Goal: Task Accomplishment & Management: Manage account settings

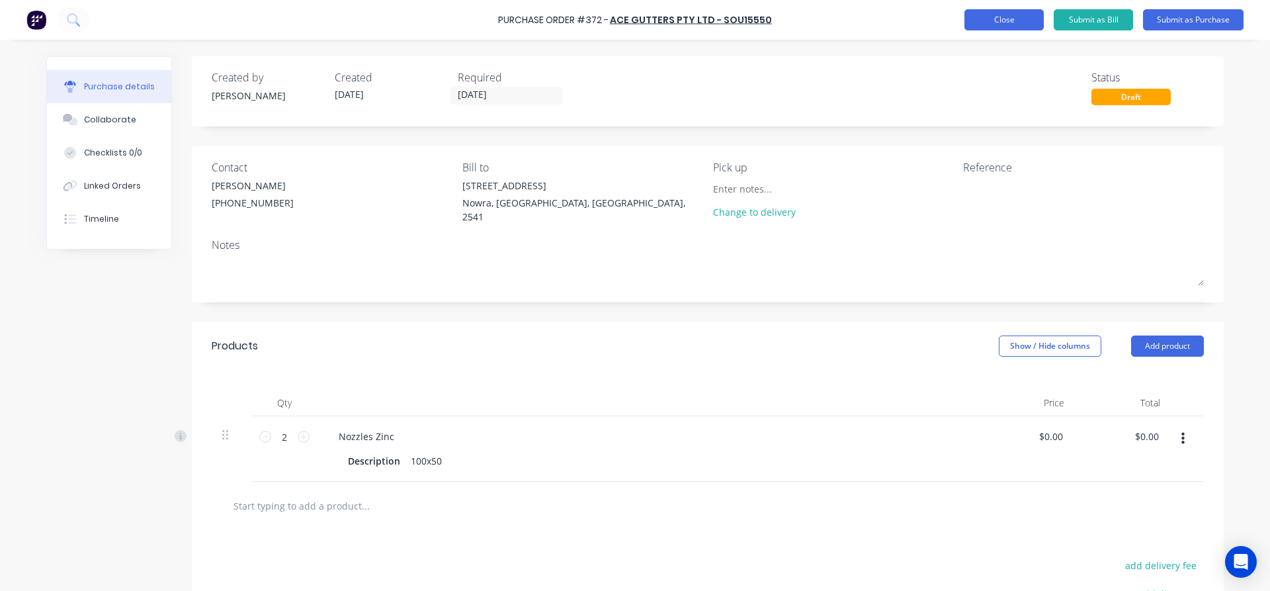
click at [993, 18] on button "Close" at bounding box center [1003, 19] width 79 height 21
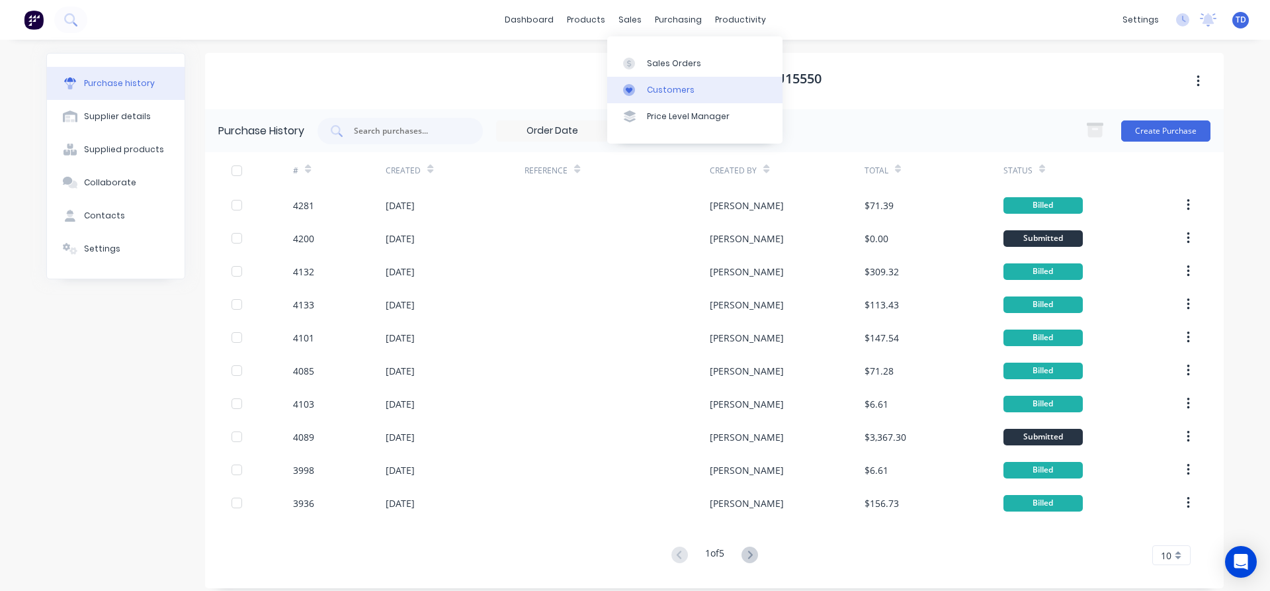
click at [653, 91] on div "Customers" at bounding box center [671, 90] width 48 height 12
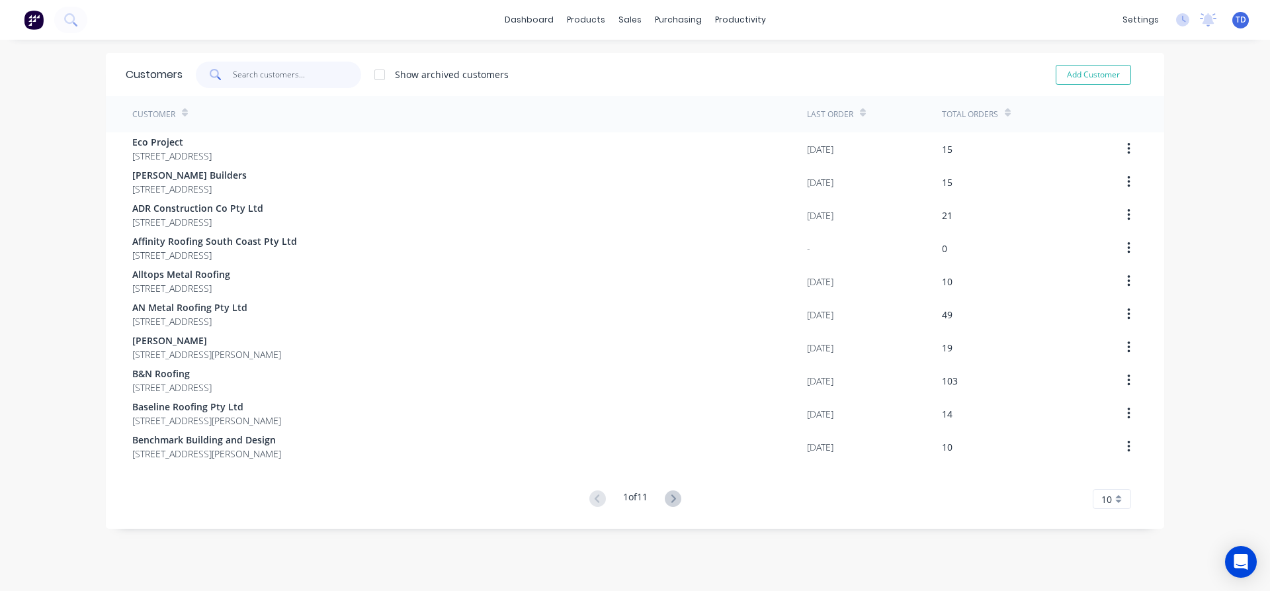
click at [295, 73] on input "text" at bounding box center [297, 75] width 129 height 26
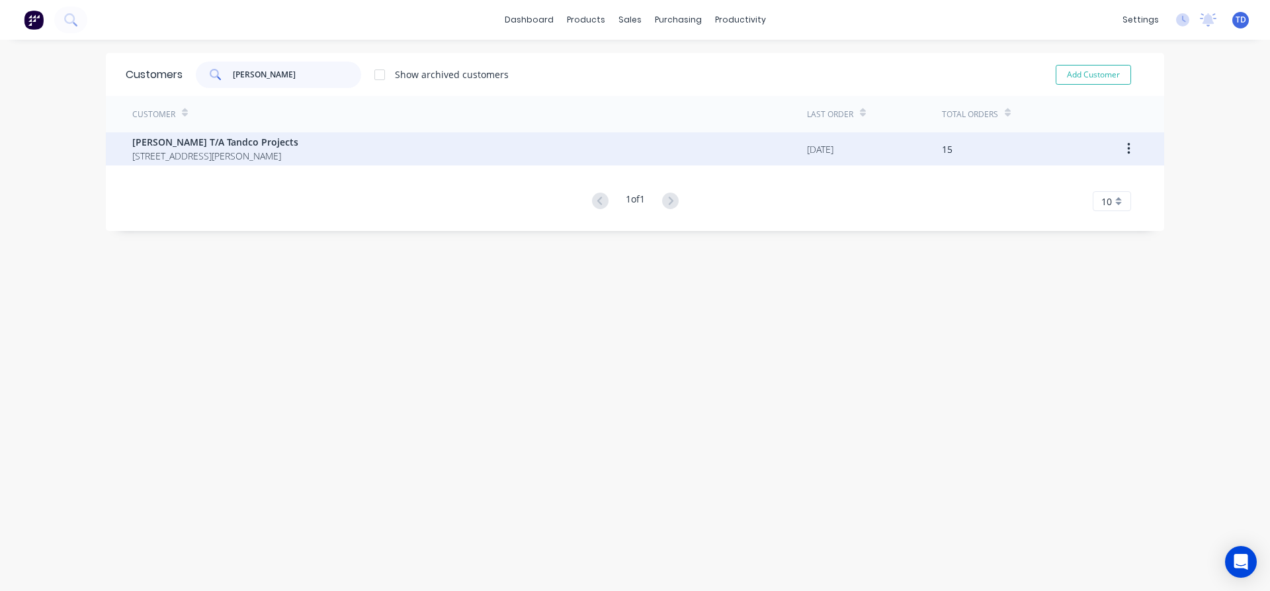
type input "[PERSON_NAME]"
click at [292, 139] on span "[PERSON_NAME] T/A Tandco Projects" at bounding box center [215, 142] width 166 height 14
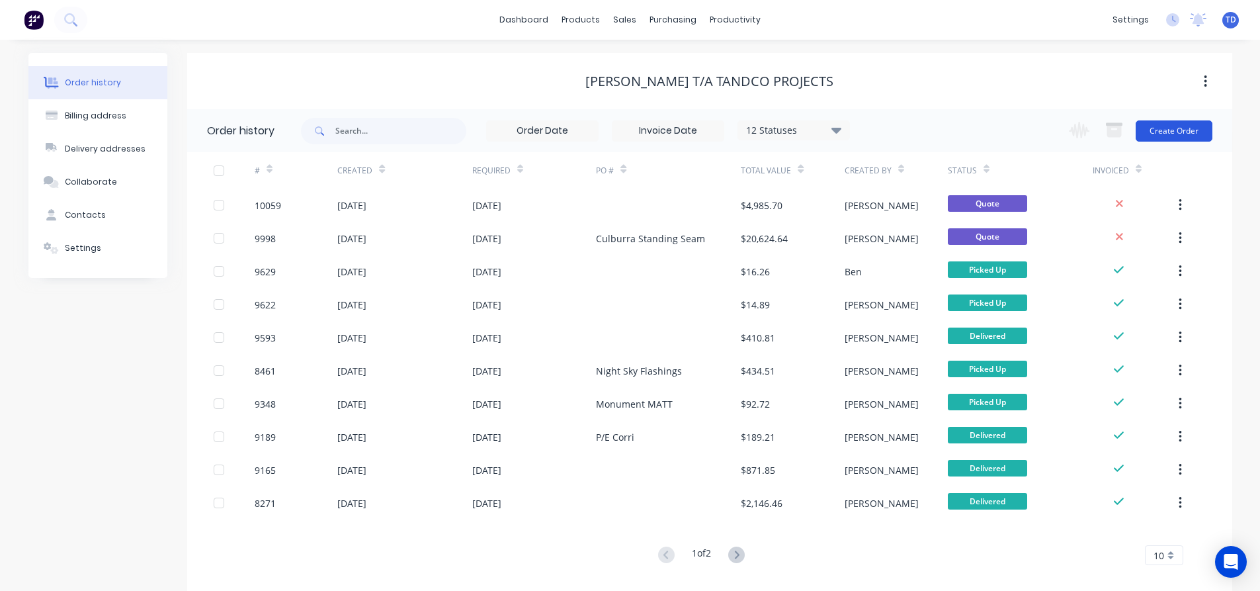
click at [1189, 130] on button "Create Order" at bounding box center [1174, 130] width 77 height 21
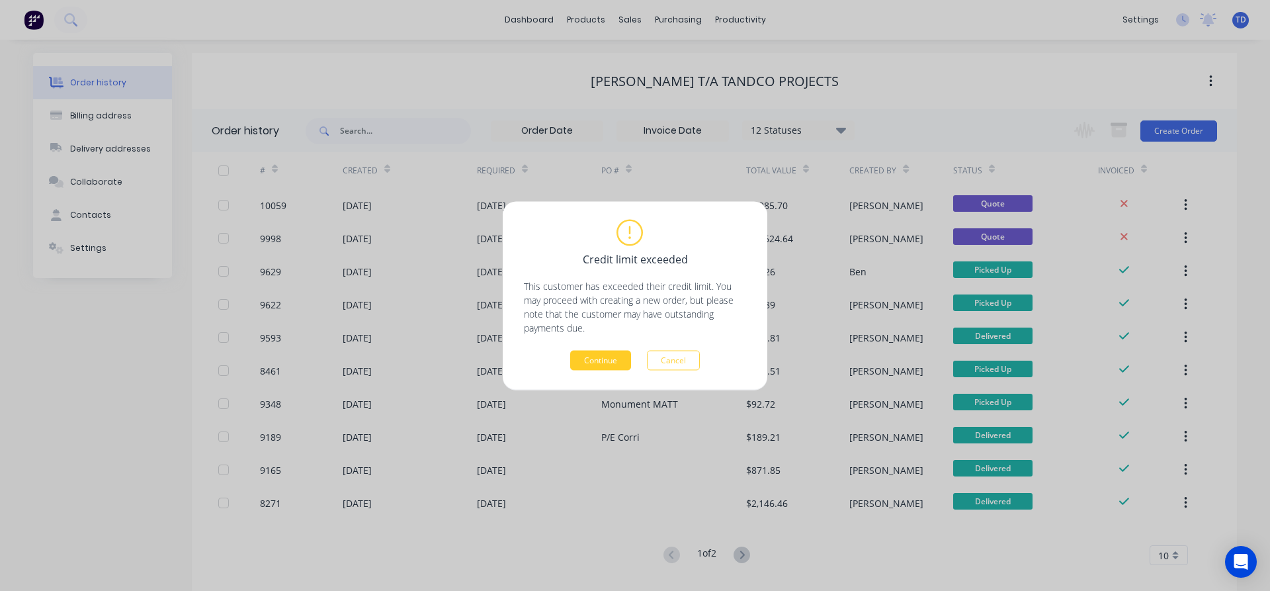
click at [571, 361] on button "Continue" at bounding box center [600, 360] width 61 height 20
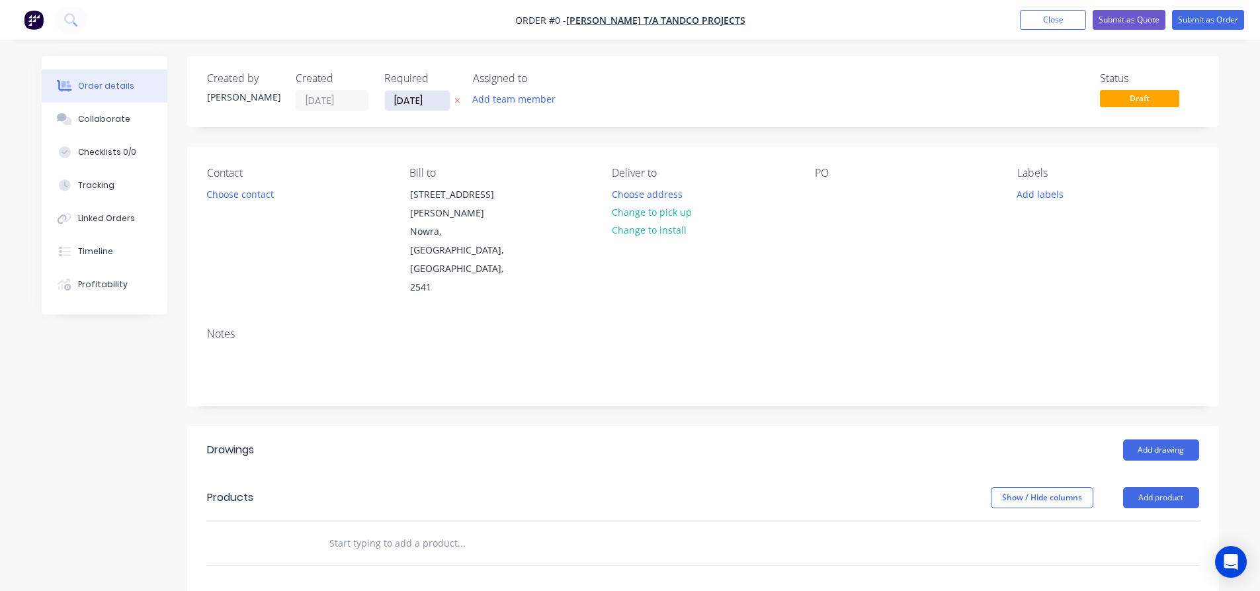
click at [442, 107] on input "09/10/25" at bounding box center [417, 101] width 65 height 20
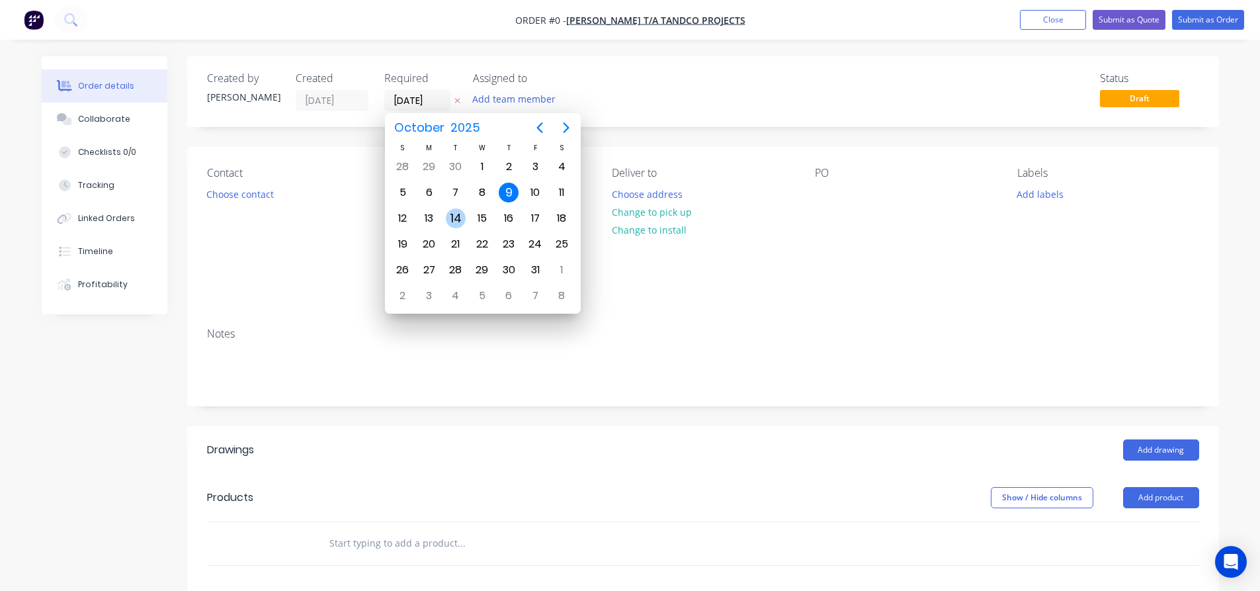
click at [451, 220] on div "14" at bounding box center [456, 218] width 20 height 20
type input "14/10/25"
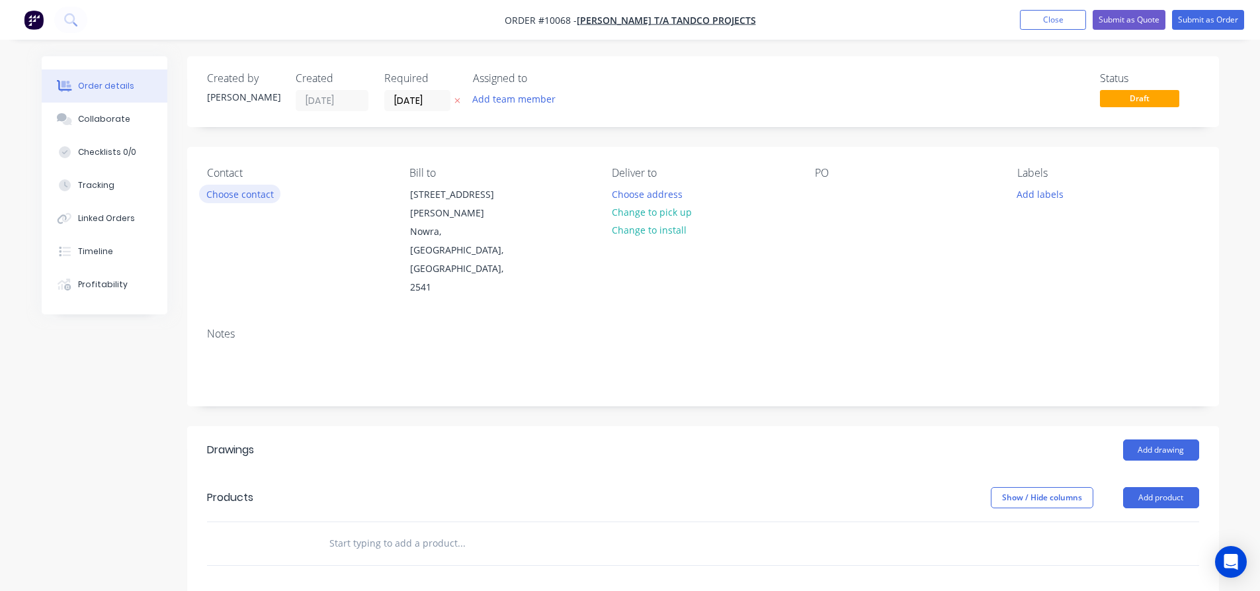
click at [239, 198] on button "Choose contact" at bounding box center [239, 194] width 81 height 18
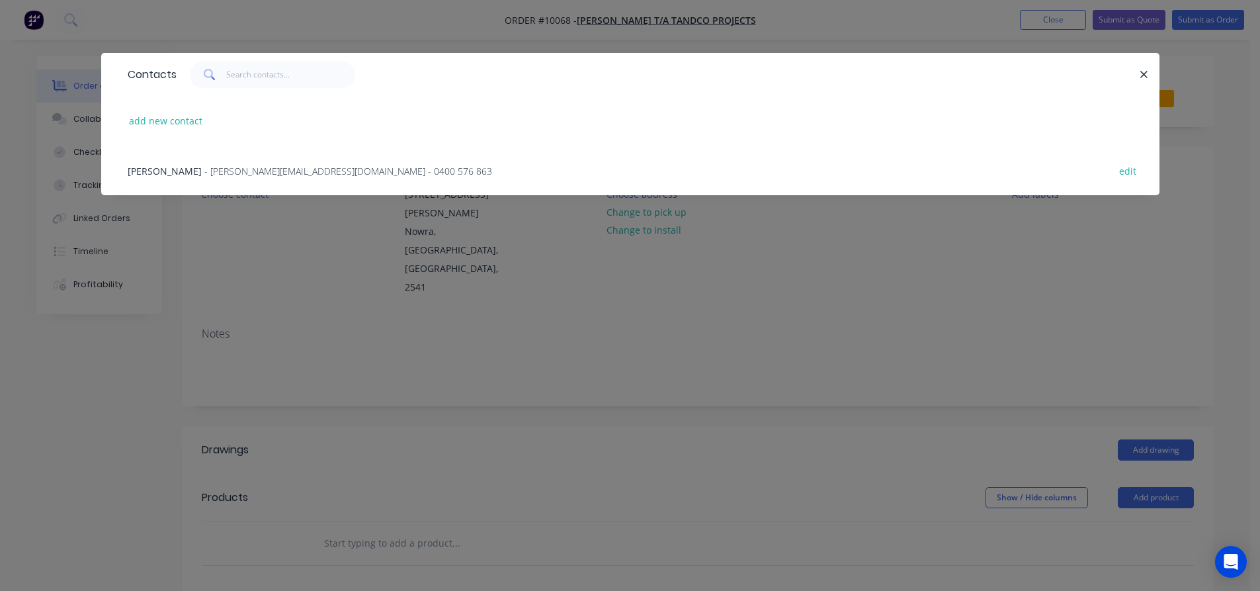
click at [249, 171] on span "- tom@tandcoprojects.com - 0400 576 863" at bounding box center [348, 171] width 288 height 13
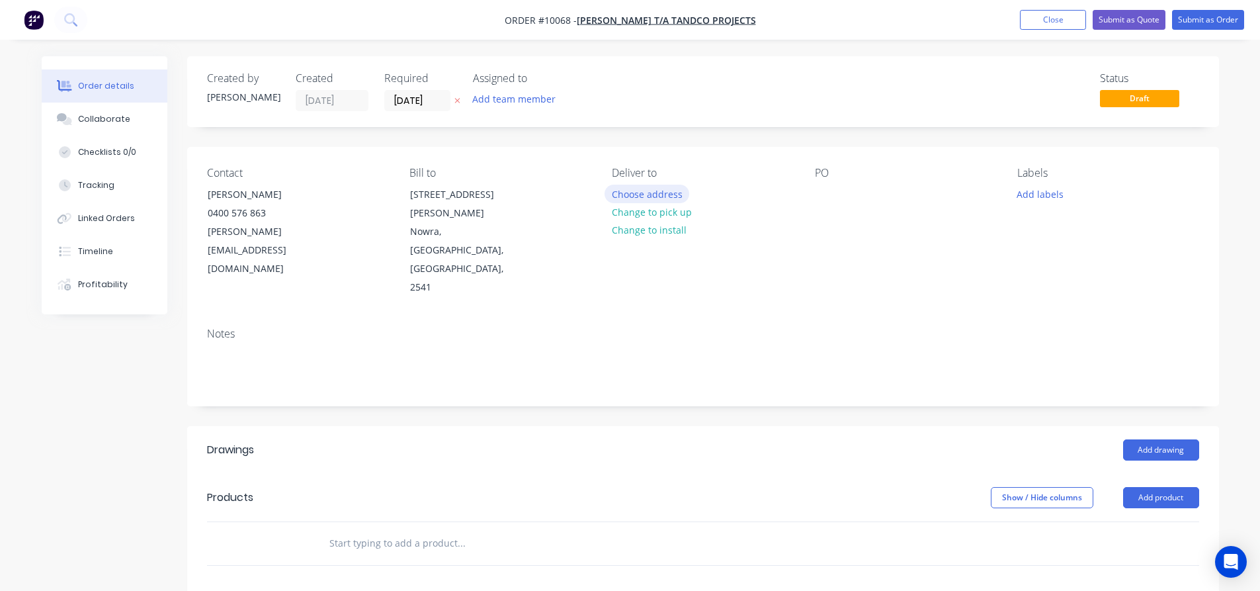
click at [633, 198] on button "Choose address" at bounding box center [647, 194] width 85 height 18
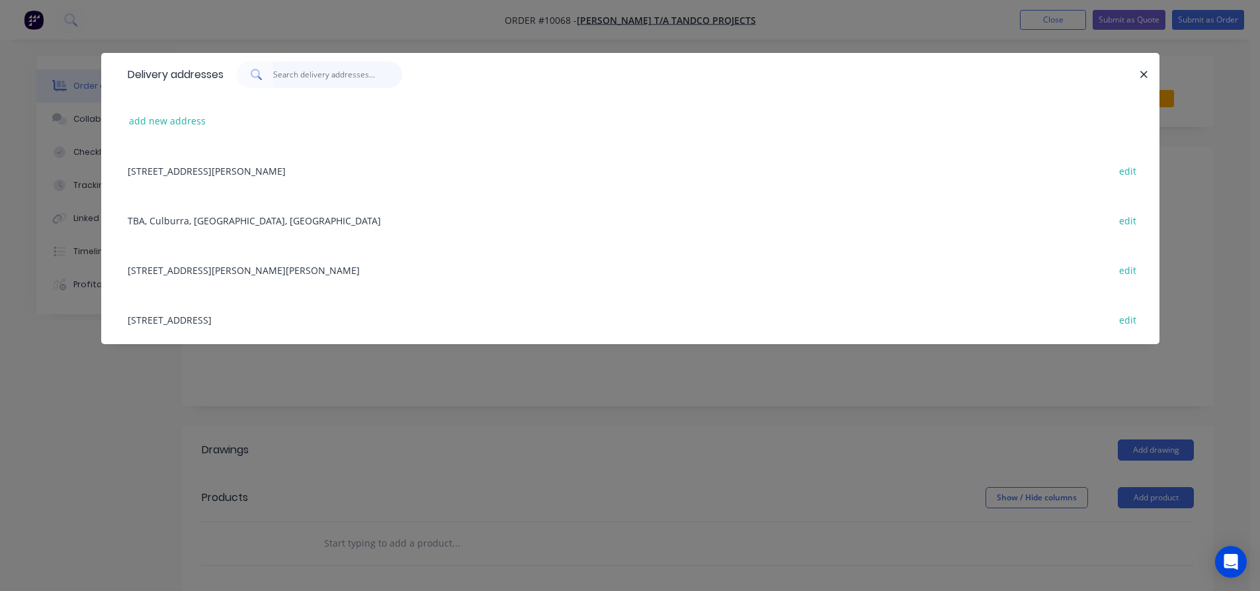
click at [307, 77] on input "text" at bounding box center [337, 75] width 129 height 26
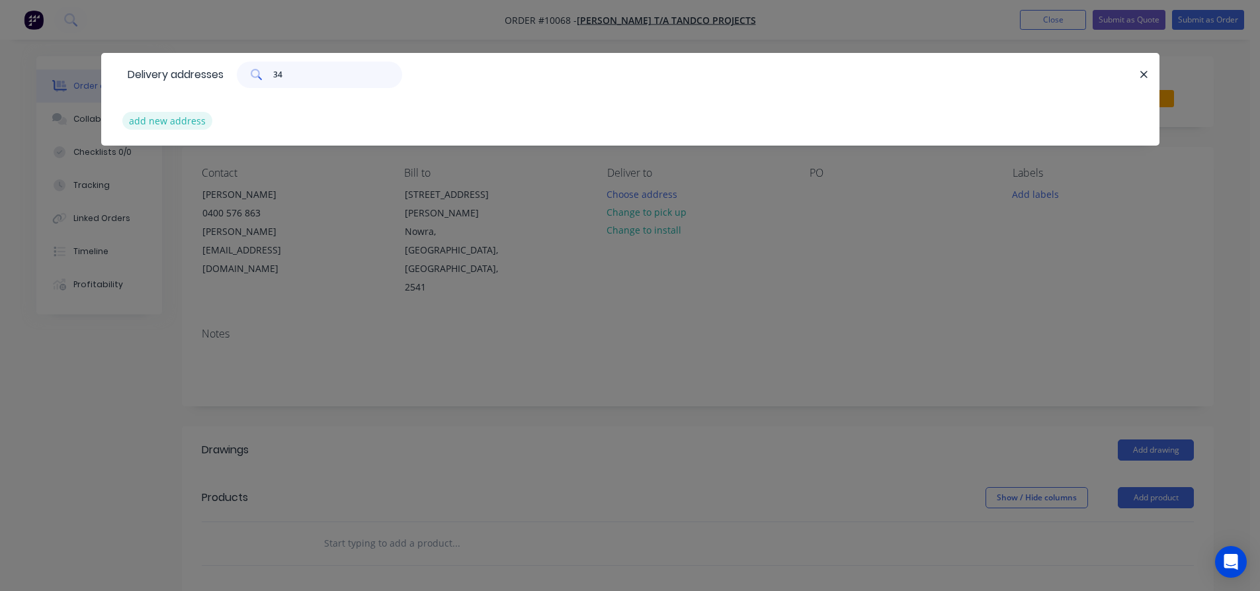
type input "34"
click at [176, 118] on button "add new address" at bounding box center [167, 121] width 91 height 18
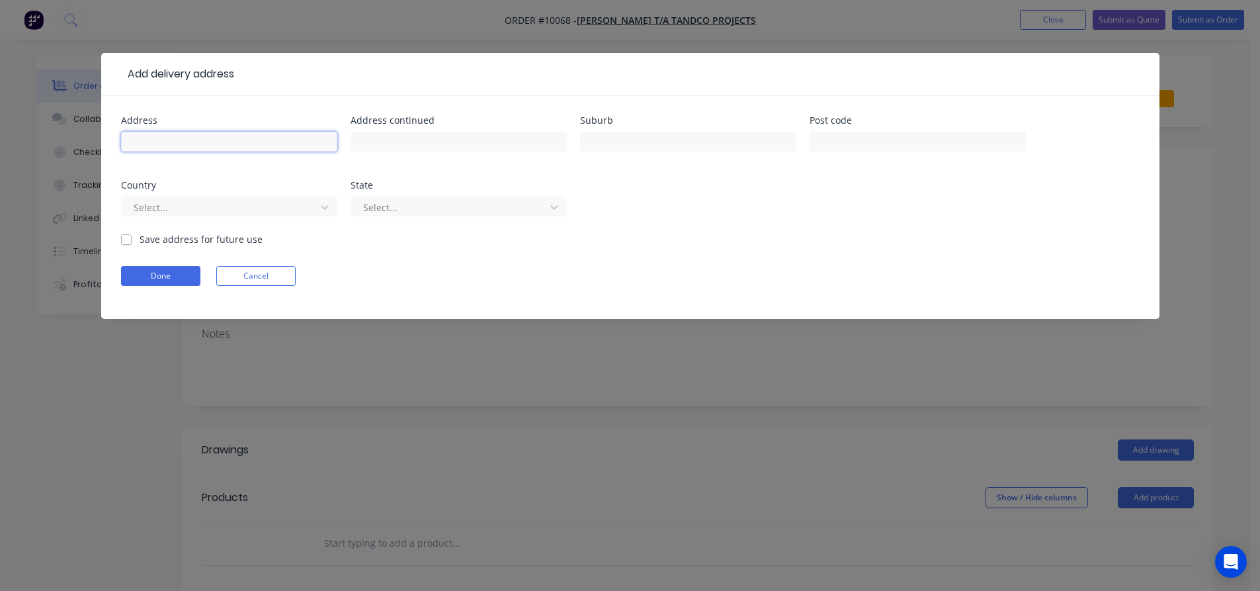
click at [153, 143] on input "text" at bounding box center [229, 142] width 216 height 20
type input "34 Nurrawallee Street"
type input "Ulladulla"
type input "2539"
click at [140, 239] on label "Save address for future use" at bounding box center [201, 239] width 123 height 14
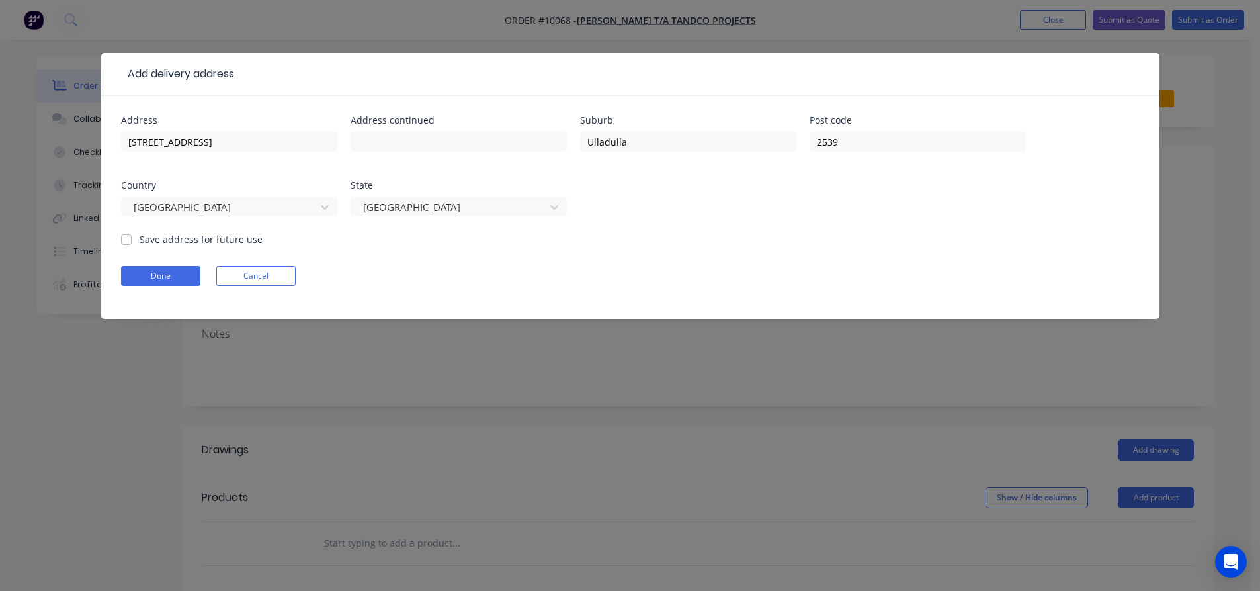
click at [126, 239] on input "Save address for future use" at bounding box center [126, 238] width 11 height 13
checkbox input "true"
click at [145, 274] on button "Done" at bounding box center [160, 276] width 79 height 20
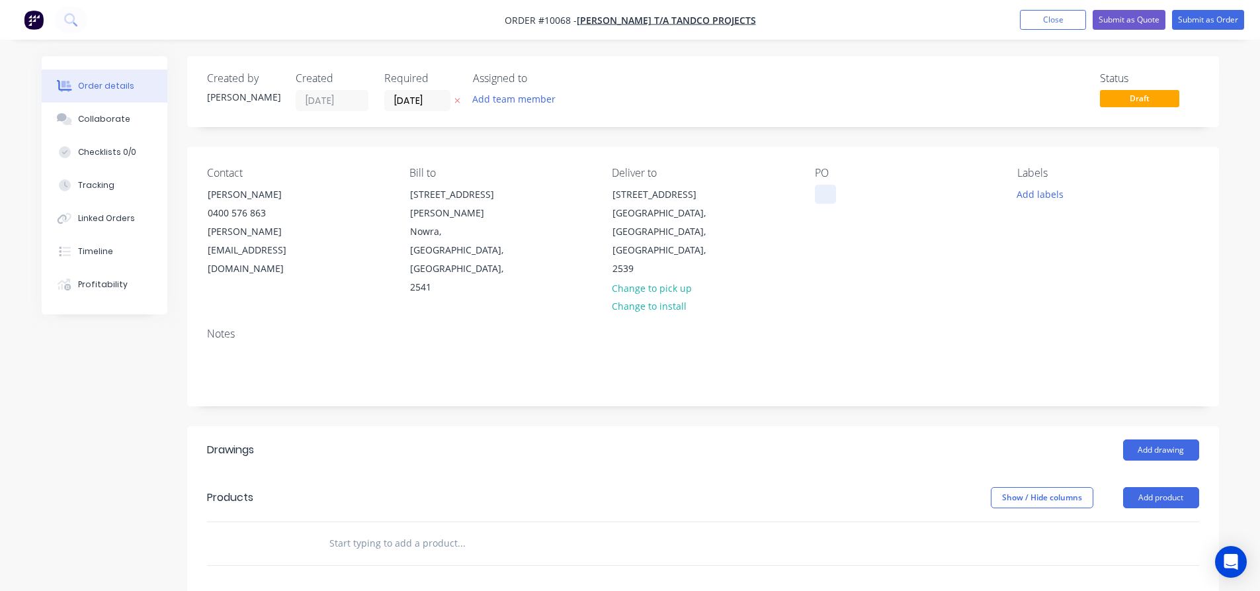
click at [831, 194] on div at bounding box center [825, 194] width 21 height 19
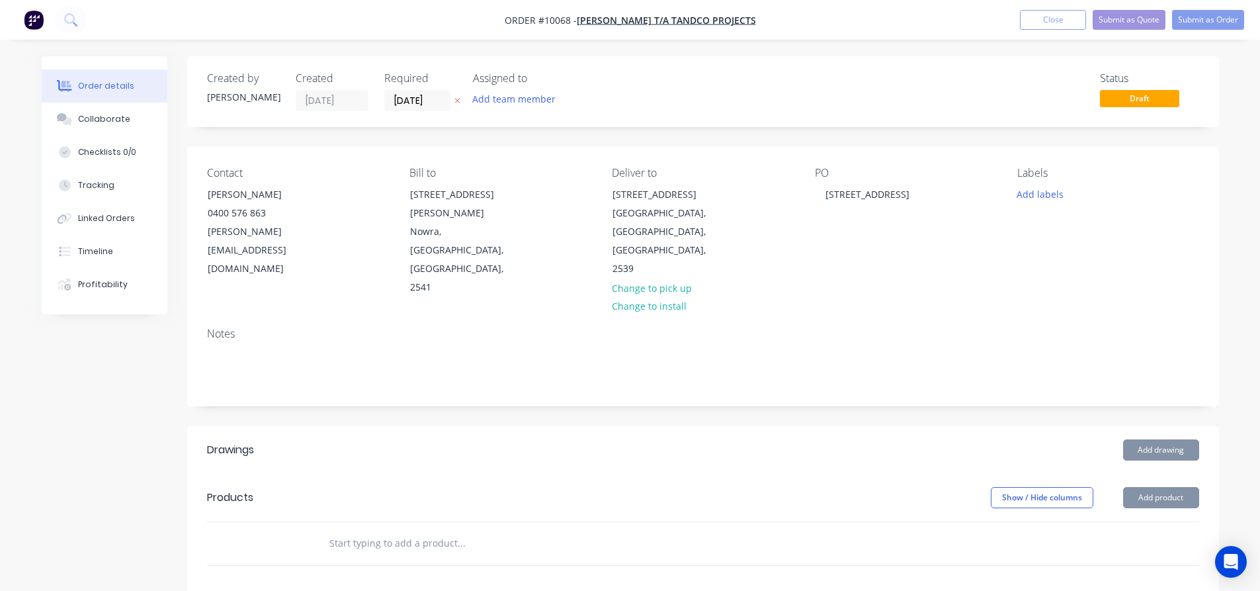
click at [369, 530] on input "text" at bounding box center [461, 543] width 265 height 26
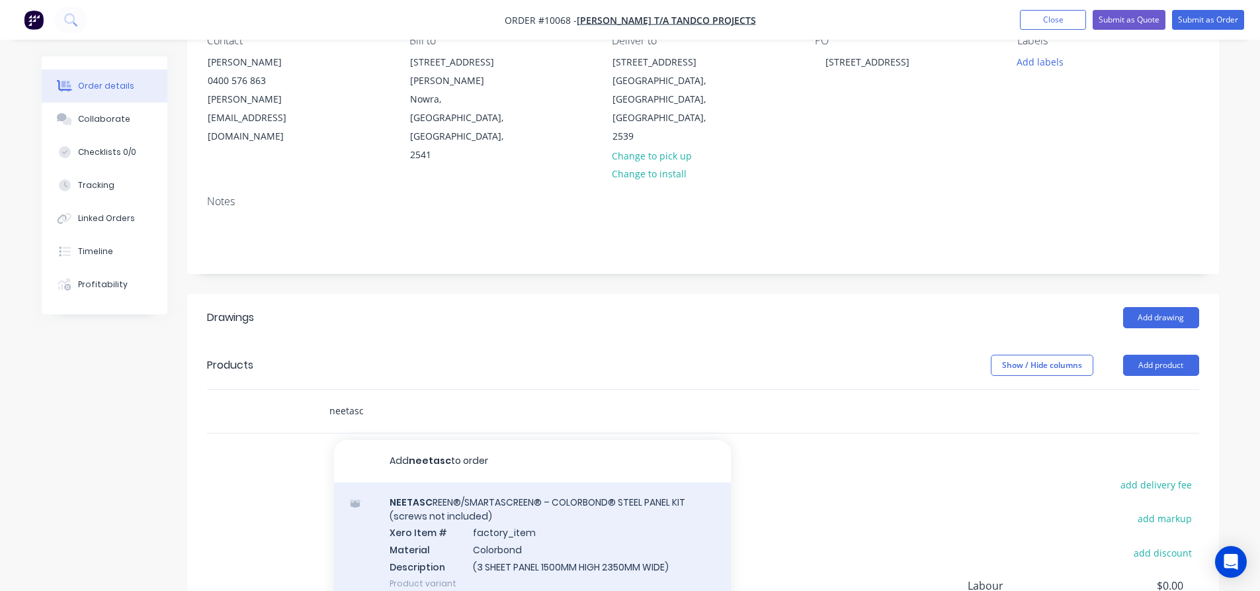
scroll to position [66, 0]
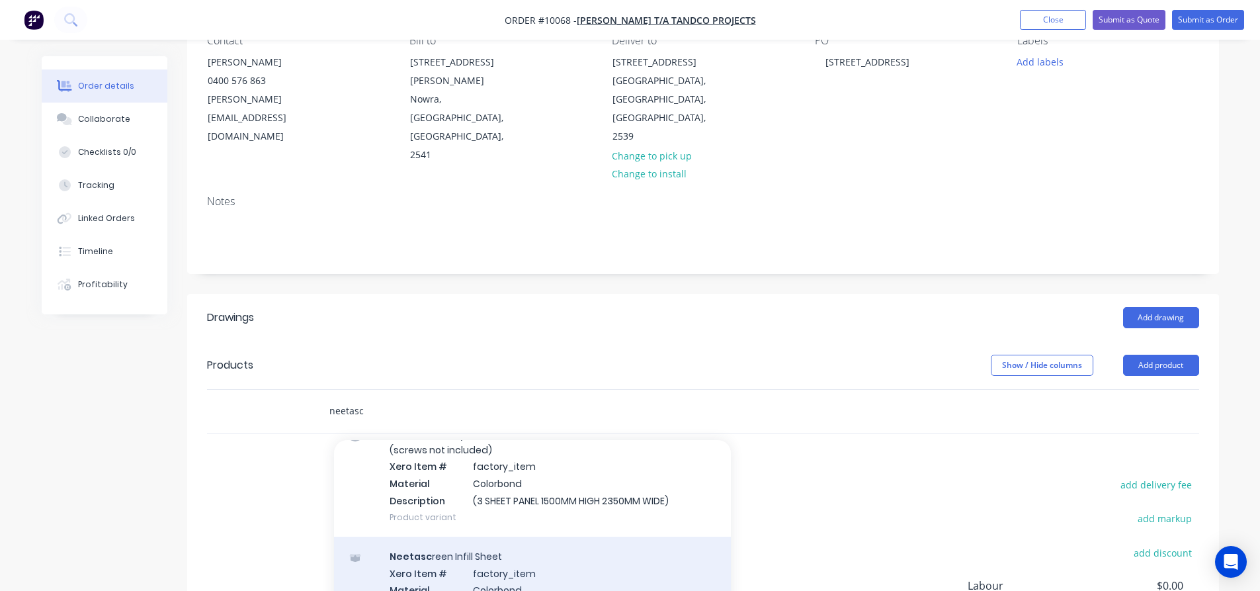
type input "neetasc"
click at [440, 536] on div "Neetasc reen Infill Sheet Xero Item # factory_item Material Colorbond Descripti…" at bounding box center [532, 589] width 397 height 106
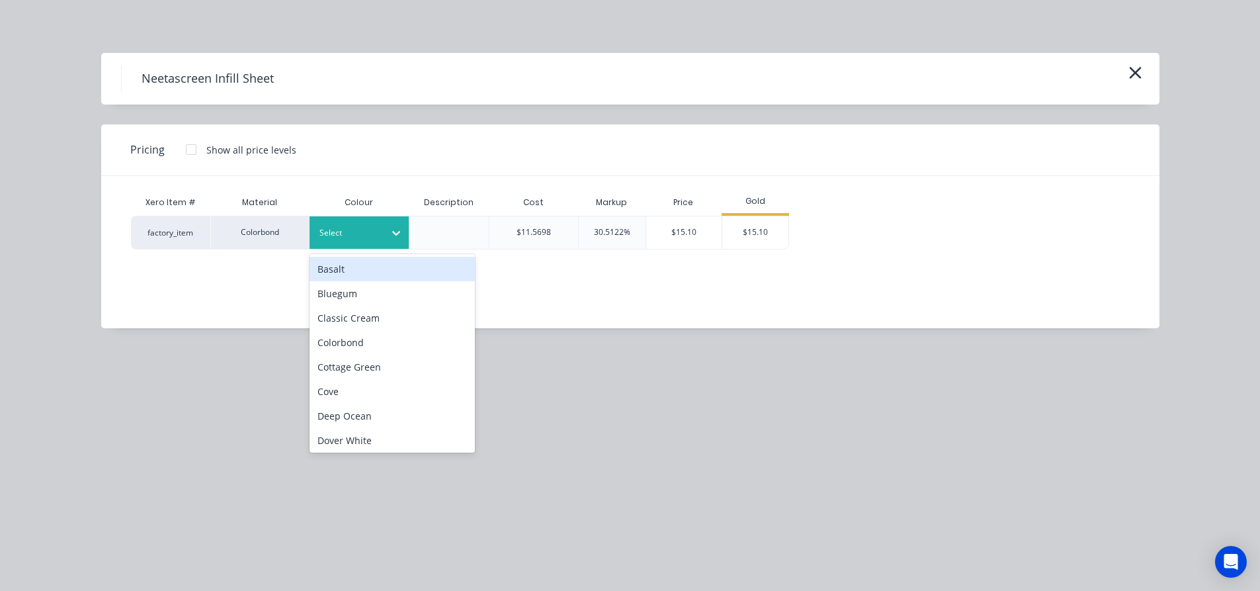
click at [375, 235] on div at bounding box center [349, 233] width 60 height 15
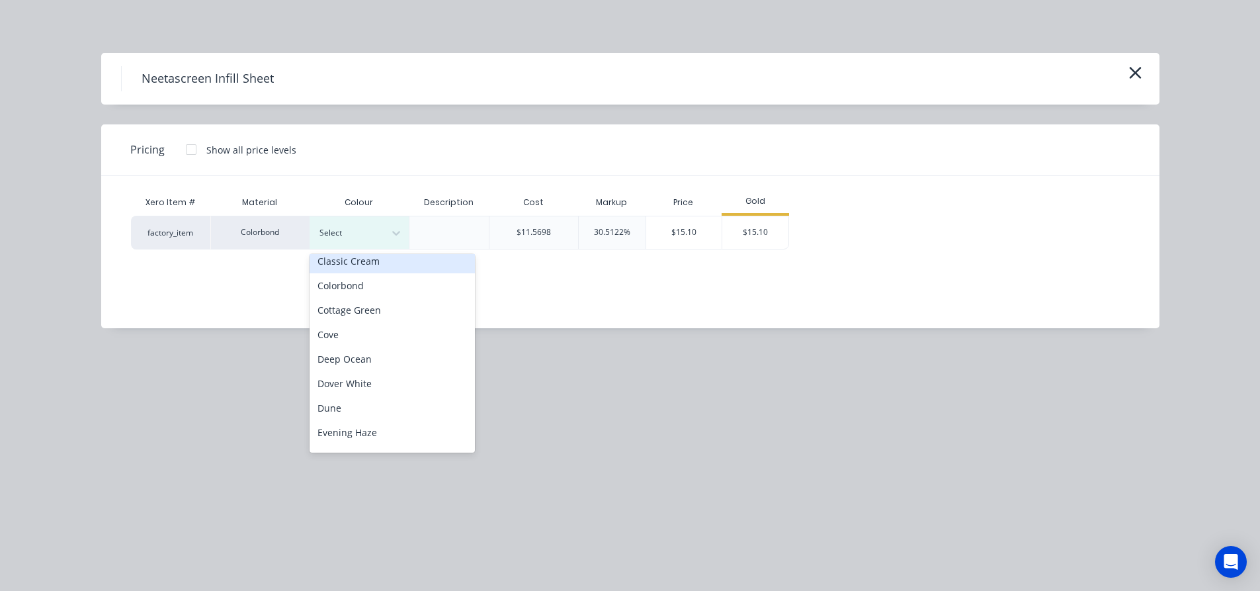
scroll to position [265, 0]
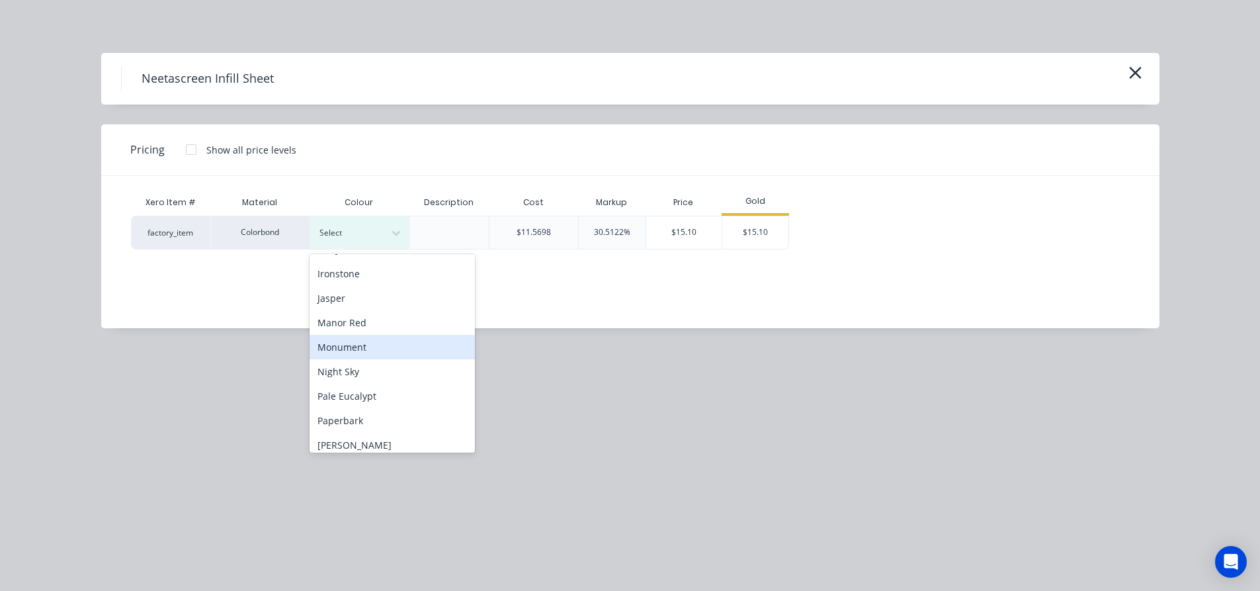
click at [366, 341] on div "Monument" at bounding box center [392, 347] width 165 height 24
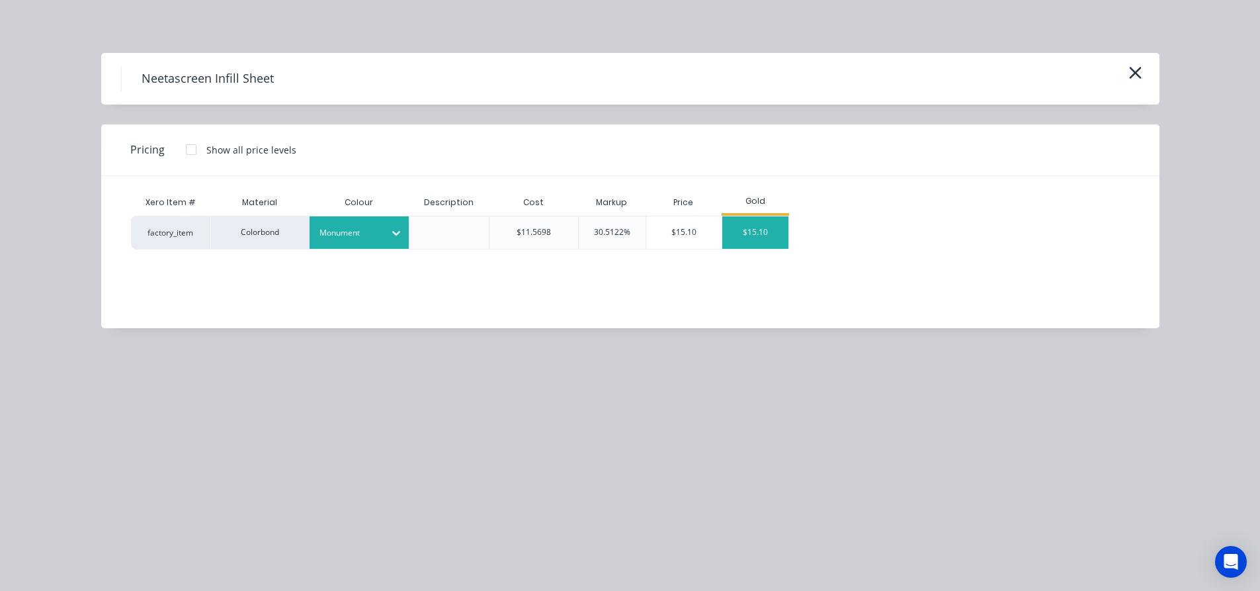
click at [736, 241] on div "$15.10" at bounding box center [755, 232] width 66 height 32
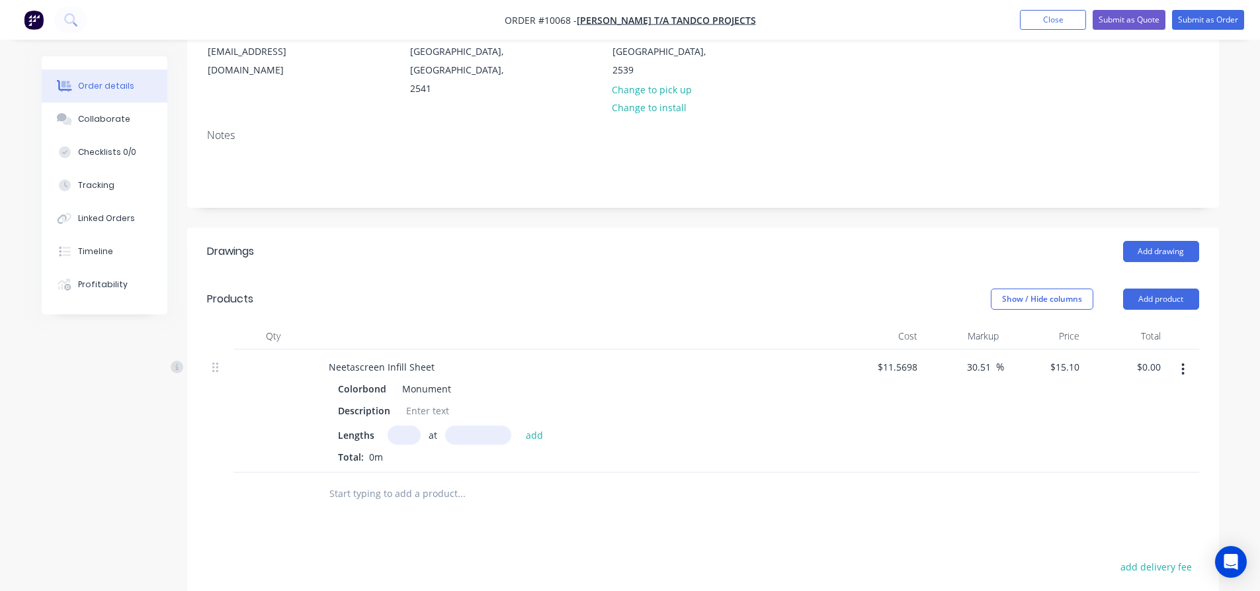
click at [407, 425] on input "text" at bounding box center [404, 434] width 33 height 19
type input "32"
type input "1790"
click at [519, 425] on button "add" at bounding box center [534, 434] width 31 height 18
type input "$864.93"
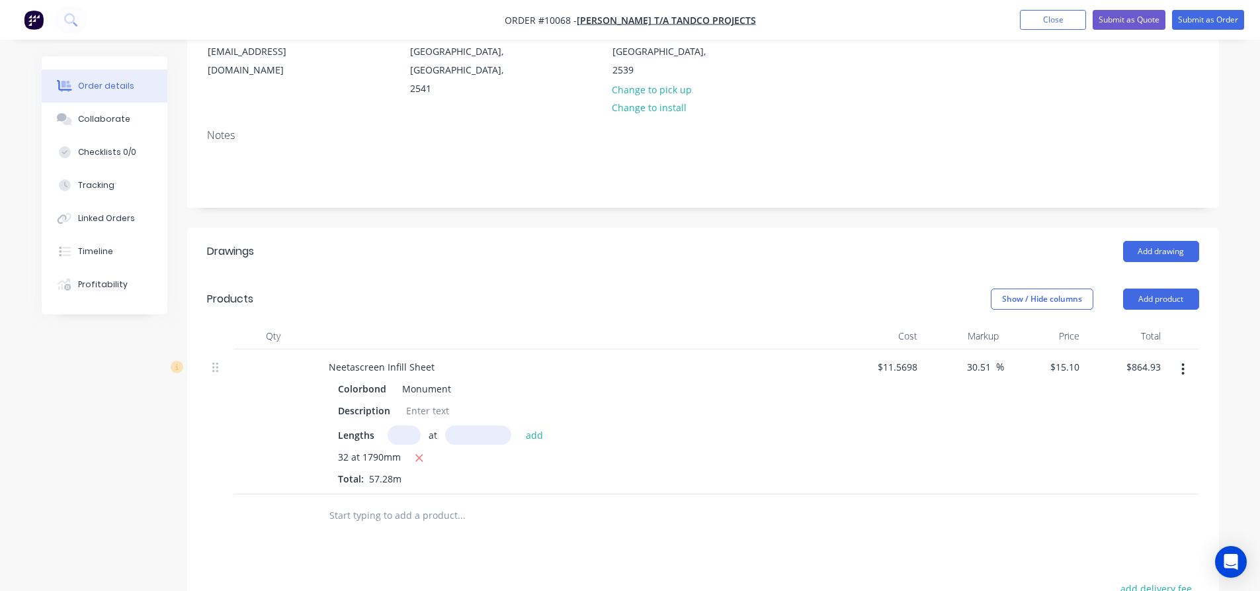
click at [362, 502] on input "text" at bounding box center [461, 515] width 265 height 26
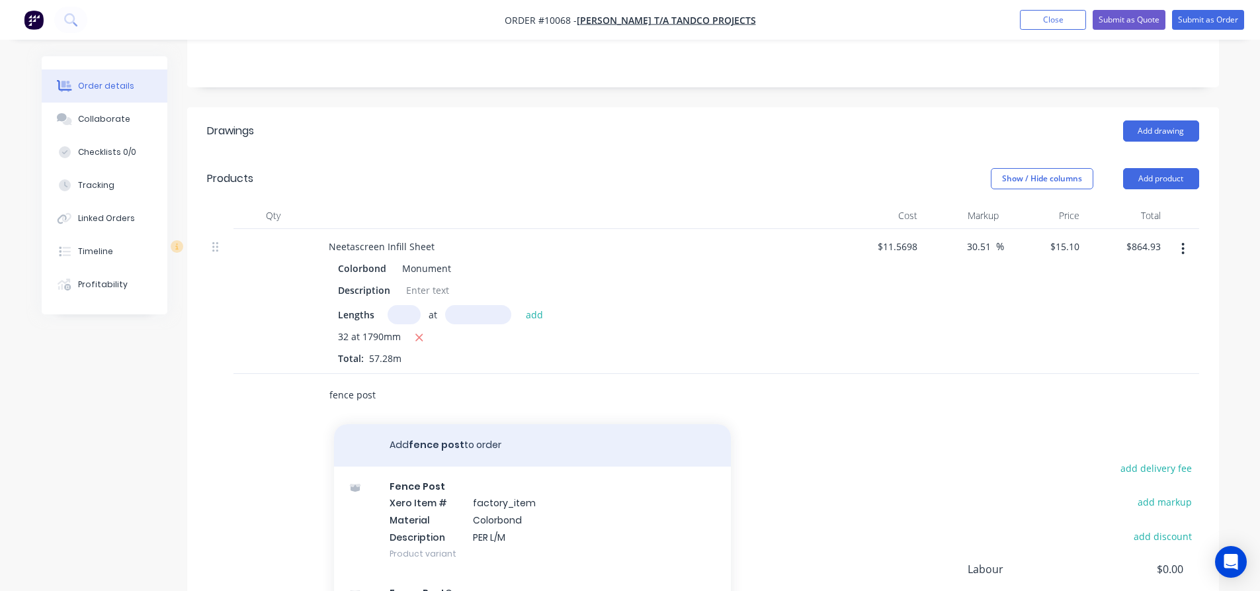
scroll to position [331, 0]
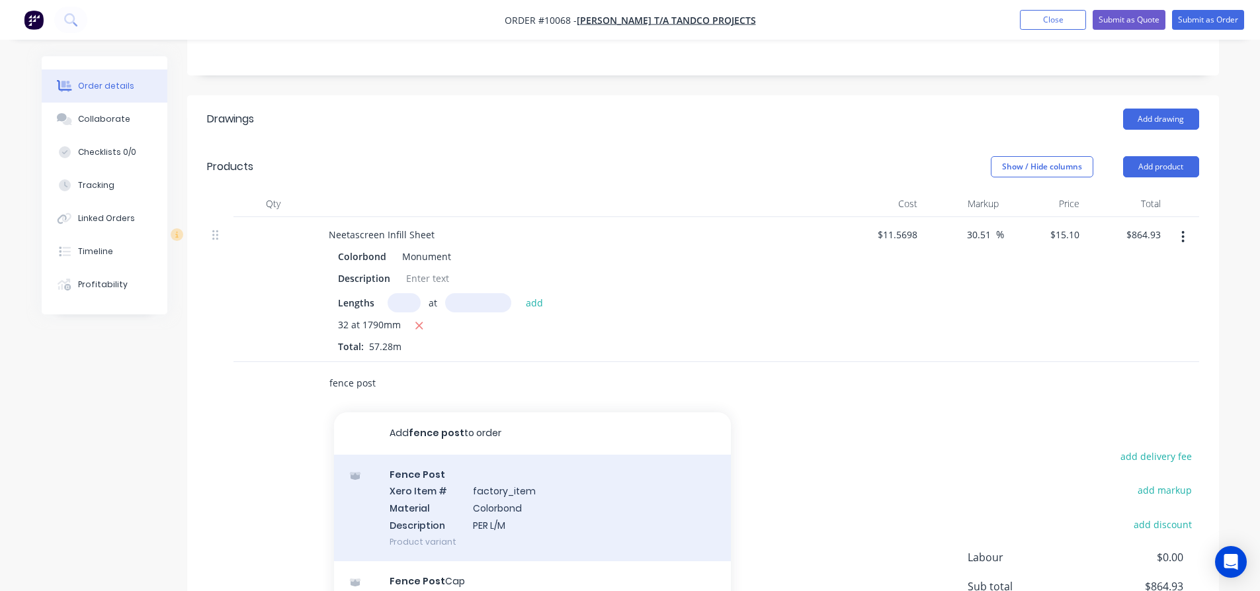
type input "fence post"
click at [480, 454] on div "Fence Post Xero Item # factory_item Material Colorbond Description PER L/M Prod…" at bounding box center [532, 507] width 397 height 106
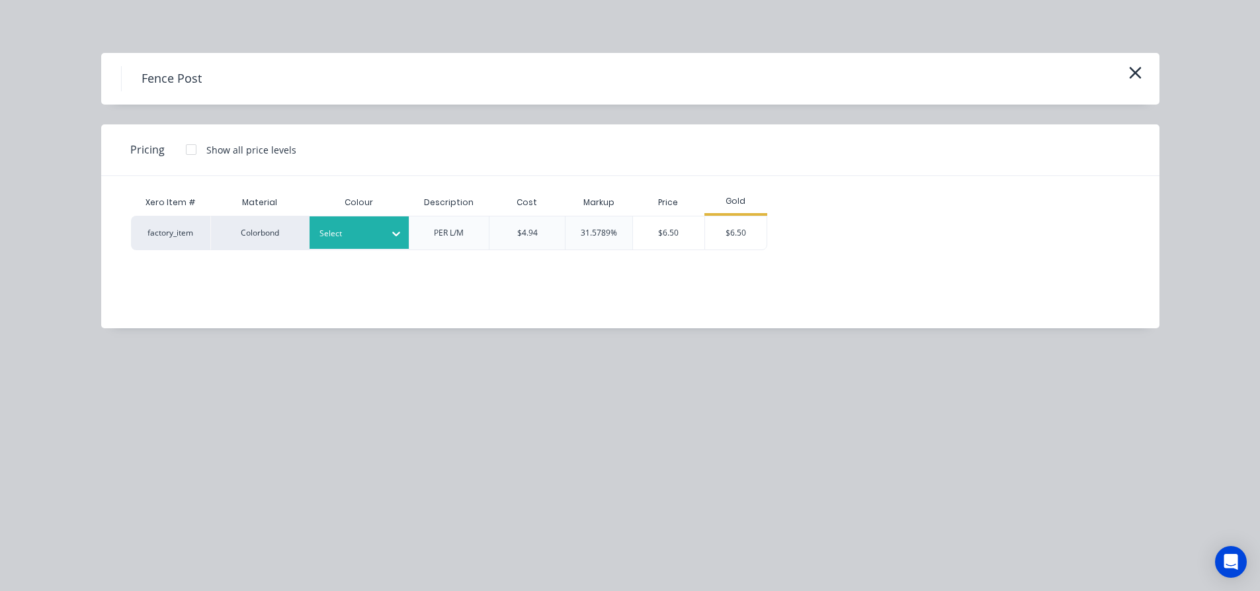
click at [370, 241] on div "Select" at bounding box center [347, 233] width 74 height 17
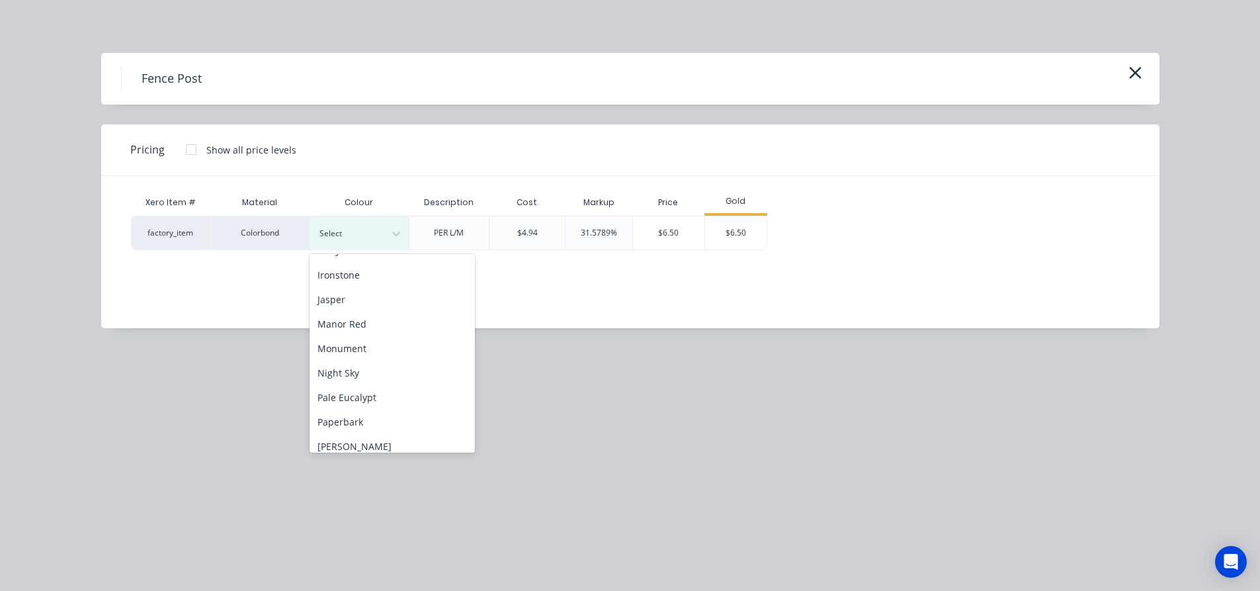
scroll to position [265, 0]
click at [353, 349] on div "Monument" at bounding box center [392, 347] width 165 height 24
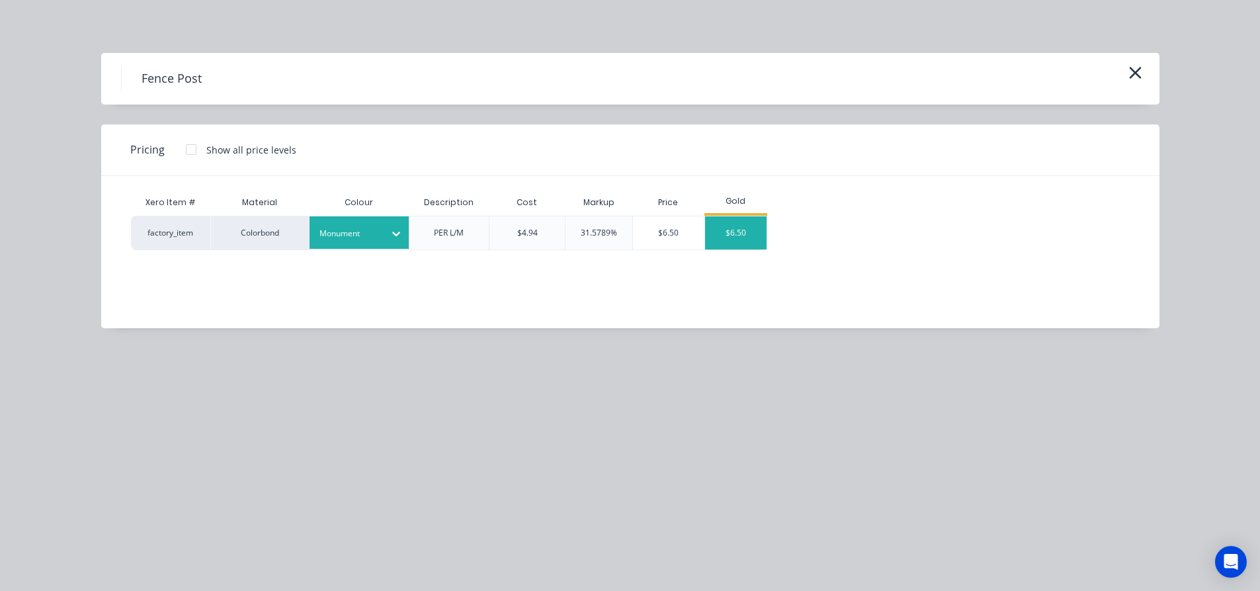
click at [731, 239] on div "$6.50" at bounding box center [736, 232] width 62 height 33
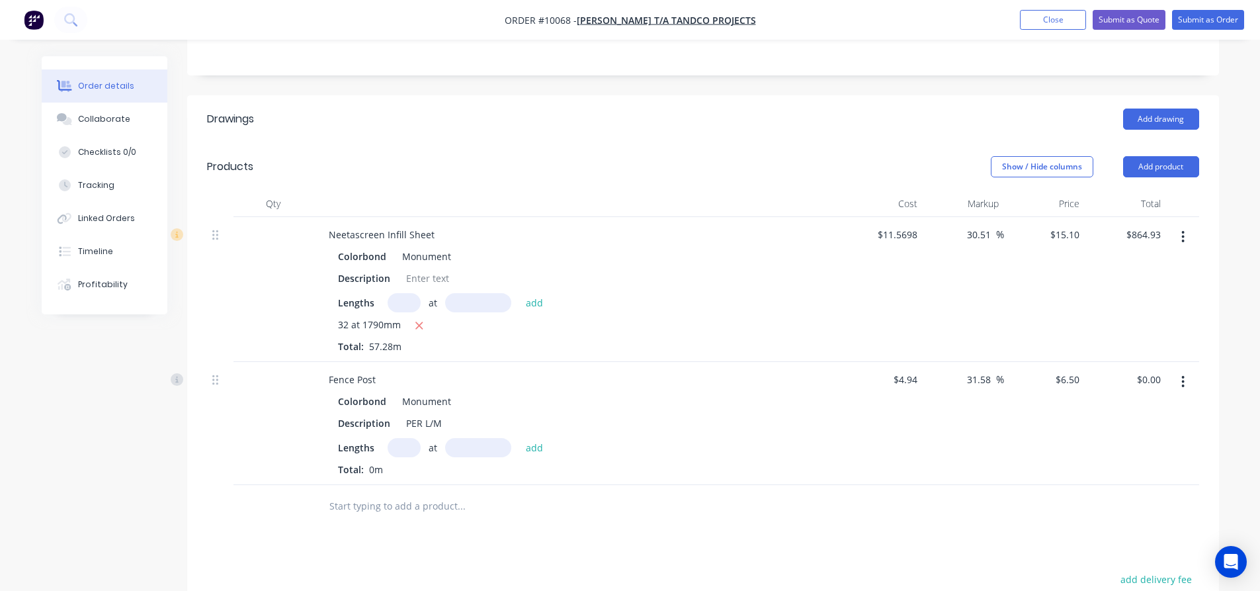
click at [411, 438] on input "text" at bounding box center [404, 447] width 33 height 19
type input "32"
type input "2400"
click at [519, 438] on button "add" at bounding box center [534, 447] width 31 height 18
type input "$499.20"
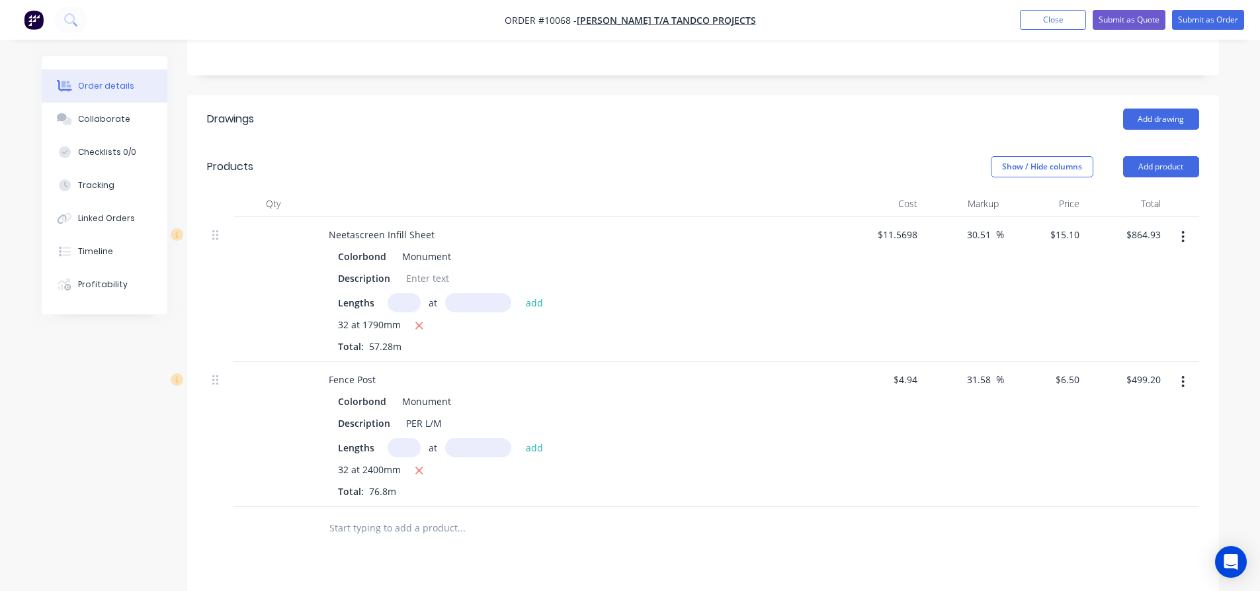
click at [359, 515] on input "text" at bounding box center [461, 528] width 265 height 26
click at [423, 515] on input "text" at bounding box center [461, 528] width 265 height 26
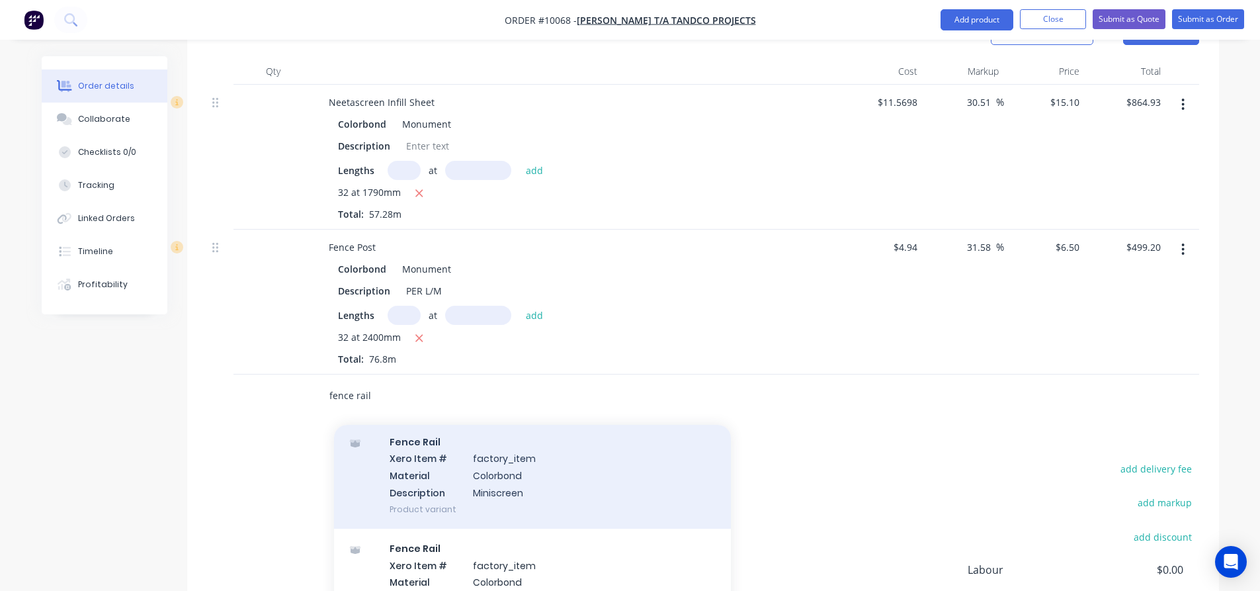
scroll to position [66, 0]
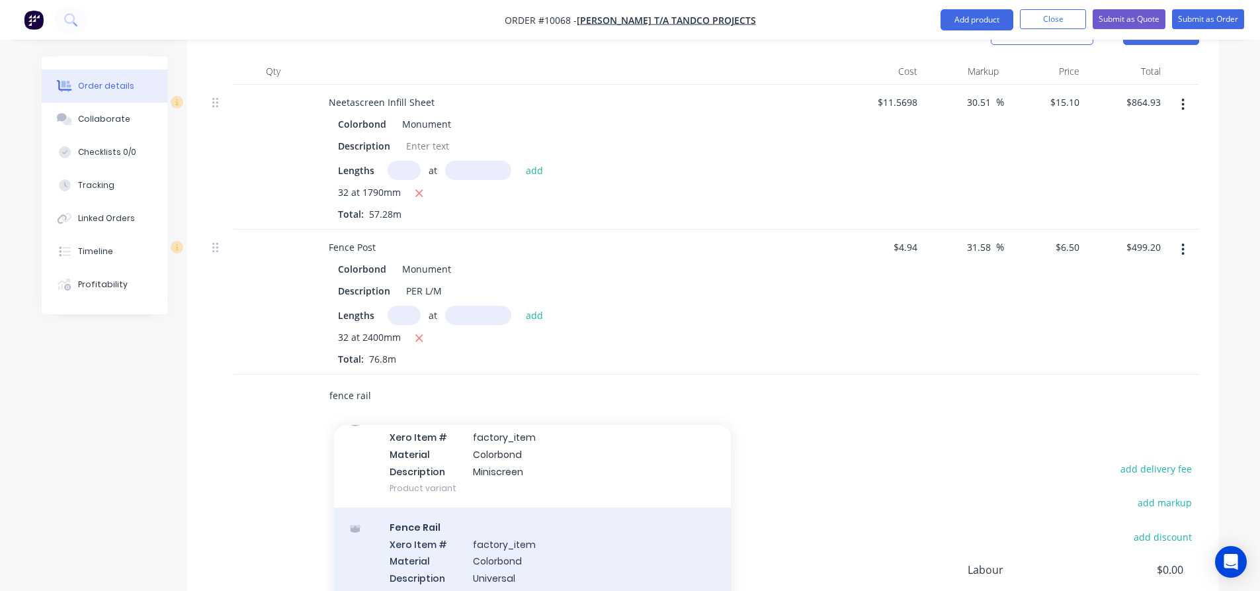
type input "fence rail"
click at [425, 508] on div "Fence Rail Xero Item # factory_item Material Colorbond Description Universal Pr…" at bounding box center [532, 560] width 397 height 106
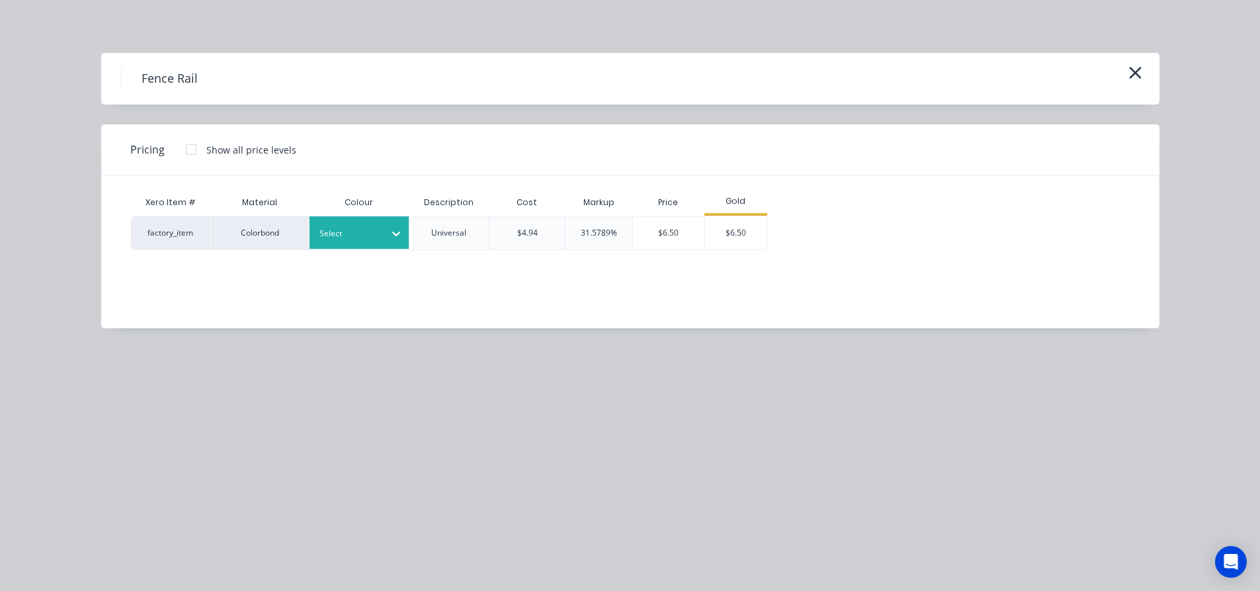
click at [390, 232] on icon at bounding box center [396, 233] width 13 height 13
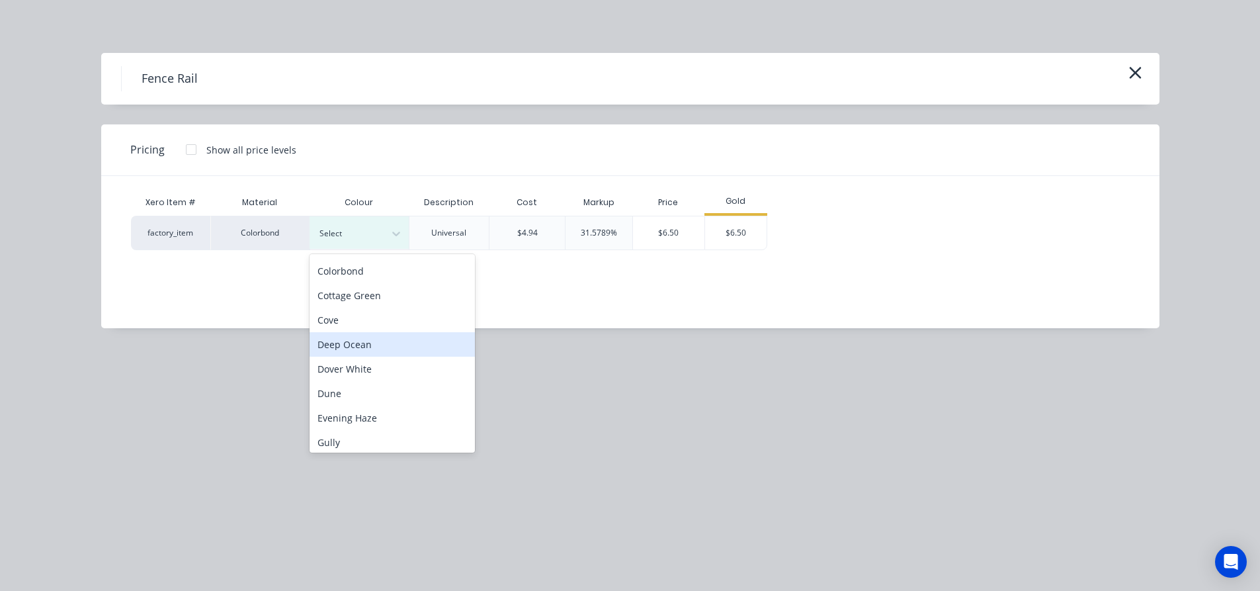
scroll to position [198, 0]
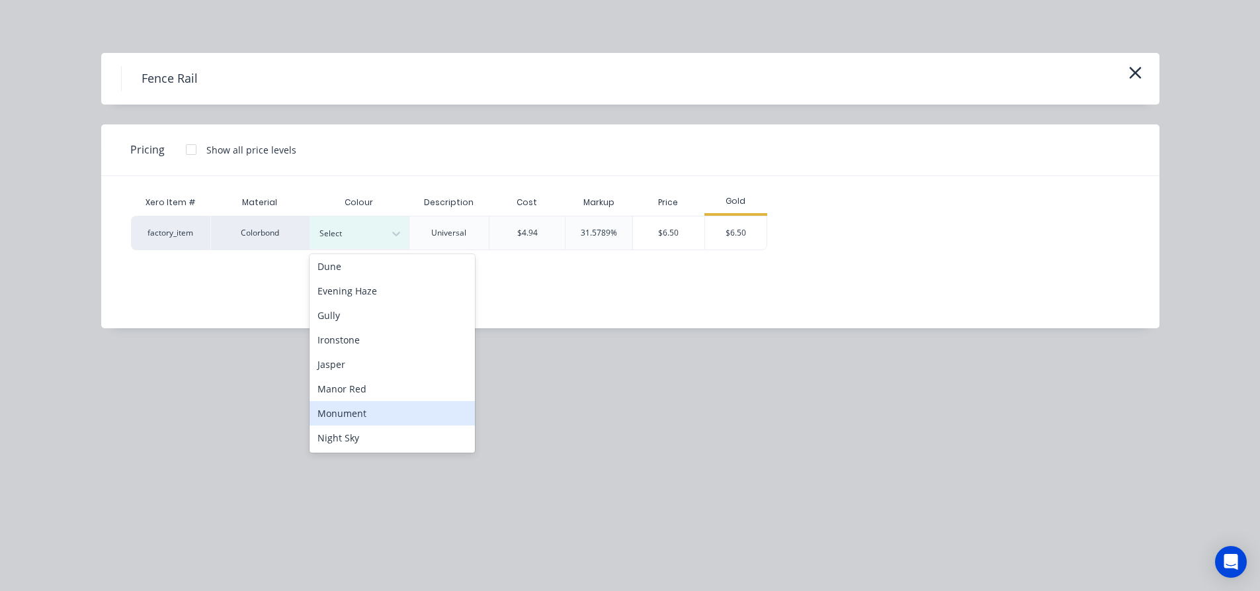
click at [339, 419] on div "Monument" at bounding box center [392, 413] width 165 height 24
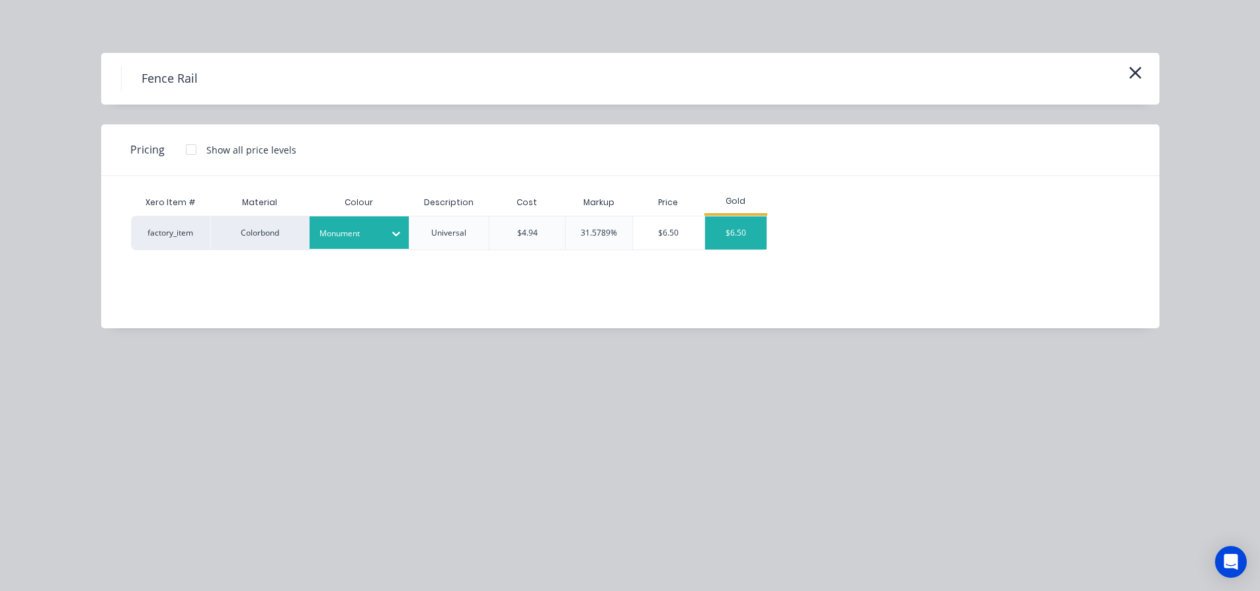
click at [727, 225] on div "$6.50" at bounding box center [736, 232] width 62 height 33
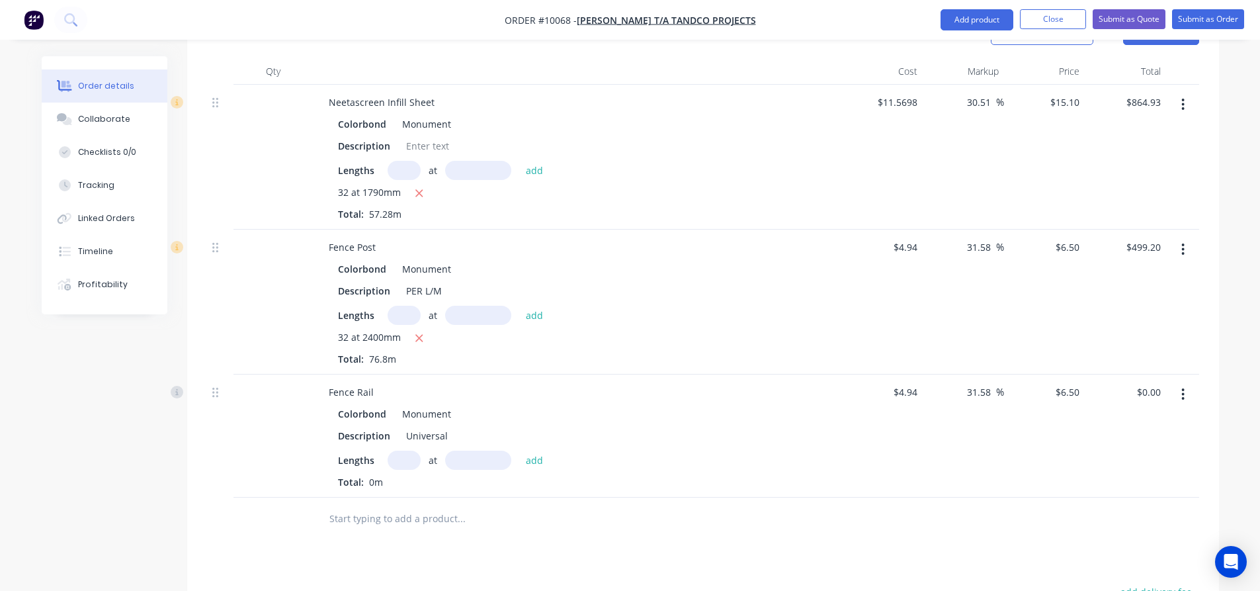
click at [411, 450] on input "text" at bounding box center [404, 459] width 33 height 19
click at [403, 450] on input "text" at bounding box center [404, 459] width 33 height 19
type input "16"
type input "3100"
click at [519, 450] on button "add" at bounding box center [534, 459] width 31 height 18
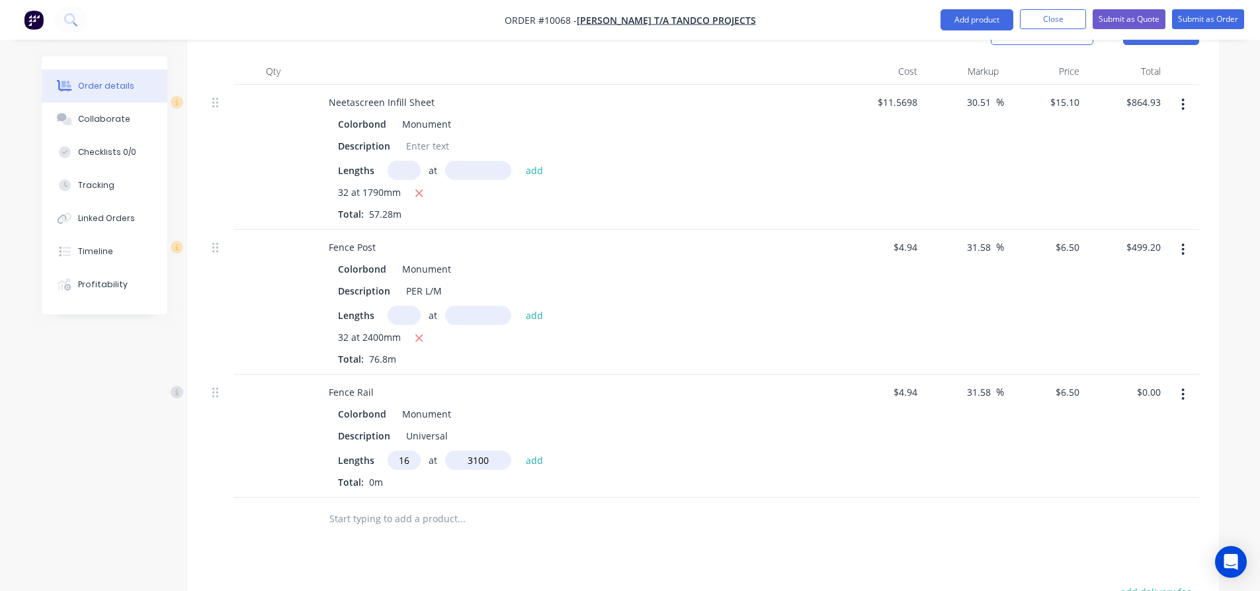
type input "$322.40"
click at [380, 527] on input "text" at bounding box center [461, 540] width 265 height 26
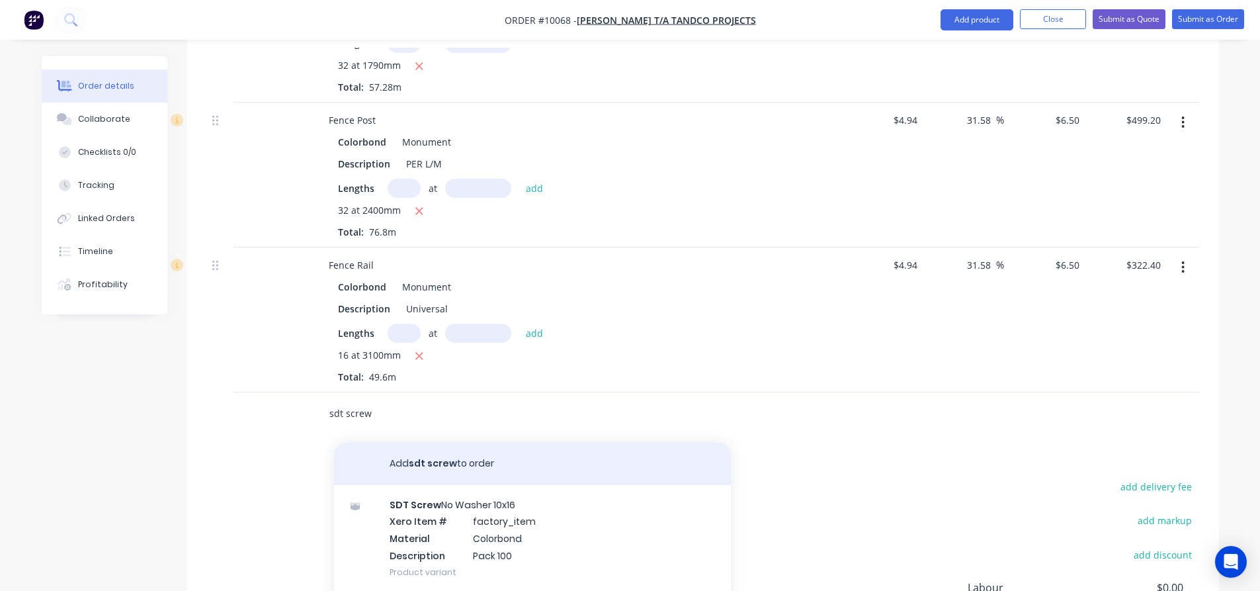
scroll to position [595, 0]
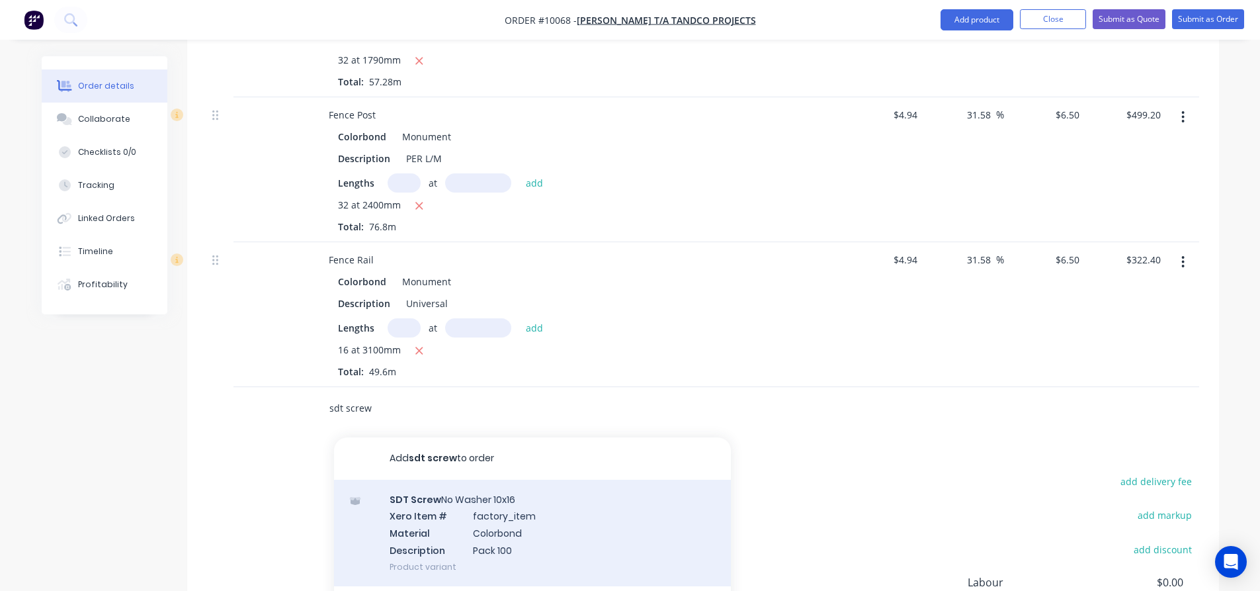
type input "sdt screw"
click at [462, 480] on div "SDT Screw No Washer 10x16 Xero Item # factory_item Material Colorbond Descripti…" at bounding box center [532, 533] width 397 height 106
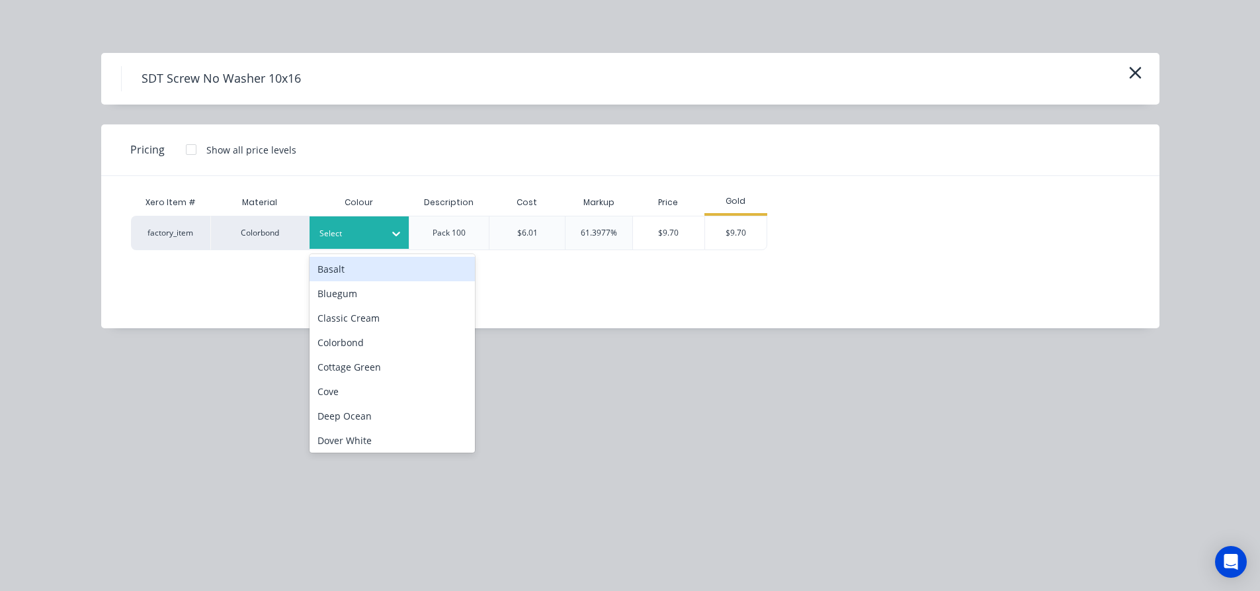
click at [371, 243] on div "Select" at bounding box center [359, 232] width 99 height 32
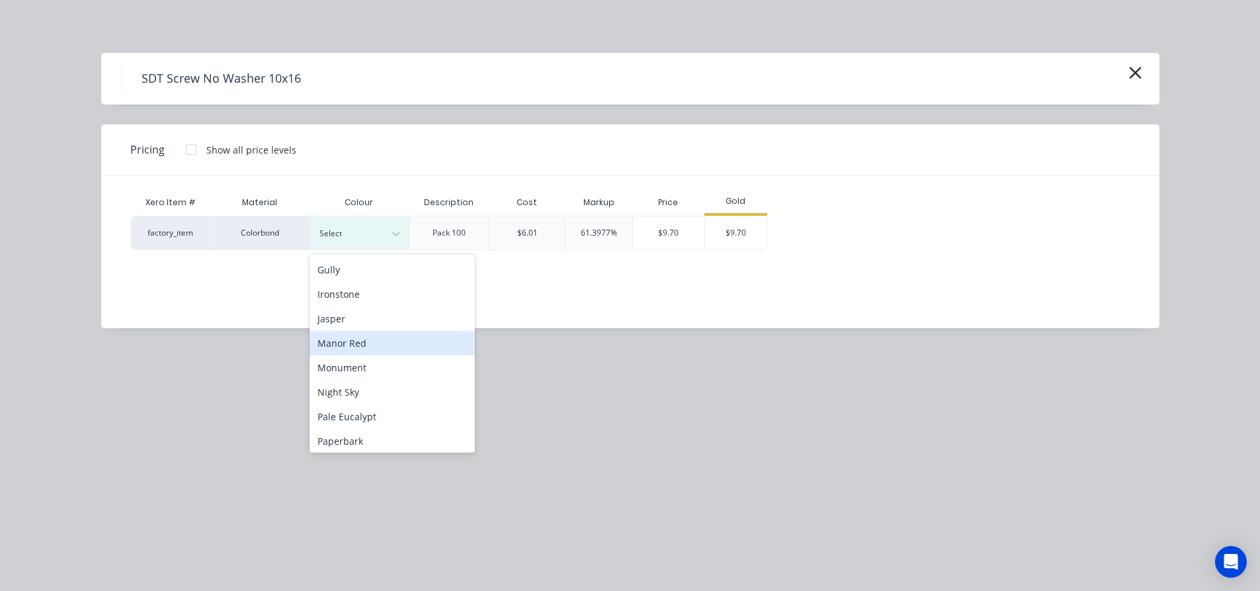
scroll to position [265, 0]
click at [357, 341] on div "Monument" at bounding box center [392, 347] width 165 height 24
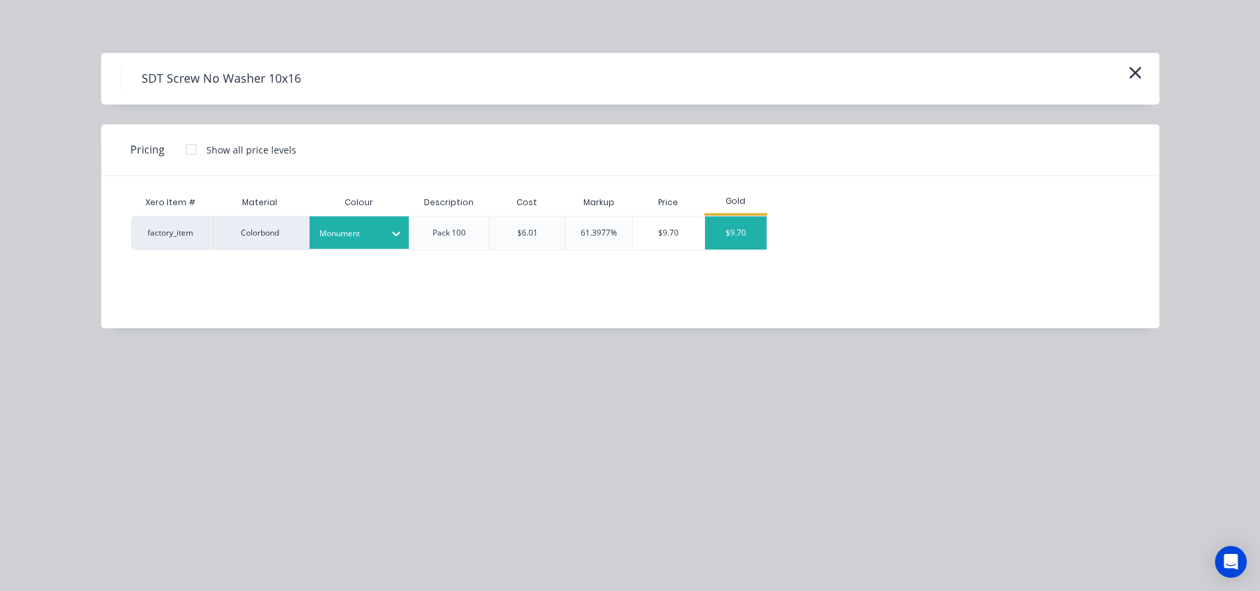
click at [754, 228] on div "$9.70" at bounding box center [736, 232] width 62 height 33
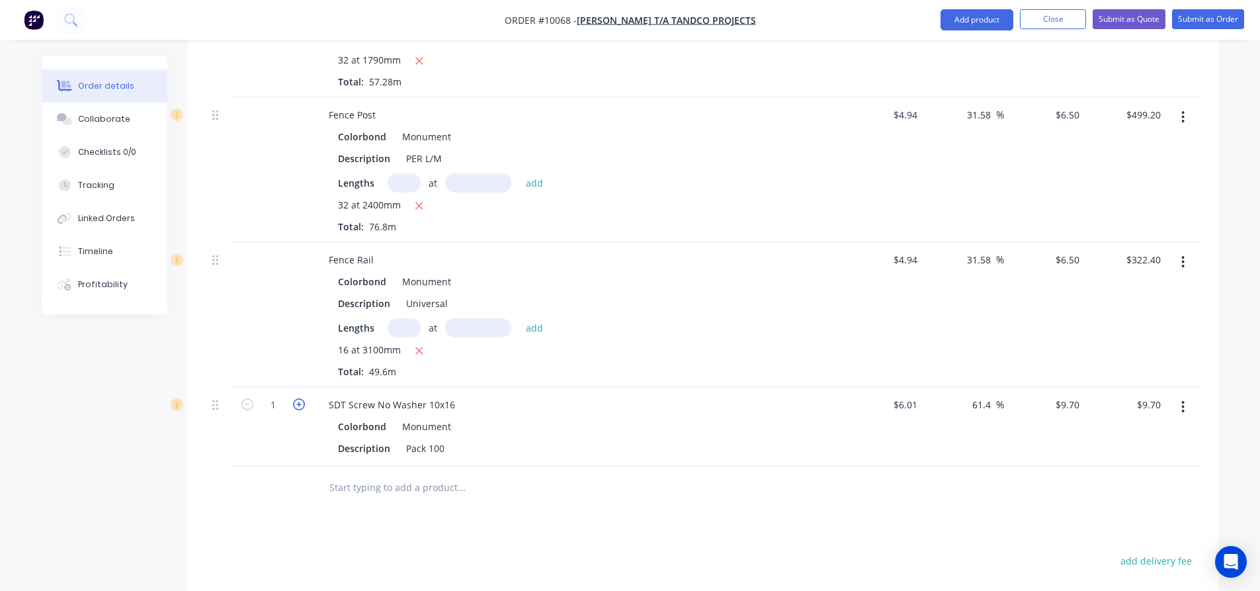
click at [304, 398] on icon "button" at bounding box center [299, 404] width 12 height 12
type input "2"
type input "$19.40"
click at [376, 474] on input "text" at bounding box center [461, 487] width 265 height 26
type input "0-14500"
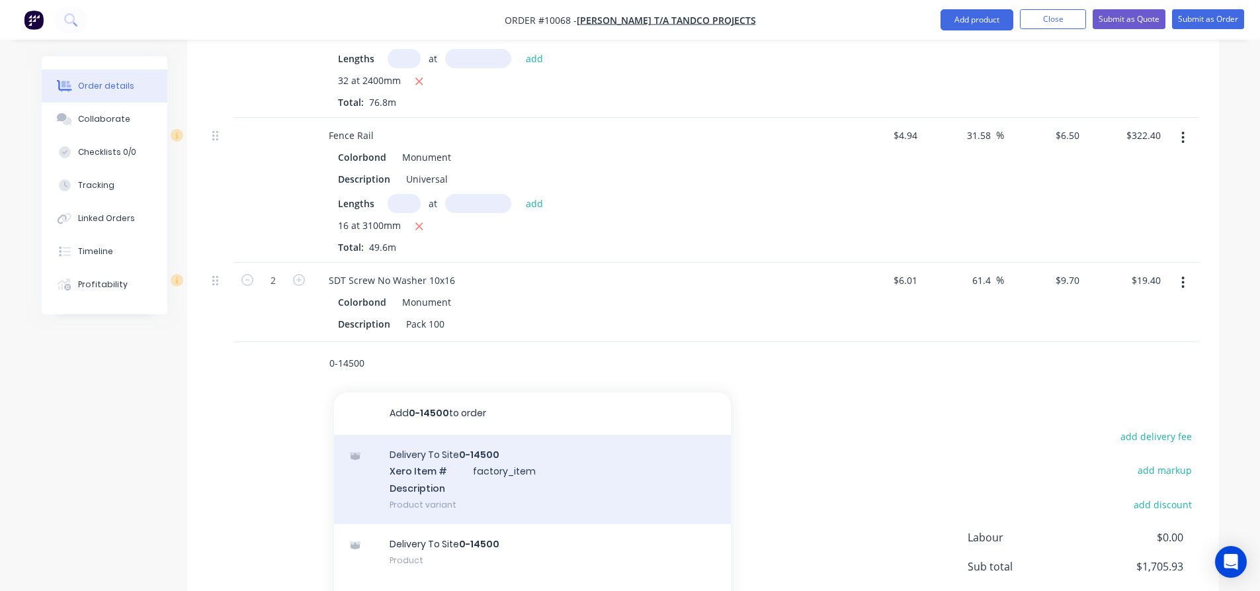
scroll to position [728, 0]
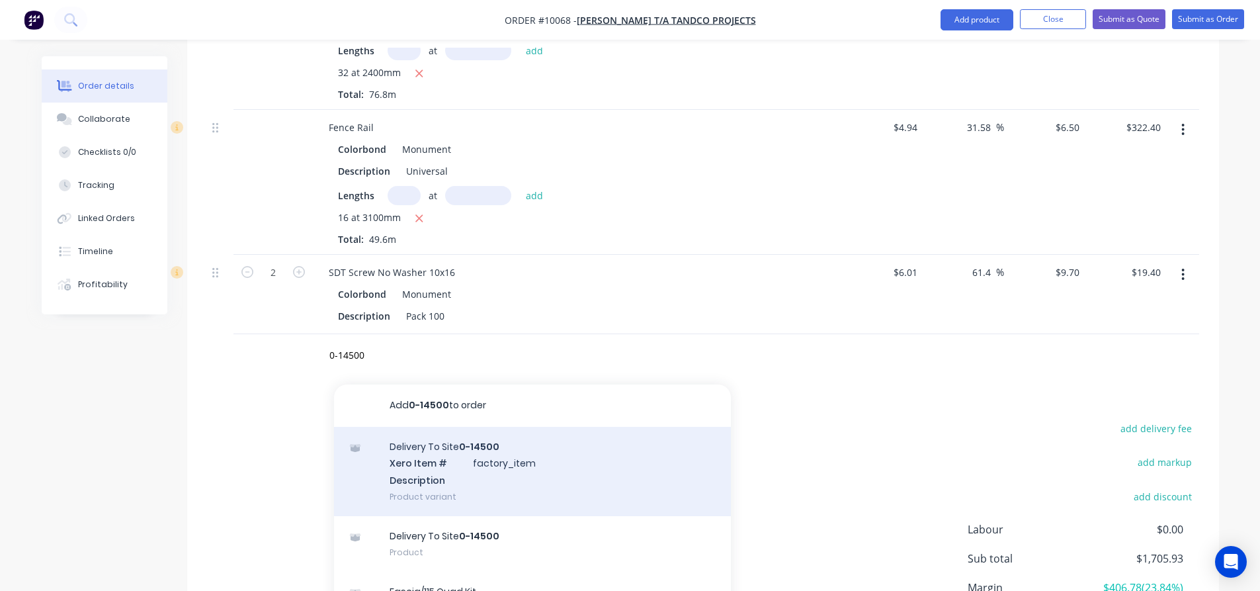
click at [462, 427] on div "Delivery To Site 0-14500 Xero Item # factory_item Description Product variant" at bounding box center [532, 471] width 397 height 89
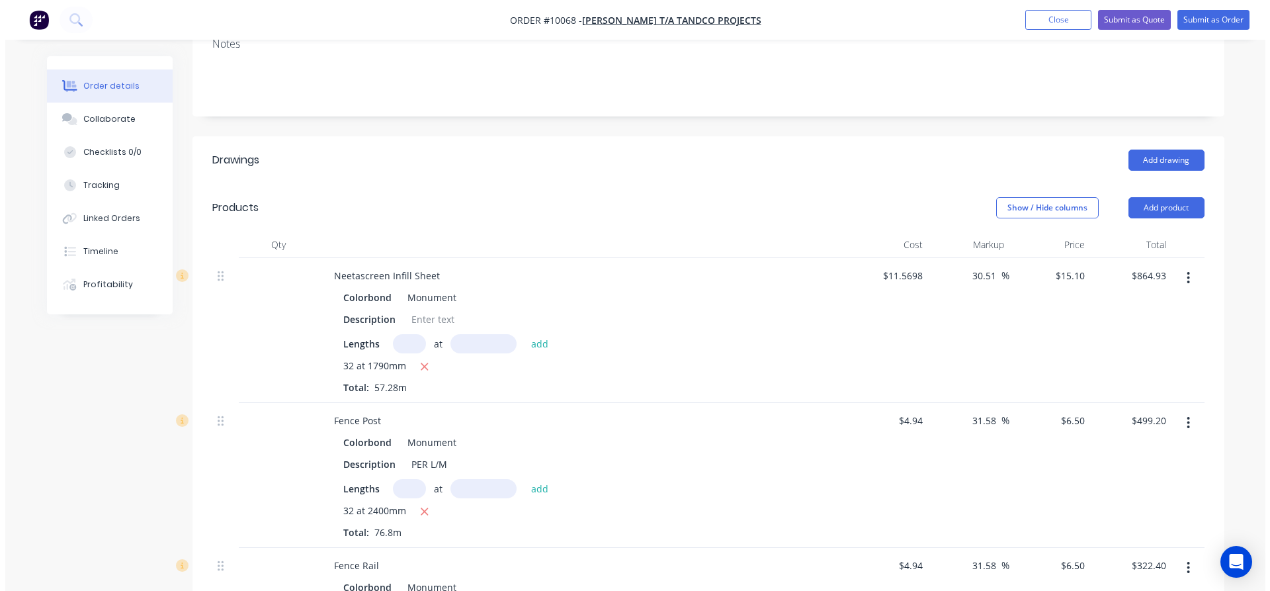
scroll to position [265, 0]
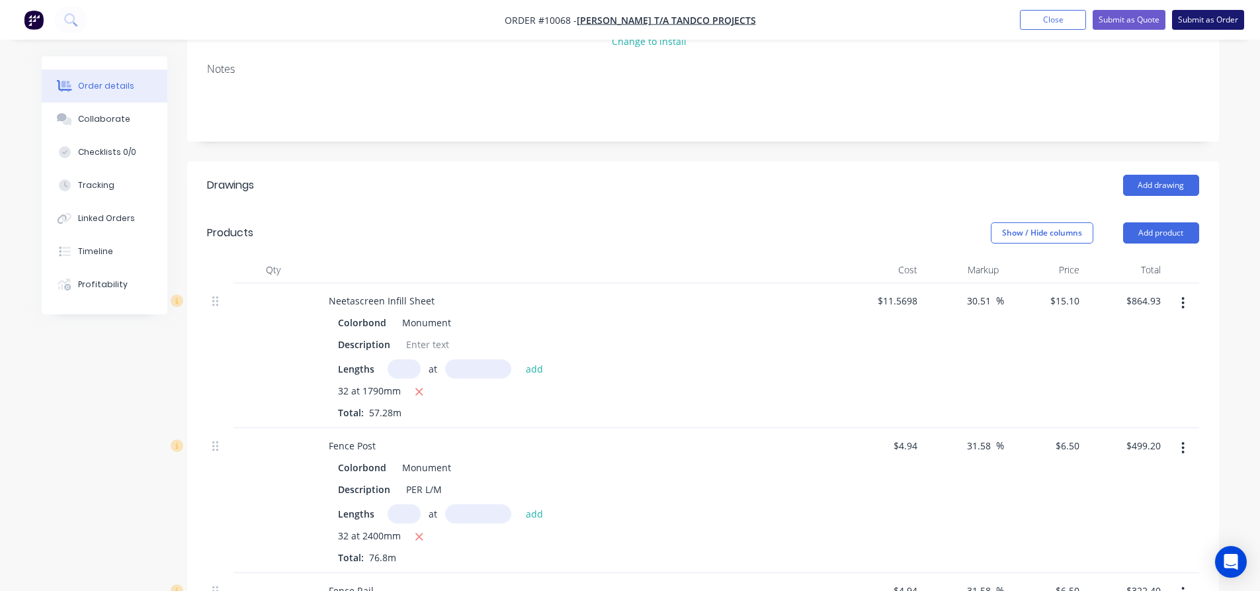
click at [1198, 22] on button "Submit as Order" at bounding box center [1208, 20] width 72 height 20
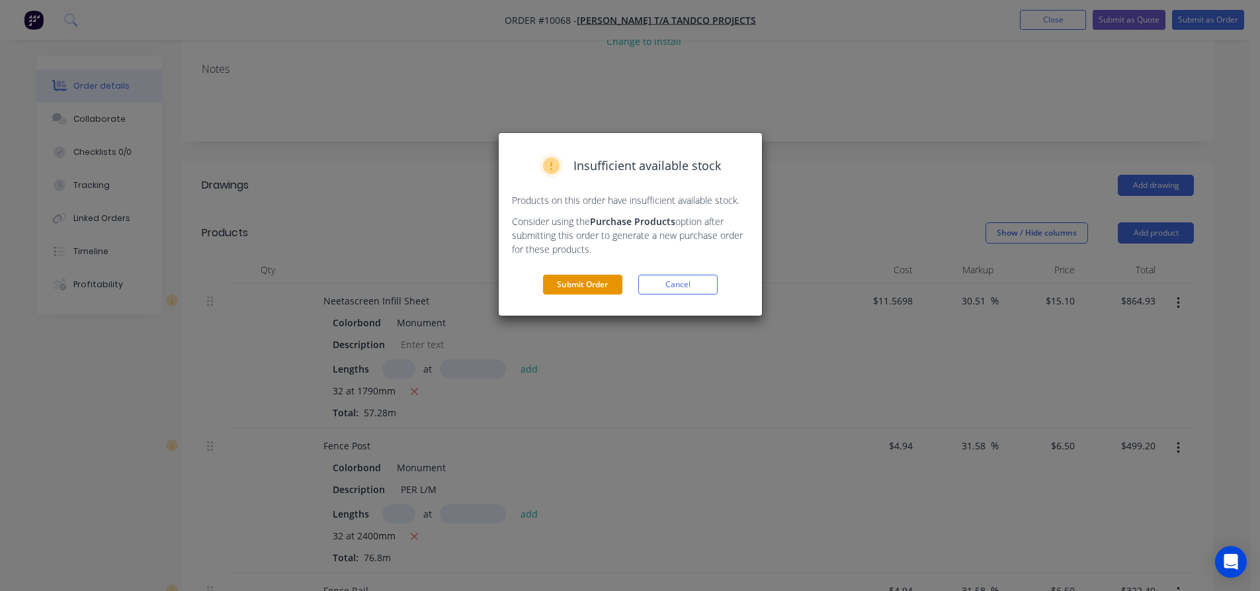
click at [554, 281] on button "Submit Order" at bounding box center [582, 284] width 79 height 20
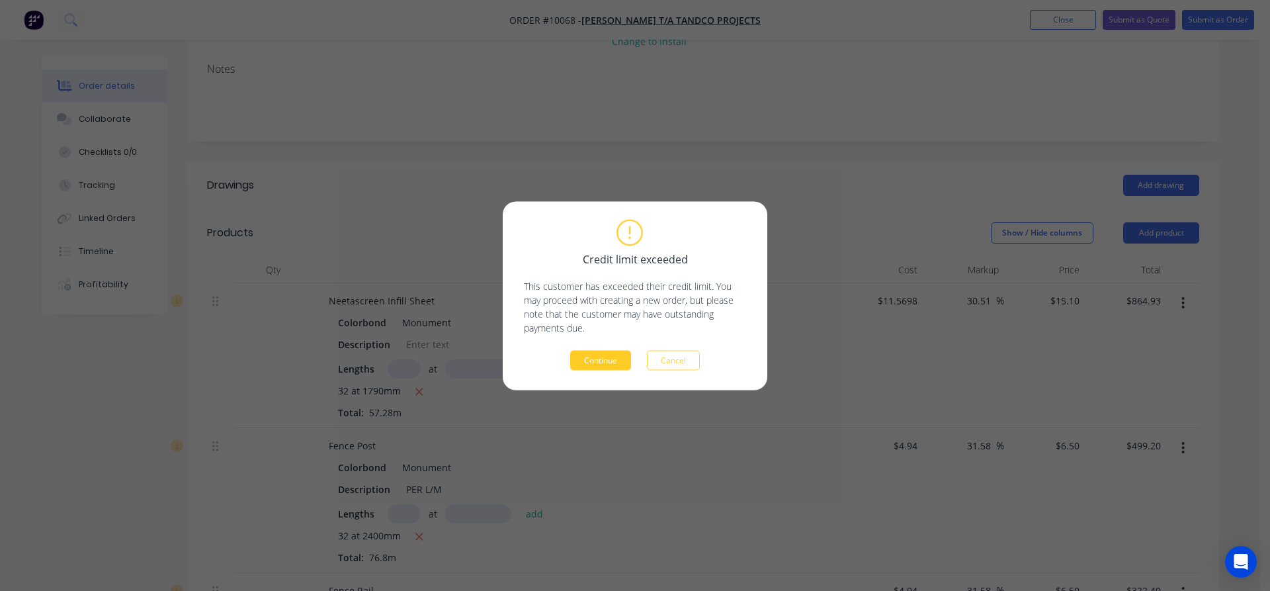
click at [580, 356] on button "Continue" at bounding box center [600, 360] width 61 height 20
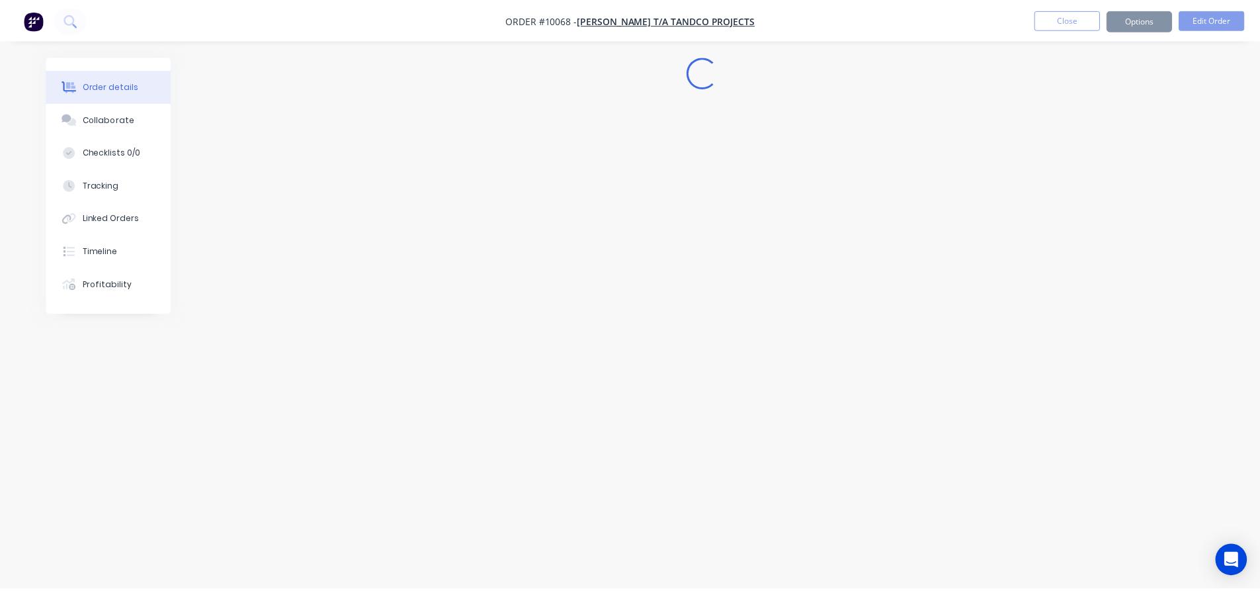
scroll to position [0, 0]
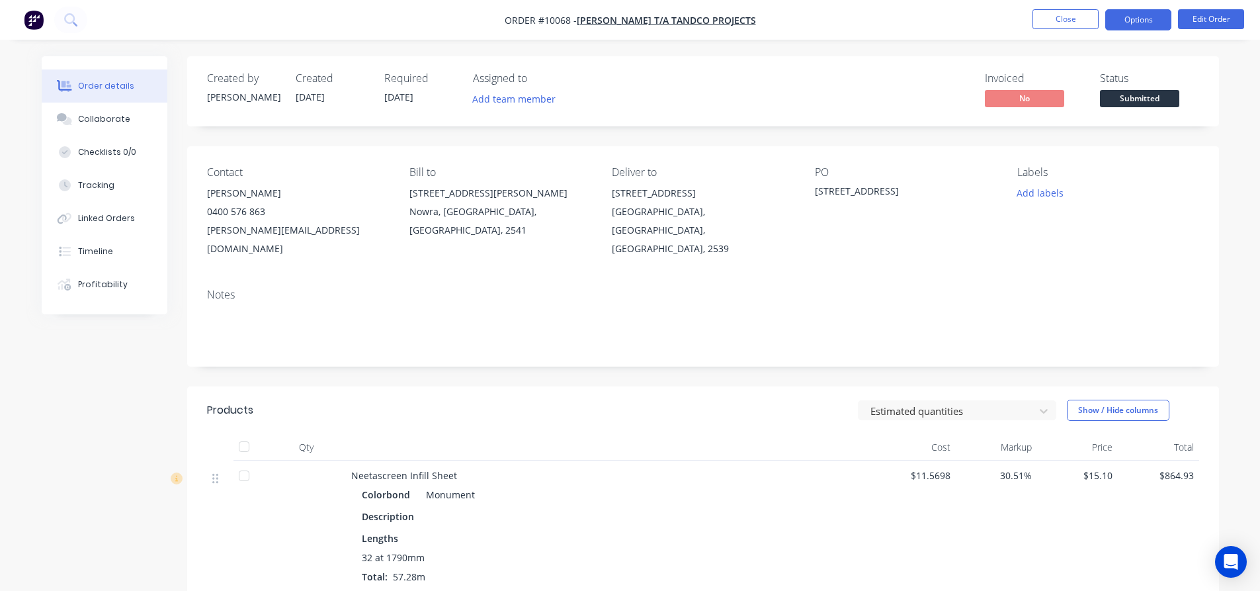
click at [1140, 16] on button "Options" at bounding box center [1138, 19] width 66 height 21
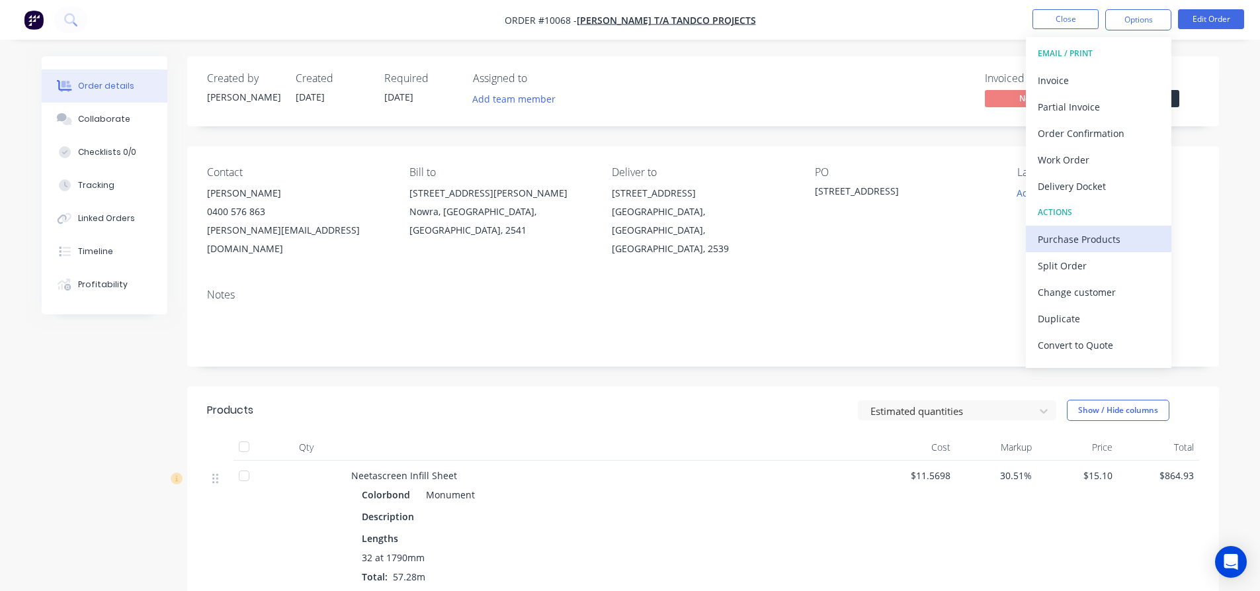
click at [1093, 230] on div "Purchase Products" at bounding box center [1099, 238] width 122 height 19
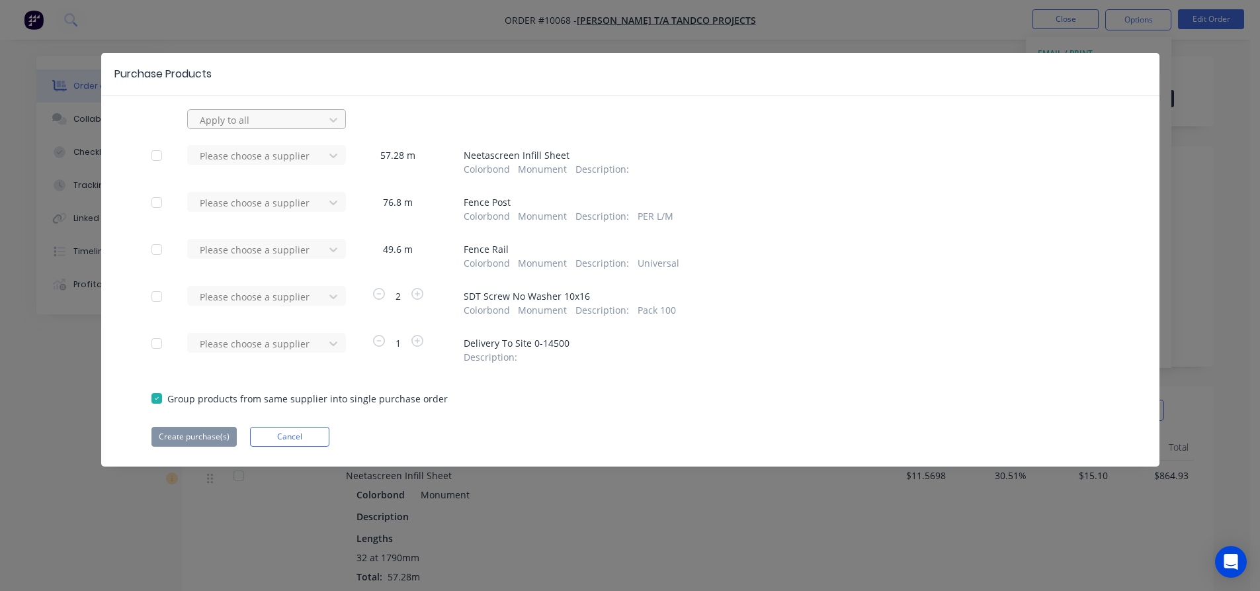
click at [276, 126] on div at bounding box center [257, 120] width 119 height 17
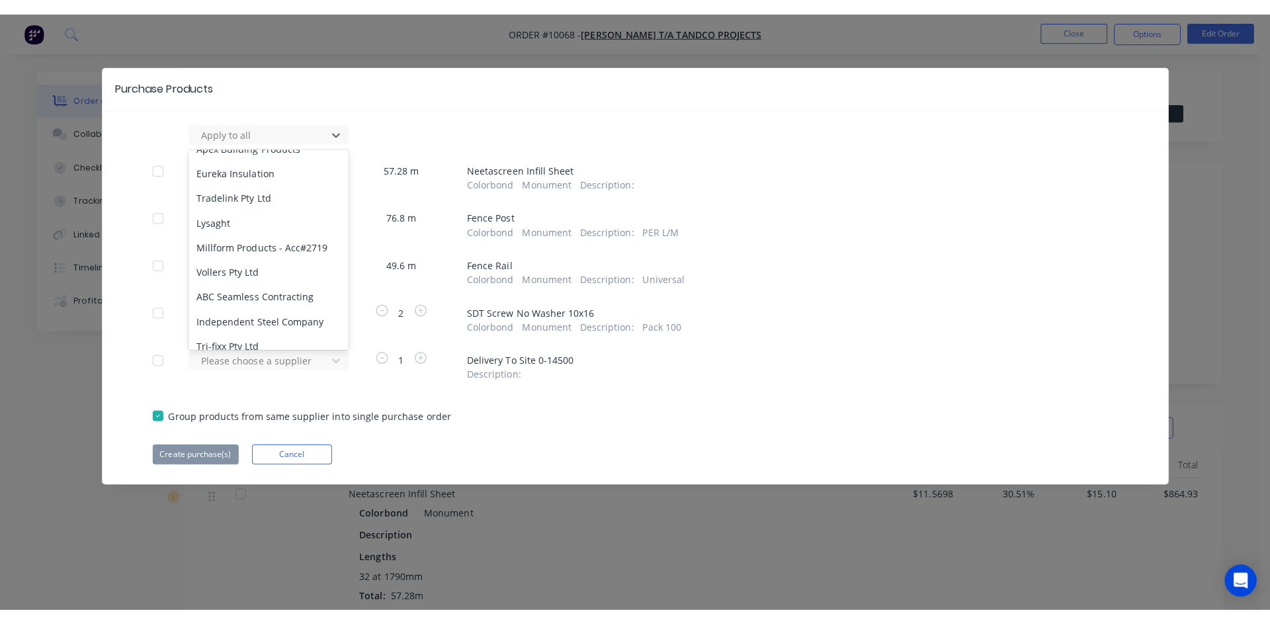
scroll to position [529, 0]
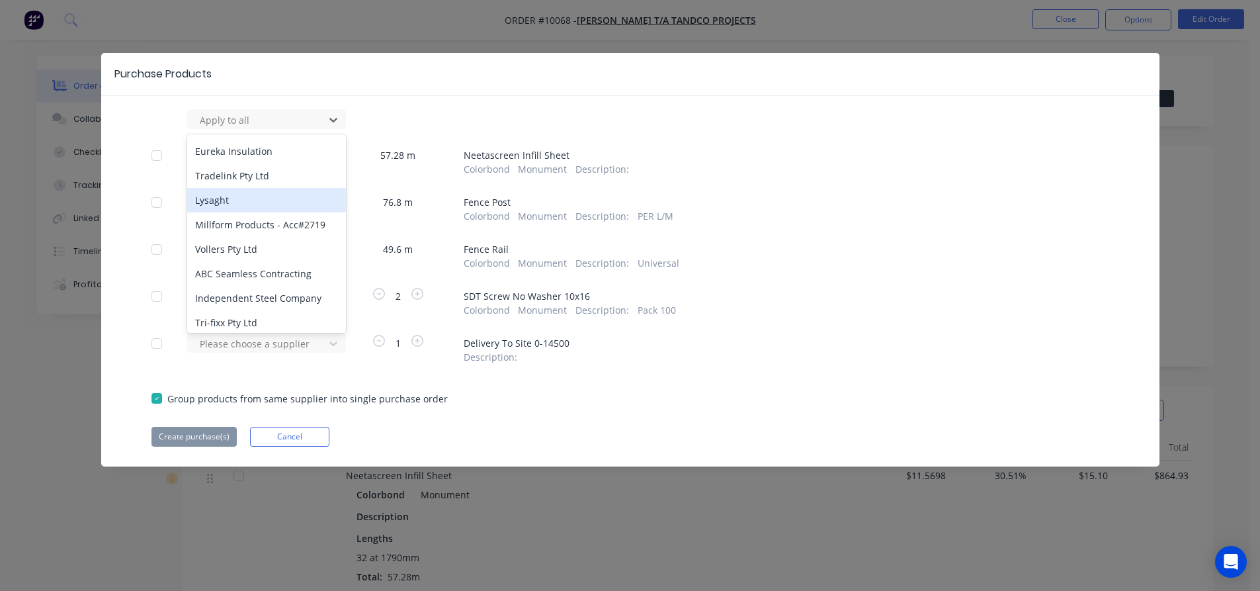
click at [265, 196] on div "Lysaght" at bounding box center [266, 200] width 159 height 24
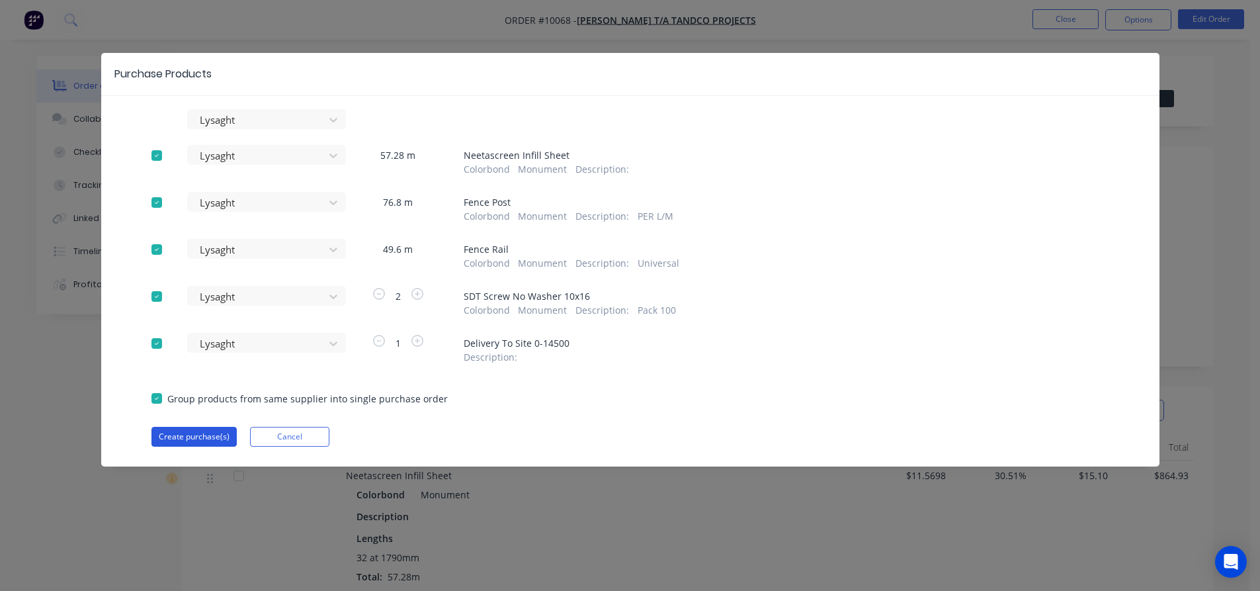
click at [202, 437] on button "Create purchase(s)" at bounding box center [193, 437] width 85 height 20
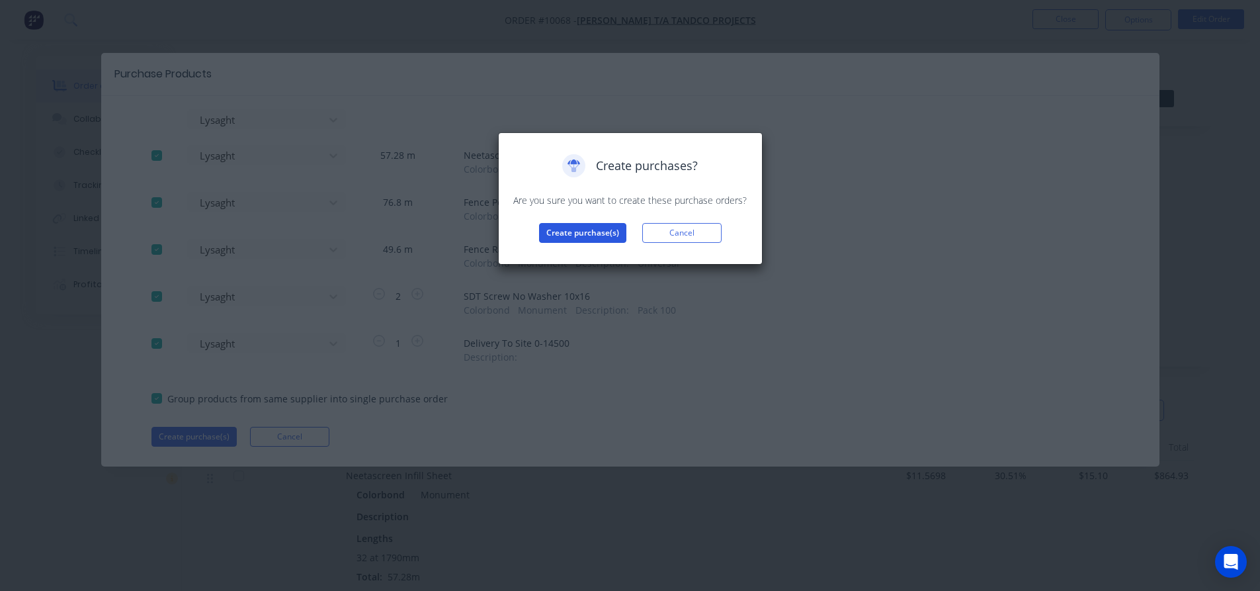
click at [603, 225] on button "Create purchase(s)" at bounding box center [582, 233] width 87 height 20
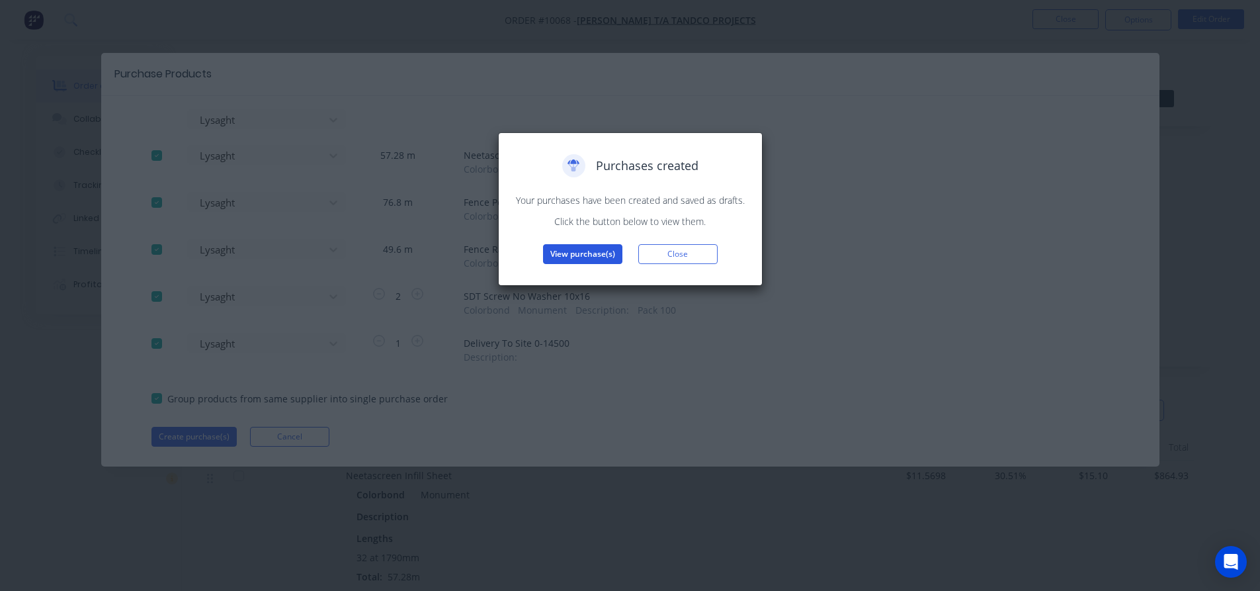
click at [582, 249] on button "View purchase(s)" at bounding box center [582, 254] width 79 height 20
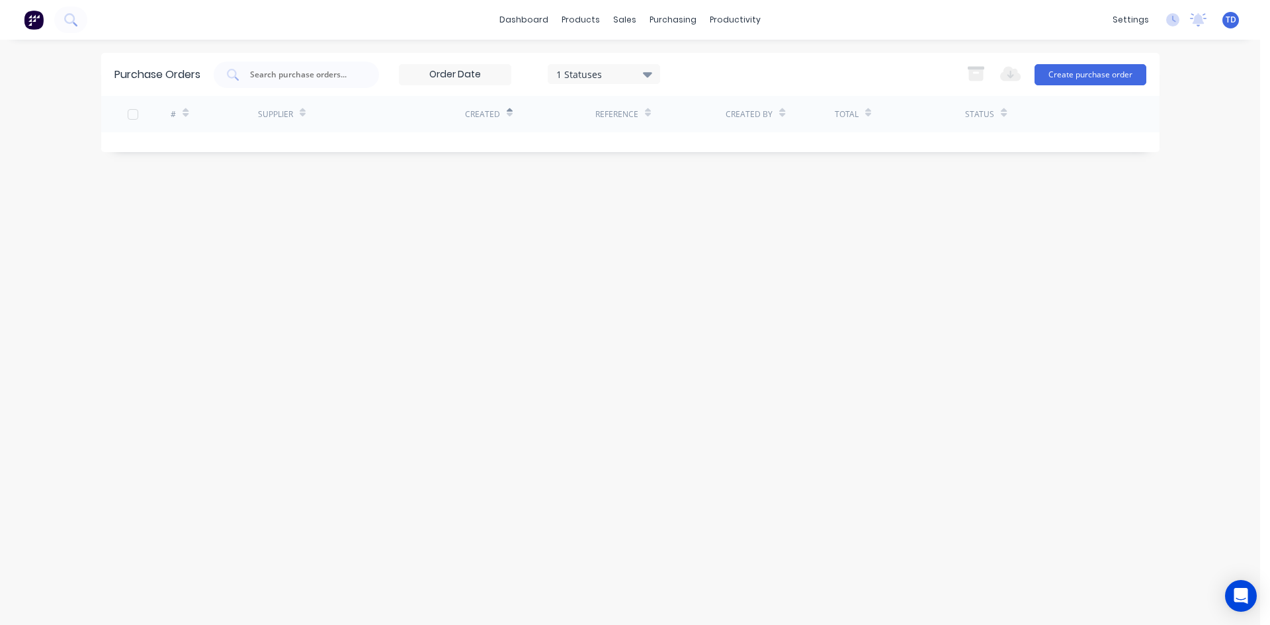
click at [611, 69] on div "1 Statuses" at bounding box center [603, 74] width 95 height 14
click at [698, 106] on div at bounding box center [692, 108] width 26 height 26
click at [440, 243] on div "Purchase Orders 7 Statuses 7 Statuses Export to Excel (XLSX) Create purchase or…" at bounding box center [630, 332] width 1058 height 559
click at [682, 58] on div "Purchase Orders" at bounding box center [716, 64] width 70 height 12
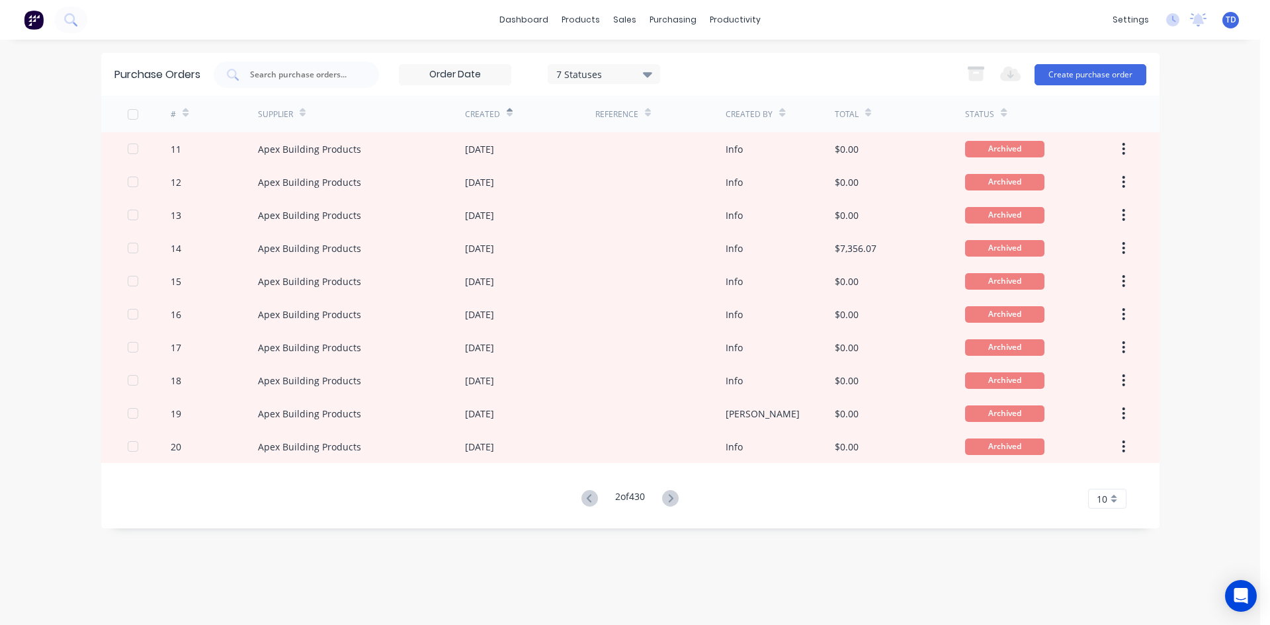
click at [649, 73] on icon at bounding box center [647, 74] width 9 height 5
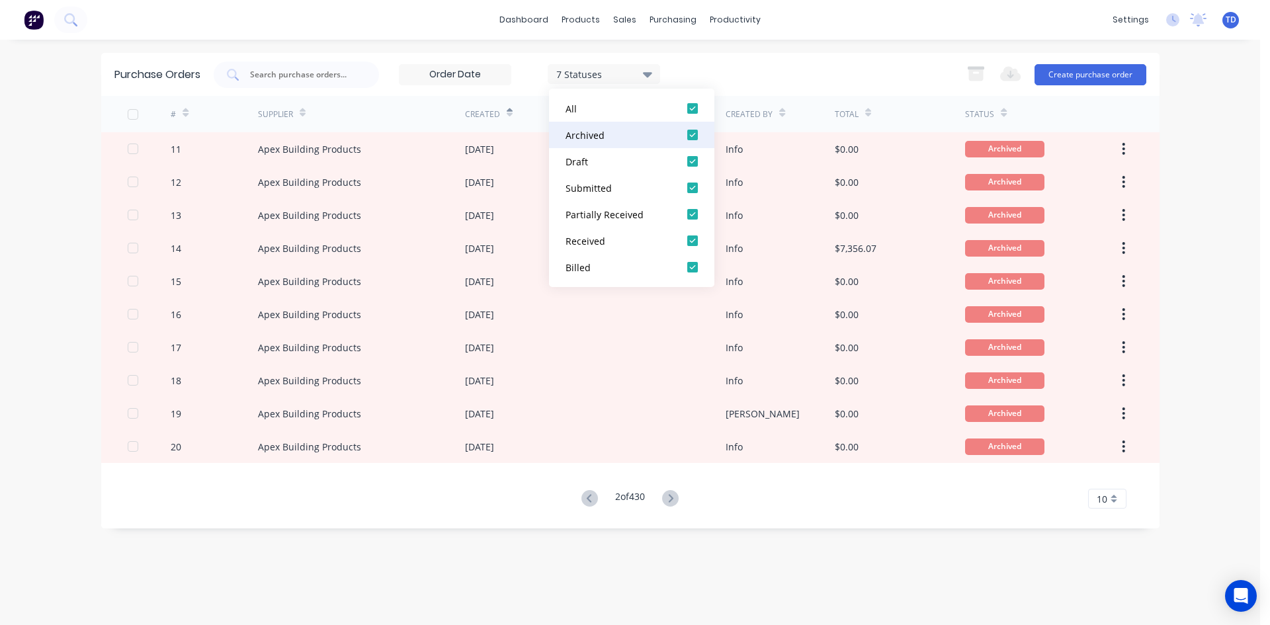
click at [691, 131] on div at bounding box center [692, 135] width 26 height 26
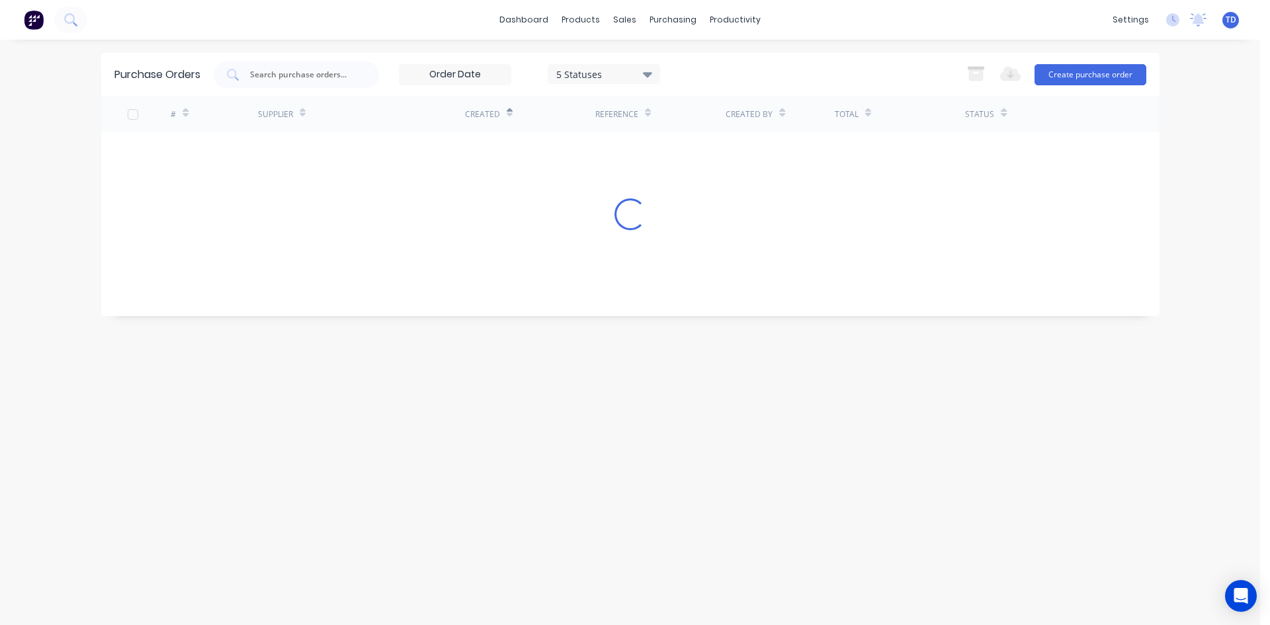
click at [770, 73] on div "5 Statuses 5 Statuses Export to Excel (XLSX) Create purchase order" at bounding box center [680, 75] width 933 height 26
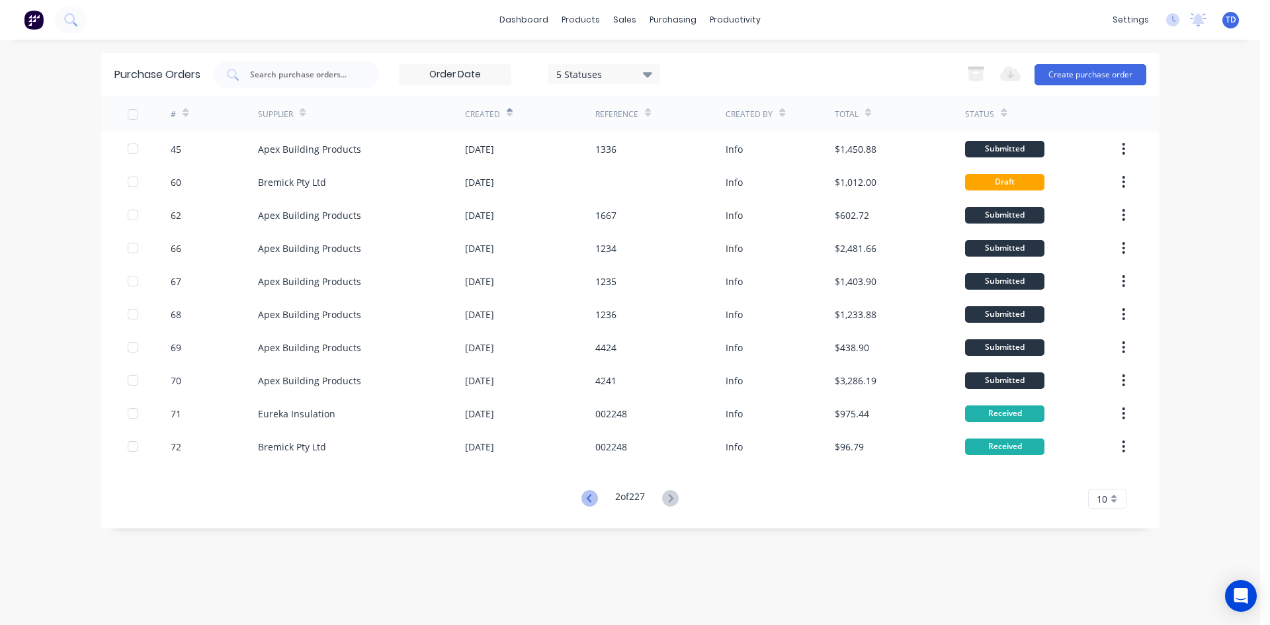
click at [588, 495] on icon at bounding box center [589, 498] width 5 height 8
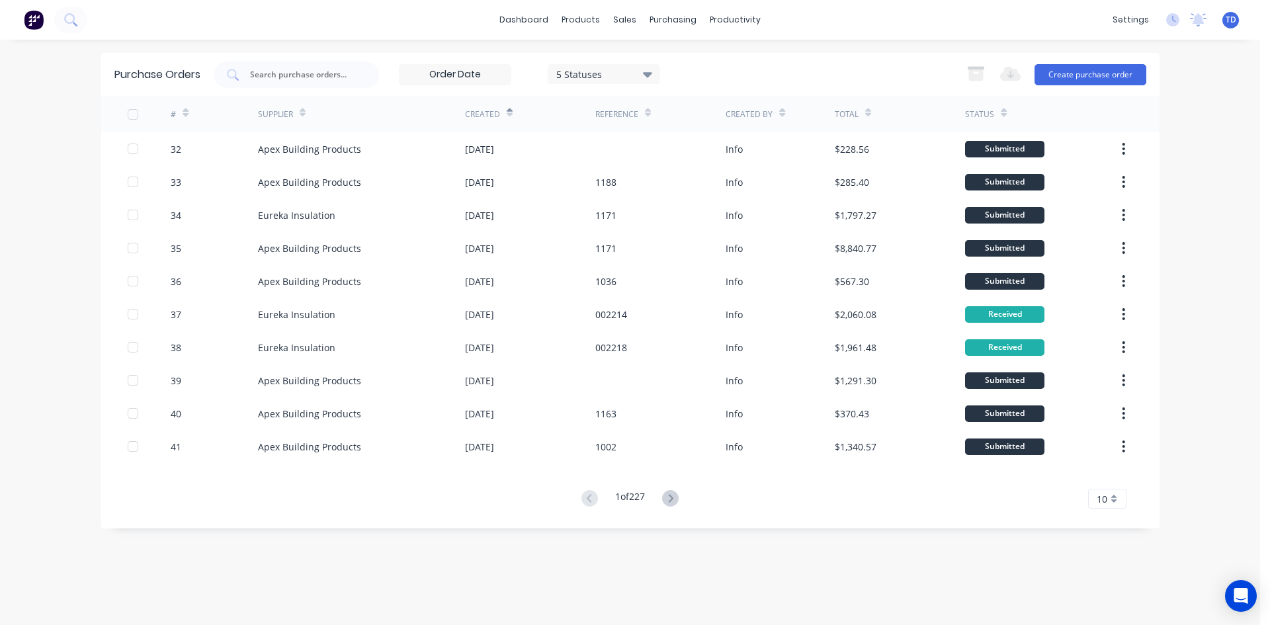
click at [643, 77] on div "5 Statuses" at bounding box center [603, 74] width 95 height 14
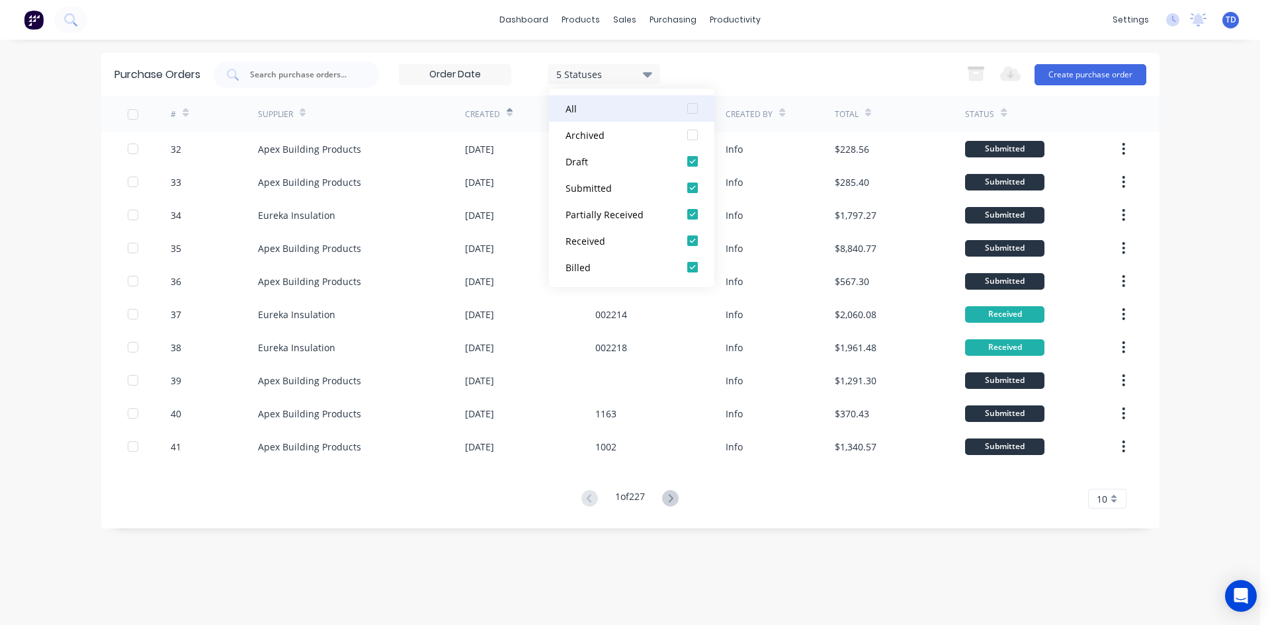
click at [698, 108] on div at bounding box center [692, 108] width 26 height 26
click at [693, 130] on div at bounding box center [692, 135] width 26 height 26
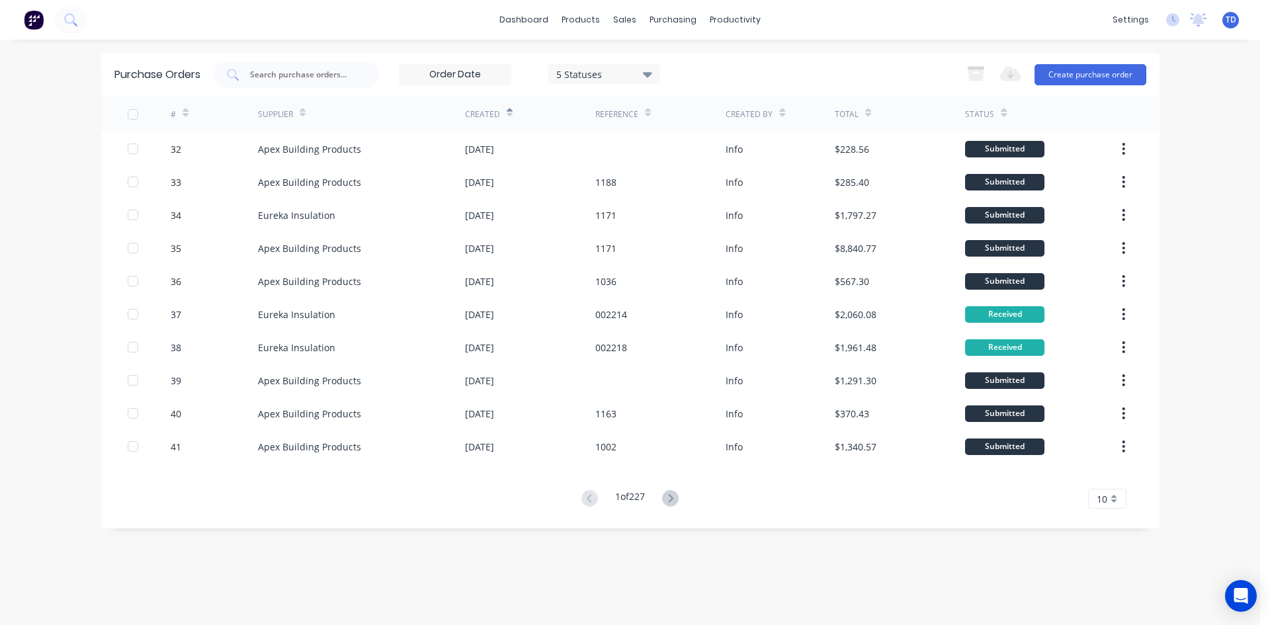
click at [710, 76] on div "5 Statuses 5 Statuses Export to Excel (XLSX) Create purchase order" at bounding box center [680, 75] width 933 height 26
click at [860, 63] on div "5 Statuses 5 Statuses Export to Excel (XLSX) Create purchase order" at bounding box center [680, 75] width 933 height 26
click at [622, 24] on div "sales" at bounding box center [624, 20] width 36 height 20
click at [649, 62] on div "Sales Orders" at bounding box center [674, 64] width 54 height 12
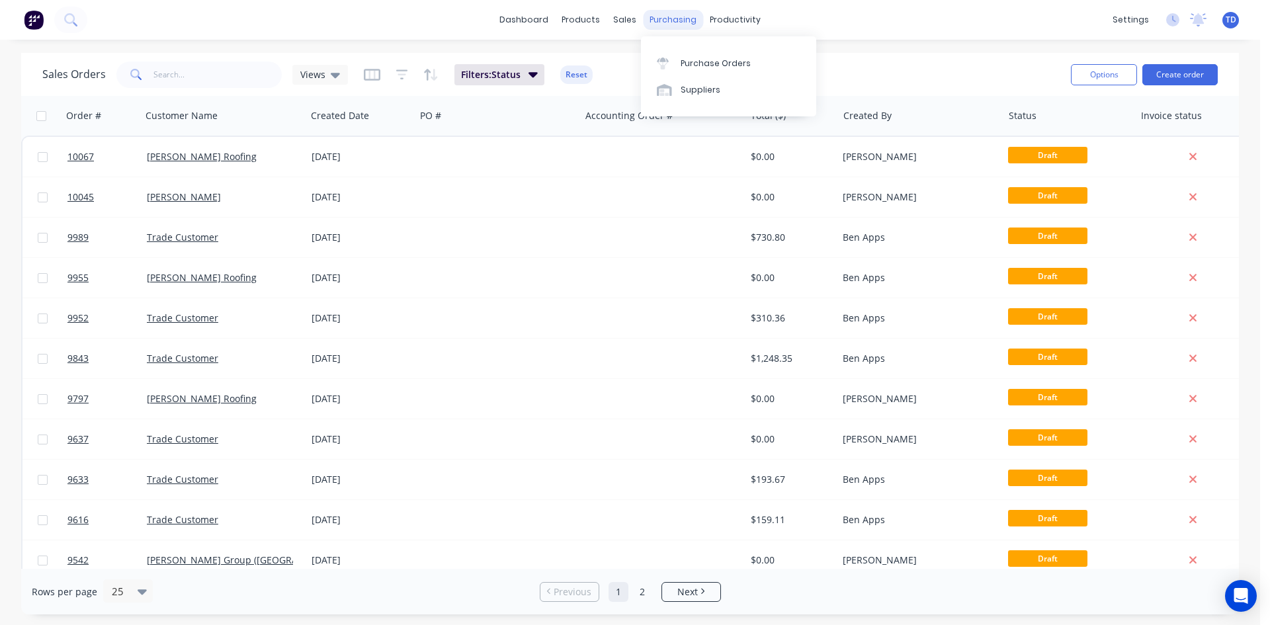
click at [669, 19] on div "purchasing" at bounding box center [673, 20] width 60 height 20
click at [702, 71] on link "Purchase Orders" at bounding box center [728, 63] width 175 height 26
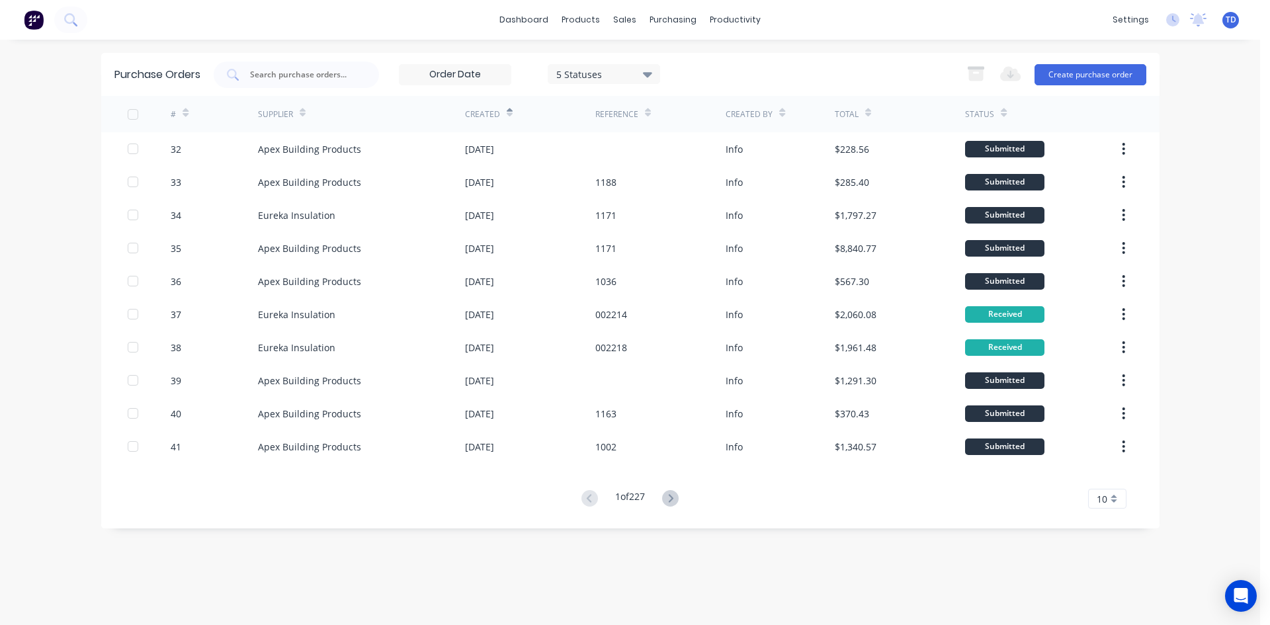
click at [644, 73] on div "5 Statuses" at bounding box center [603, 74] width 95 height 14
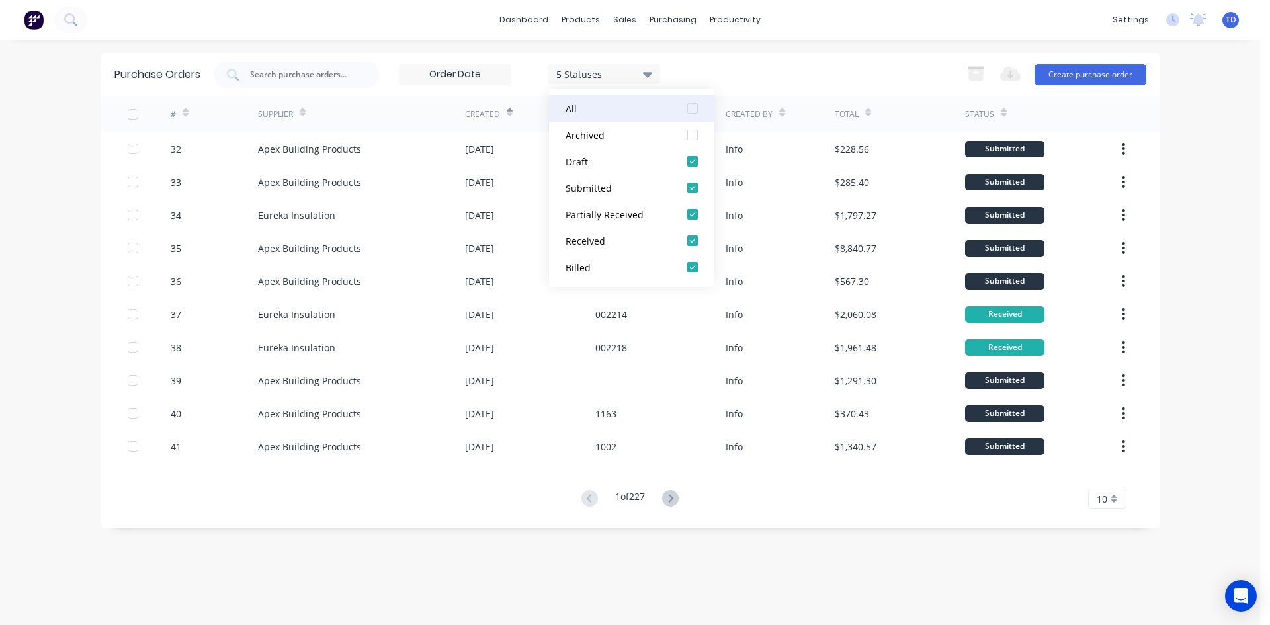
click at [691, 106] on div at bounding box center [692, 108] width 26 height 26
click at [698, 218] on div at bounding box center [692, 214] width 26 height 26
click at [698, 136] on div at bounding box center [692, 135] width 26 height 26
click at [712, 69] on div "5 Statuses 5 Statuses Export to Excel (XLSX) Create purchase order" at bounding box center [680, 75] width 933 height 26
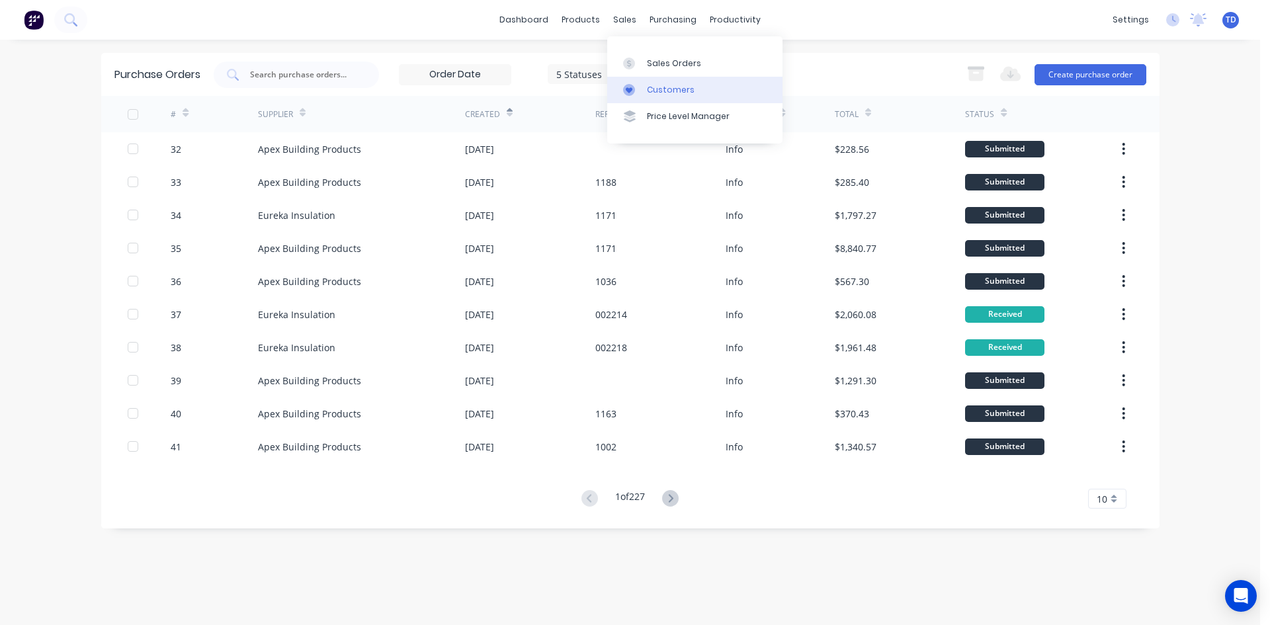
click at [668, 93] on div "Customers" at bounding box center [671, 90] width 48 height 12
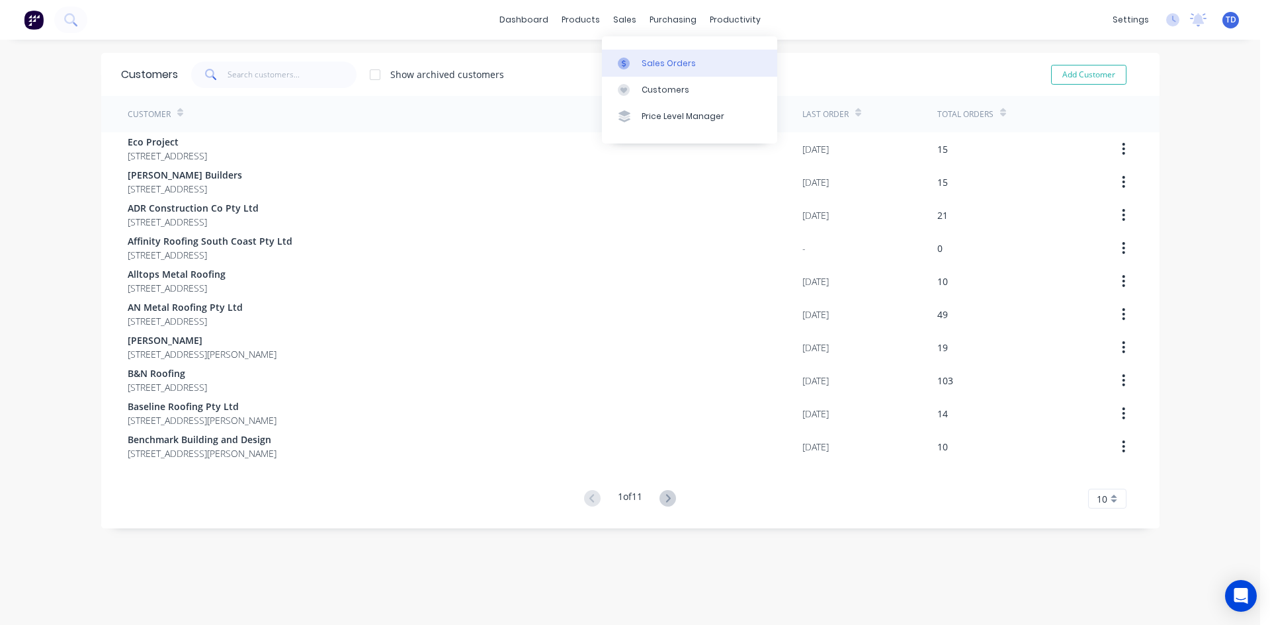
click at [627, 58] on icon at bounding box center [624, 64] width 12 height 12
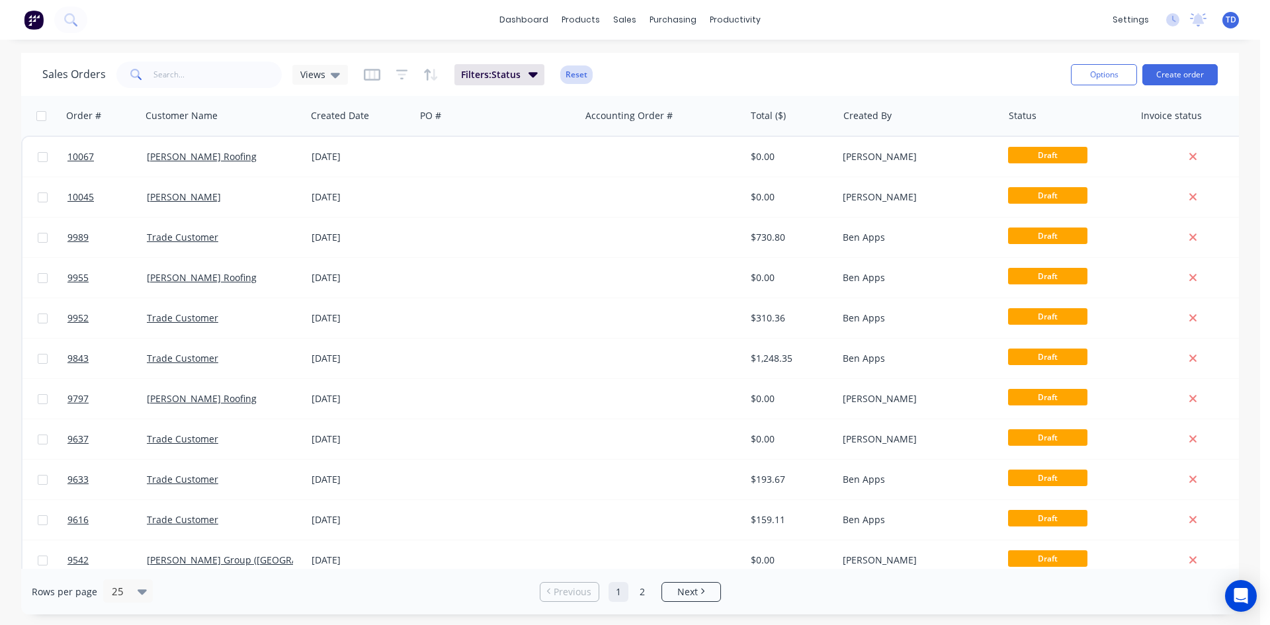
click at [572, 72] on button "Reset" at bounding box center [576, 74] width 32 height 19
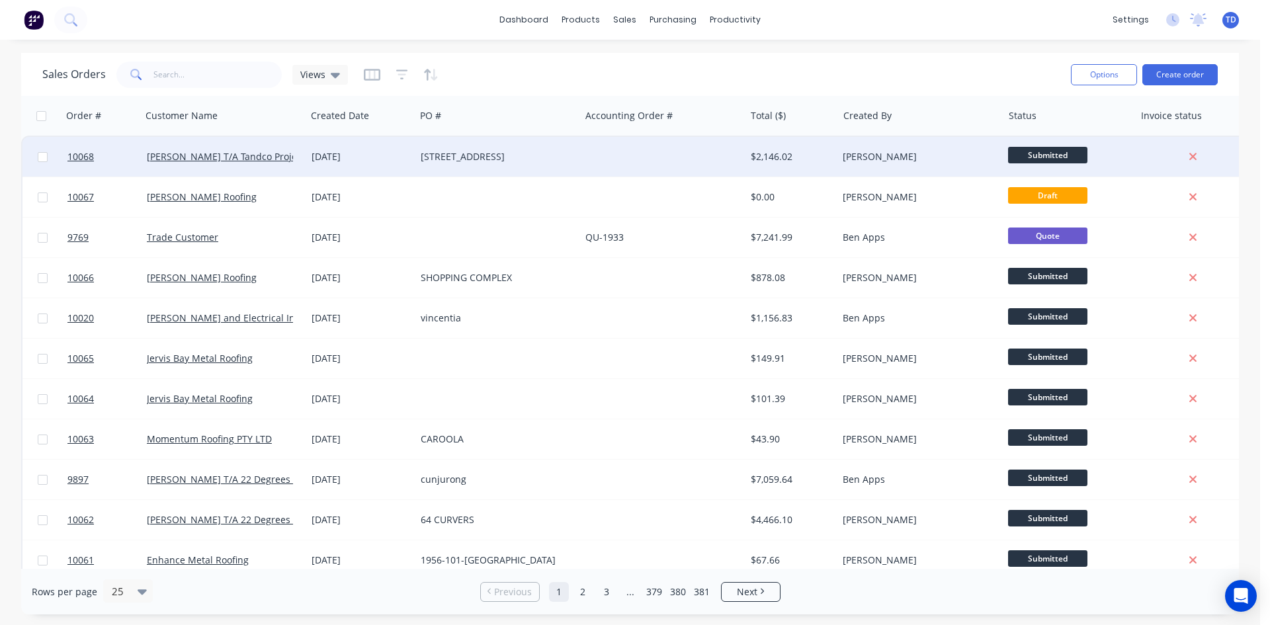
click at [582, 163] on div at bounding box center [662, 157] width 165 height 40
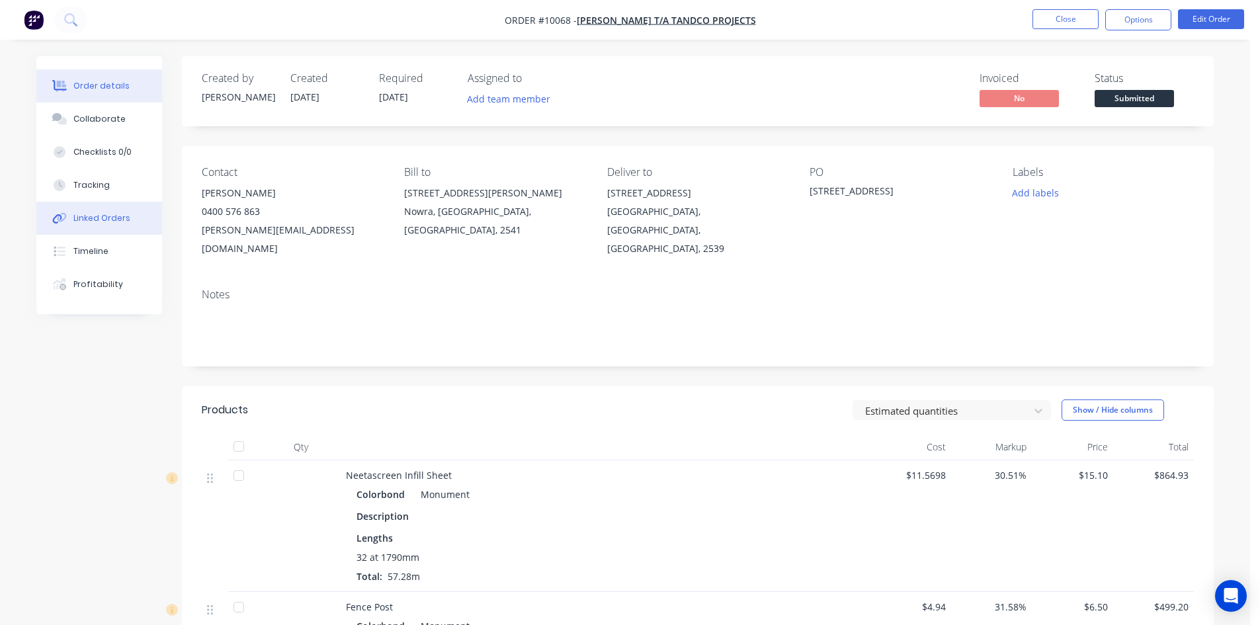
click at [108, 224] on button "Linked Orders" at bounding box center [99, 218] width 126 height 33
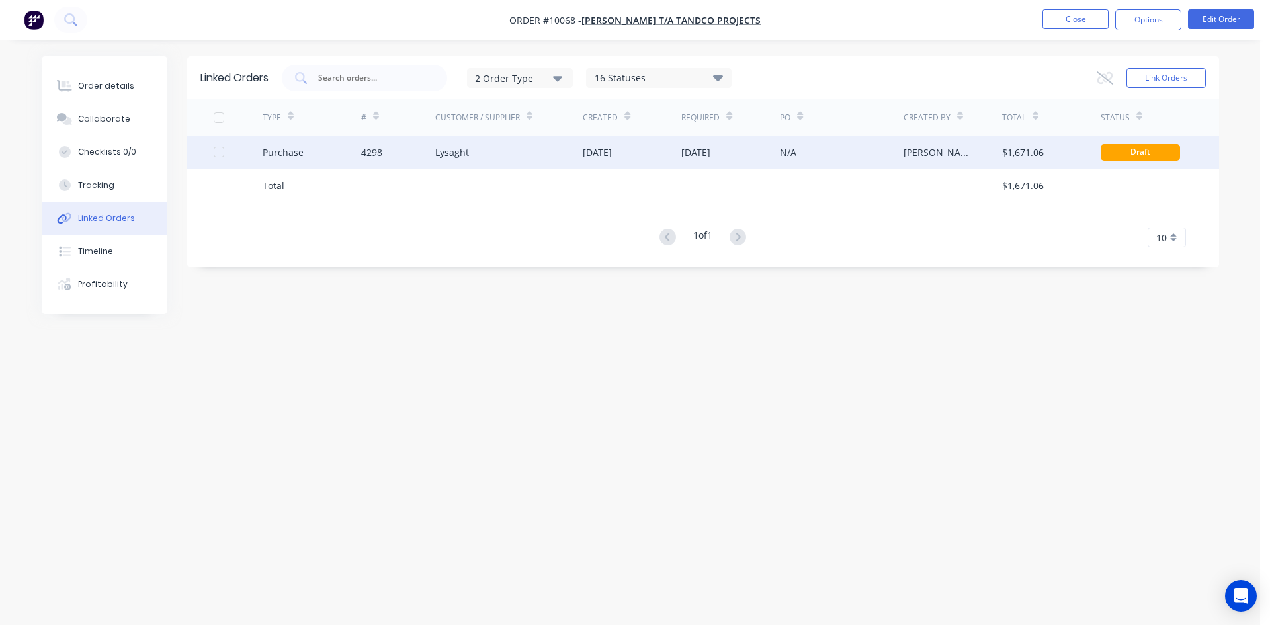
click at [587, 151] on div "[DATE]" at bounding box center [597, 153] width 29 height 14
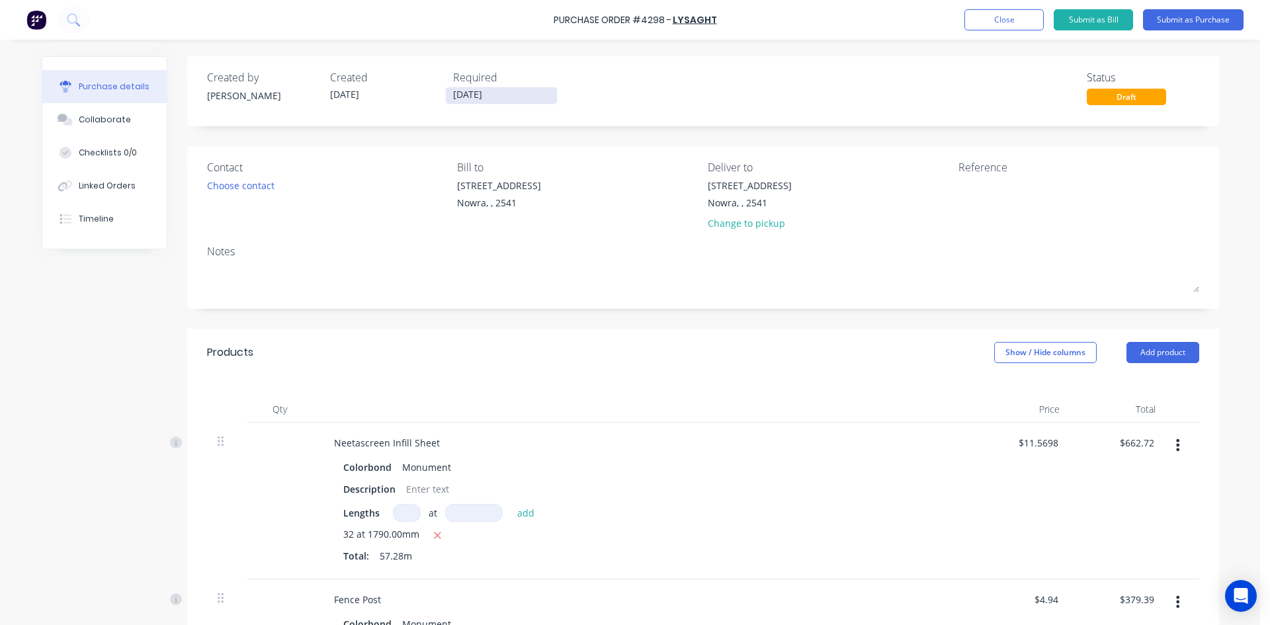
click at [515, 97] on input "08/10/25" at bounding box center [501, 95] width 111 height 17
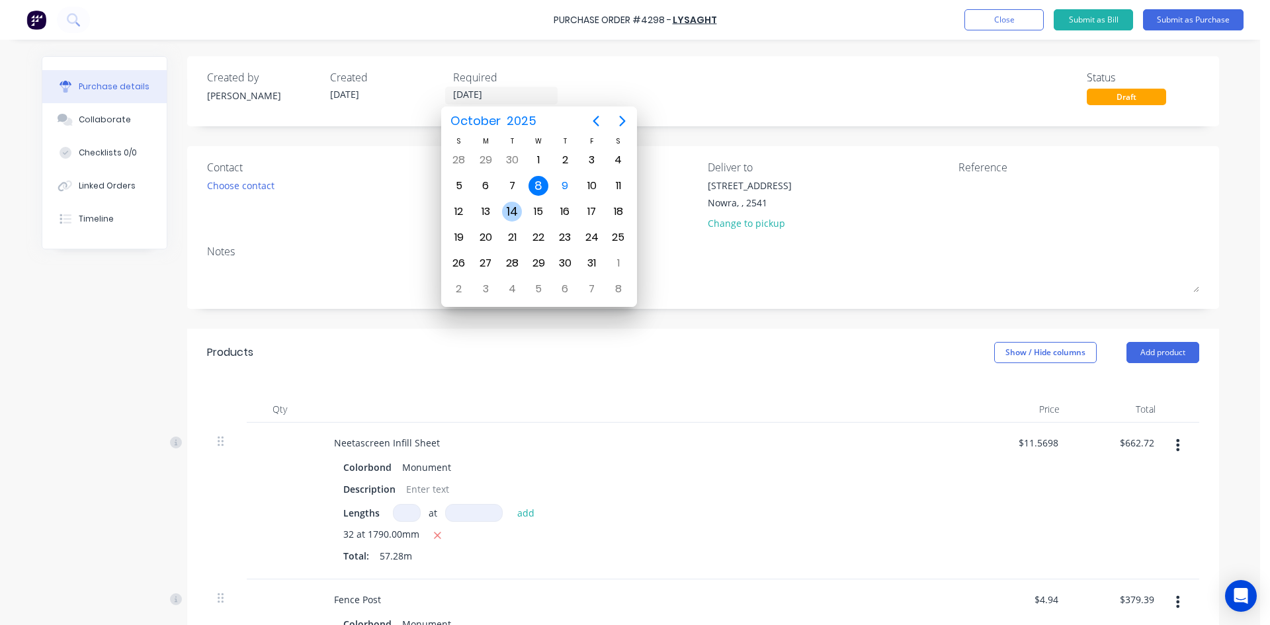
click at [509, 208] on div "14" at bounding box center [512, 212] width 20 height 20
type input "14/10/25"
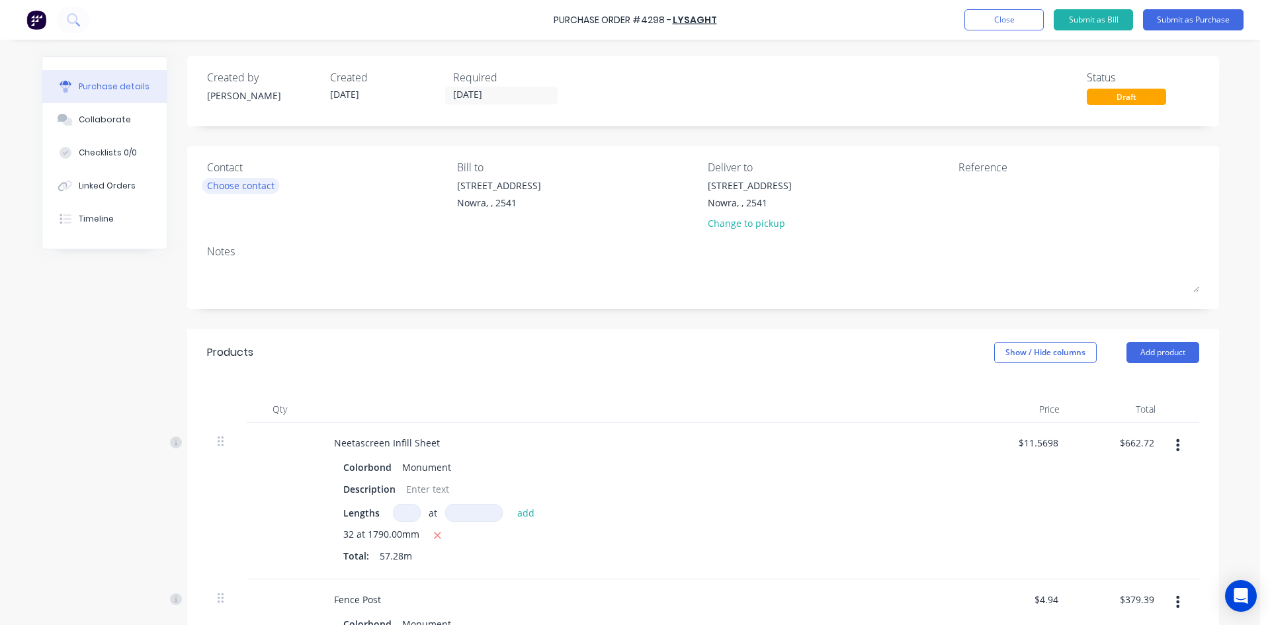
click at [235, 192] on div "Choose contact" at bounding box center [240, 186] width 67 height 14
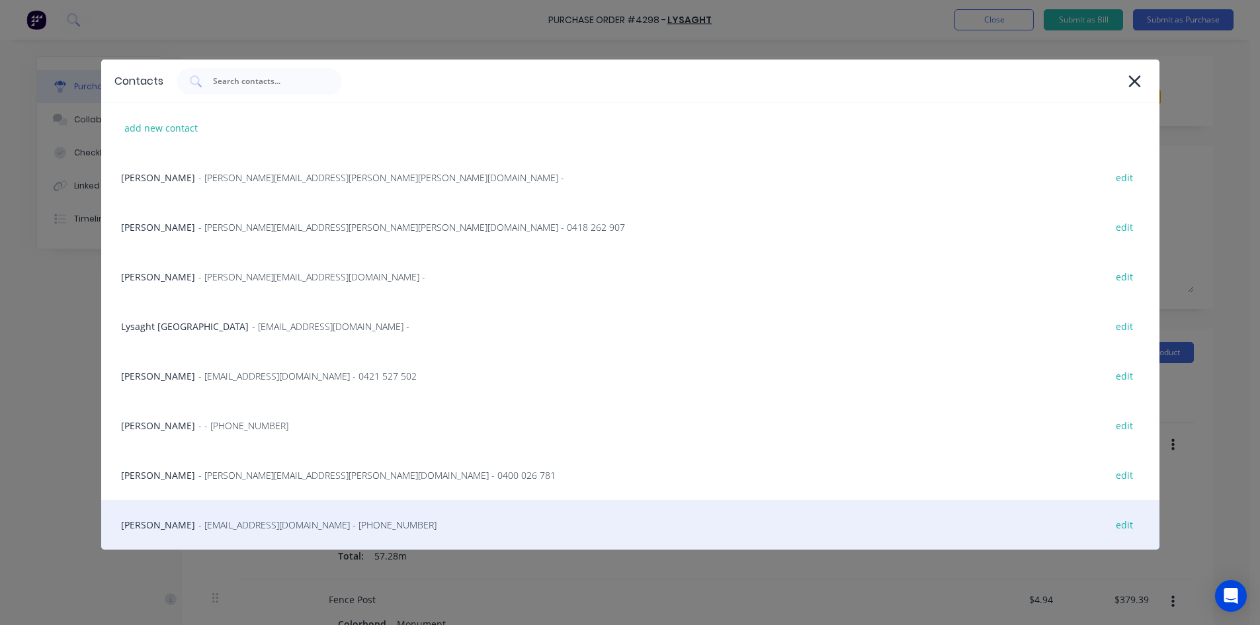
click at [220, 526] on span "- info@SCRS.net.au - (02) 4411 1090" at bounding box center [317, 525] width 238 height 14
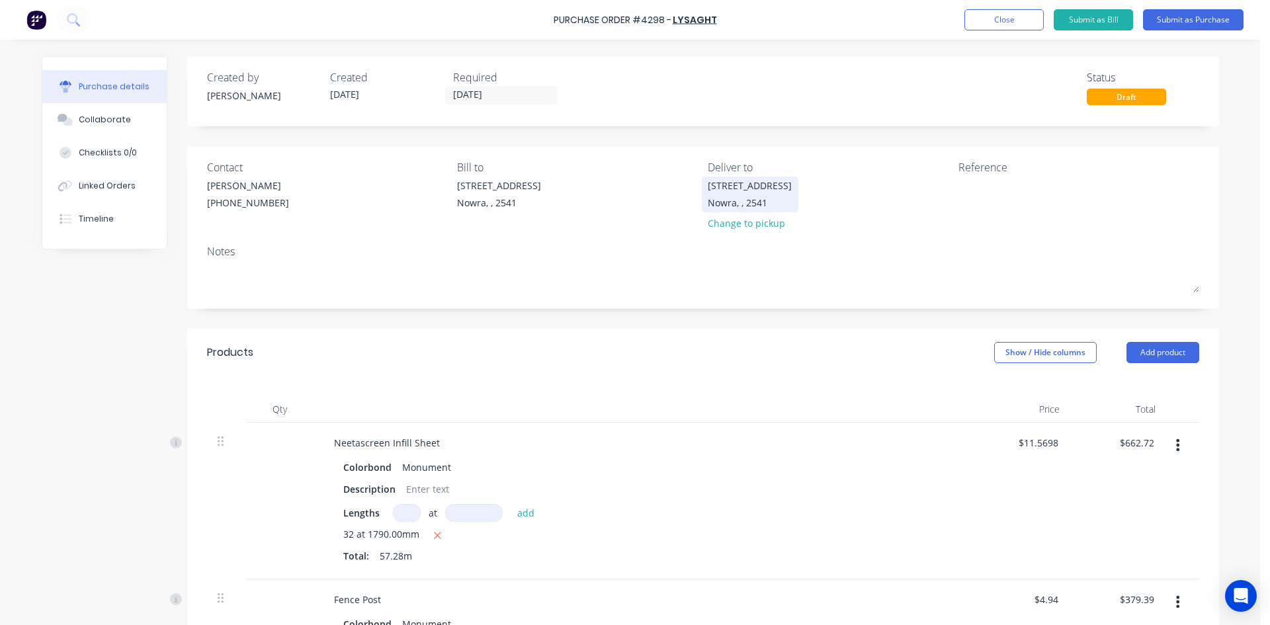
click at [727, 194] on div "Unit 6/53 Albatross Road Nowra, , 2541" at bounding box center [750, 194] width 84 height 31
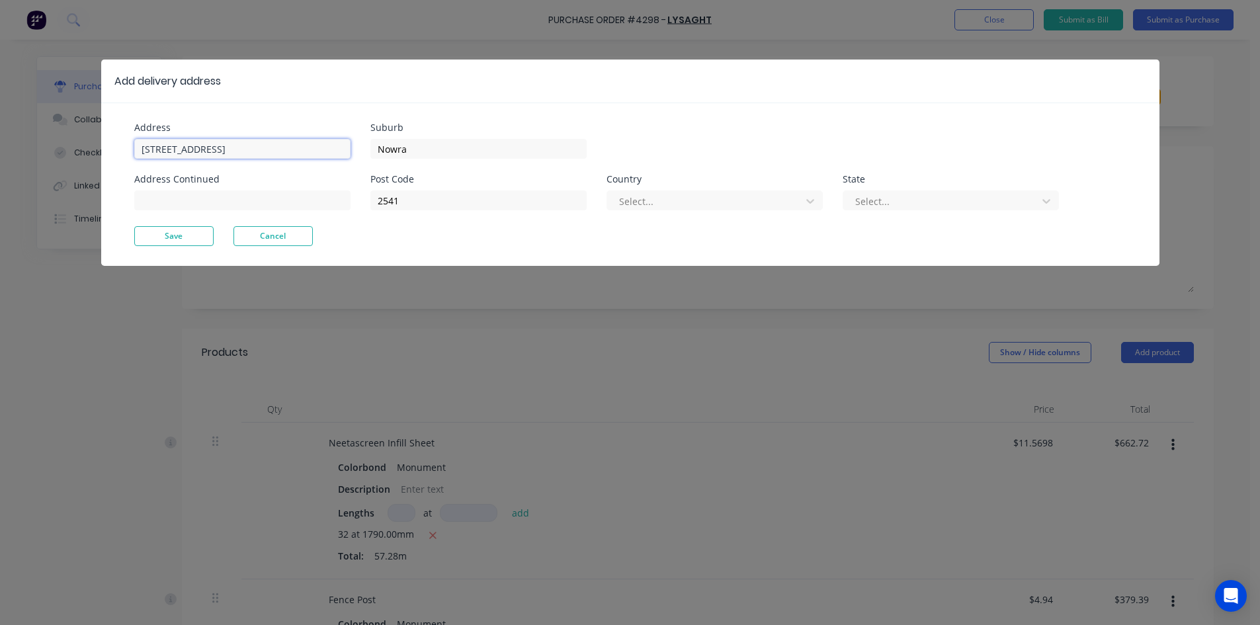
drag, startPoint x: 281, startPoint y: 142, endPoint x: 43, endPoint y: 151, distance: 238.3
click at [43, 151] on div "Add delivery address Address Unit 6/53 Albatross Road Address Continued Suburb …" at bounding box center [630, 312] width 1260 height 625
type input "34 Nurrawallee Street"
type input "Ulladulla"
type input "2539"
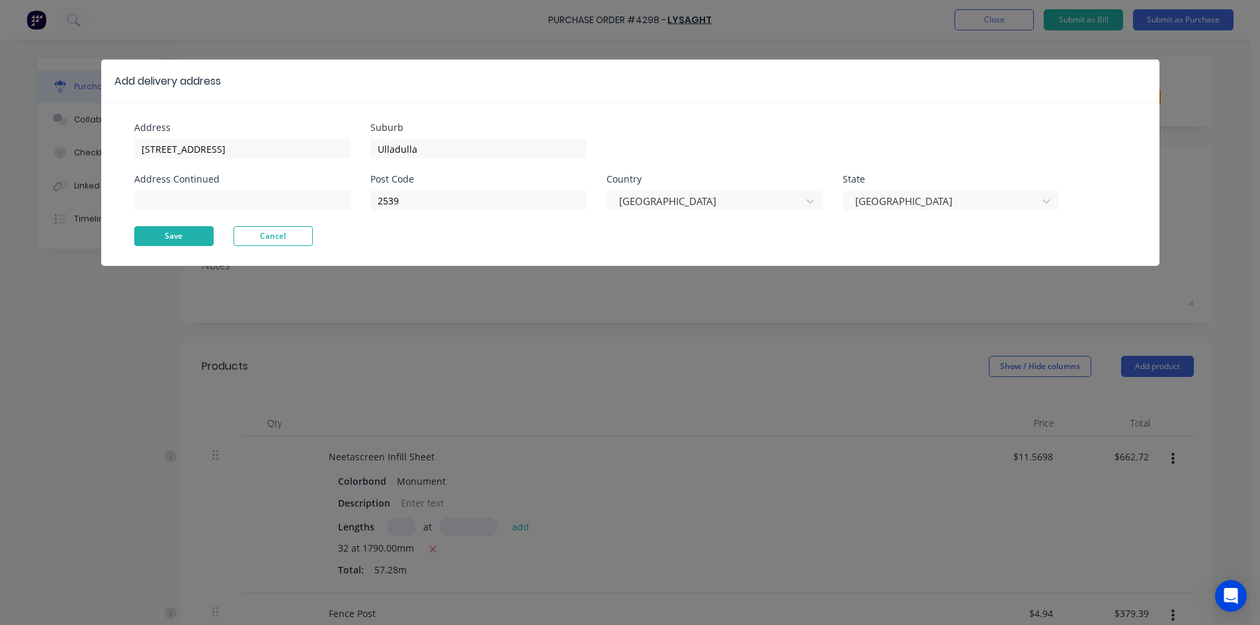
click at [140, 233] on button "Save" at bounding box center [173, 236] width 79 height 20
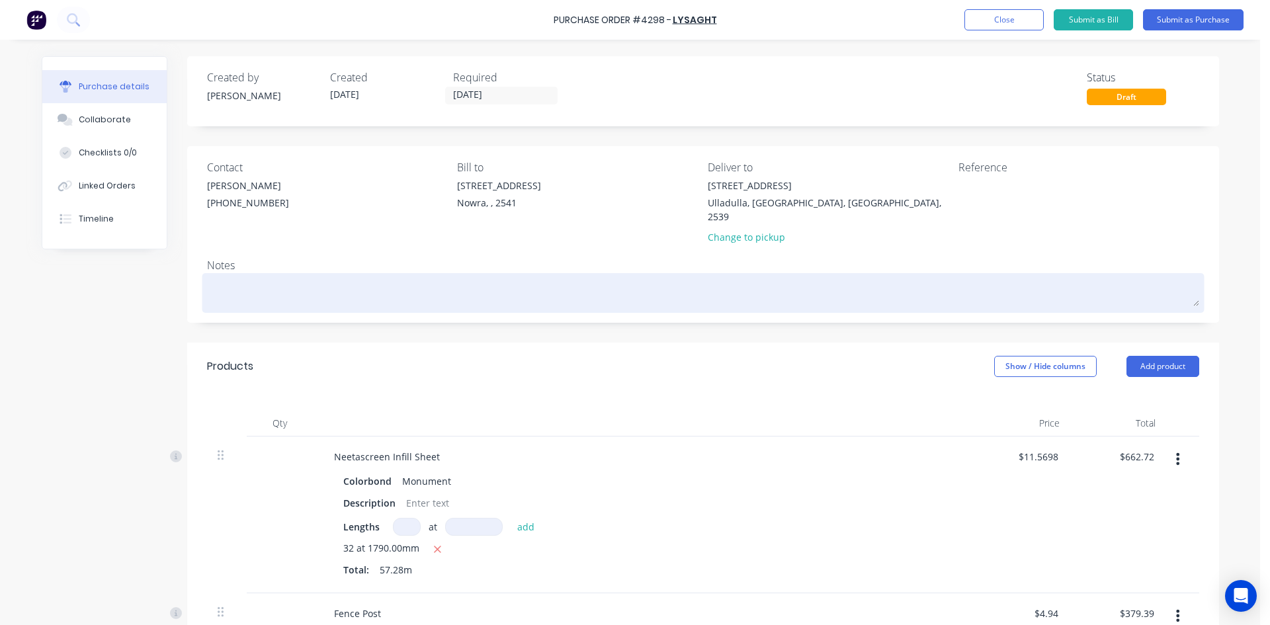
click at [226, 276] on textarea at bounding box center [703, 291] width 992 height 30
type textarea "x"
type textarea "C"
type textarea "x"
type textarea "Co"
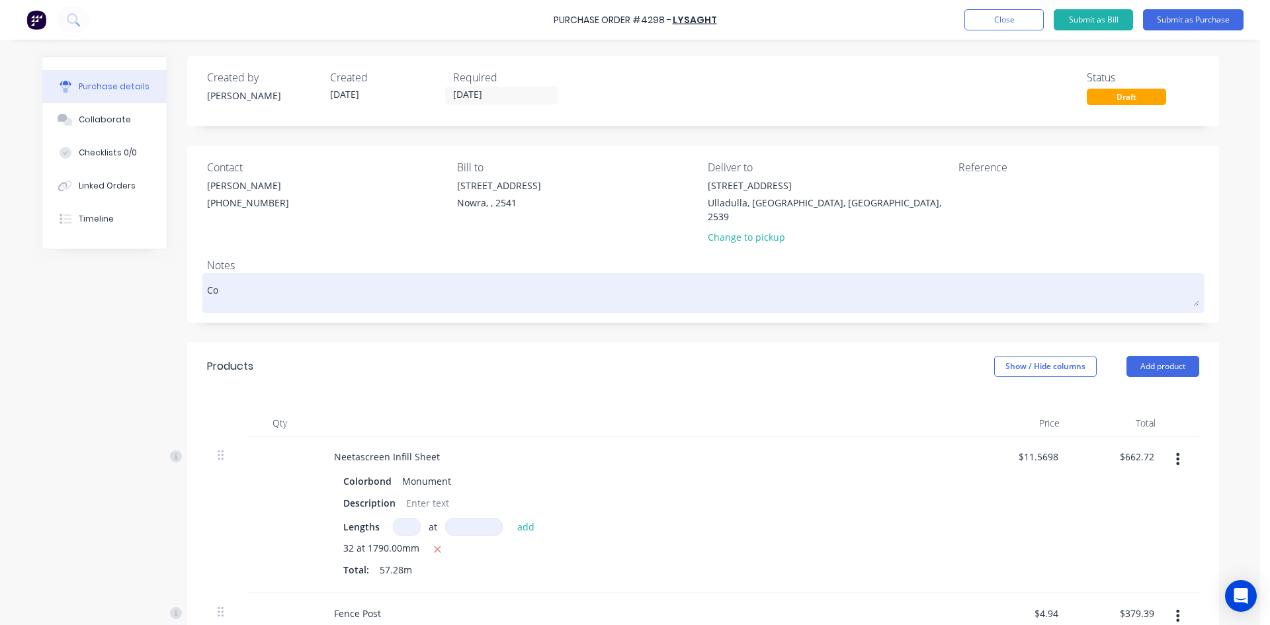
type textarea "x"
type textarea "Con"
type textarea "x"
type textarea "Cont"
type textarea "x"
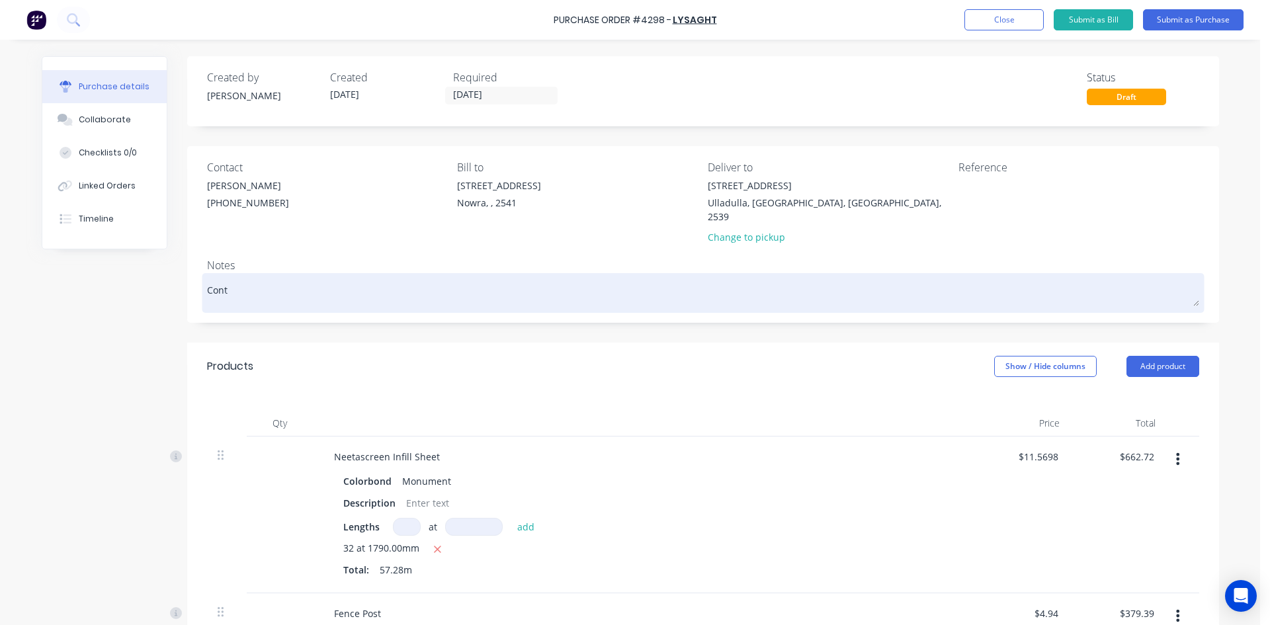
type textarea "Conta"
type textarea "x"
type textarea "Contac"
type textarea "x"
type textarea "Contact"
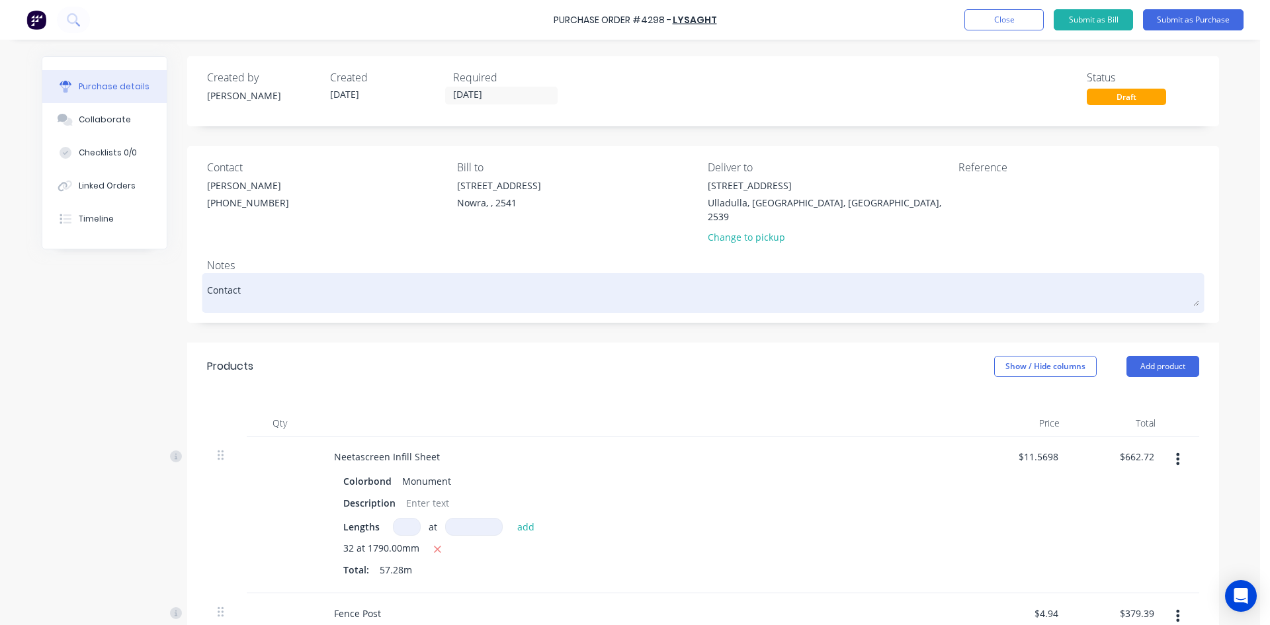
type textarea "x"
type textarea "Contact"
type textarea "x"
type textarea "Contact -"
type textarea "x"
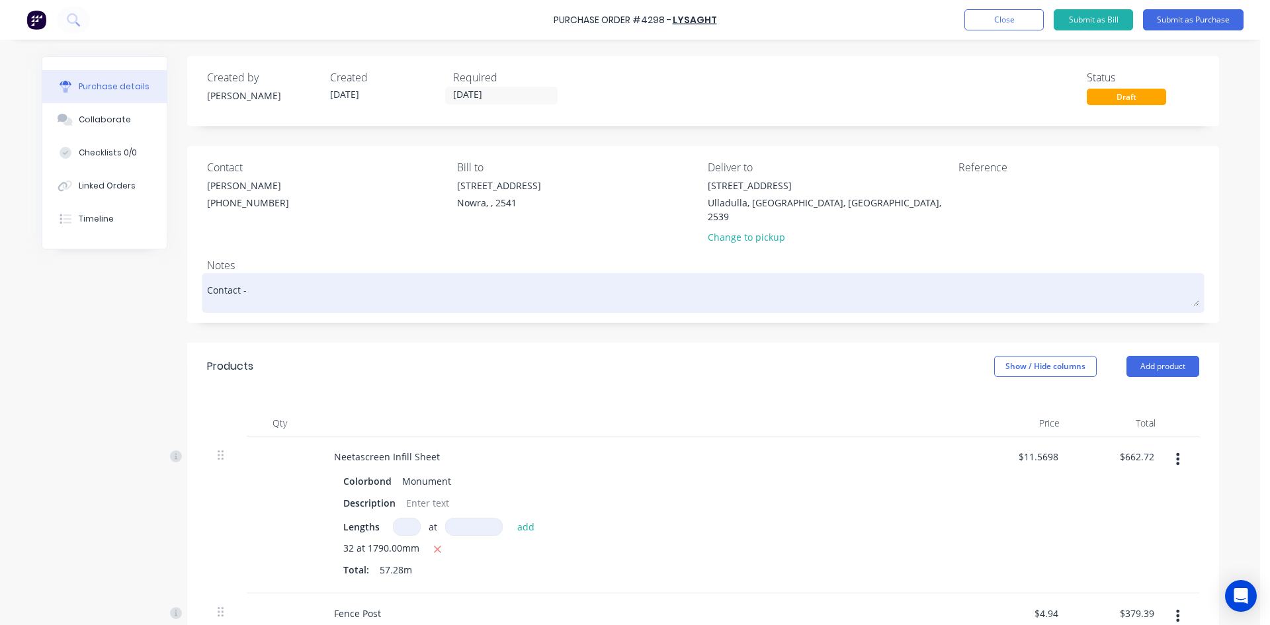
type textarea "Contact -"
type textarea "x"
type textarea "Contact - T"
type textarea "x"
type textarea "Contact - To"
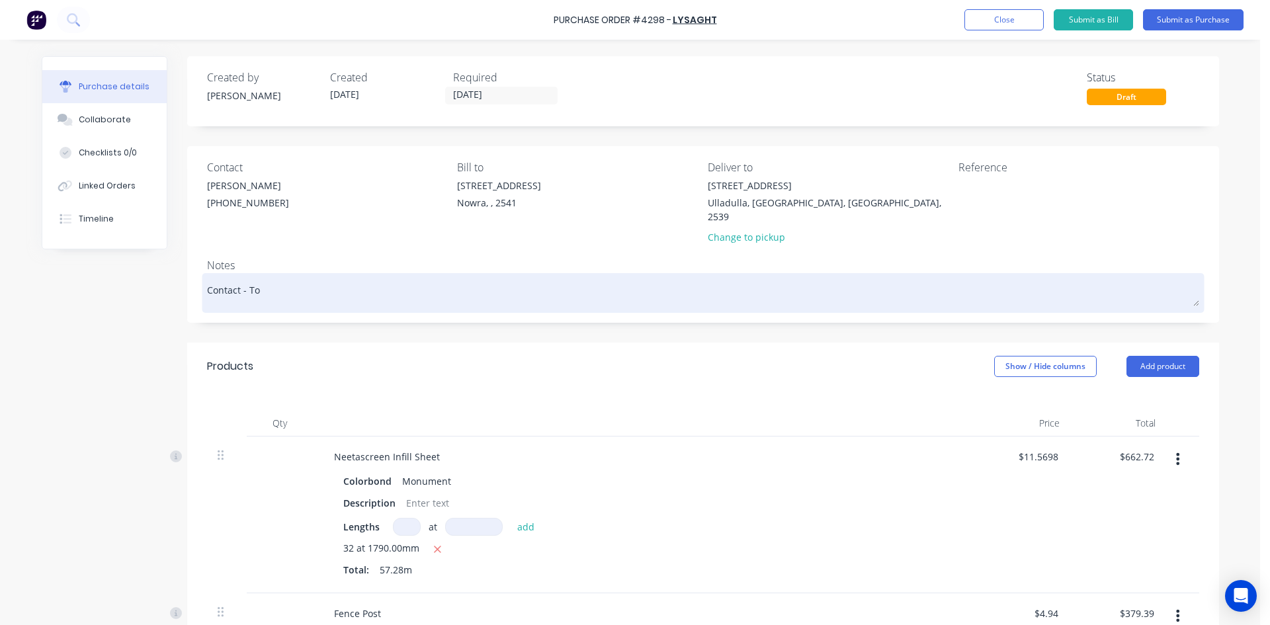
type textarea "x"
type textarea "Contact - Tom"
type textarea "x"
type textarea "Contact - Tom"
type textarea "x"
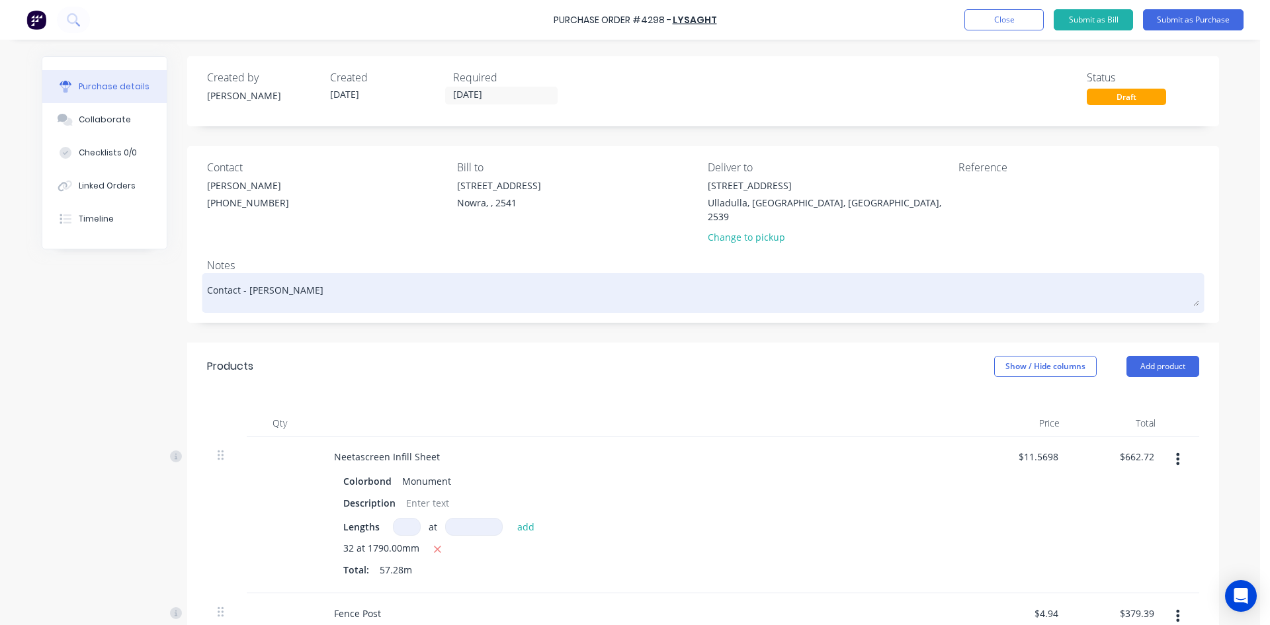
type textarea "Contact - Tom 0"
type textarea "x"
type textarea "Contact - Tom 04"
type textarea "x"
type textarea "Contact - Tom 040"
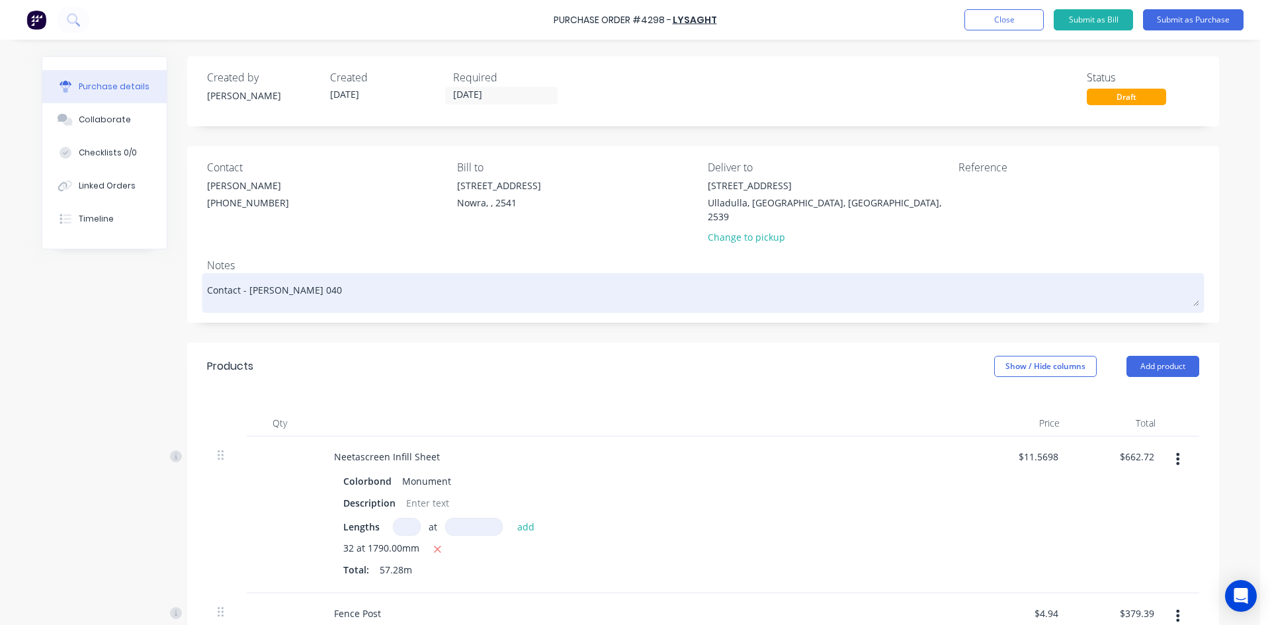
type textarea "x"
type textarea "Contact - Tom 0400"
type textarea "x"
type textarea "Contact - Tom 0400"
type textarea "x"
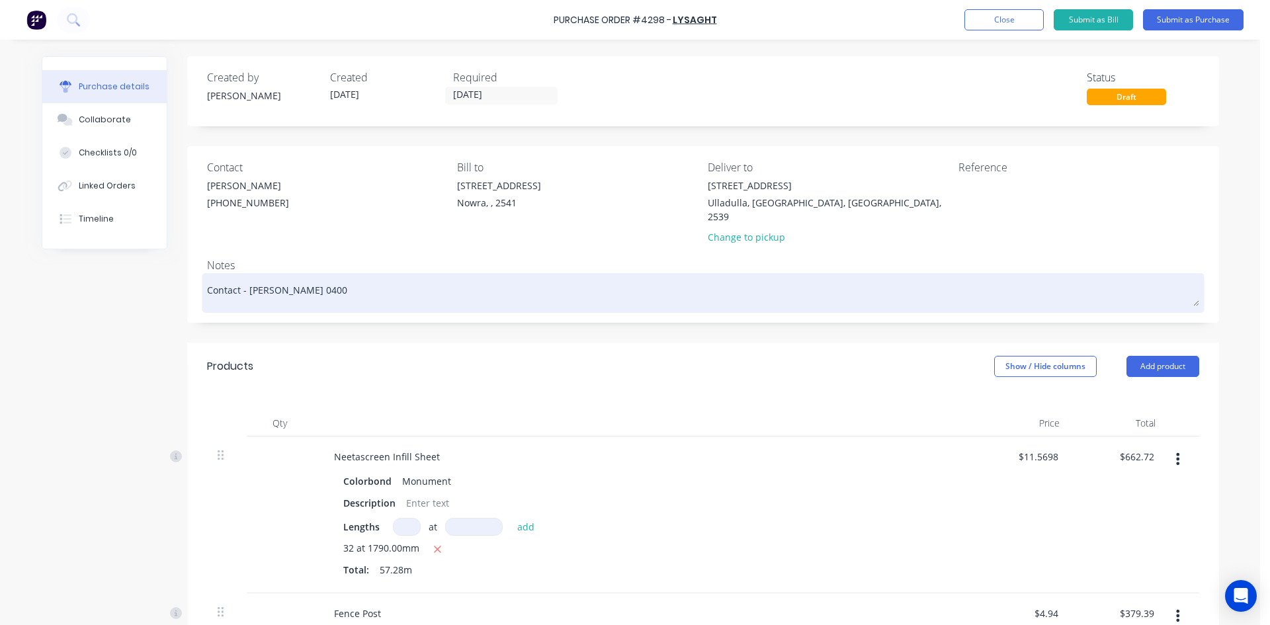
type textarea "Contact - Tom 0400 5"
type textarea "x"
type textarea "Contact - Tom 0400 57"
type textarea "x"
type textarea "Contact - Tom 0400 576"
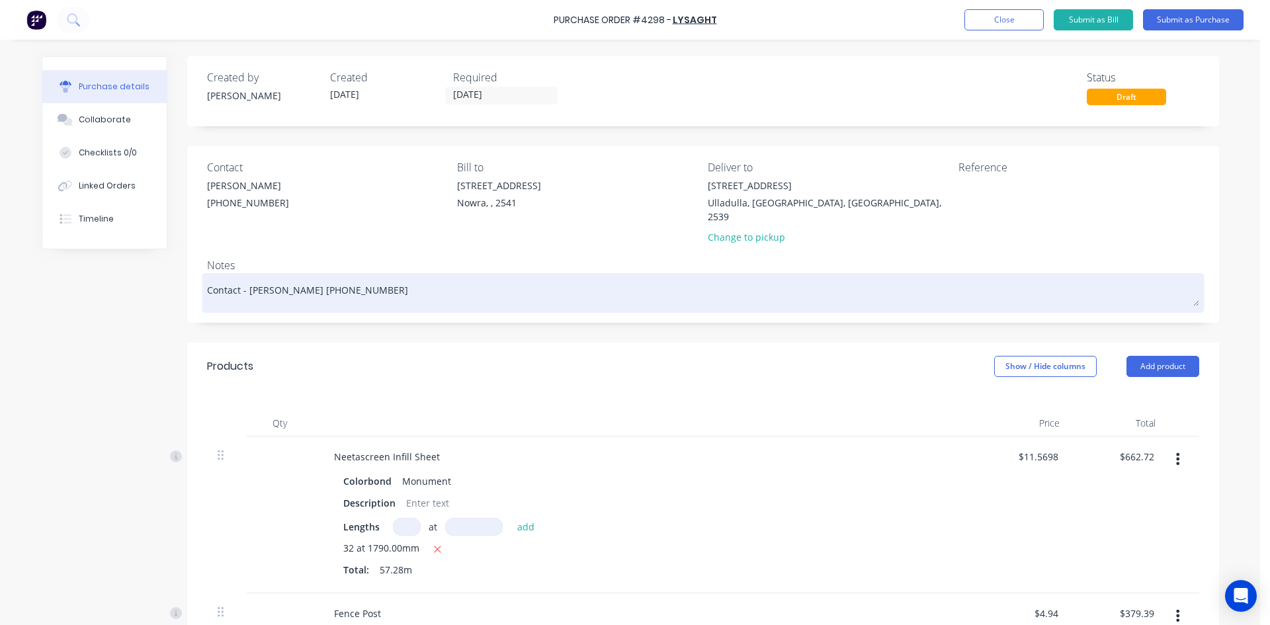
type textarea "x"
type textarea "Contact - Tom 0400 5768"
type textarea "x"
type textarea "Contact - Tom 0400 57686"
type textarea "x"
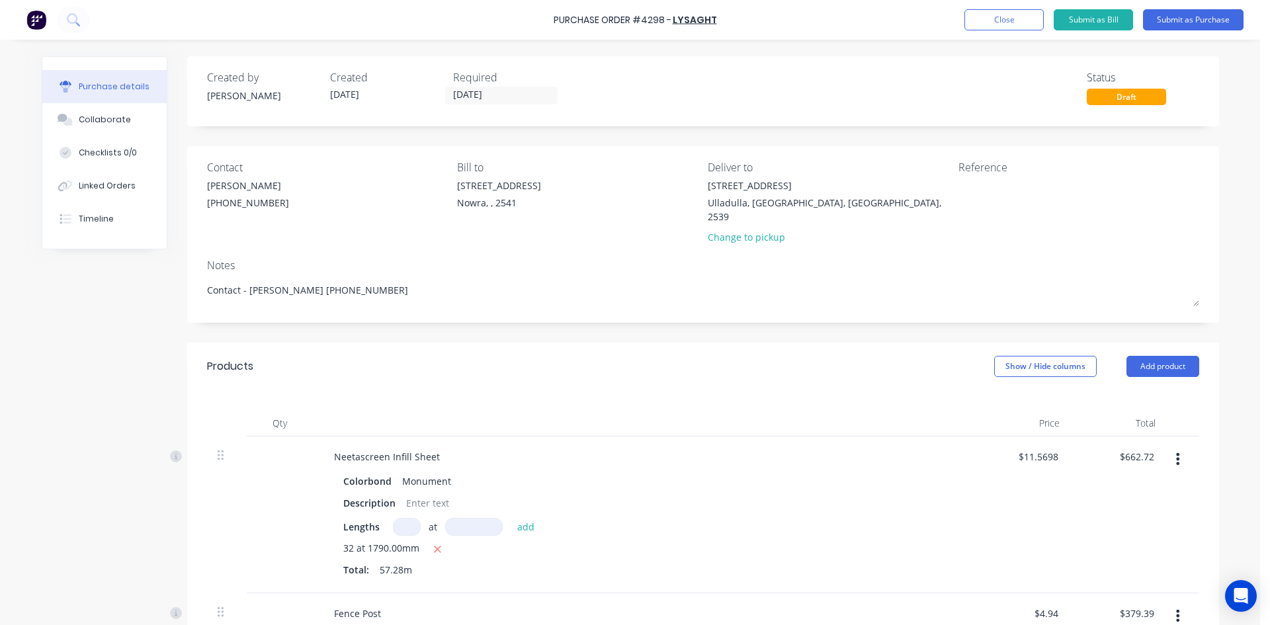
type textarea "Contact - Tom 0400 576863"
type textarea "x"
type textarea "Contact - Tom 0400 576863"
click at [529, 373] on div "Products Show / Hide columns Add product" at bounding box center [703, 367] width 1032 height 48
click at [1178, 21] on button "Submit as Purchase" at bounding box center [1193, 19] width 101 height 21
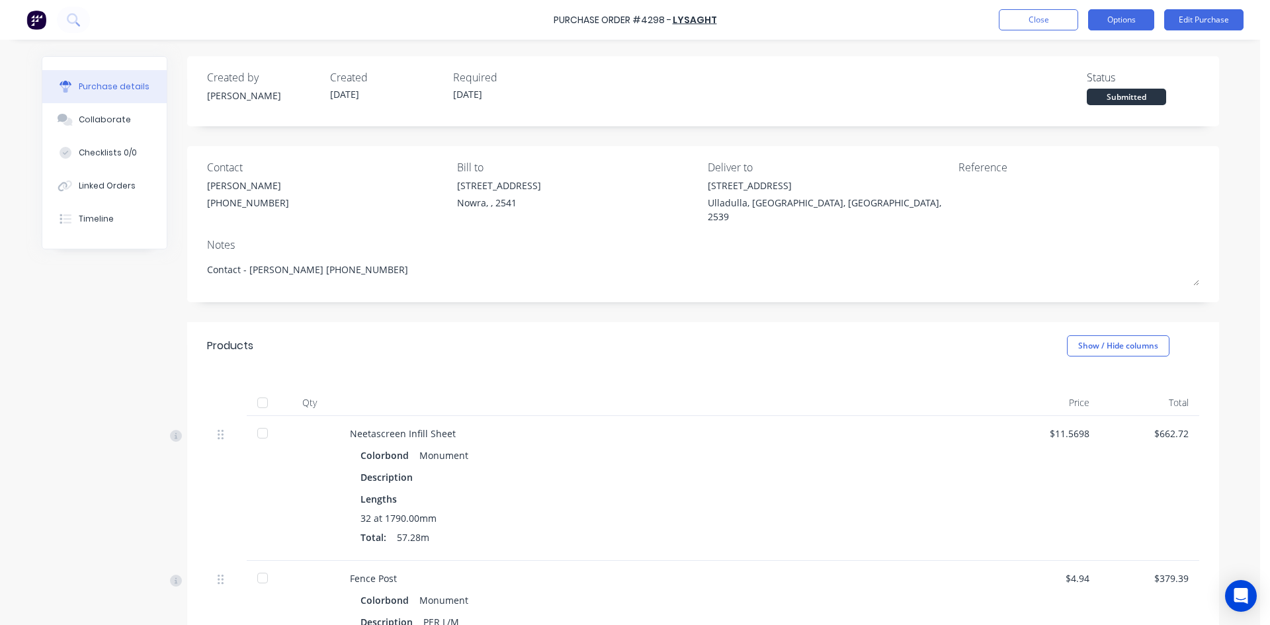
click at [1142, 19] on button "Options" at bounding box center [1121, 19] width 66 height 21
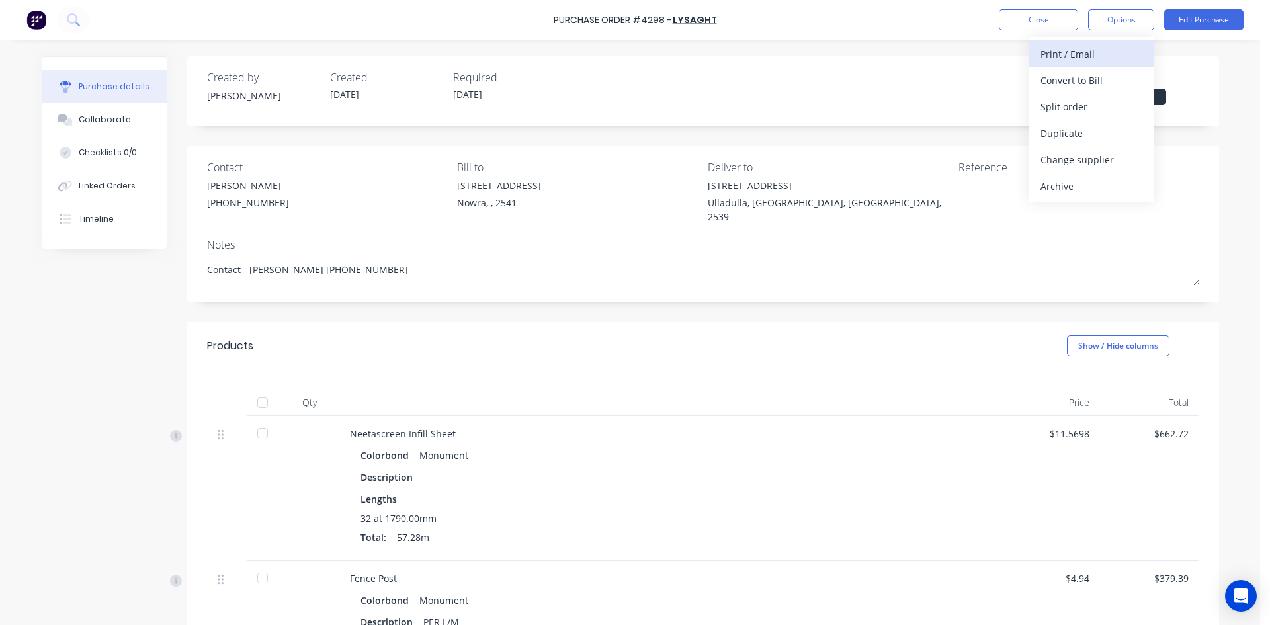
click at [1101, 51] on div "Print / Email" at bounding box center [1091, 53] width 102 height 19
click at [1091, 81] on div "With pricing" at bounding box center [1091, 80] width 102 height 19
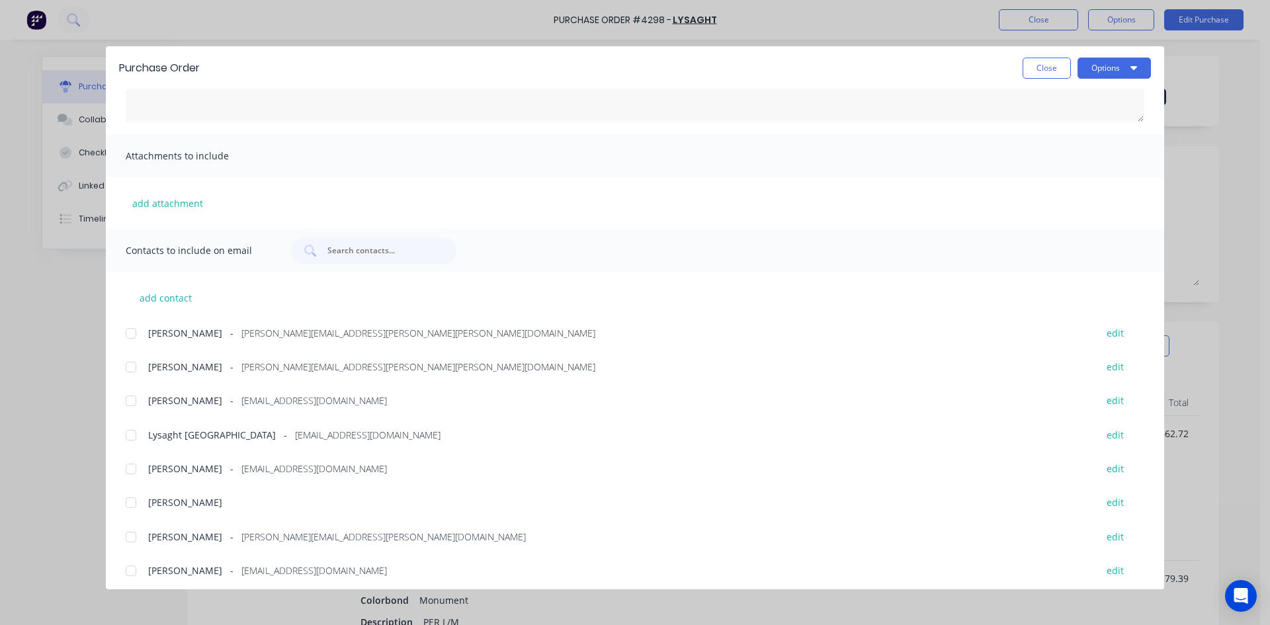
scroll to position [160, 0]
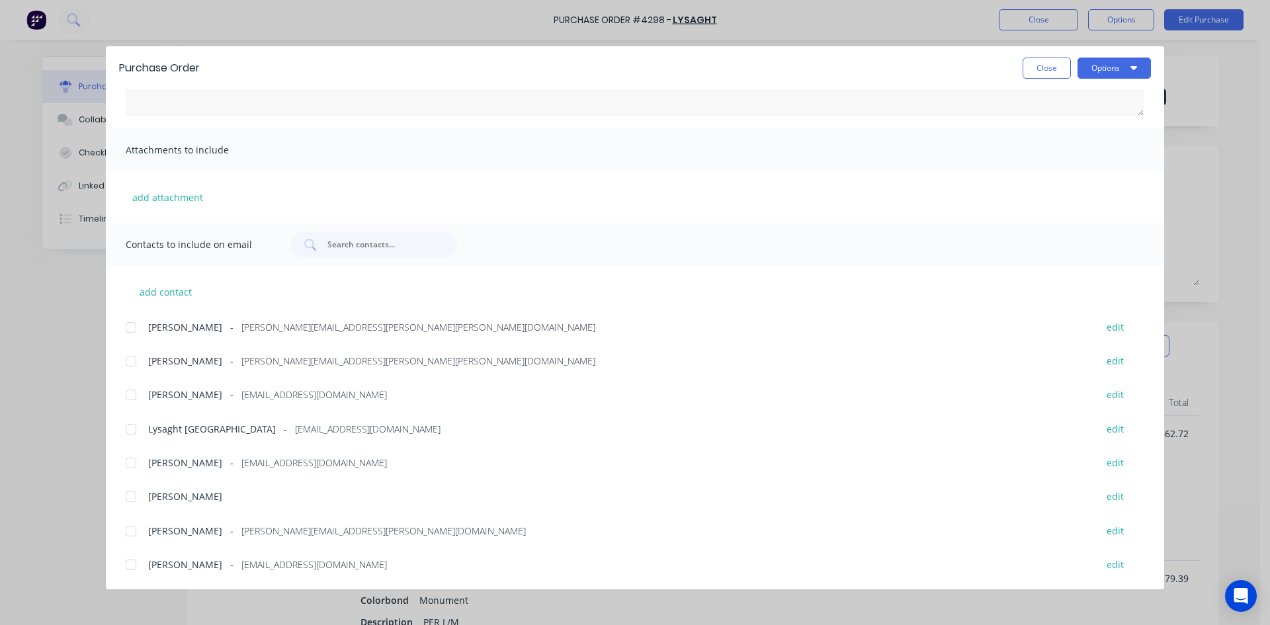
click at [126, 364] on div at bounding box center [131, 361] width 26 height 26
click at [129, 431] on div at bounding box center [131, 429] width 26 height 26
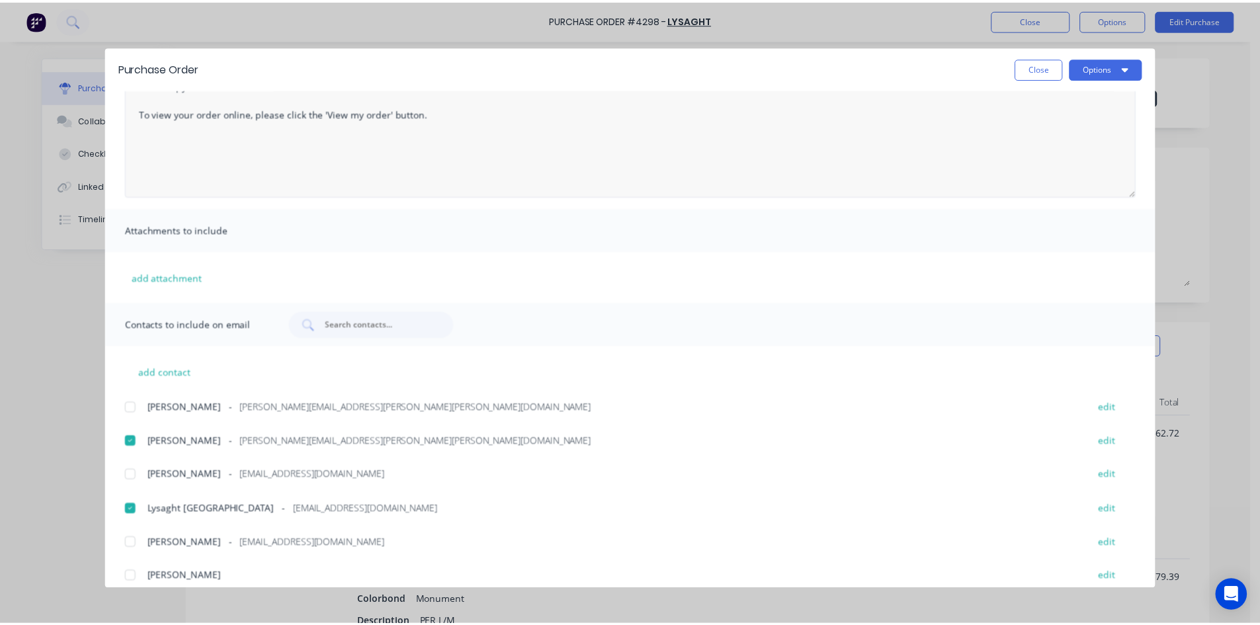
scroll to position [0, 0]
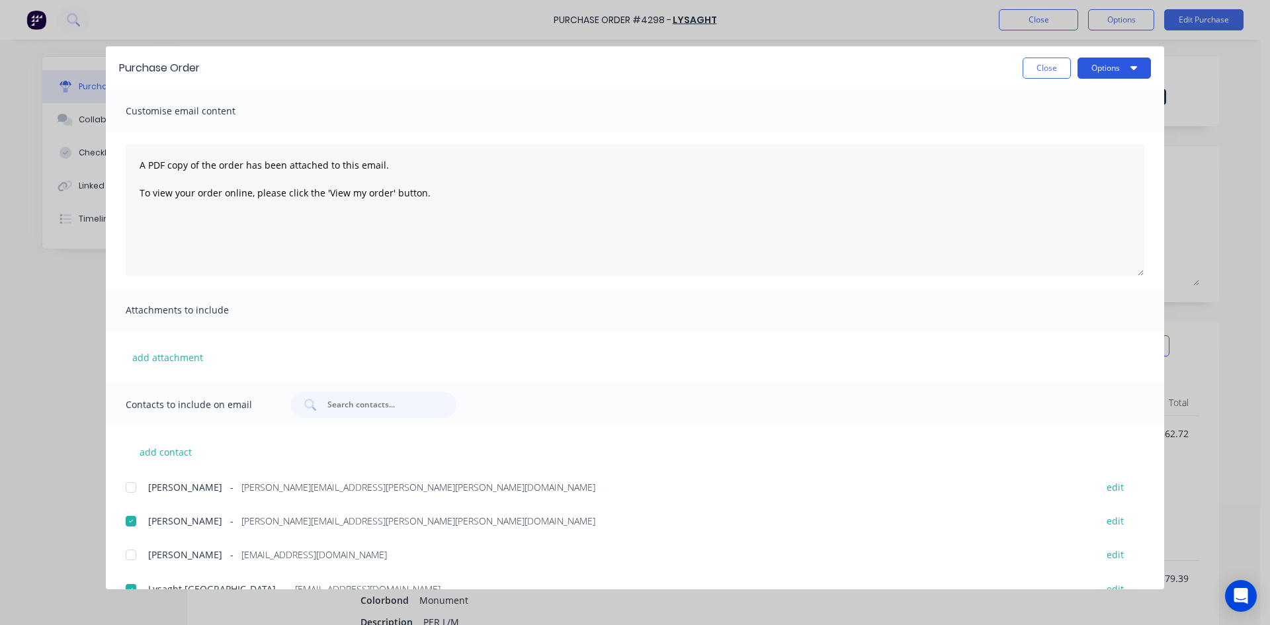
click at [1101, 67] on button "Options" at bounding box center [1113, 68] width 73 height 21
click at [1071, 154] on div "Email" at bounding box center [1088, 154] width 102 height 19
click at [1050, 75] on button "Close" at bounding box center [1046, 68] width 48 height 21
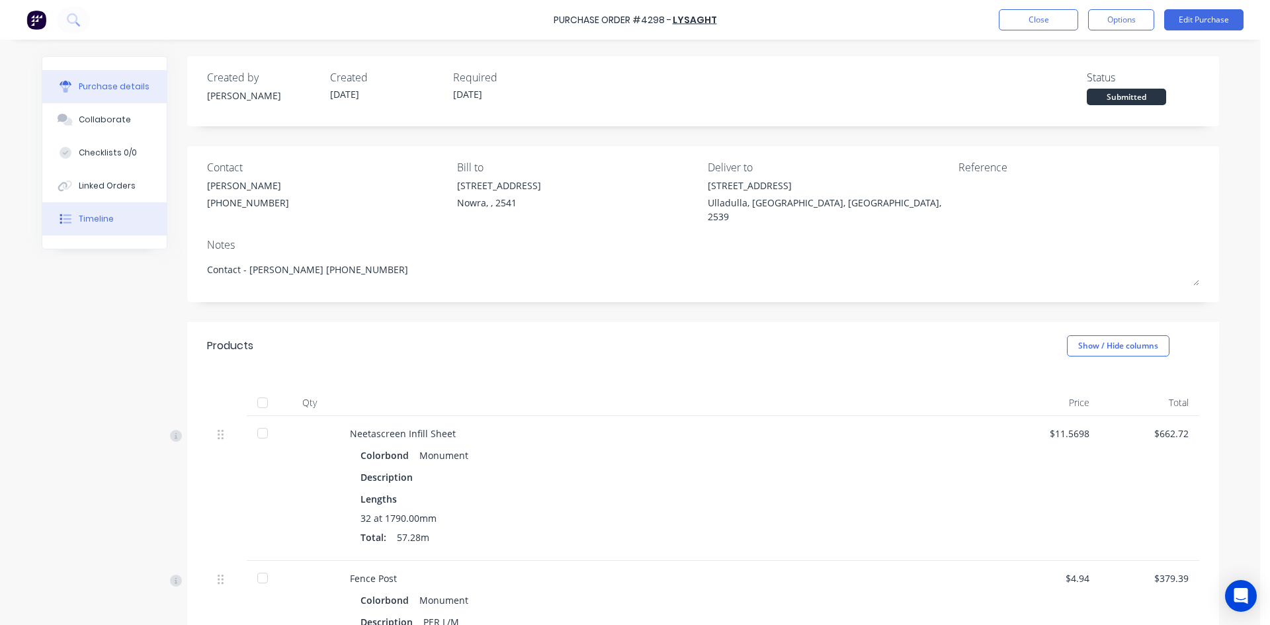
click at [97, 217] on div "Timeline" at bounding box center [96, 219] width 35 height 12
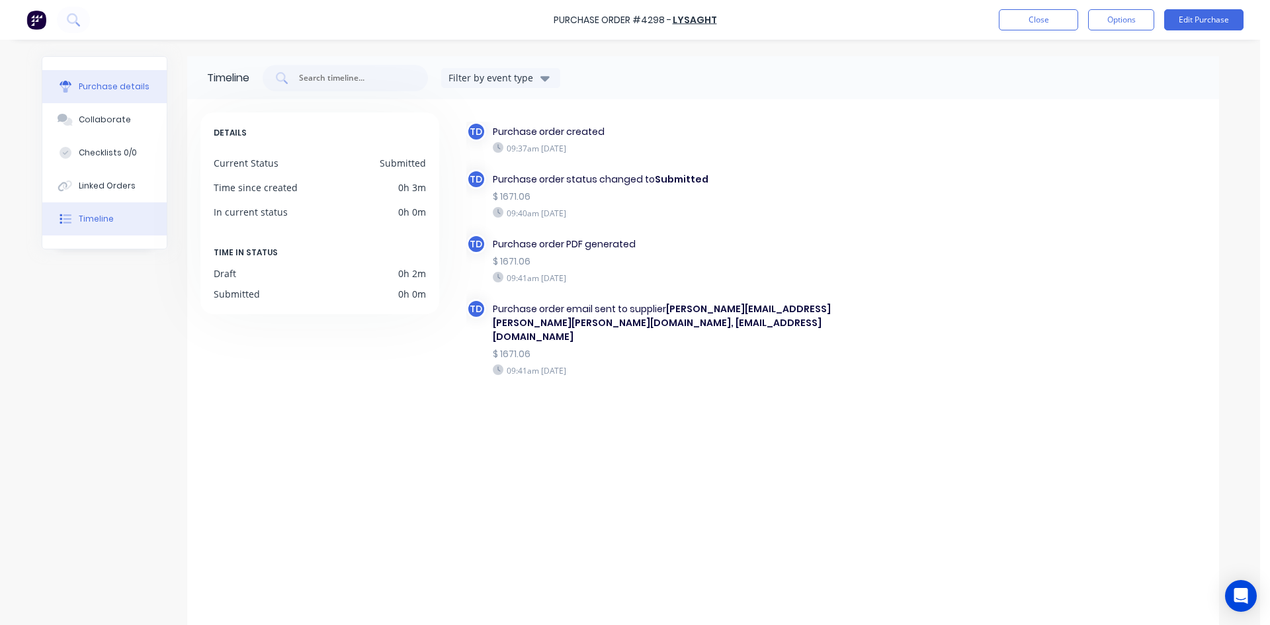
click at [114, 91] on div "Purchase details" at bounding box center [114, 87] width 71 height 12
type textarea "x"
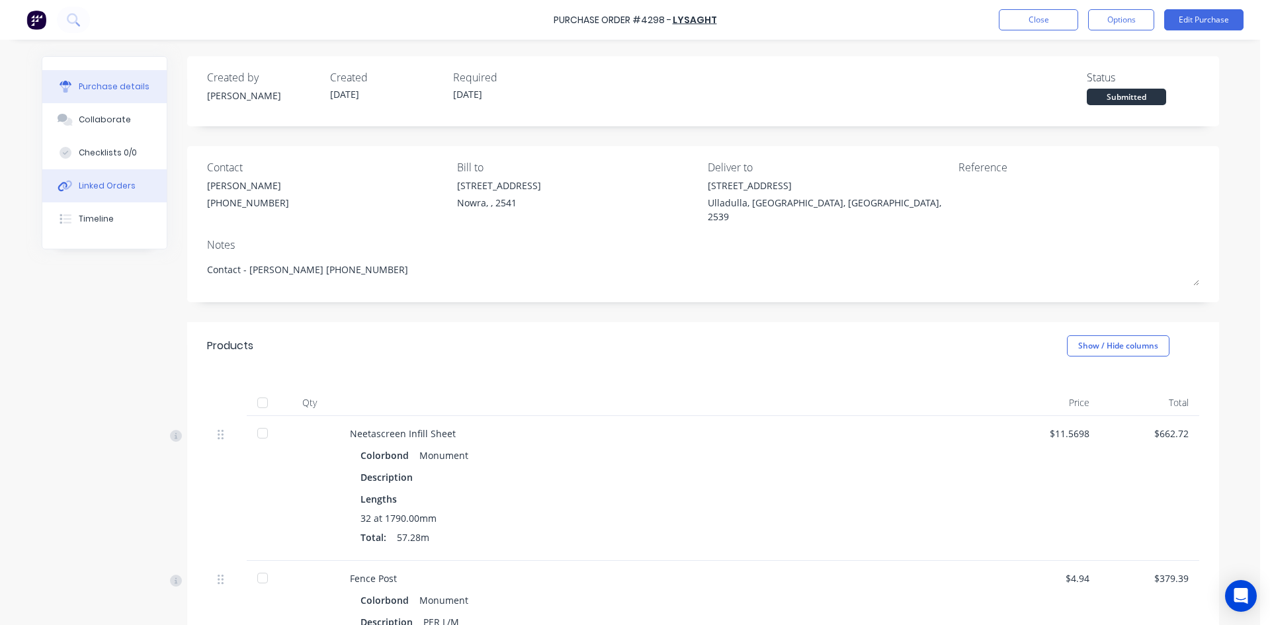
click at [103, 192] on button "Linked Orders" at bounding box center [104, 185] width 124 height 33
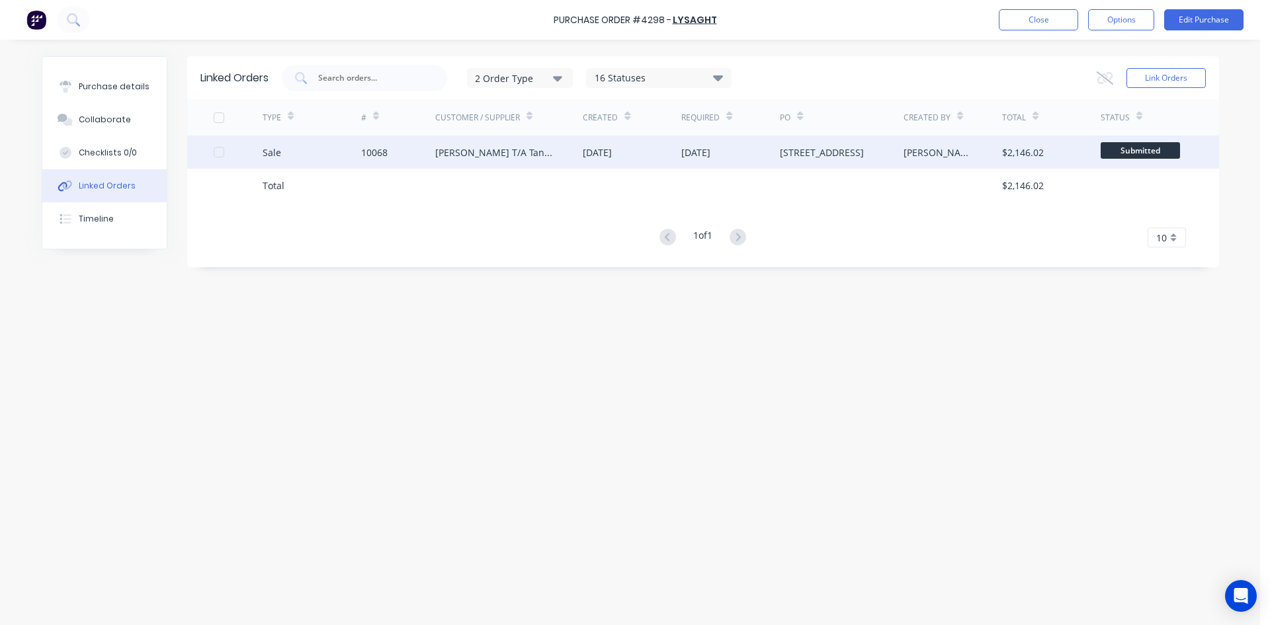
click at [518, 157] on div "Tom McDonald T/A Tandco Projects" at bounding box center [496, 153] width 122 height 14
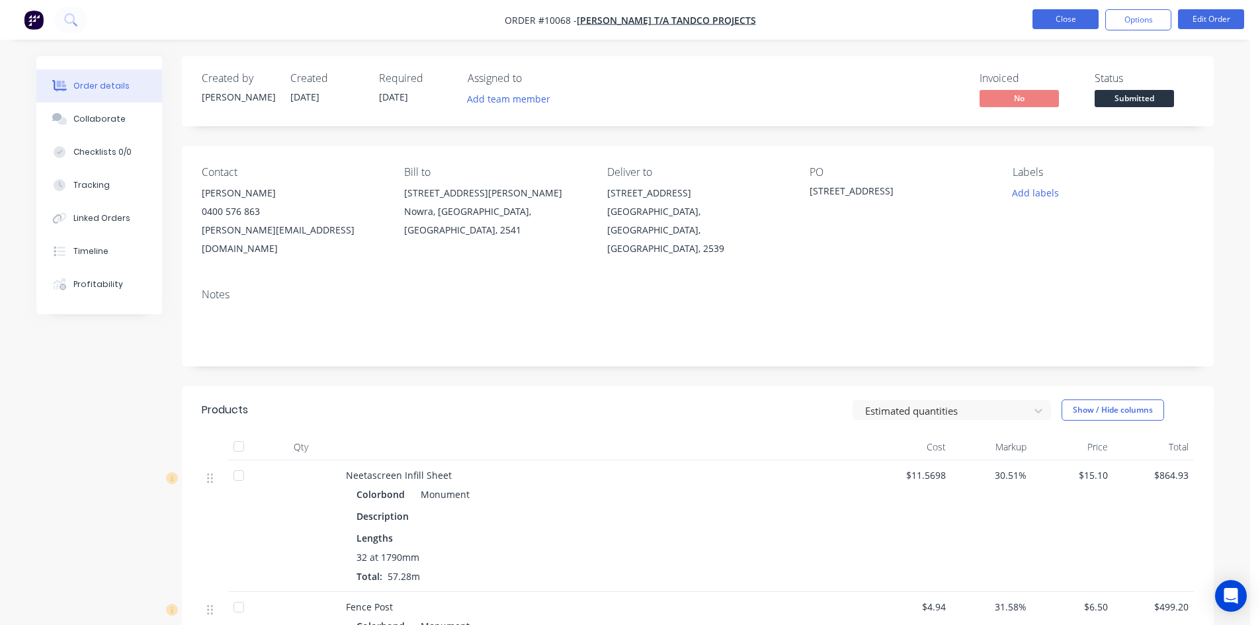
click at [1050, 17] on button "Close" at bounding box center [1065, 19] width 66 height 20
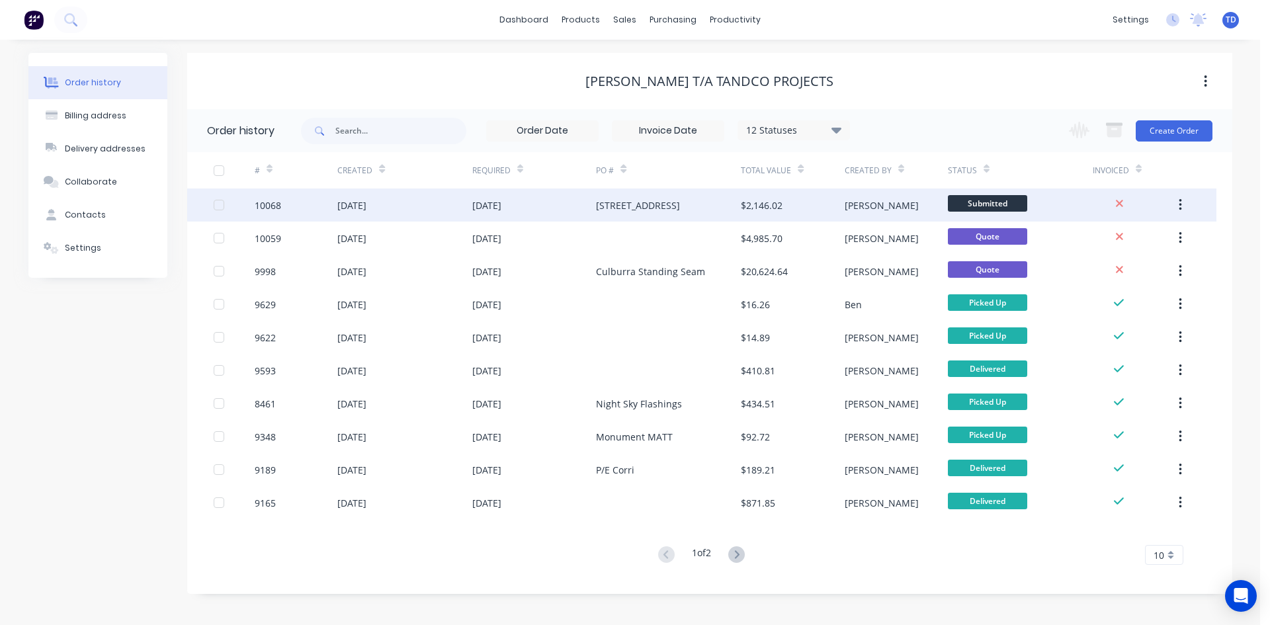
click at [379, 220] on div "[DATE]" at bounding box center [404, 204] width 134 height 33
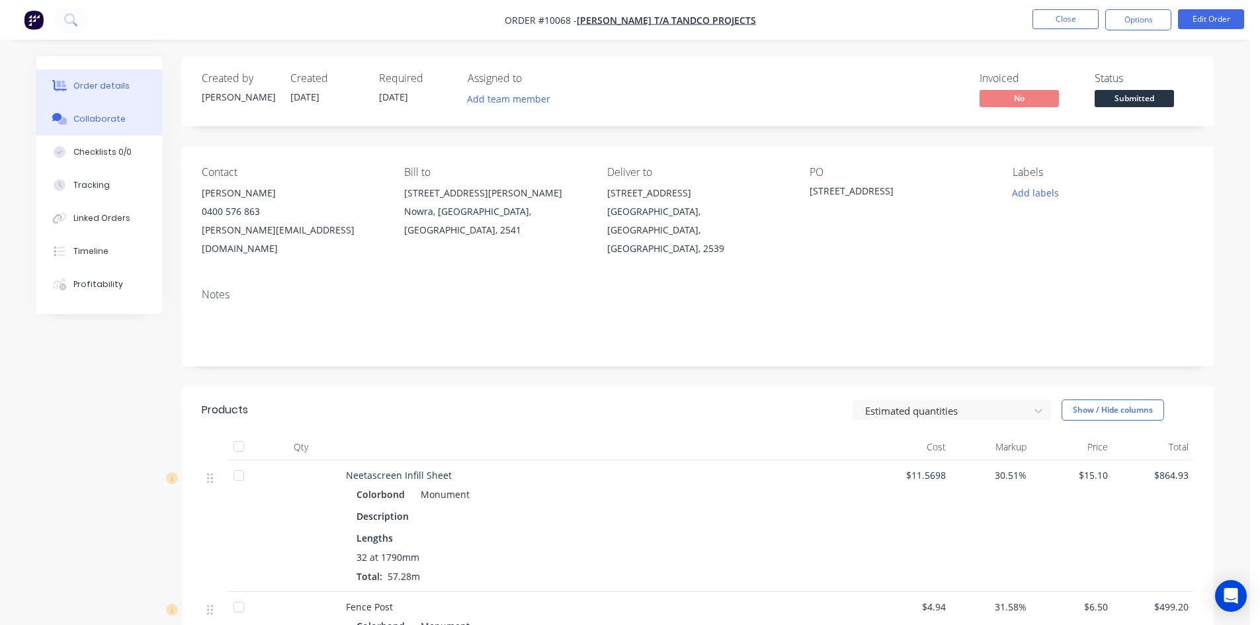
click at [113, 118] on div "Collaborate" at bounding box center [99, 119] width 52 height 12
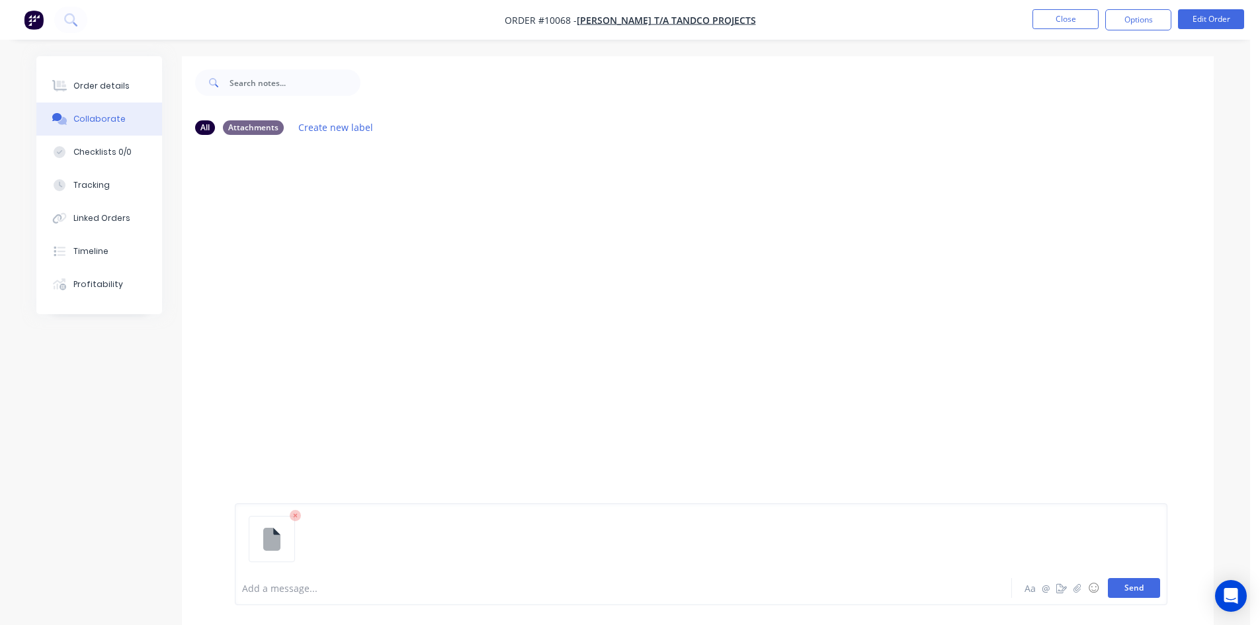
click at [1128, 590] on button "Send" at bounding box center [1134, 588] width 52 height 20
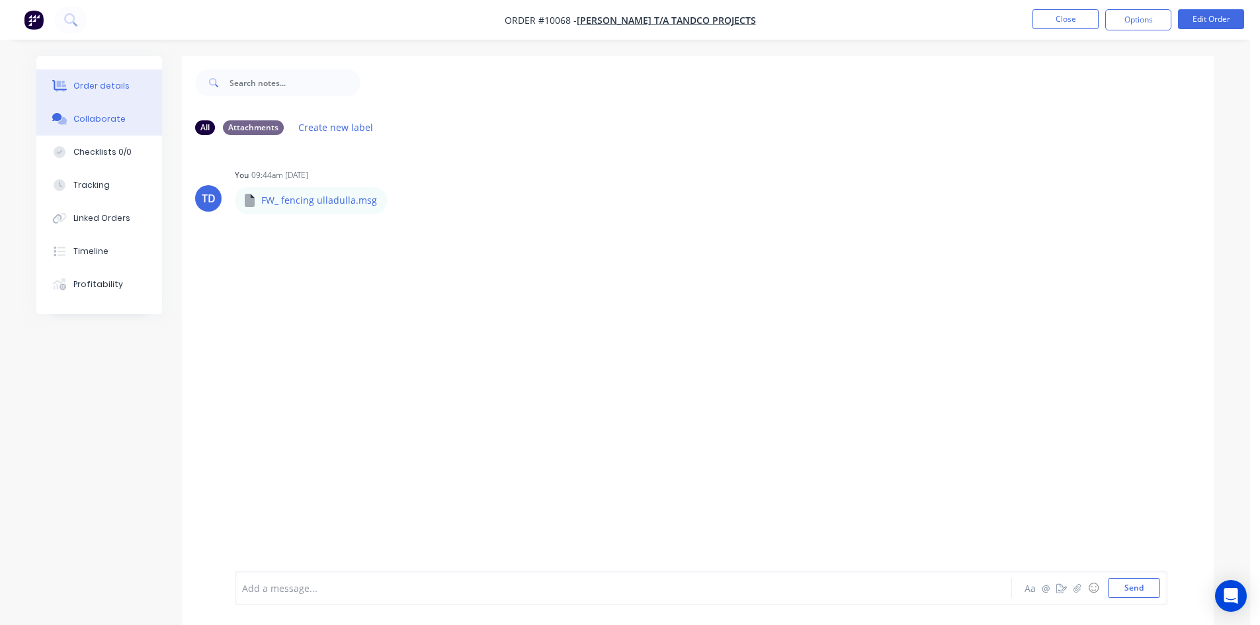
click at [103, 76] on button "Order details" at bounding box center [99, 85] width 126 height 33
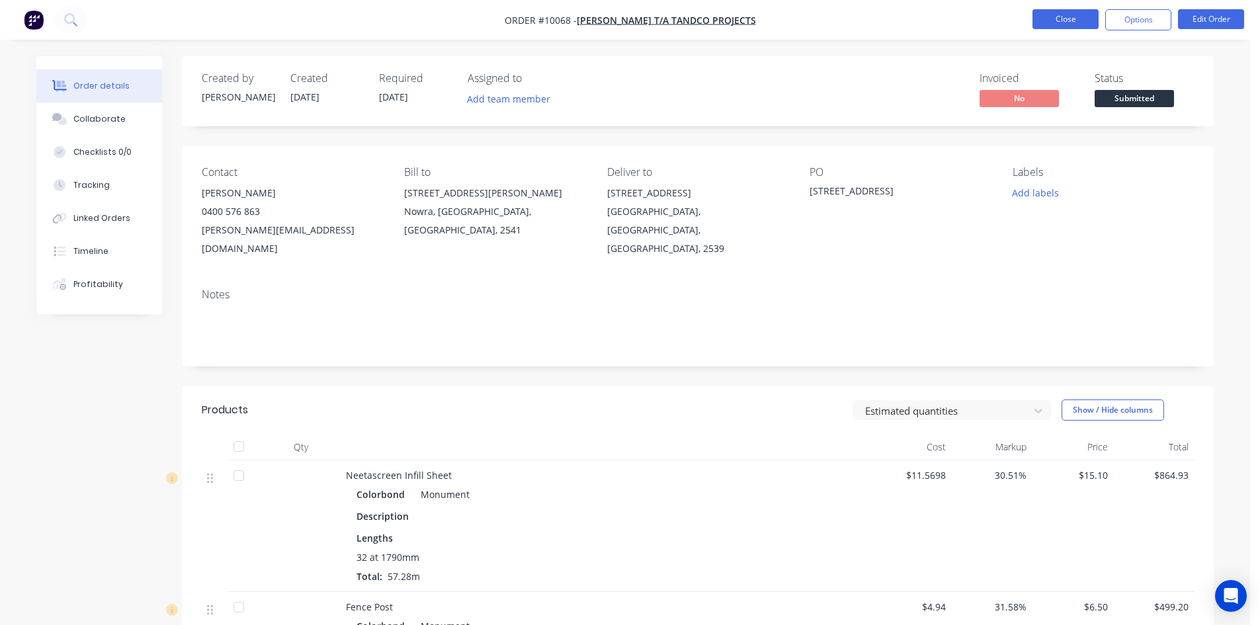
click at [1069, 22] on button "Close" at bounding box center [1065, 19] width 66 height 20
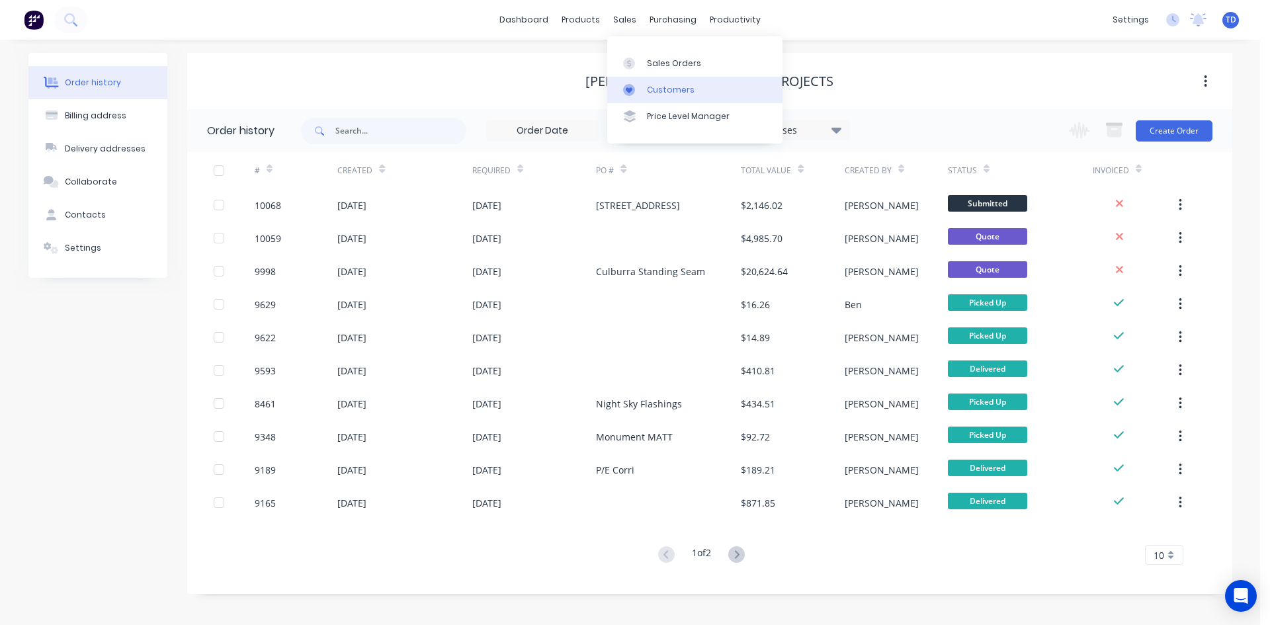
click at [657, 87] on div "Customers" at bounding box center [671, 90] width 48 height 12
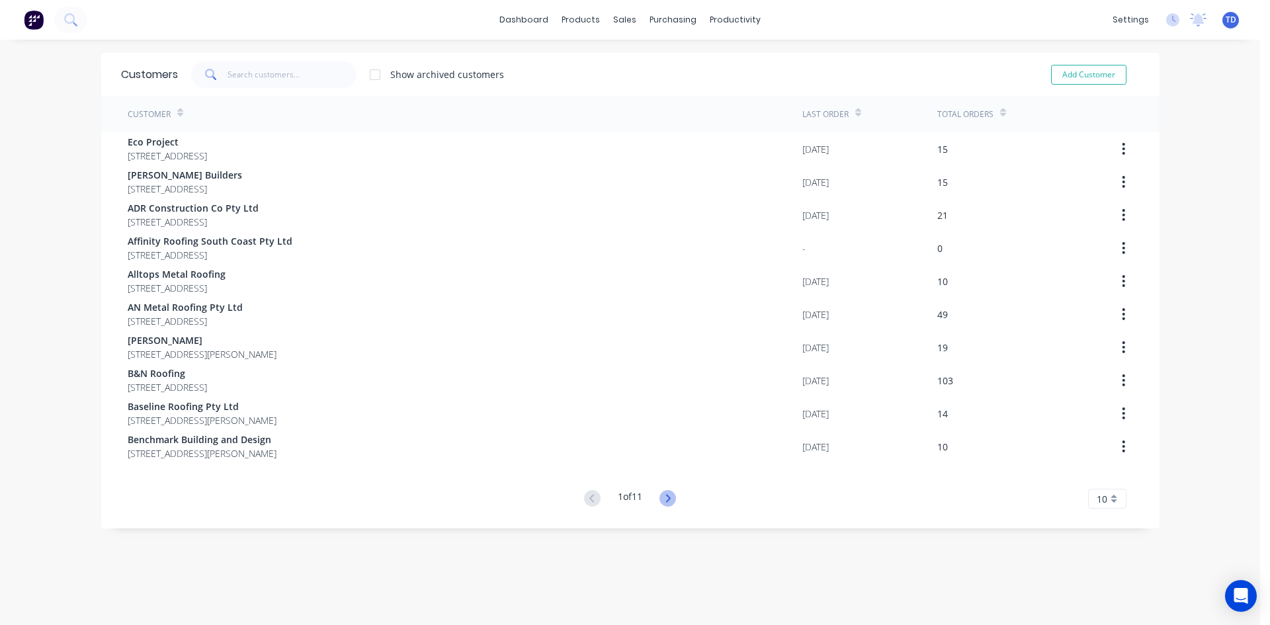
click at [667, 498] on icon at bounding box center [668, 498] width 5 height 8
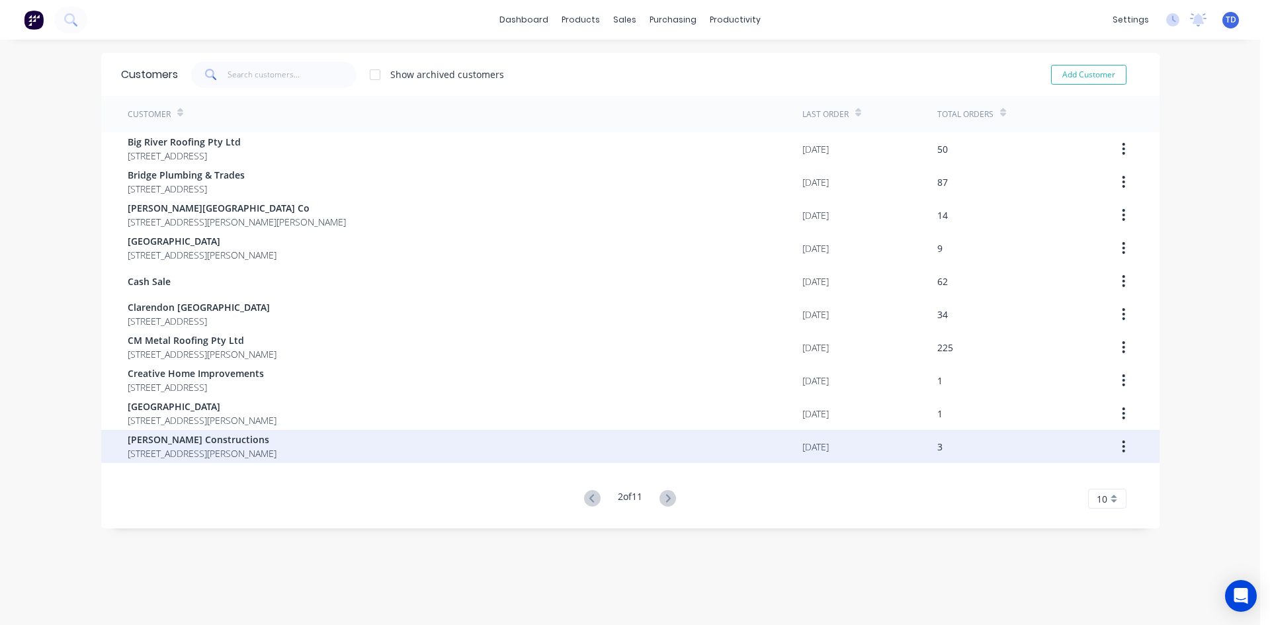
click at [276, 449] on span "4 Church Street GREENWELL POINT New South Wales Australia 2540" at bounding box center [202, 453] width 149 height 14
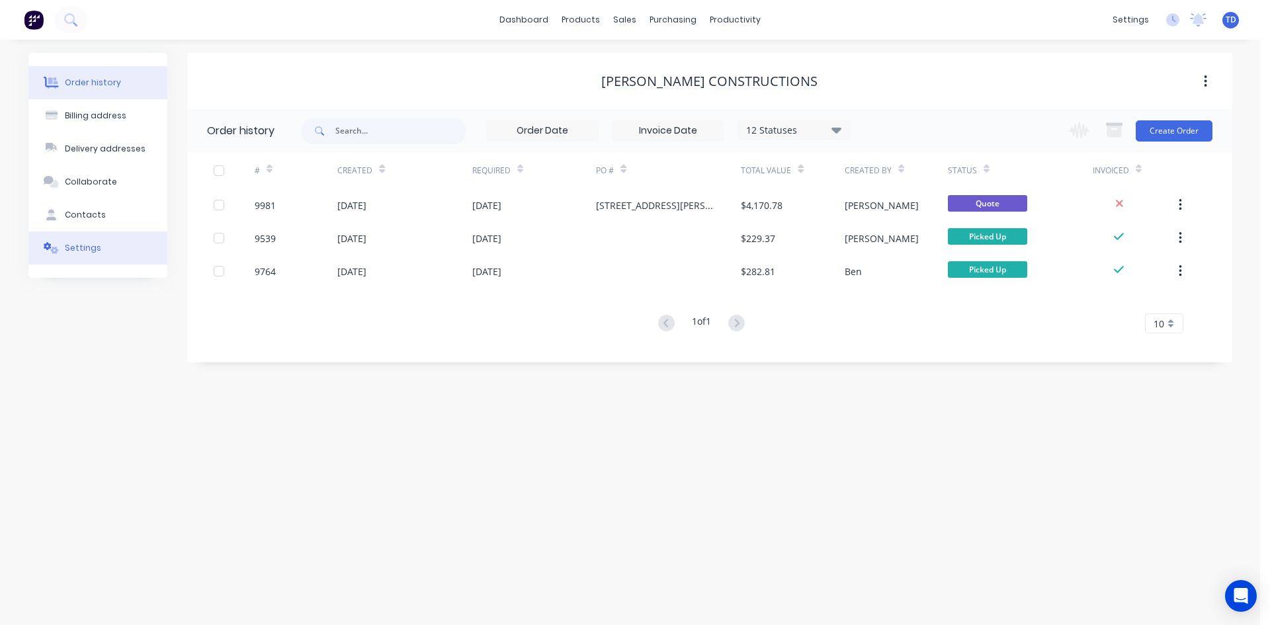
click at [99, 245] on button "Settings" at bounding box center [97, 247] width 139 height 33
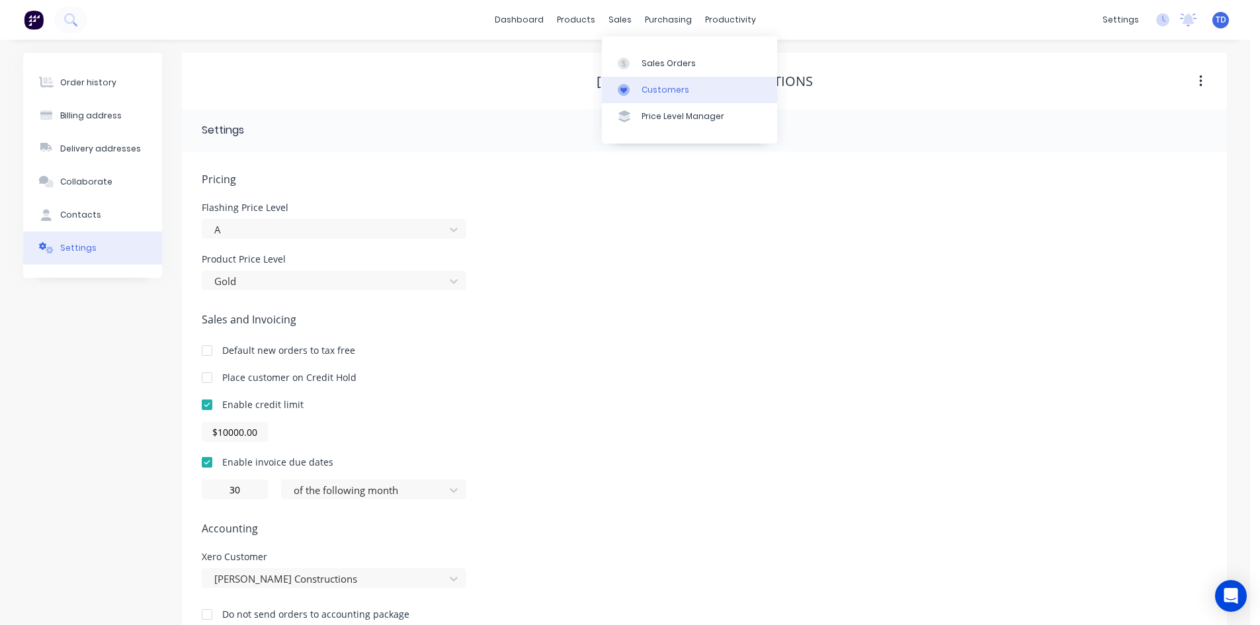
click at [643, 86] on div "Customers" at bounding box center [666, 90] width 48 height 12
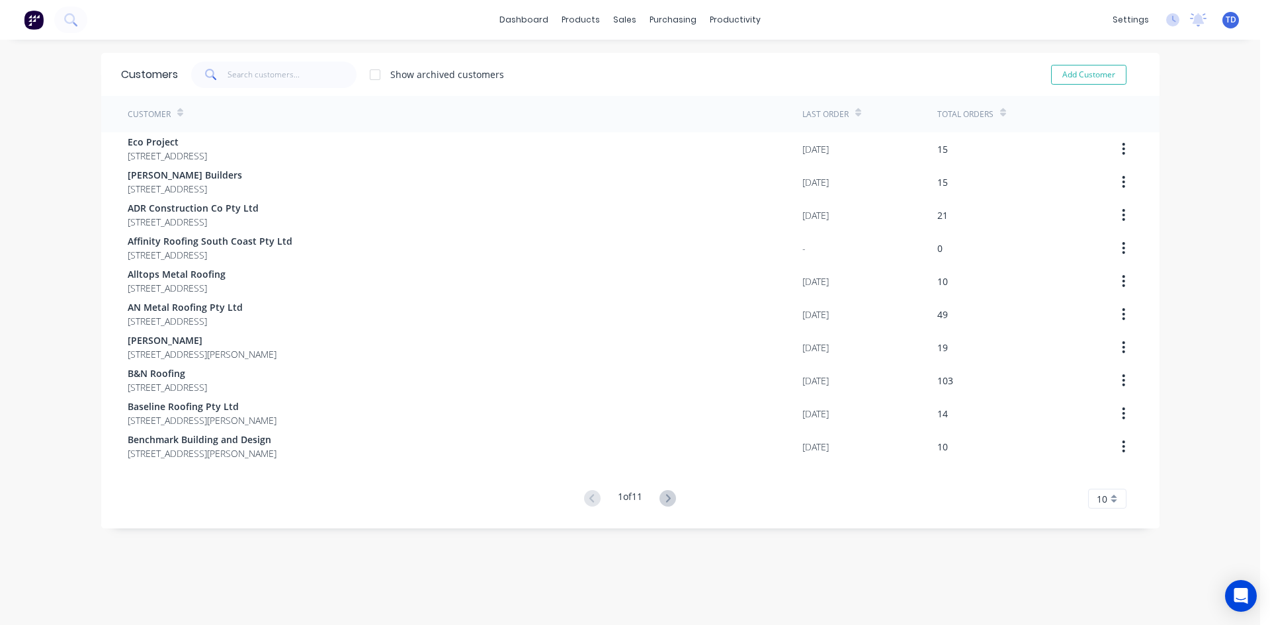
click at [667, 507] on button at bounding box center [667, 498] width 24 height 19
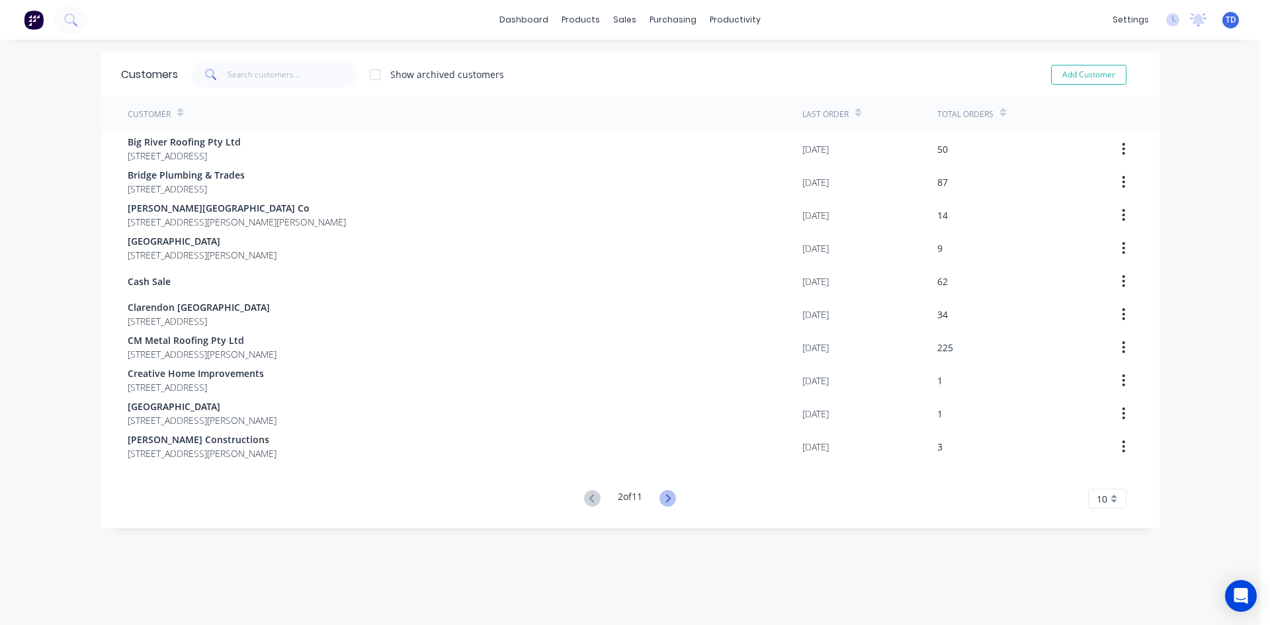
click at [665, 499] on icon at bounding box center [667, 498] width 17 height 17
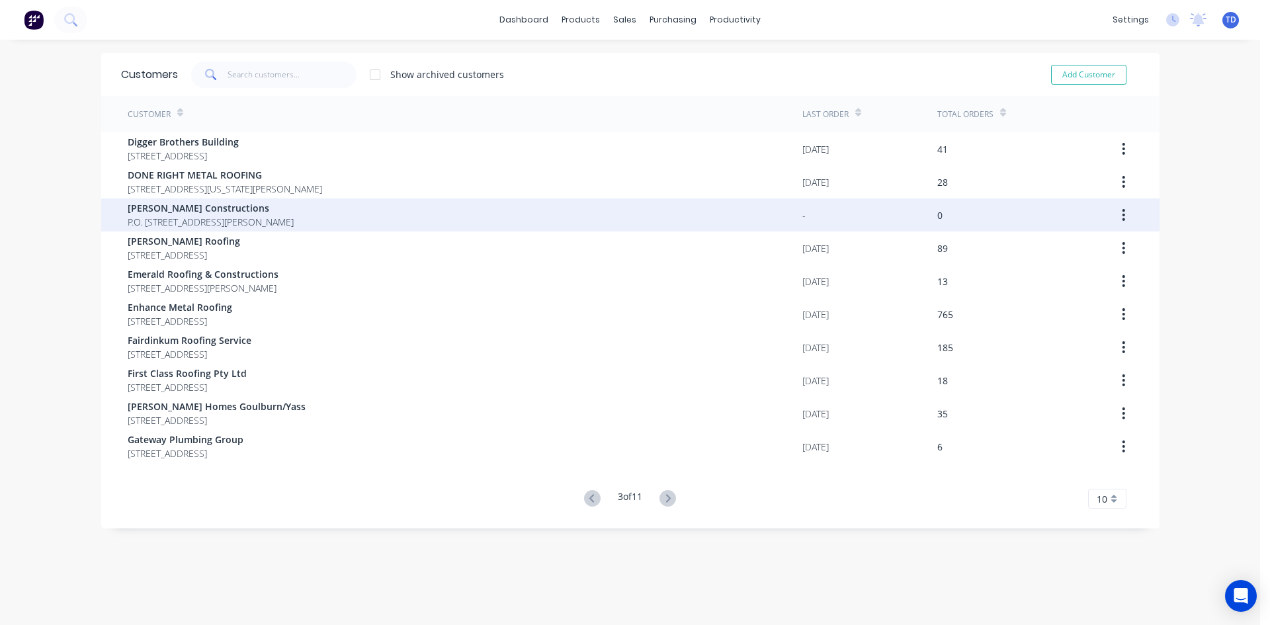
click at [294, 222] on span "P.O. Box 527 Moss Vale New South Wales Australia 2577" at bounding box center [211, 222] width 166 height 14
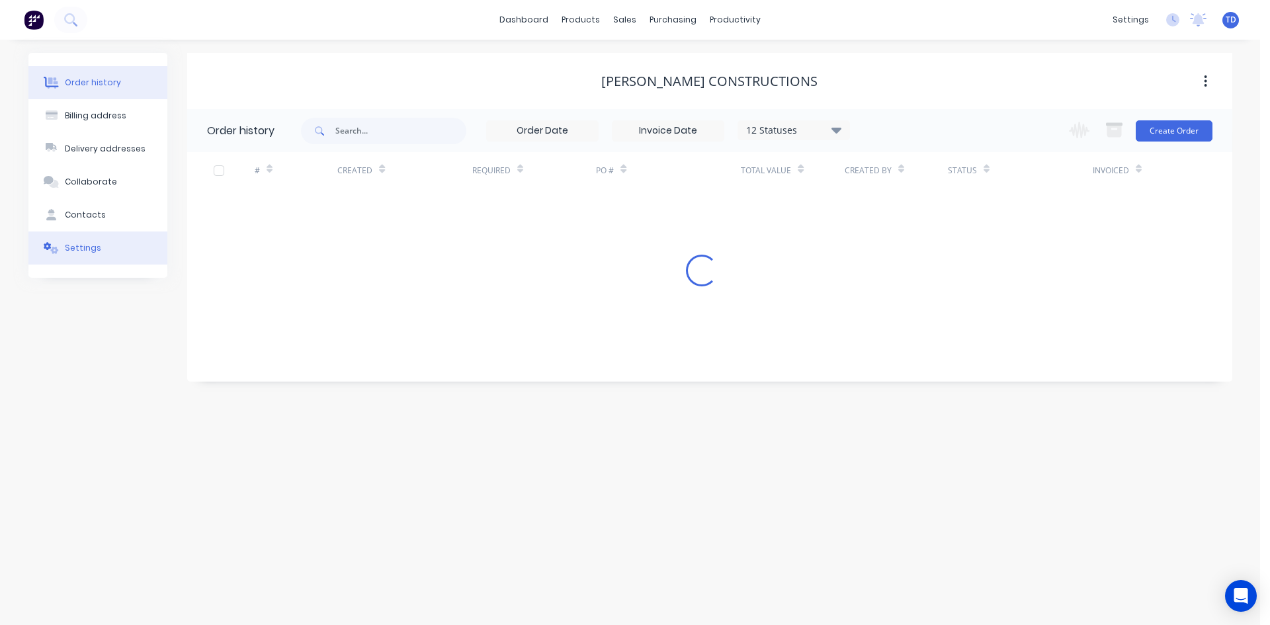
click at [77, 247] on div "Settings" at bounding box center [83, 248] width 36 height 12
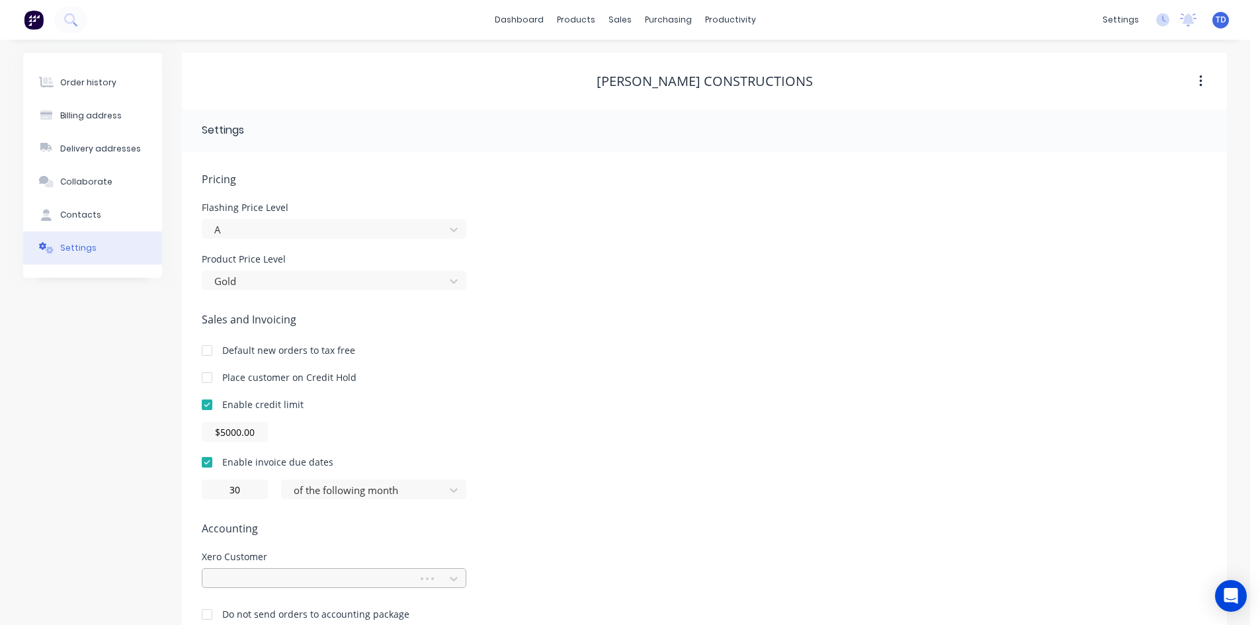
click at [440, 583] on div at bounding box center [440, 579] width 50 height 20
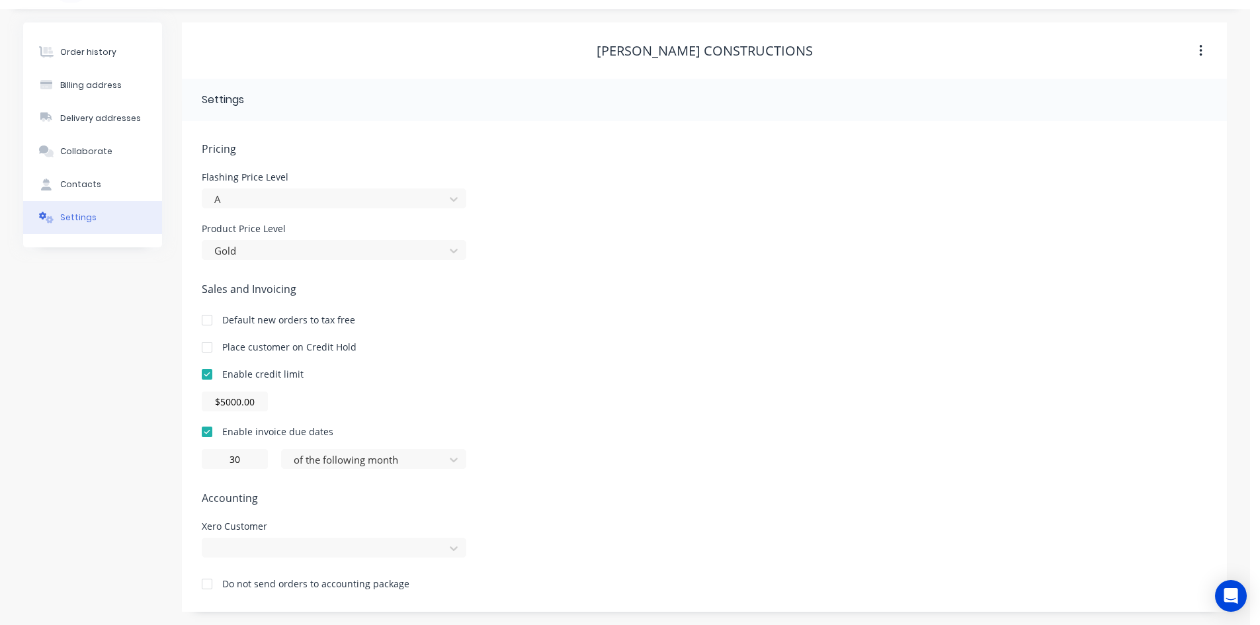
scroll to position [30, 0]
click at [390, 556] on div at bounding box center [334, 548] width 265 height 20
click at [734, 380] on div "Pricing Flashing Price Level A Product Price Level Gold Sales and Invoicing Def…" at bounding box center [704, 376] width 1005 height 471
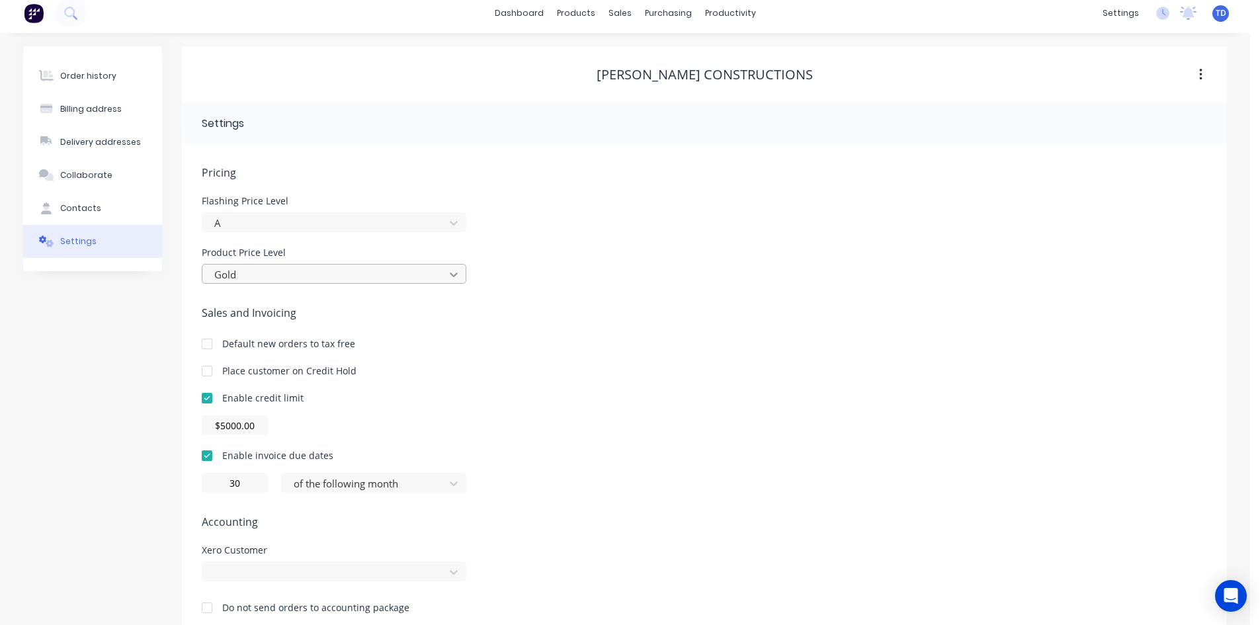
scroll to position [0, 0]
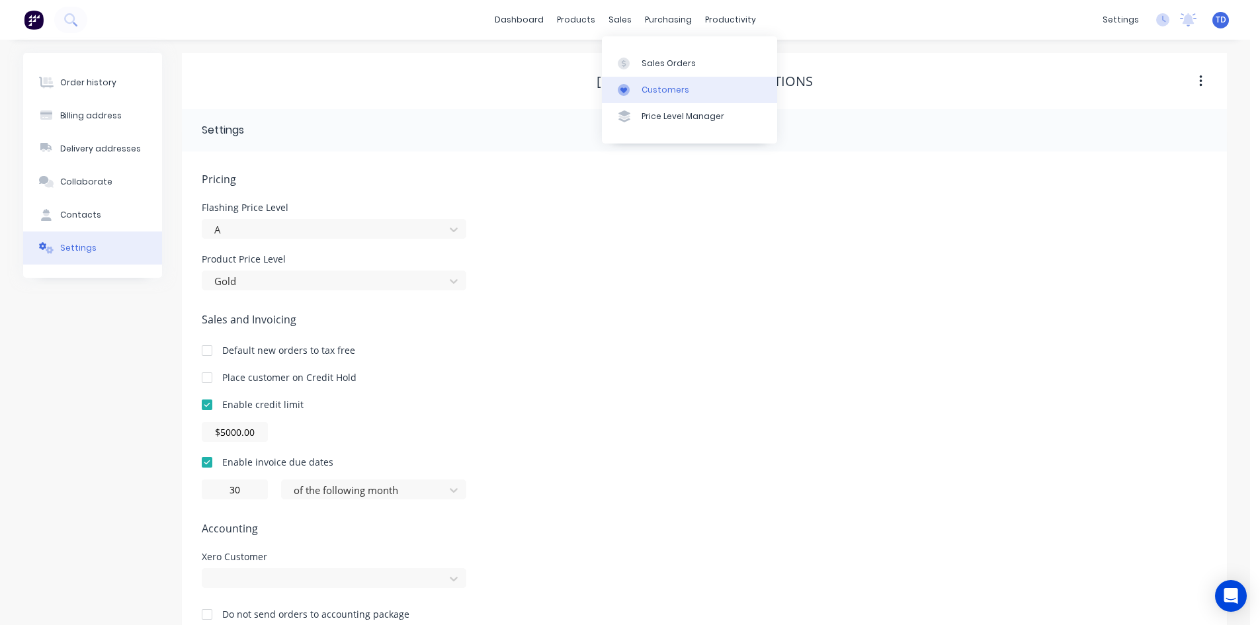
click at [659, 83] on link "Customers" at bounding box center [689, 90] width 175 height 26
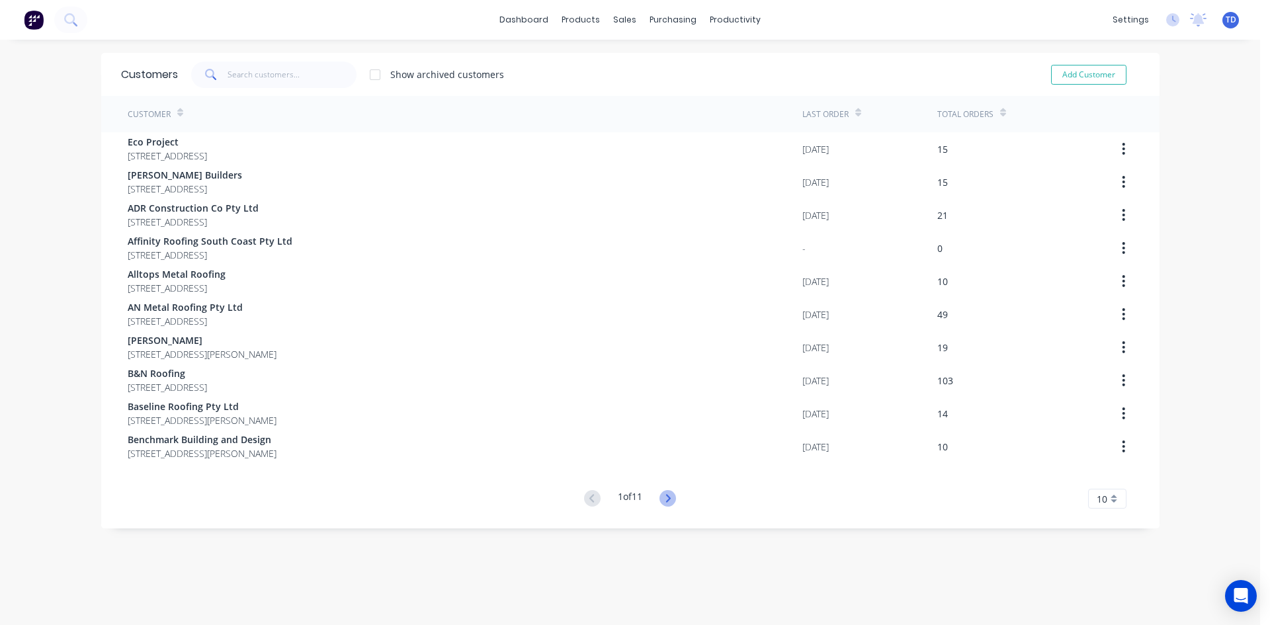
click at [669, 499] on icon at bounding box center [667, 498] width 17 height 17
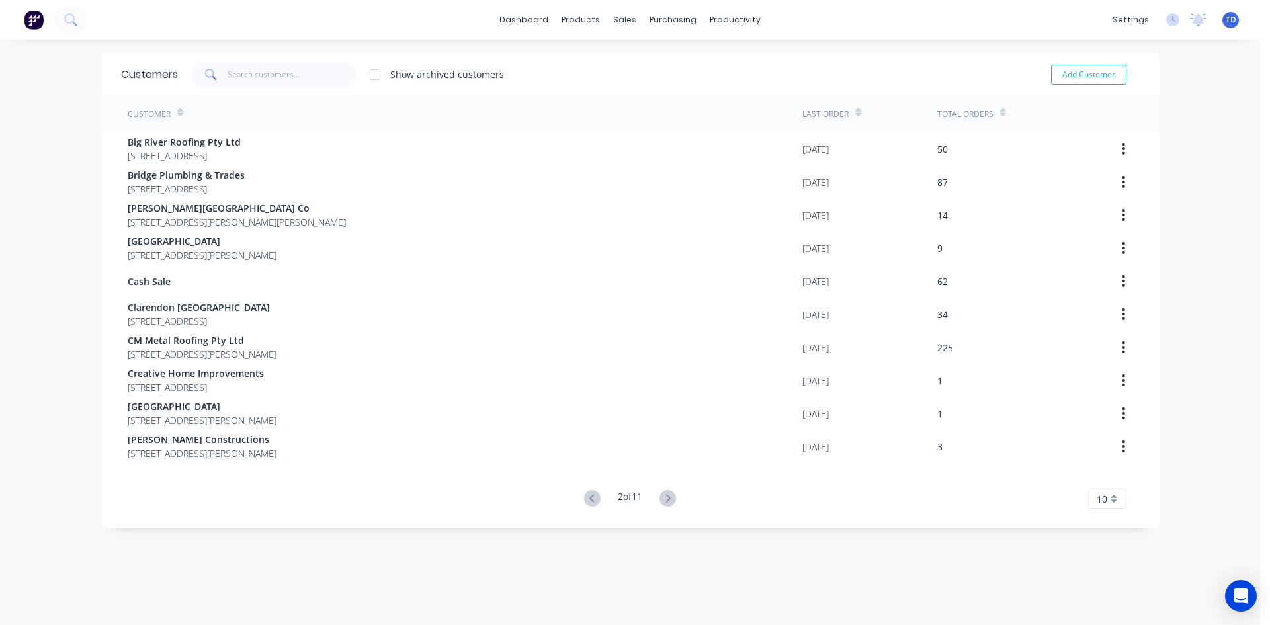
click at [669, 499] on icon at bounding box center [667, 498] width 17 height 17
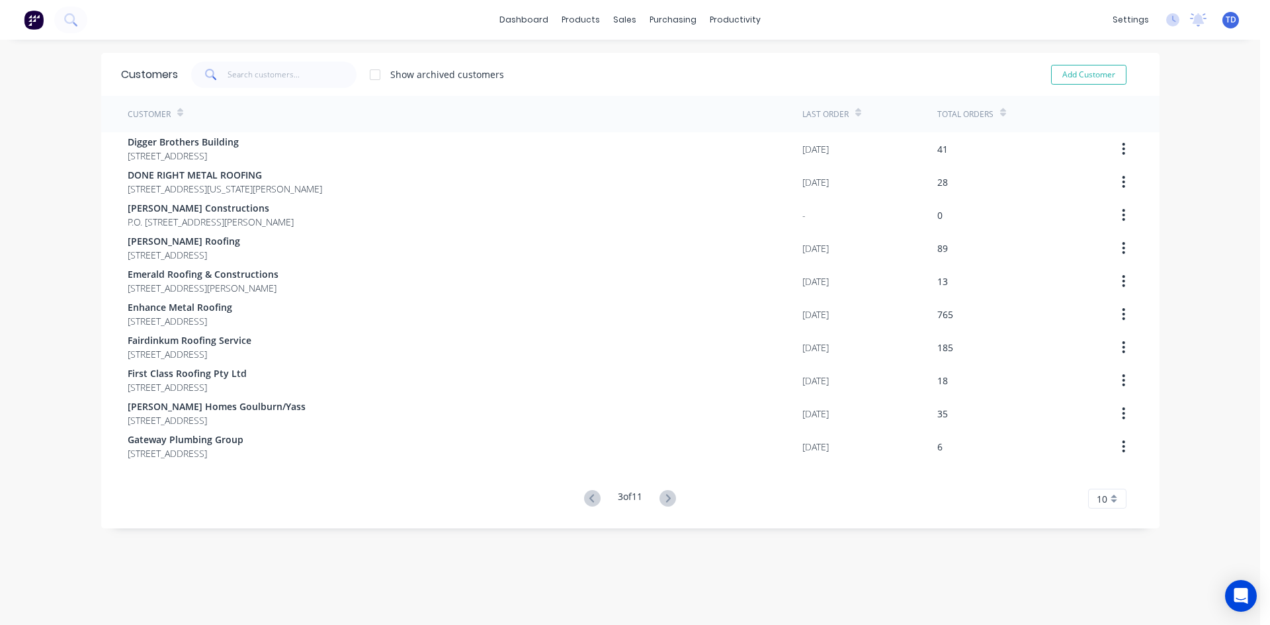
click at [669, 499] on icon at bounding box center [667, 498] width 17 height 17
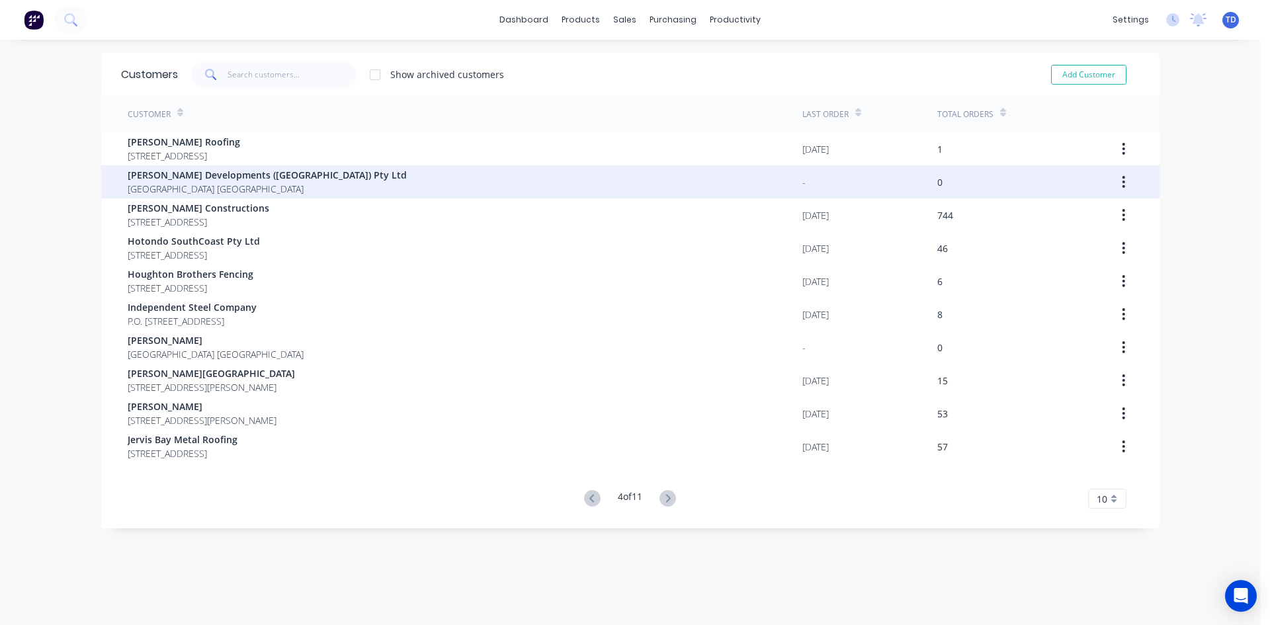
click at [298, 180] on div "Griffiths Developments (NSW) Pty Ltd New South Wales Australia" at bounding box center [465, 181] width 675 height 33
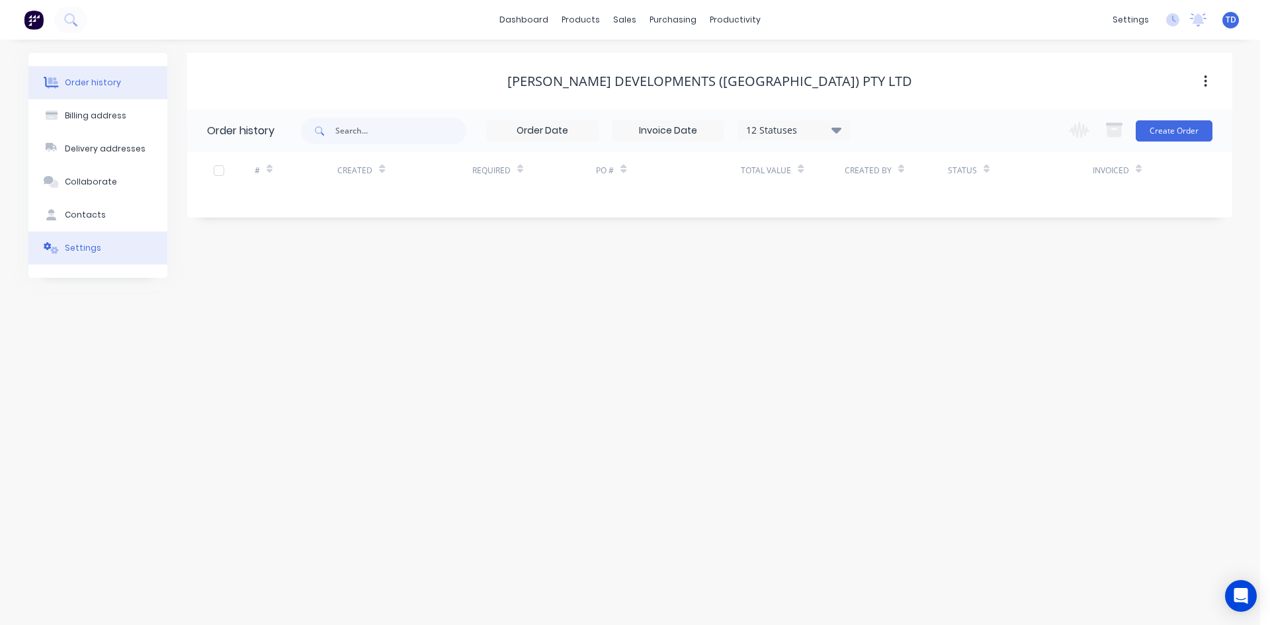
click at [109, 249] on button "Settings" at bounding box center [97, 247] width 139 height 33
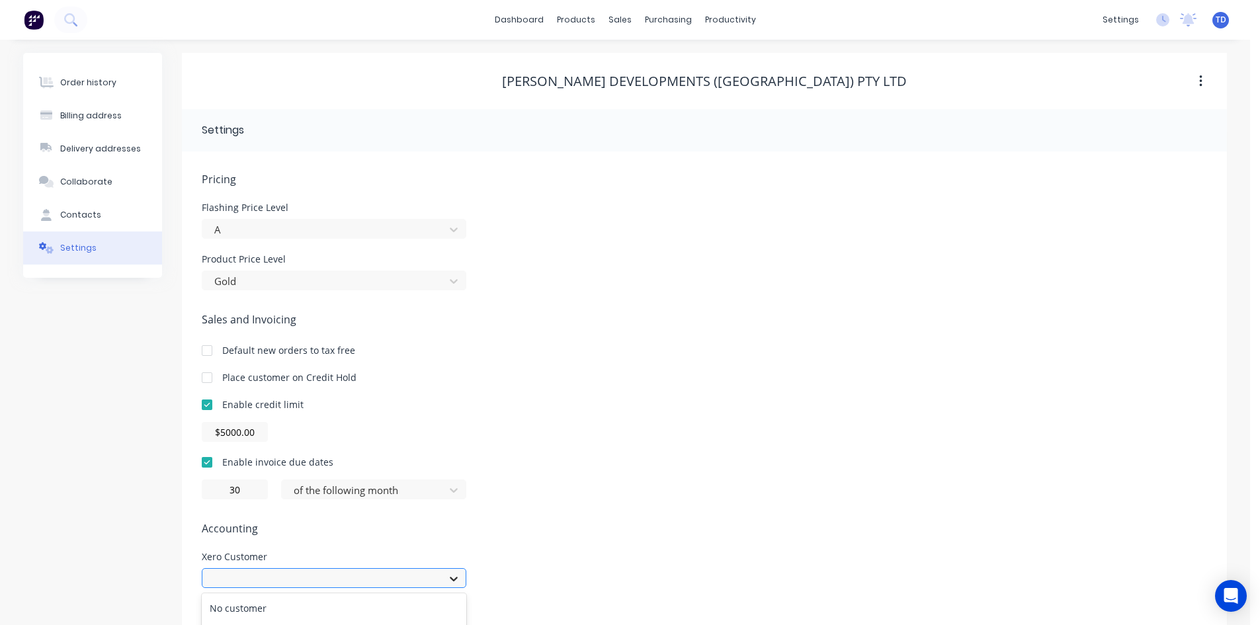
scroll to position [167, 0]
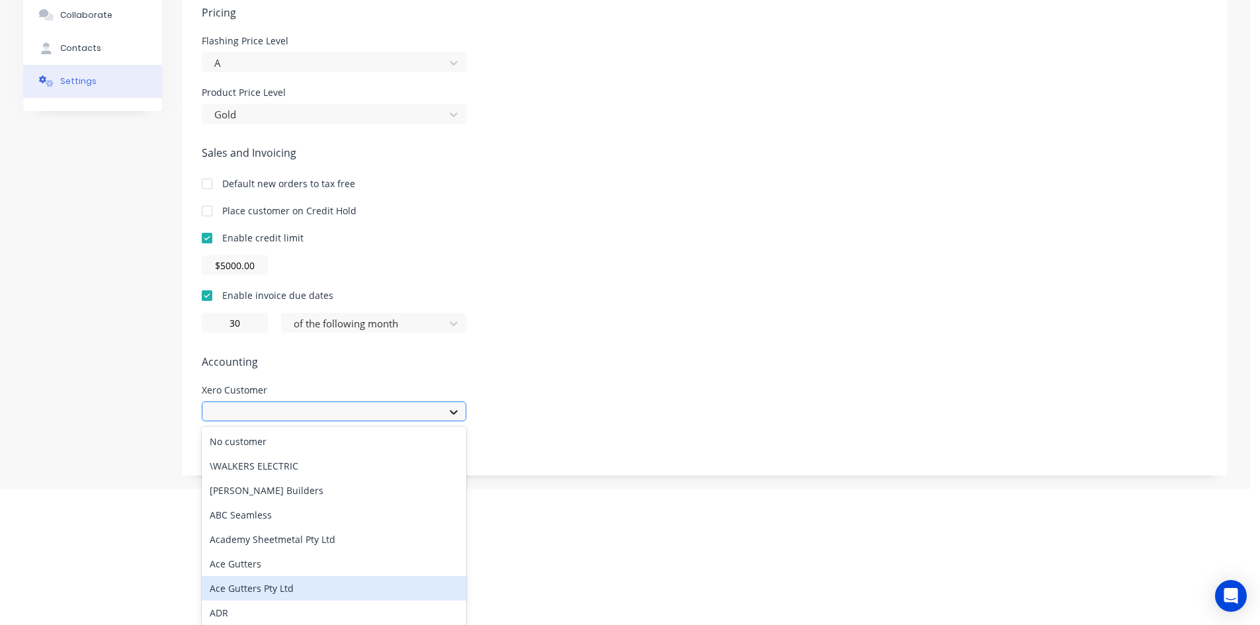
click at [444, 421] on div "798 results available. Use Up and Down to choose options, press Enter to select…" at bounding box center [334, 411] width 265 height 20
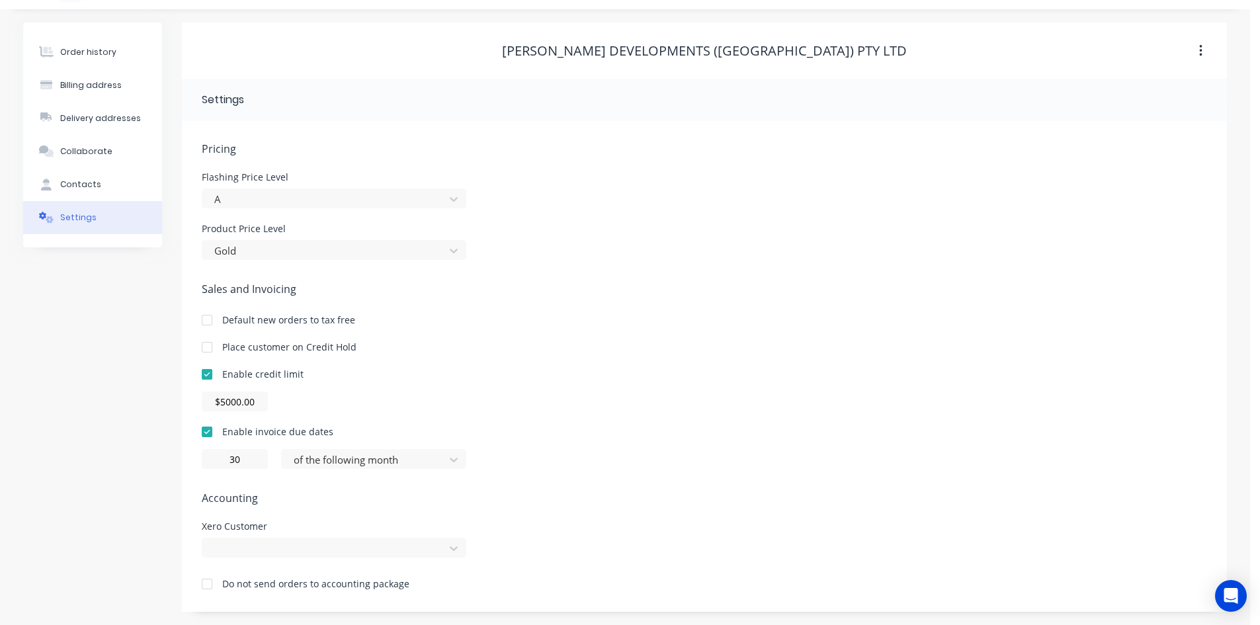
scroll to position [30, 0]
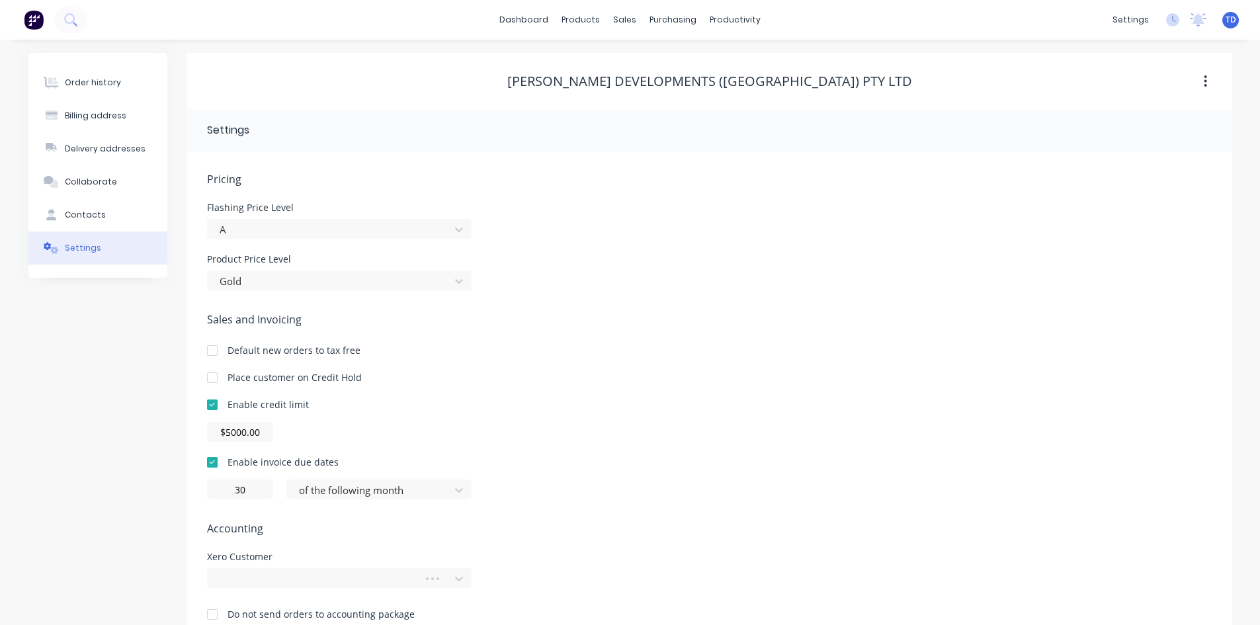
scroll to position [30, 0]
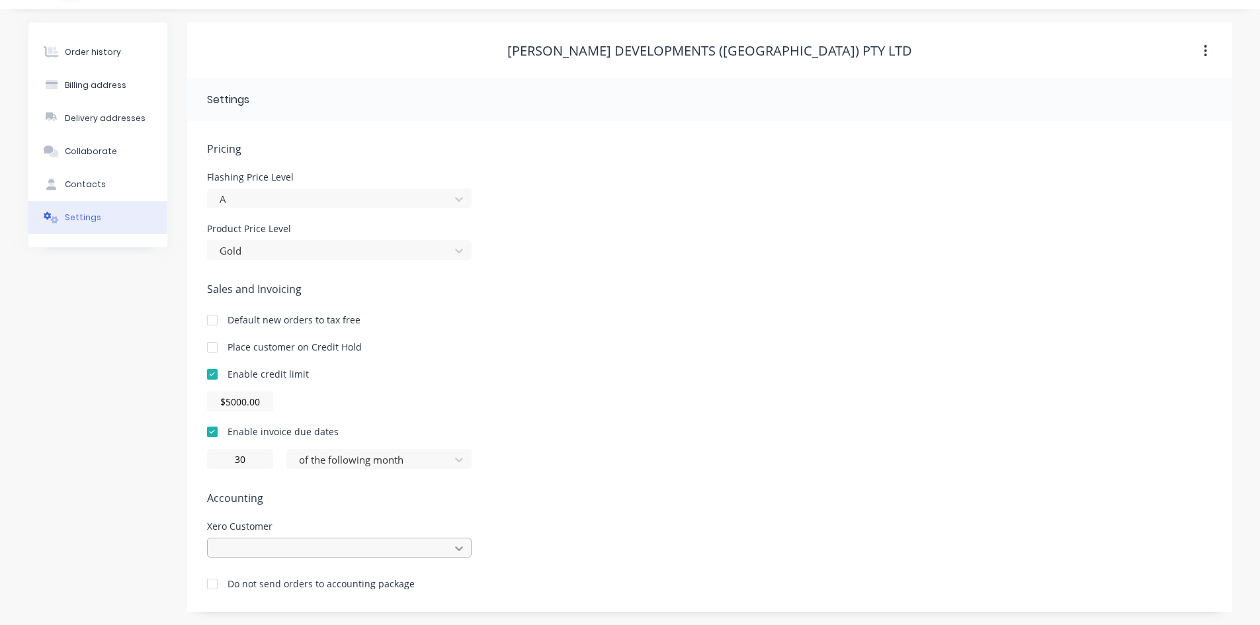
click at [462, 547] on div at bounding box center [339, 548] width 265 height 20
click at [555, 524] on html "dashboard products sales purchasing productivity dashboard products Product Cat…" at bounding box center [630, 297] width 1260 height 655
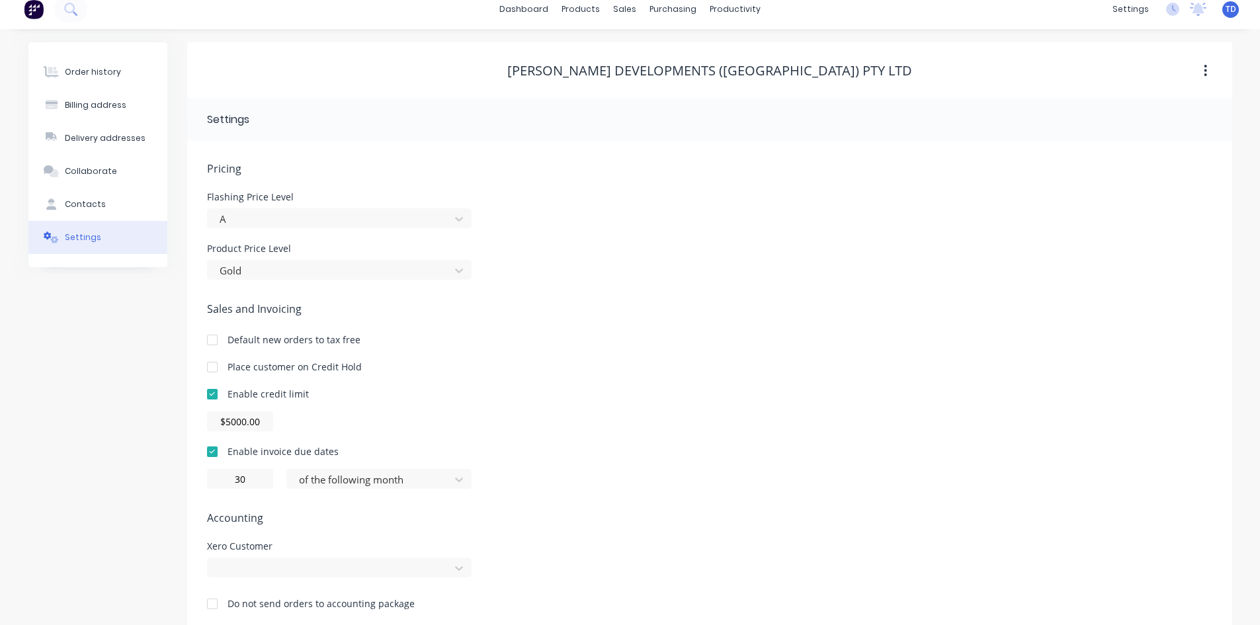
scroll to position [0, 0]
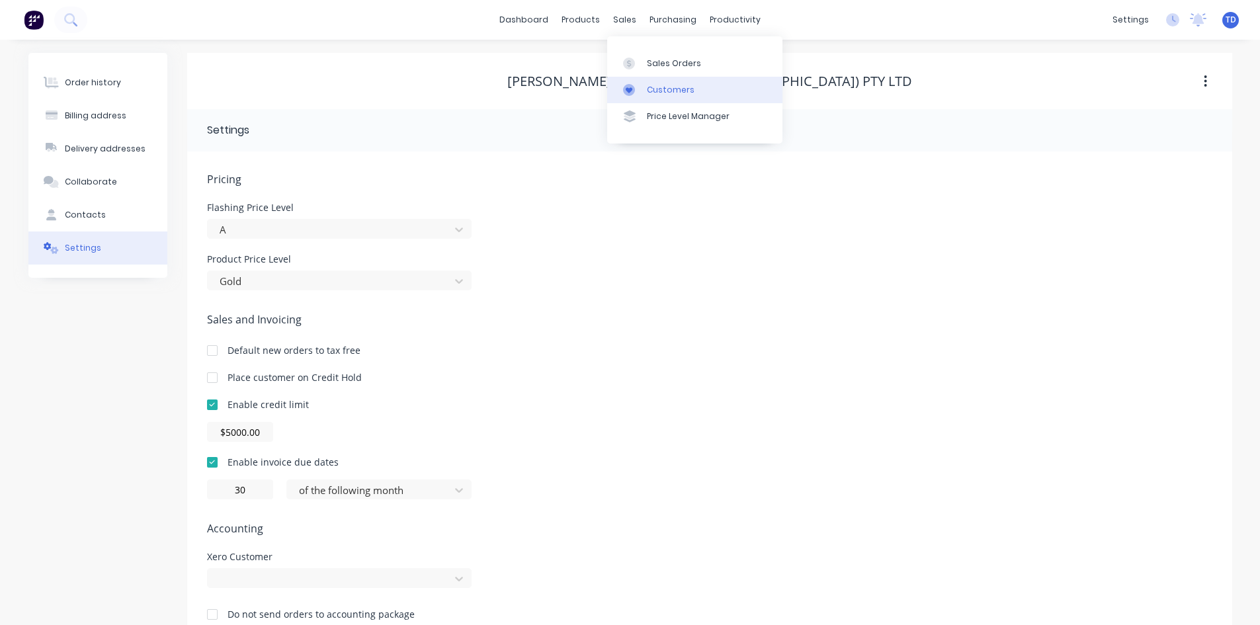
click at [653, 91] on div "Customers" at bounding box center [671, 90] width 48 height 12
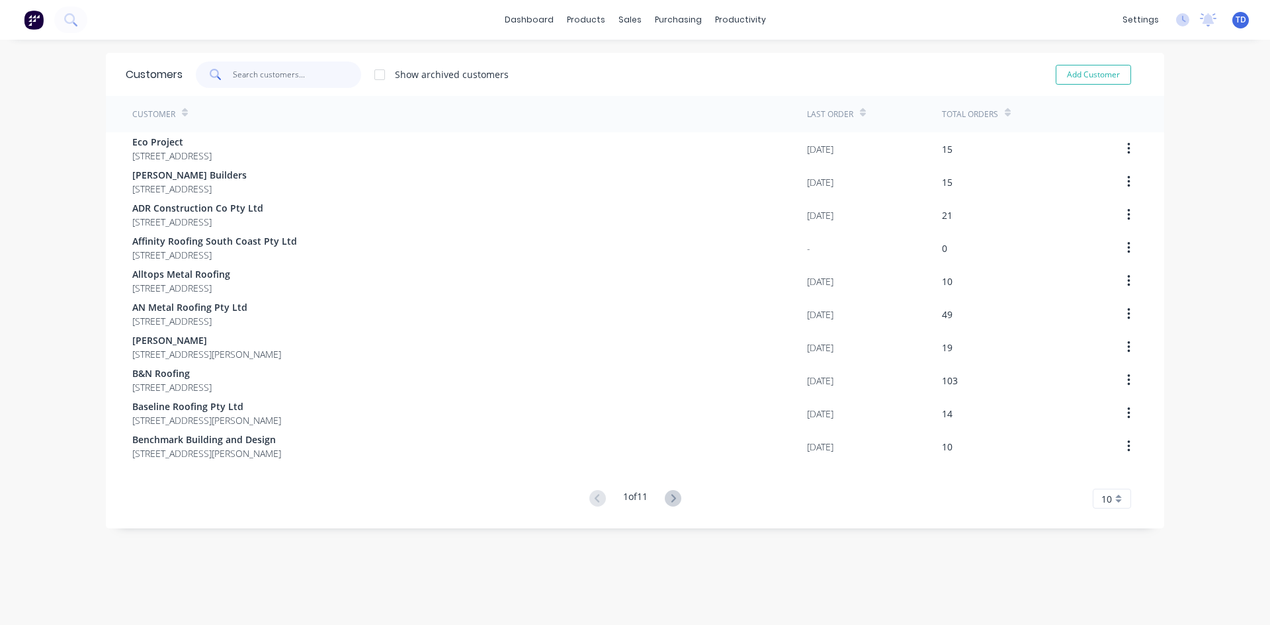
click at [263, 77] on input "text" at bounding box center [297, 75] width 129 height 26
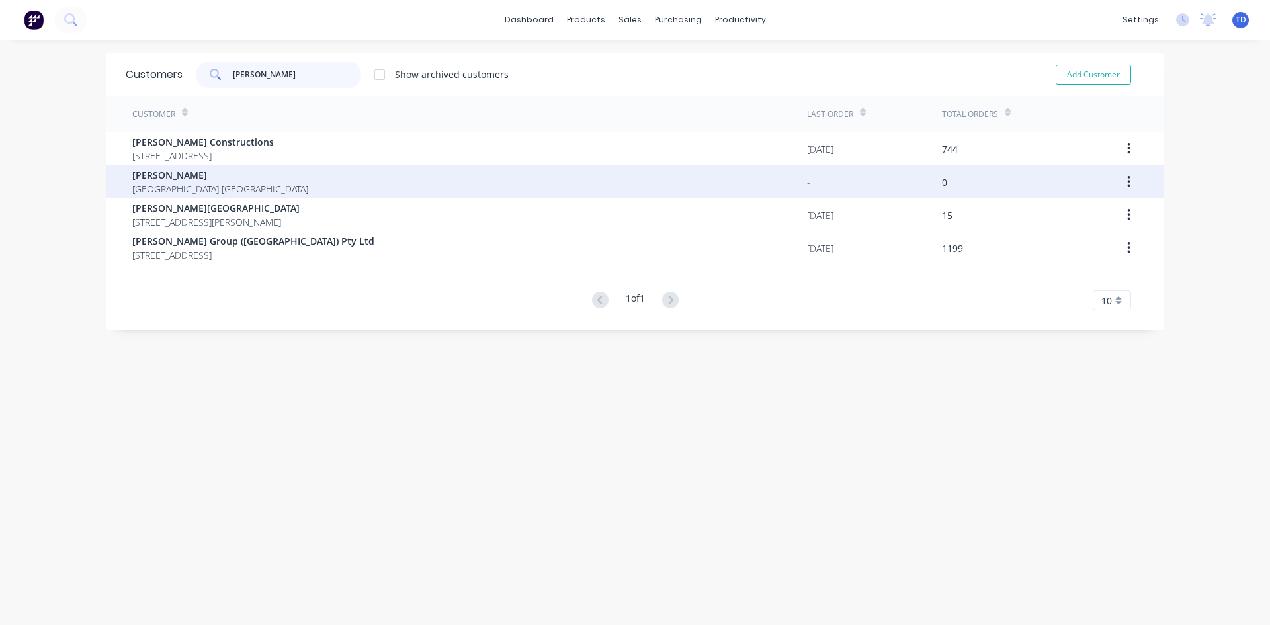
type input "jami"
click at [245, 179] on div "Jamie Salkeld New South Wales Australia" at bounding box center [469, 181] width 675 height 33
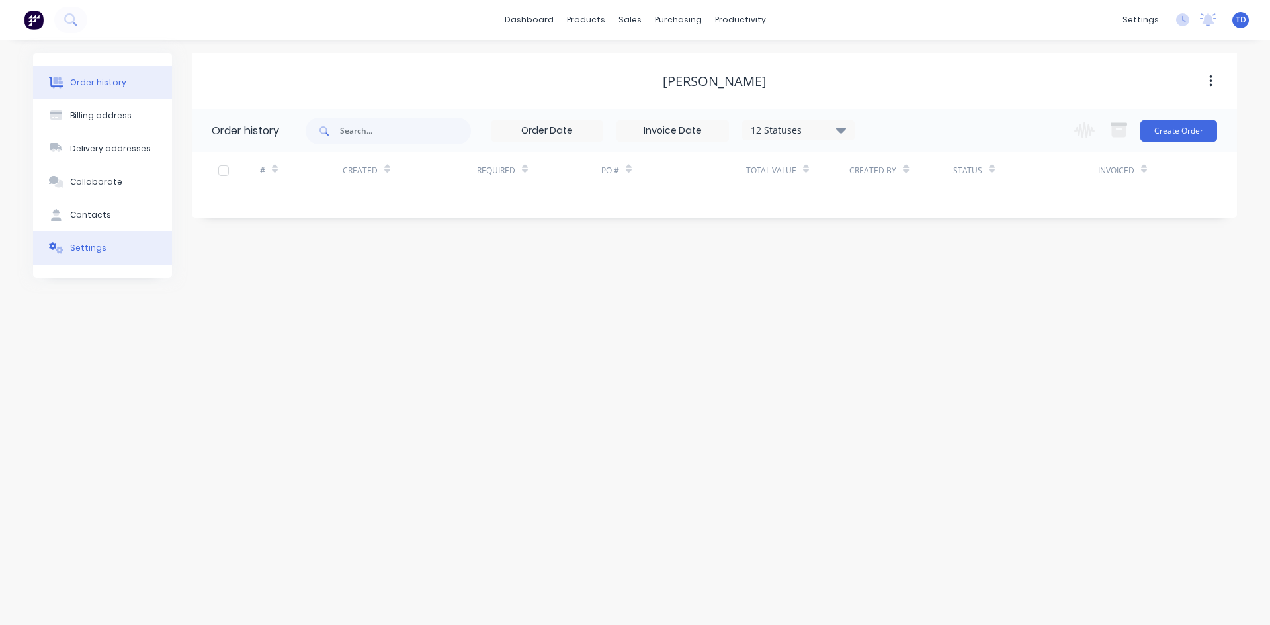
click at [97, 250] on div "Settings" at bounding box center [88, 248] width 36 height 12
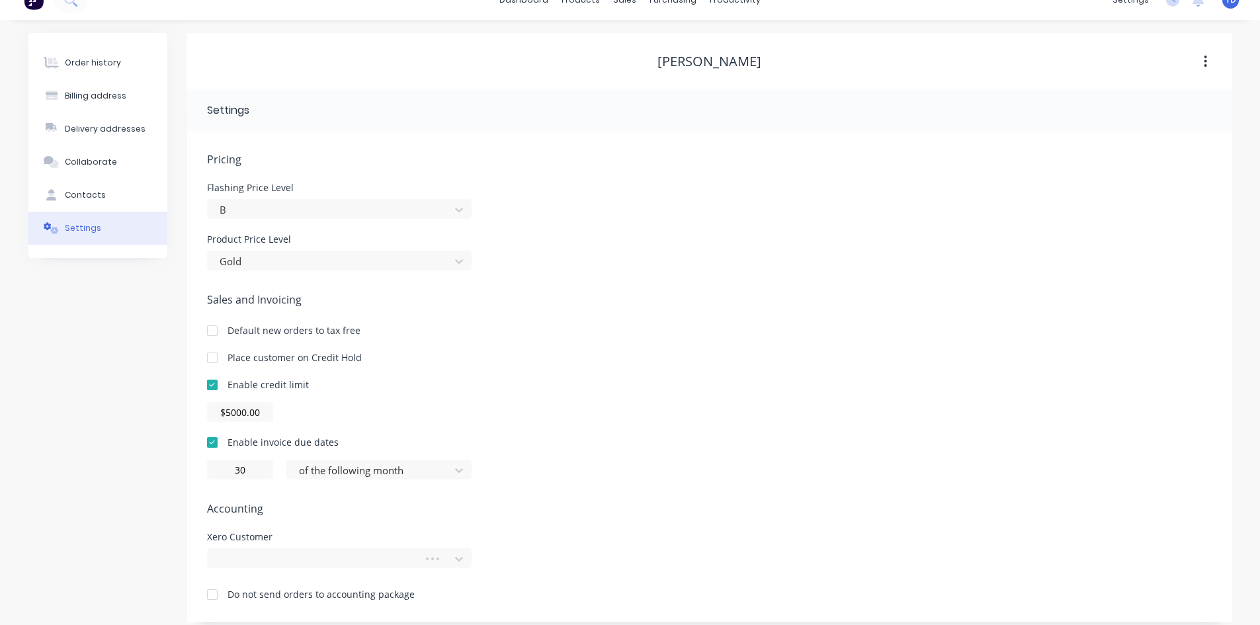
scroll to position [30, 0]
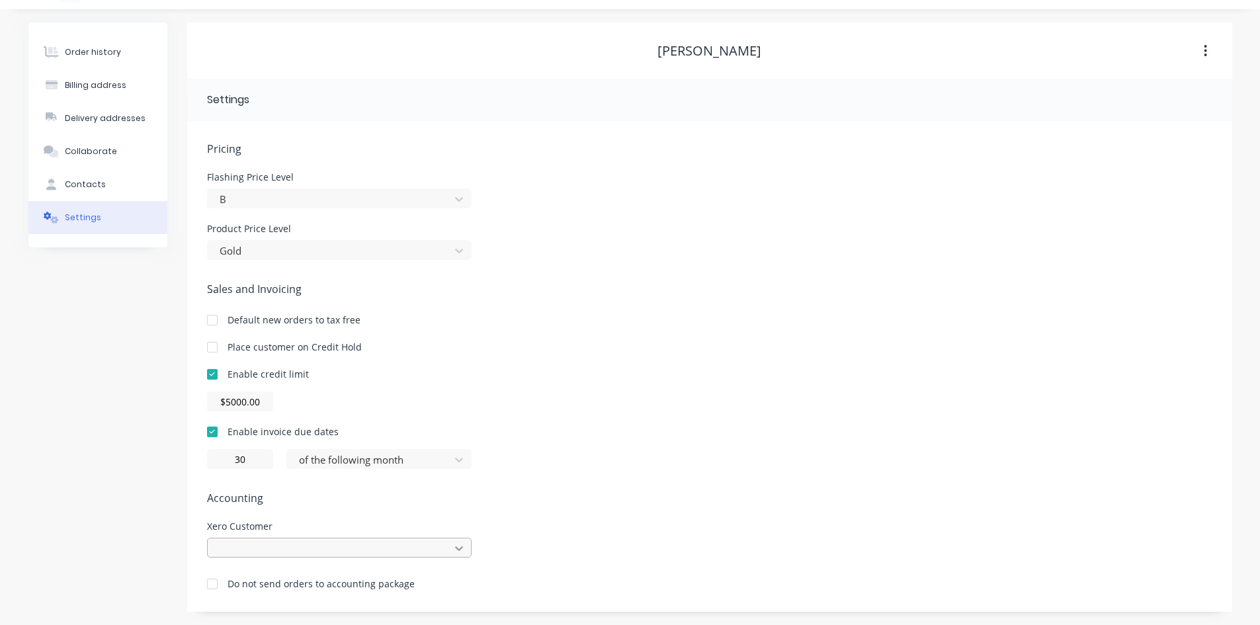
click at [452, 548] on div at bounding box center [339, 548] width 265 height 20
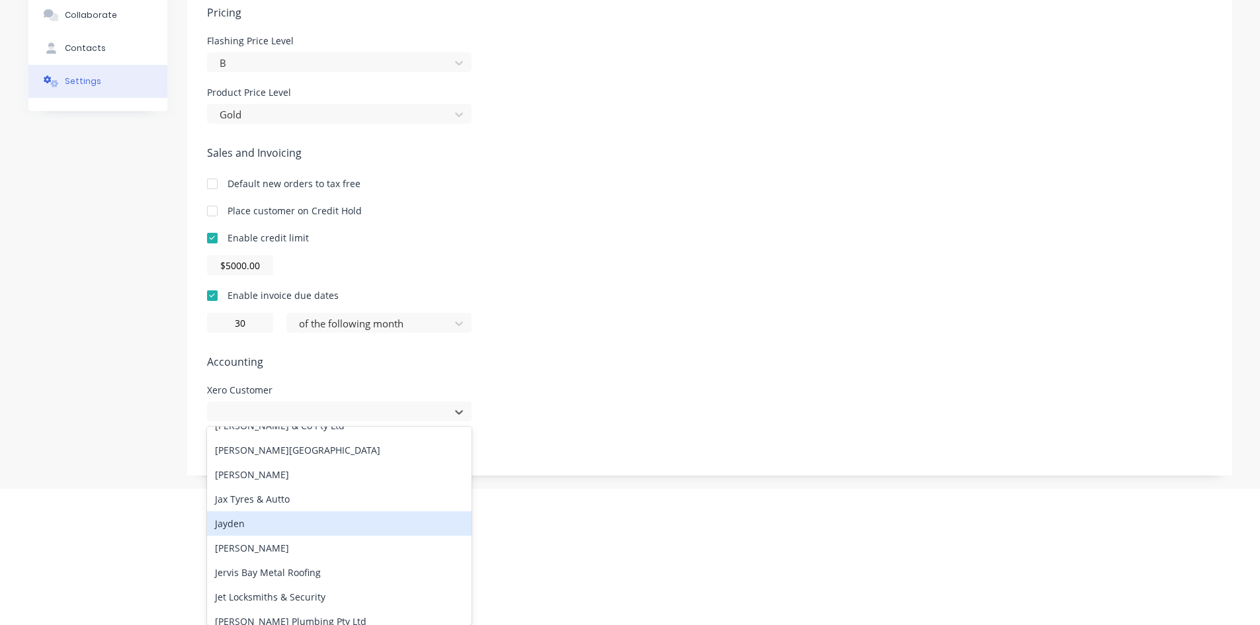
scroll to position [3571, 0]
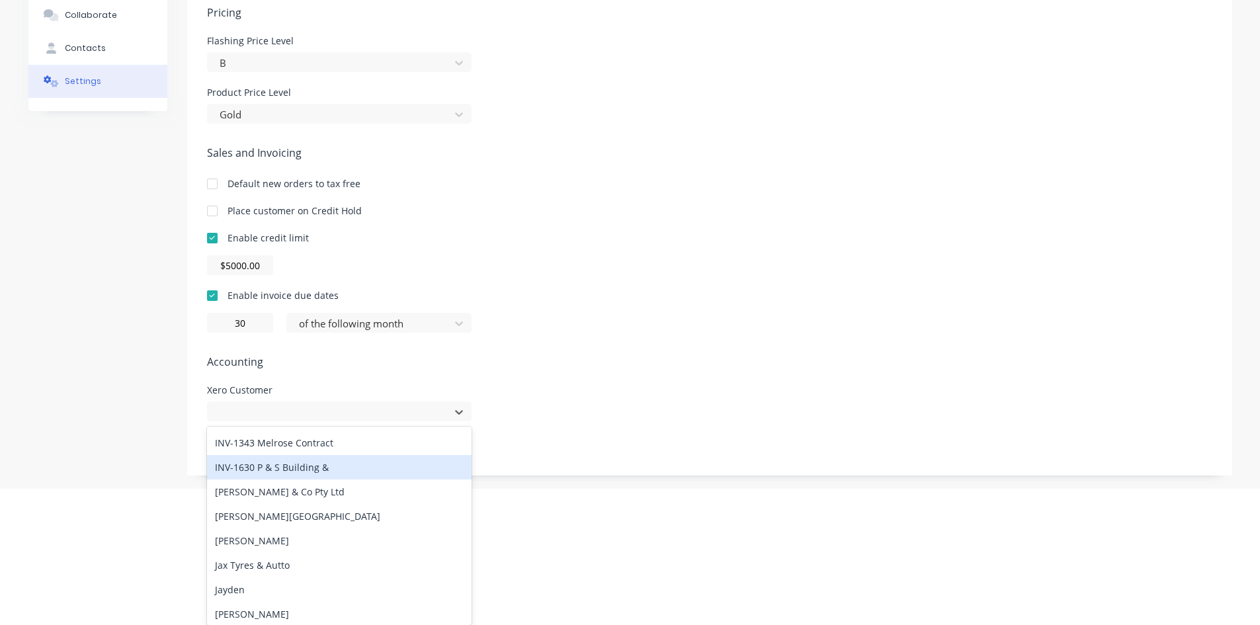
click at [664, 380] on div "Pricing Flashing Price Level B Product Price Level Gold Sales and Invoicing Def…" at bounding box center [709, 240] width 1005 height 471
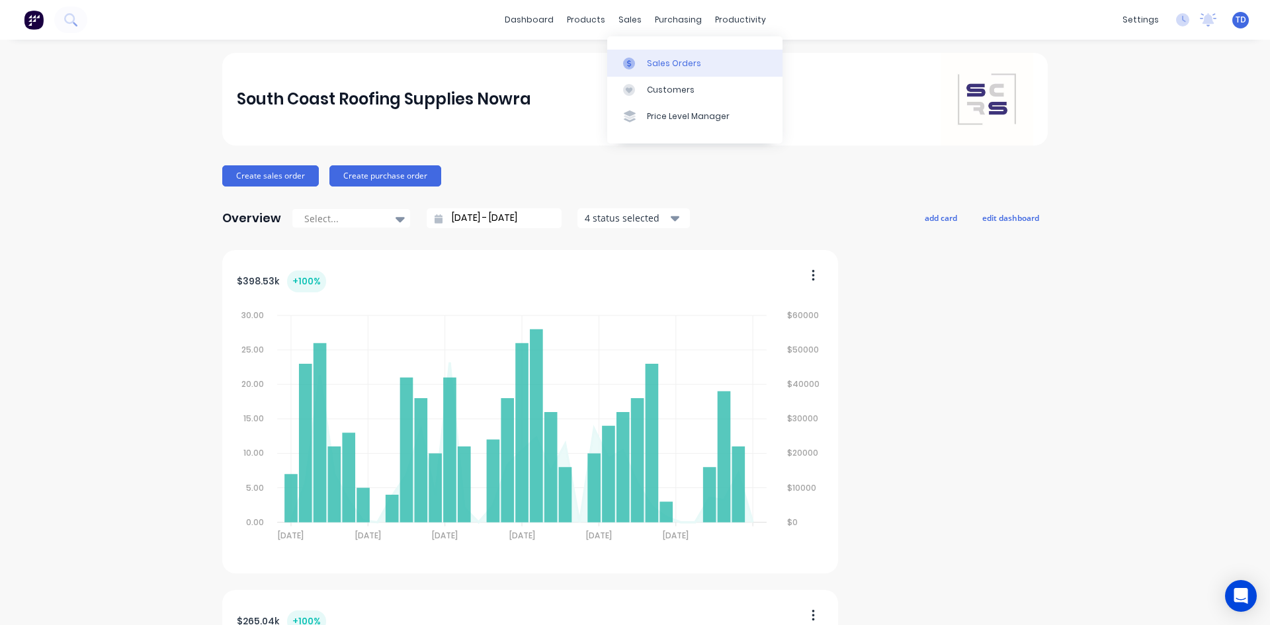
drag, startPoint x: 645, startPoint y: 59, endPoint x: 659, endPoint y: 68, distance: 17.2
click at [645, 59] on link "Sales Orders" at bounding box center [694, 63] width 175 height 26
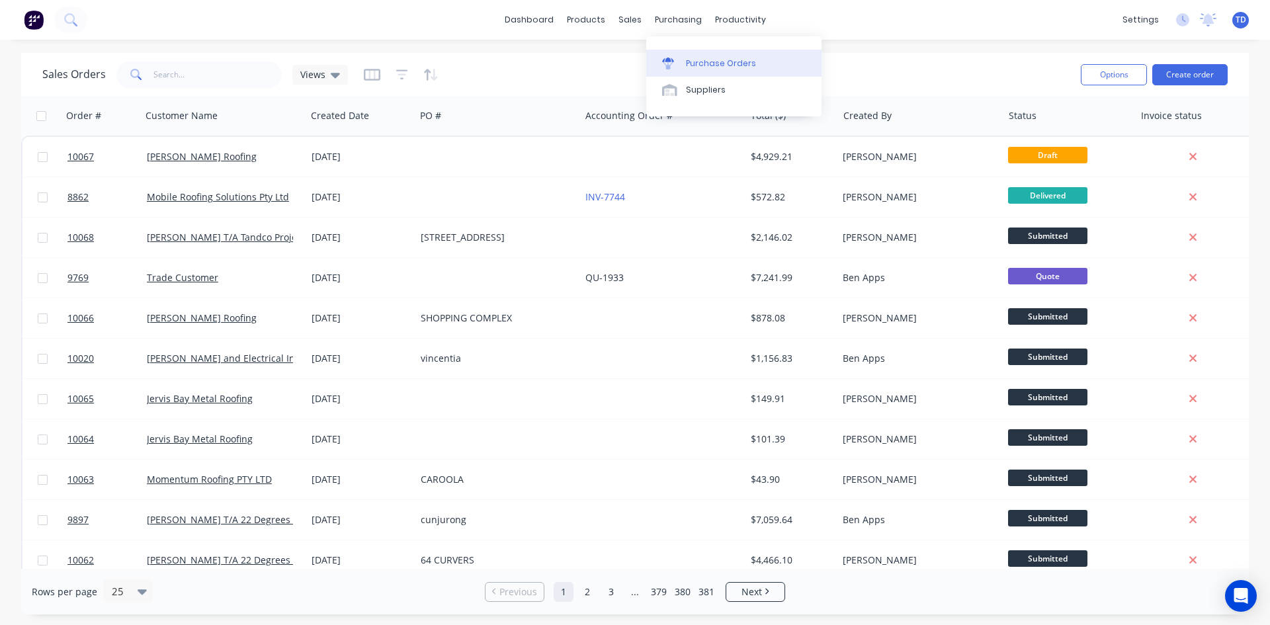
click at [696, 59] on div "Purchase Orders" at bounding box center [721, 64] width 70 height 12
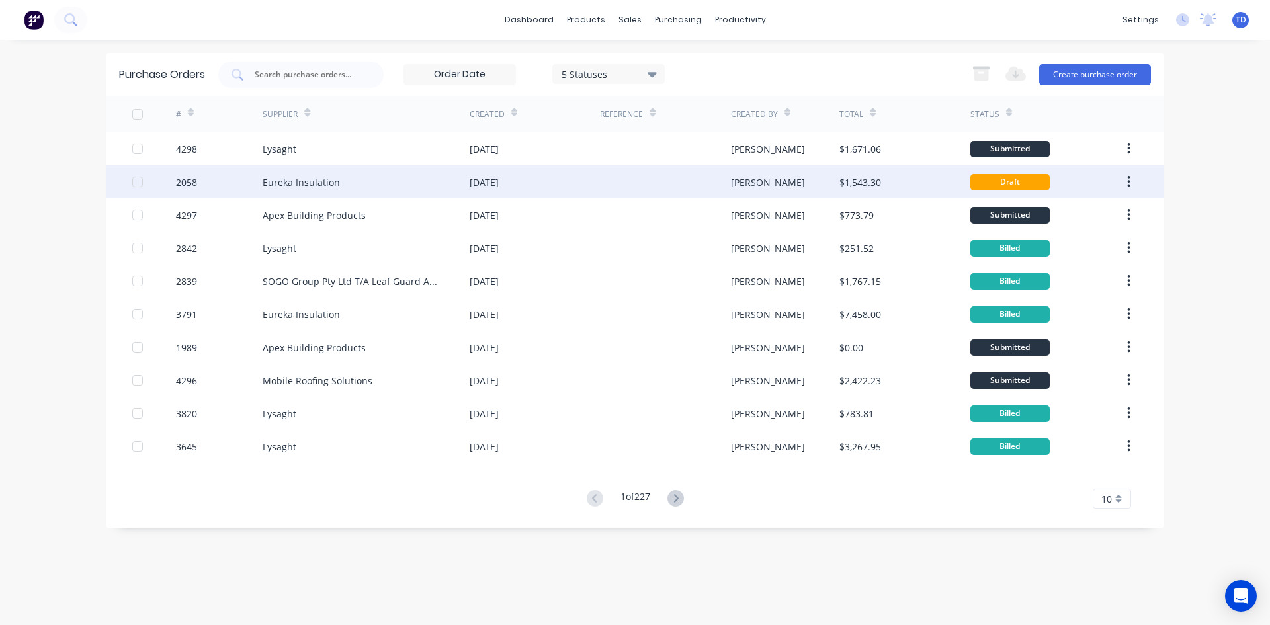
click at [587, 190] on div "19 Jul 2024" at bounding box center [535, 181] width 130 height 33
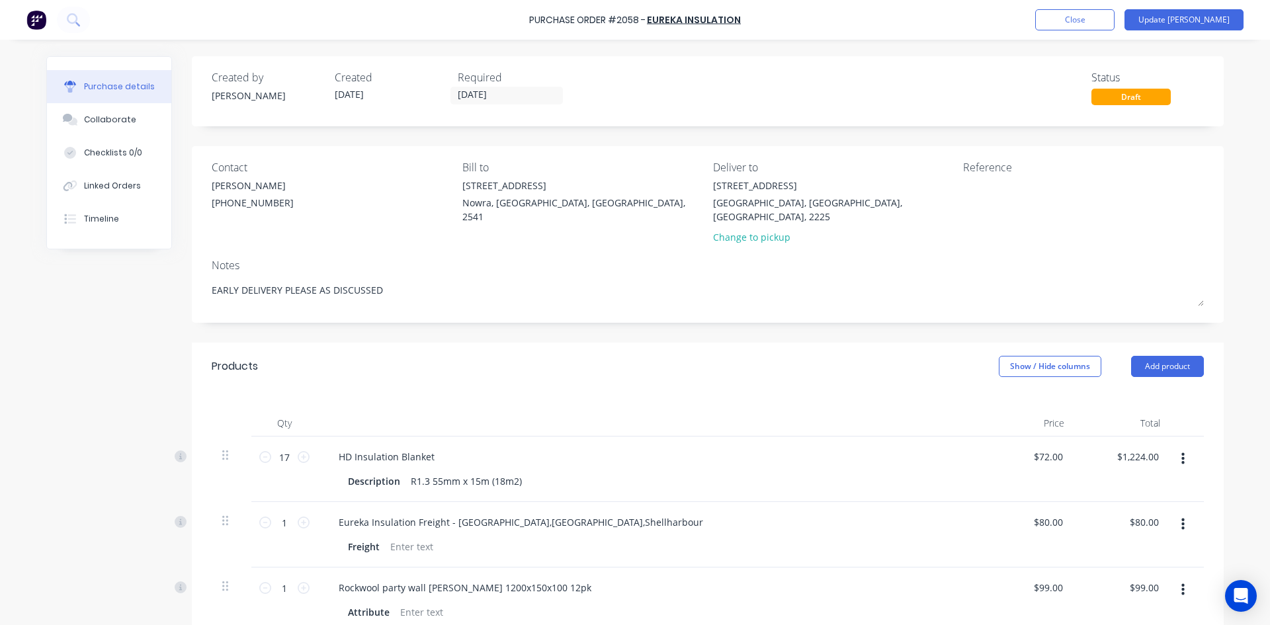
click at [1092, 30] on div "Purchase Order #2058 - Eureka Insulation Add product Close Update Bill" at bounding box center [635, 20] width 1270 height 40
click at [1093, 28] on button "Close" at bounding box center [1074, 19] width 79 height 21
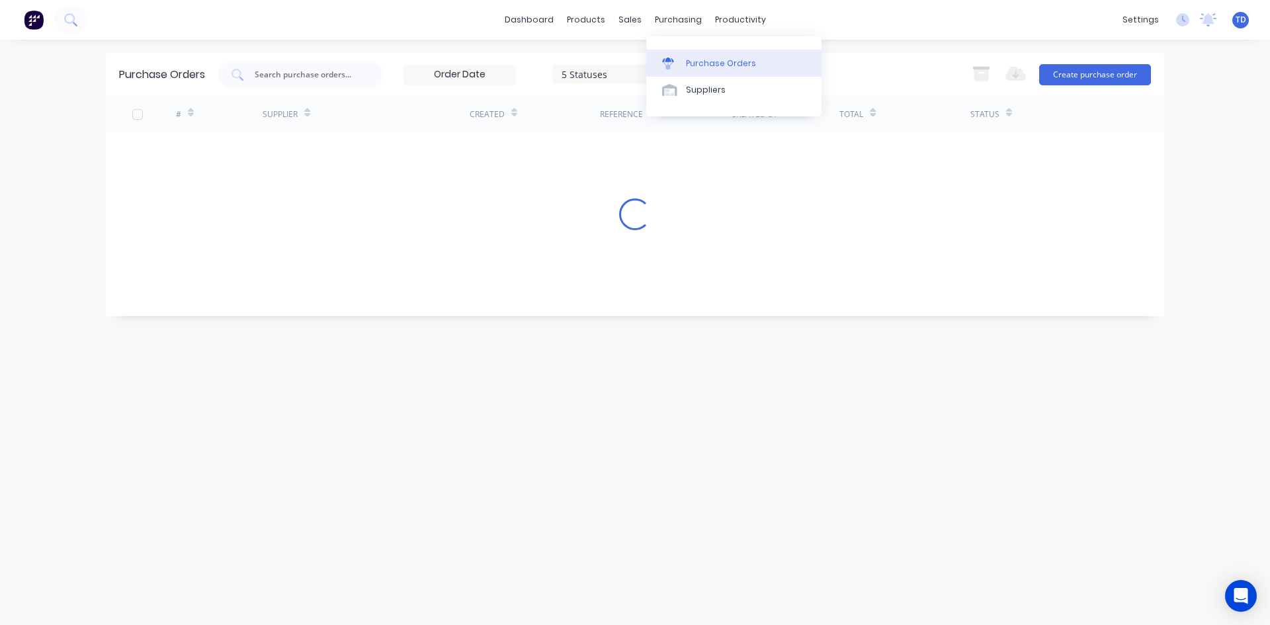
click at [704, 62] on div "Purchase Orders" at bounding box center [721, 64] width 70 height 12
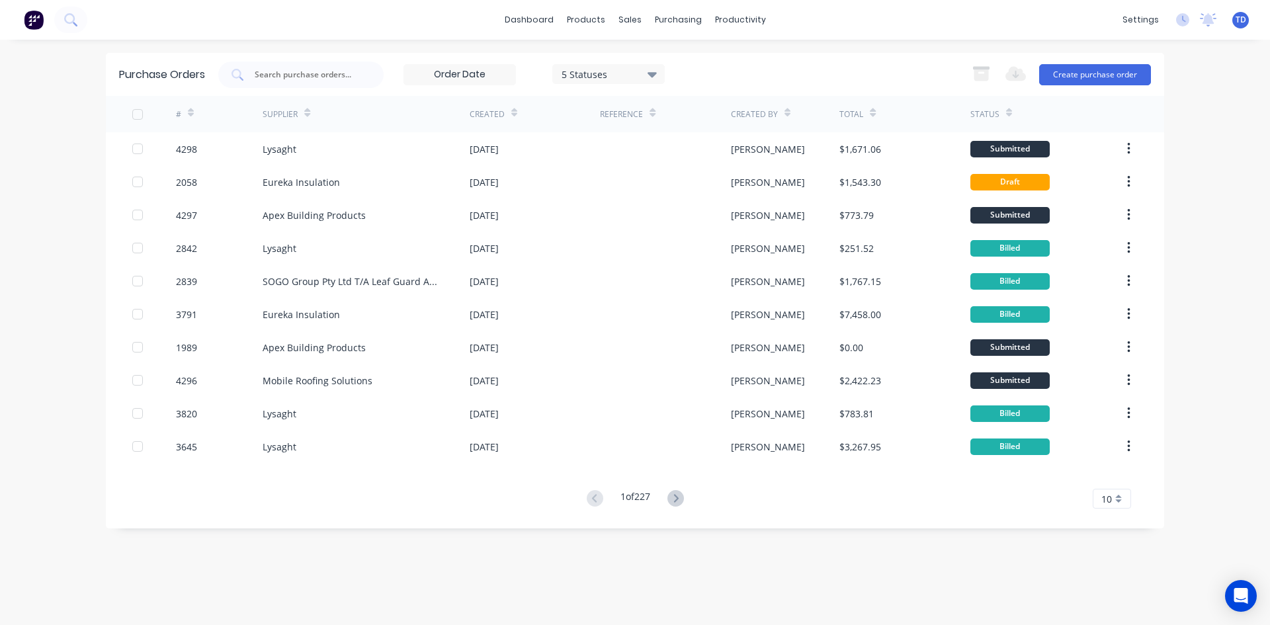
click at [616, 73] on div "5 Statuses" at bounding box center [609, 74] width 95 height 14
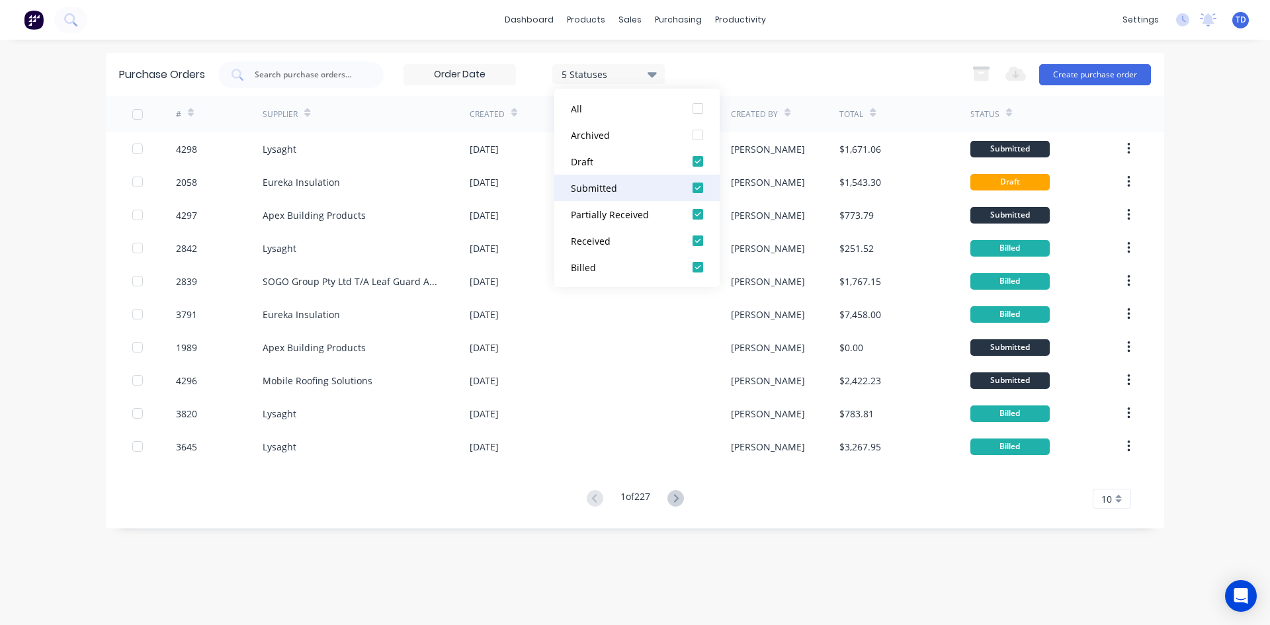
click at [697, 185] on div at bounding box center [698, 188] width 26 height 26
drag, startPoint x: 700, startPoint y: 215, endPoint x: 702, endPoint y: 228, distance: 13.4
click at [700, 218] on div at bounding box center [698, 214] width 26 height 26
drag, startPoint x: 700, startPoint y: 241, endPoint x: 700, endPoint y: 252, distance: 10.6
click at [700, 243] on div at bounding box center [698, 241] width 26 height 26
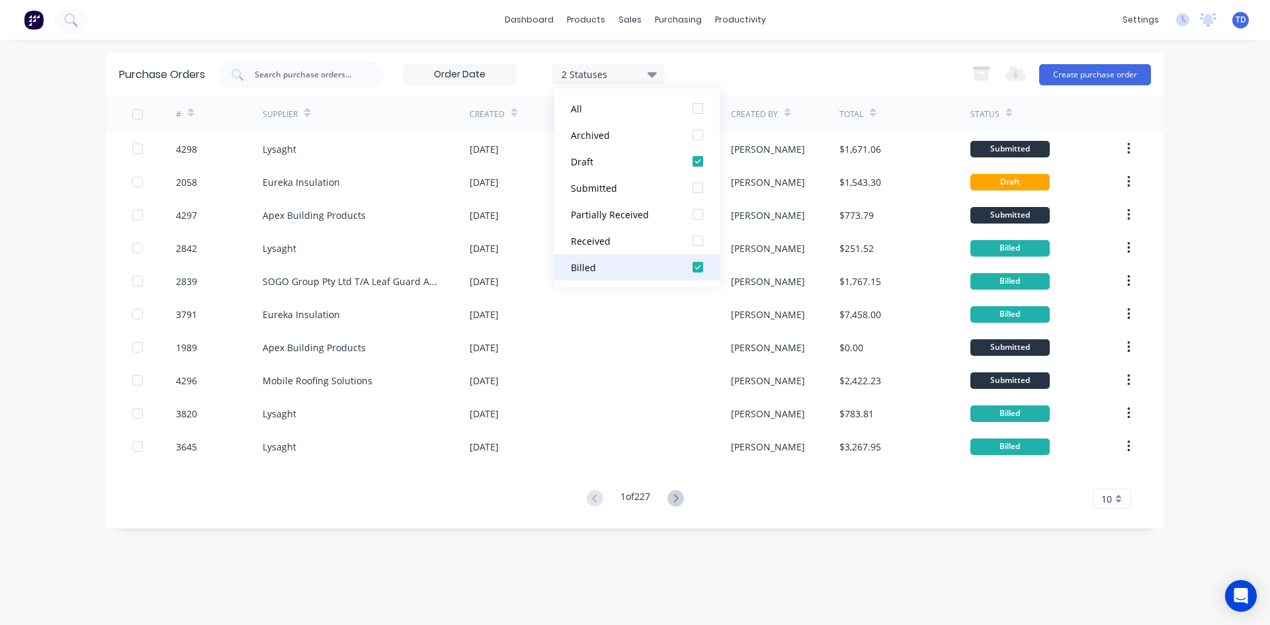
click at [698, 269] on div at bounding box center [698, 267] width 26 height 26
click at [765, 76] on div "1 Statuses 1 Statuses Export to Excel (XLSX) Create purchase order" at bounding box center [684, 75] width 933 height 26
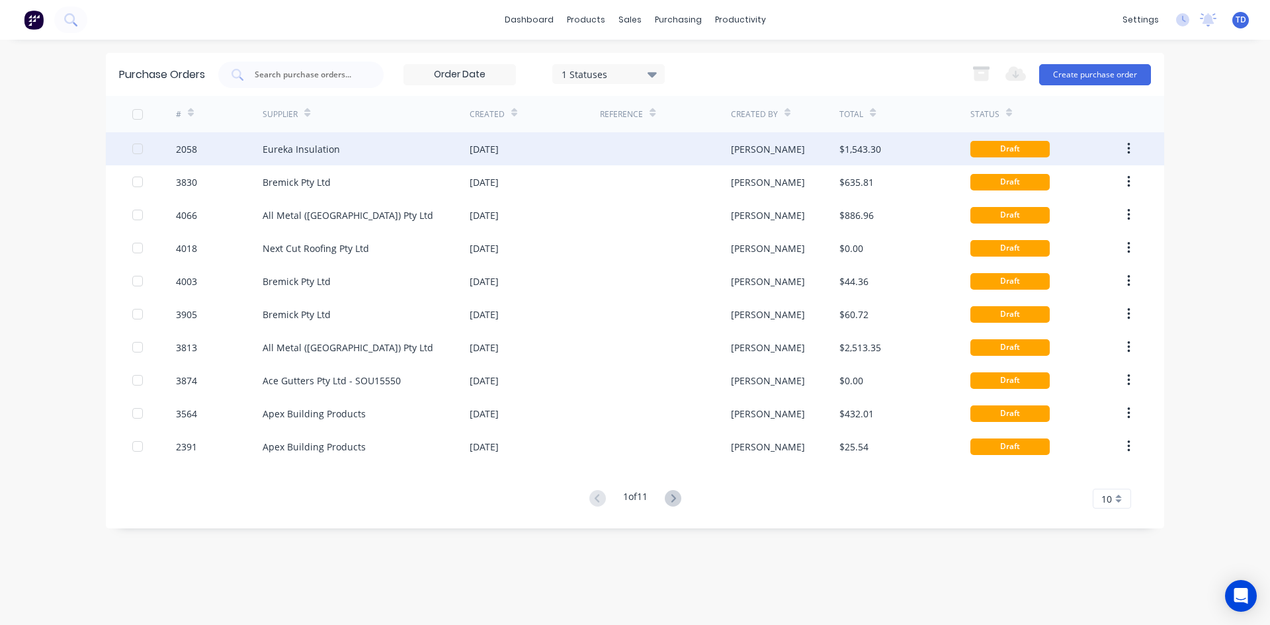
click at [1130, 148] on icon "button" at bounding box center [1128, 149] width 3 height 15
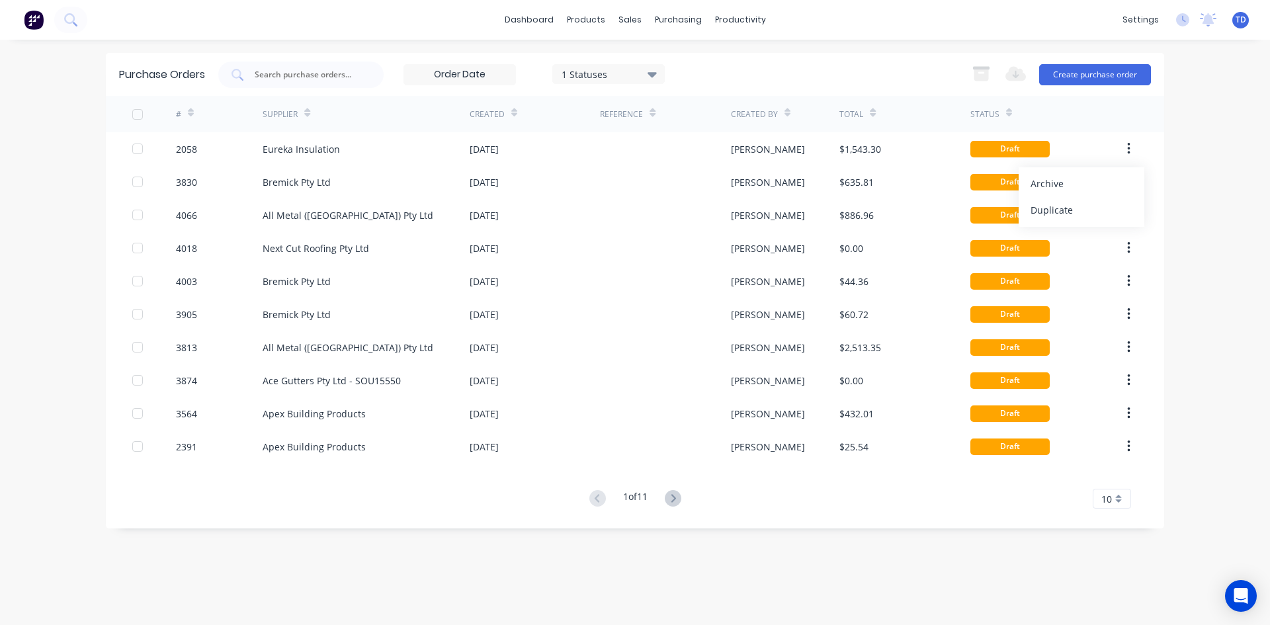
click at [1234, 159] on div "dashboard products sales purchasing productivity dashboard products Product Cat…" at bounding box center [635, 312] width 1270 height 625
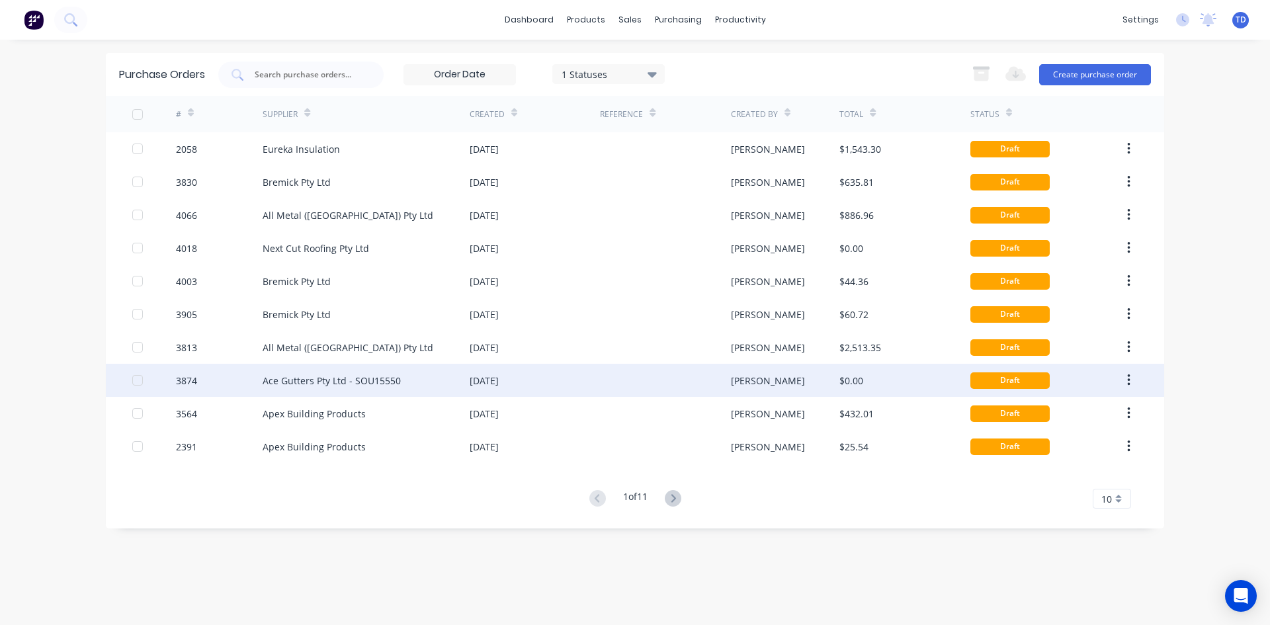
click at [645, 389] on div at bounding box center [665, 380] width 130 height 33
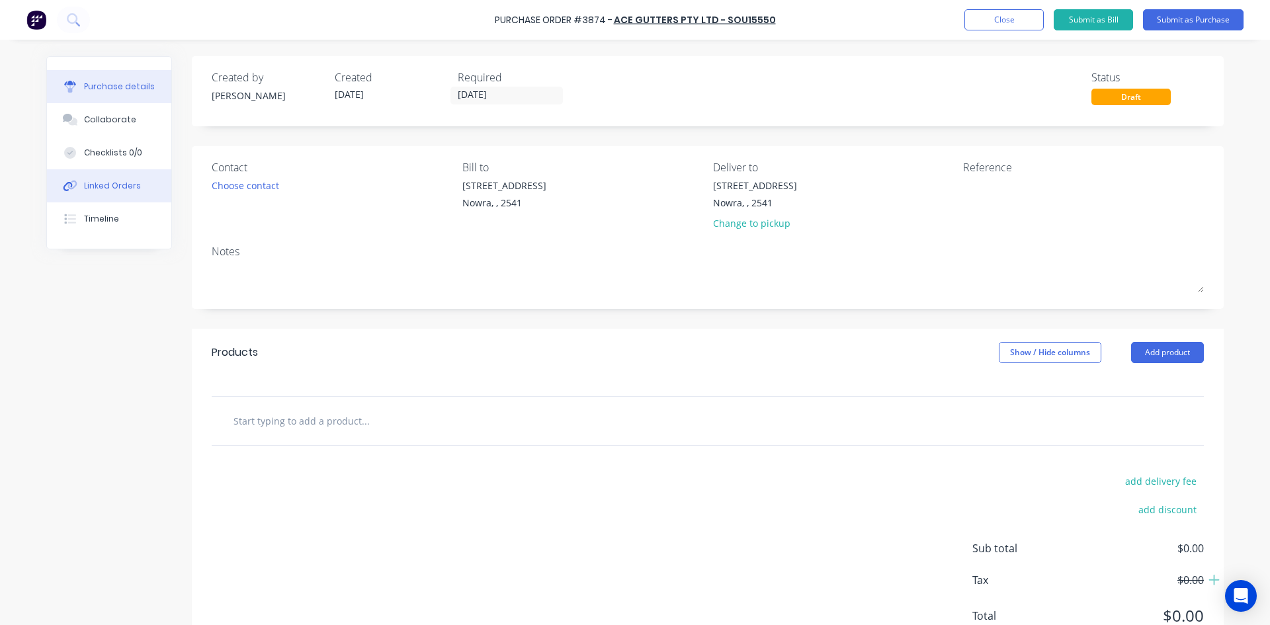
click at [106, 178] on button "Linked Orders" at bounding box center [109, 185] width 124 height 33
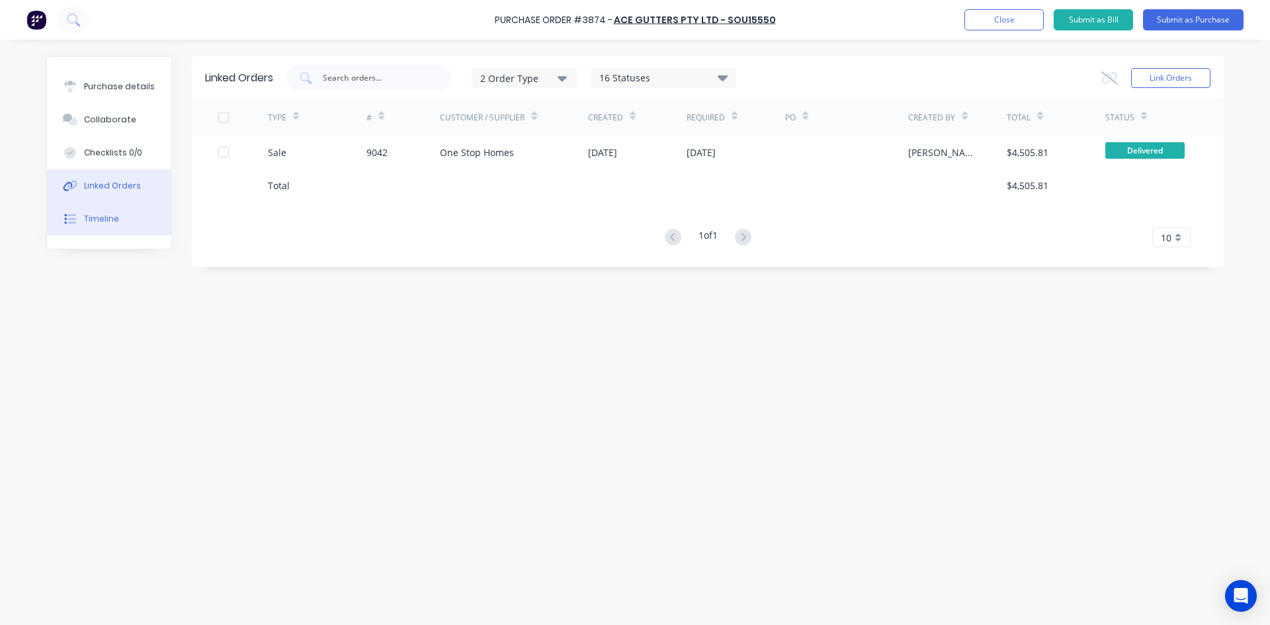
click at [105, 219] on div "Timeline" at bounding box center [101, 219] width 35 height 12
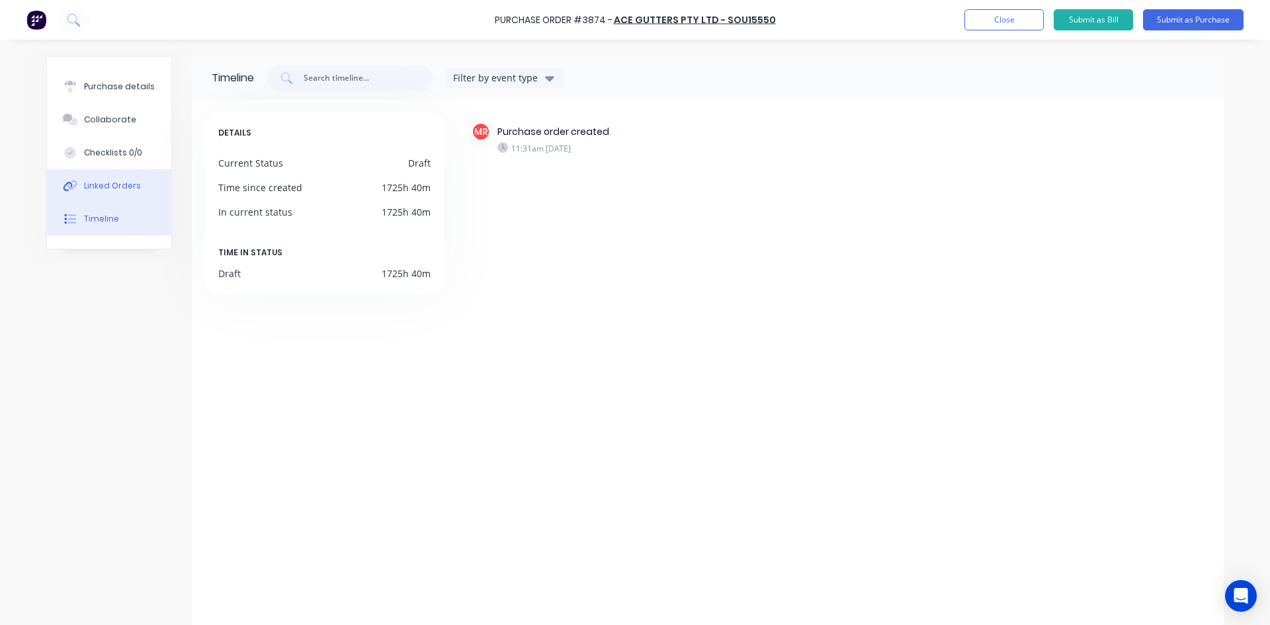
click at [104, 181] on div "Linked Orders" at bounding box center [112, 186] width 57 height 12
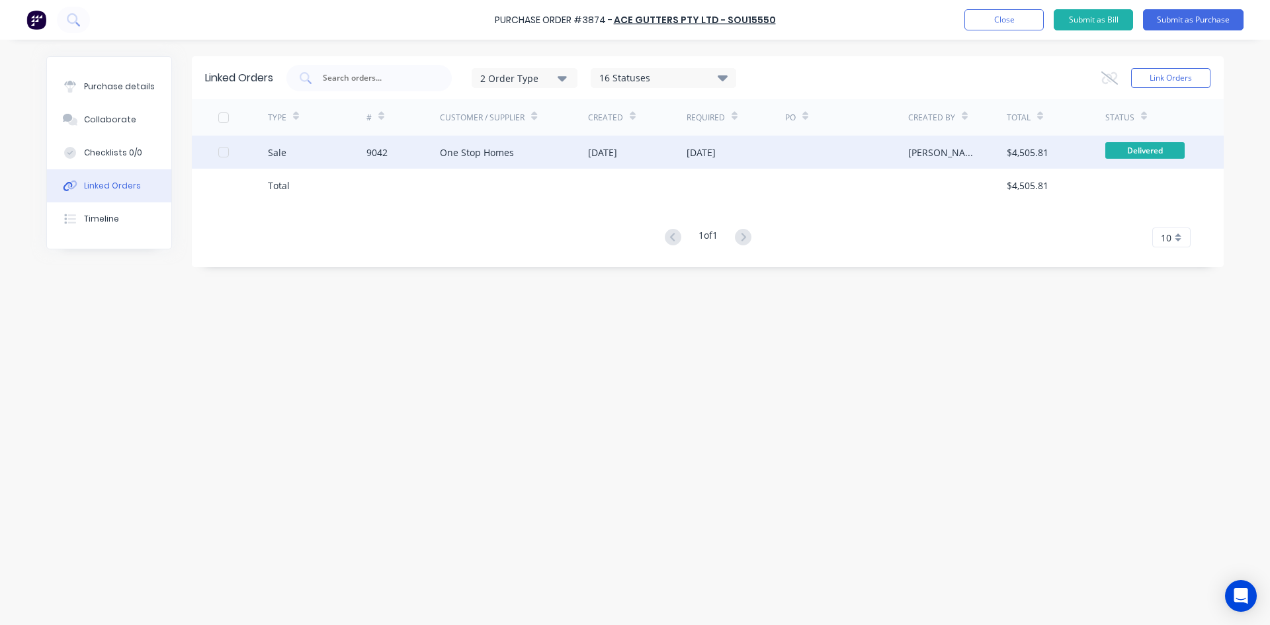
click at [472, 158] on div "One Stop Homes" at bounding box center [477, 153] width 74 height 14
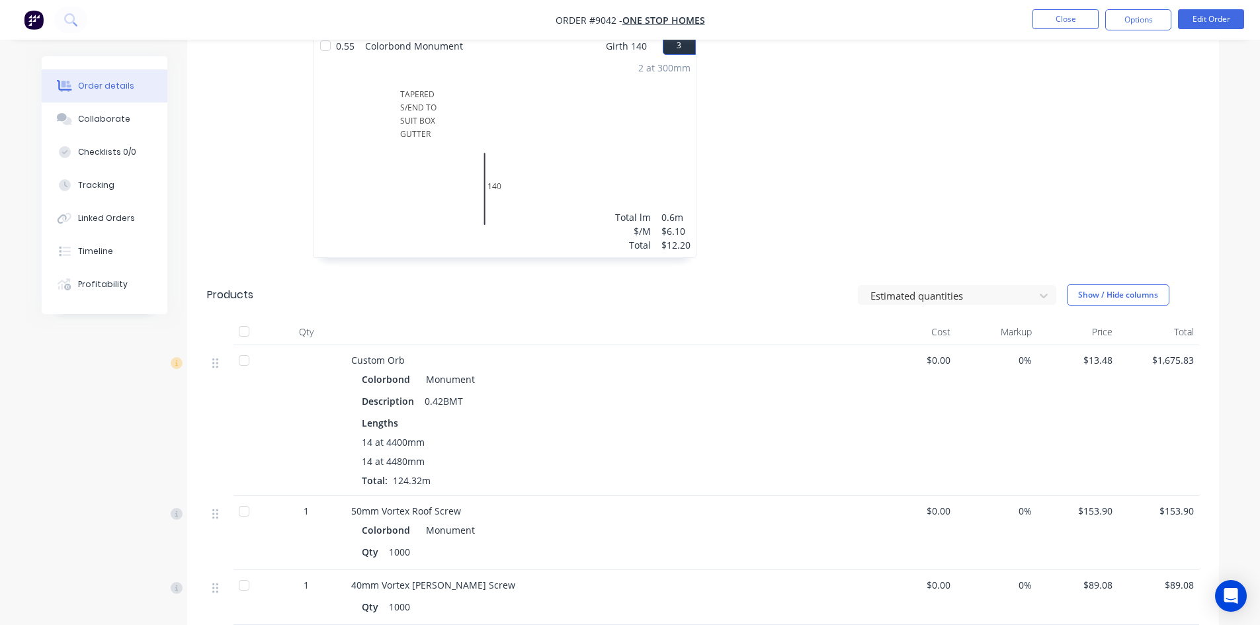
scroll to position [595, 0]
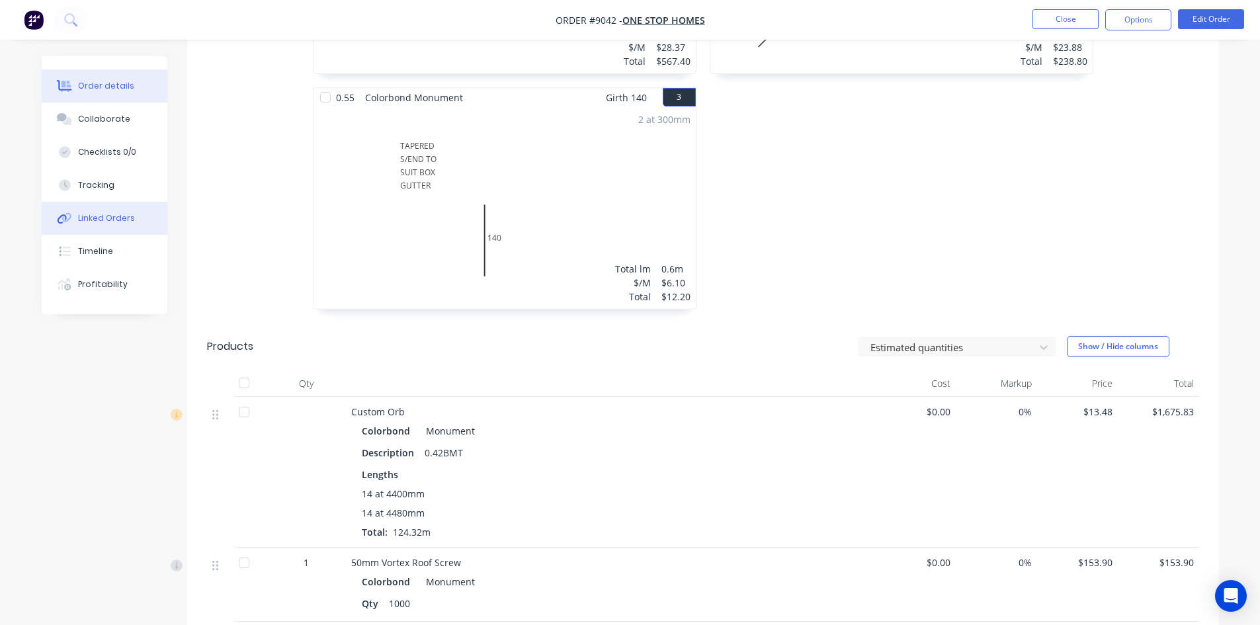
click at [121, 220] on div "Linked Orders" at bounding box center [106, 218] width 57 height 12
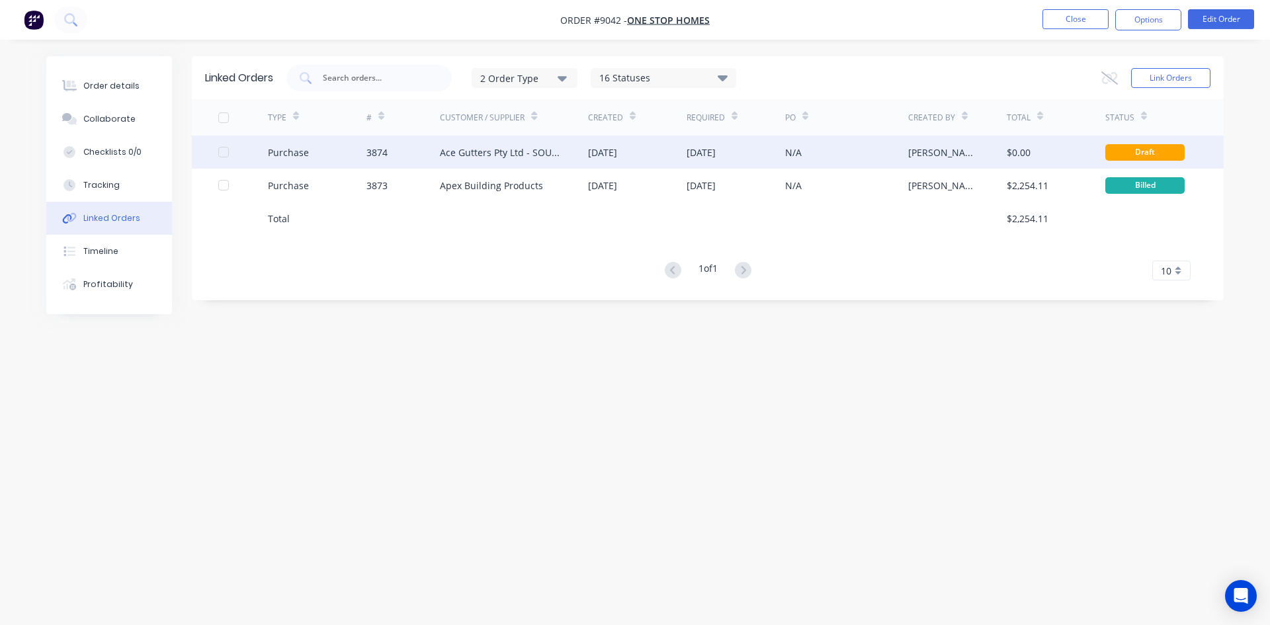
click at [303, 155] on div "Purchase" at bounding box center [288, 153] width 41 height 14
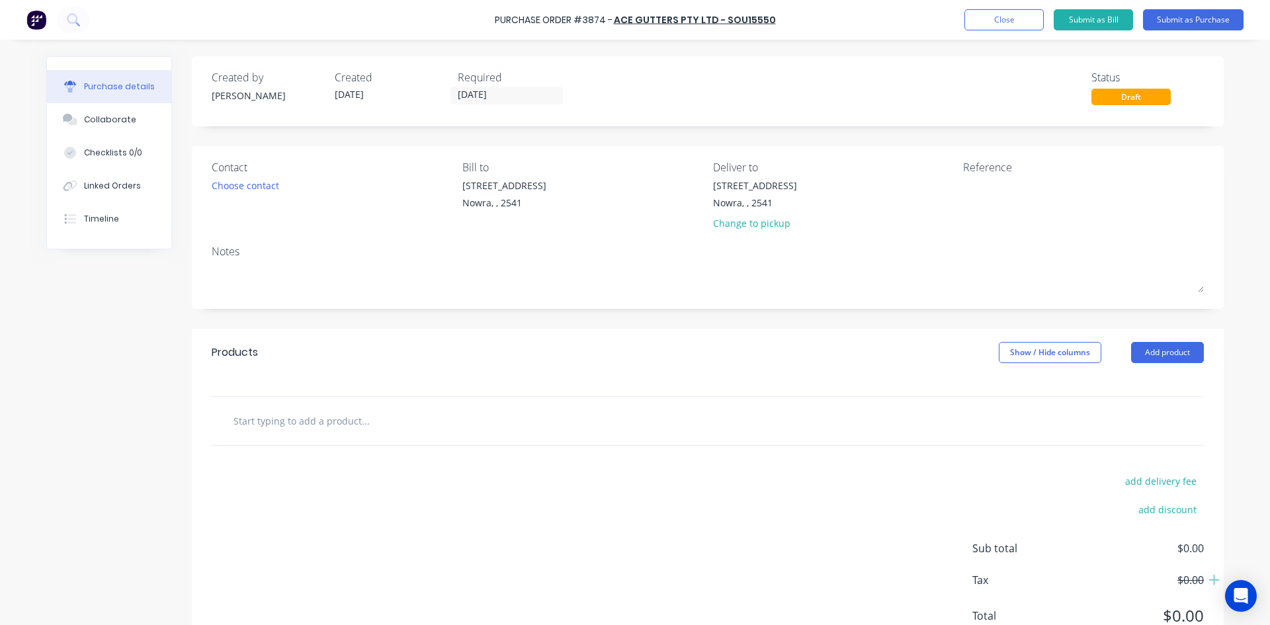
click at [1132, 94] on div "Draft" at bounding box center [1130, 97] width 79 height 17
click at [1142, 101] on div "Draft" at bounding box center [1130, 97] width 79 height 17
click at [1096, 100] on div "Draft" at bounding box center [1130, 97] width 79 height 17
click at [966, 24] on button "Close" at bounding box center [1003, 19] width 79 height 21
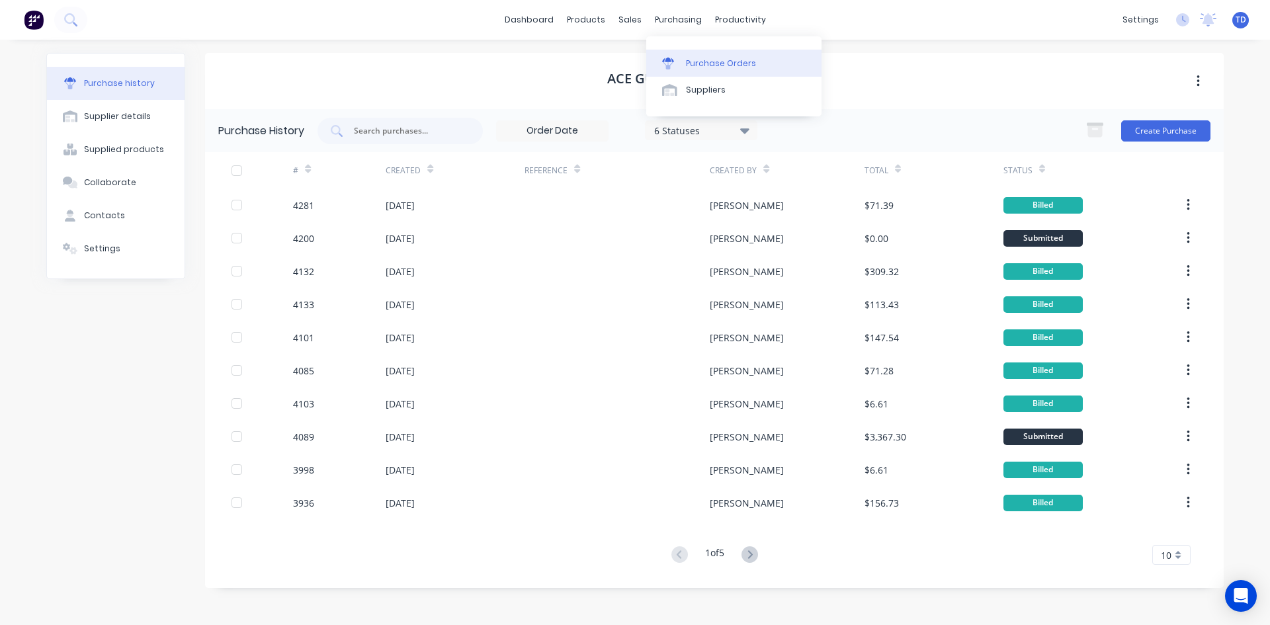
click at [698, 61] on div "Purchase Orders" at bounding box center [721, 64] width 70 height 12
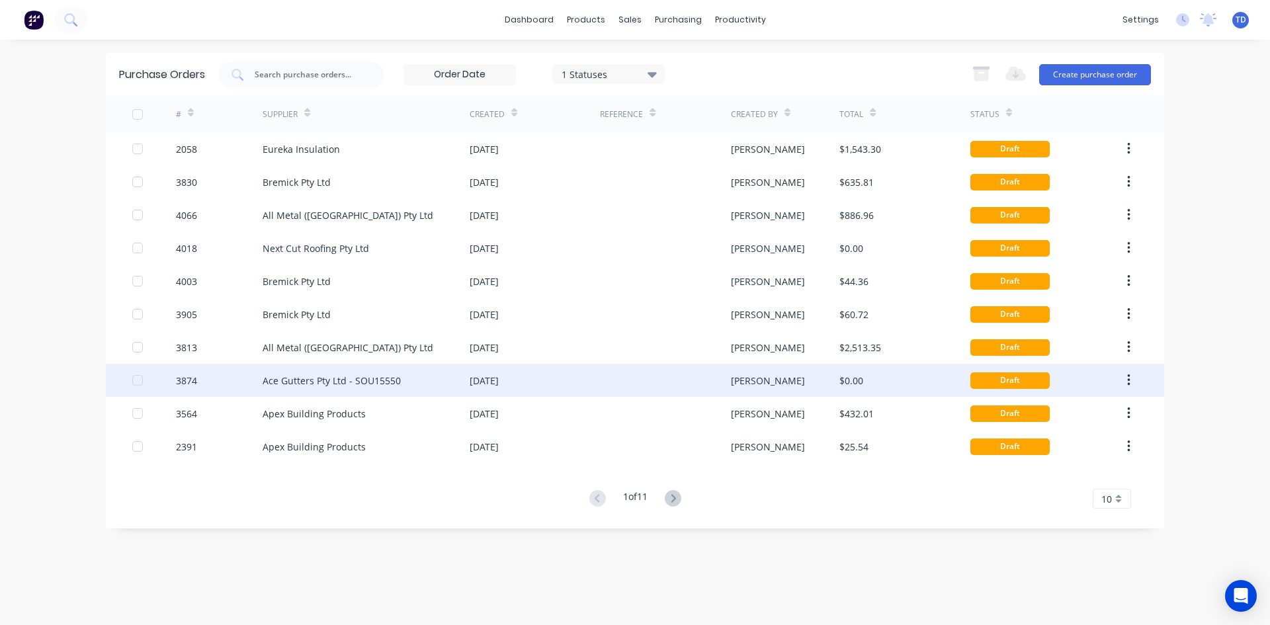
click at [1024, 382] on div "Draft" at bounding box center [1009, 380] width 79 height 17
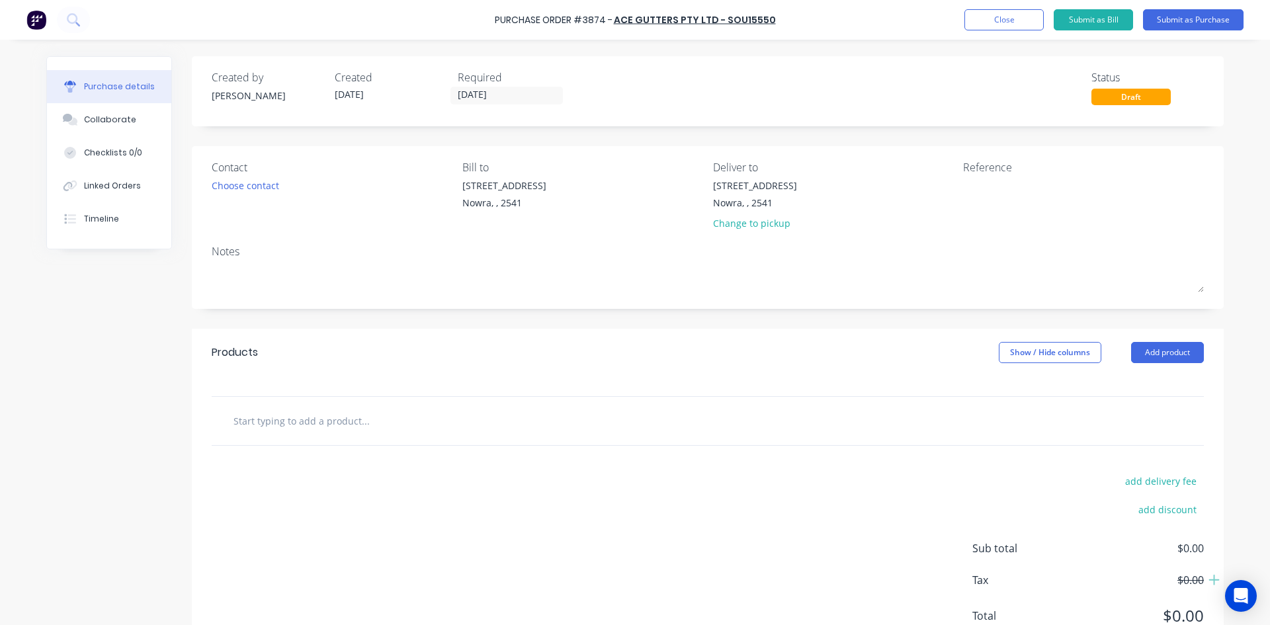
click at [1112, 99] on div "Draft" at bounding box center [1130, 97] width 79 height 17
click at [1019, 29] on button "Close" at bounding box center [1003, 19] width 79 height 21
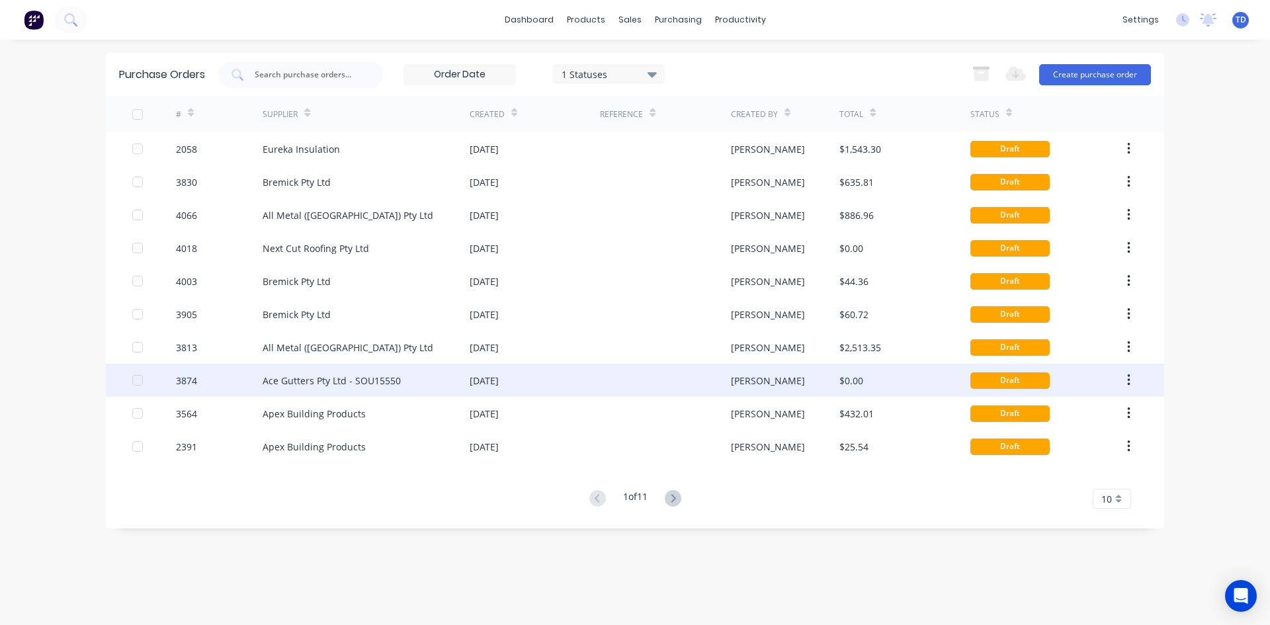
click at [1128, 378] on icon "button" at bounding box center [1128, 380] width 3 height 15
click at [1059, 415] on div "Archive" at bounding box center [1081, 414] width 102 height 19
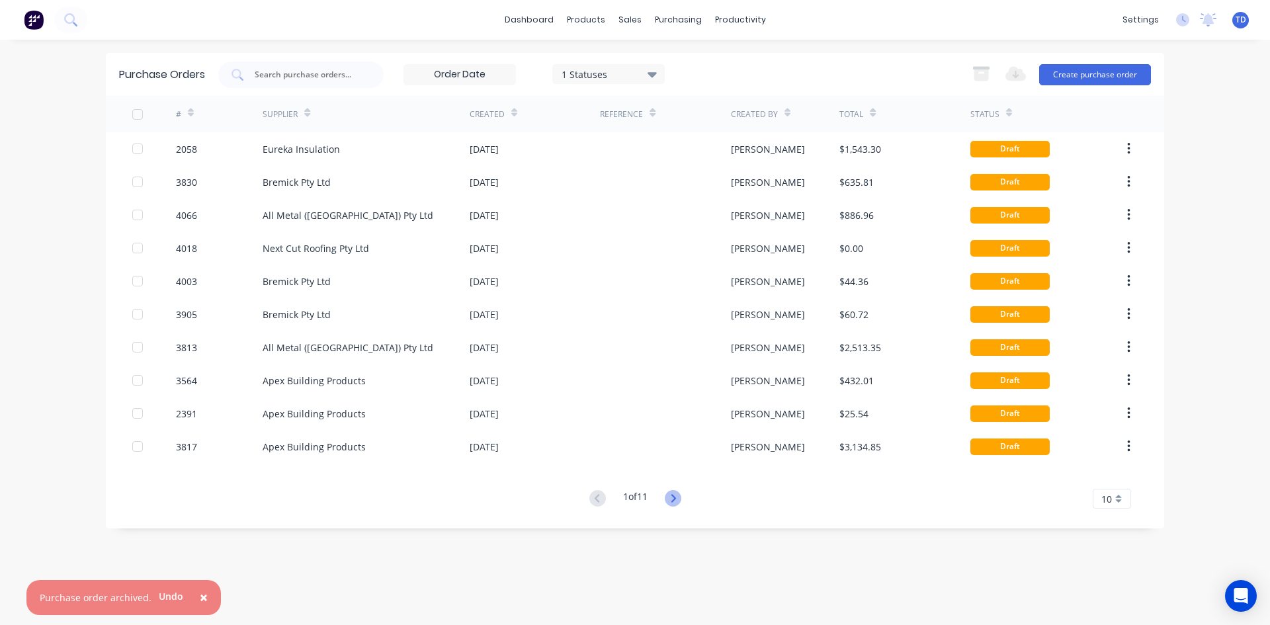
click at [672, 497] on icon at bounding box center [673, 498] width 17 height 17
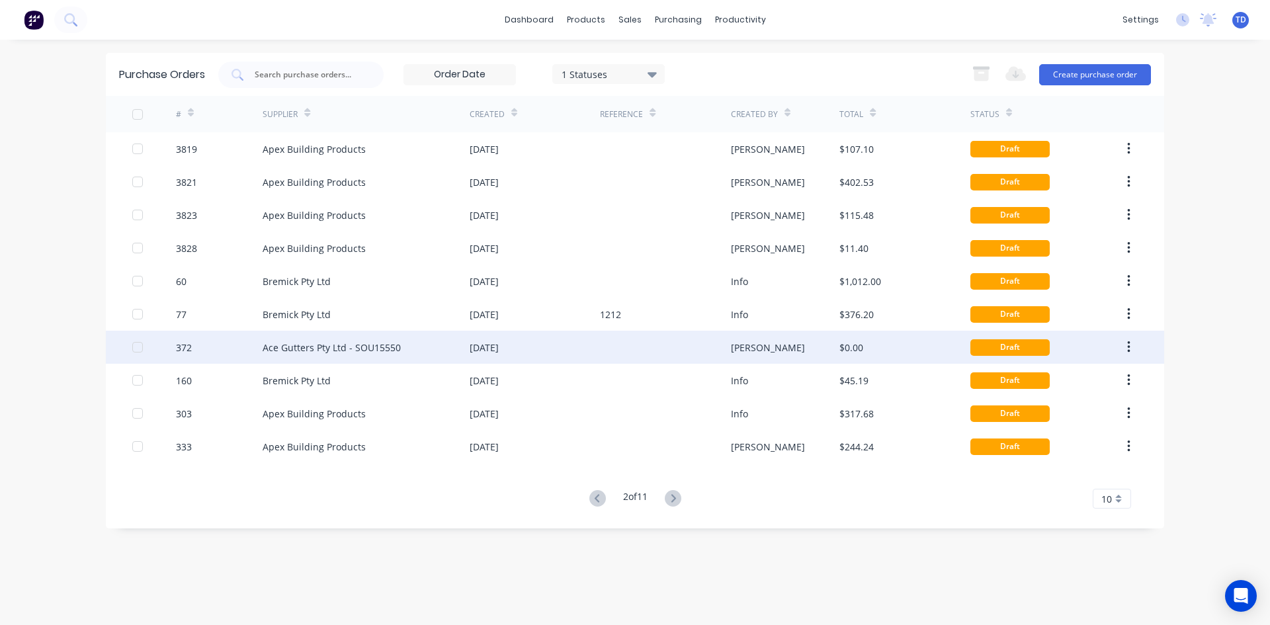
click at [1128, 347] on icon "button" at bounding box center [1128, 347] width 3 height 12
click at [1088, 385] on div "Archive" at bounding box center [1081, 381] width 102 height 19
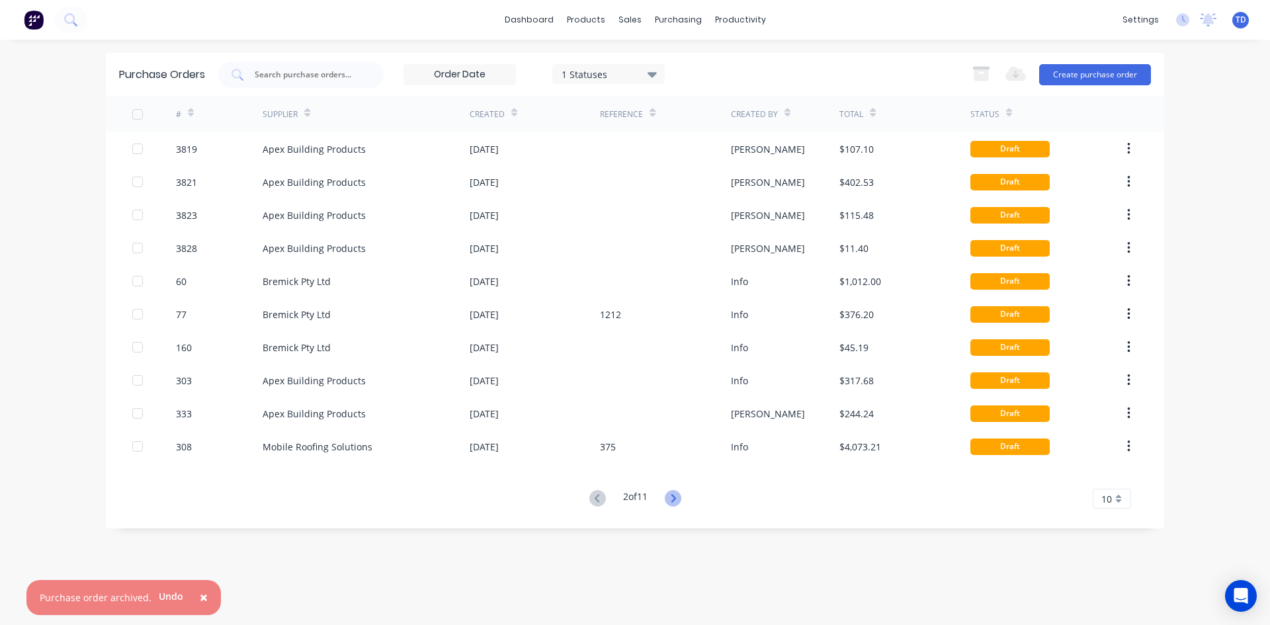
click at [681, 496] on icon at bounding box center [673, 498] width 17 height 17
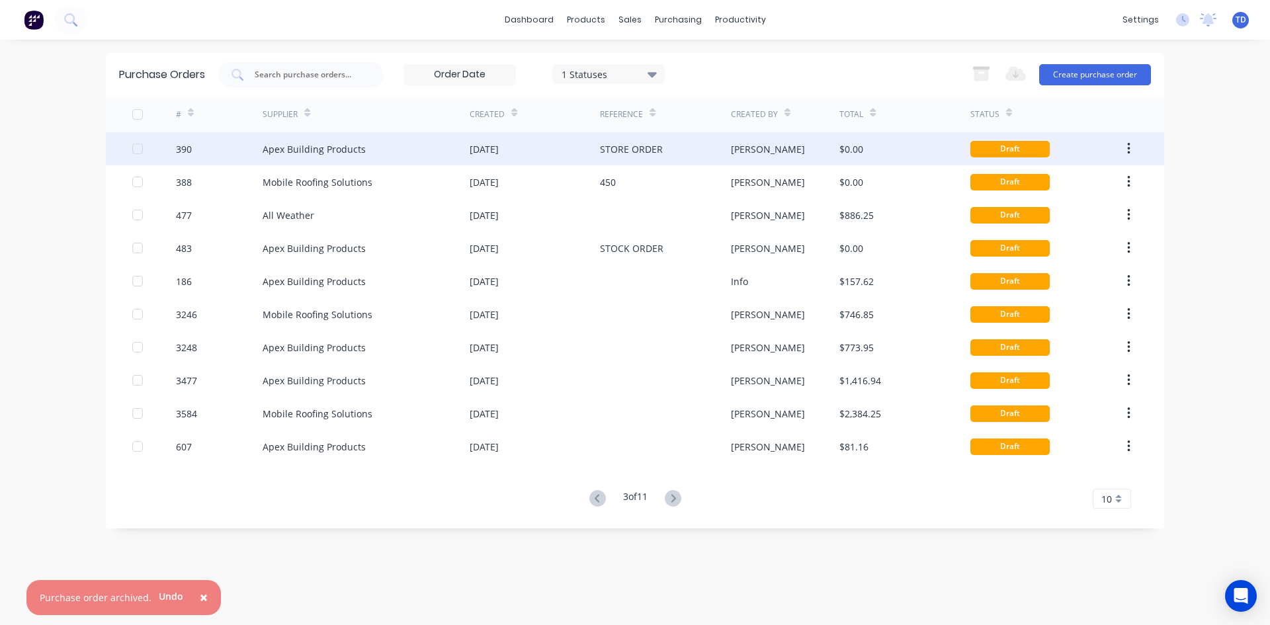
click at [773, 153] on div "[PERSON_NAME]" at bounding box center [785, 148] width 109 height 33
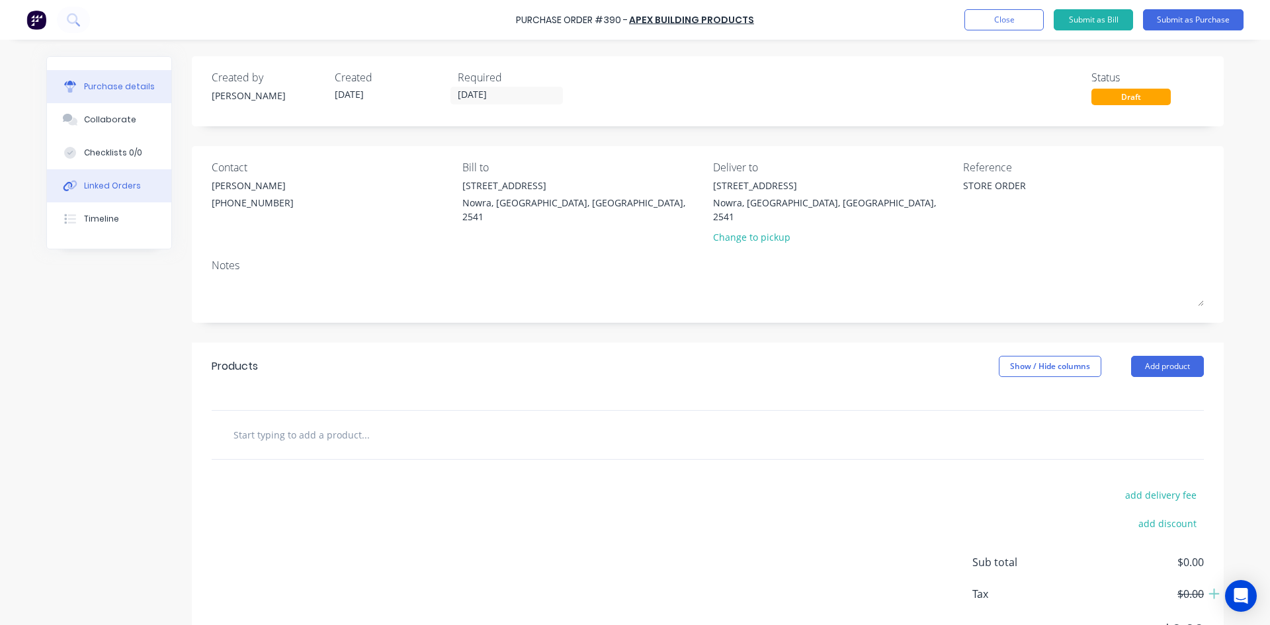
click at [85, 183] on div "Linked Orders" at bounding box center [112, 186] width 57 height 12
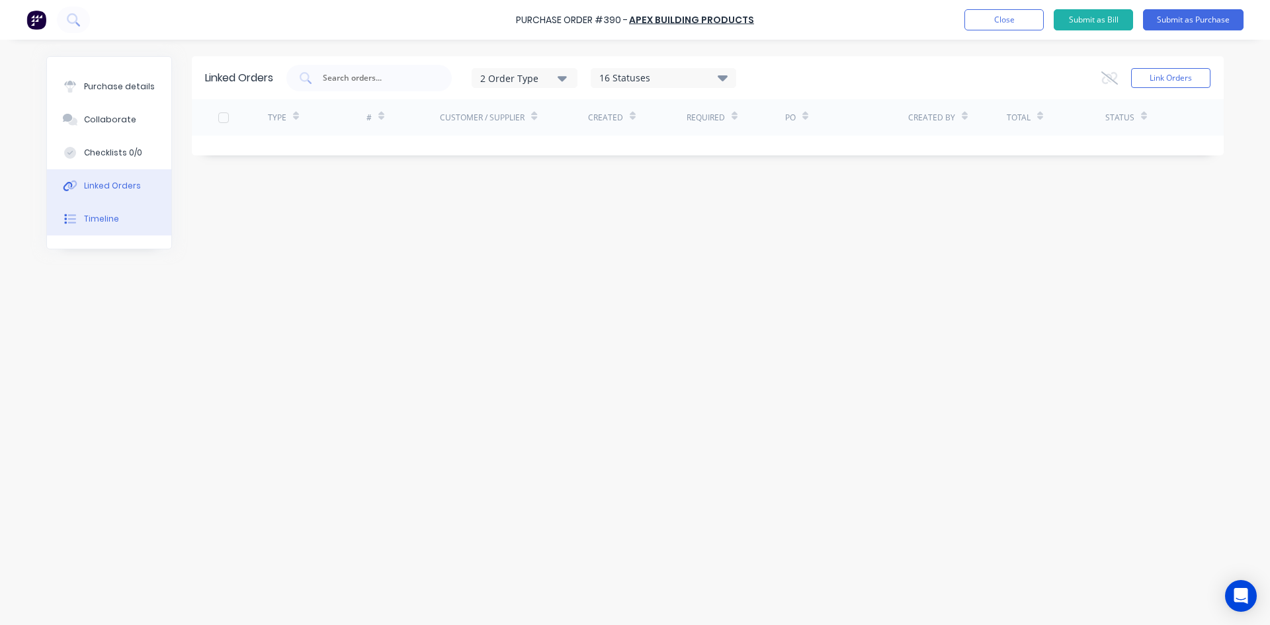
click at [99, 226] on button "Timeline" at bounding box center [109, 218] width 124 height 33
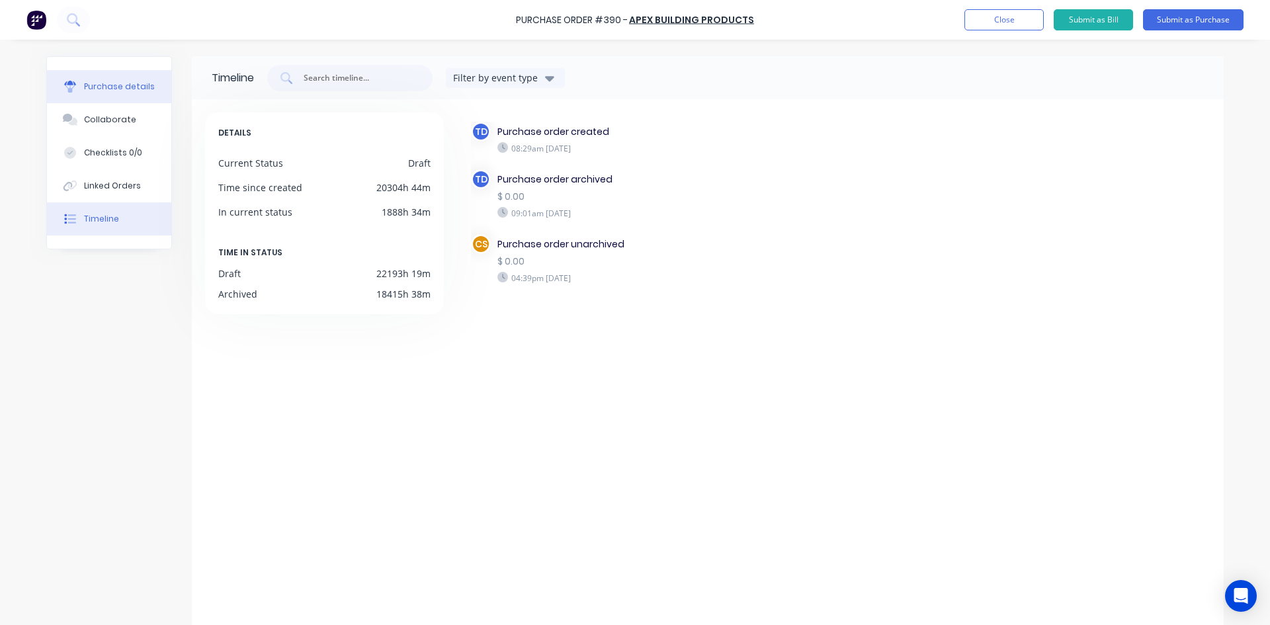
click at [124, 84] on div "Purchase details" at bounding box center [119, 87] width 71 height 12
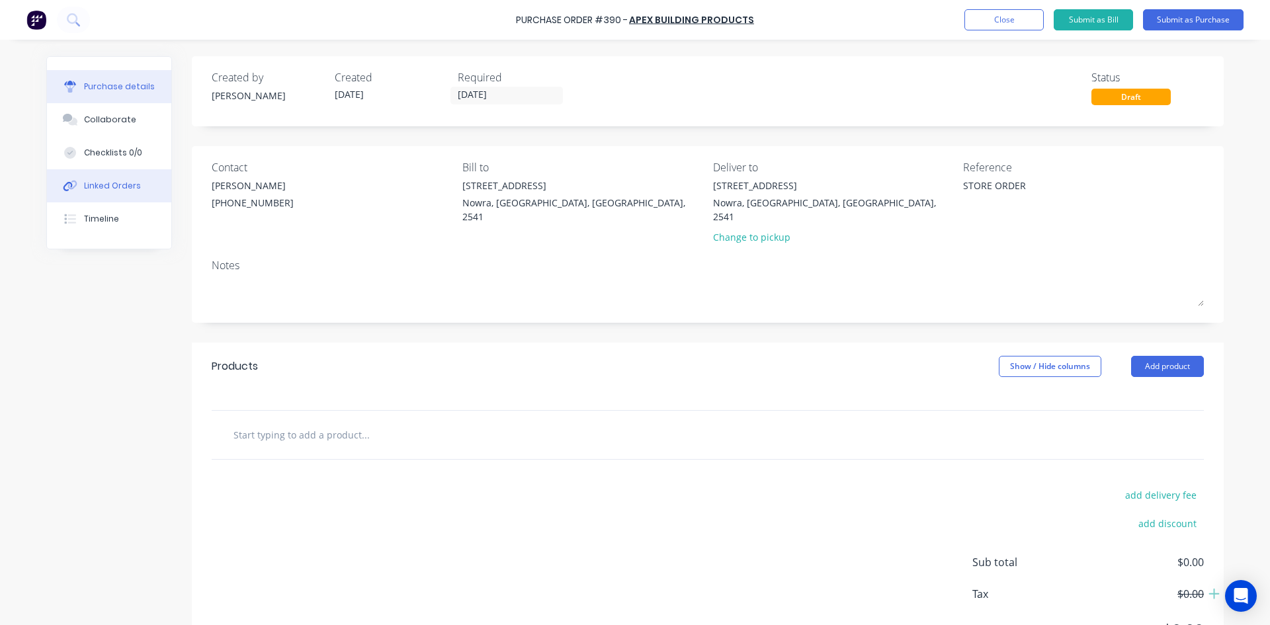
click at [103, 188] on div "Linked Orders" at bounding box center [112, 186] width 57 height 12
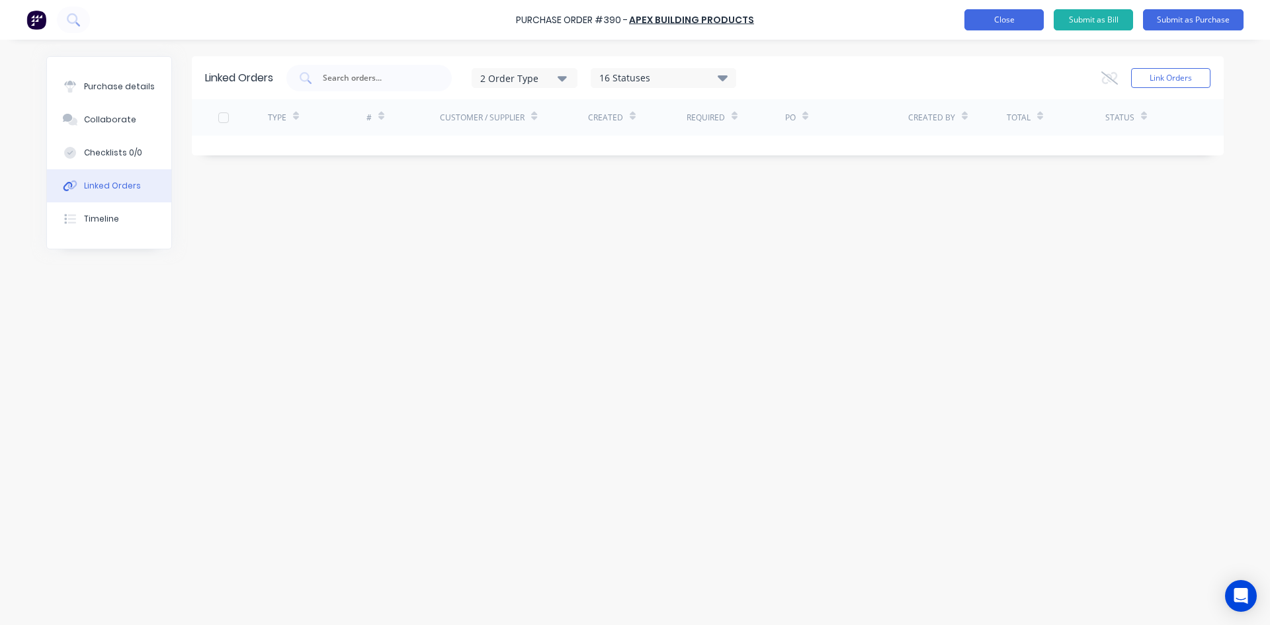
click at [980, 18] on button "Close" at bounding box center [1003, 19] width 79 height 21
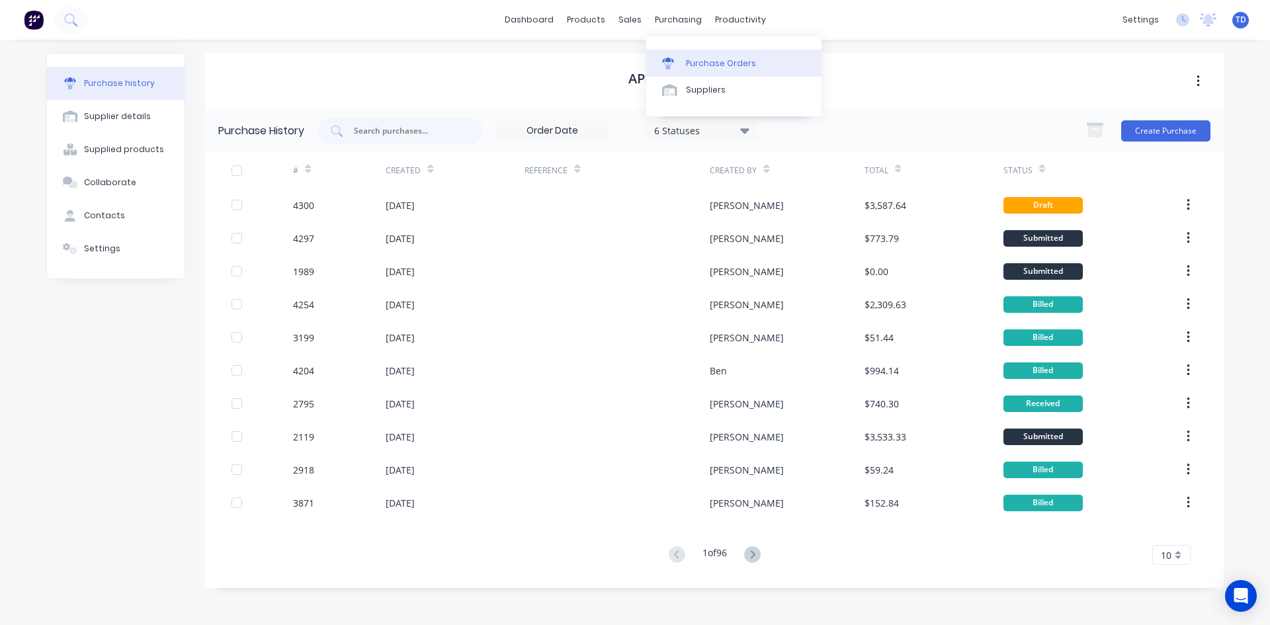
click at [690, 59] on div "Purchase Orders" at bounding box center [721, 64] width 70 height 12
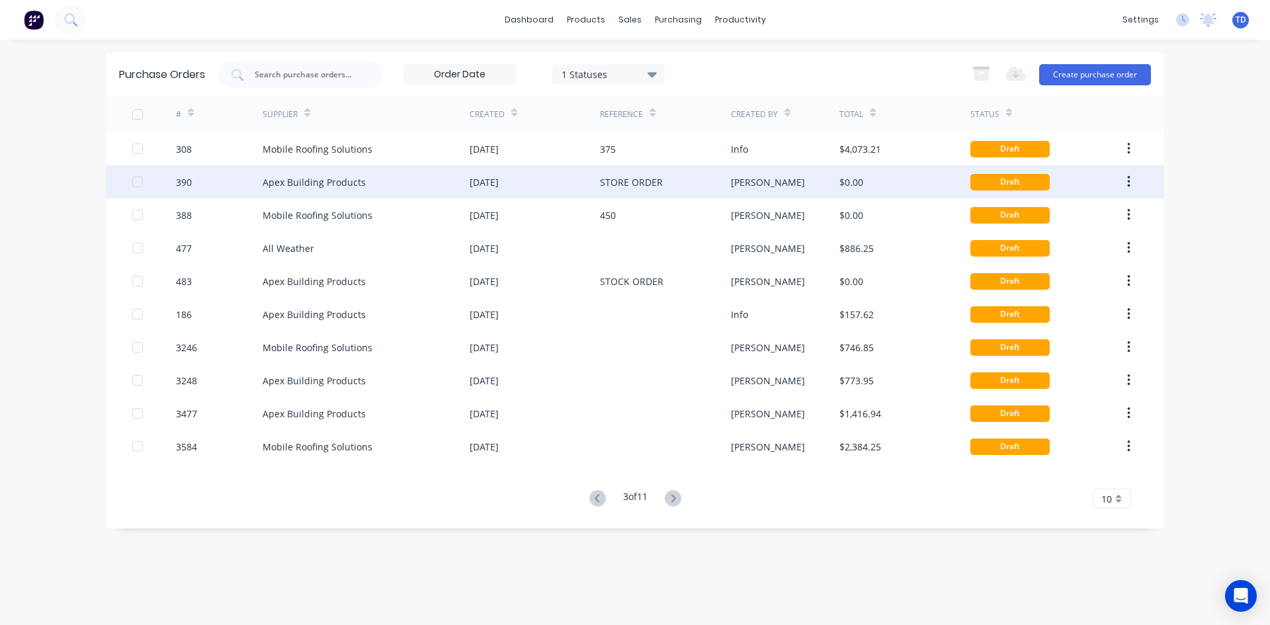
click at [1132, 181] on button "button" at bounding box center [1128, 182] width 31 height 24
click at [1063, 216] on div "Archive" at bounding box center [1081, 216] width 102 height 19
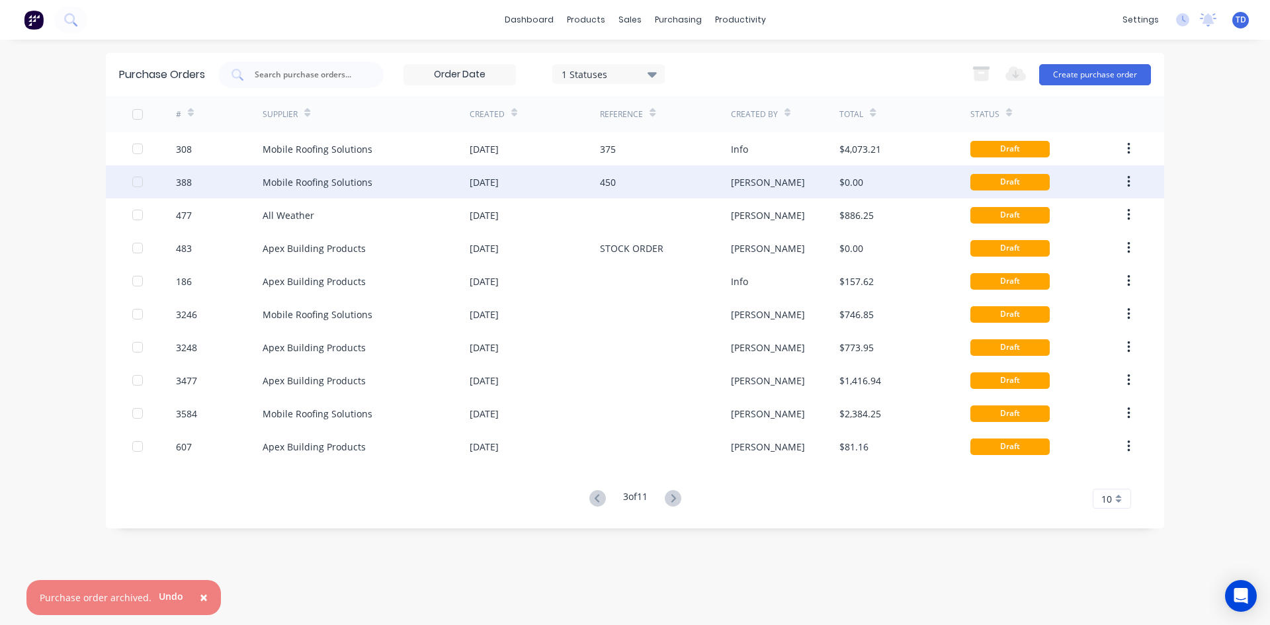
click at [882, 183] on div "$0.00" at bounding box center [904, 181] width 130 height 33
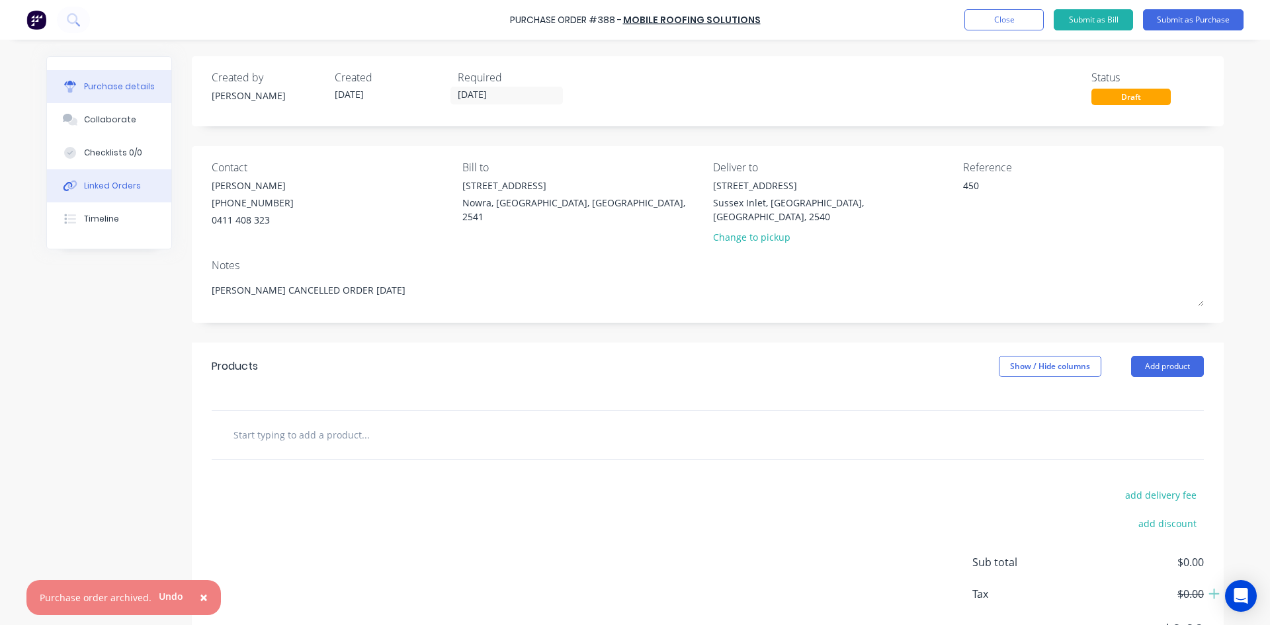
click at [99, 182] on div "Linked Orders" at bounding box center [112, 186] width 57 height 12
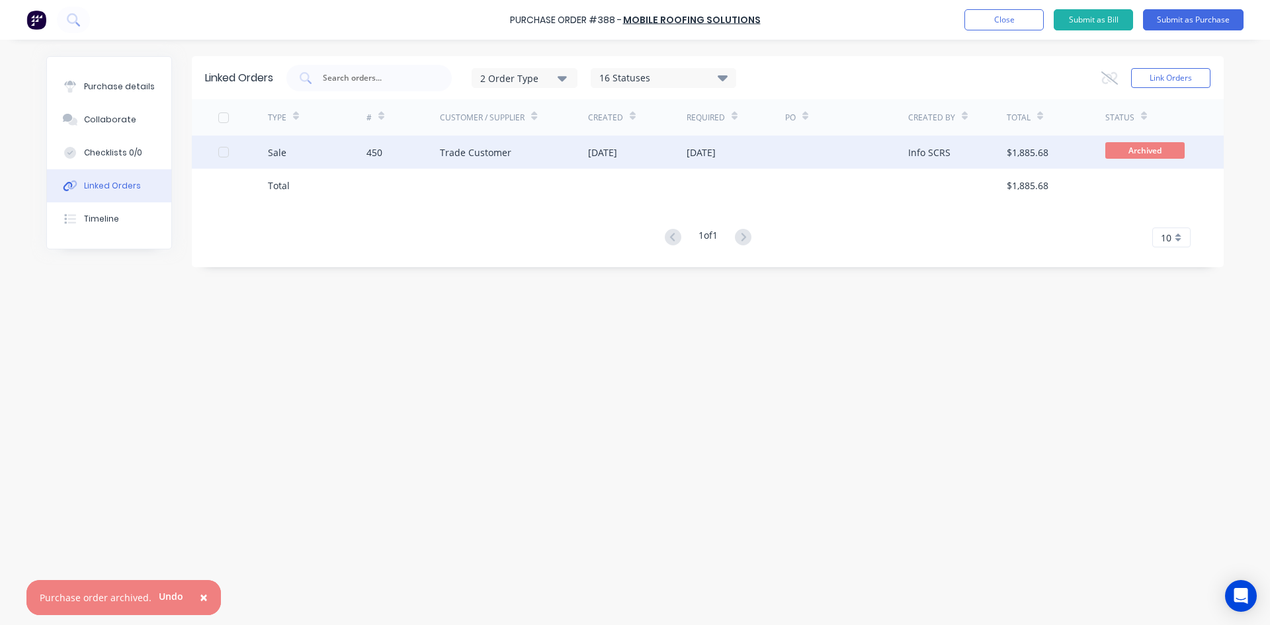
click at [617, 147] on div "15 Jun 2023" at bounding box center [602, 153] width 29 height 14
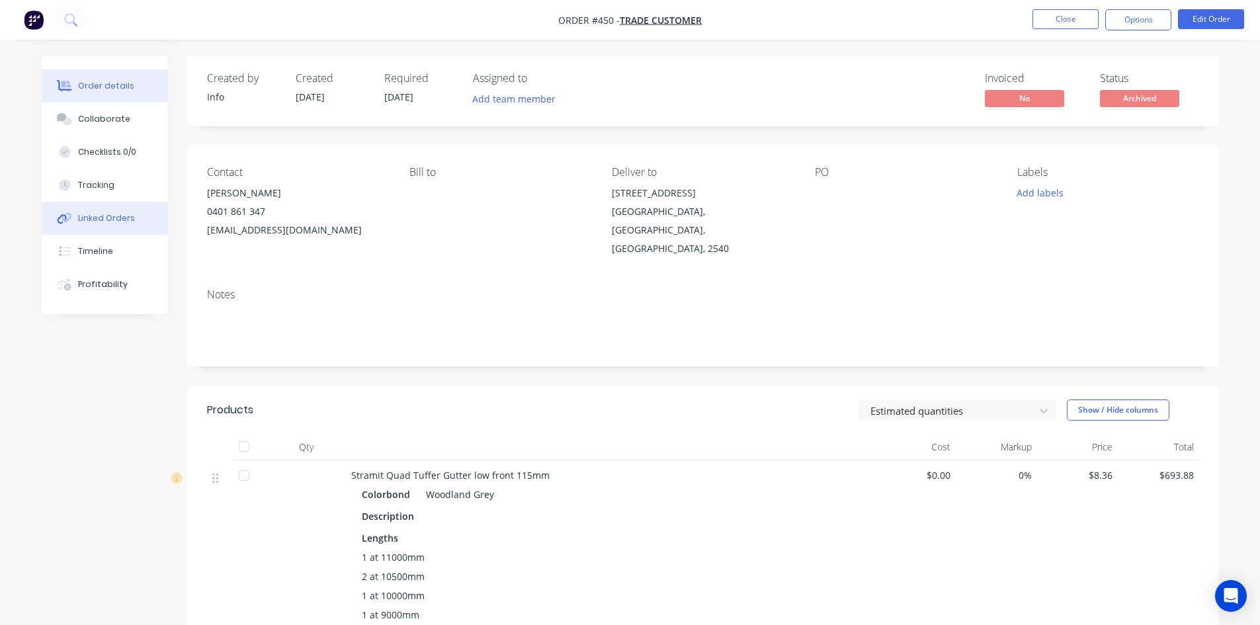
click at [112, 227] on button "Linked Orders" at bounding box center [105, 218] width 126 height 33
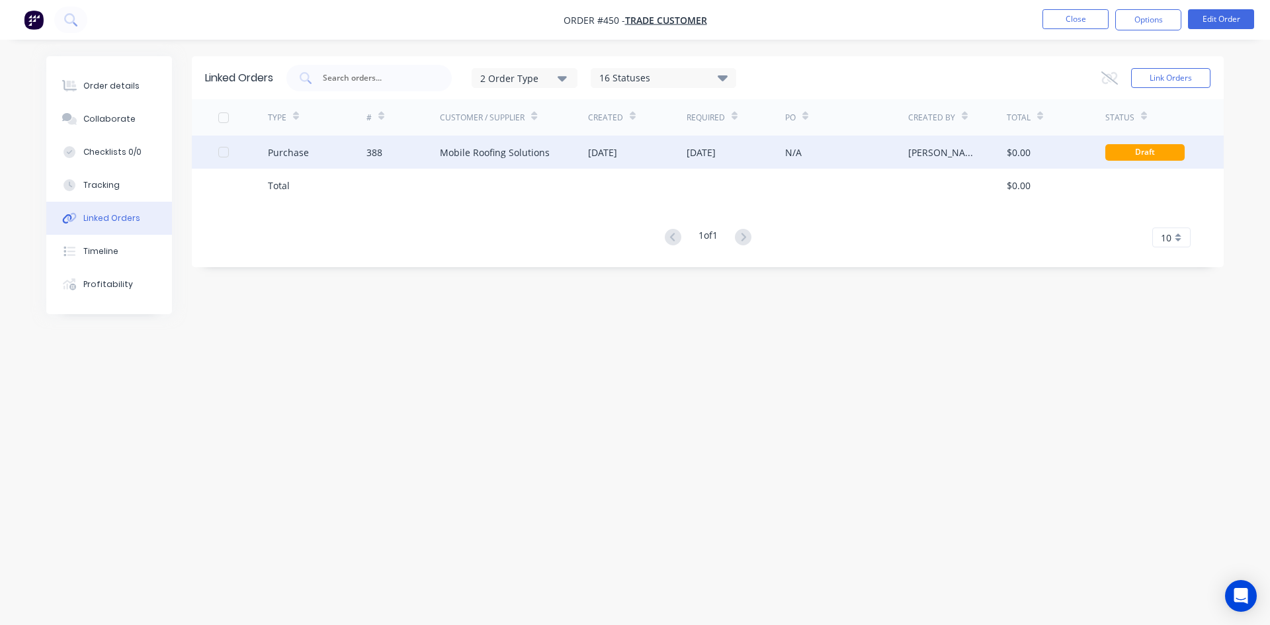
click at [429, 153] on div "388" at bounding box center [403, 152] width 74 height 33
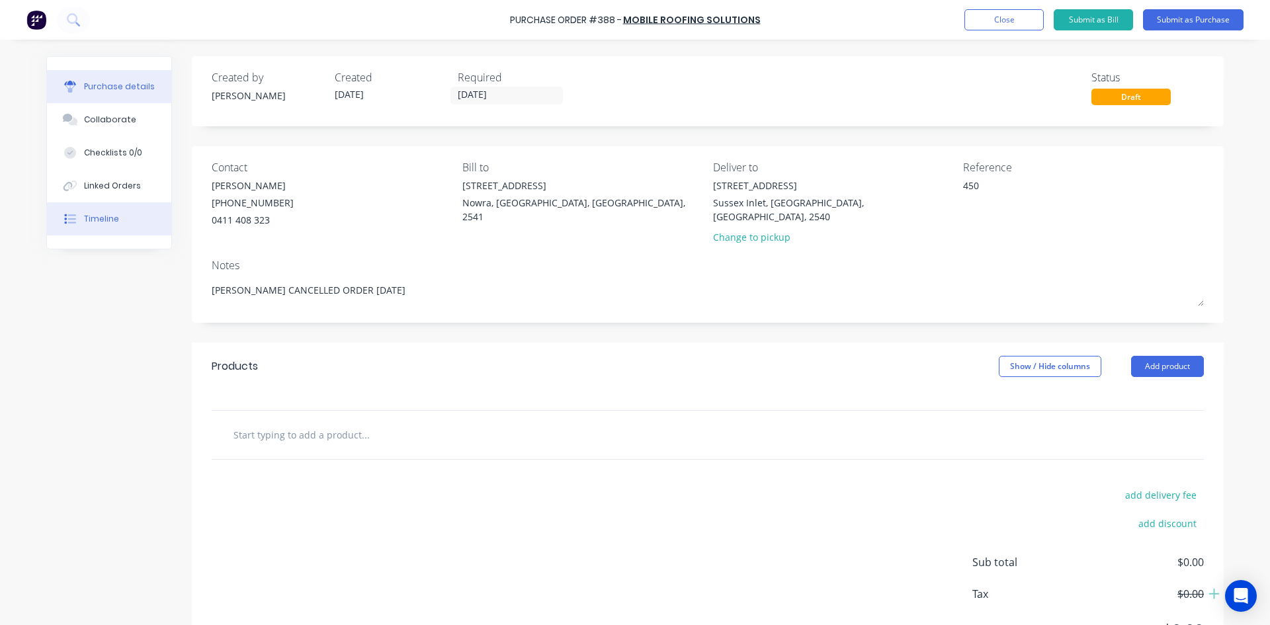
click at [105, 214] on div "Timeline" at bounding box center [101, 219] width 35 height 12
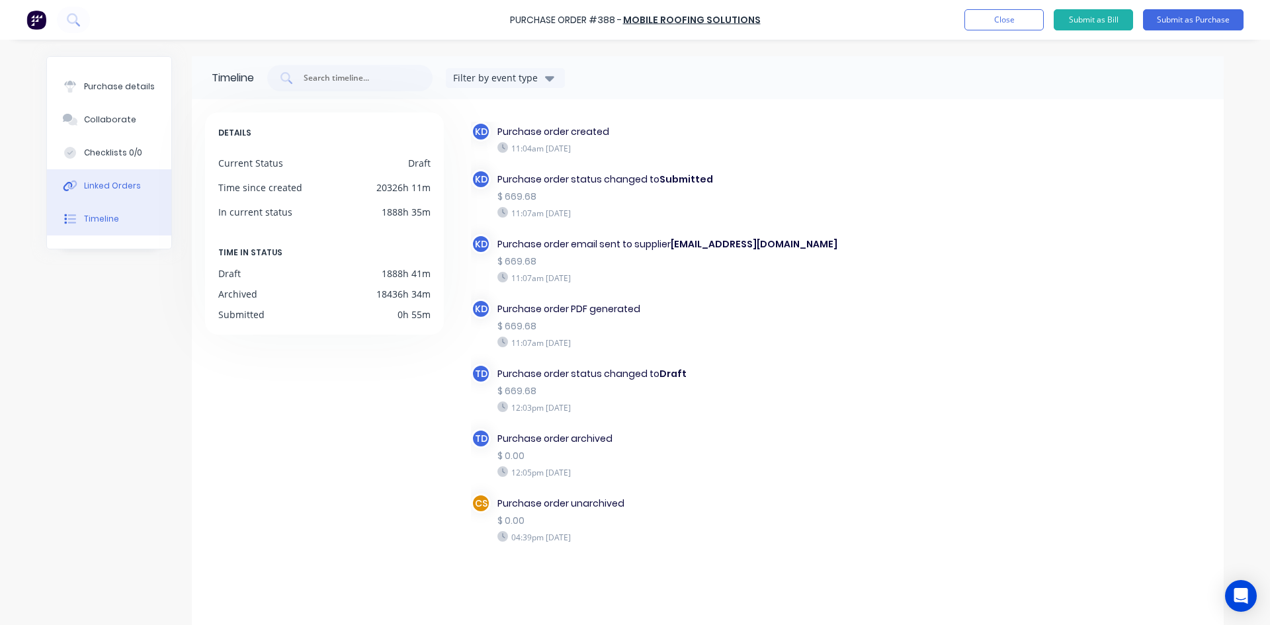
click at [102, 192] on button "Linked Orders" at bounding box center [109, 185] width 124 height 33
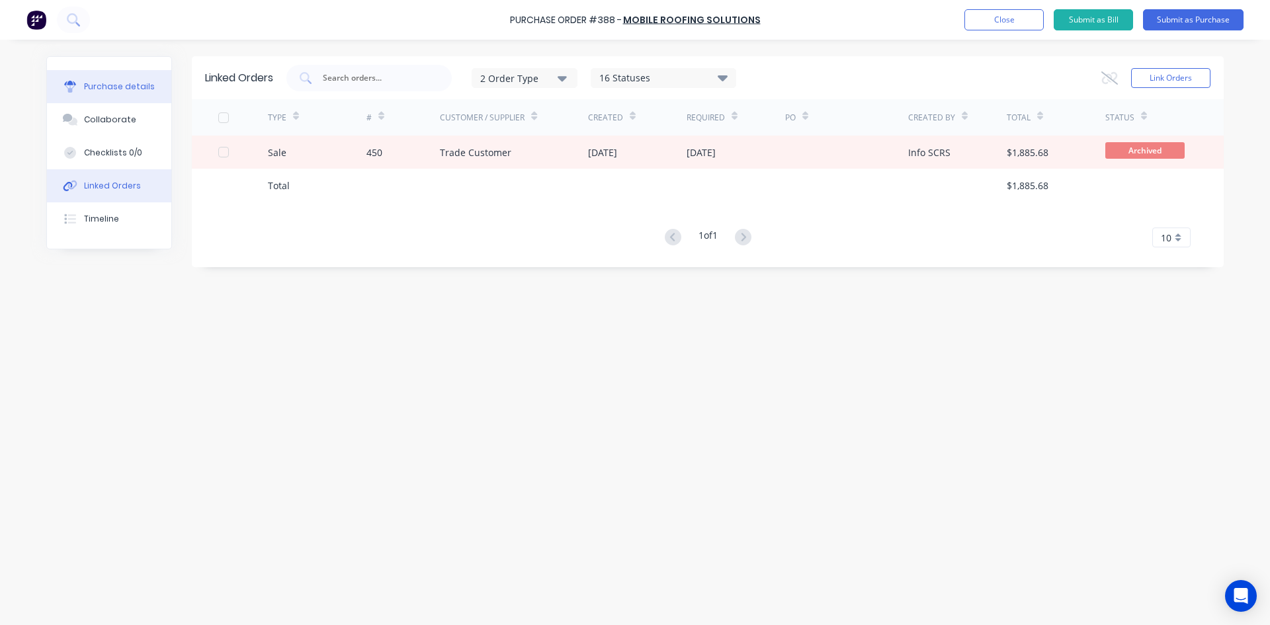
click at [118, 88] on div "Purchase details" at bounding box center [119, 87] width 71 height 12
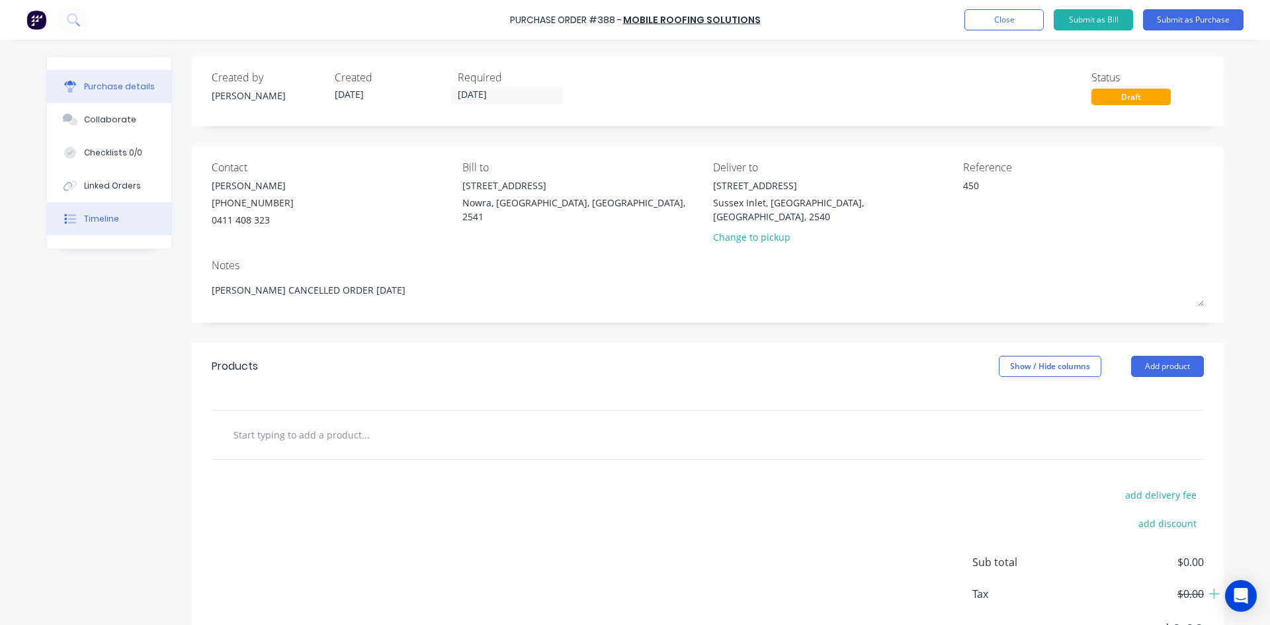
click at [106, 211] on button "Timeline" at bounding box center [109, 218] width 124 height 33
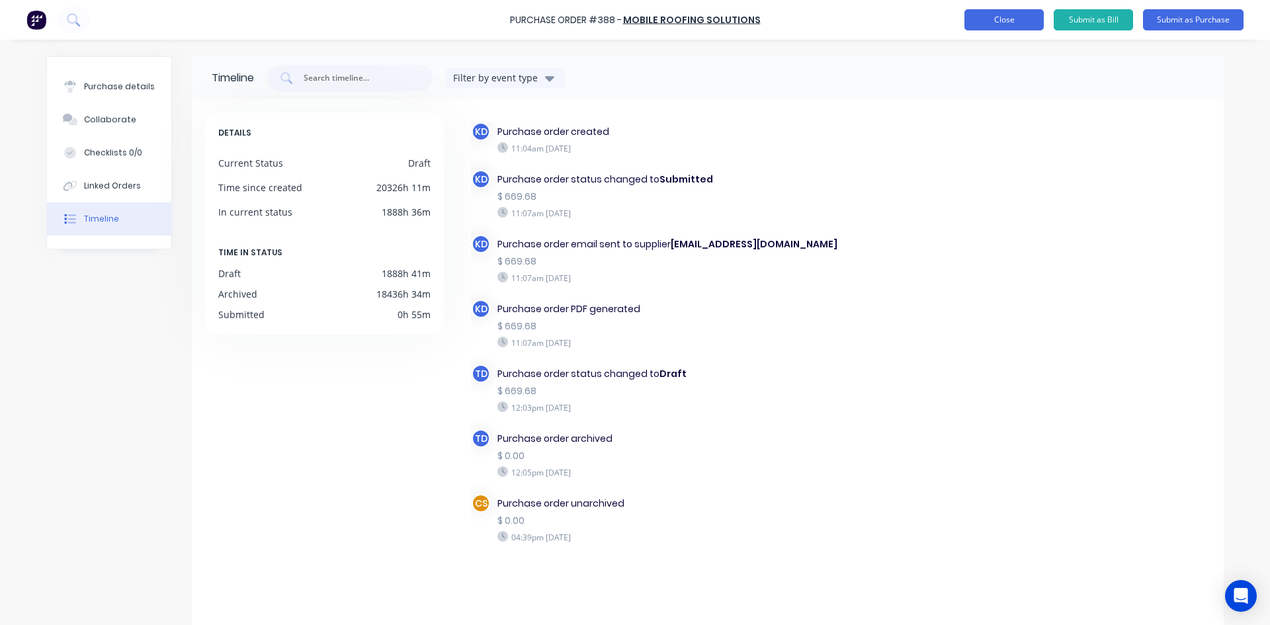
click at [1000, 18] on button "Close" at bounding box center [1003, 19] width 79 height 21
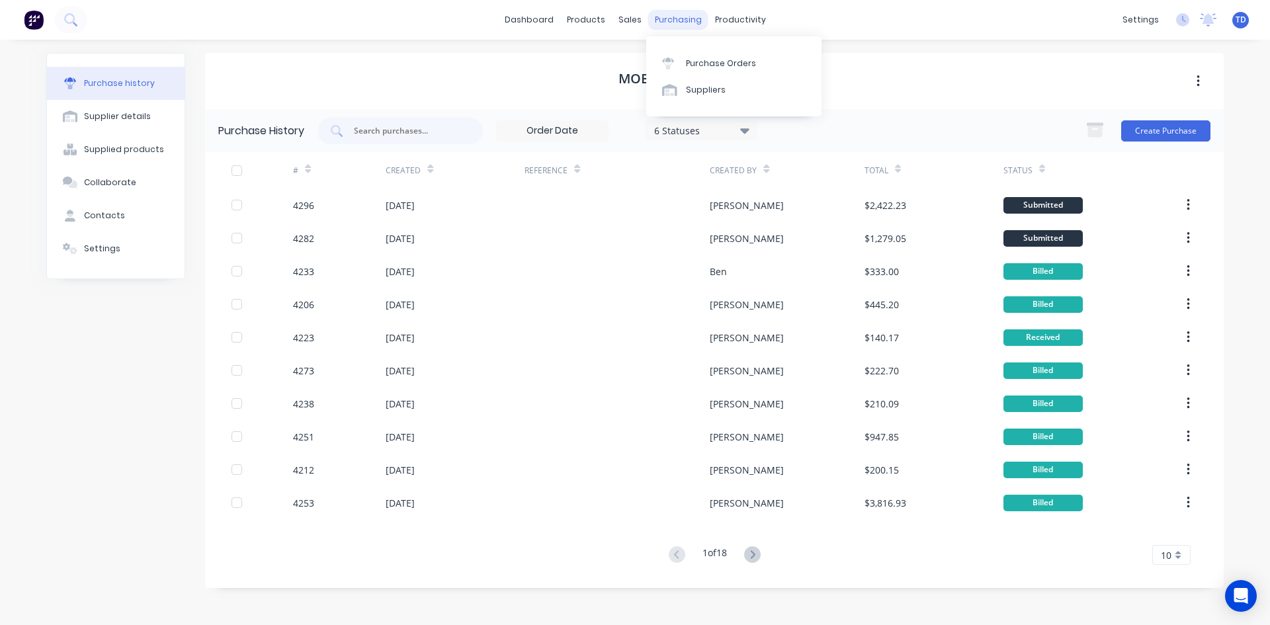
click at [688, 26] on div "purchasing" at bounding box center [678, 20] width 60 height 20
click at [694, 59] on div "Purchase Orders" at bounding box center [721, 64] width 70 height 12
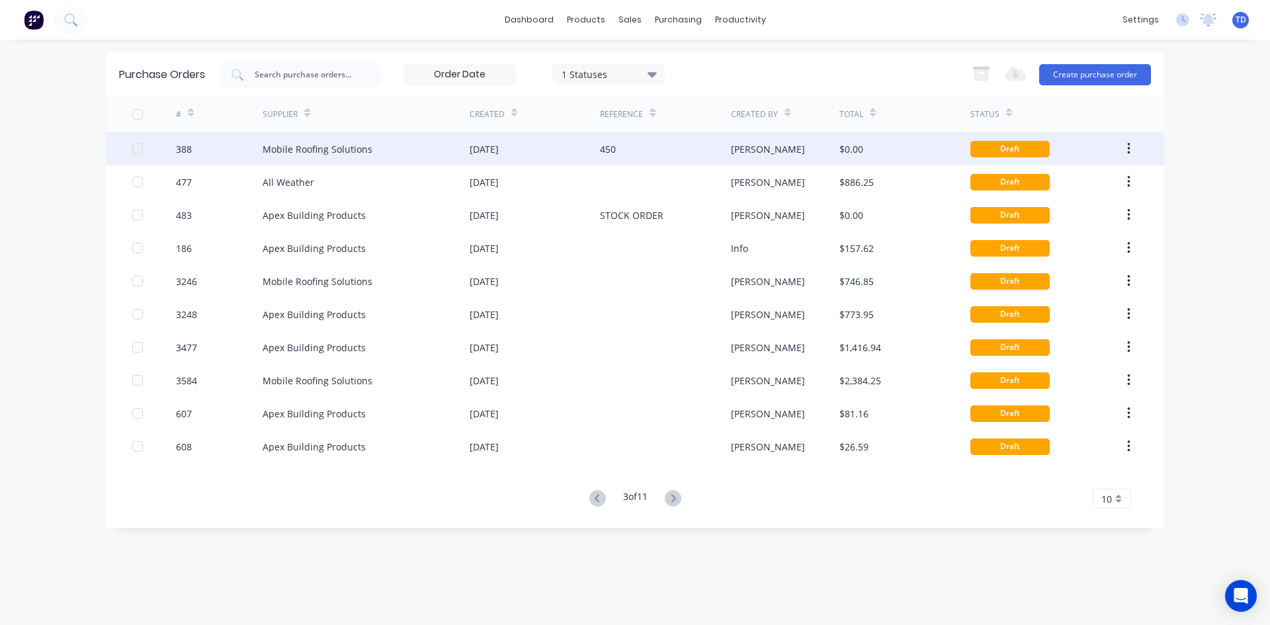
click at [1133, 142] on button "button" at bounding box center [1128, 149] width 31 height 24
click at [1090, 186] on div "Archive" at bounding box center [1081, 183] width 102 height 19
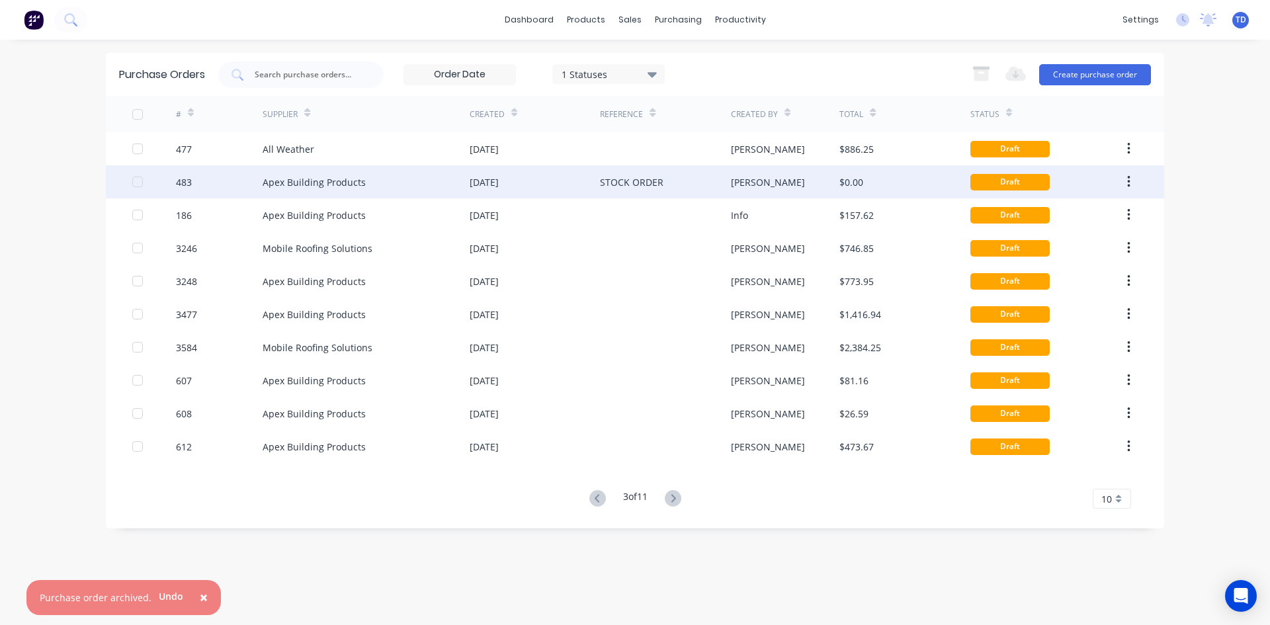
click at [782, 185] on div "[PERSON_NAME]" at bounding box center [785, 181] width 109 height 33
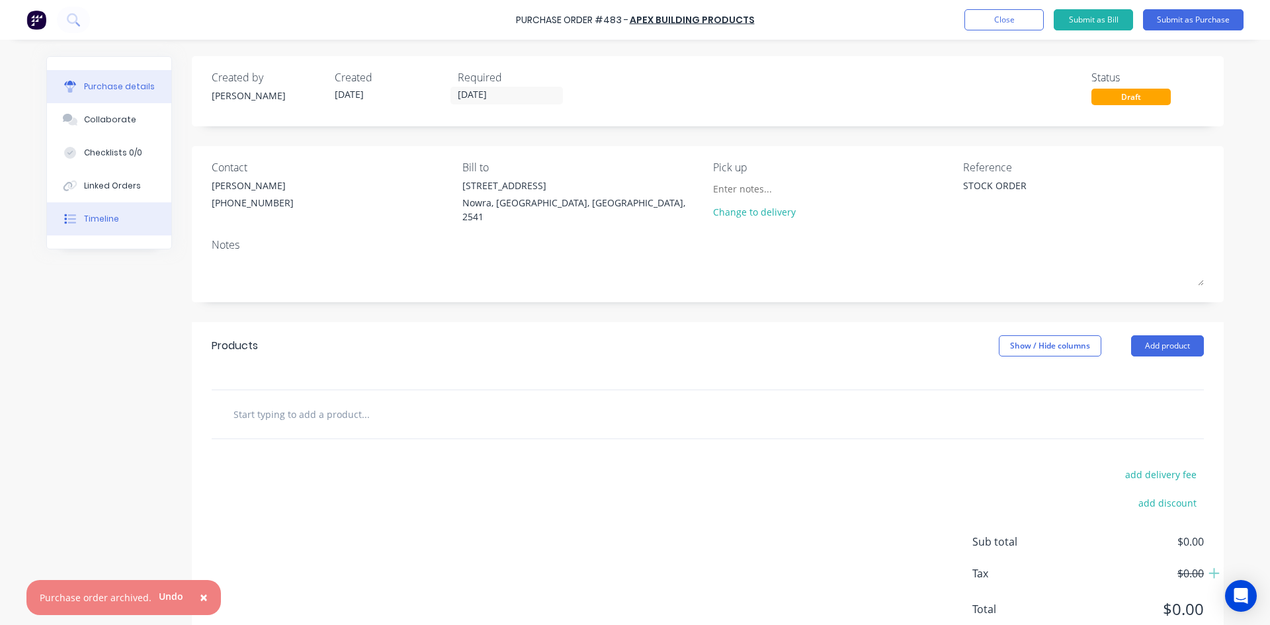
click at [93, 214] on div "Timeline" at bounding box center [101, 219] width 35 height 12
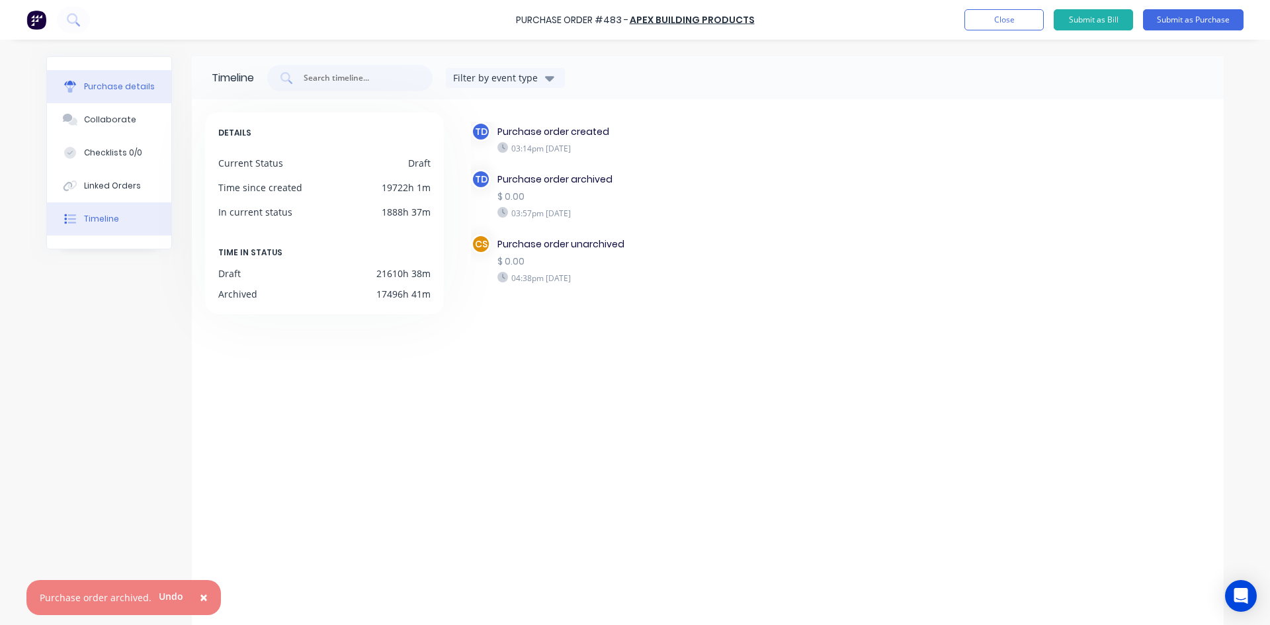
click at [110, 99] on button "Purchase details" at bounding box center [109, 86] width 124 height 33
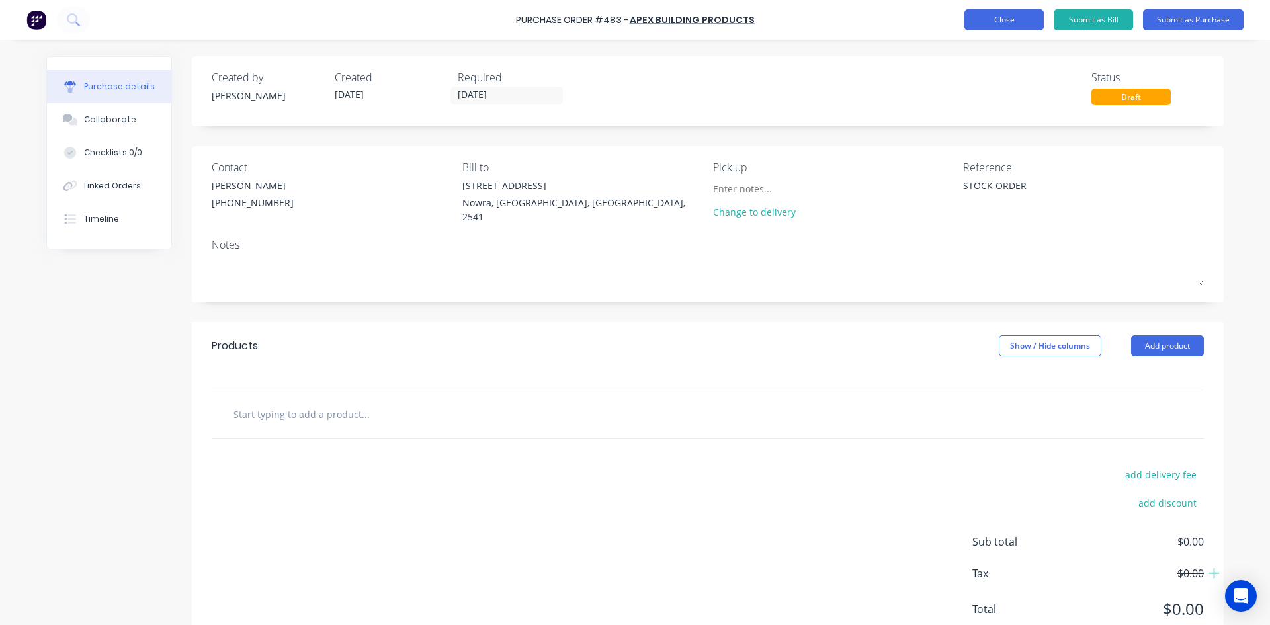
click at [1008, 13] on button "Close" at bounding box center [1003, 19] width 79 height 21
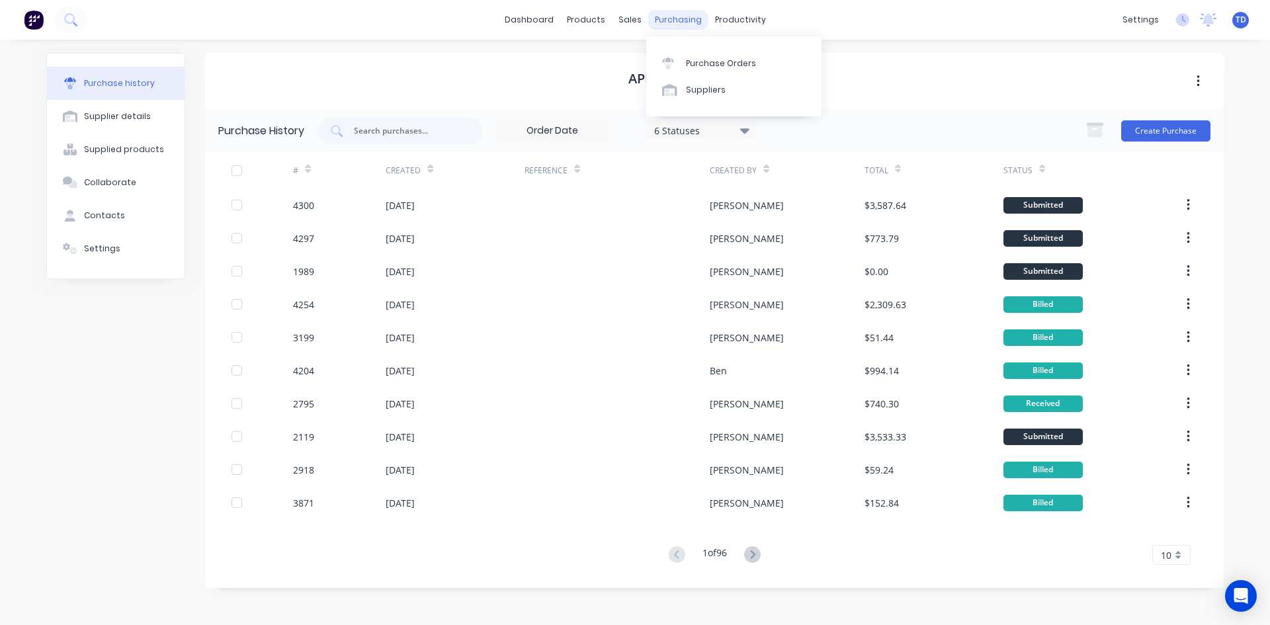
click at [692, 22] on div "purchasing" at bounding box center [678, 20] width 60 height 20
click at [699, 58] on div "Purchase Orders" at bounding box center [721, 64] width 70 height 12
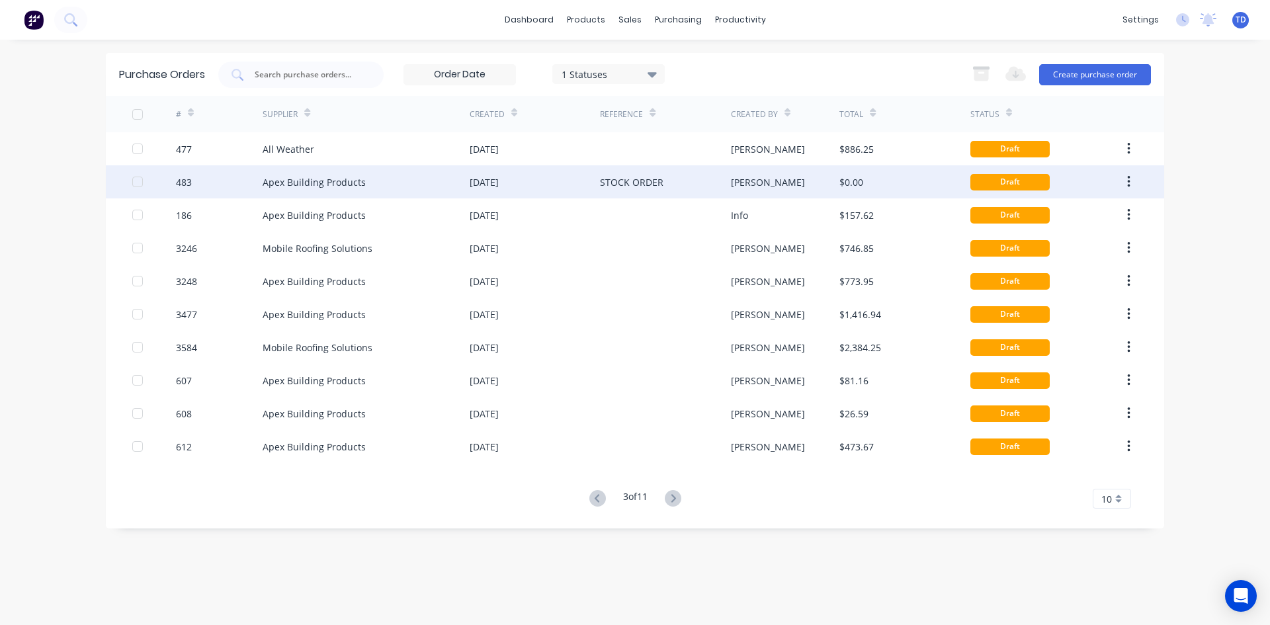
click at [1130, 176] on icon "button" at bounding box center [1128, 182] width 3 height 15
click at [1123, 181] on button "button" at bounding box center [1128, 182] width 31 height 24
click at [1091, 216] on div "Archive" at bounding box center [1081, 216] width 102 height 19
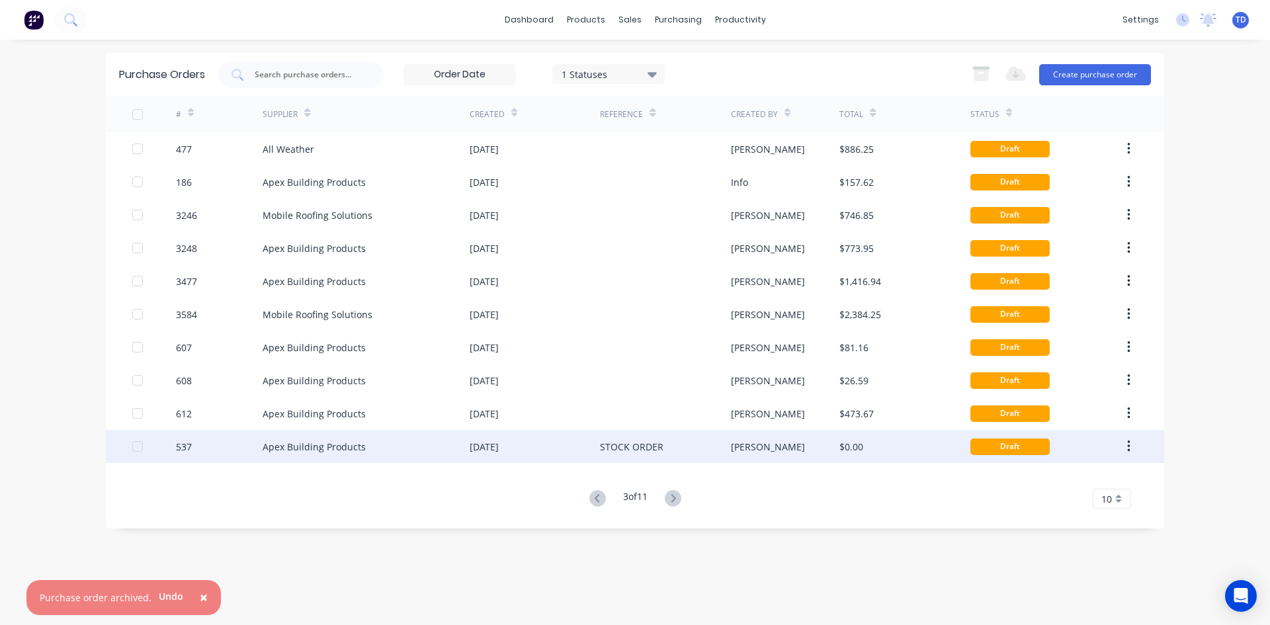
click at [786, 443] on div "[PERSON_NAME]" at bounding box center [785, 446] width 109 height 33
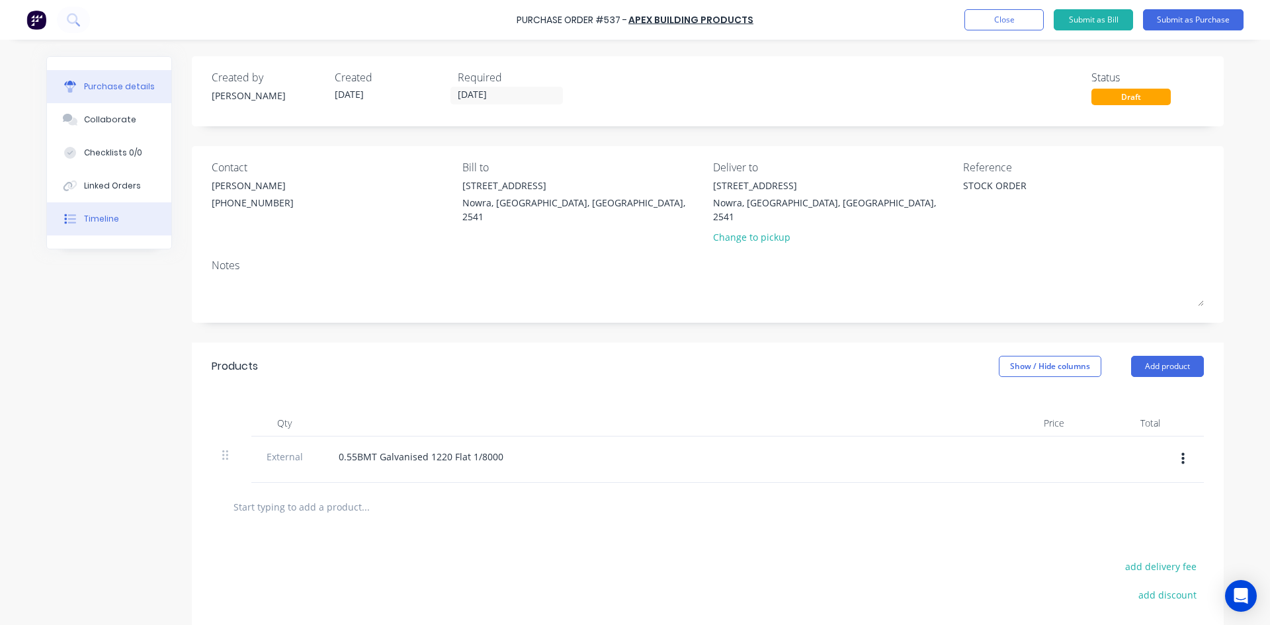
click at [81, 209] on button "Timeline" at bounding box center [109, 218] width 124 height 33
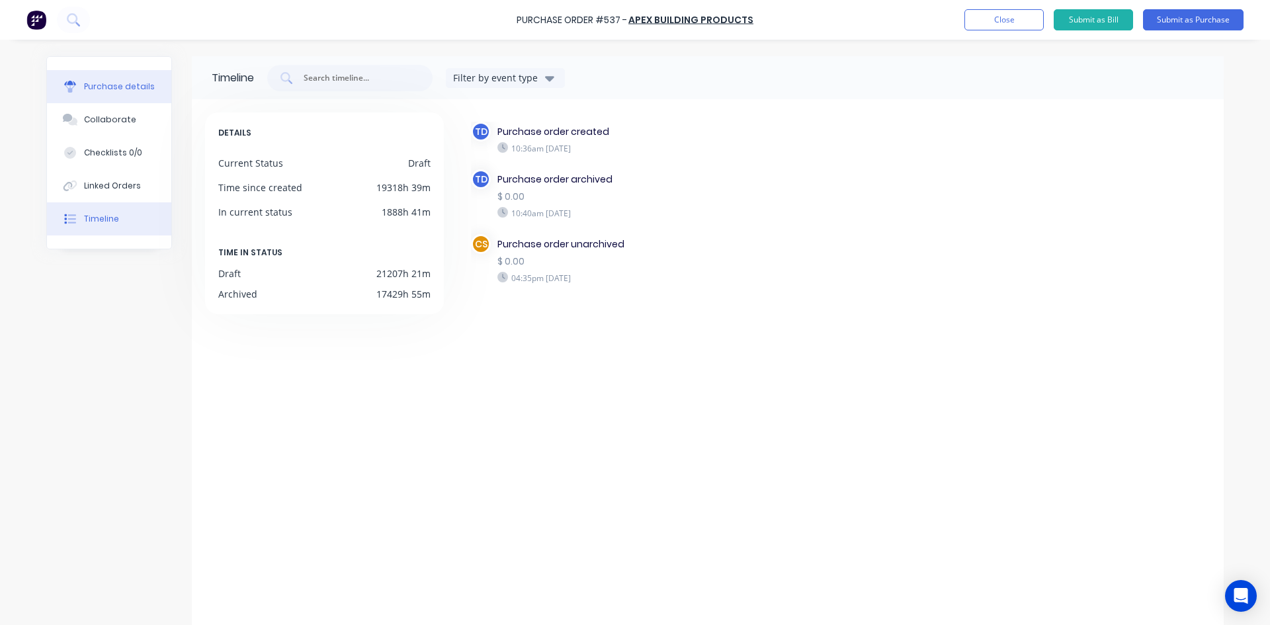
click at [111, 91] on div "Purchase details" at bounding box center [119, 87] width 71 height 12
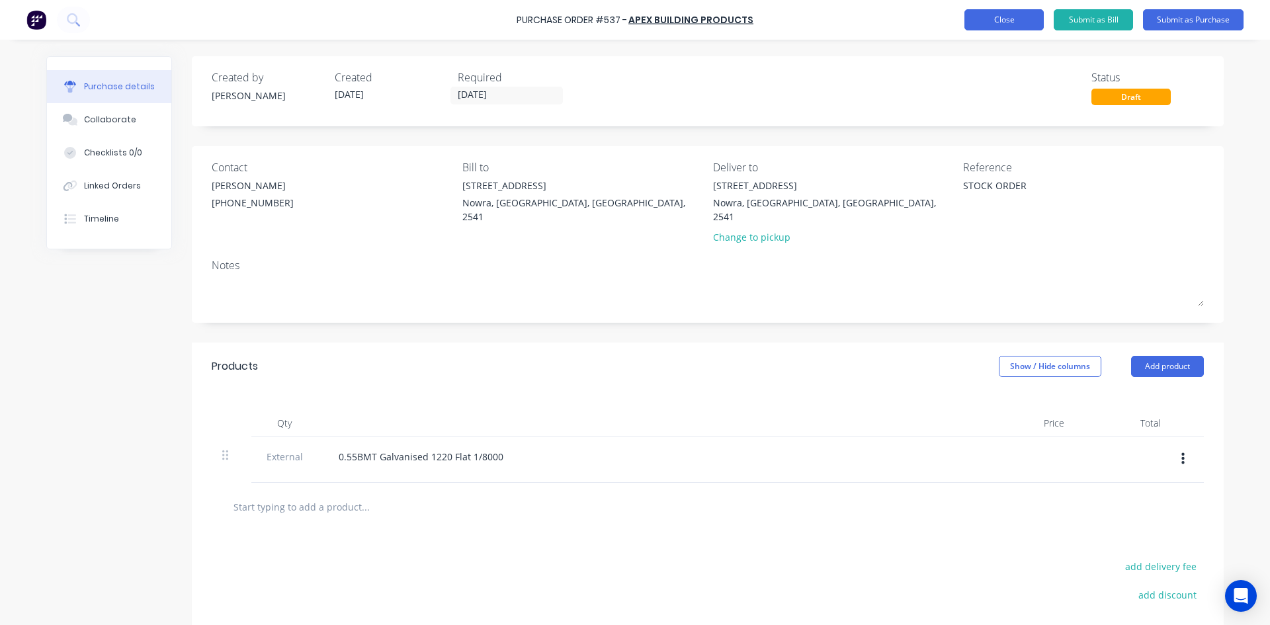
click at [993, 25] on button "Close" at bounding box center [1003, 19] width 79 height 21
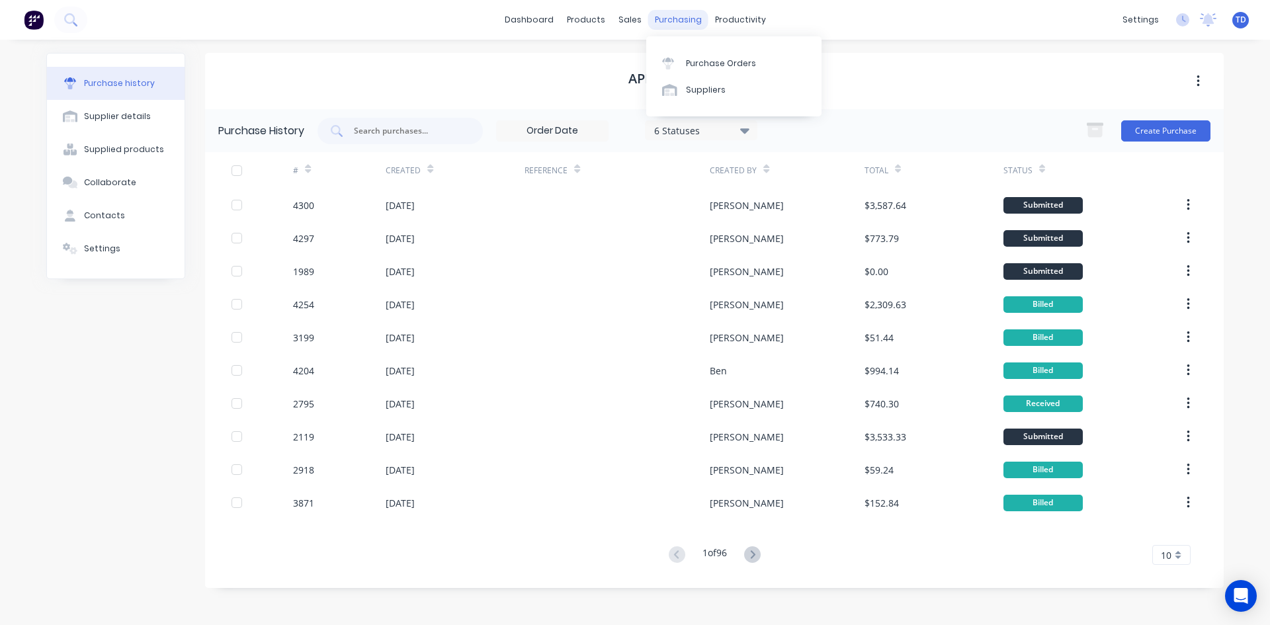
click at [690, 19] on div "purchasing" at bounding box center [678, 20] width 60 height 20
click at [692, 60] on div "Purchase Orders" at bounding box center [721, 64] width 70 height 12
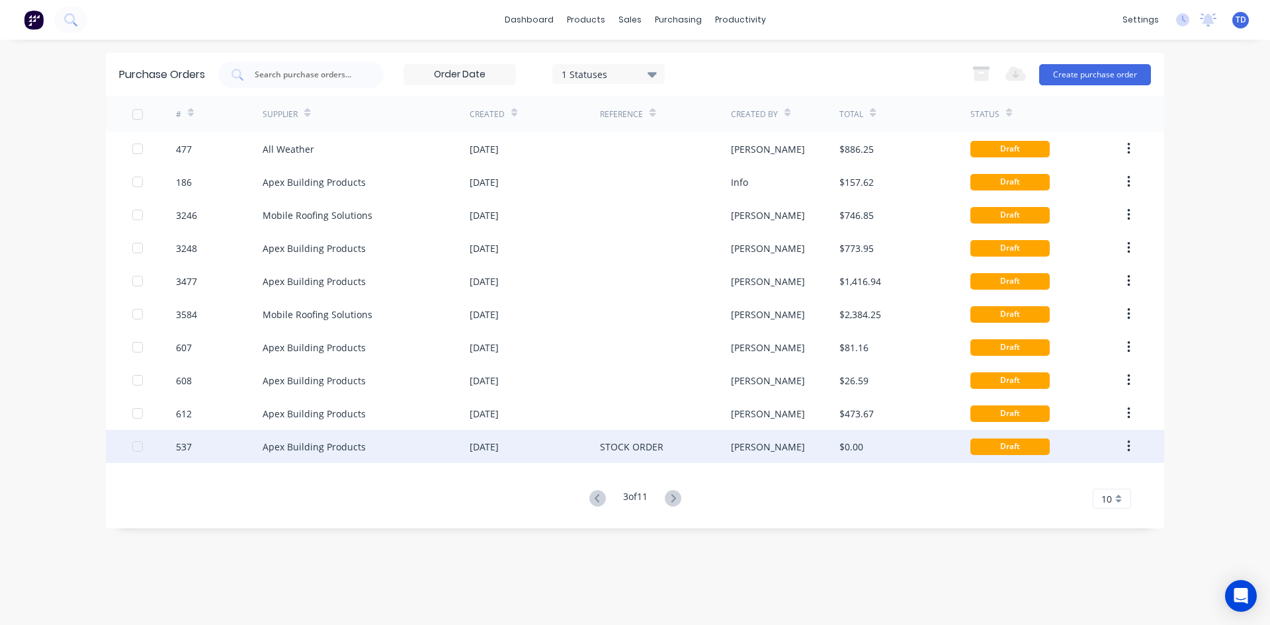
click at [1130, 443] on icon "button" at bounding box center [1128, 446] width 3 height 15
click at [1075, 476] on div "Archive" at bounding box center [1081, 481] width 102 height 19
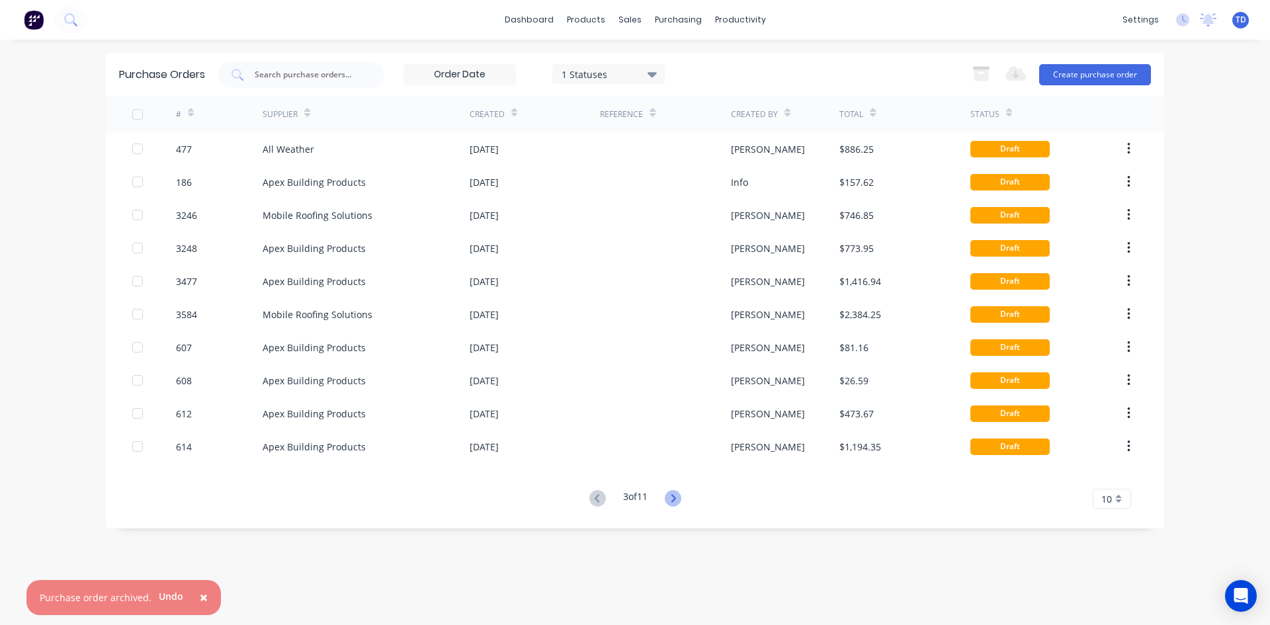
click at [673, 501] on icon at bounding box center [673, 498] width 17 height 17
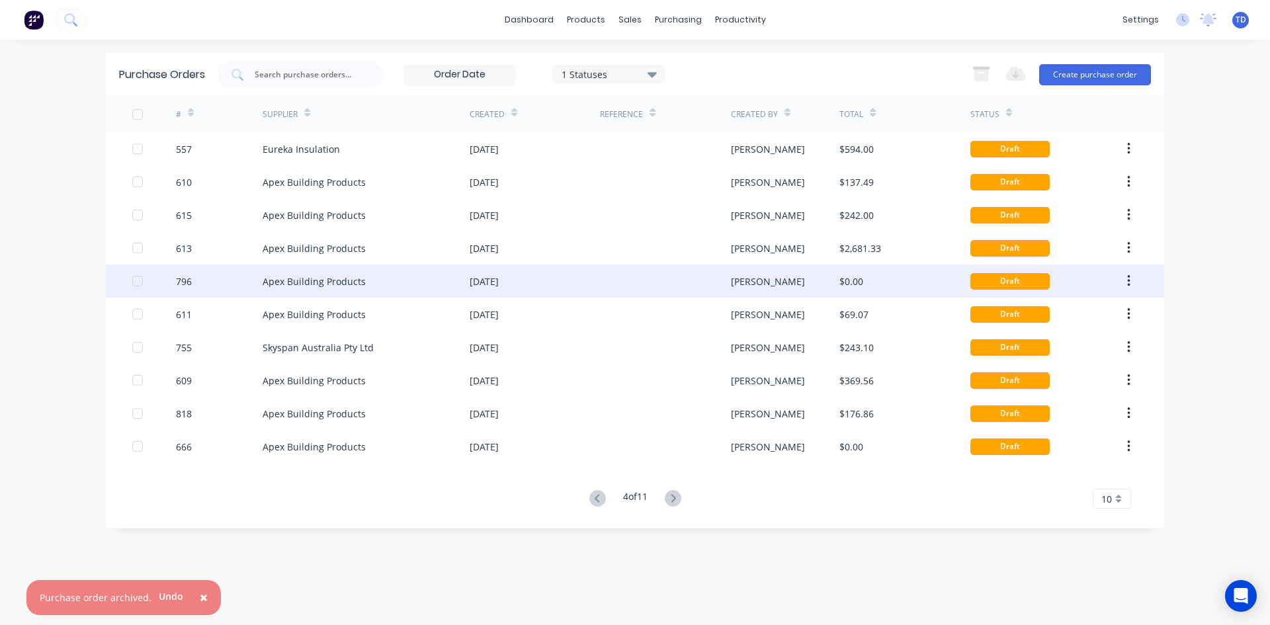
click at [743, 284] on div "[PERSON_NAME]" at bounding box center [768, 281] width 74 height 14
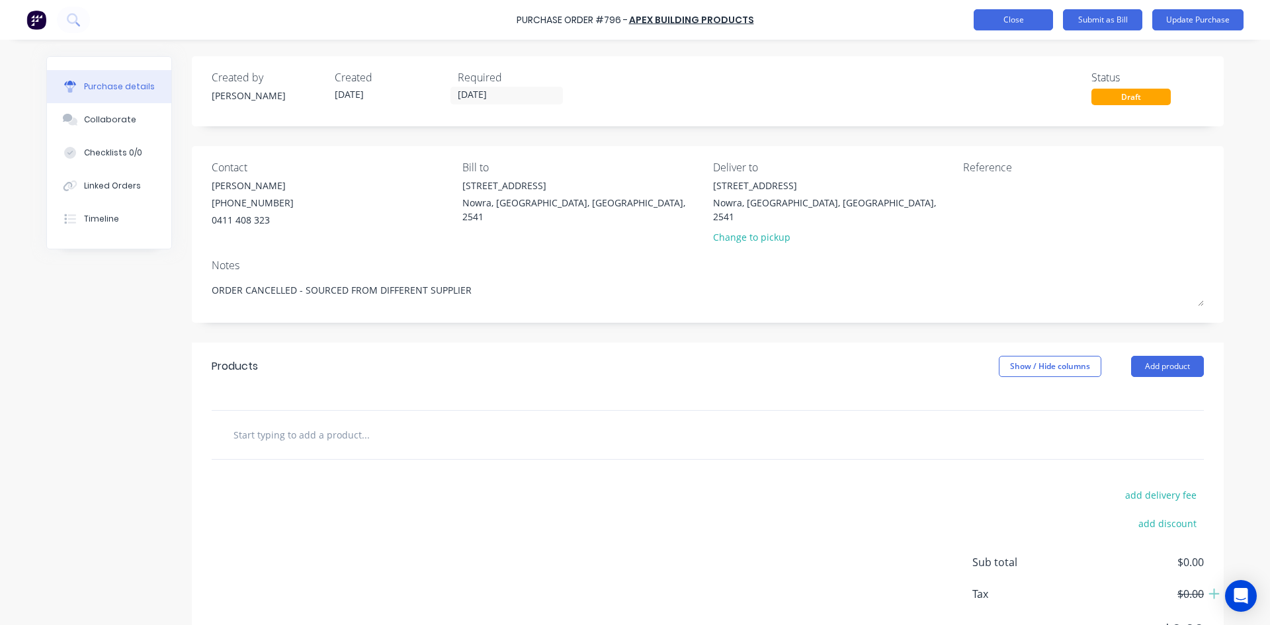
click at [1010, 22] on button "Close" at bounding box center [1013, 19] width 79 height 21
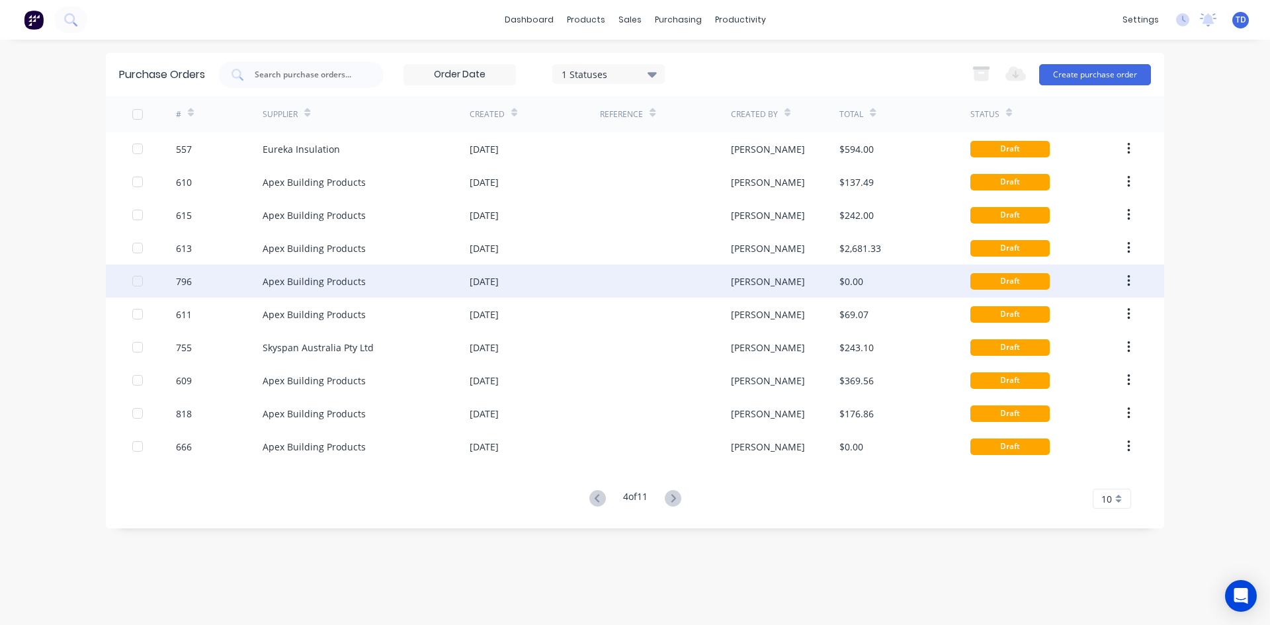
click at [1127, 284] on icon "button" at bounding box center [1128, 281] width 3 height 15
click at [1128, 284] on icon "button" at bounding box center [1128, 281] width 3 height 15
click at [1083, 315] on div "Archive" at bounding box center [1081, 315] width 102 height 19
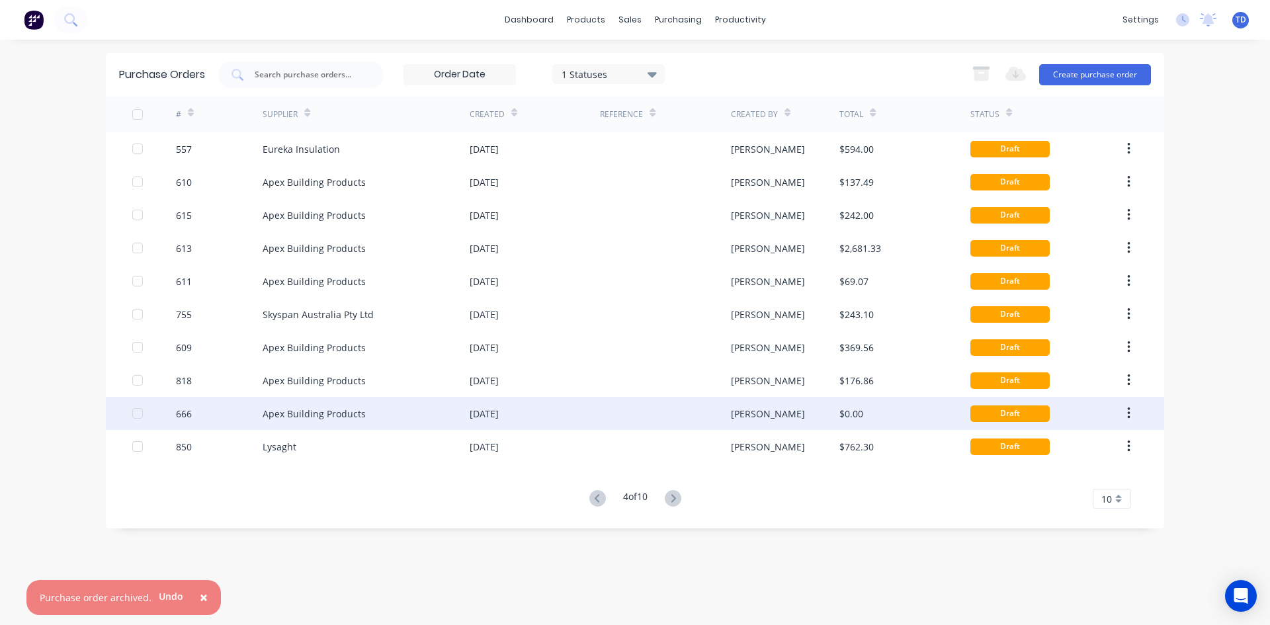
click at [882, 413] on div "$0.00" at bounding box center [904, 413] width 130 height 33
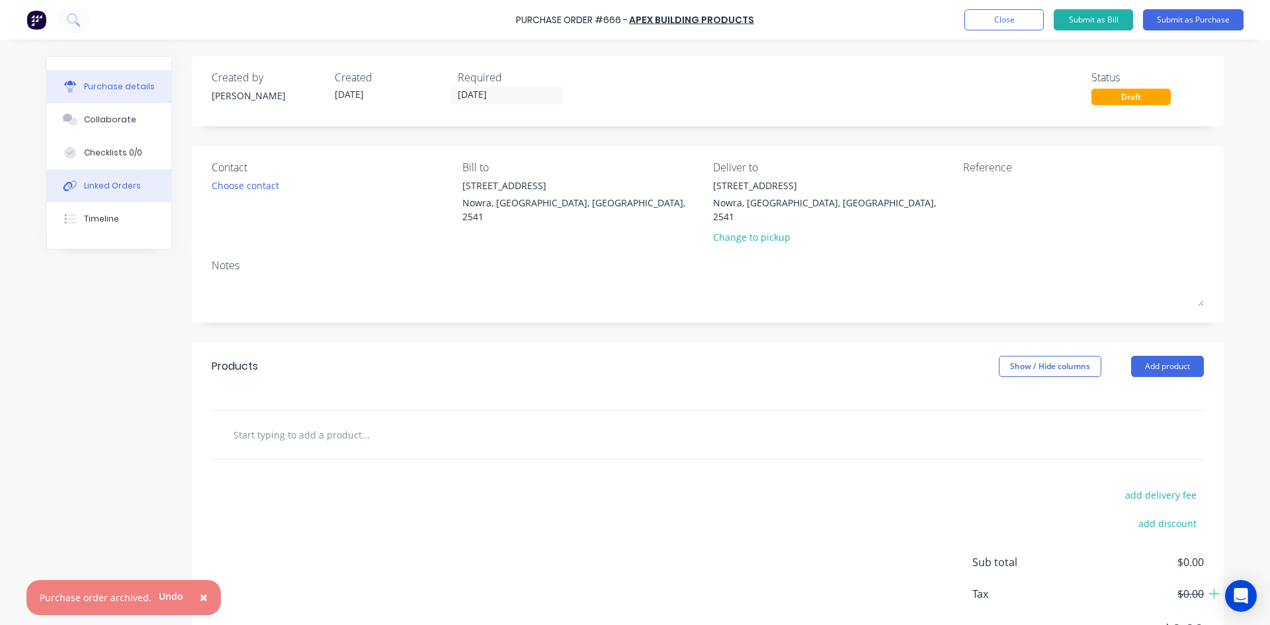
click at [107, 188] on div "Linked Orders" at bounding box center [112, 186] width 57 height 12
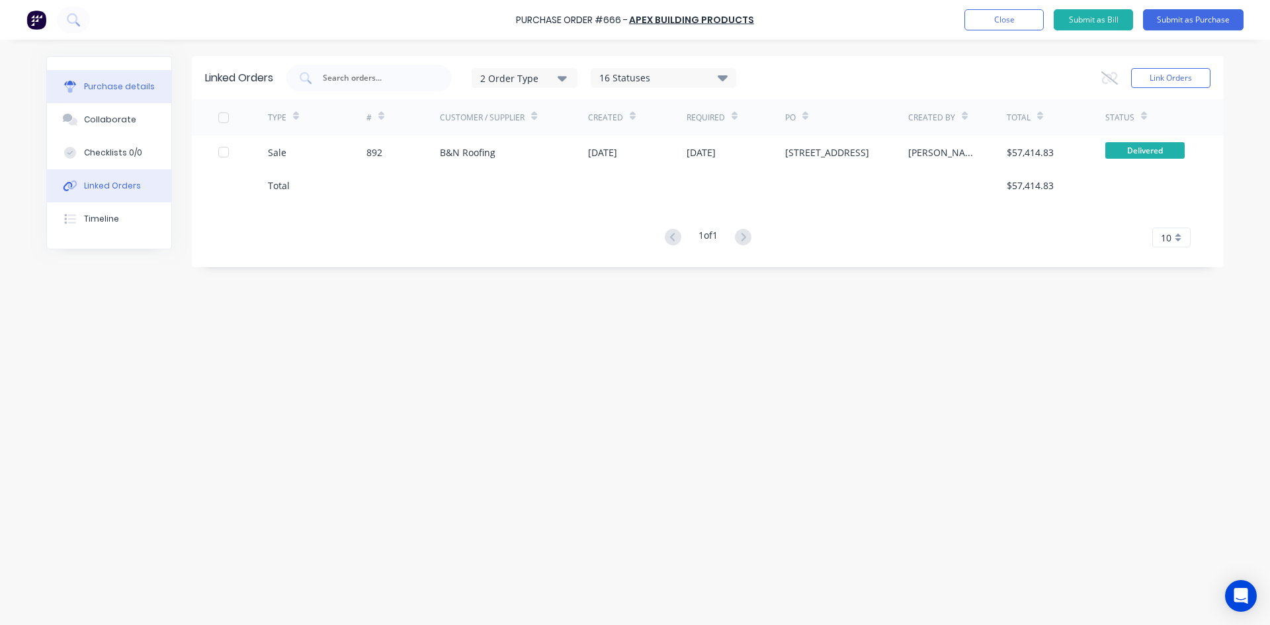
click at [120, 89] on div "Purchase details" at bounding box center [119, 87] width 71 height 12
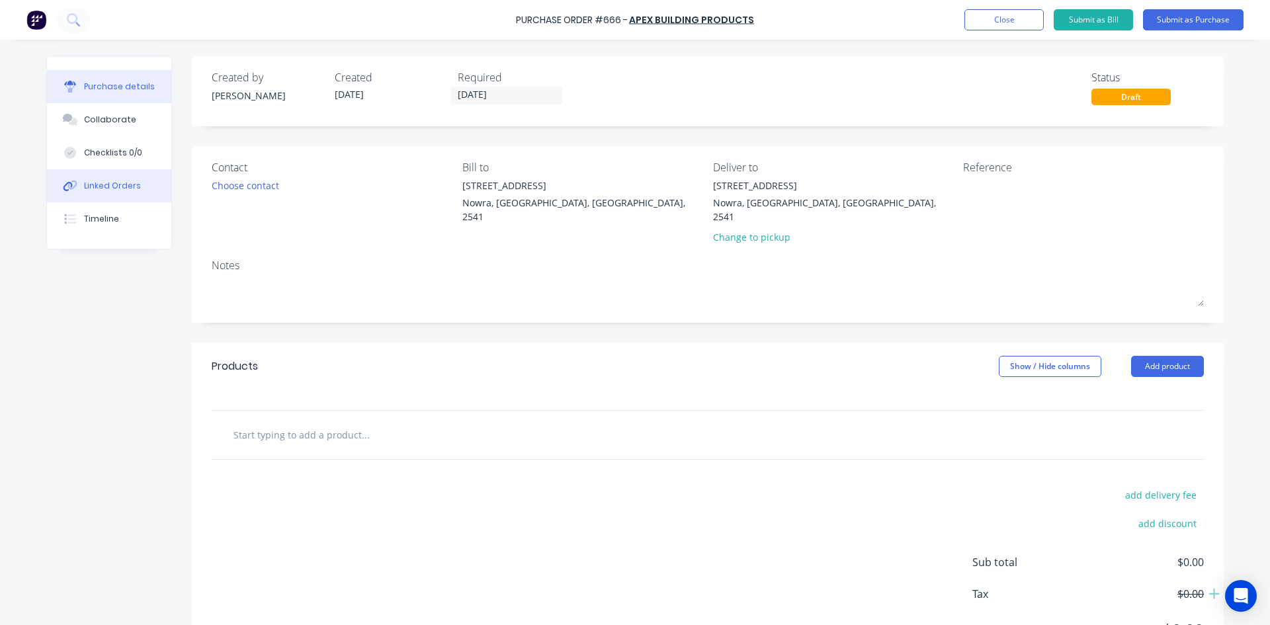
click at [129, 186] on div "Linked Orders" at bounding box center [112, 186] width 57 height 12
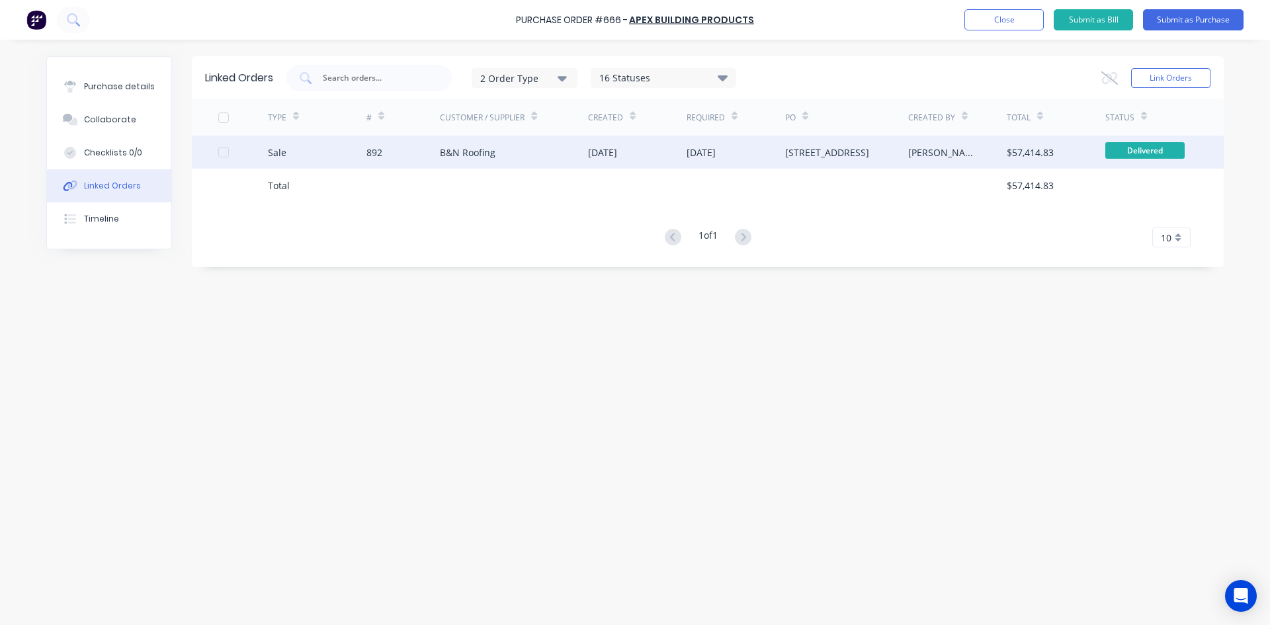
click at [540, 148] on div "B&N Roofing" at bounding box center [514, 152] width 148 height 33
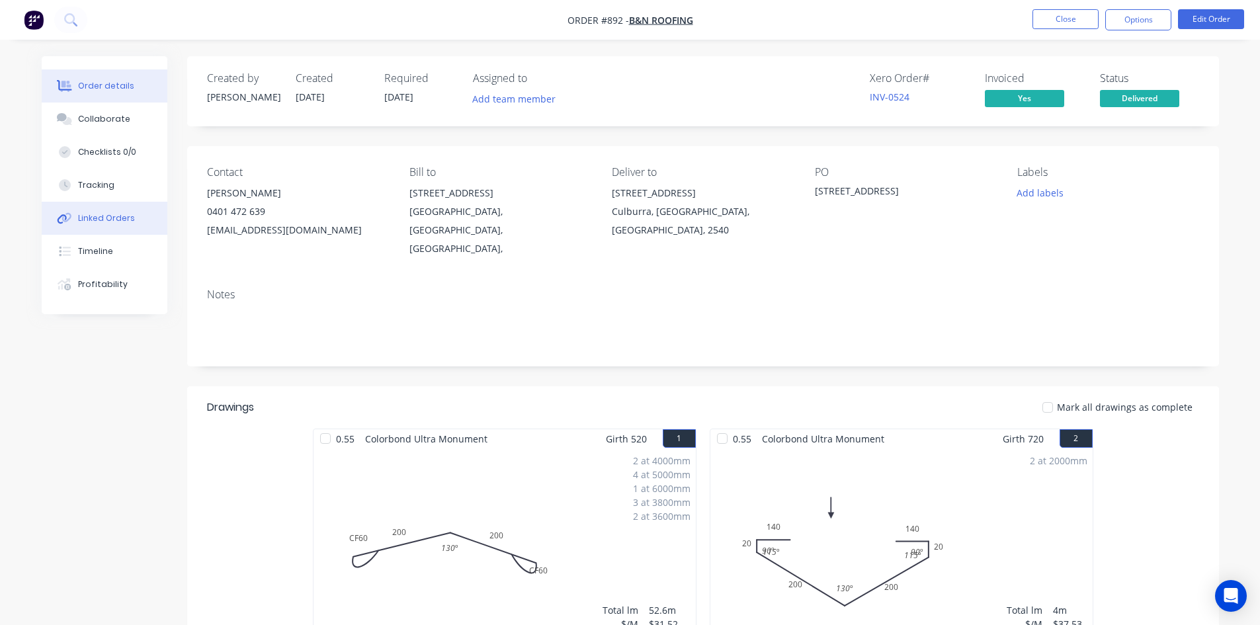
click at [118, 220] on div "Linked Orders" at bounding box center [106, 218] width 57 height 12
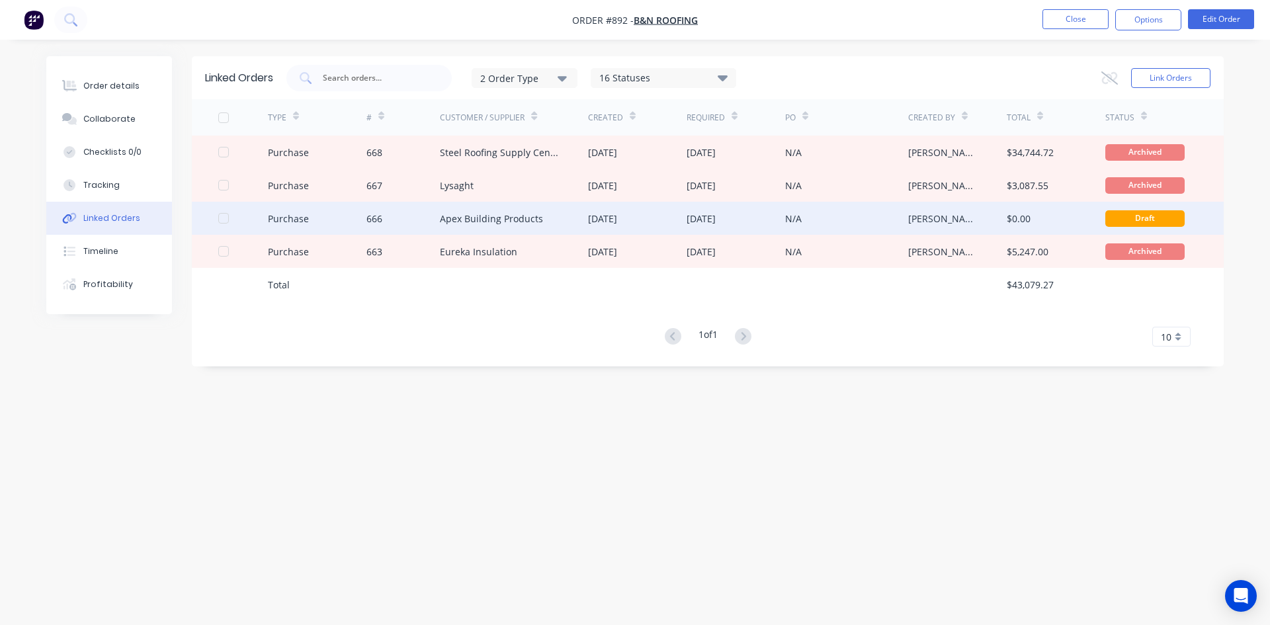
click at [423, 214] on div "666" at bounding box center [403, 218] width 74 height 33
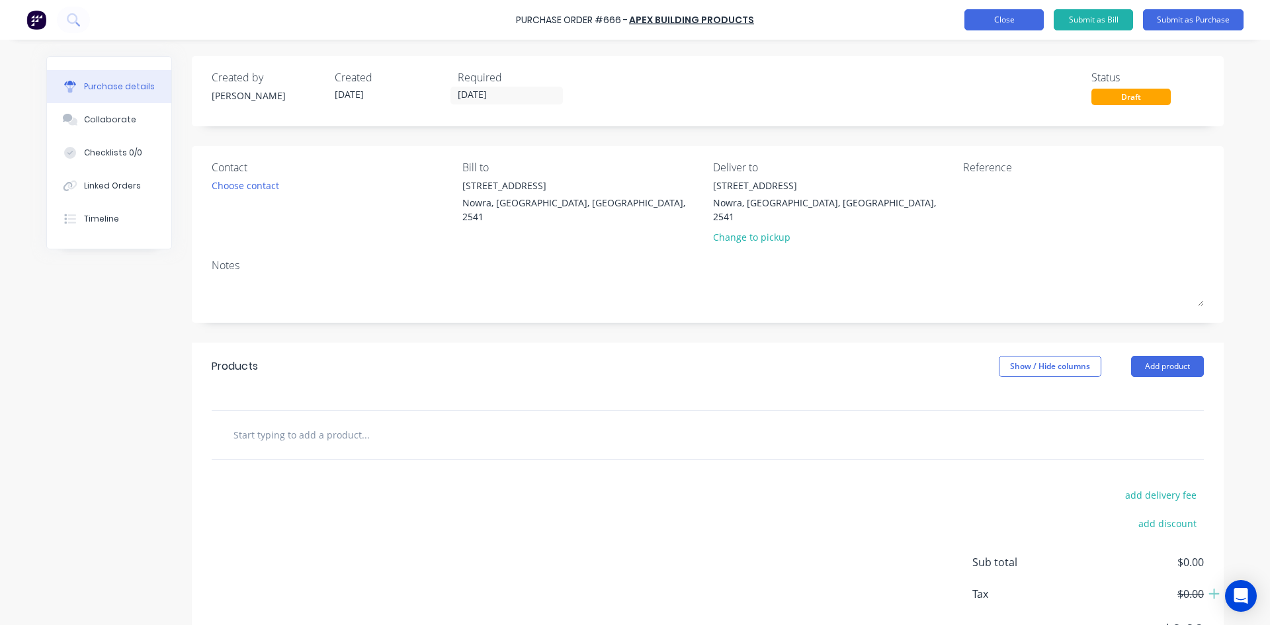
click at [1003, 25] on button "Close" at bounding box center [1003, 19] width 79 height 21
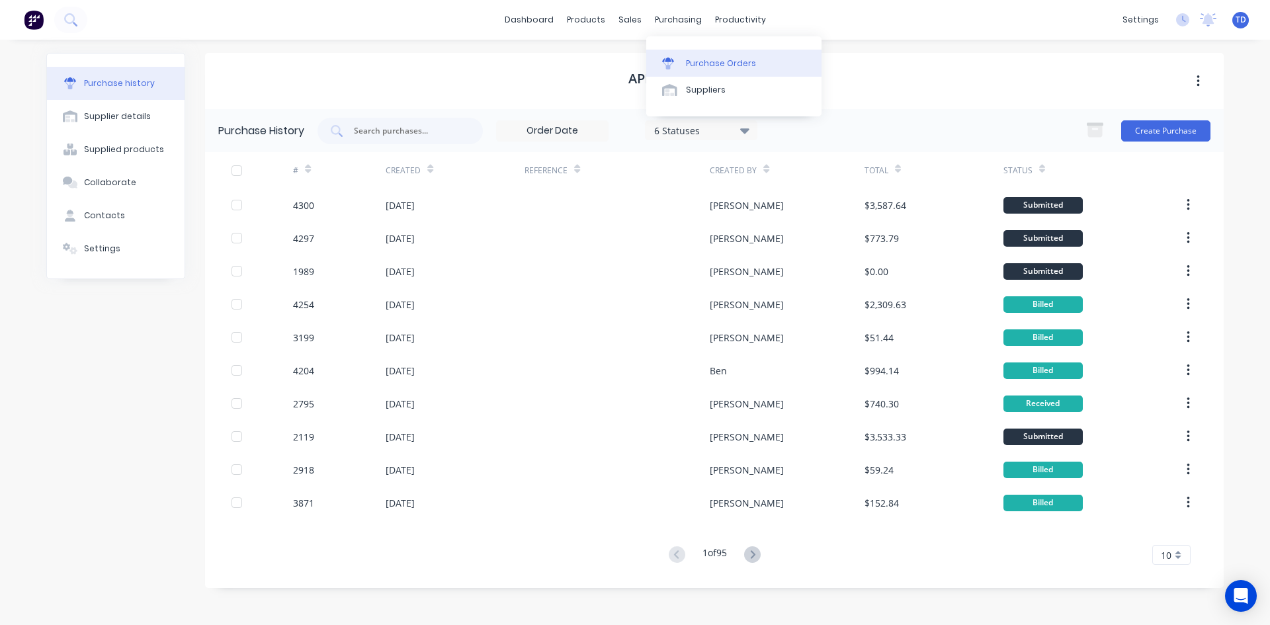
click at [684, 56] on link "Purchase Orders" at bounding box center [733, 63] width 175 height 26
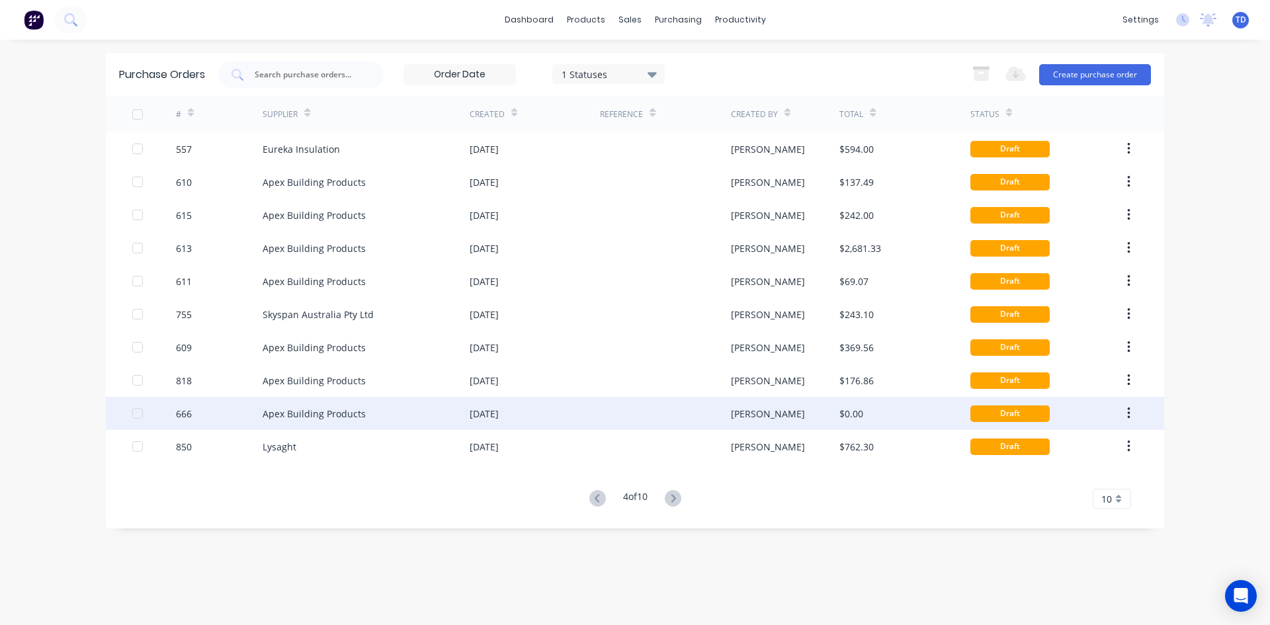
click at [788, 423] on div "[PERSON_NAME]" at bounding box center [785, 413] width 109 height 33
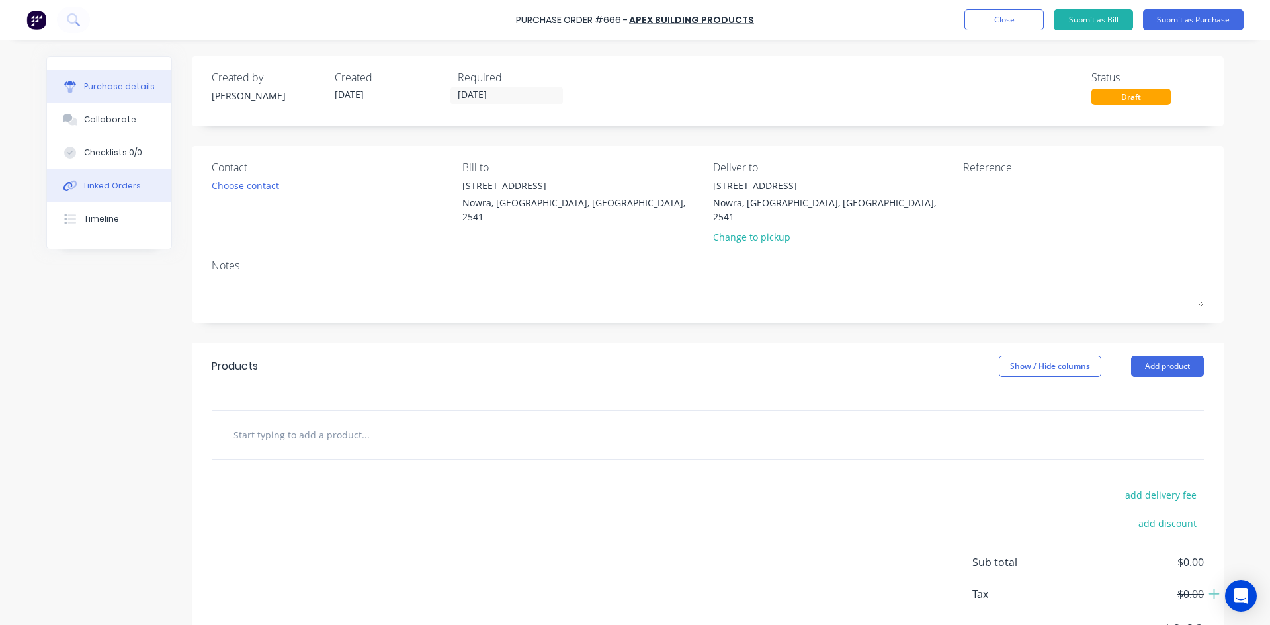
click at [114, 194] on button "Linked Orders" at bounding box center [109, 185] width 124 height 33
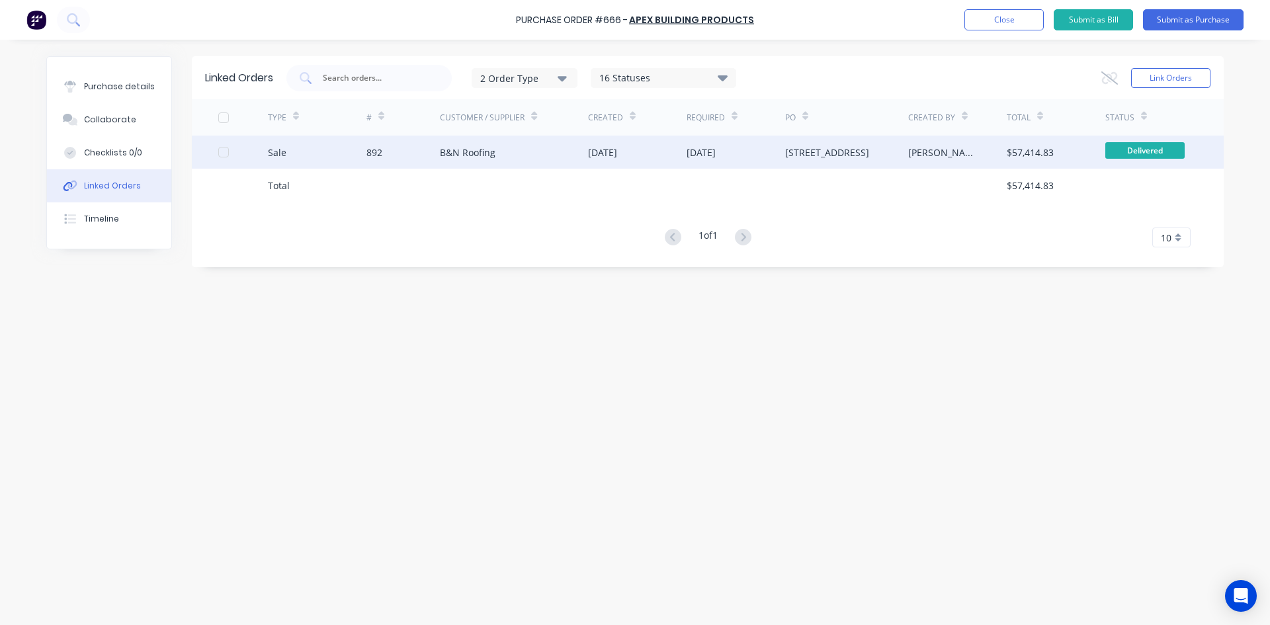
click at [517, 153] on div "B&N Roofing" at bounding box center [514, 152] width 148 height 33
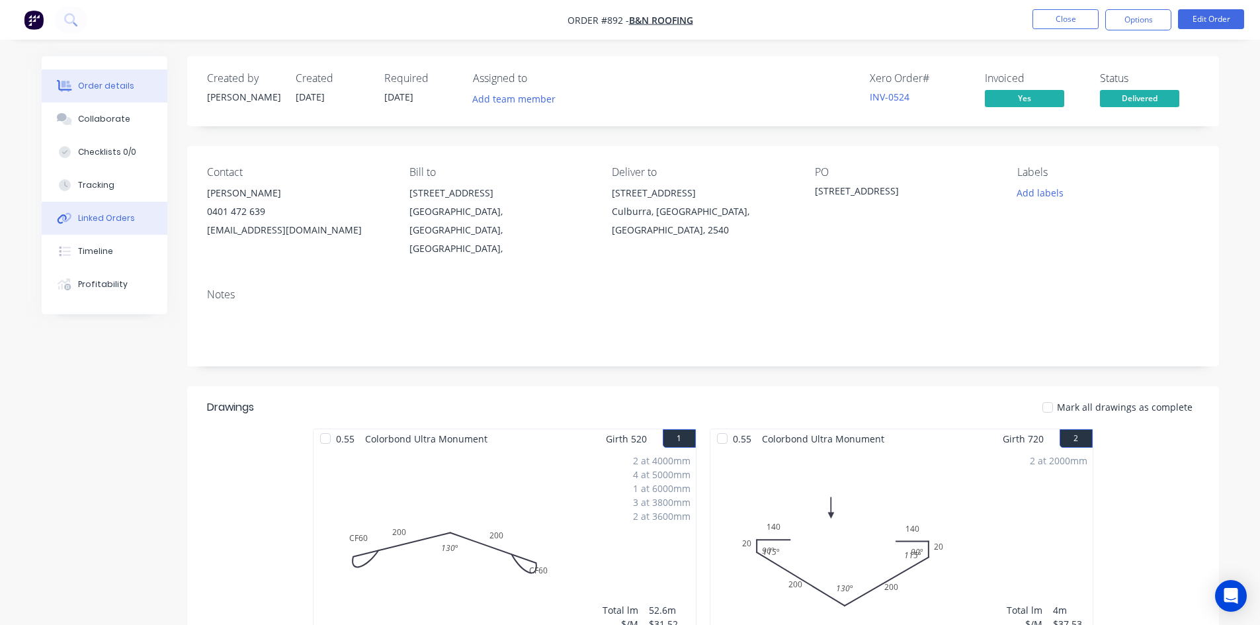
click at [119, 218] on div "Linked Orders" at bounding box center [106, 218] width 57 height 12
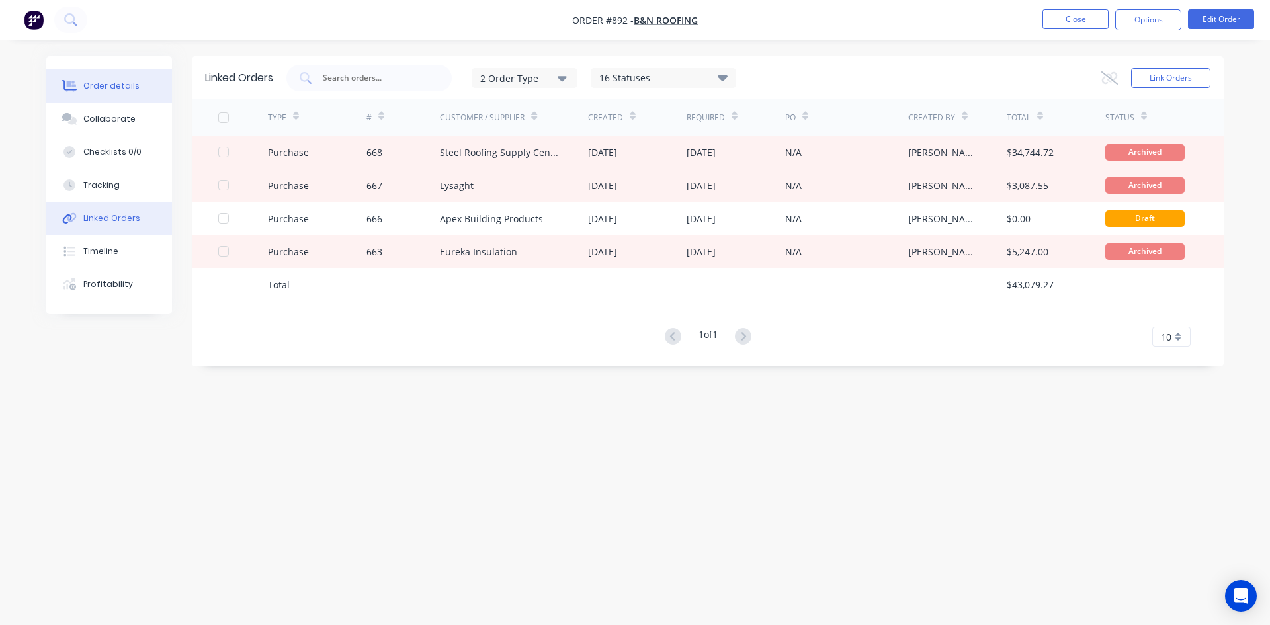
click at [120, 89] on div "Order details" at bounding box center [111, 86] width 56 height 12
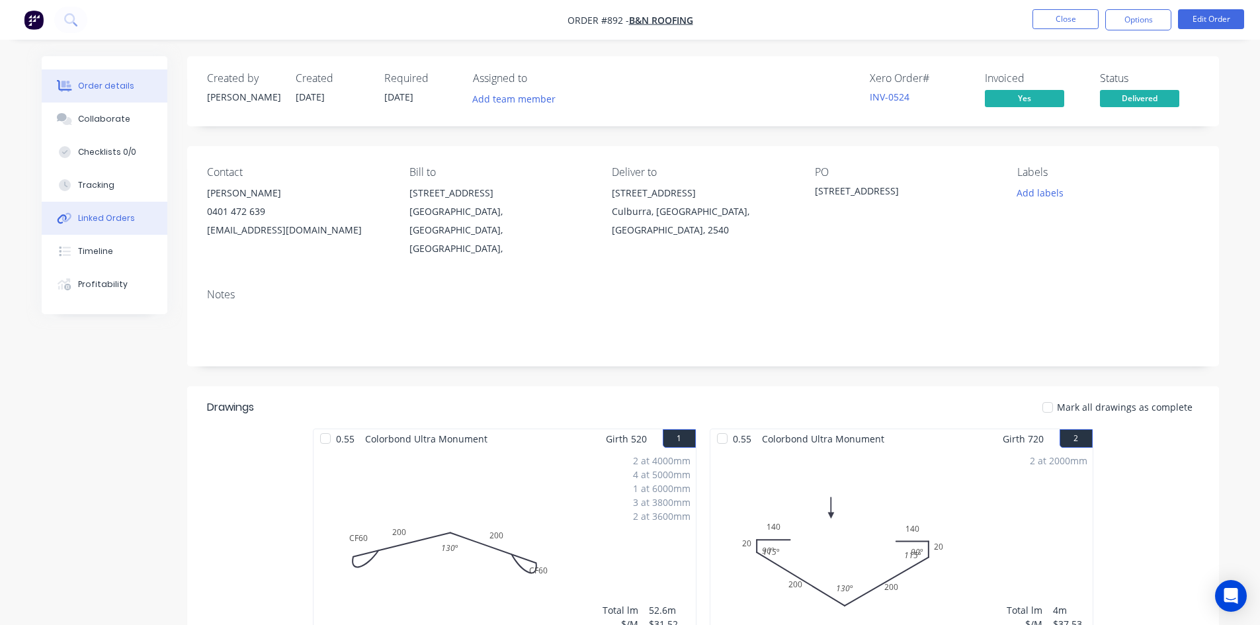
click at [107, 228] on button "Linked Orders" at bounding box center [105, 218] width 126 height 33
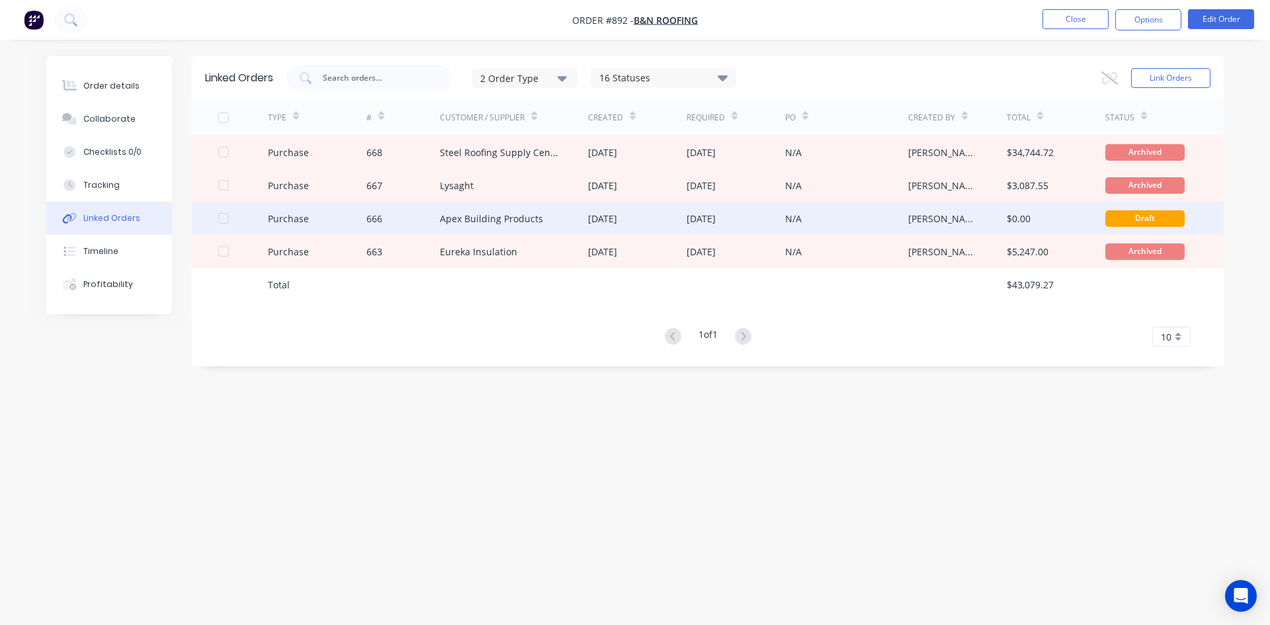
click at [420, 220] on div "666" at bounding box center [403, 218] width 74 height 33
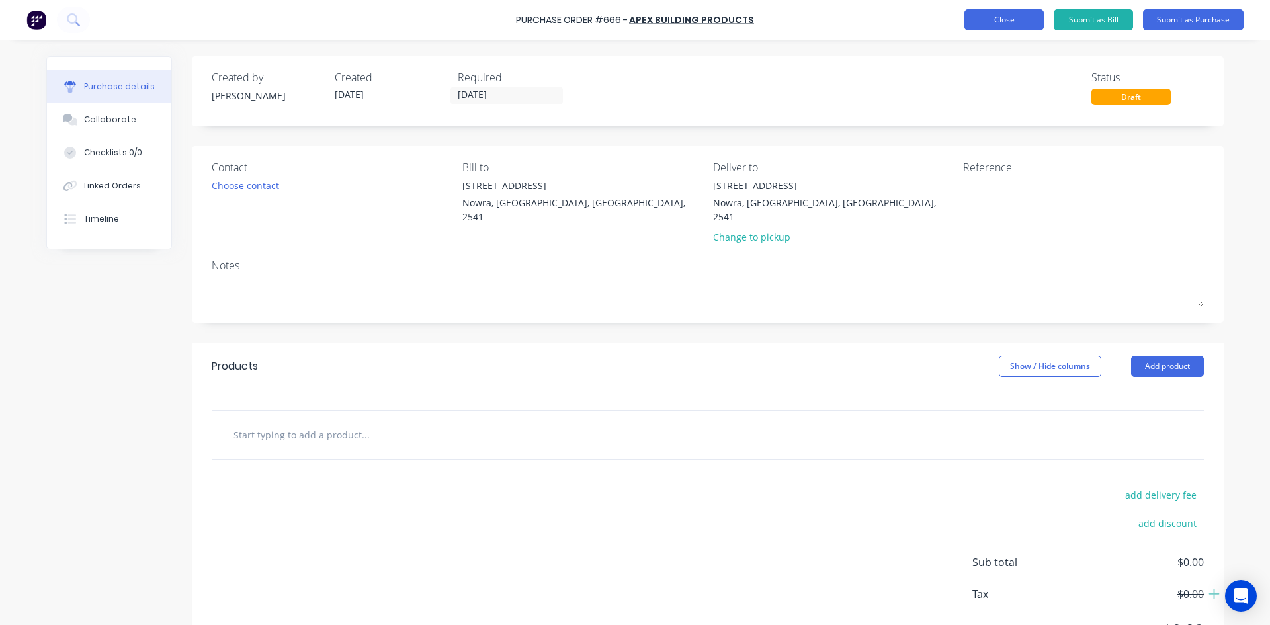
click at [1007, 22] on button "Close" at bounding box center [1003, 19] width 79 height 21
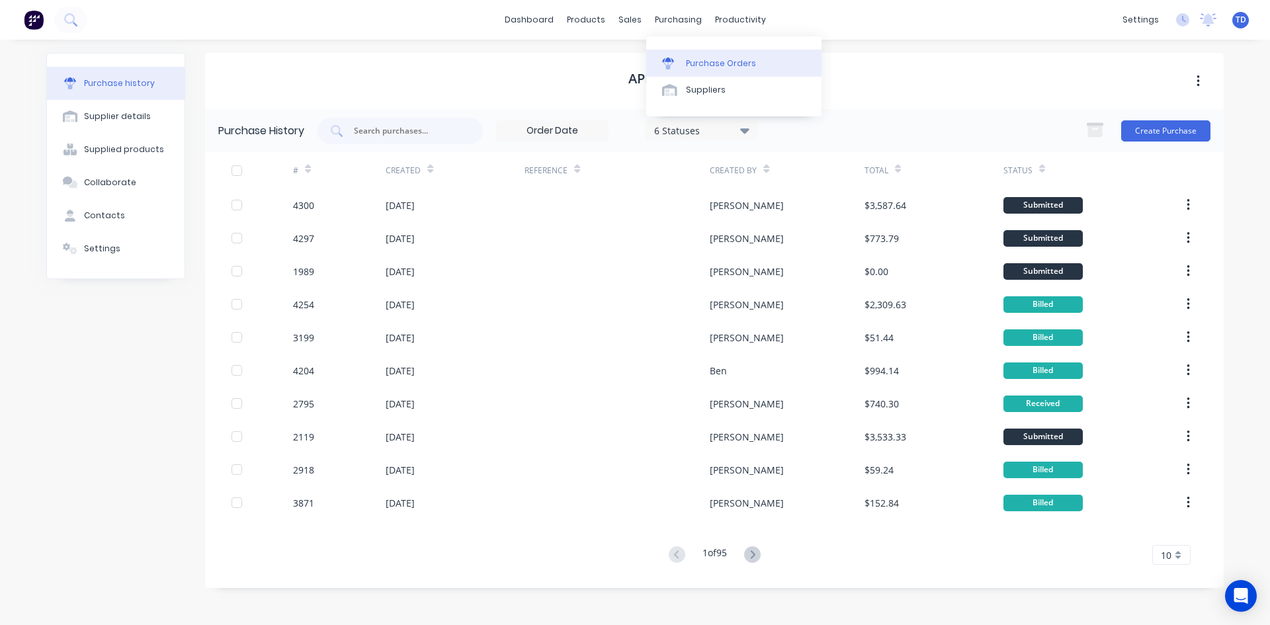
click at [688, 58] on div "Purchase Orders" at bounding box center [721, 64] width 70 height 12
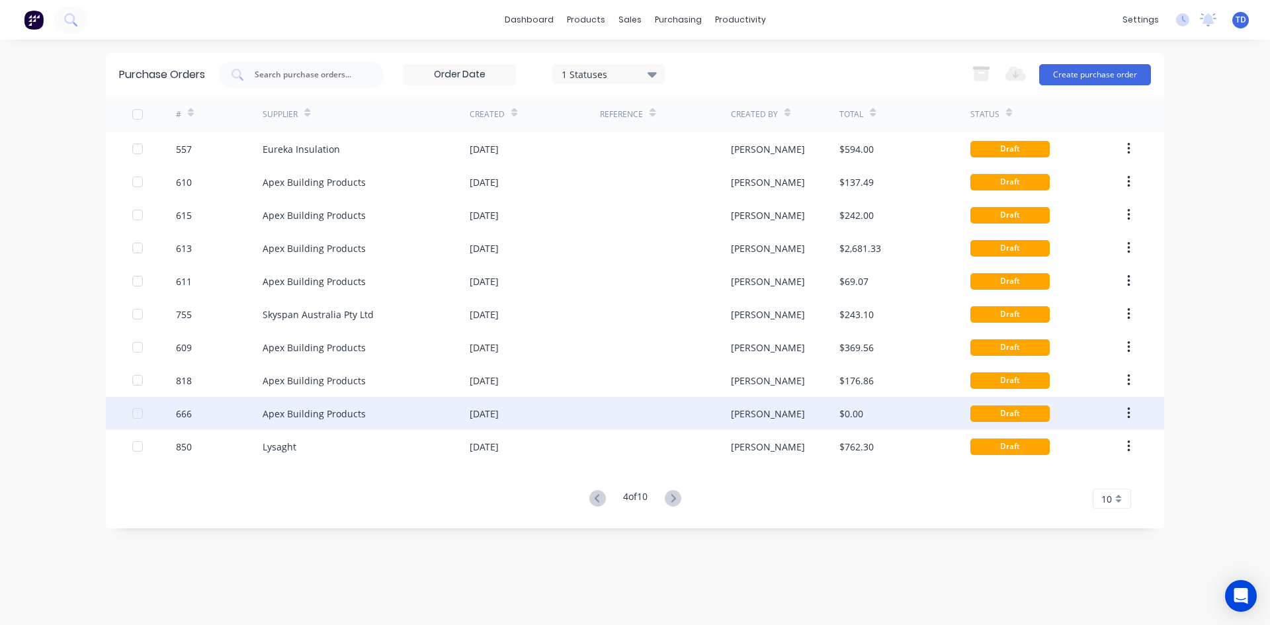
click at [1128, 413] on icon "button" at bounding box center [1128, 413] width 3 height 12
click at [1077, 452] on div "Archive" at bounding box center [1081, 447] width 102 height 19
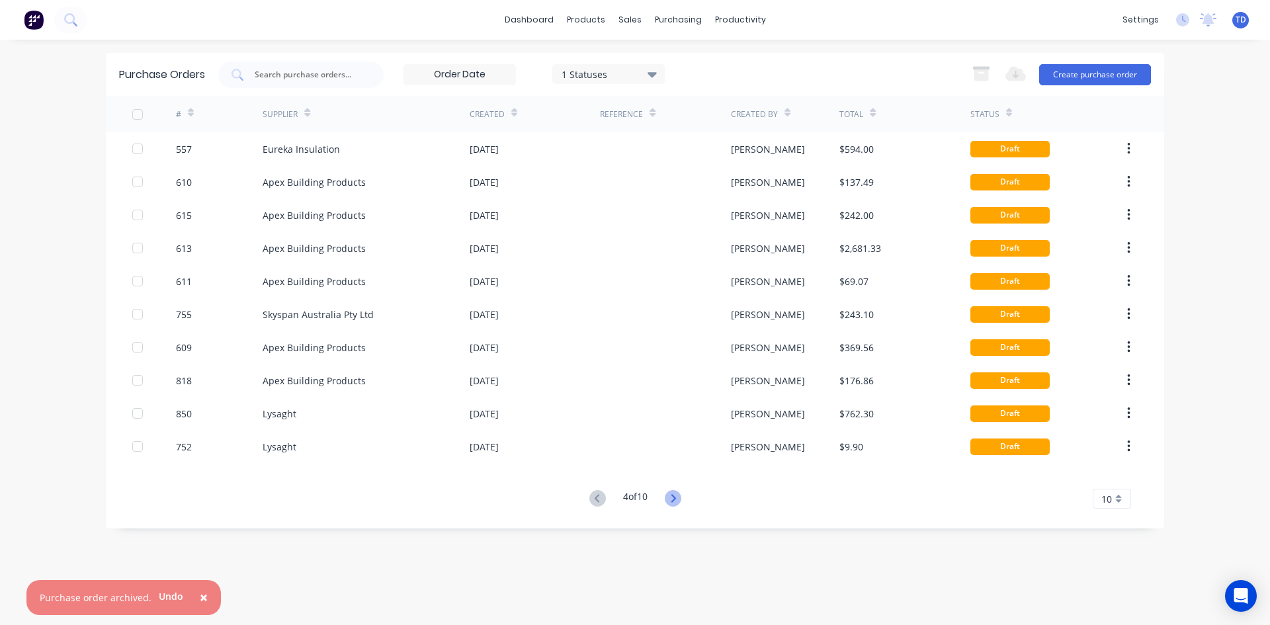
click at [680, 503] on icon at bounding box center [673, 498] width 17 height 17
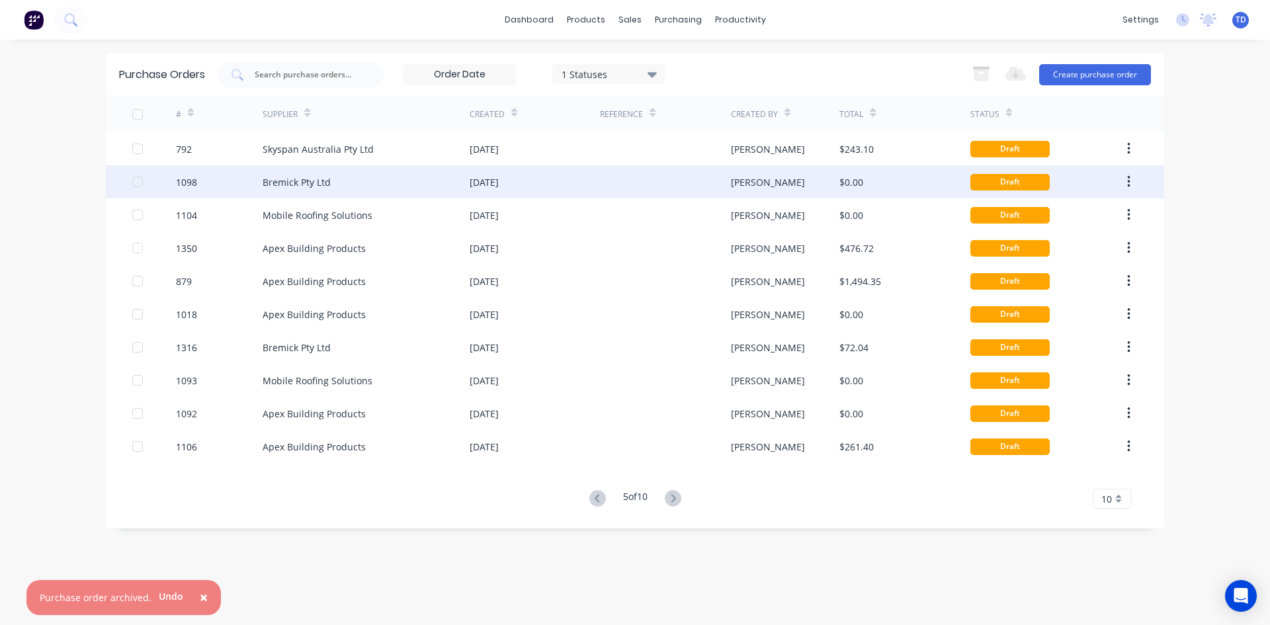
click at [888, 185] on div "$0.00" at bounding box center [904, 181] width 130 height 33
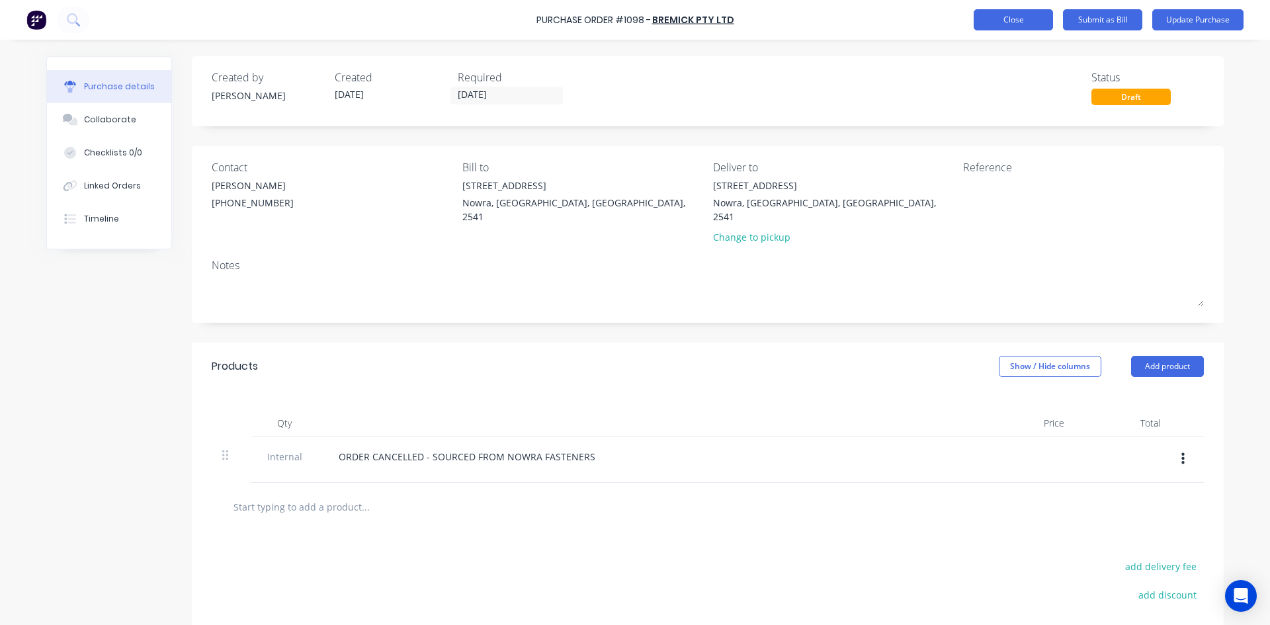
click at [981, 21] on button "Close" at bounding box center [1013, 19] width 79 height 21
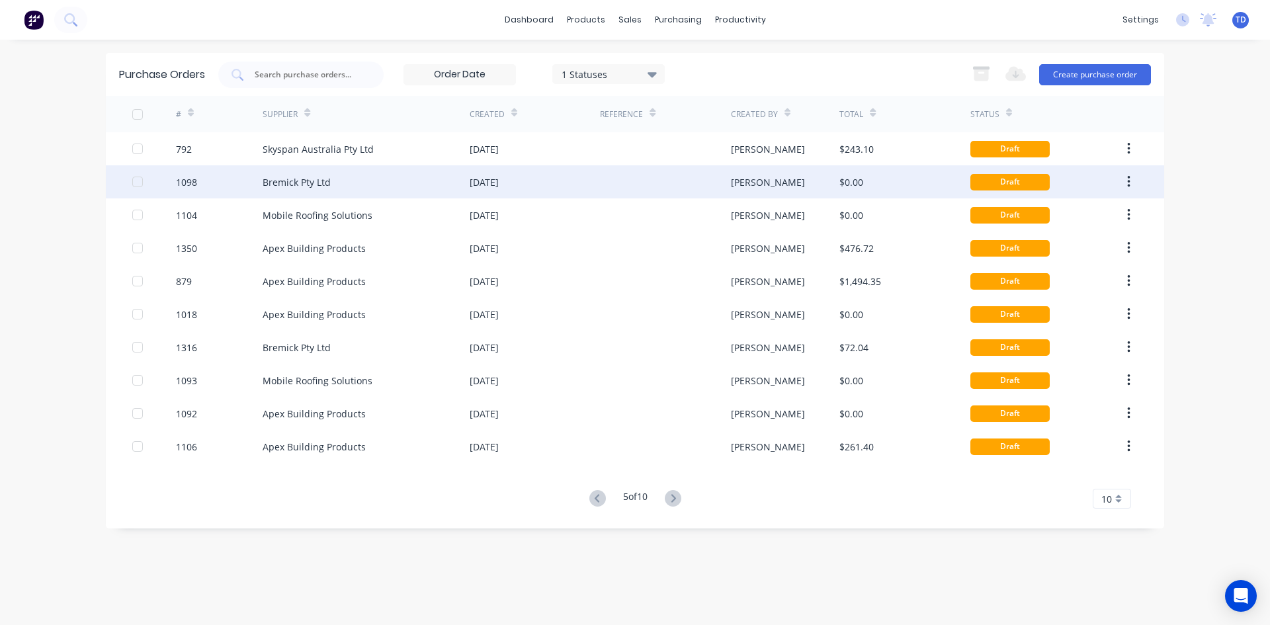
click at [1127, 183] on icon "button" at bounding box center [1128, 182] width 3 height 15
click at [1081, 221] on div "Archive" at bounding box center [1081, 216] width 102 height 19
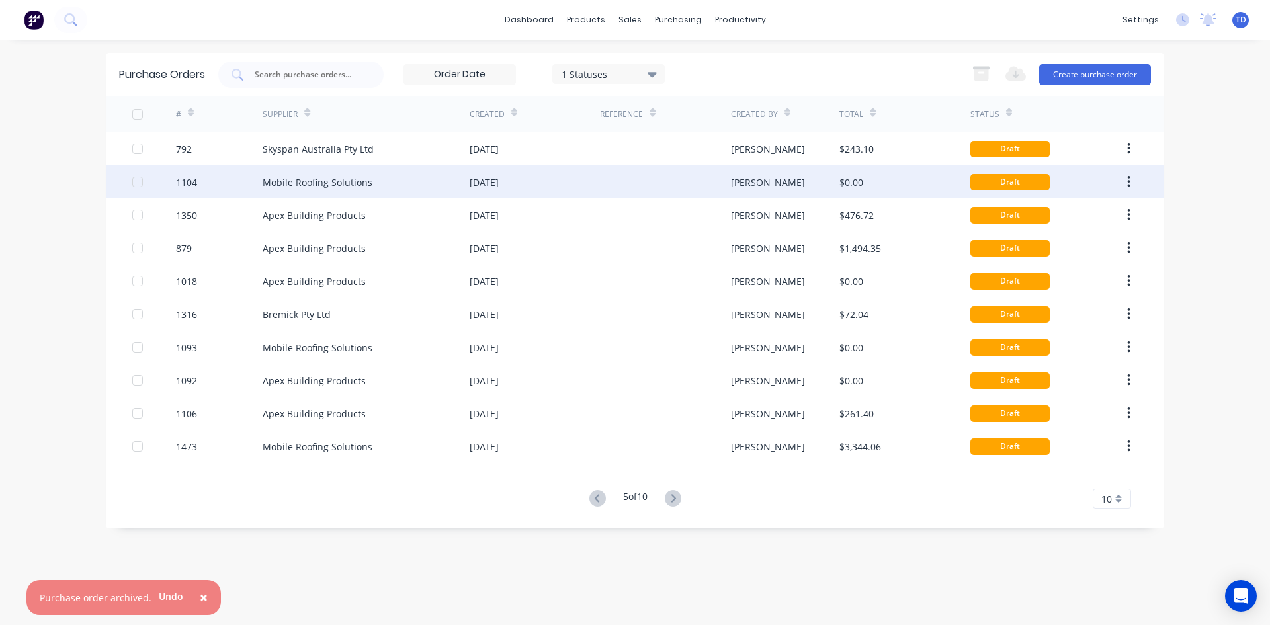
click at [911, 182] on div "$0.00" at bounding box center [904, 181] width 130 height 33
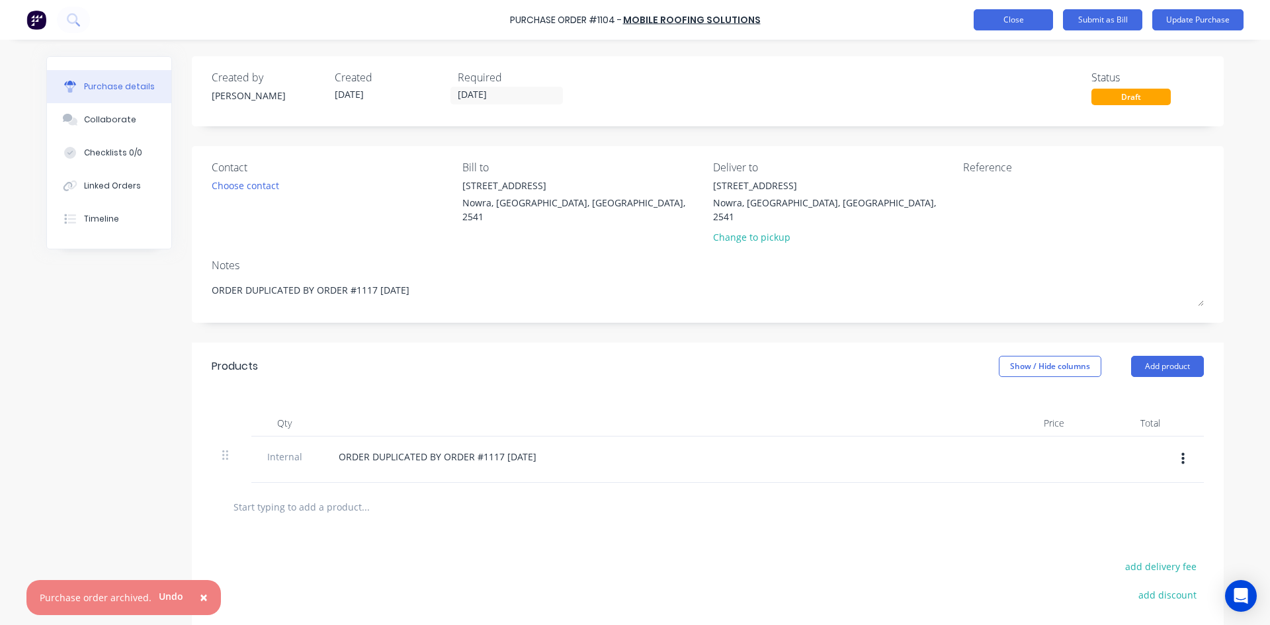
click at [978, 27] on button "Close" at bounding box center [1013, 19] width 79 height 21
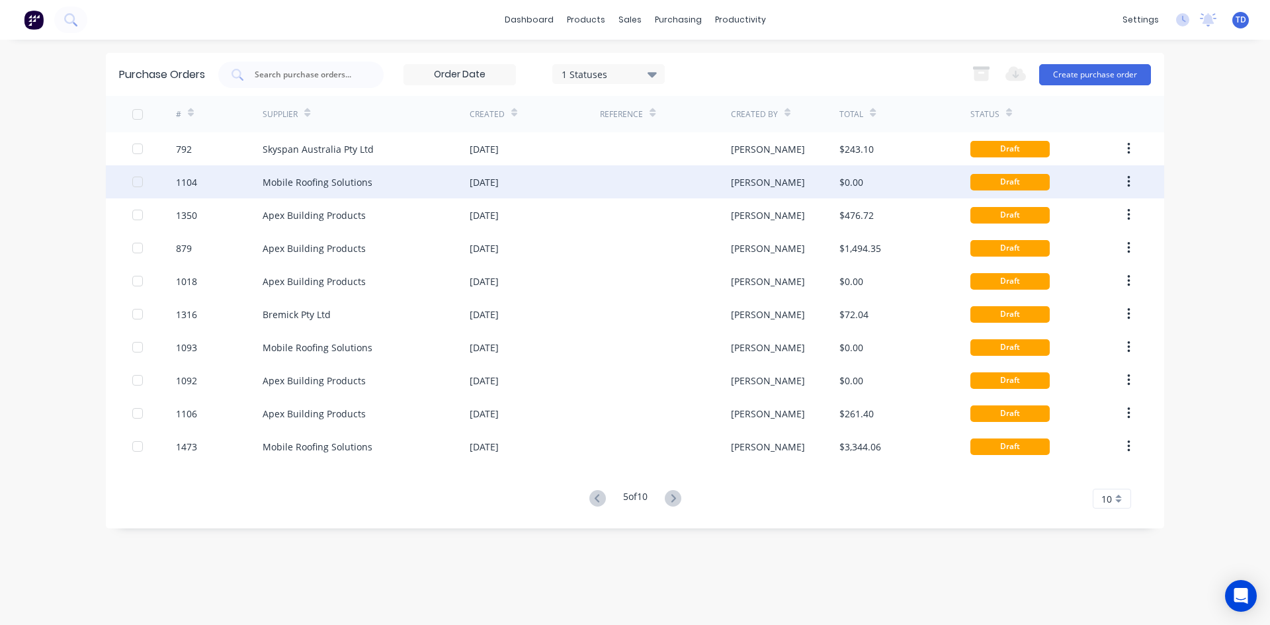
click at [1131, 186] on button "button" at bounding box center [1128, 182] width 31 height 24
click at [1095, 215] on div "Draft" at bounding box center [1046, 214] width 152 height 33
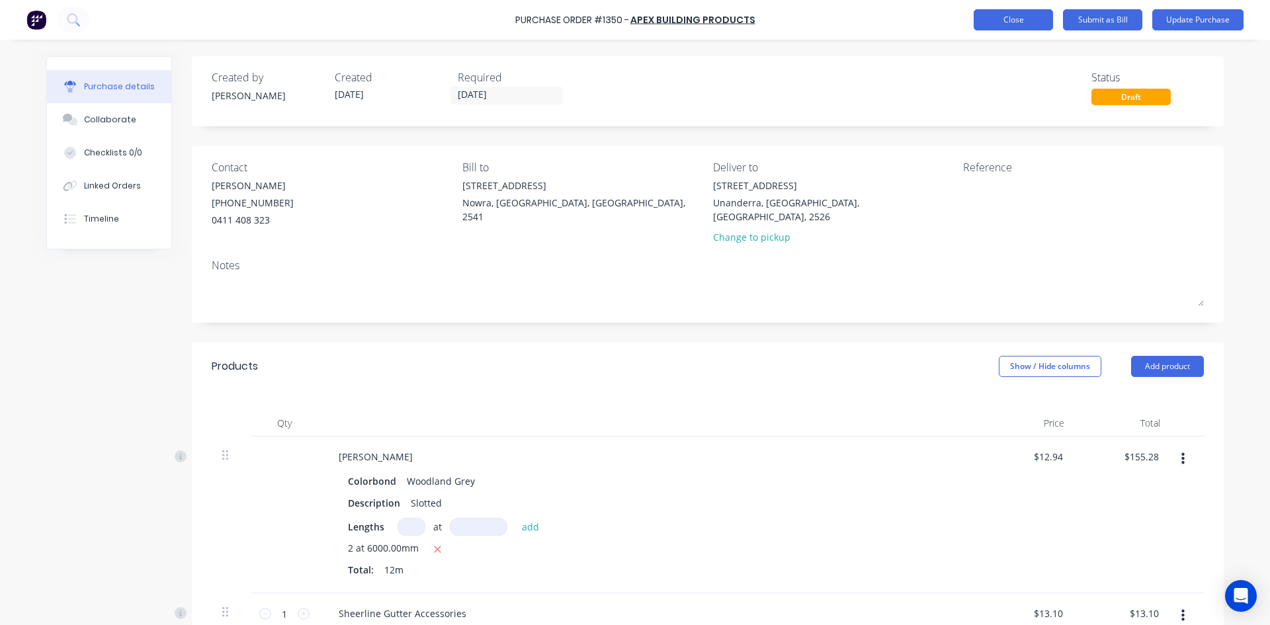
click at [1015, 23] on button "Close" at bounding box center [1013, 19] width 79 height 21
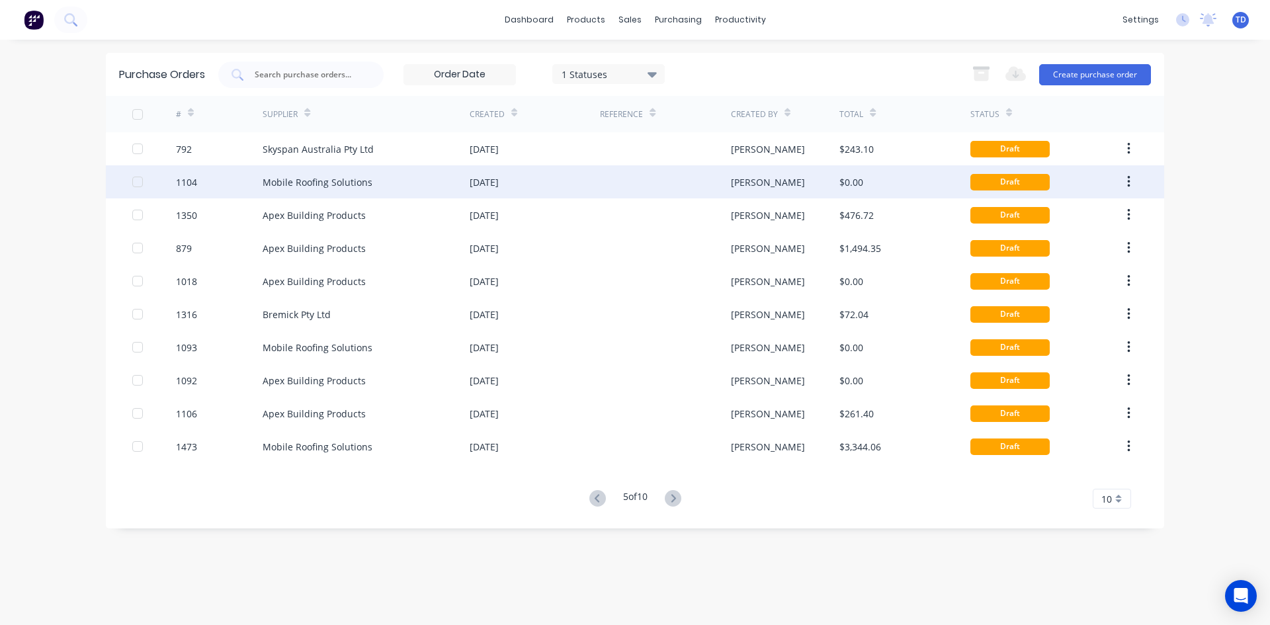
click at [924, 181] on div "$0.00" at bounding box center [904, 181] width 130 height 33
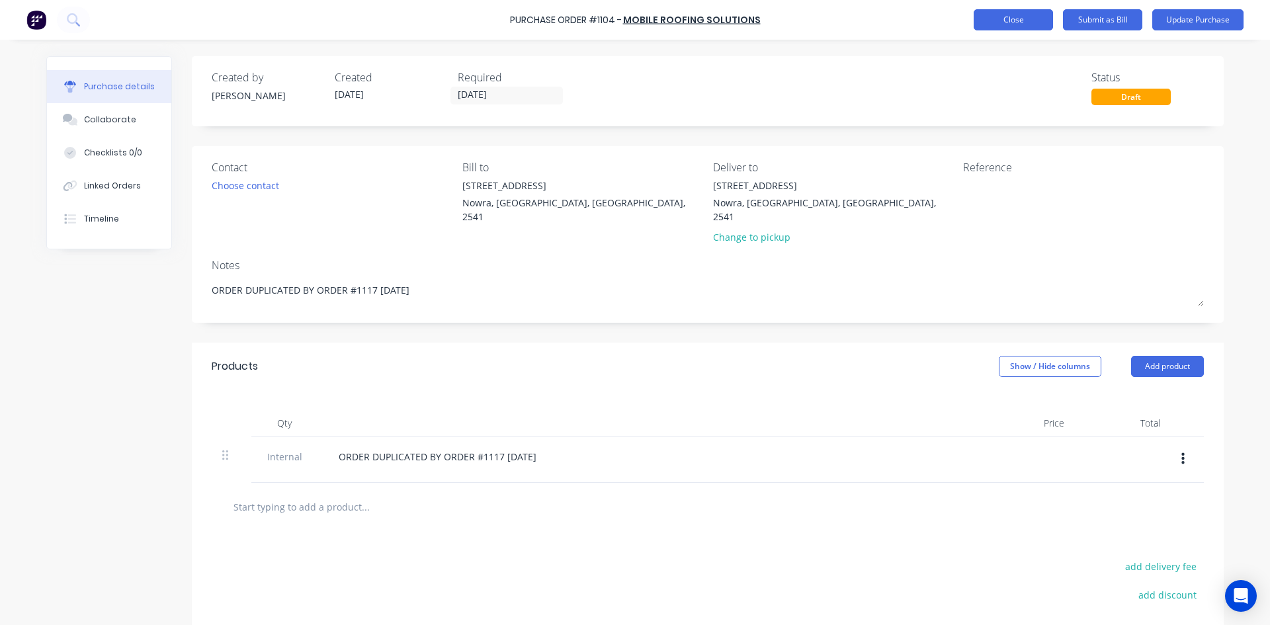
click at [1024, 17] on button "Close" at bounding box center [1013, 19] width 79 height 21
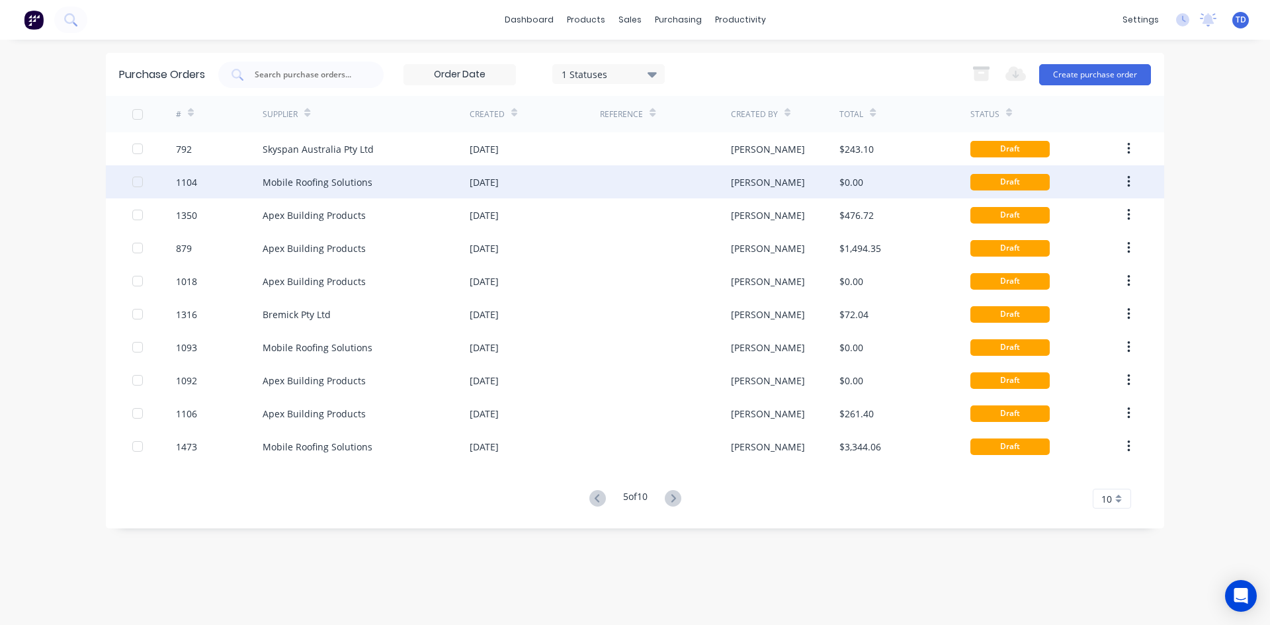
click at [1127, 177] on icon "button" at bounding box center [1128, 182] width 3 height 15
click at [1069, 220] on div "Archive" at bounding box center [1081, 216] width 102 height 19
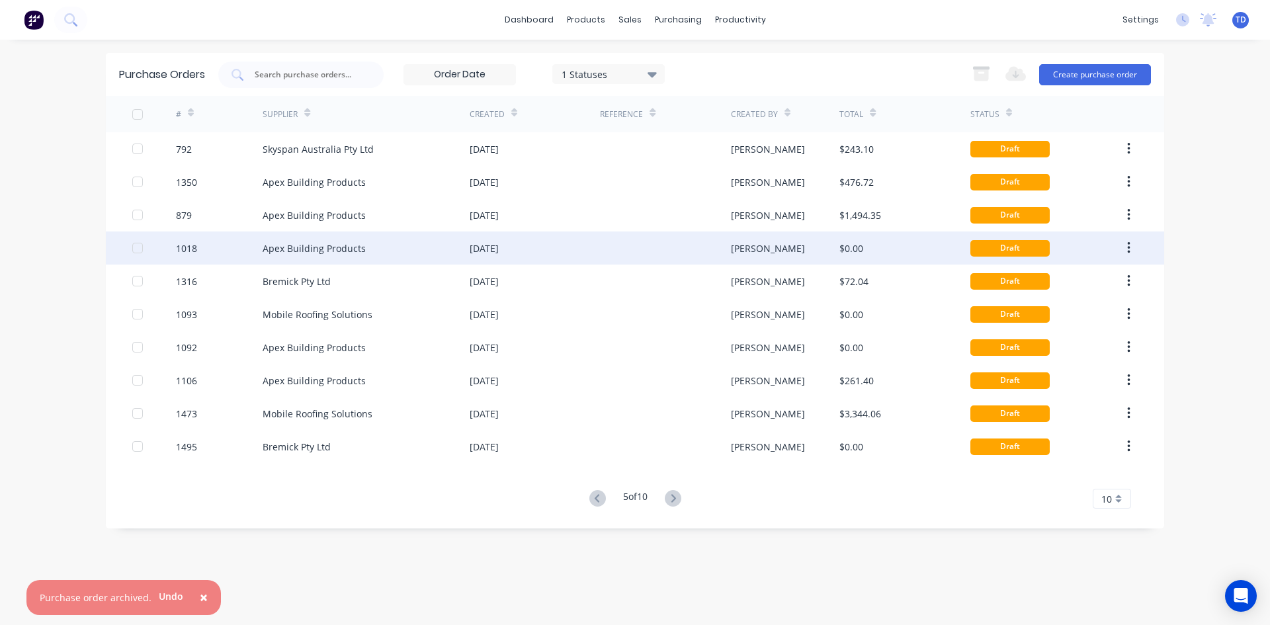
click at [905, 246] on div "$0.00" at bounding box center [904, 247] width 130 height 33
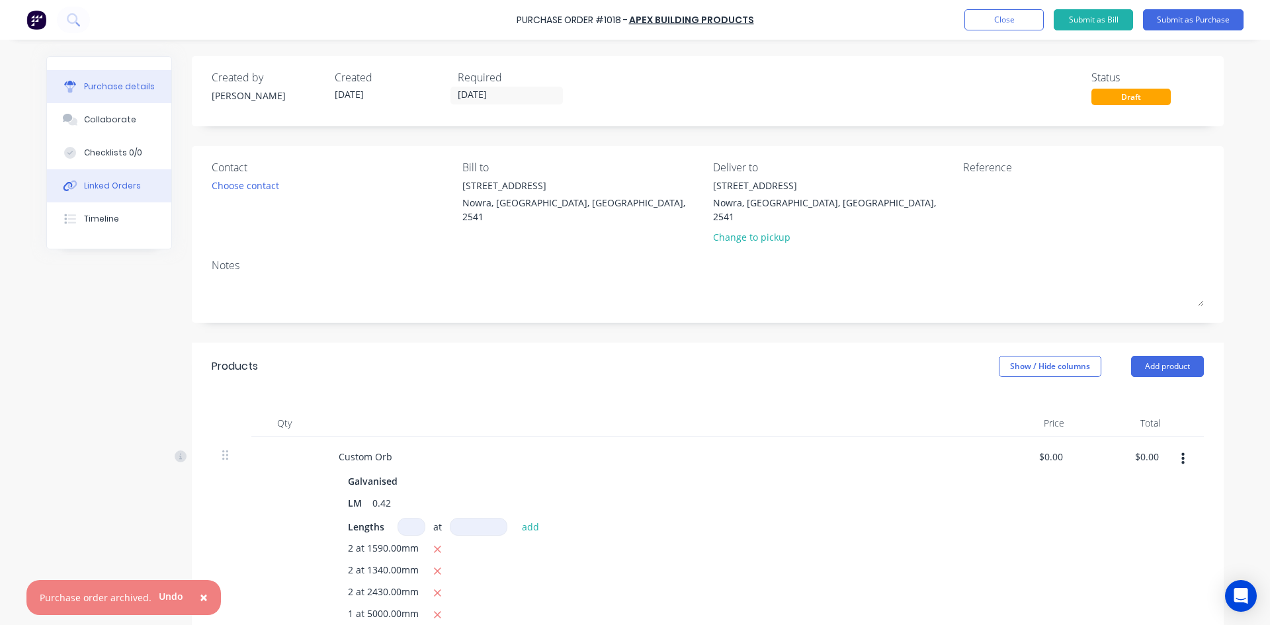
click at [100, 188] on div "Linked Orders" at bounding box center [112, 186] width 57 height 12
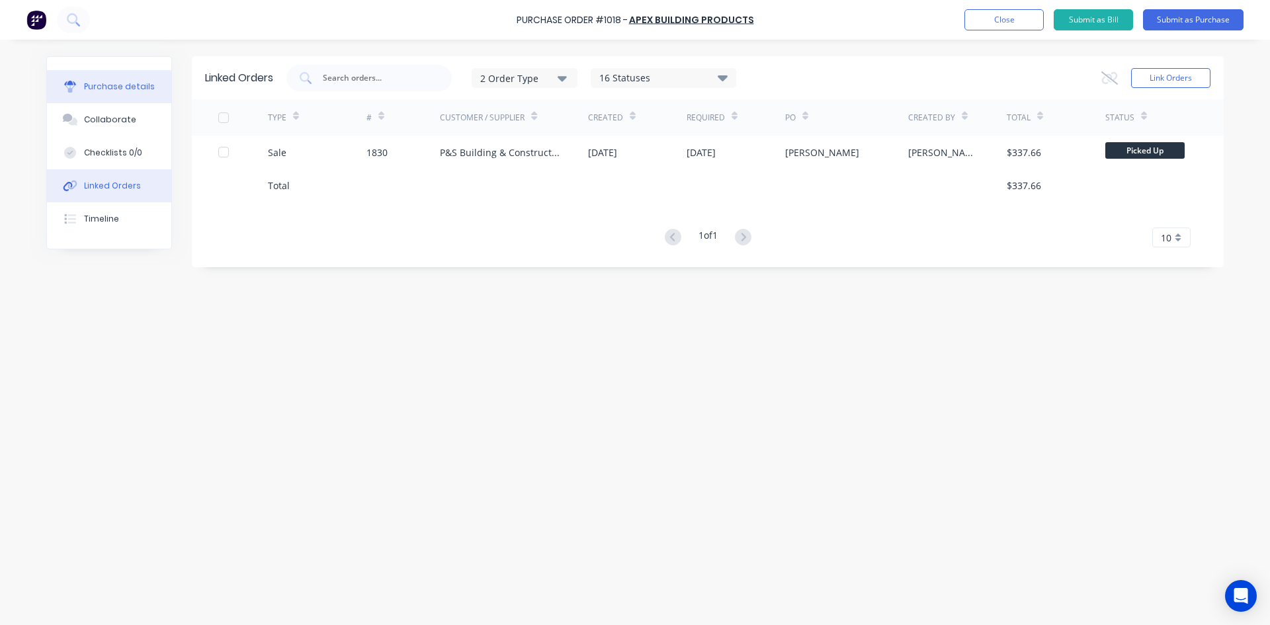
click at [130, 90] on div "Purchase details" at bounding box center [119, 87] width 71 height 12
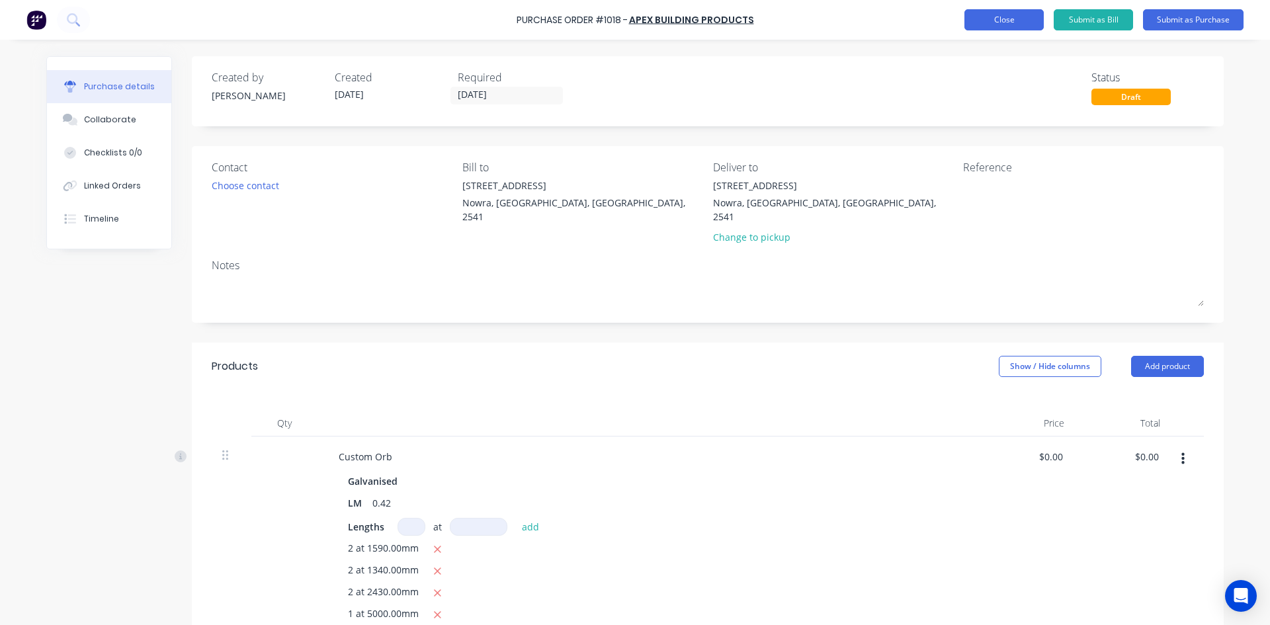
click at [987, 22] on button "Close" at bounding box center [1003, 19] width 79 height 21
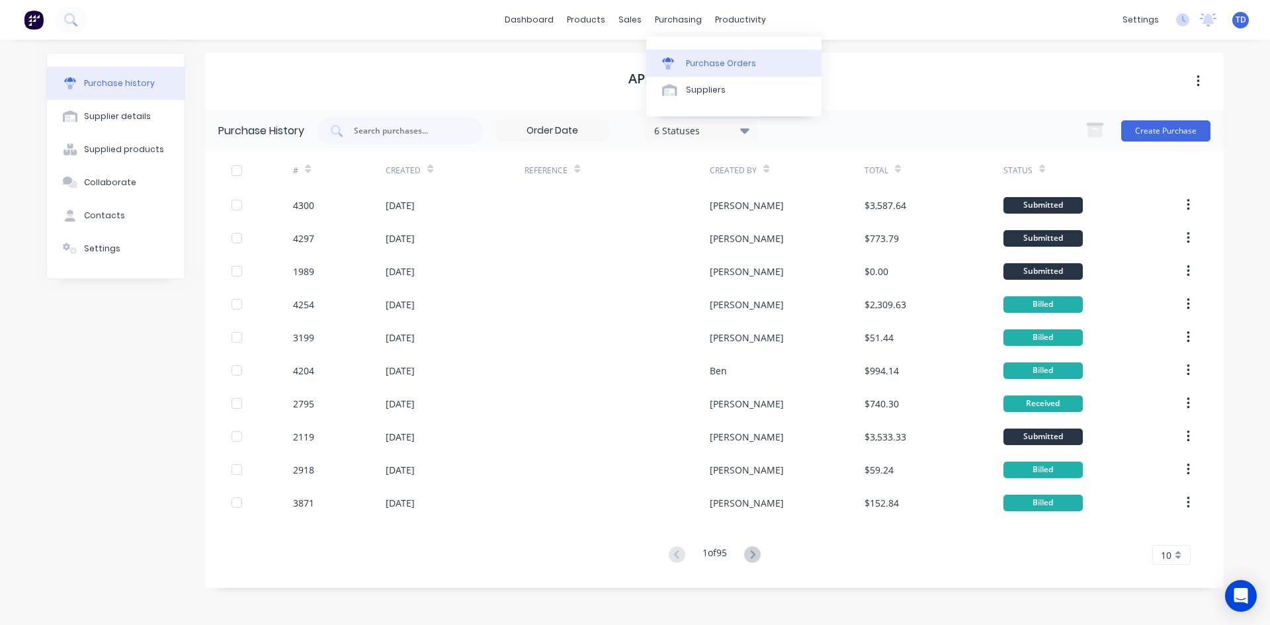
click at [694, 61] on div "Purchase Orders" at bounding box center [721, 64] width 70 height 12
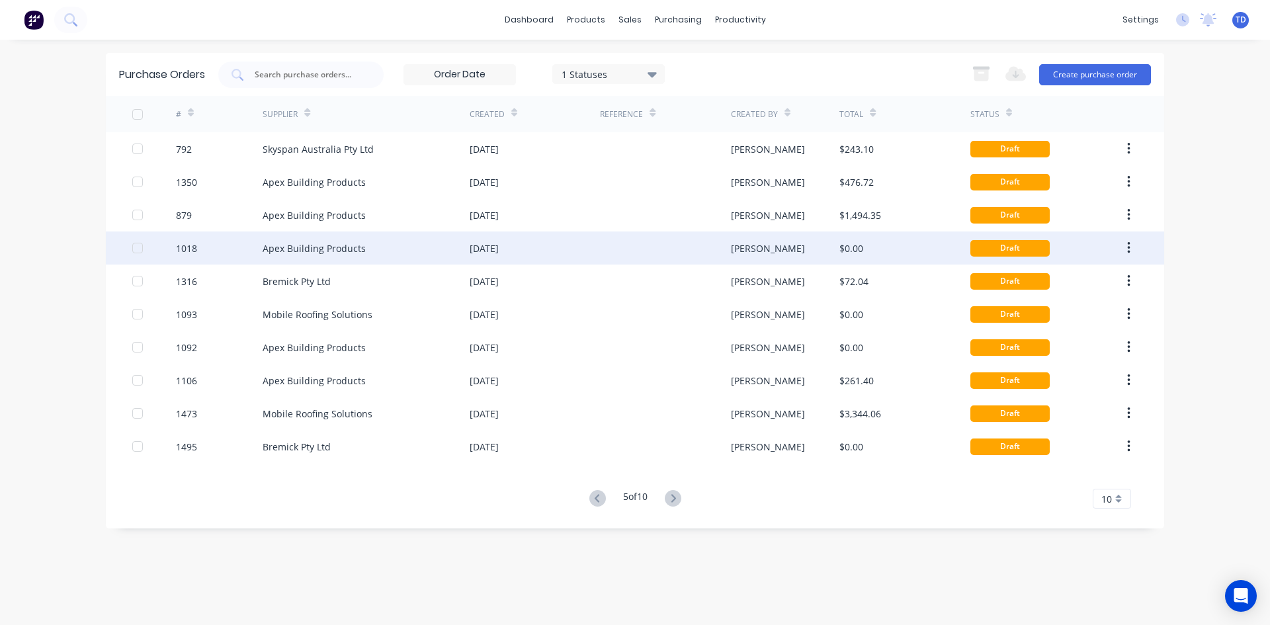
click at [733, 252] on div "[PERSON_NAME]" at bounding box center [768, 248] width 74 height 14
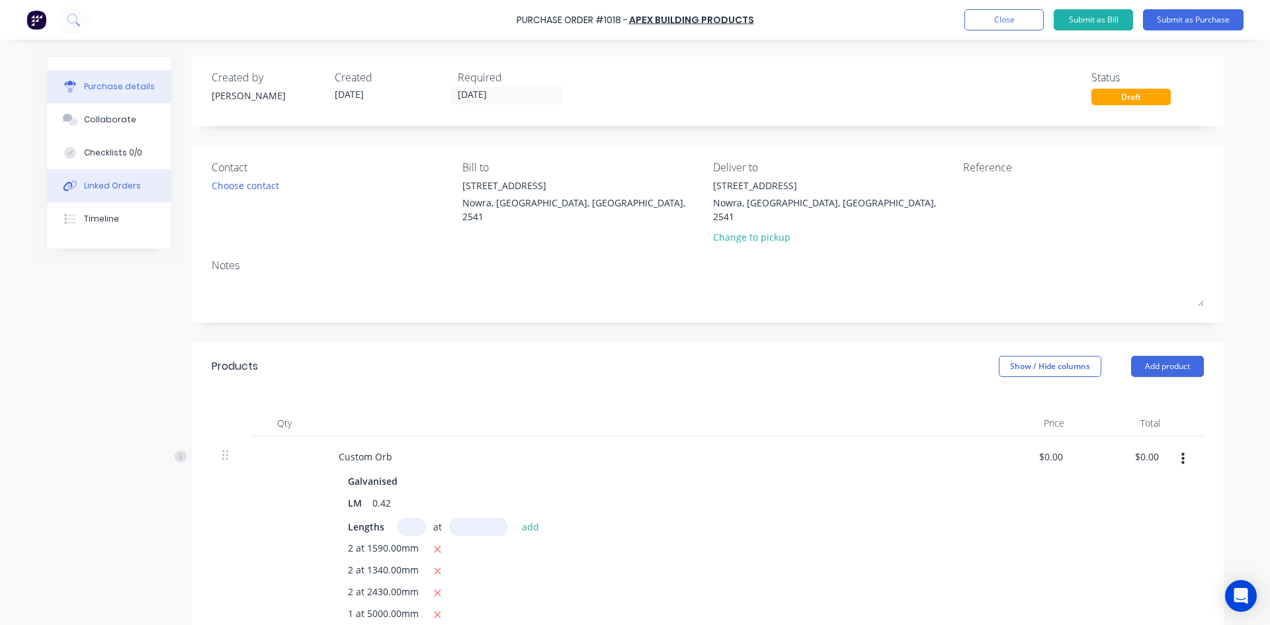
click at [91, 188] on div "Linked Orders" at bounding box center [112, 186] width 57 height 12
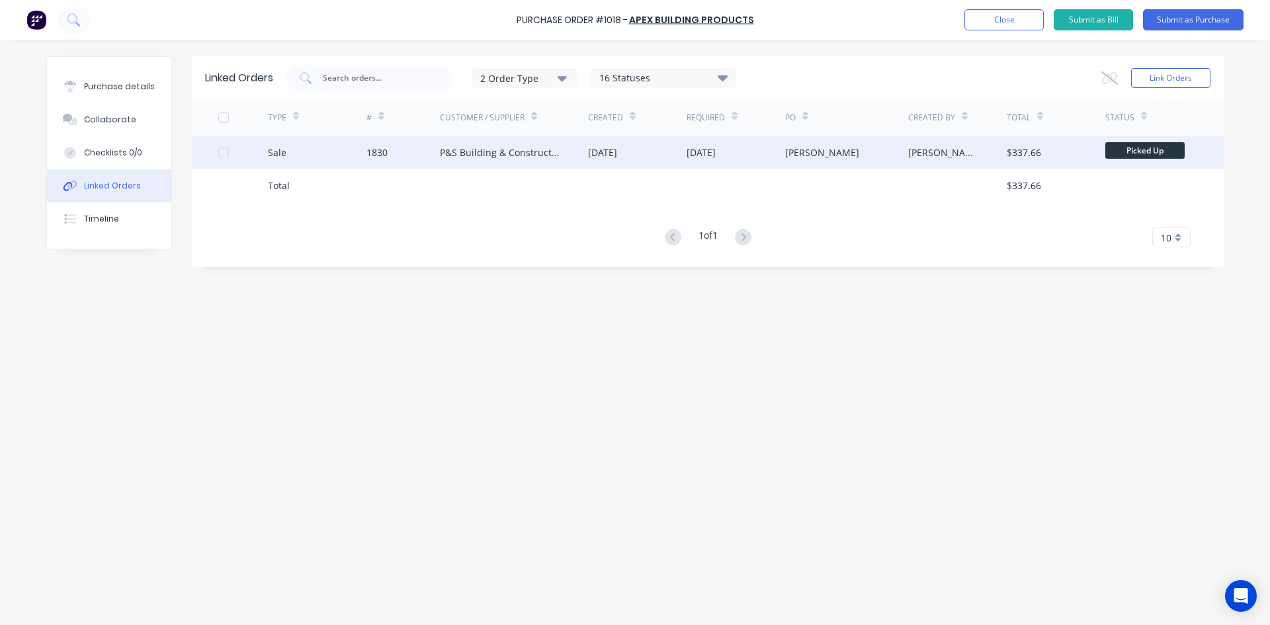
click at [570, 160] on div "P&S Building & Construction Pty Ltd" at bounding box center [514, 152] width 148 height 33
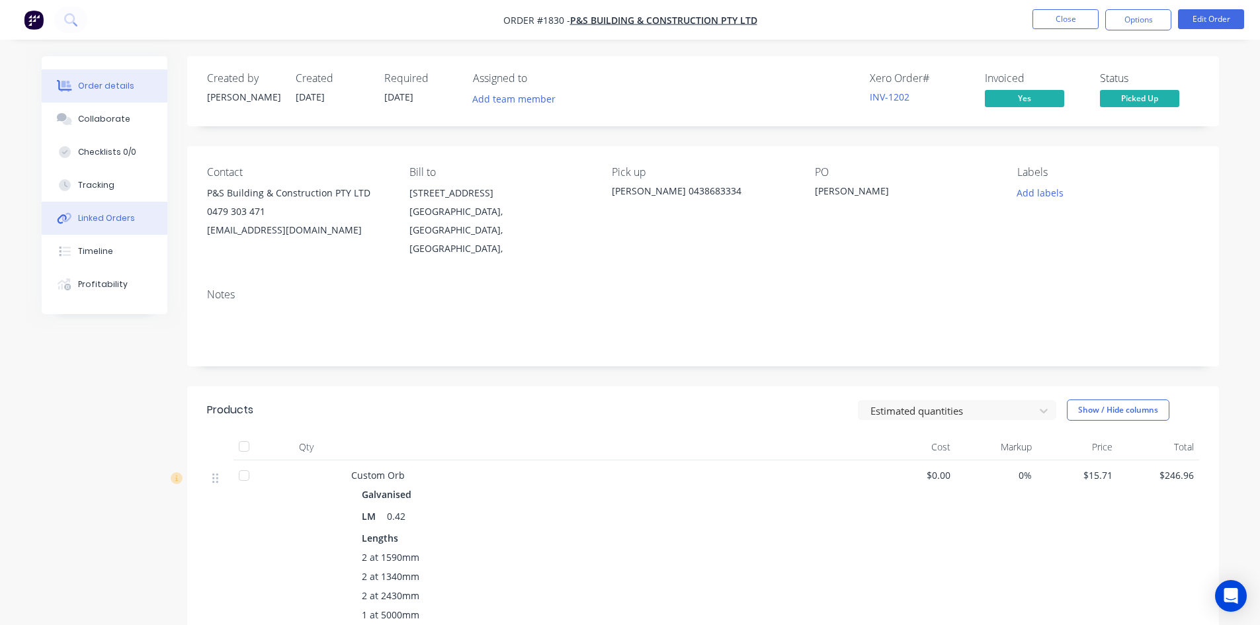
click at [116, 224] on button "Linked Orders" at bounding box center [105, 218] width 126 height 33
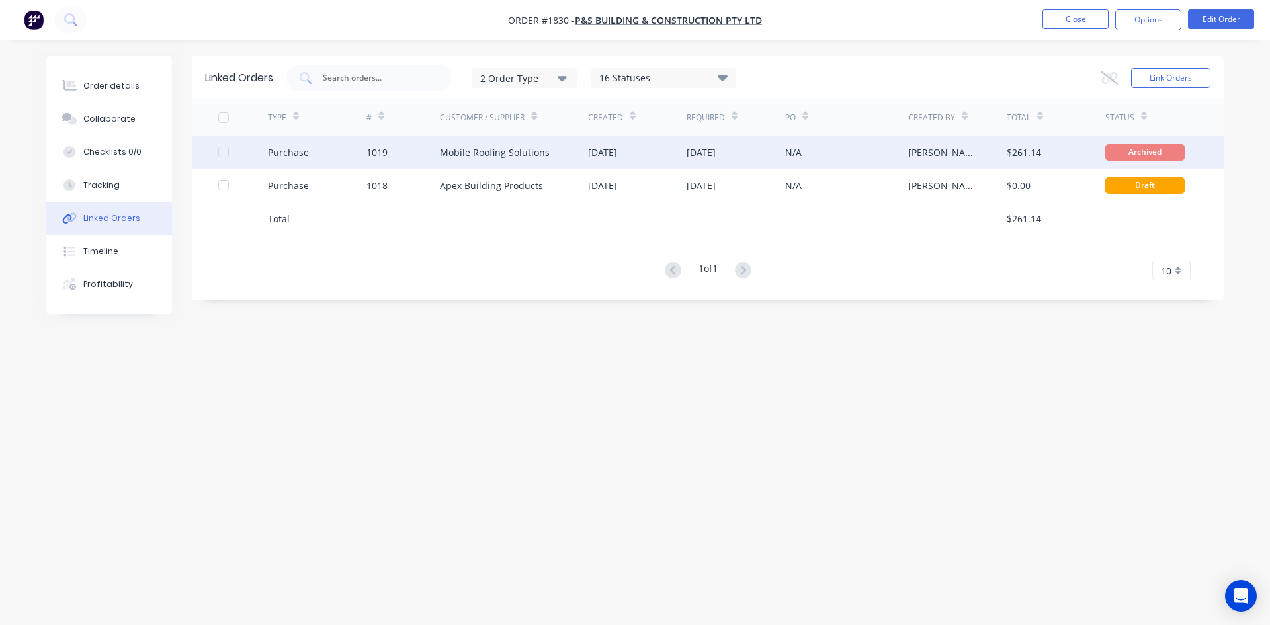
click at [517, 159] on div "Mobile Roofing Solutions" at bounding box center [495, 153] width 110 height 14
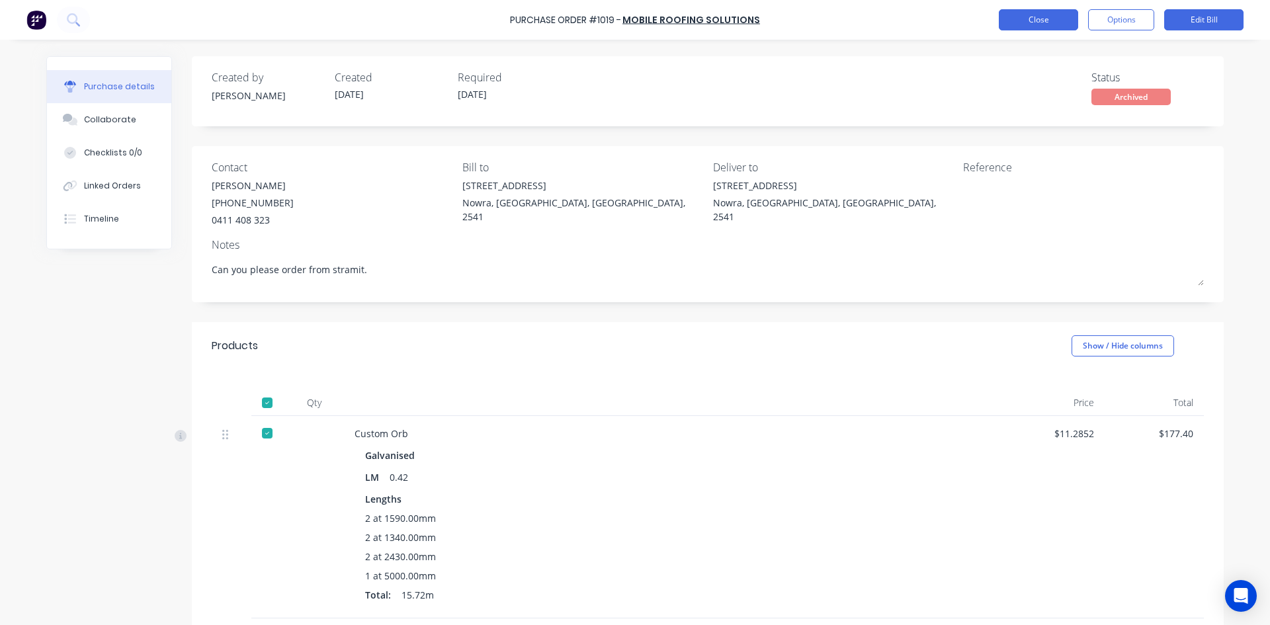
click at [1043, 24] on button "Close" at bounding box center [1038, 19] width 79 height 21
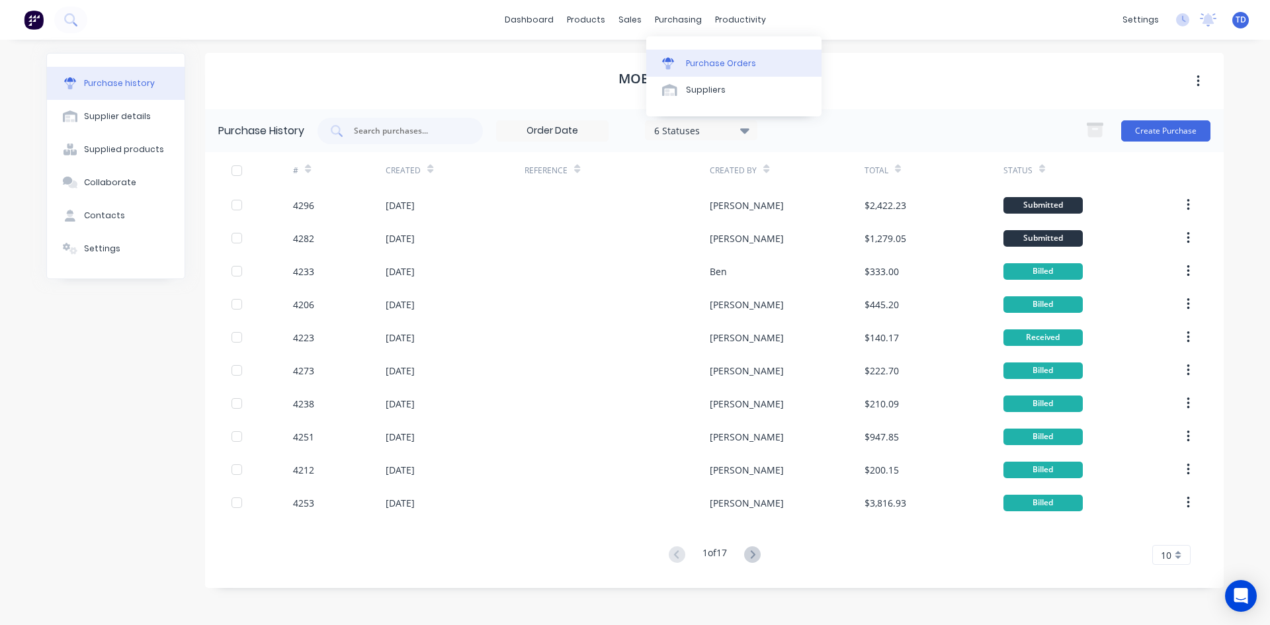
click at [689, 68] on div "Purchase Orders" at bounding box center [721, 64] width 70 height 12
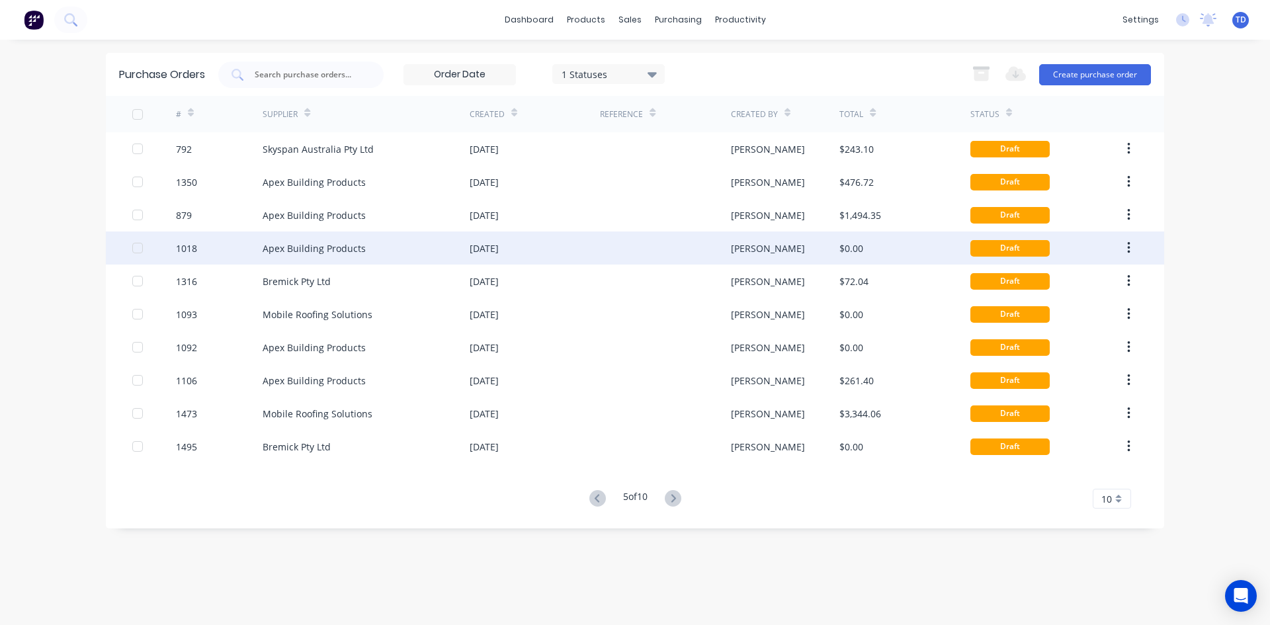
click at [652, 255] on div at bounding box center [665, 247] width 130 height 33
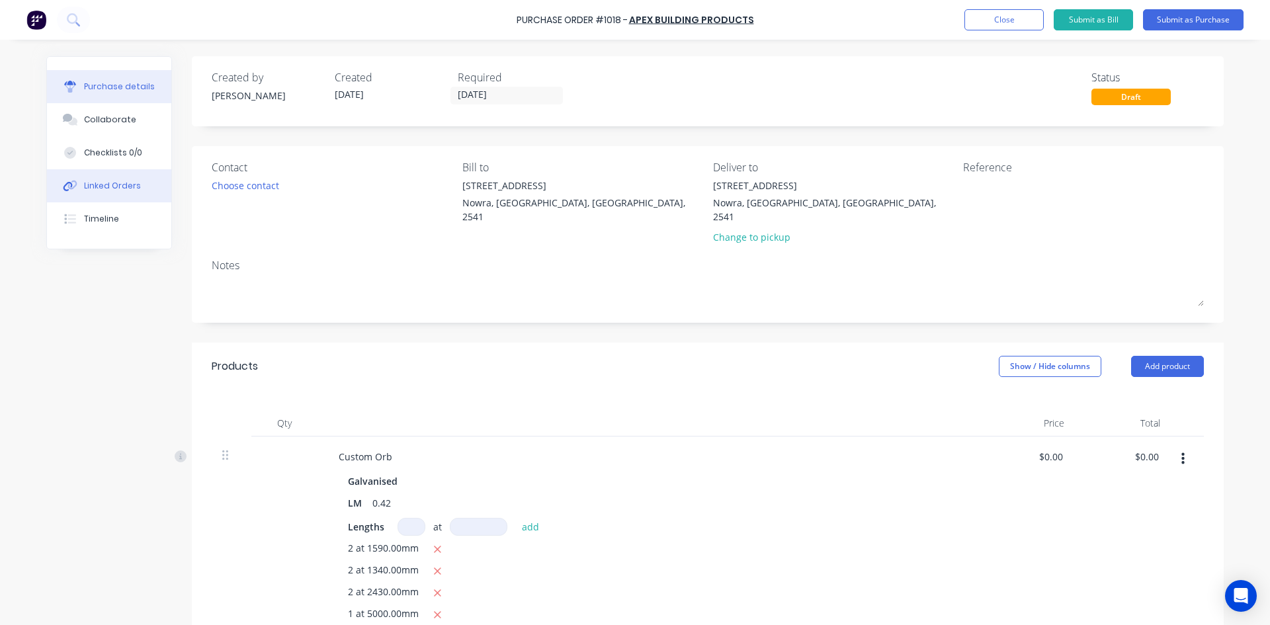
click at [108, 187] on div "Linked Orders" at bounding box center [112, 186] width 57 height 12
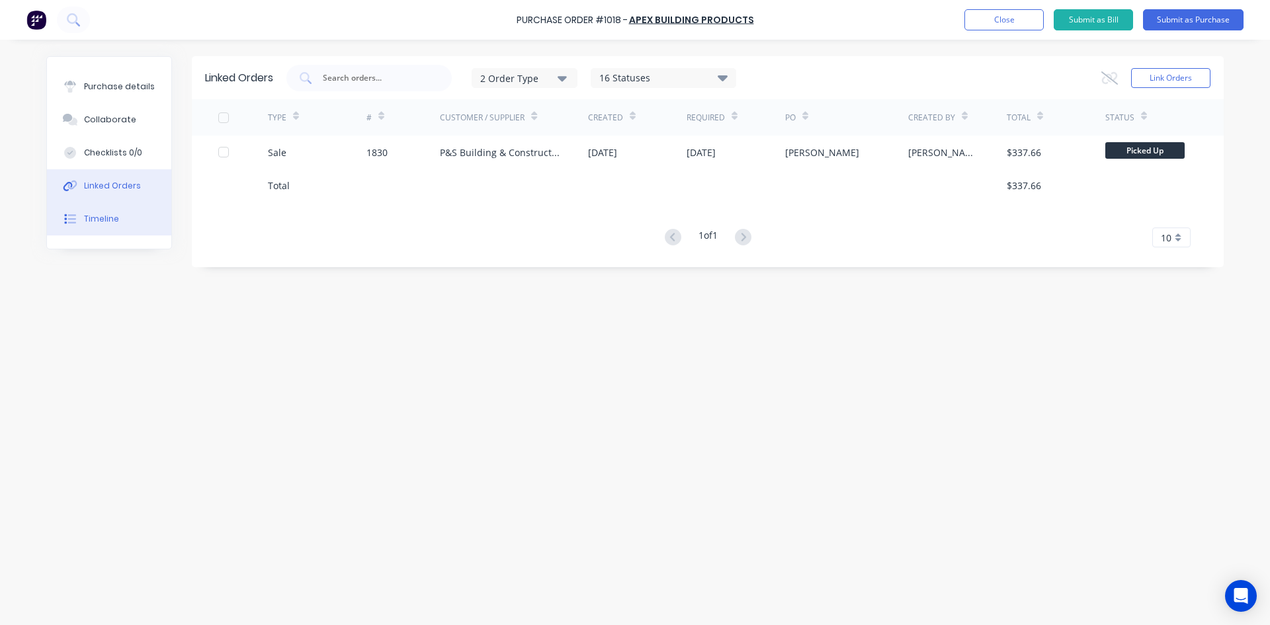
click at [99, 220] on div "Timeline" at bounding box center [101, 219] width 35 height 12
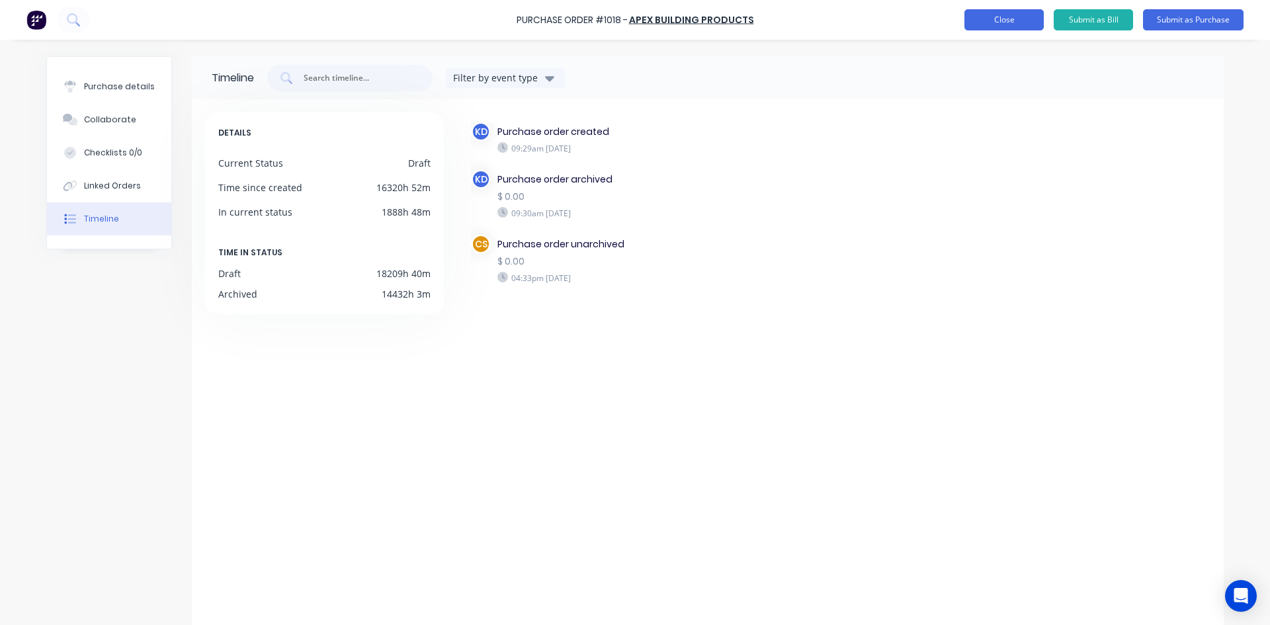
click at [988, 21] on button "Close" at bounding box center [1003, 19] width 79 height 21
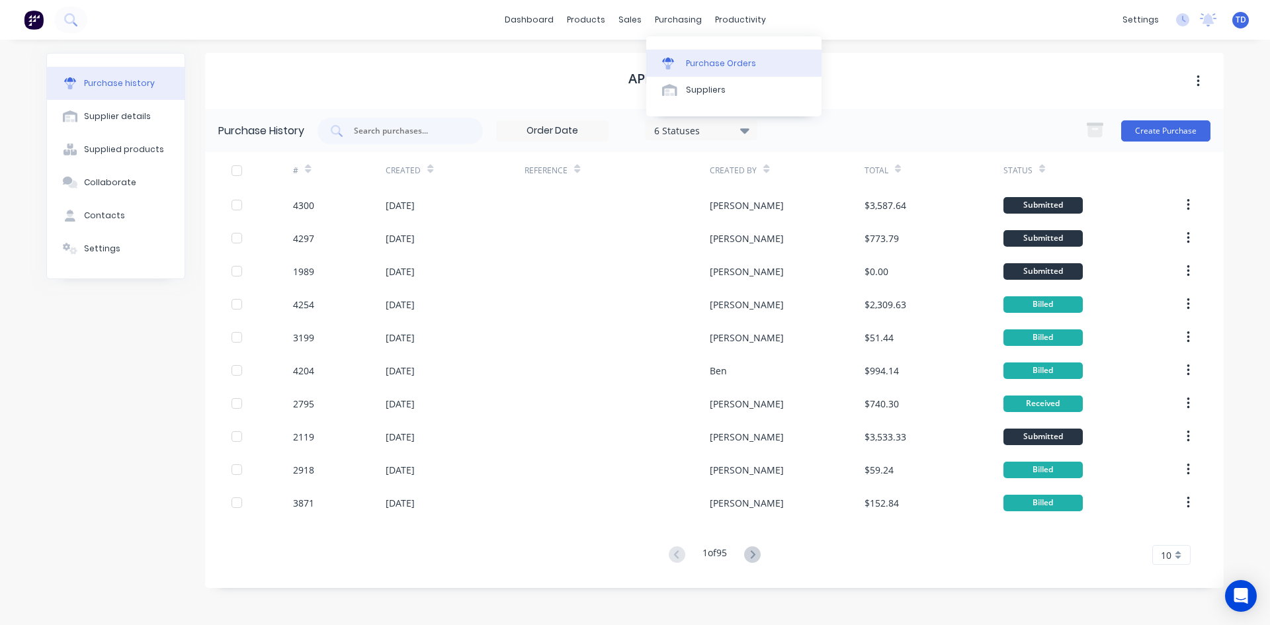
click at [698, 52] on link "Purchase Orders" at bounding box center [733, 63] width 175 height 26
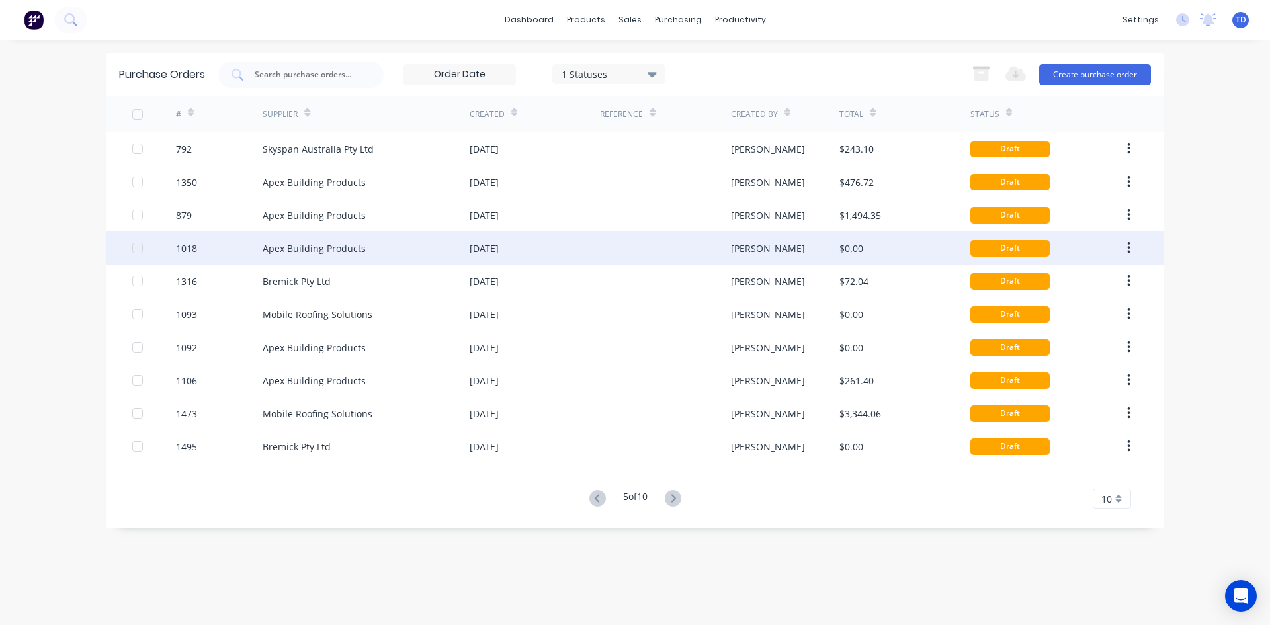
click at [1133, 243] on button "button" at bounding box center [1128, 248] width 31 height 24
click at [1062, 280] on div "Archive" at bounding box center [1081, 282] width 102 height 19
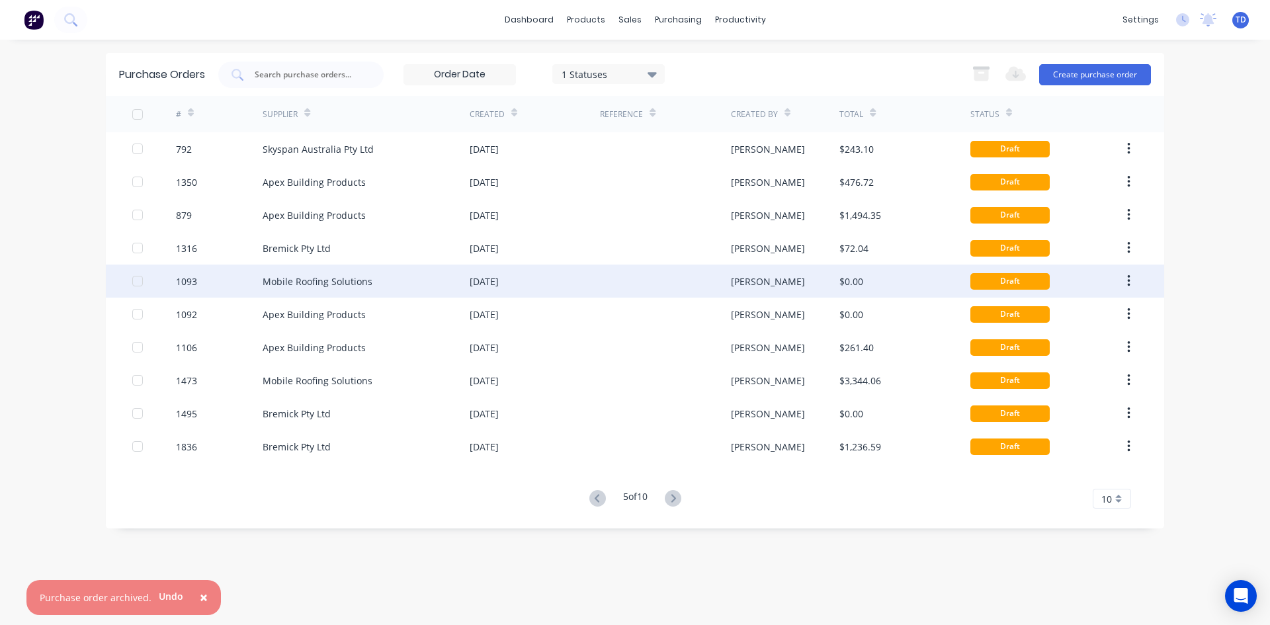
click at [817, 278] on div "[PERSON_NAME]" at bounding box center [785, 281] width 109 height 33
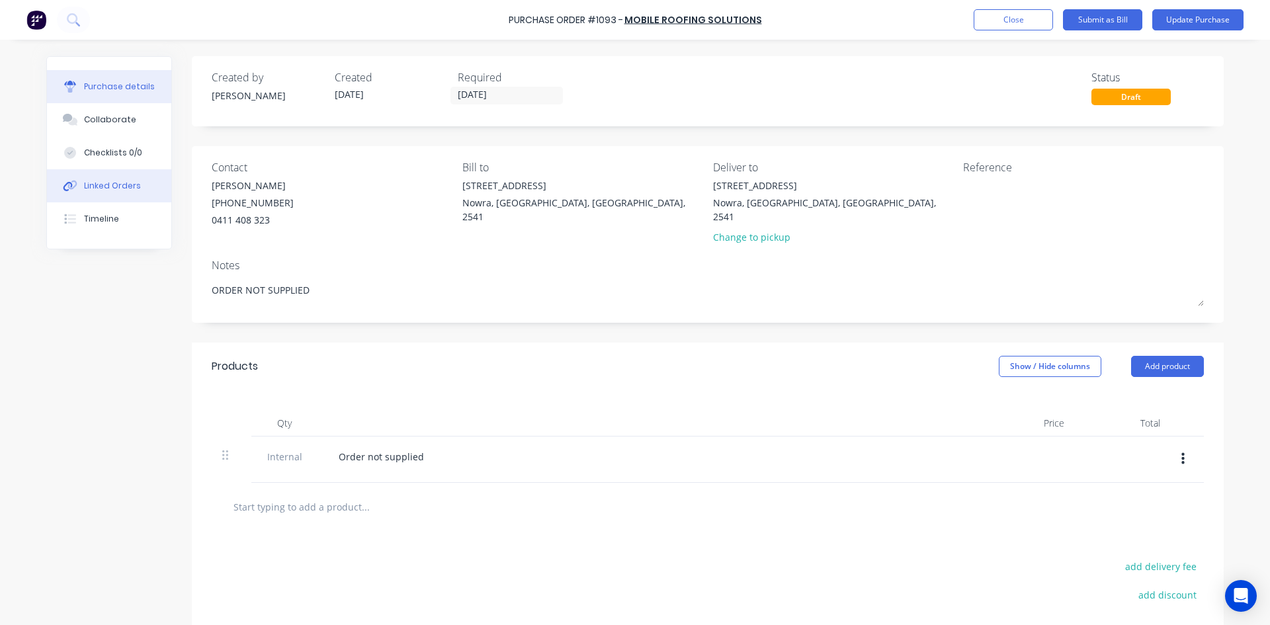
click at [104, 185] on div "Linked Orders" at bounding box center [112, 186] width 57 height 12
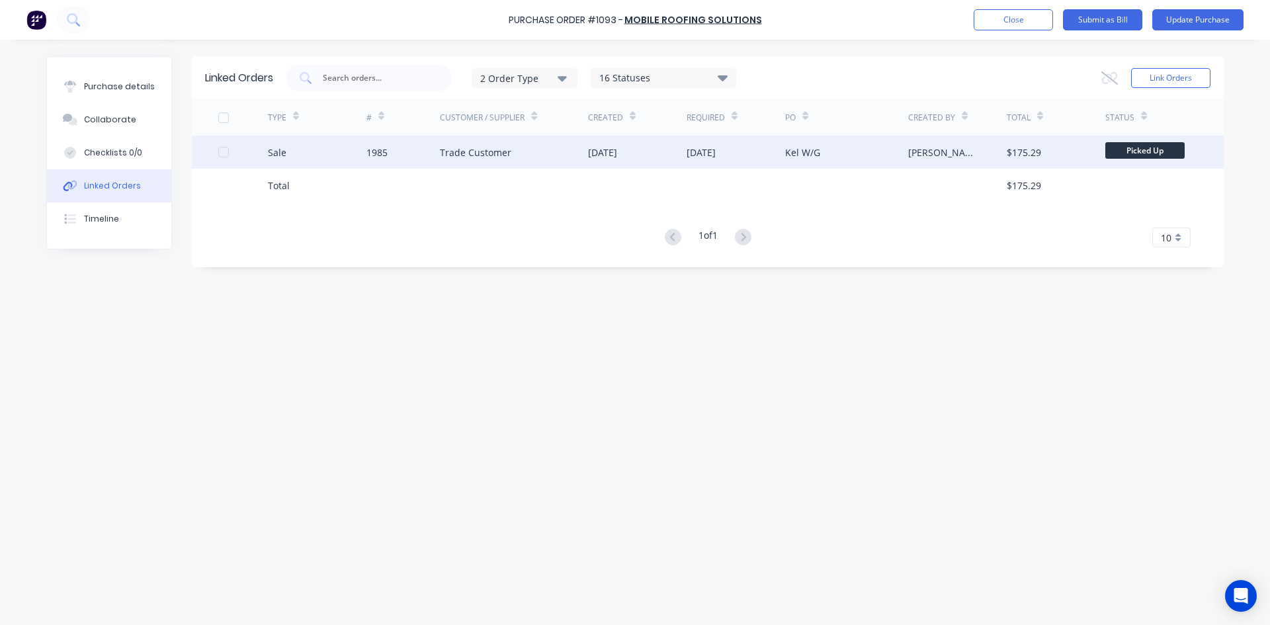
click at [517, 142] on div "Trade Customer" at bounding box center [514, 152] width 148 height 33
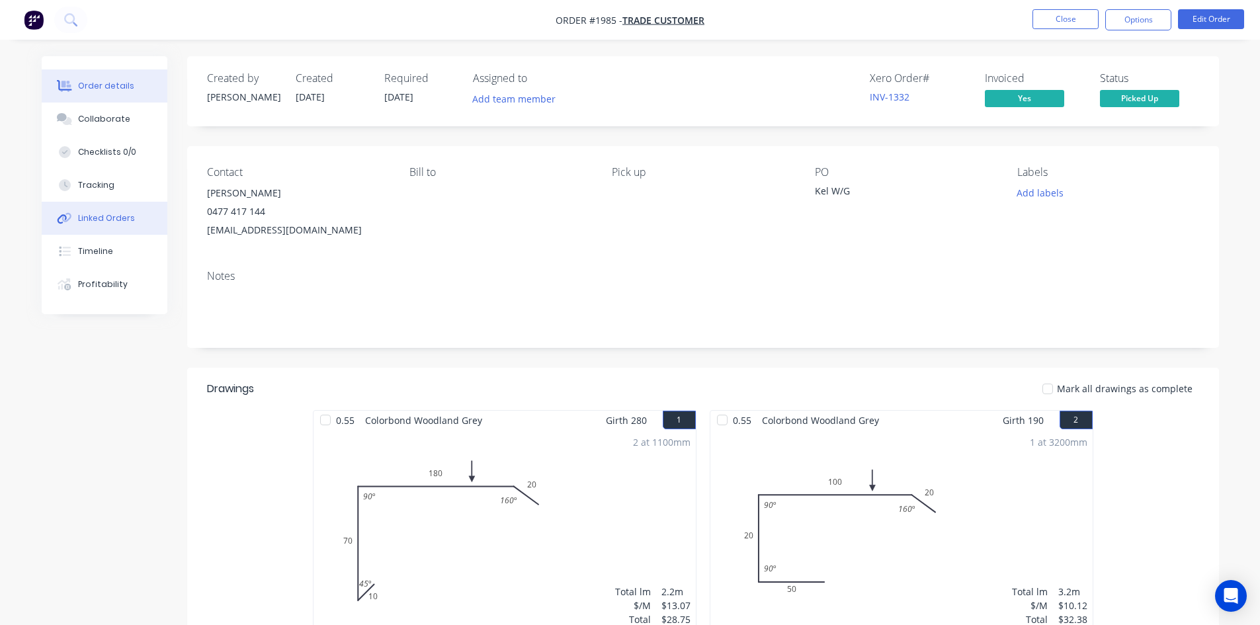
click at [110, 215] on div "Linked Orders" at bounding box center [106, 218] width 57 height 12
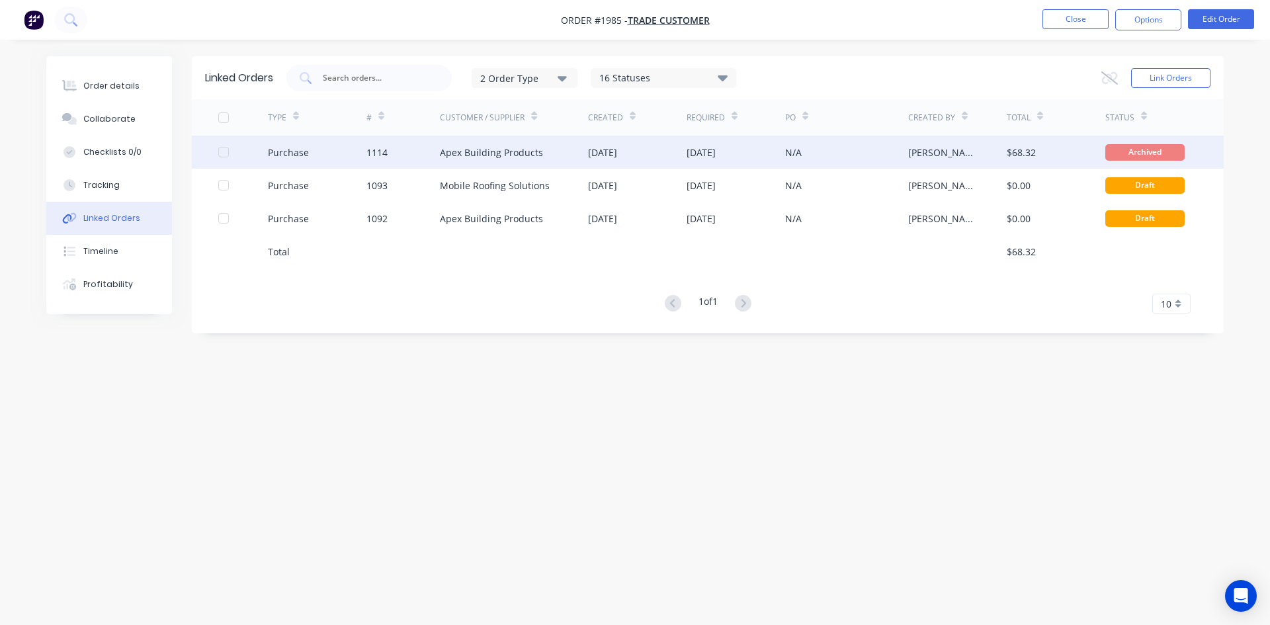
click at [550, 160] on div "Apex Building Products" at bounding box center [514, 152] width 148 height 33
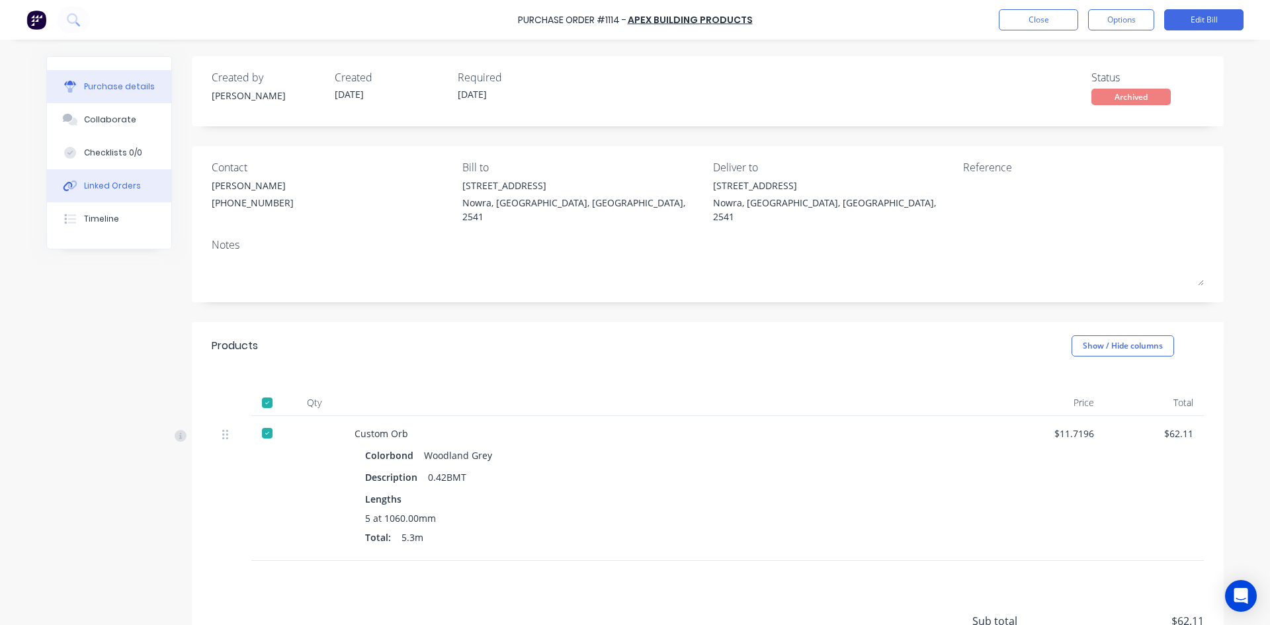
click at [103, 188] on div "Linked Orders" at bounding box center [112, 186] width 57 height 12
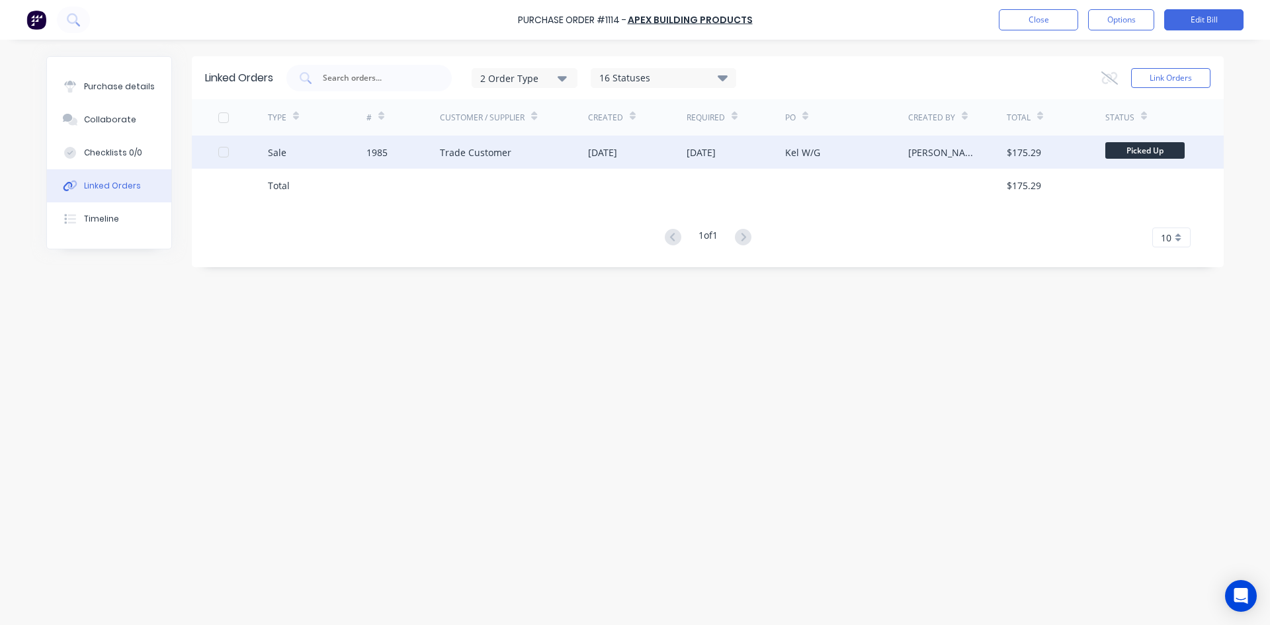
click at [528, 144] on div "Trade Customer" at bounding box center [514, 152] width 148 height 33
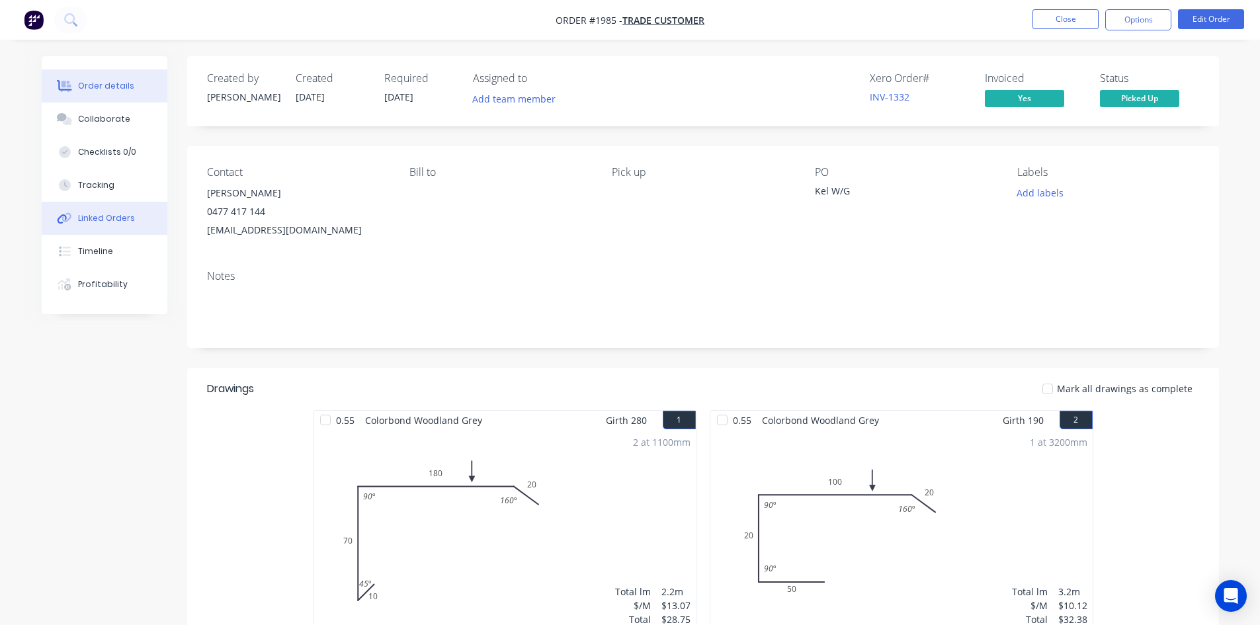
click at [102, 222] on div "Linked Orders" at bounding box center [106, 218] width 57 height 12
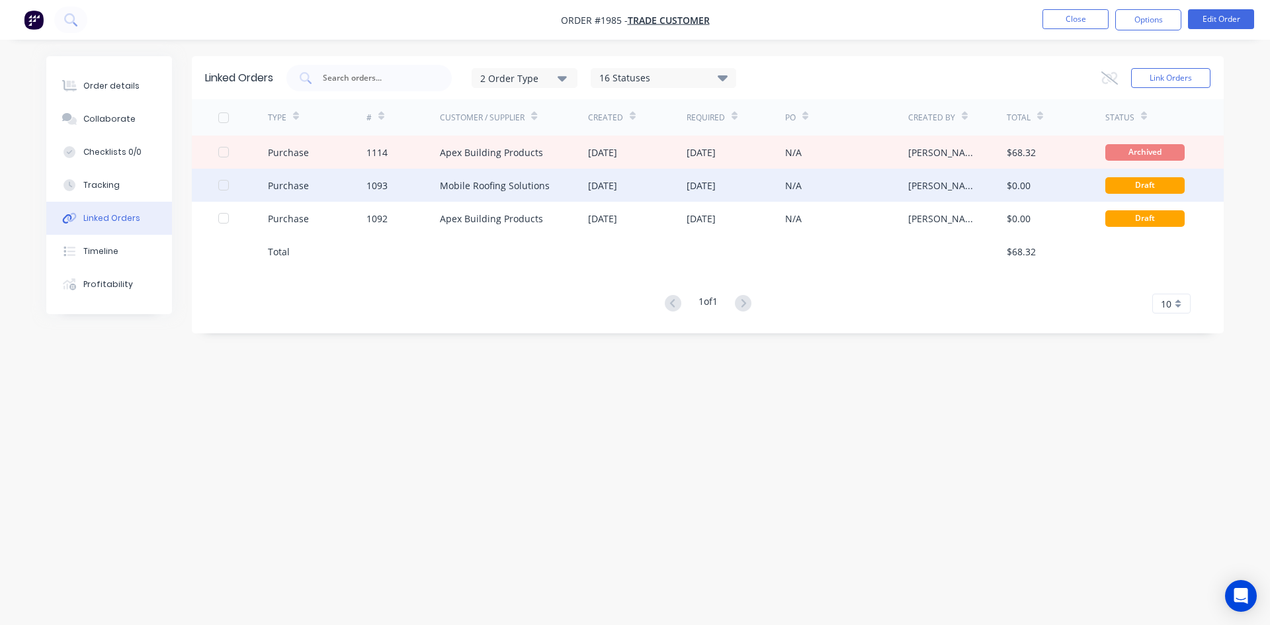
click at [1151, 187] on div "Draft" at bounding box center [1144, 185] width 79 height 17
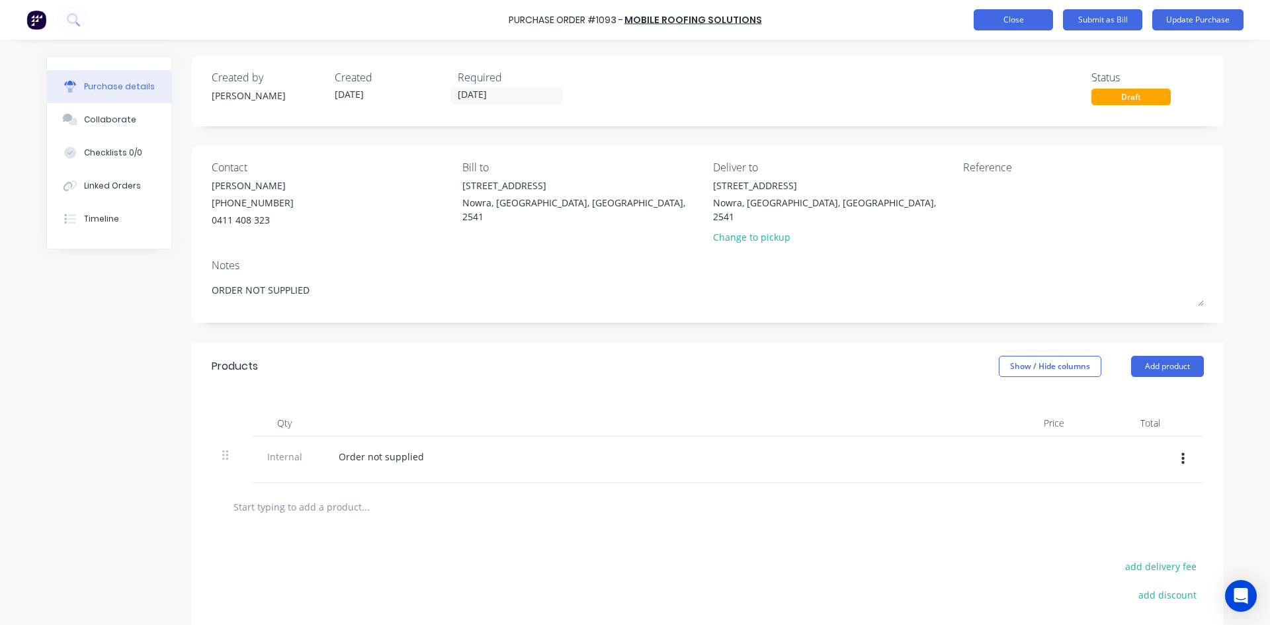
click at [996, 27] on button "Close" at bounding box center [1013, 19] width 79 height 21
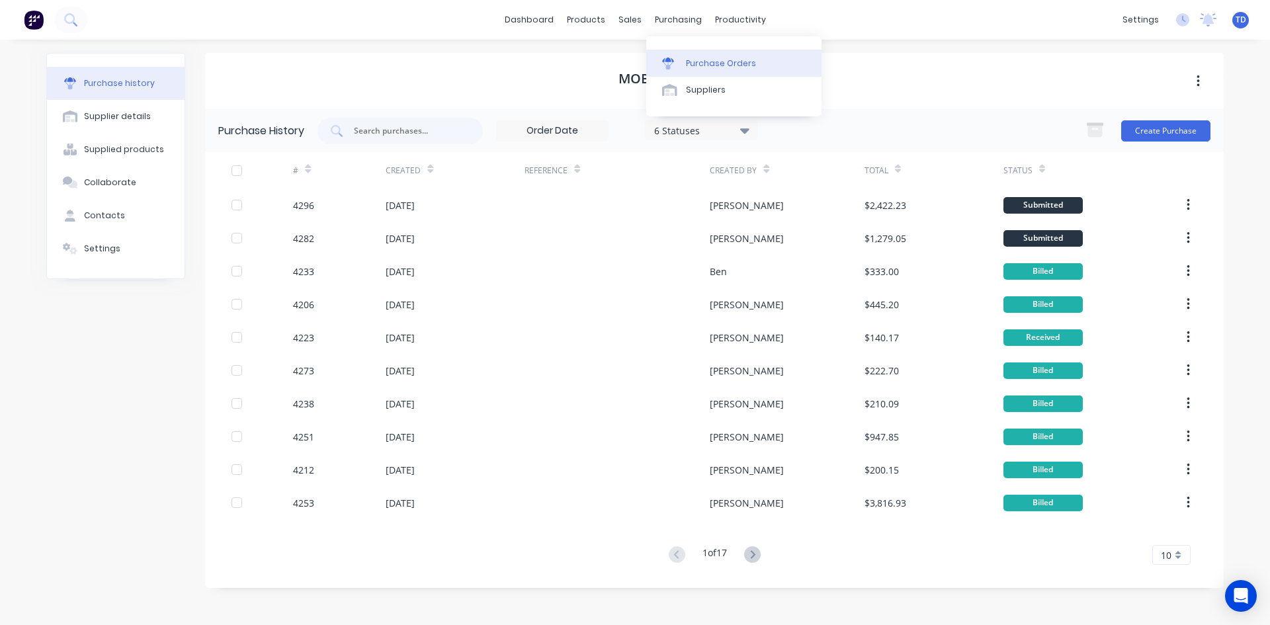
click at [690, 60] on div "Purchase Orders" at bounding box center [721, 64] width 70 height 12
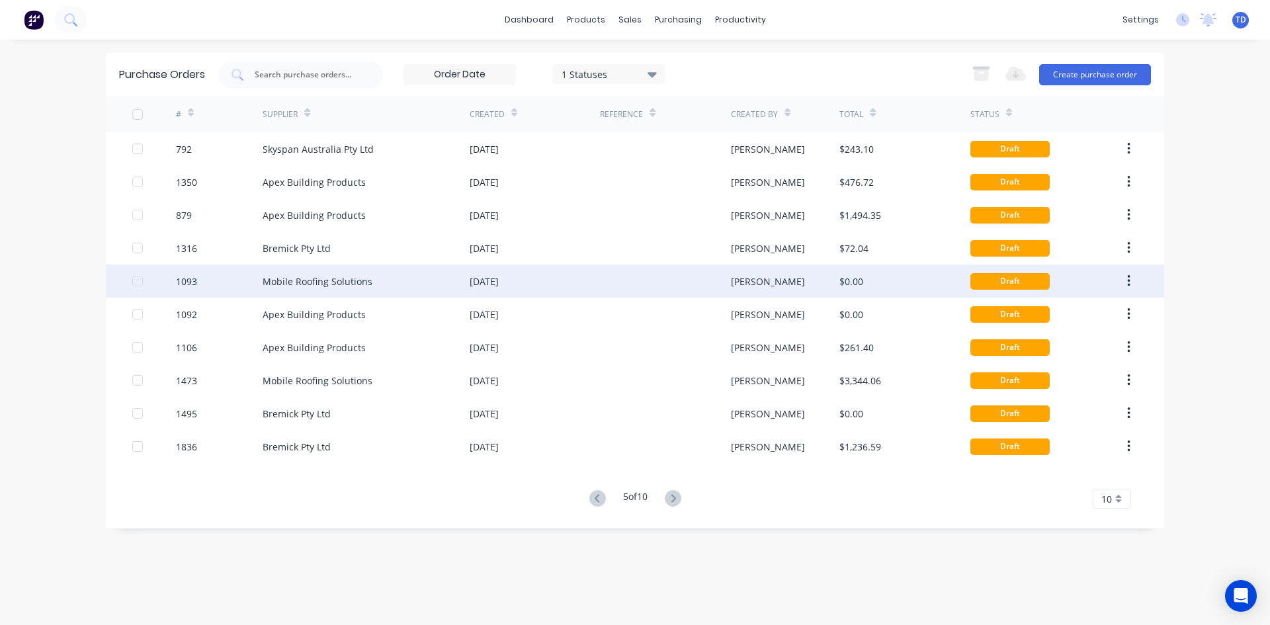
click at [1128, 282] on icon "button" at bounding box center [1128, 281] width 3 height 12
click at [1086, 319] on div "Archive" at bounding box center [1081, 315] width 102 height 19
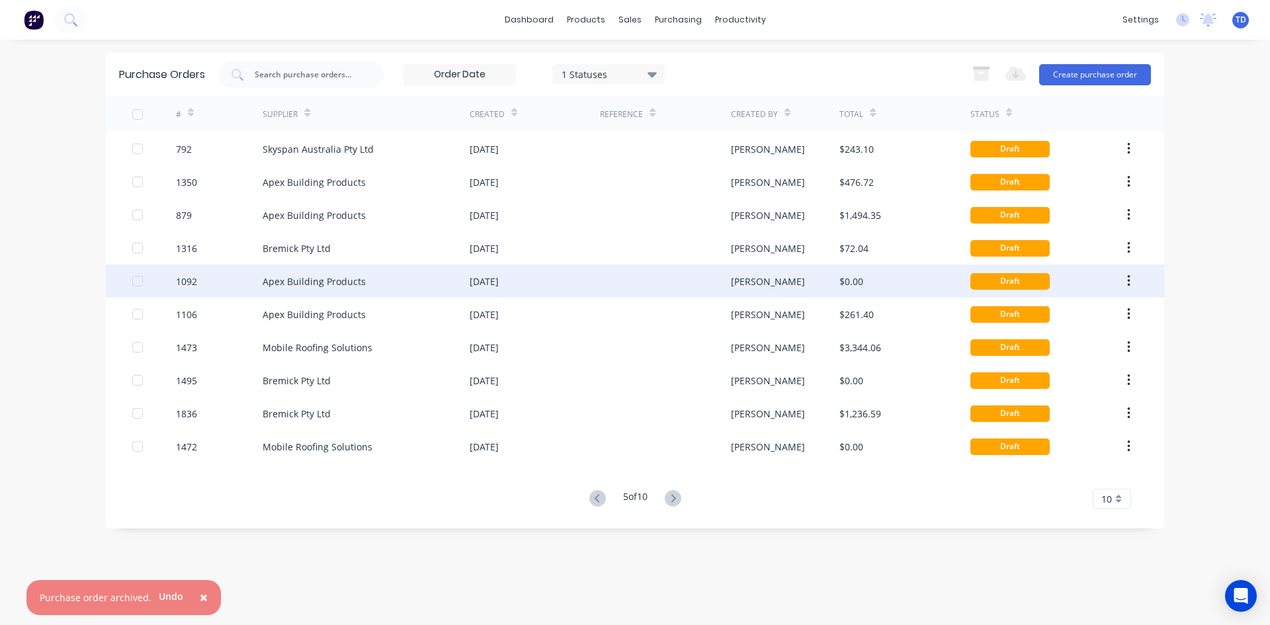
click at [1127, 276] on icon "button" at bounding box center [1128, 281] width 3 height 15
click at [1056, 310] on div "Archive" at bounding box center [1081, 315] width 102 height 19
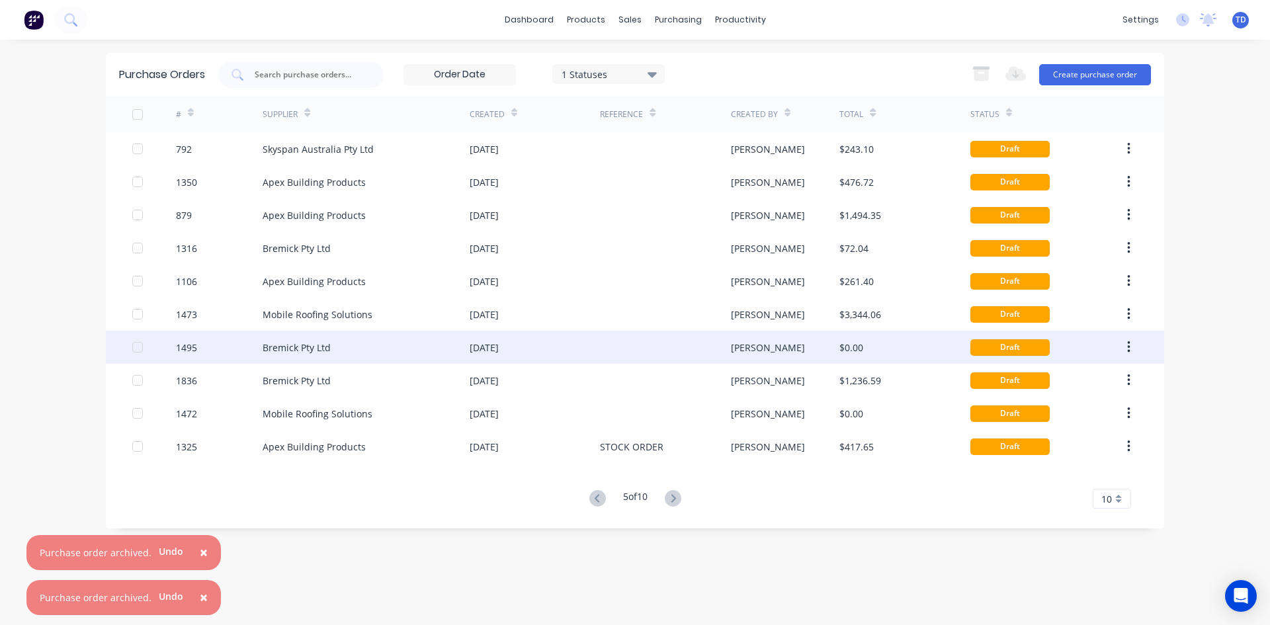
click at [794, 345] on div "[PERSON_NAME]" at bounding box center [785, 347] width 109 height 33
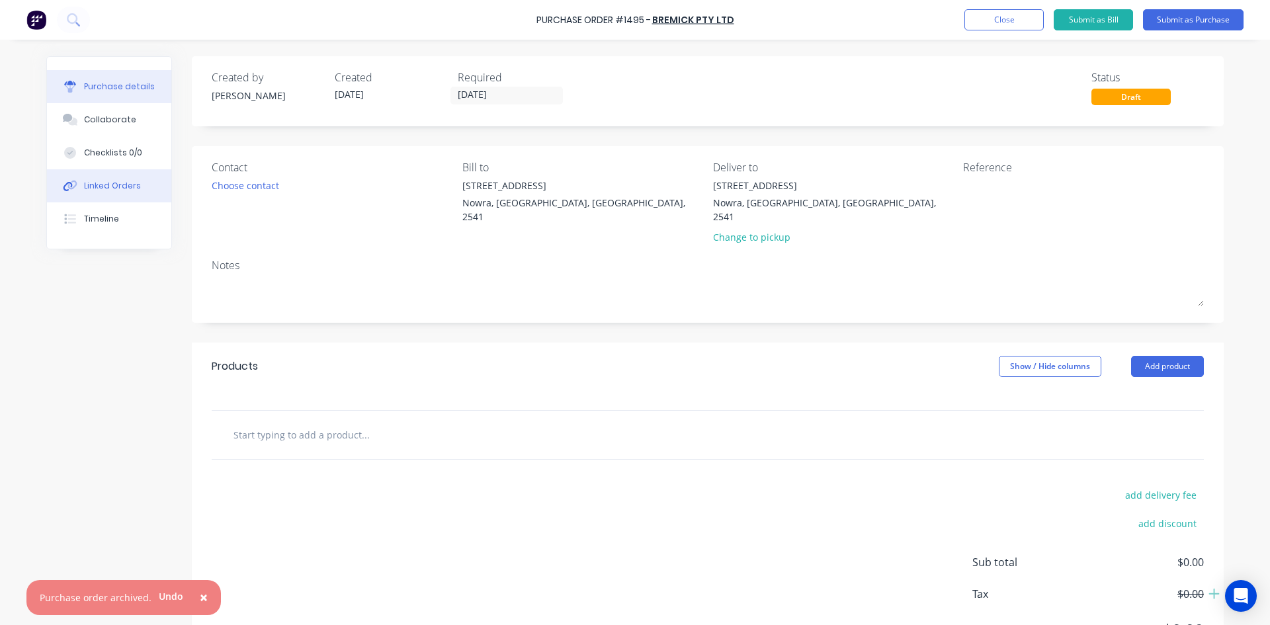
click at [102, 193] on button "Linked Orders" at bounding box center [109, 185] width 124 height 33
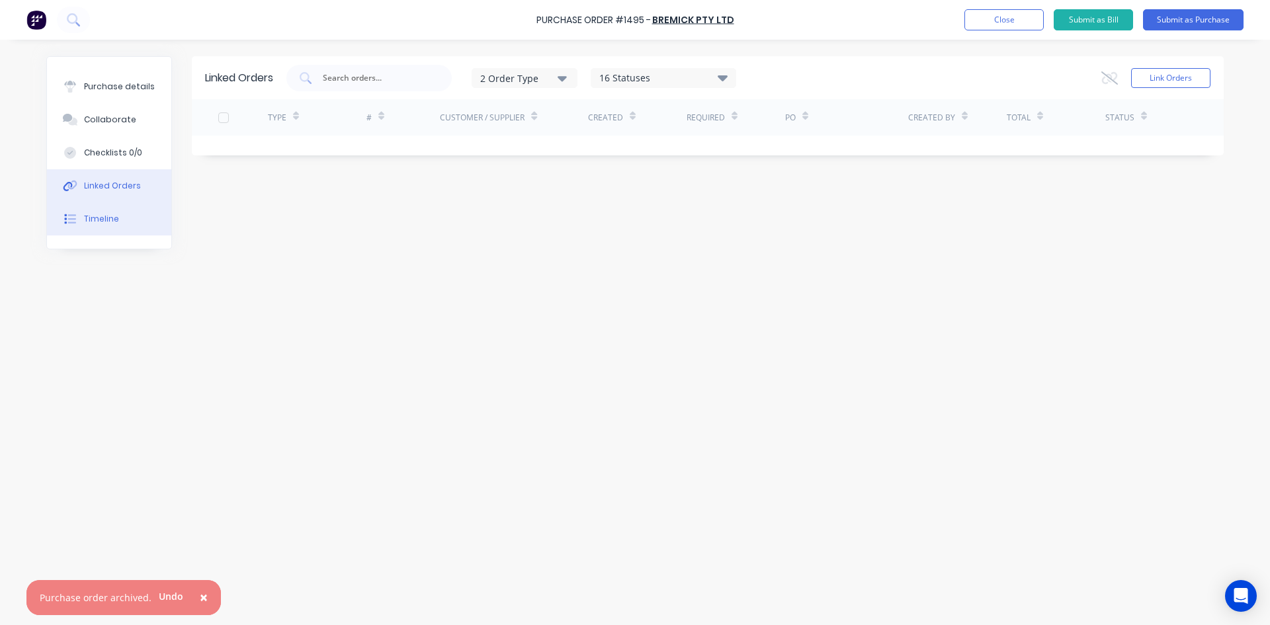
click at [99, 216] on div "Timeline" at bounding box center [101, 219] width 35 height 12
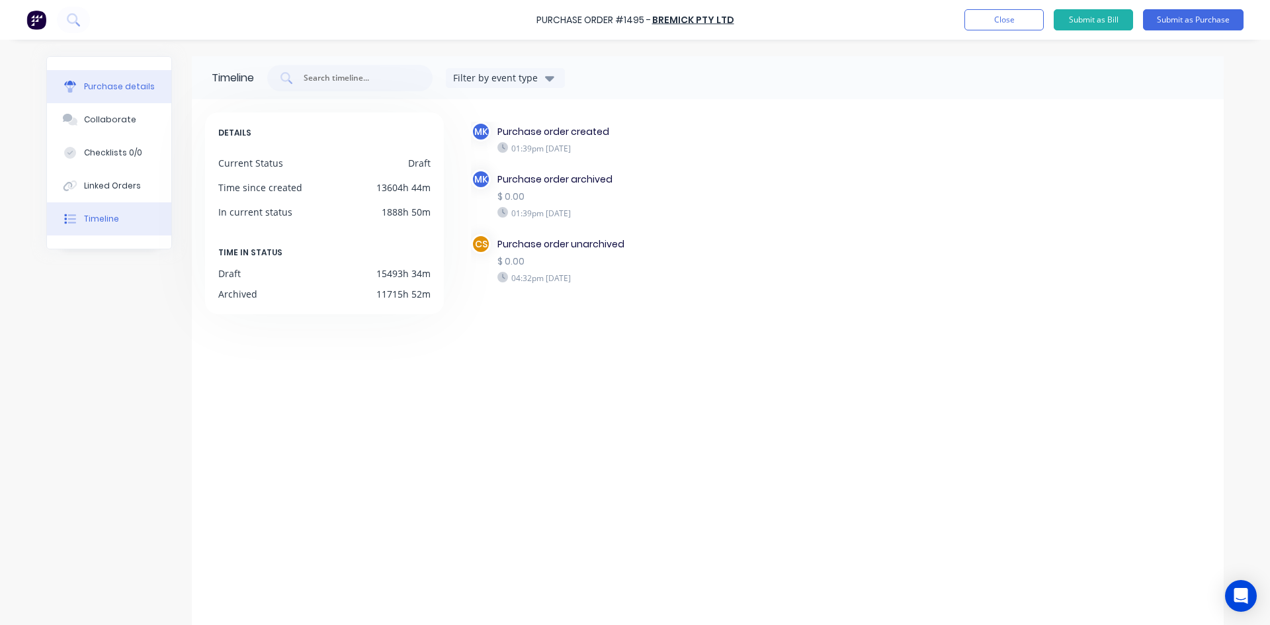
click at [120, 89] on div "Purchase details" at bounding box center [119, 87] width 71 height 12
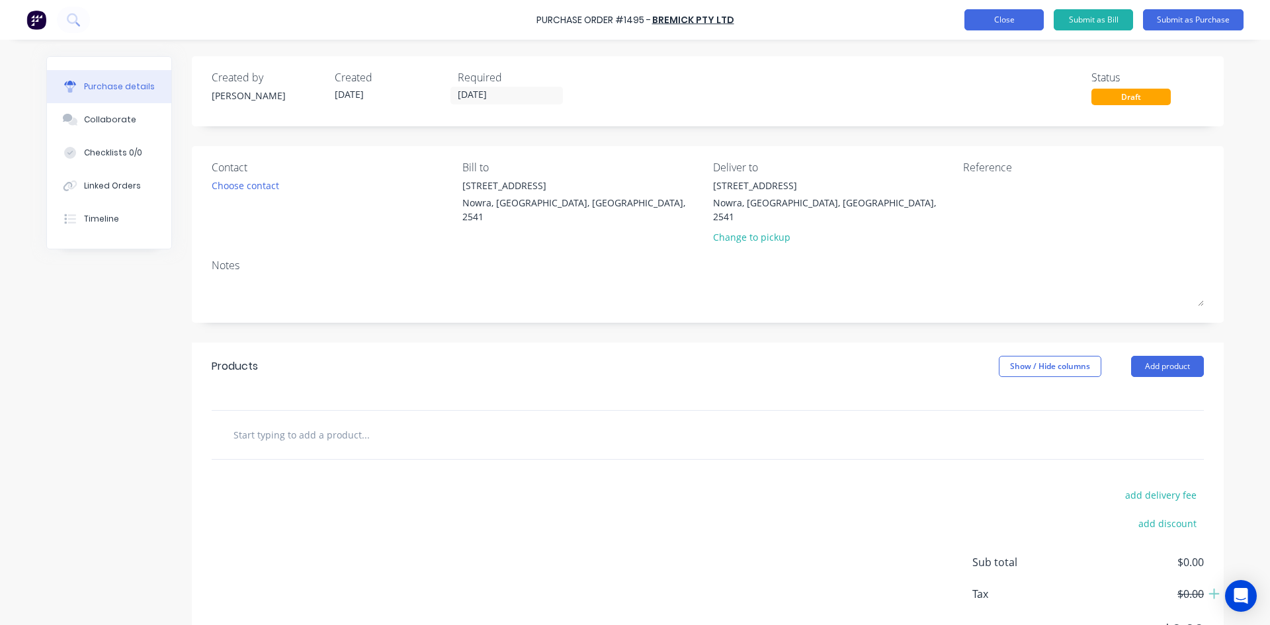
click at [1017, 19] on button "Close" at bounding box center [1003, 19] width 79 height 21
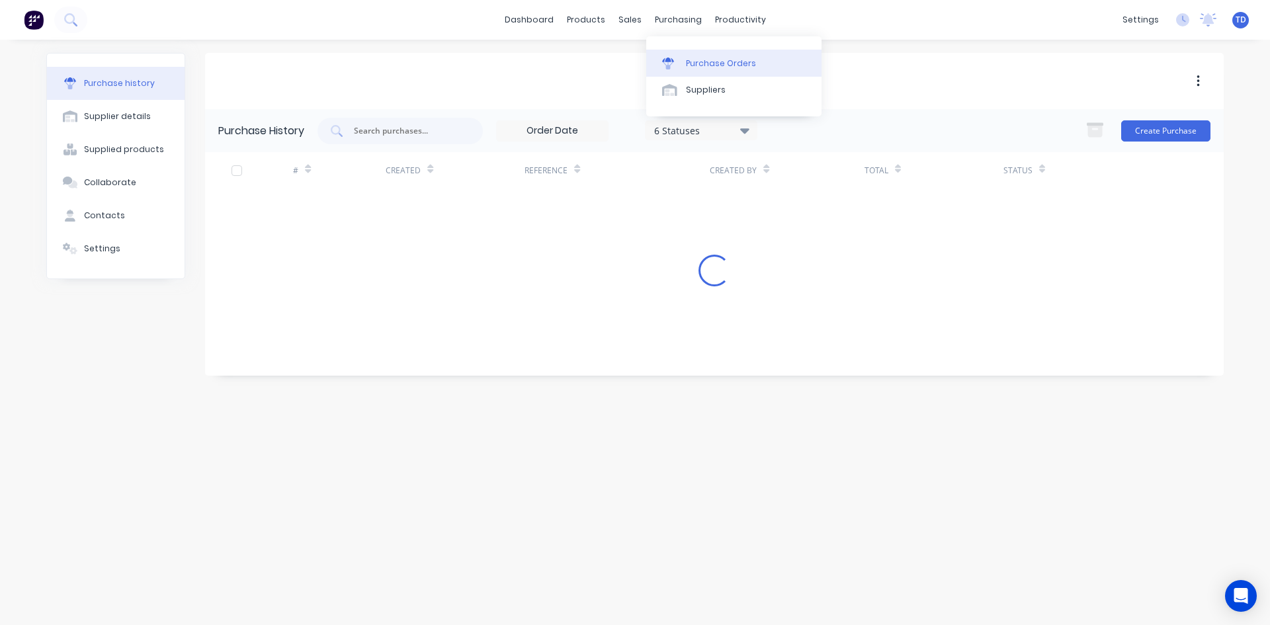
click at [692, 64] on div "Purchase Orders" at bounding box center [721, 64] width 70 height 12
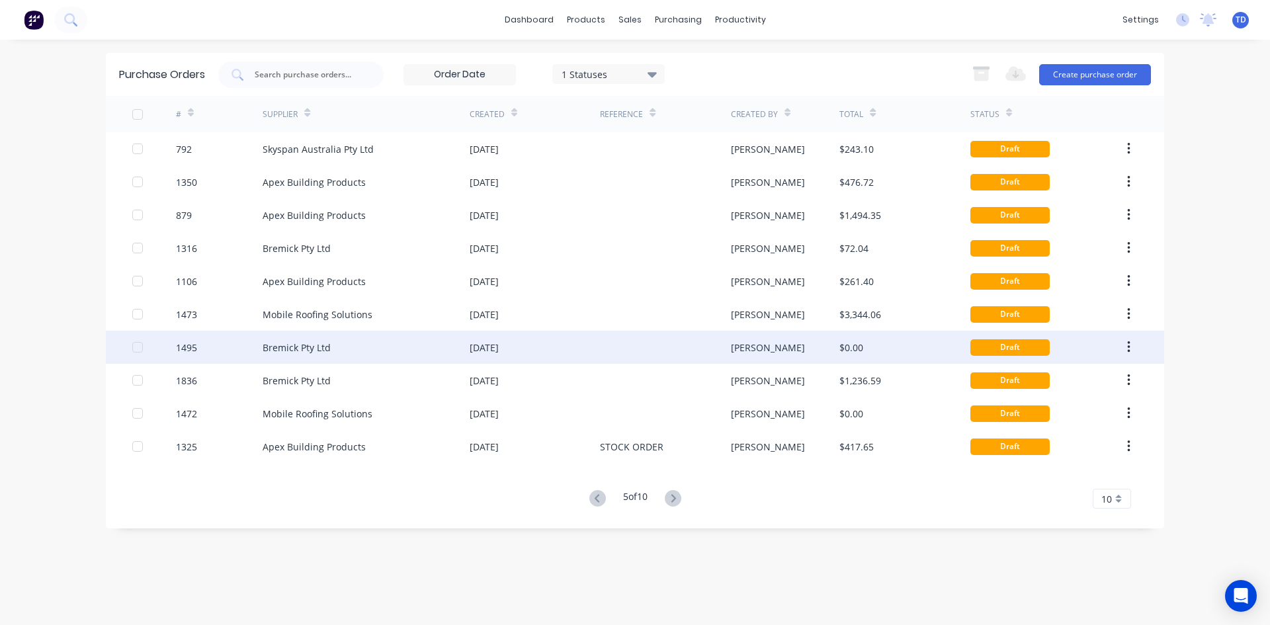
click at [1128, 347] on icon "button" at bounding box center [1128, 347] width 3 height 12
click at [1075, 380] on div "Draft" at bounding box center [1046, 380] width 152 height 33
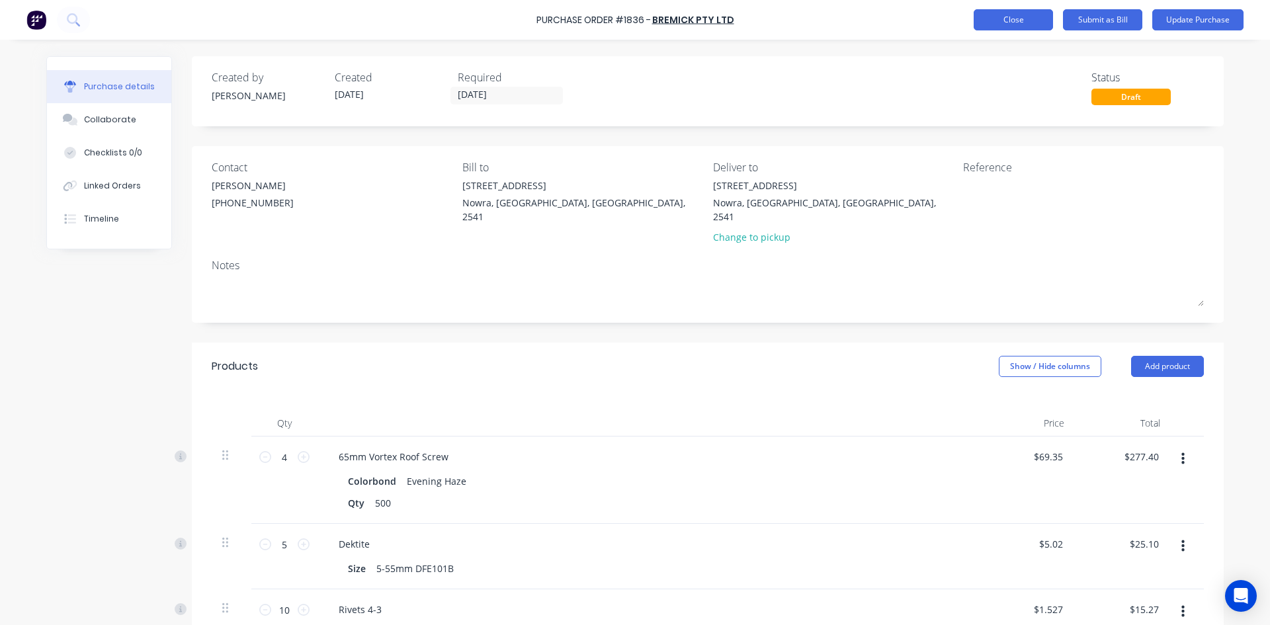
click at [995, 28] on button "Close" at bounding box center [1013, 19] width 79 height 21
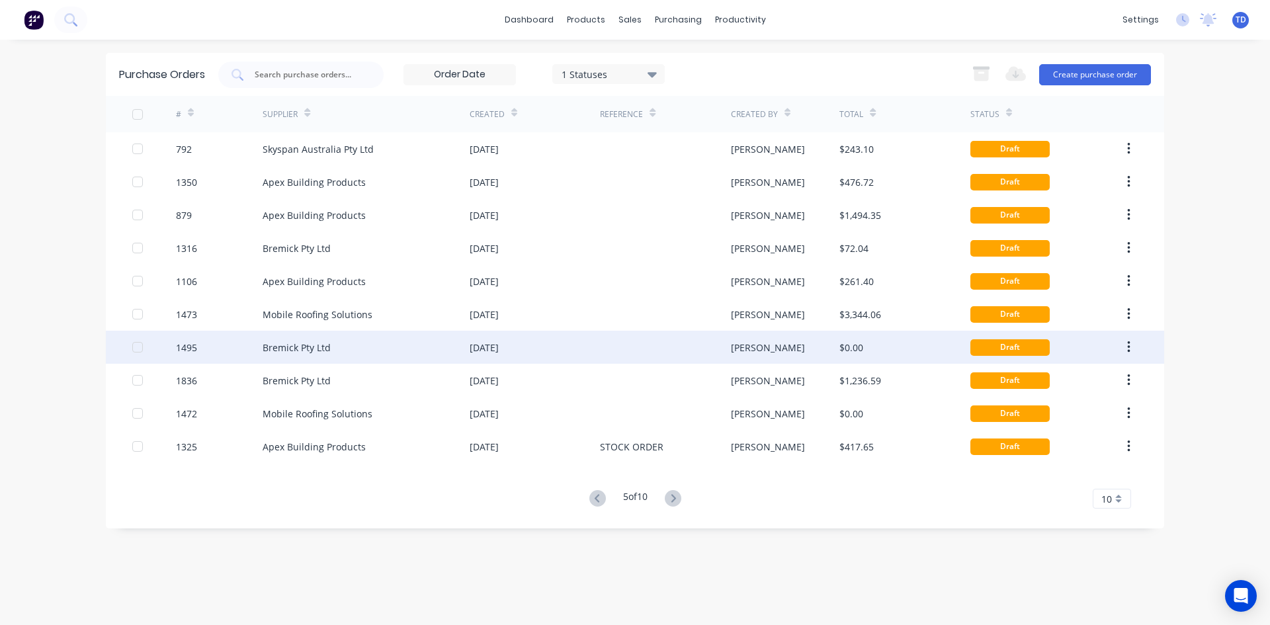
click at [1128, 343] on icon "button" at bounding box center [1128, 347] width 3 height 12
click at [1058, 376] on div "Archive" at bounding box center [1081, 381] width 102 height 19
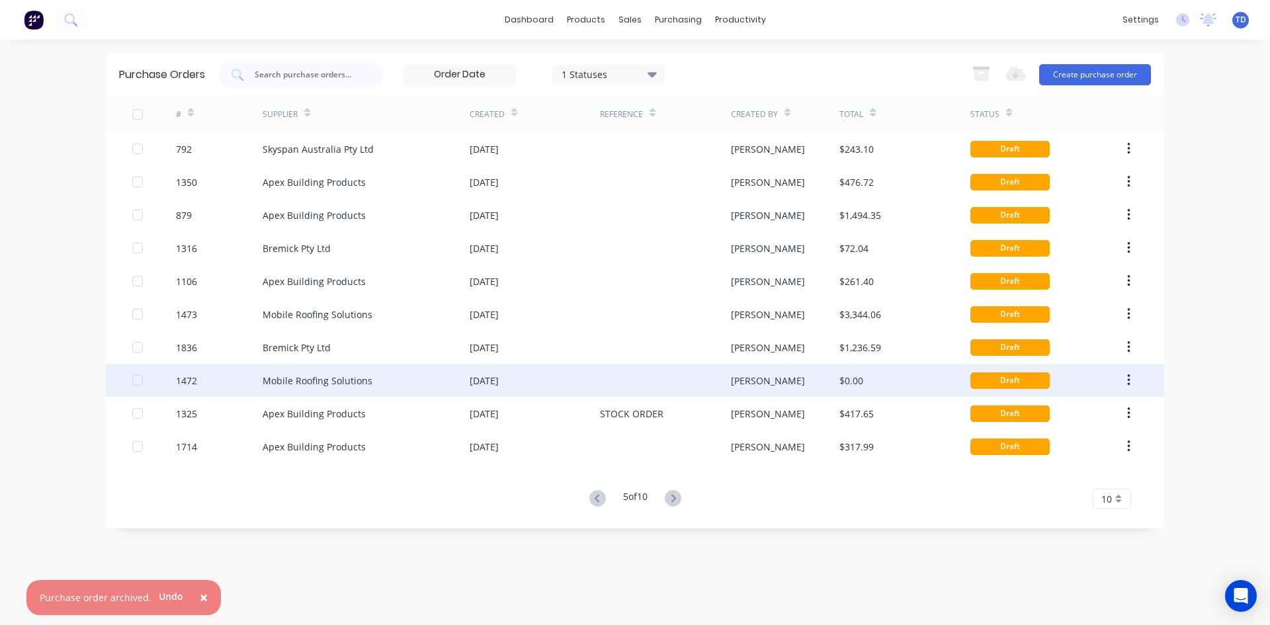
click at [764, 373] on div "[PERSON_NAME]" at bounding box center [785, 380] width 109 height 33
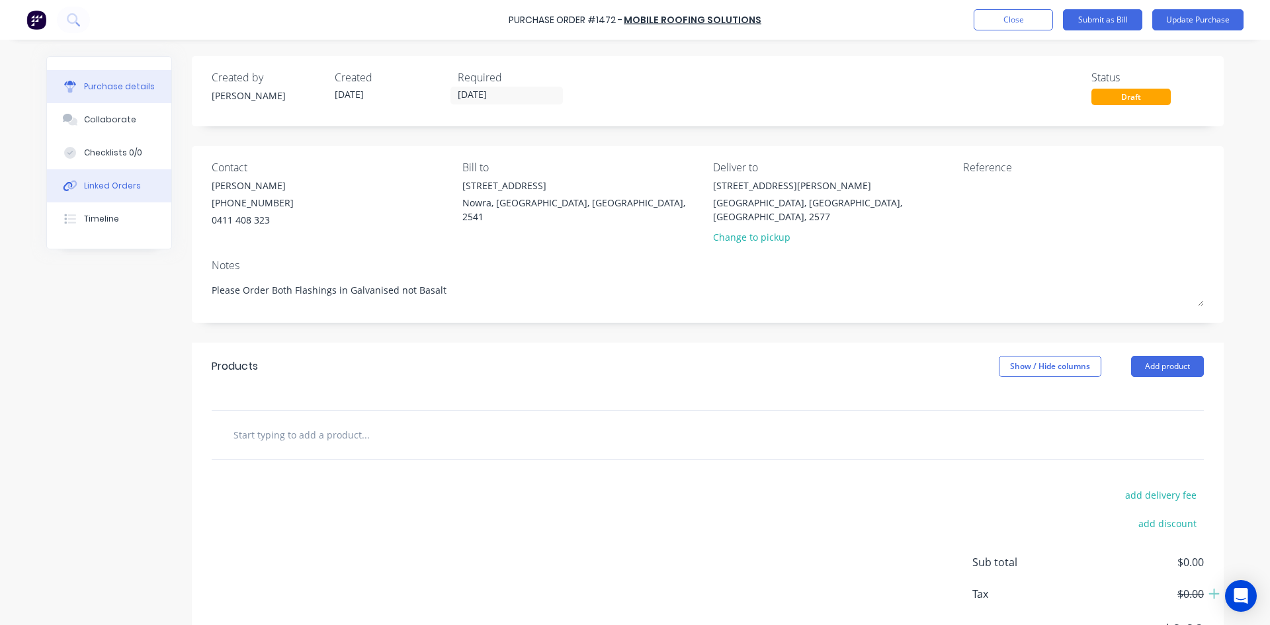
click at [100, 188] on div "Linked Orders" at bounding box center [112, 186] width 57 height 12
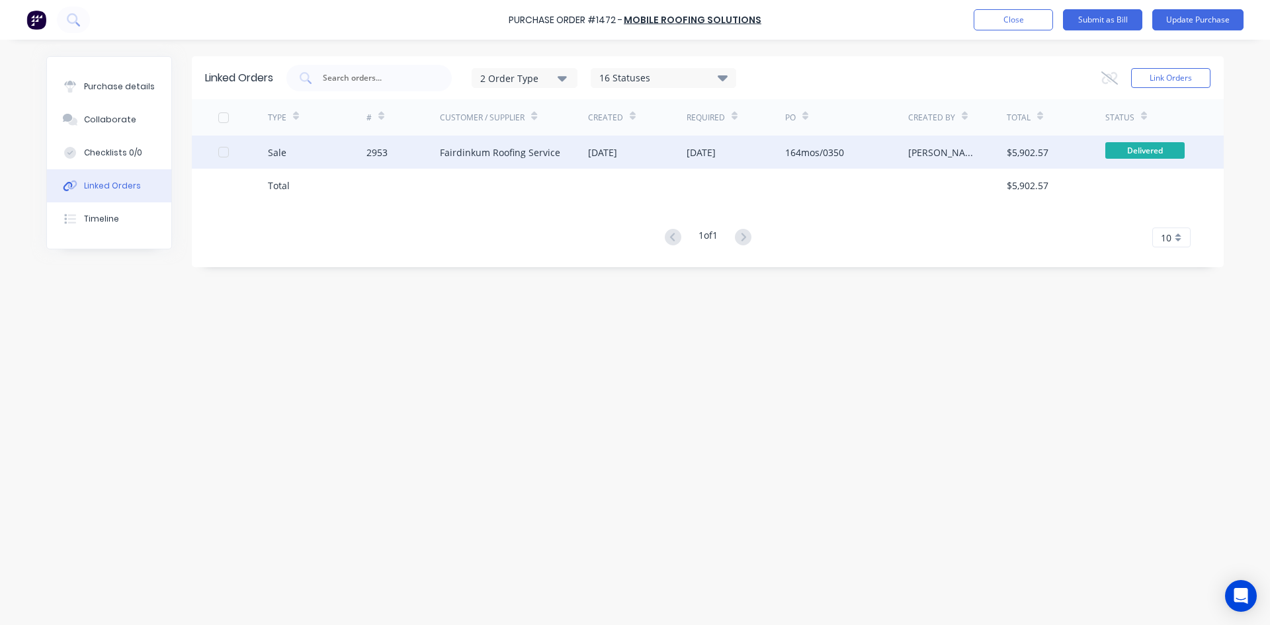
click at [493, 152] on div "Fairdinkum Roofing Service" at bounding box center [500, 153] width 120 height 14
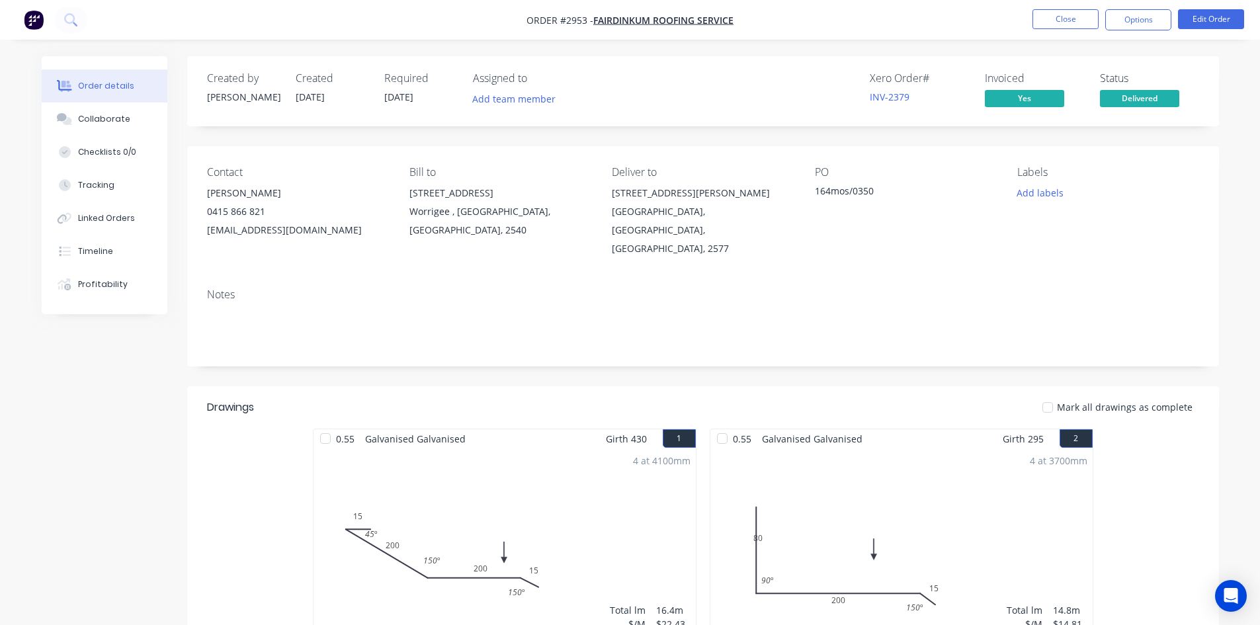
click at [93, 91] on div "Order details" at bounding box center [106, 86] width 56 height 12
click at [106, 249] on div "Timeline" at bounding box center [95, 251] width 35 height 12
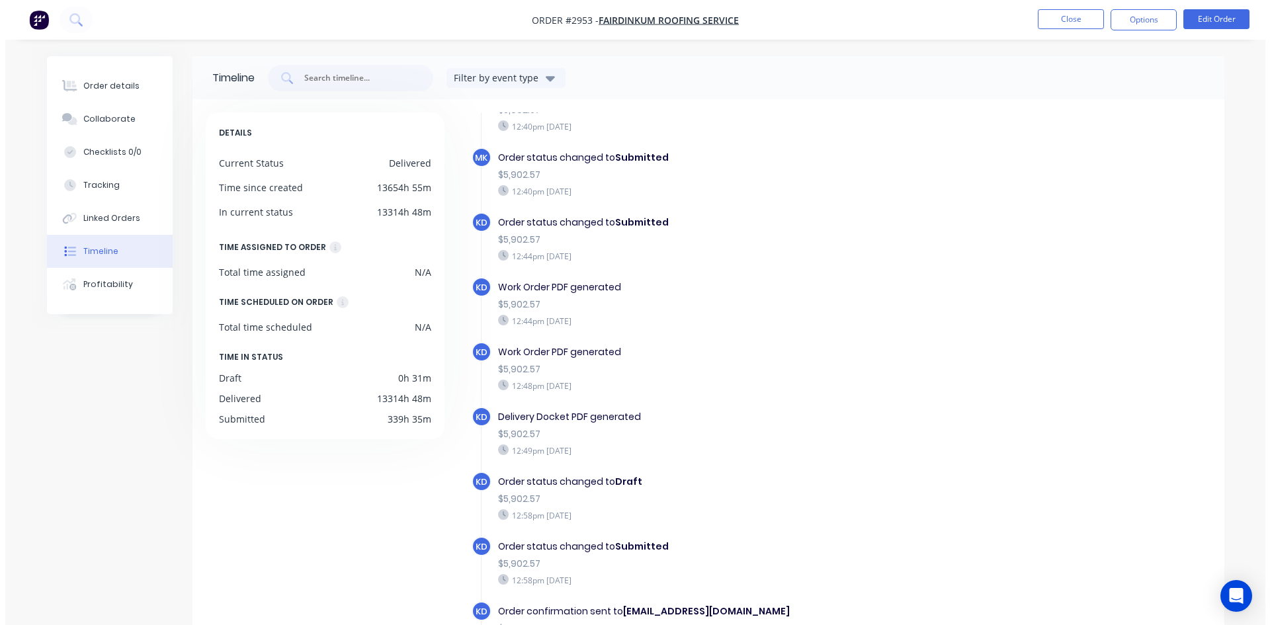
scroll to position [1635, 0]
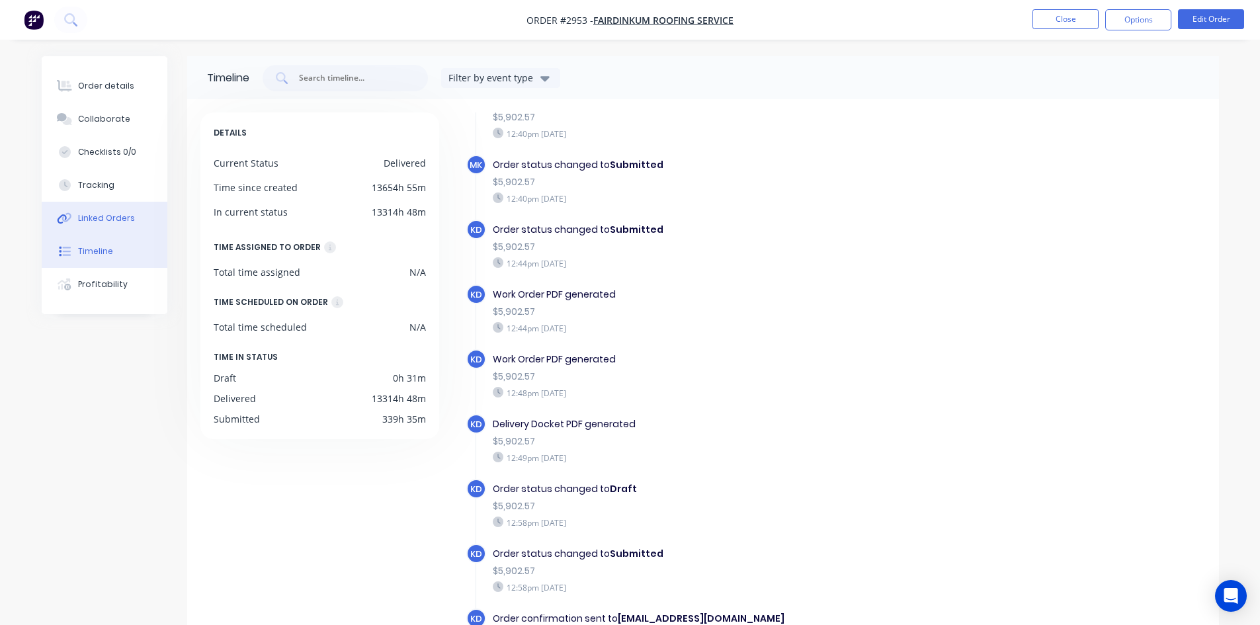
click at [123, 221] on div "Linked Orders" at bounding box center [106, 218] width 57 height 12
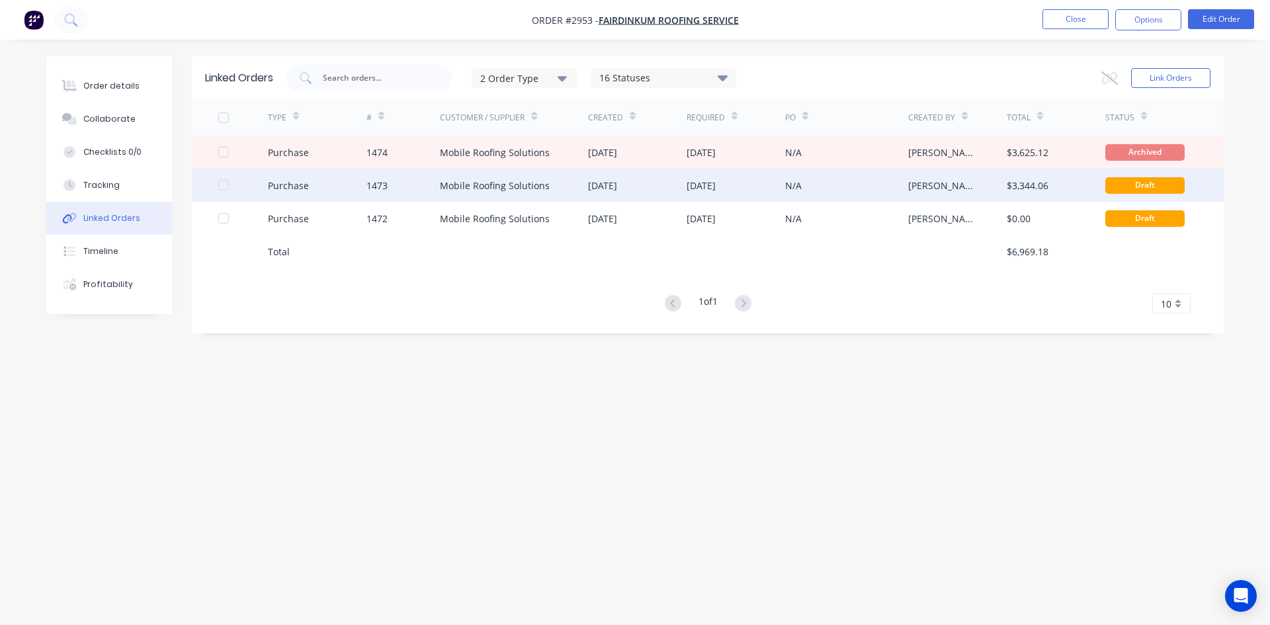
click at [497, 187] on div "Mobile Roofing Solutions" at bounding box center [495, 186] width 110 height 14
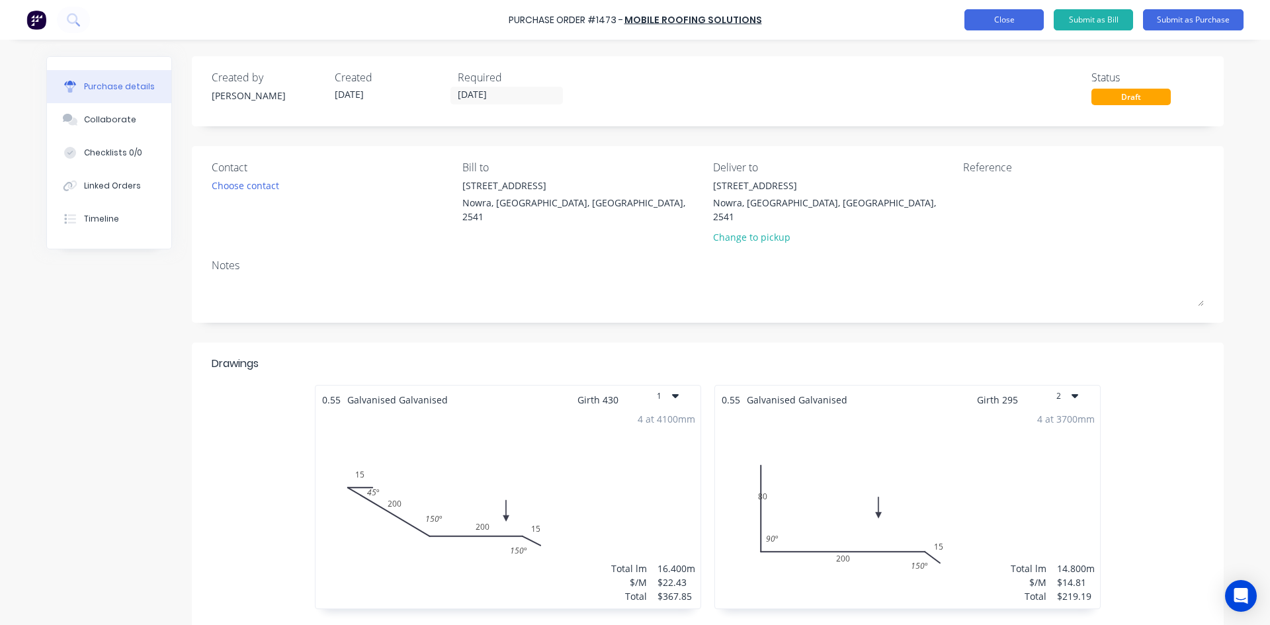
click at [986, 15] on button "Close" at bounding box center [1003, 19] width 79 height 21
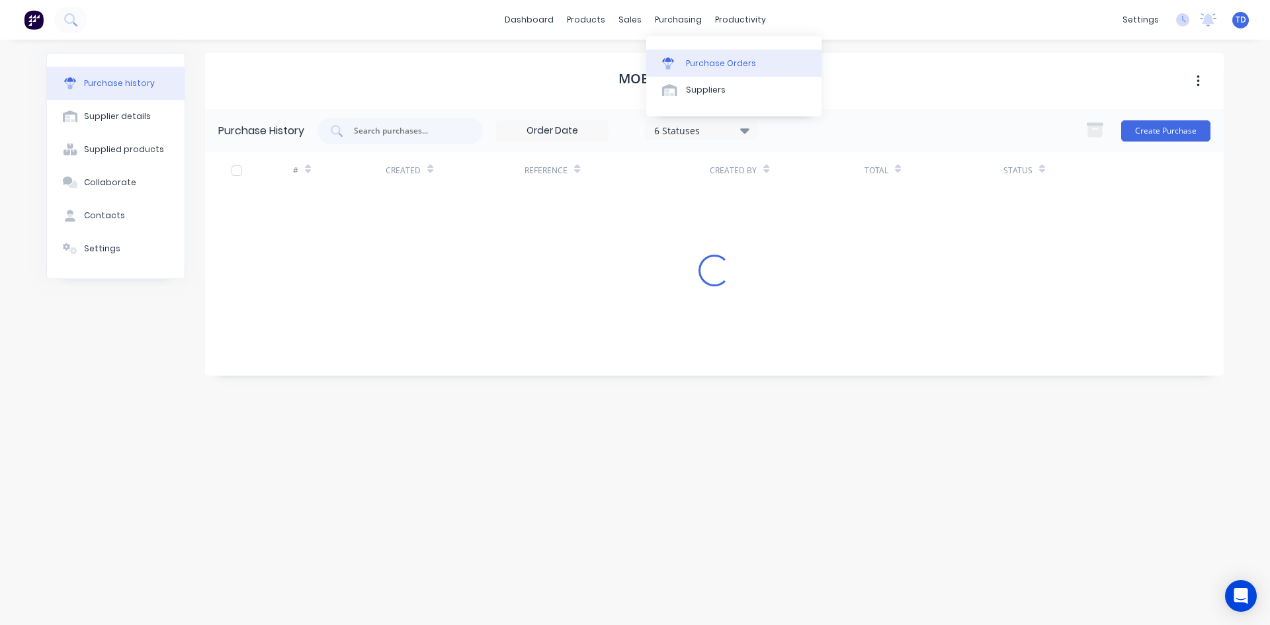
click at [688, 60] on div "Purchase Orders" at bounding box center [721, 64] width 70 height 12
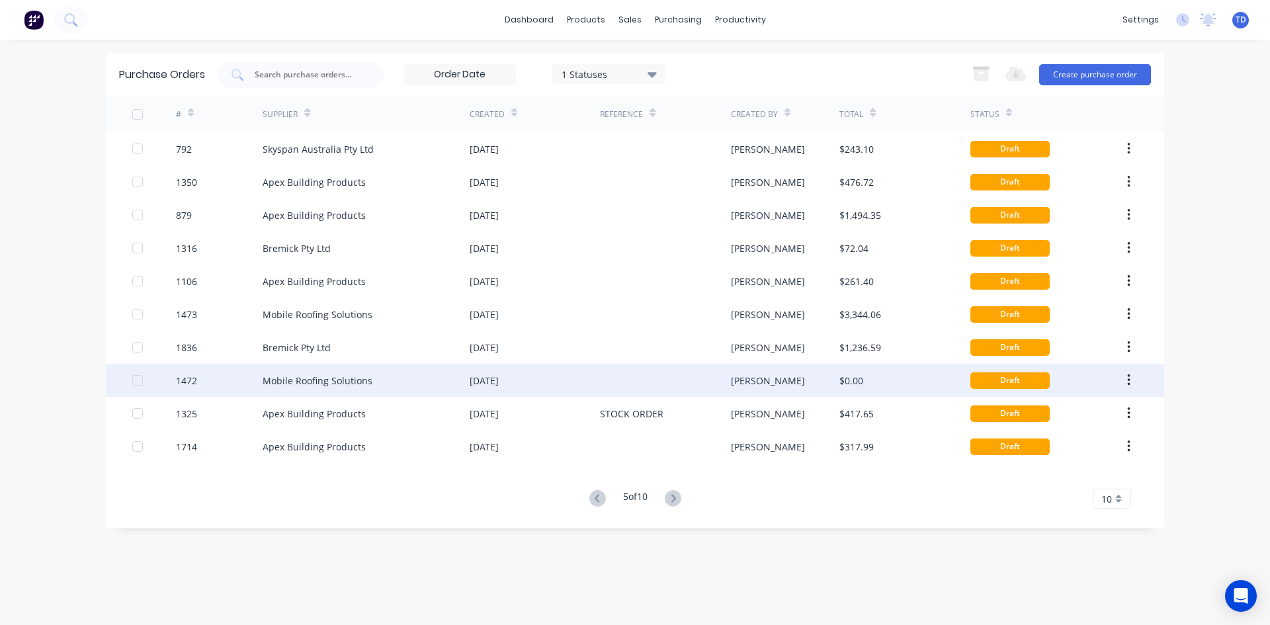
click at [1127, 376] on icon "button" at bounding box center [1128, 380] width 3 height 15
click at [1053, 416] on div "Archive" at bounding box center [1081, 414] width 102 height 19
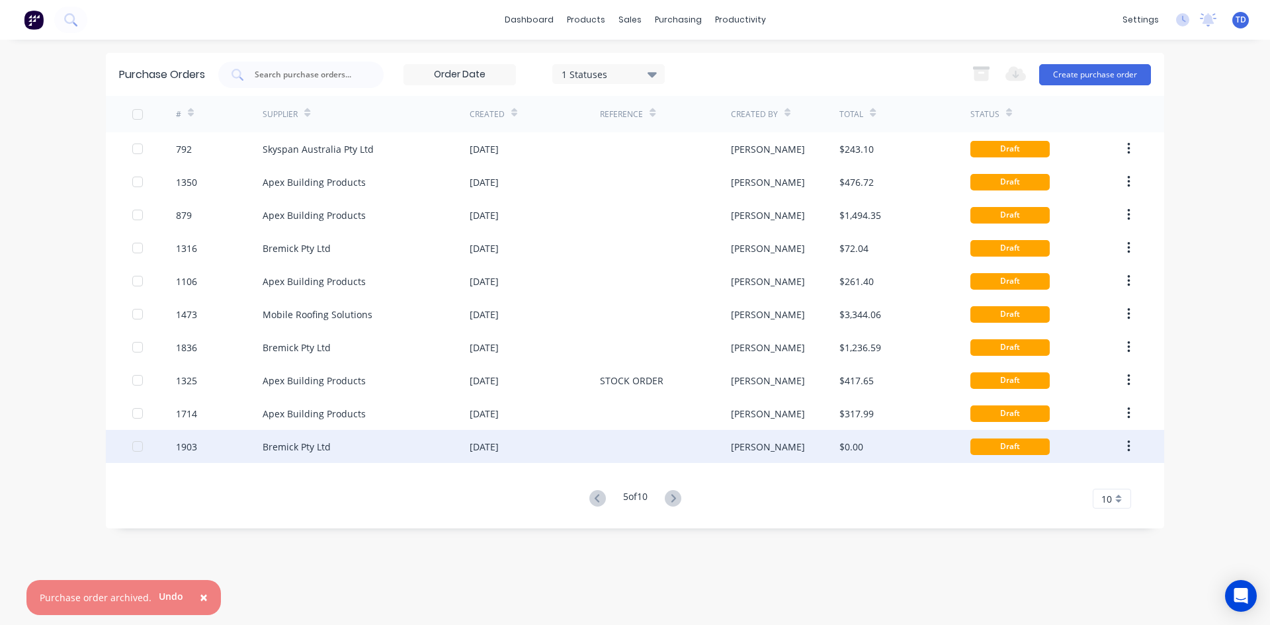
click at [931, 447] on div "$0.00" at bounding box center [904, 446] width 130 height 33
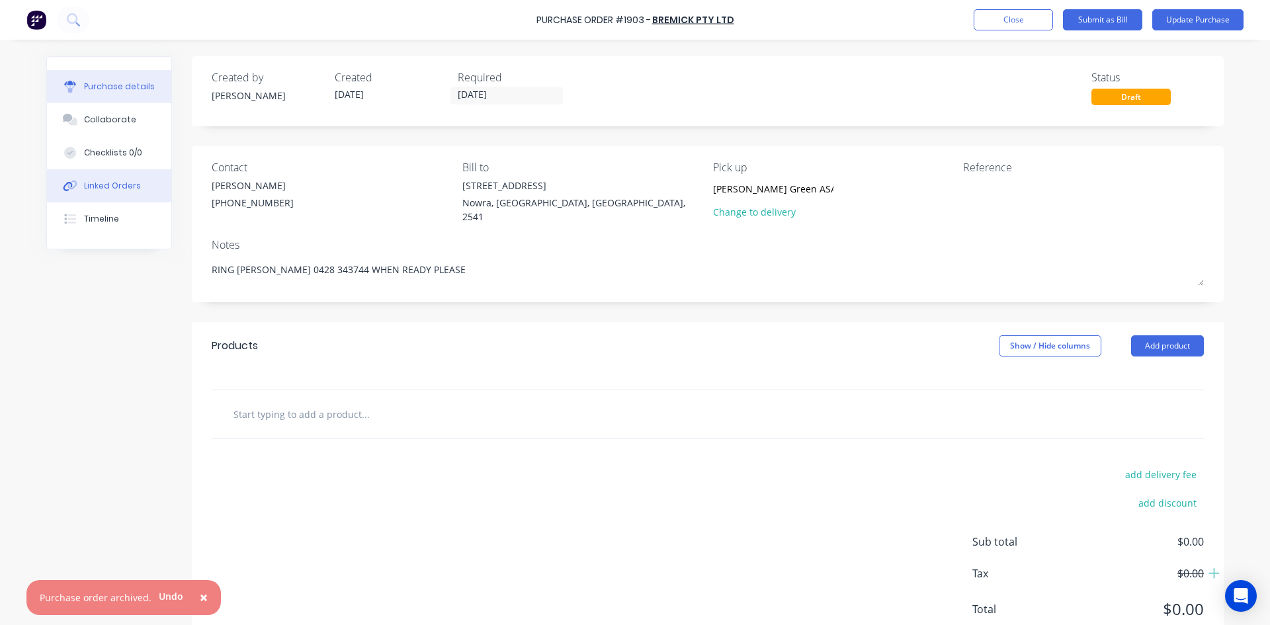
click at [139, 175] on button "Linked Orders" at bounding box center [109, 185] width 124 height 33
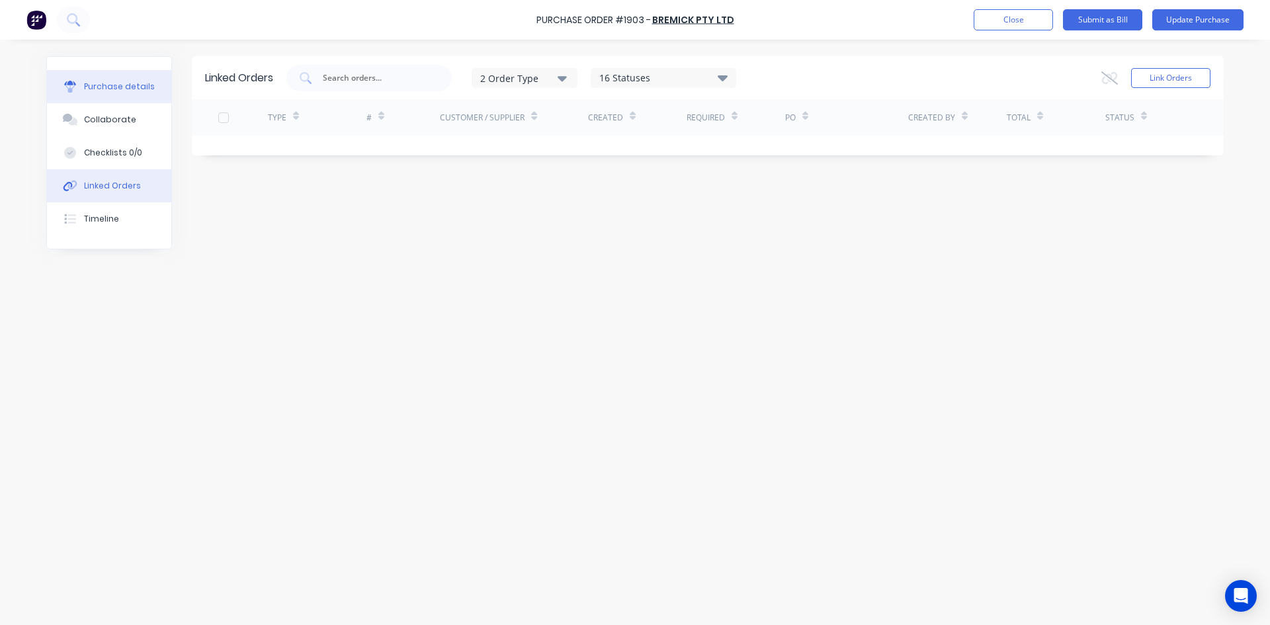
click at [125, 92] on div "Purchase details" at bounding box center [119, 87] width 71 height 12
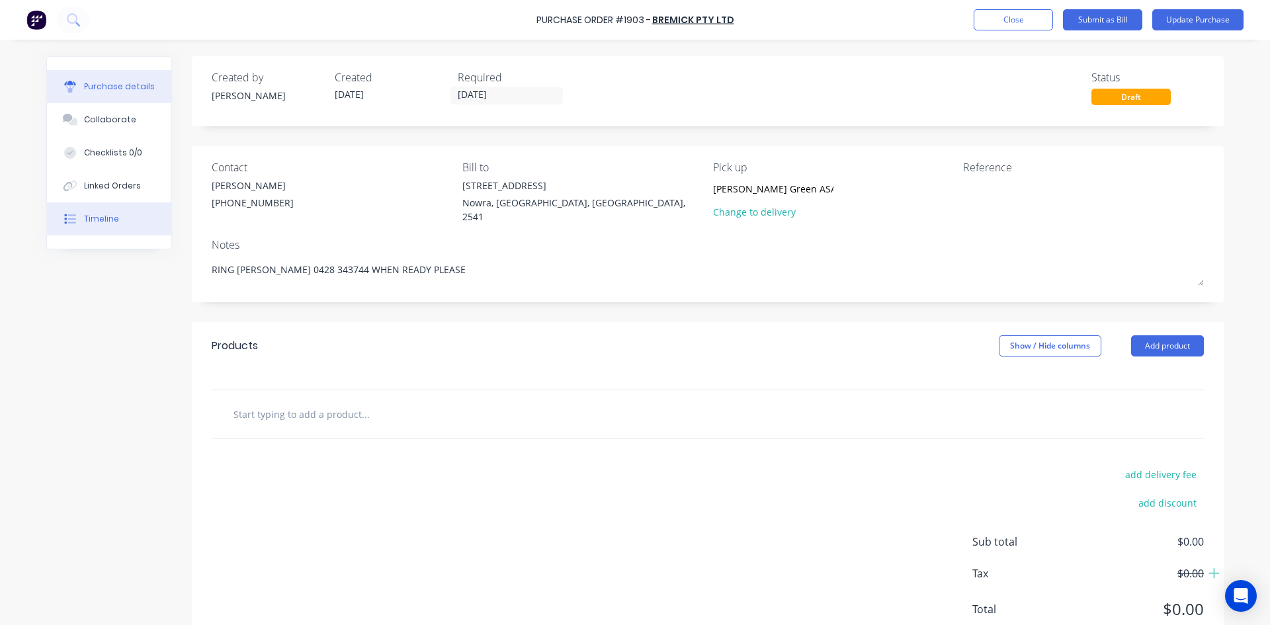
click at [112, 223] on button "Timeline" at bounding box center [109, 218] width 124 height 33
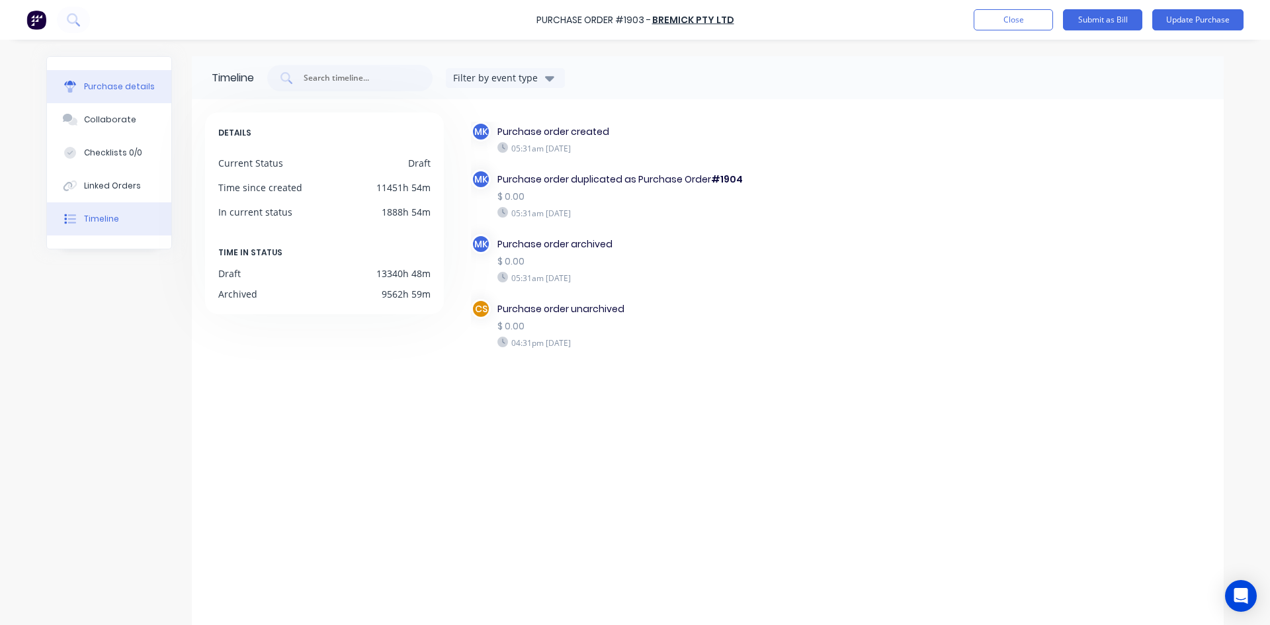
click at [89, 89] on div "Purchase details" at bounding box center [119, 87] width 71 height 12
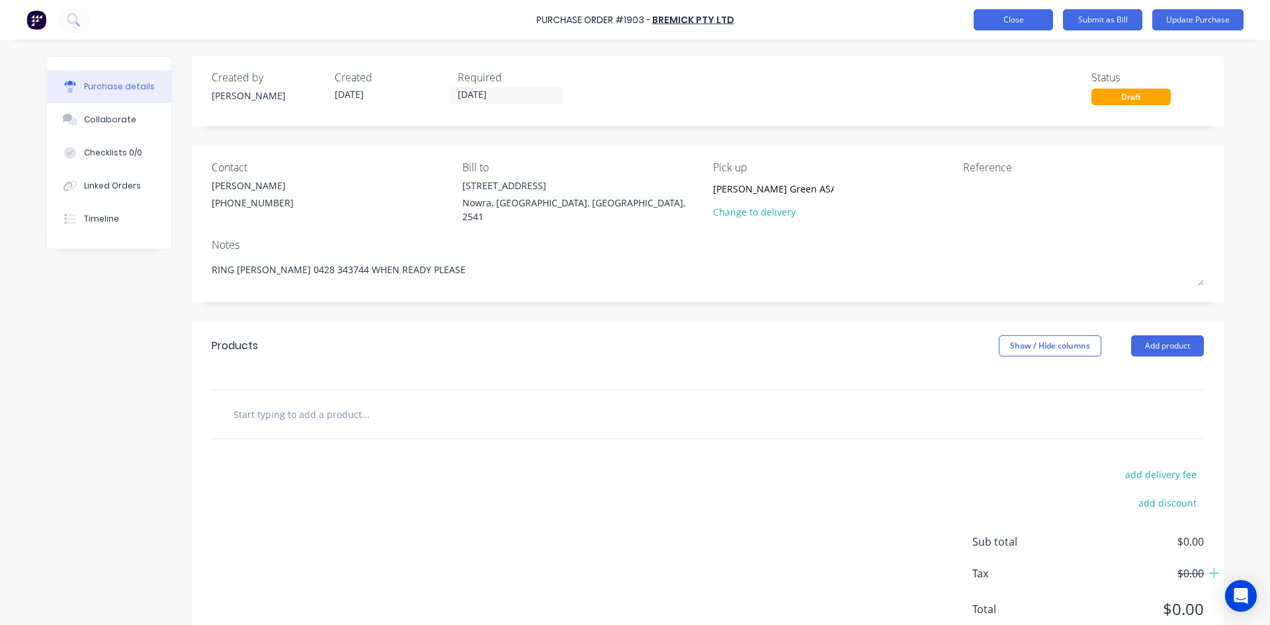
click at [1019, 26] on button "Close" at bounding box center [1013, 19] width 79 height 21
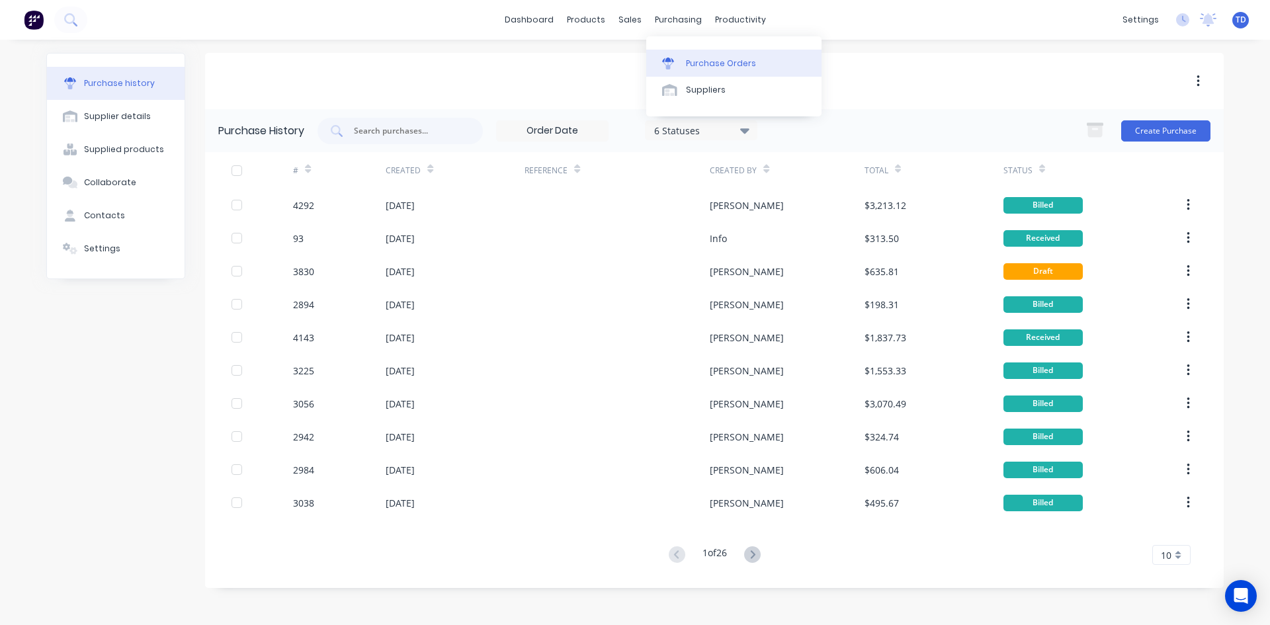
click at [673, 64] on icon at bounding box center [668, 64] width 12 height 12
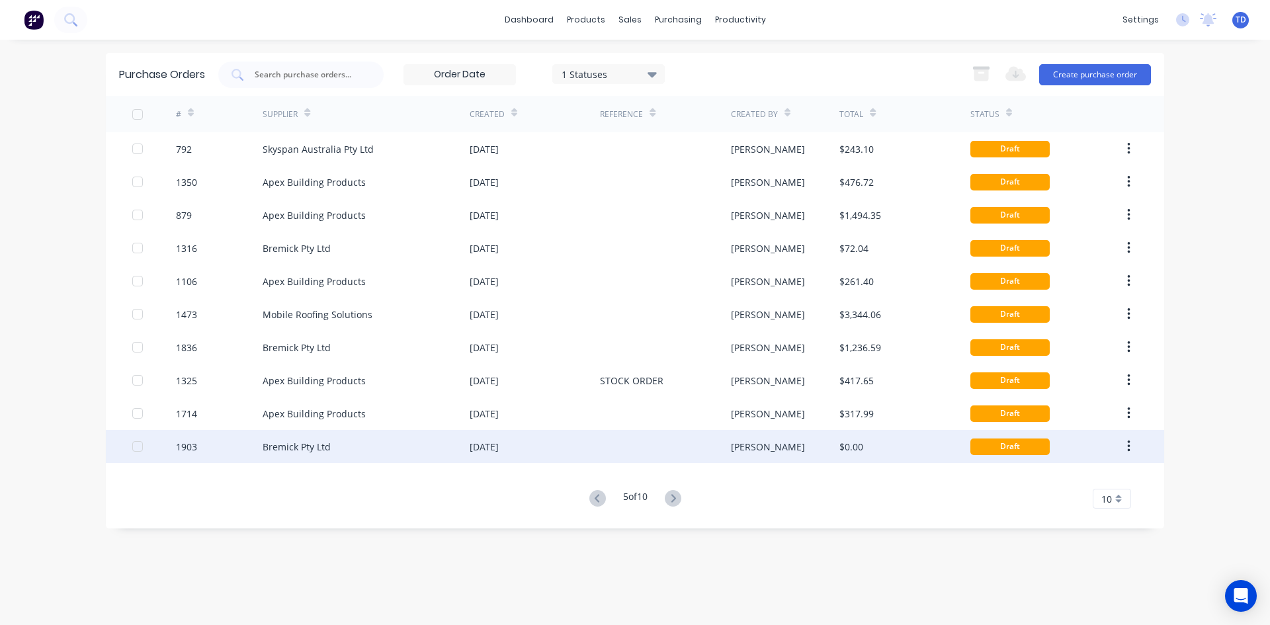
click at [1128, 443] on icon "button" at bounding box center [1128, 446] width 3 height 12
click at [1075, 478] on div "Archive" at bounding box center [1081, 481] width 102 height 19
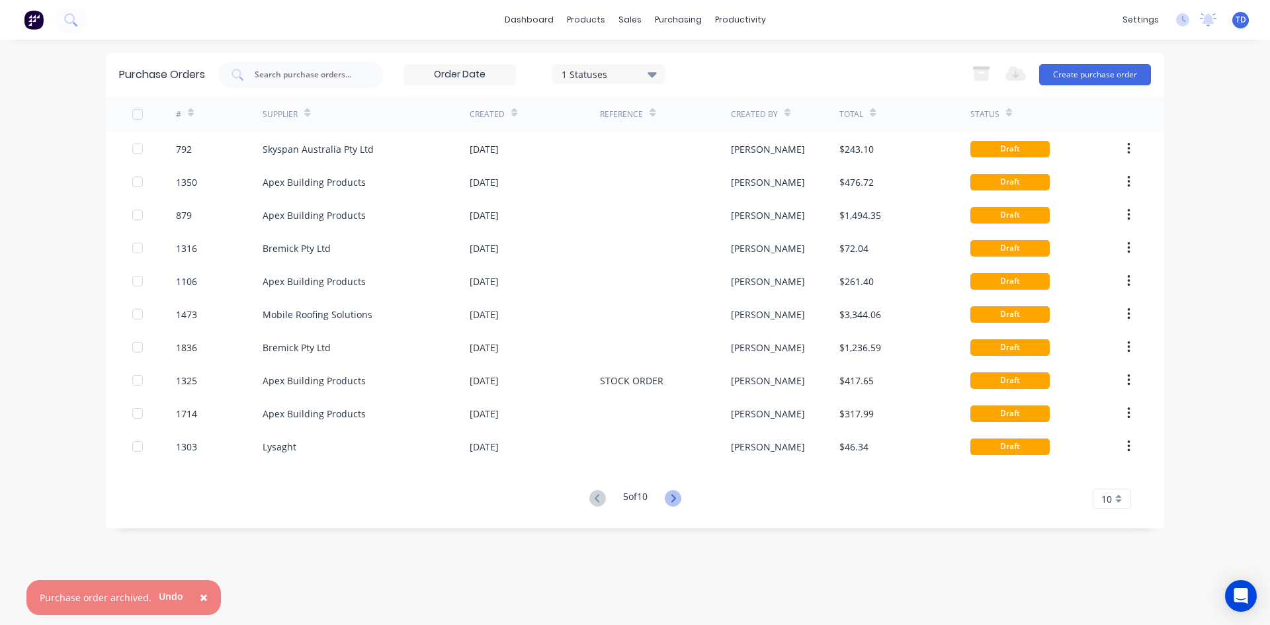
click at [675, 501] on icon at bounding box center [673, 498] width 5 height 8
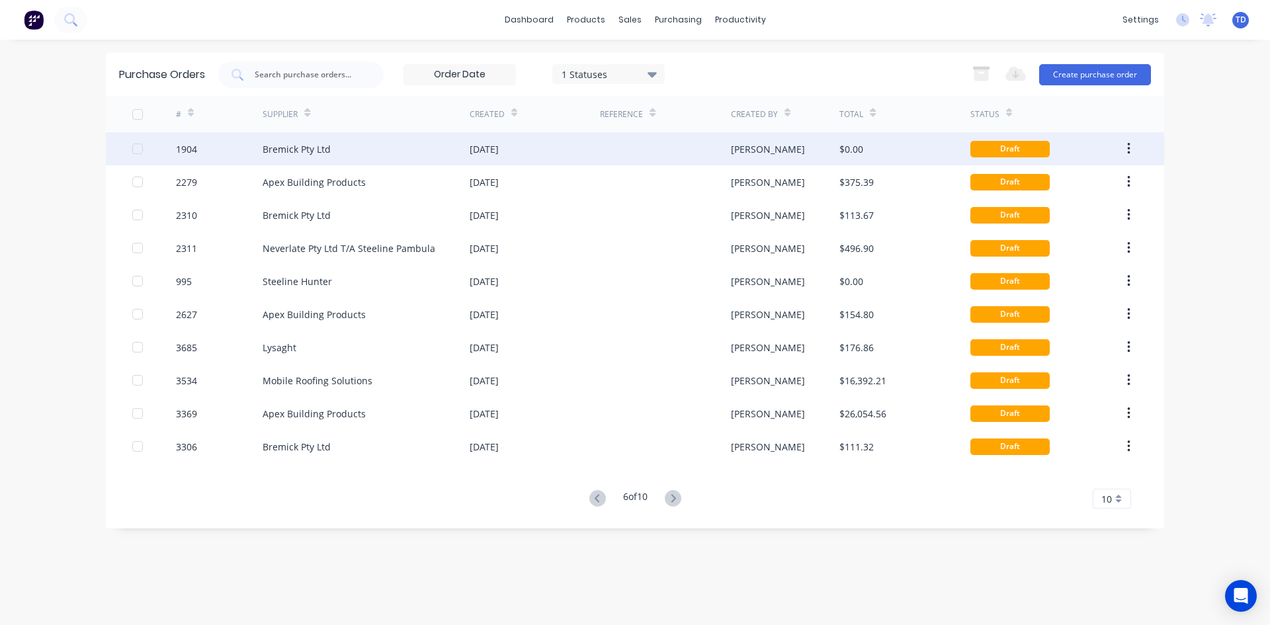
click at [821, 147] on div "[PERSON_NAME]" at bounding box center [785, 148] width 109 height 33
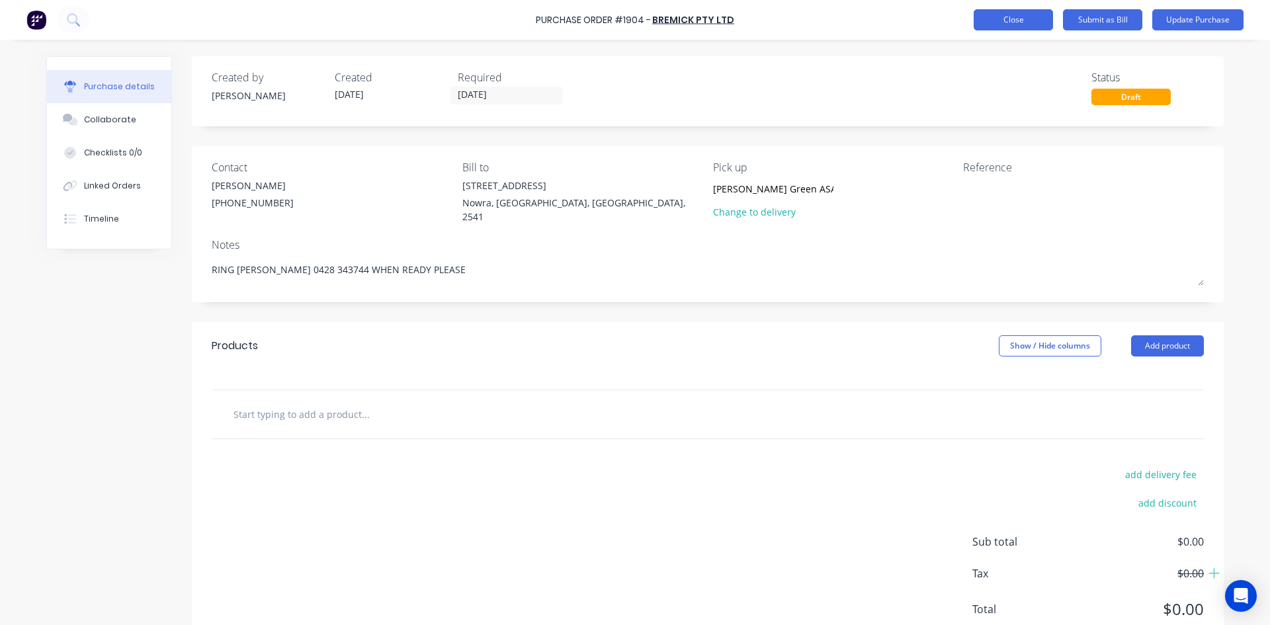
click at [999, 22] on button "Close" at bounding box center [1013, 19] width 79 height 21
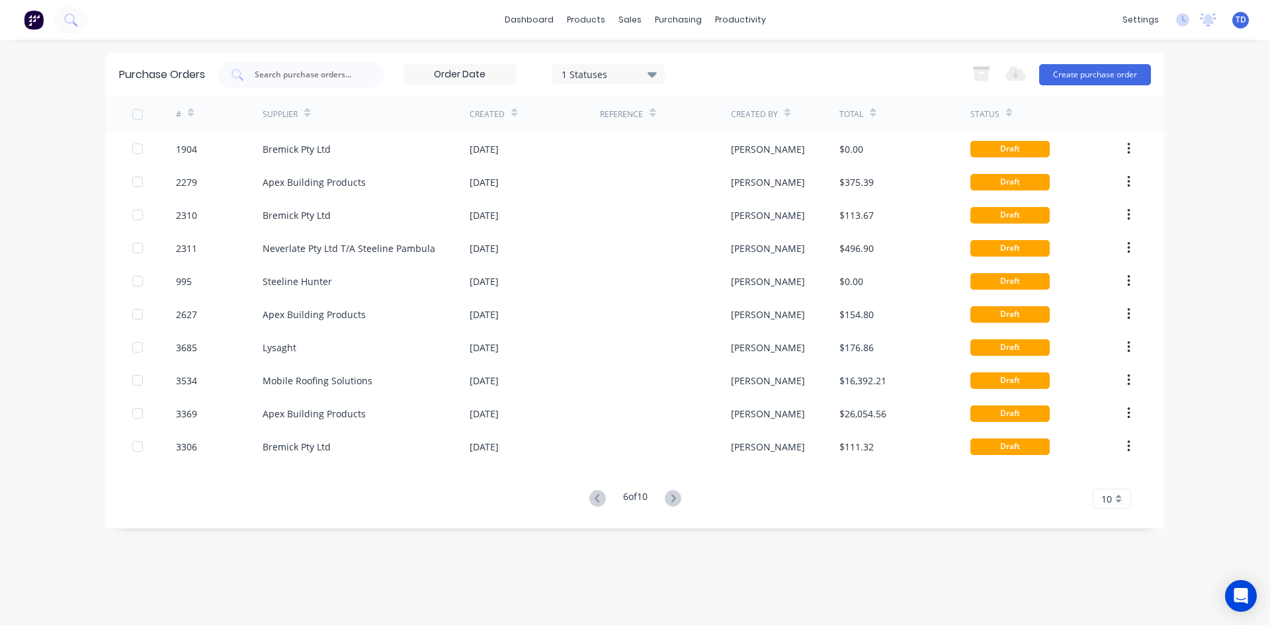
click at [1128, 144] on icon "button" at bounding box center [1128, 149] width 3 height 12
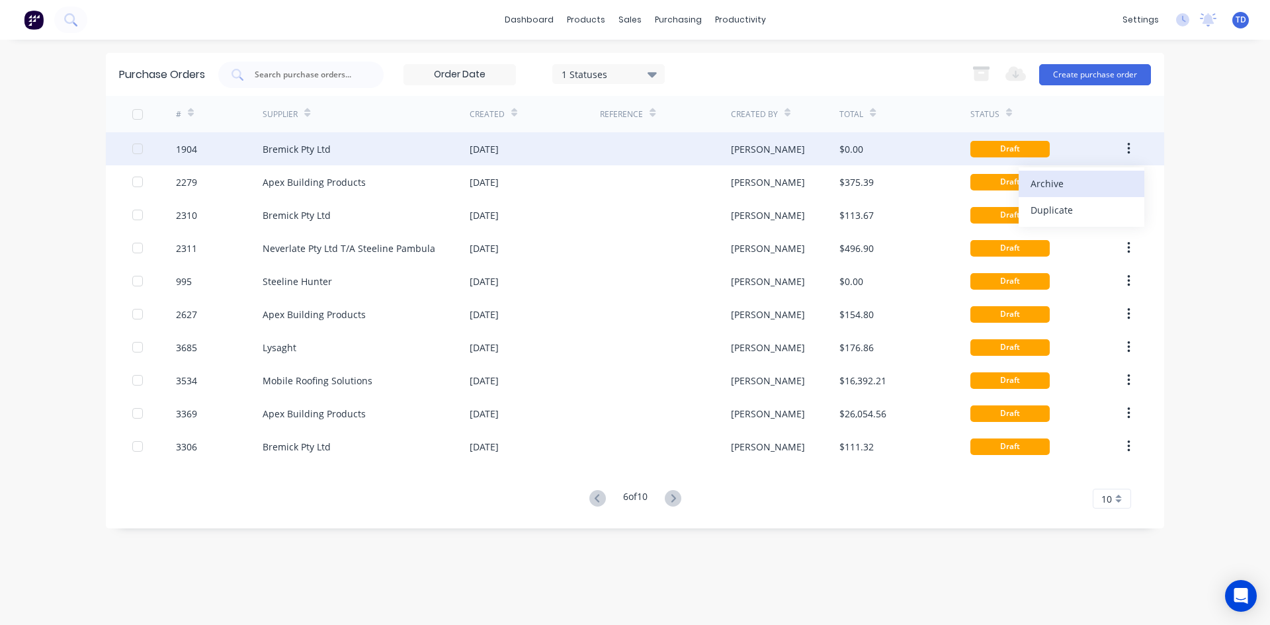
click at [1042, 179] on div "Archive" at bounding box center [1081, 183] width 102 height 19
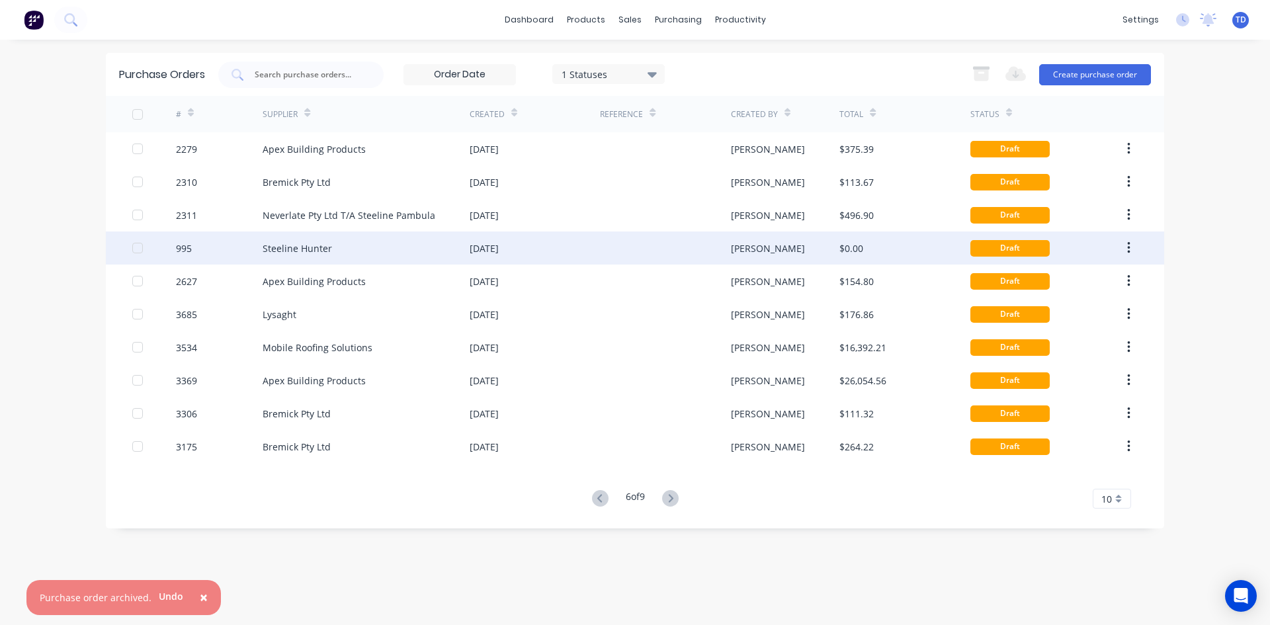
click at [823, 239] on div "[PERSON_NAME]" at bounding box center [785, 247] width 109 height 33
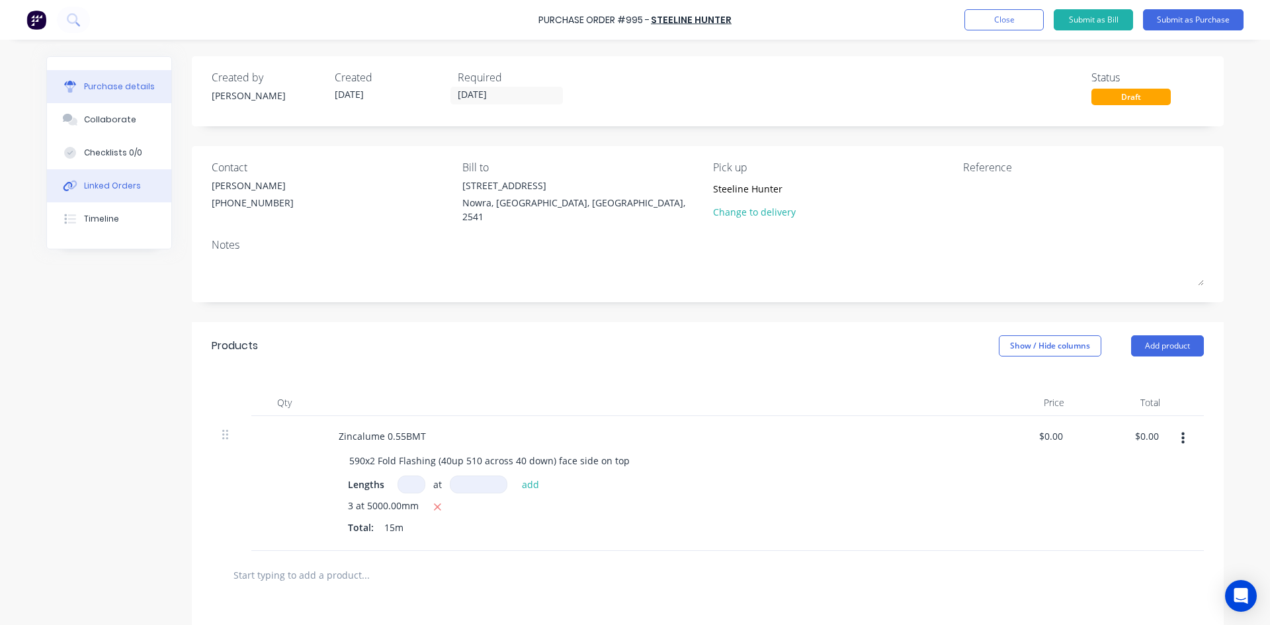
click at [102, 187] on div "Linked Orders" at bounding box center [112, 186] width 57 height 12
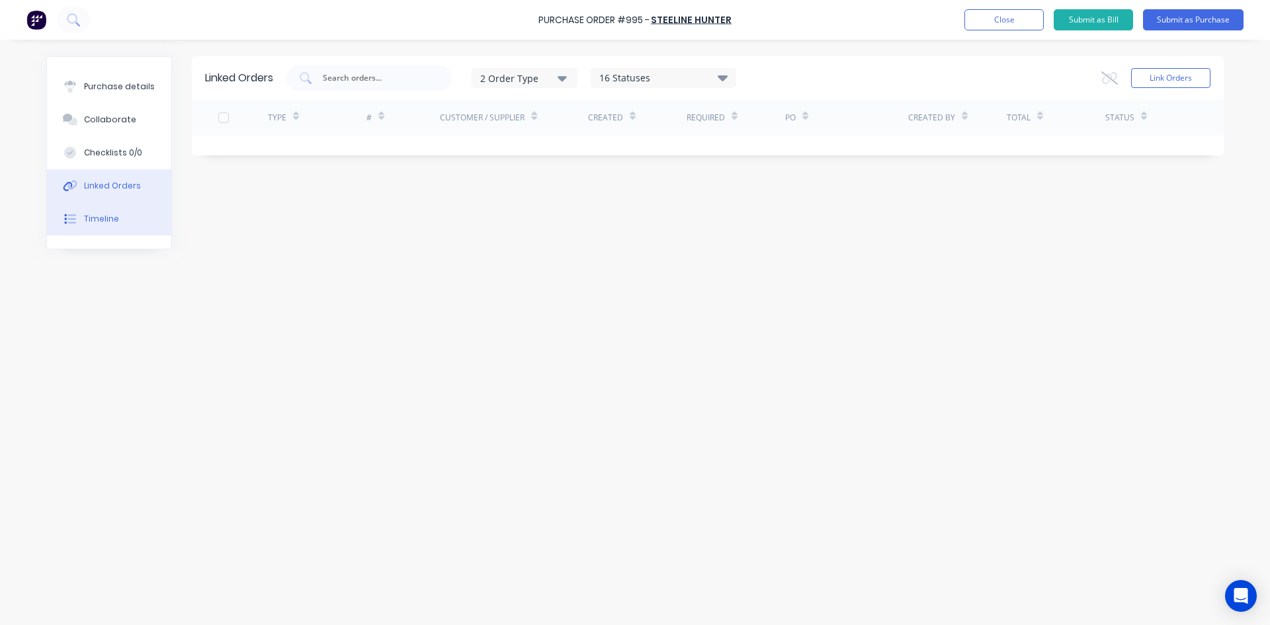
click at [103, 216] on div "Timeline" at bounding box center [101, 219] width 35 height 12
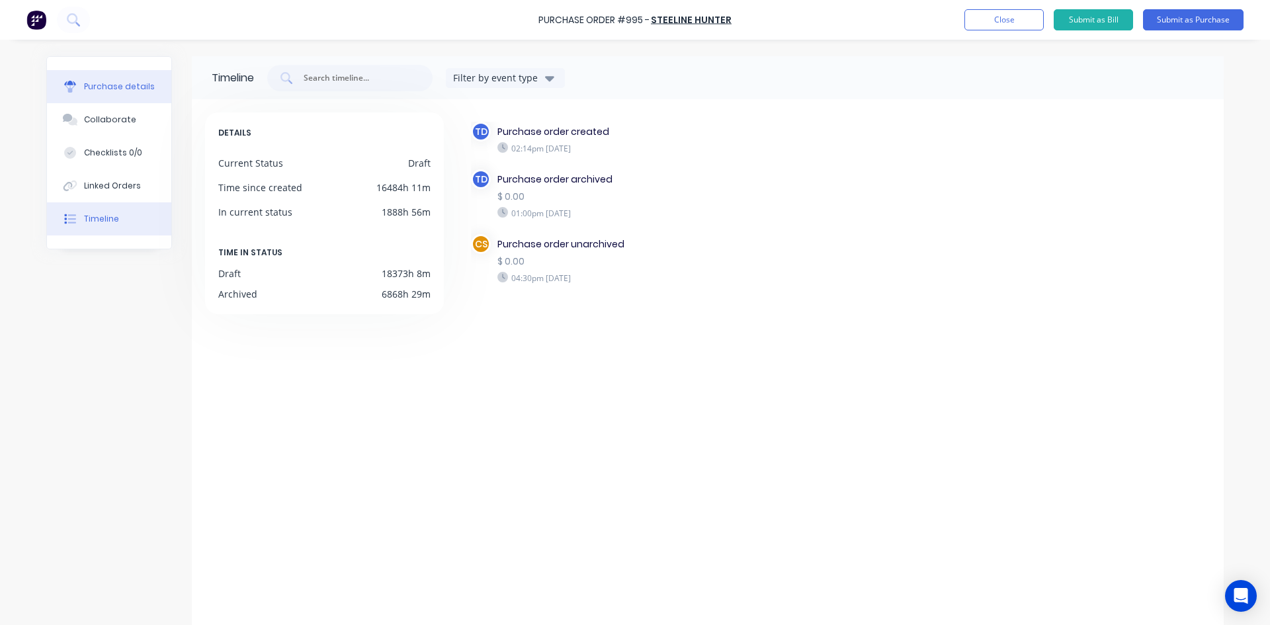
click at [119, 81] on div "Purchase details" at bounding box center [119, 87] width 71 height 12
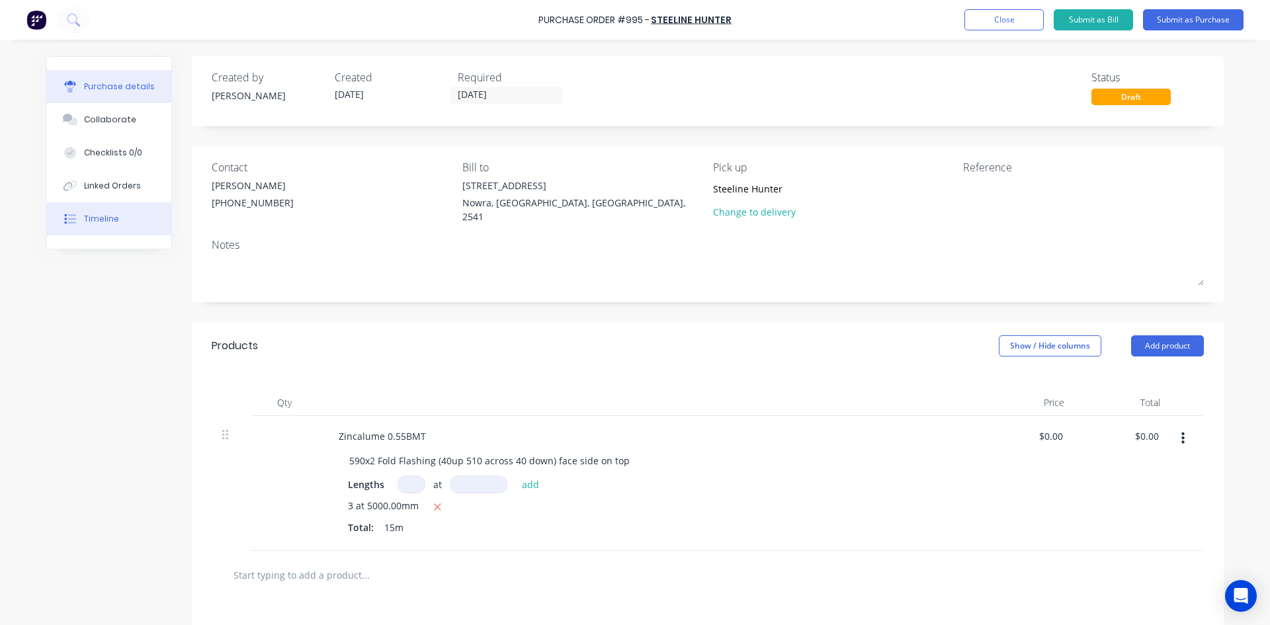
click at [110, 217] on div "Timeline" at bounding box center [101, 219] width 35 height 12
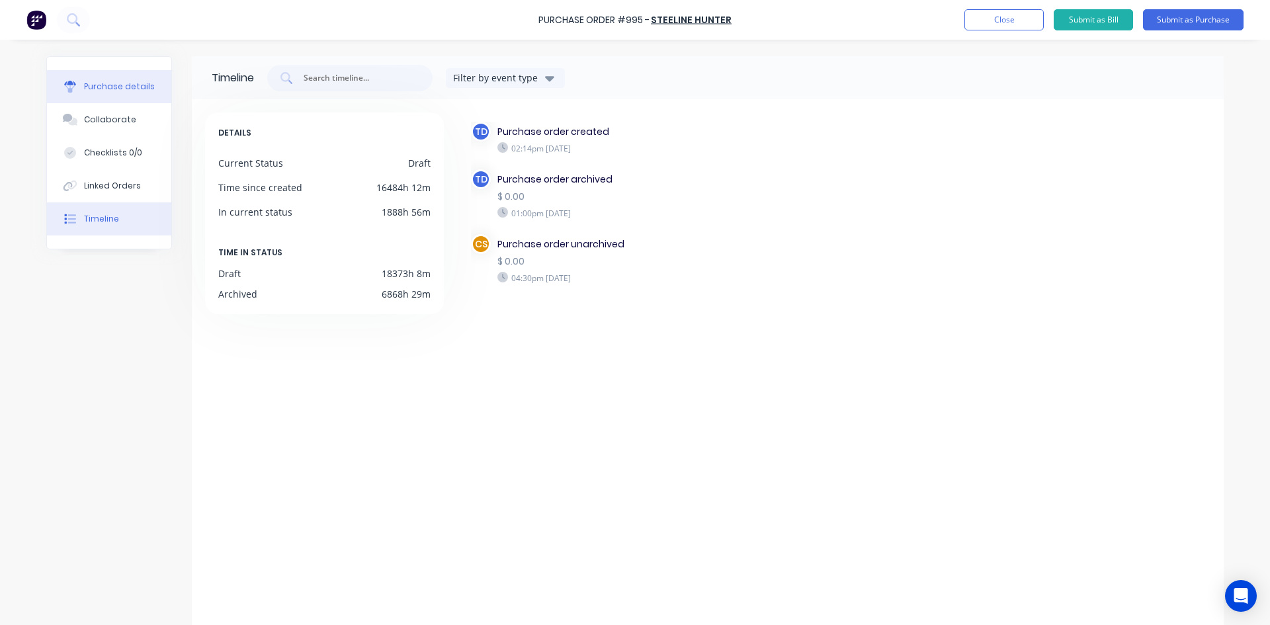
click at [122, 93] on button "Purchase details" at bounding box center [109, 86] width 124 height 33
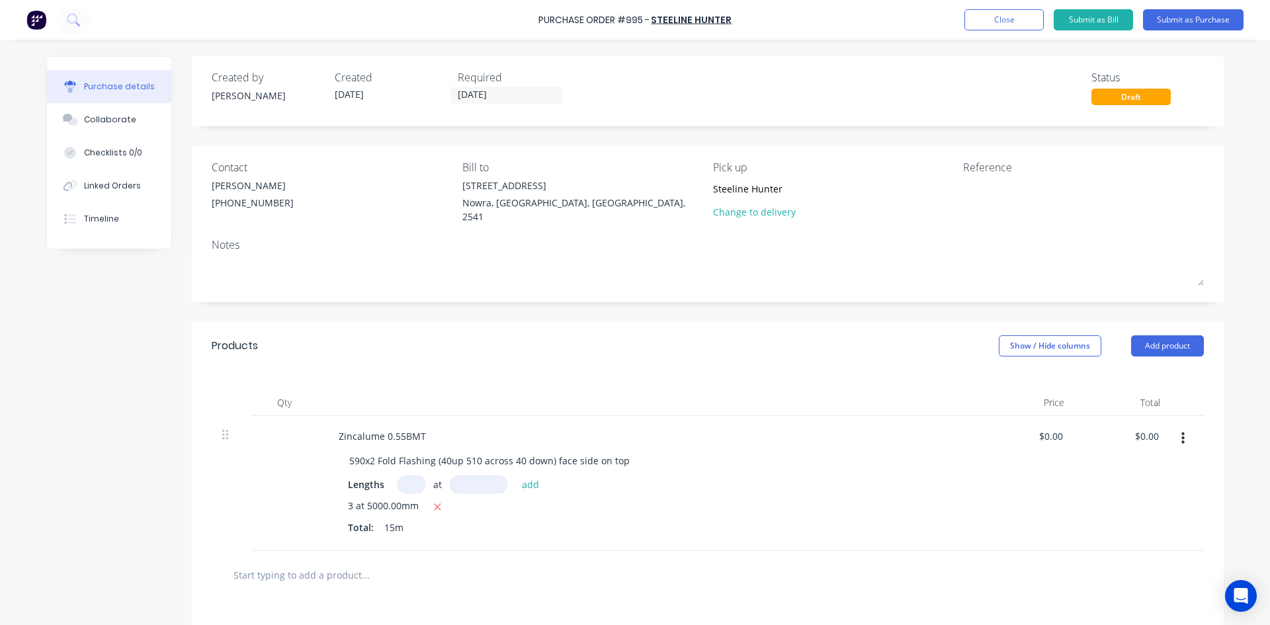
click at [1181, 433] on icon "button" at bounding box center [1182, 439] width 3 height 12
click at [1112, 547] on button "Delete" at bounding box center [1142, 553] width 112 height 26
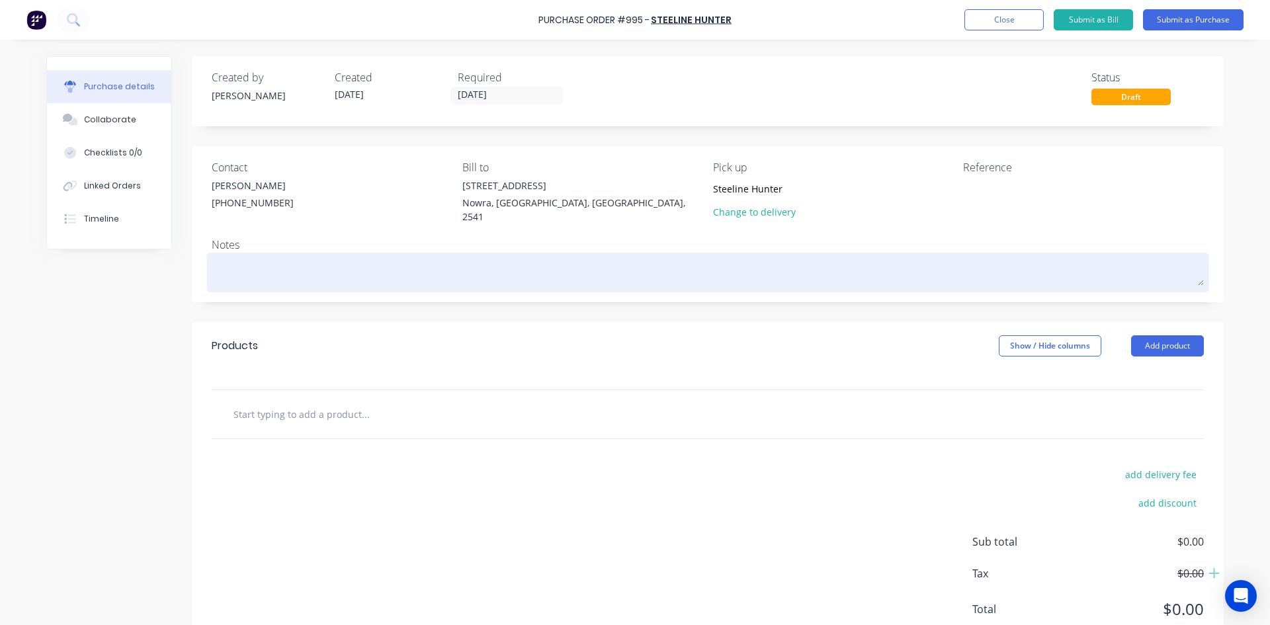
click at [323, 263] on textarea at bounding box center [708, 271] width 992 height 30
type textarea "x"
type textarea "O"
type textarea "x"
type textarea "OR"
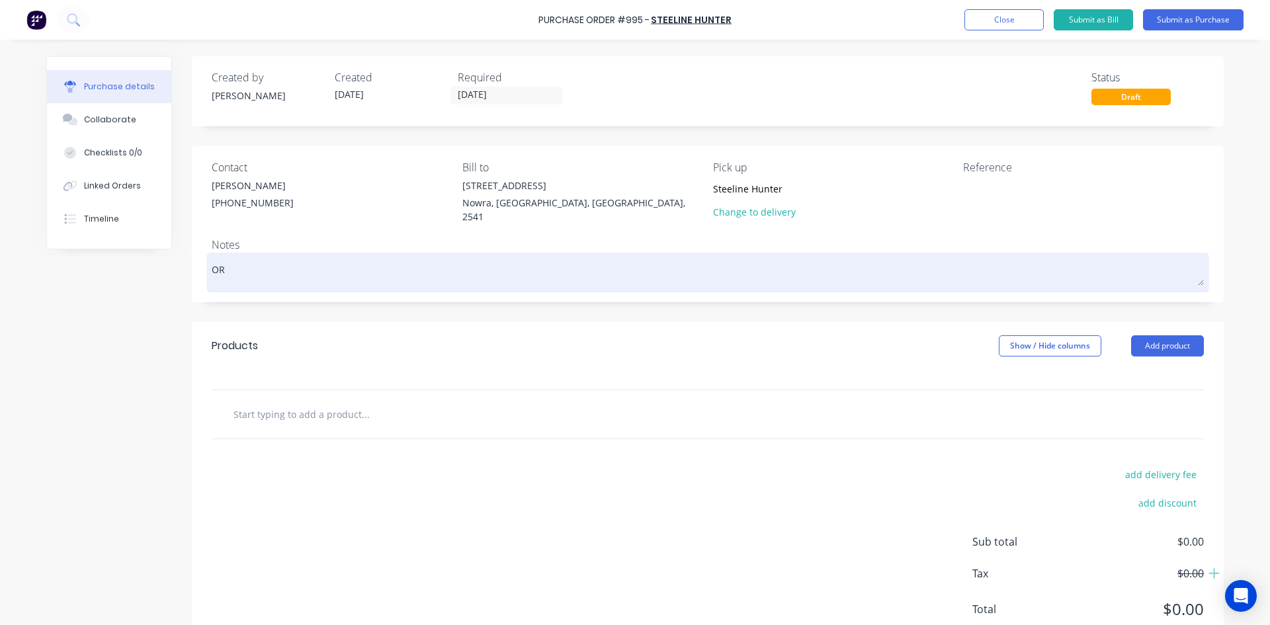
type textarea "x"
type textarea "ORD"
type textarea "x"
type textarea "ORDE"
type textarea "x"
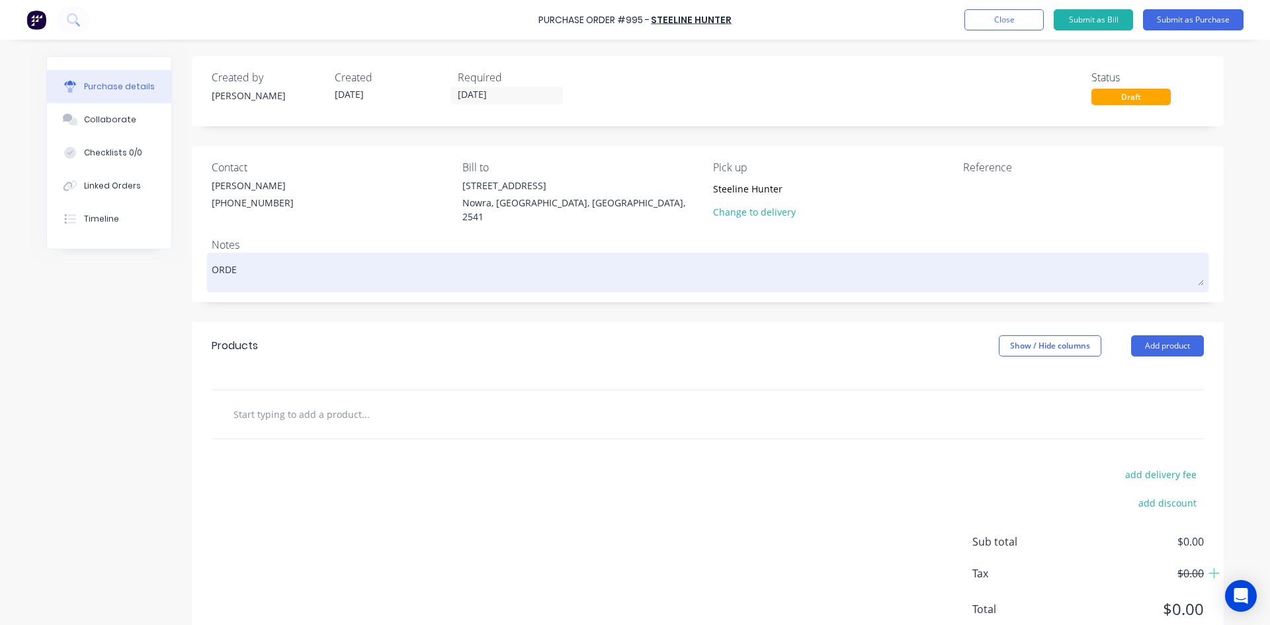
type textarea "ORDER"
type textarea "x"
type textarea "ORDER"
type textarea "x"
type textarea "ORDER C"
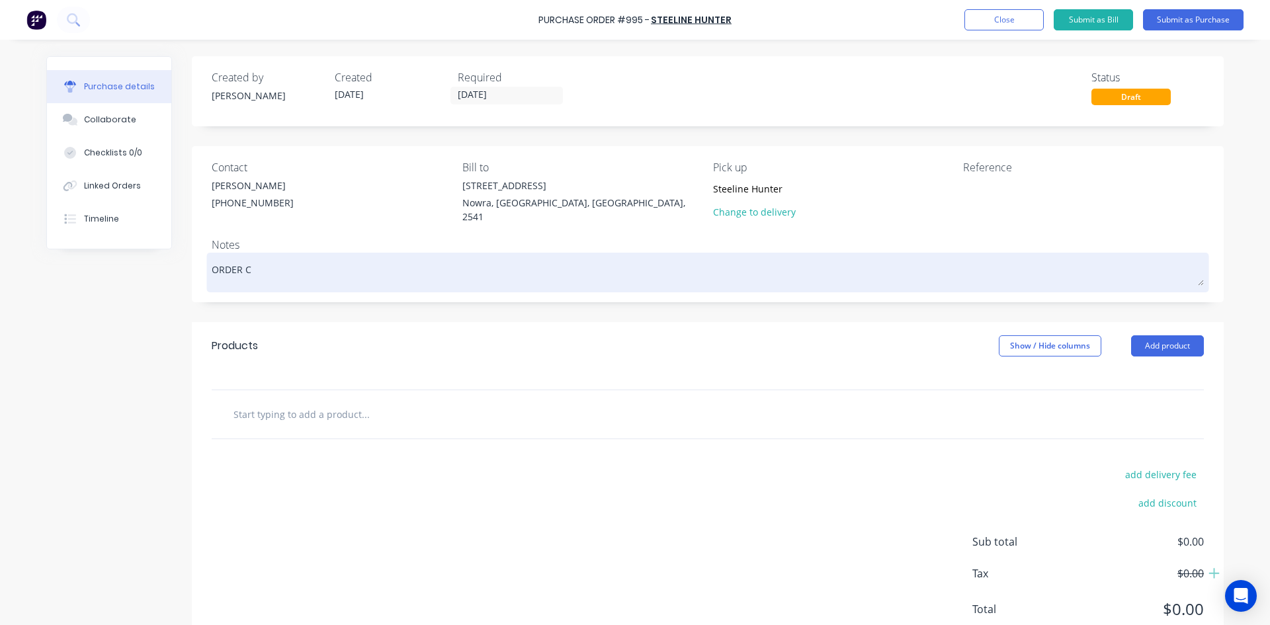
type textarea "x"
type textarea "ORDER CE"
type textarea "x"
type textarea "ORDER C"
type textarea "x"
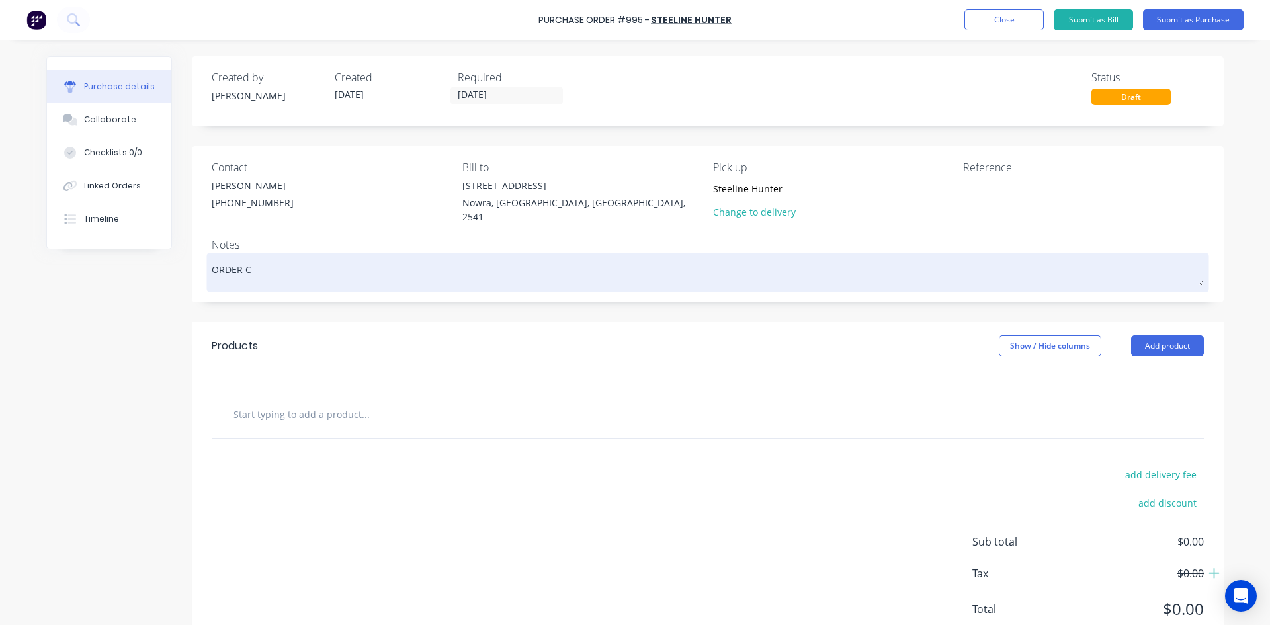
type textarea "ORDER CA"
type textarea "x"
type textarea "ORDER CAN"
type textarea "x"
type textarea "ORDER CANC"
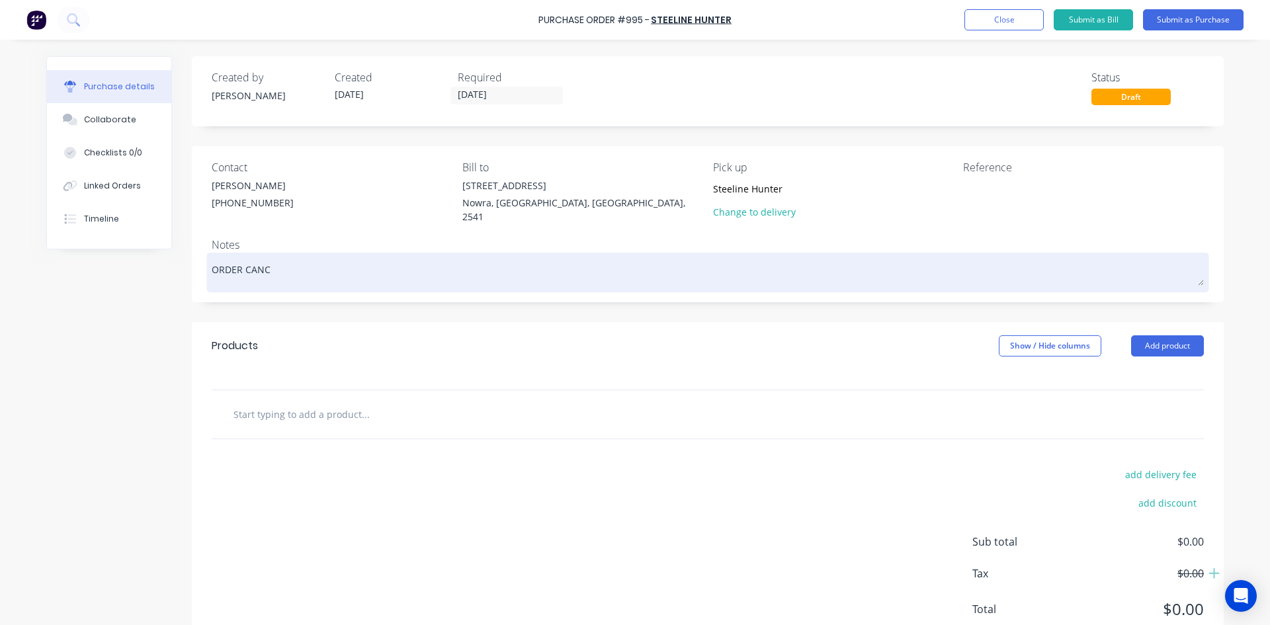
type textarea "x"
type textarea "ORDER CANCE"
type textarea "x"
type textarea "ORDER CANCEL"
type textarea "x"
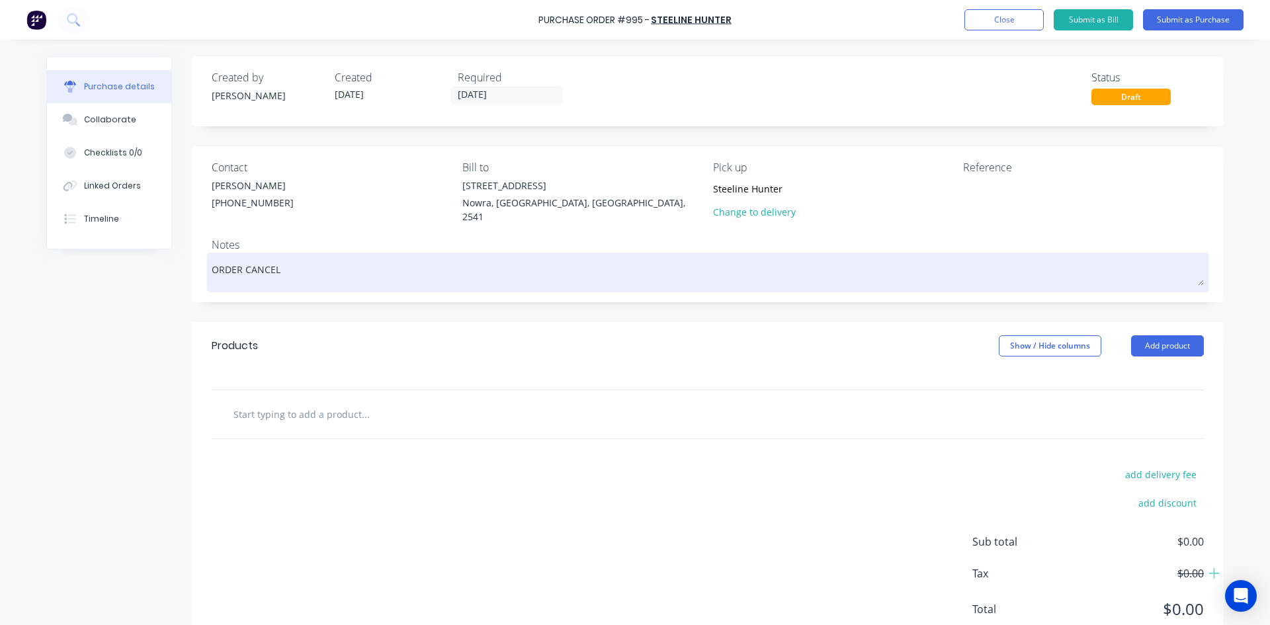
type textarea "ORDER CANCELL"
type textarea "x"
type textarea "ORDER CANCELLE"
type textarea "x"
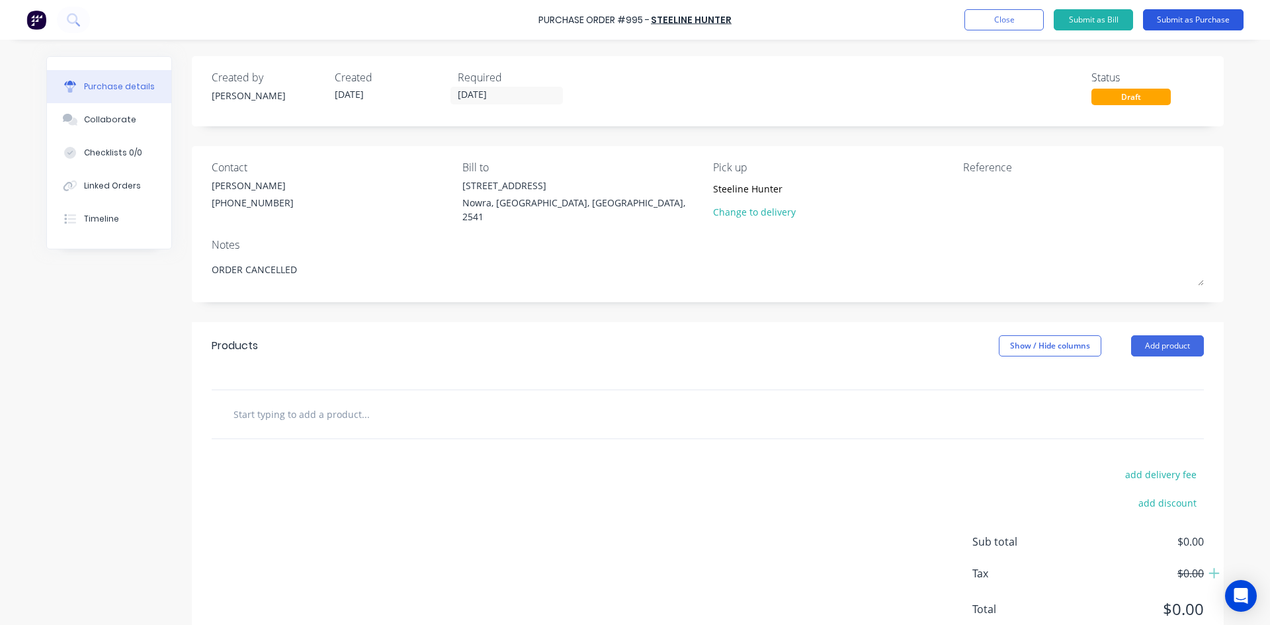
type textarea "ORDER CANCELLED"
type textarea "x"
type textarea "ORDER CANCELLED"
click at [1210, 22] on button "Submit as Purchase" at bounding box center [1193, 19] width 101 height 21
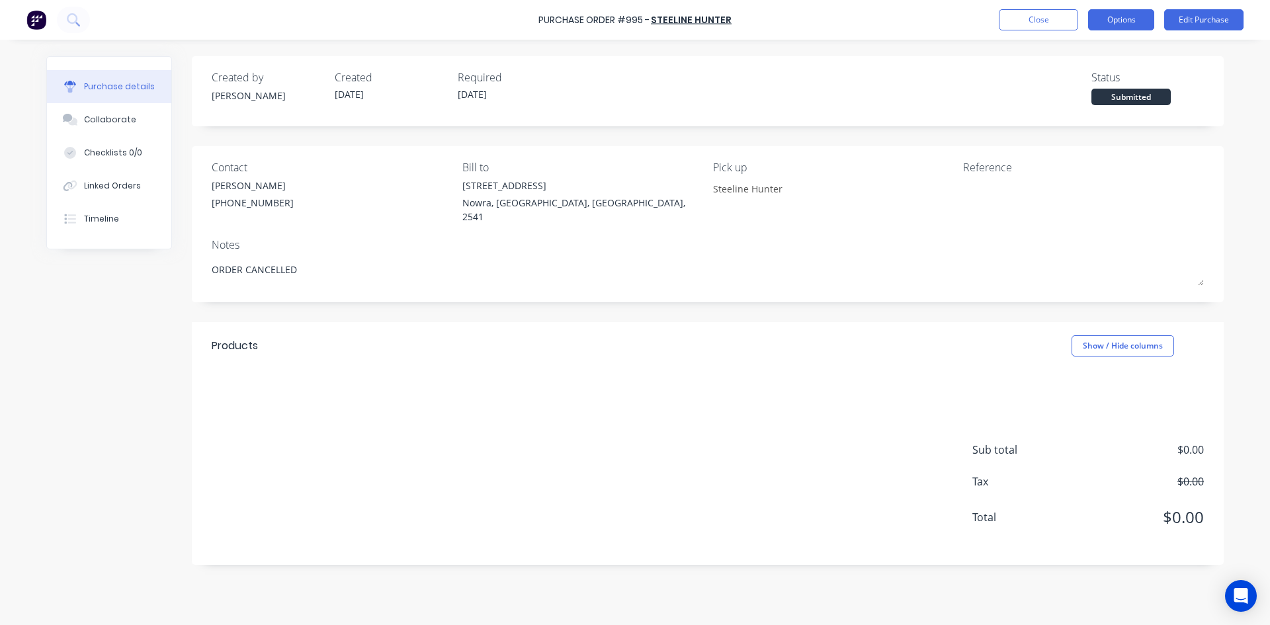
click at [1106, 26] on button "Options" at bounding box center [1121, 19] width 66 height 21
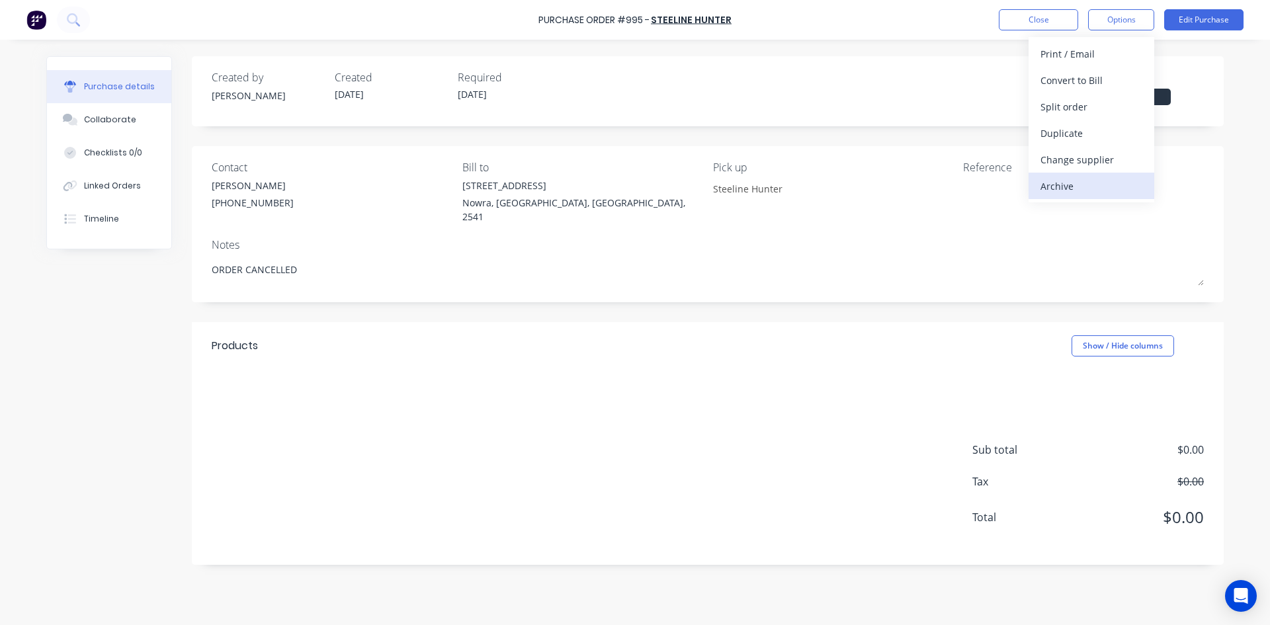
click at [1105, 185] on div "Archive" at bounding box center [1091, 186] width 102 height 19
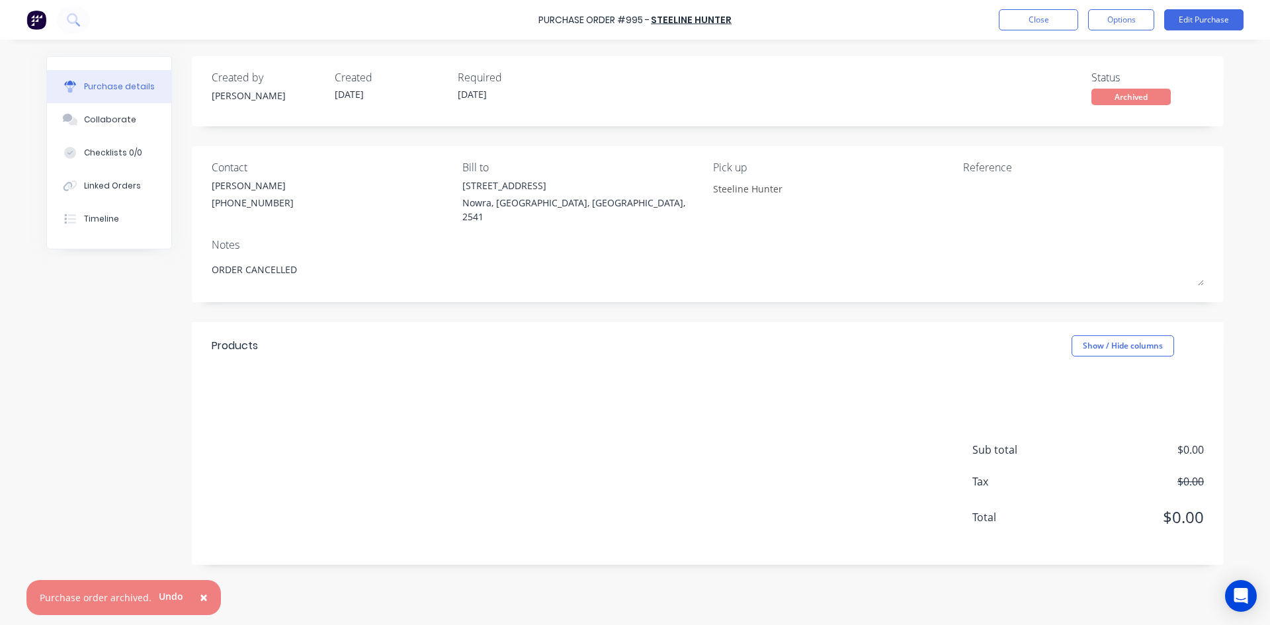
click at [200, 592] on span "×" at bounding box center [204, 597] width 8 height 19
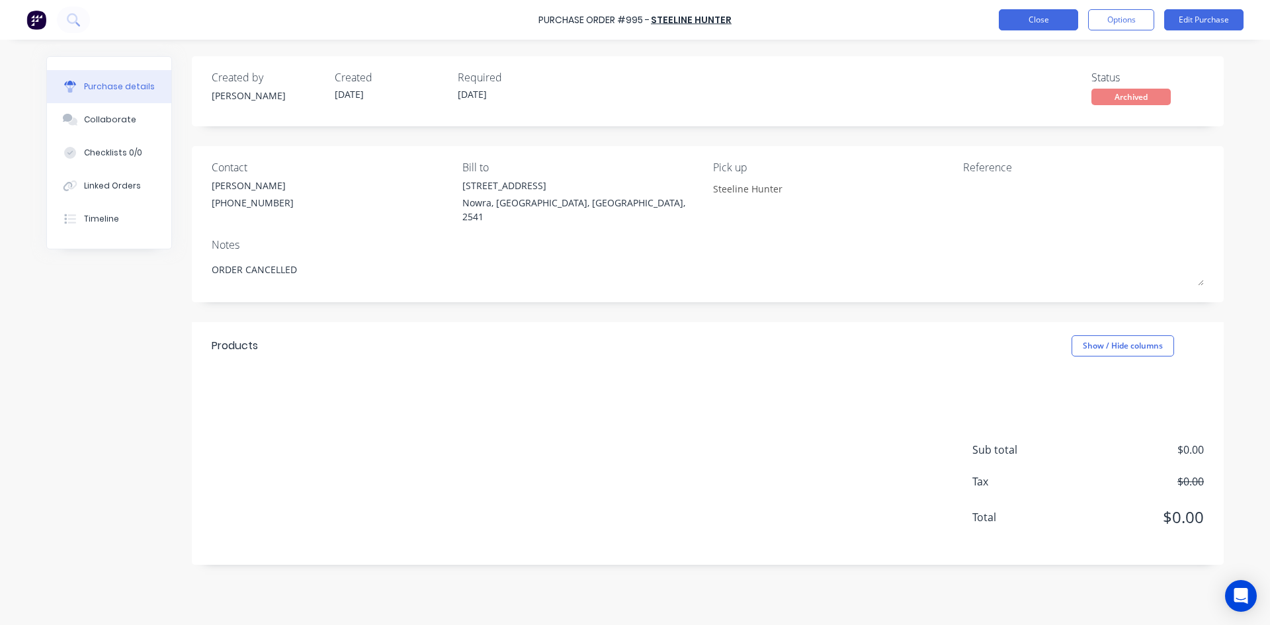
click at [1047, 25] on button "Close" at bounding box center [1038, 19] width 79 height 21
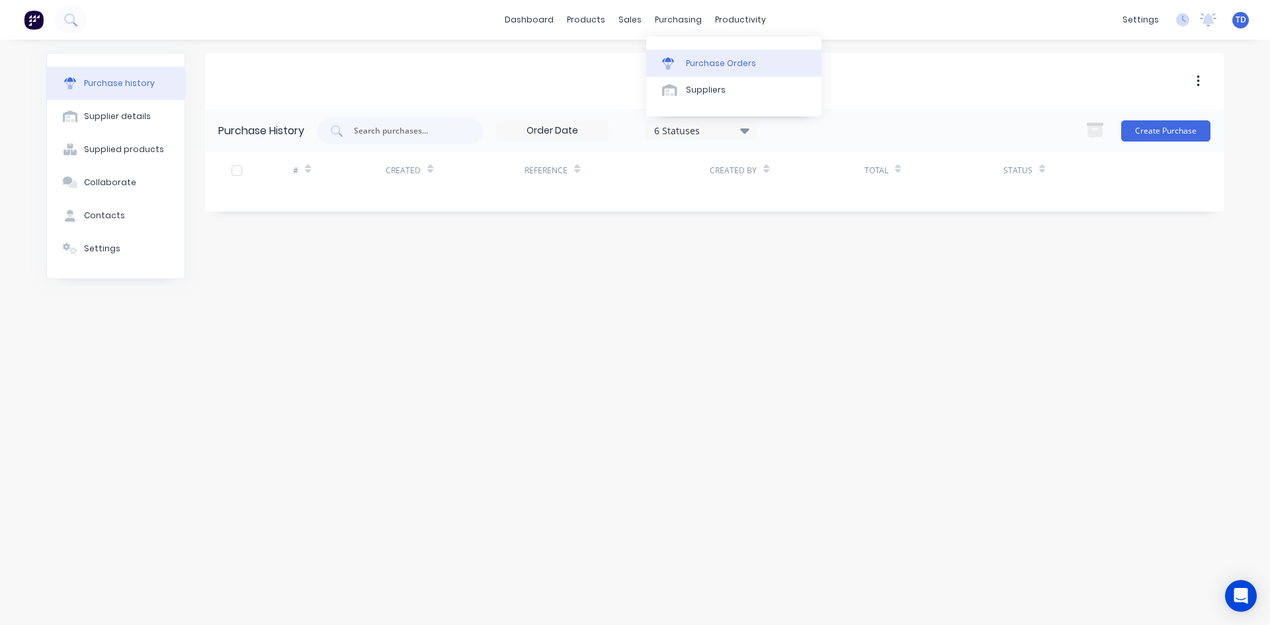
click at [699, 66] on div "Purchase Orders" at bounding box center [721, 64] width 70 height 12
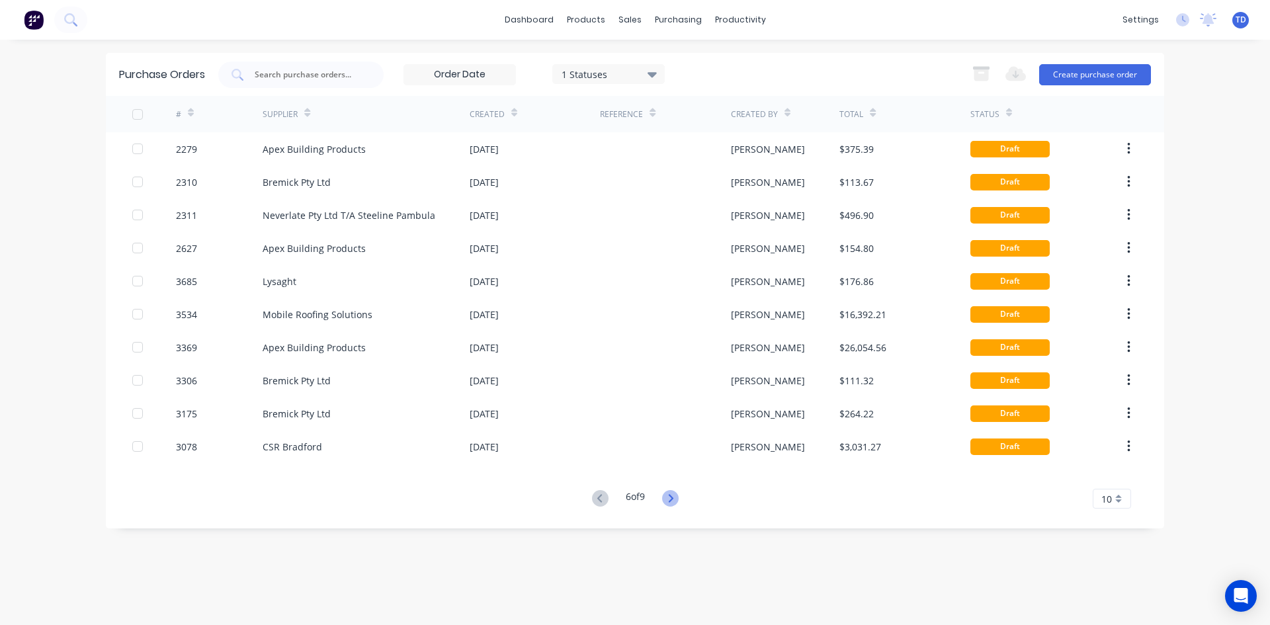
click at [673, 498] on icon at bounding box center [670, 498] width 5 height 8
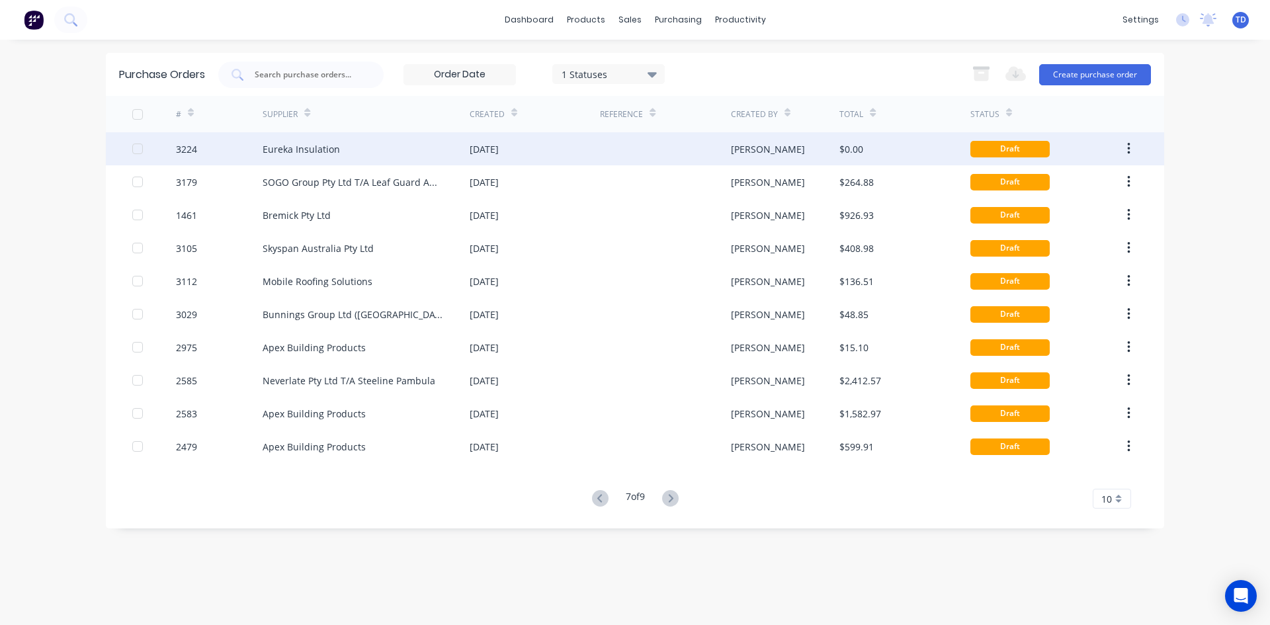
click at [725, 145] on div at bounding box center [665, 148] width 130 height 33
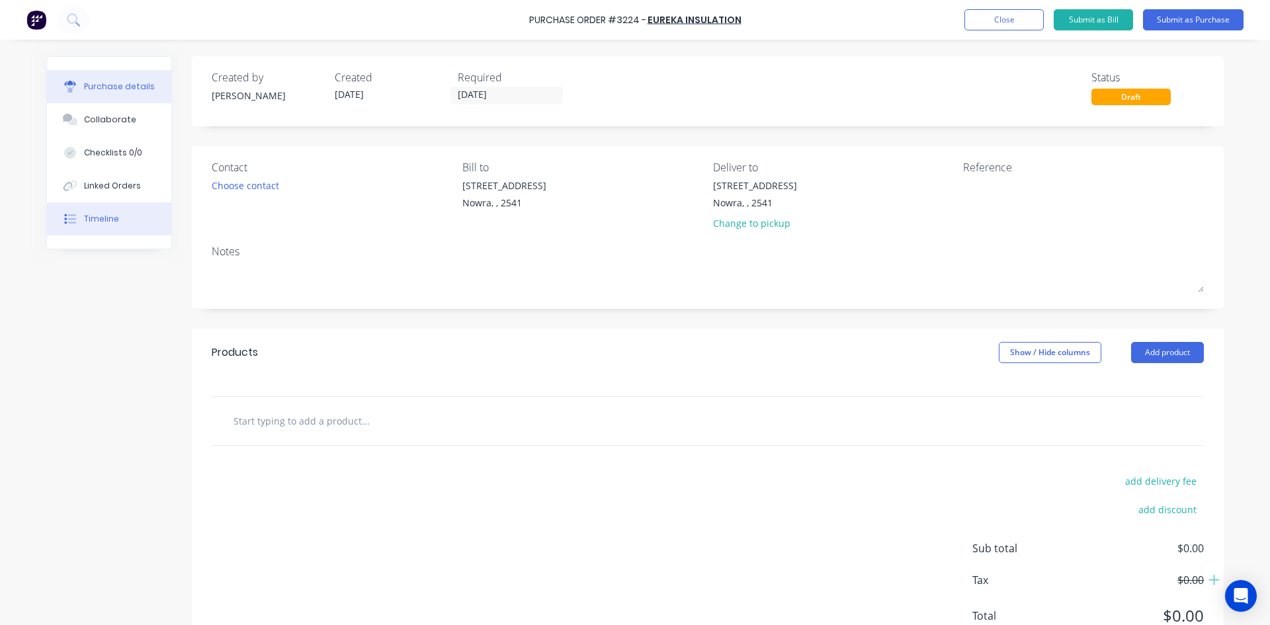
click at [97, 219] on div "Timeline" at bounding box center [101, 219] width 35 height 12
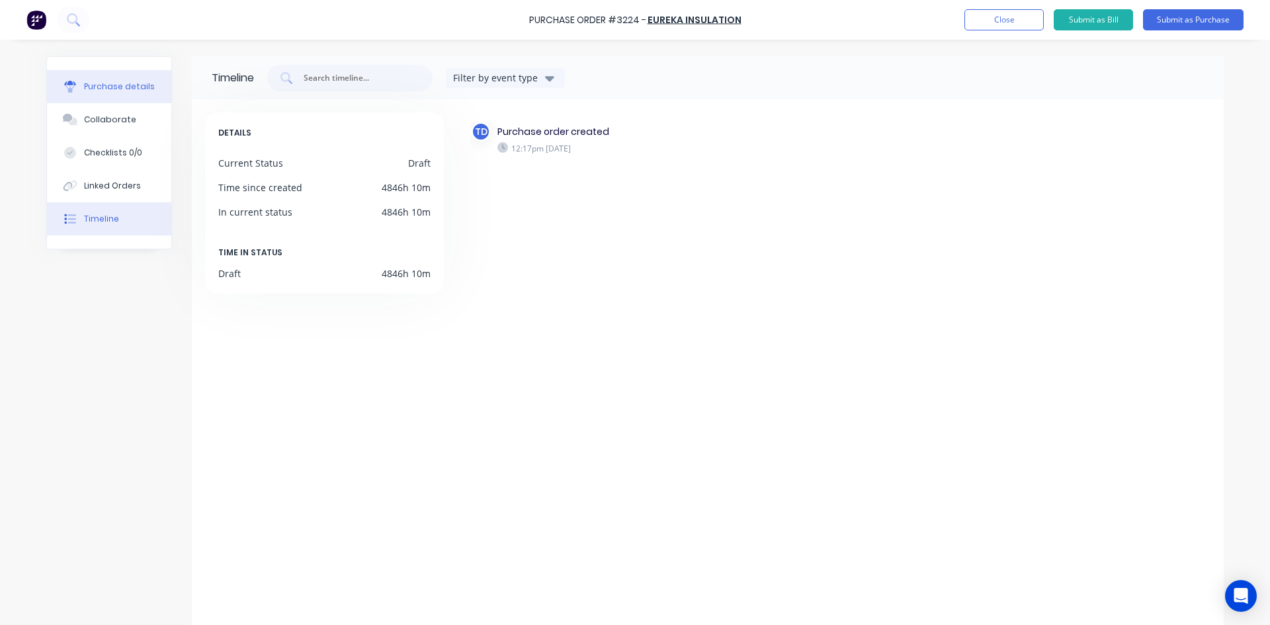
click at [130, 87] on div "Purchase details" at bounding box center [119, 87] width 71 height 12
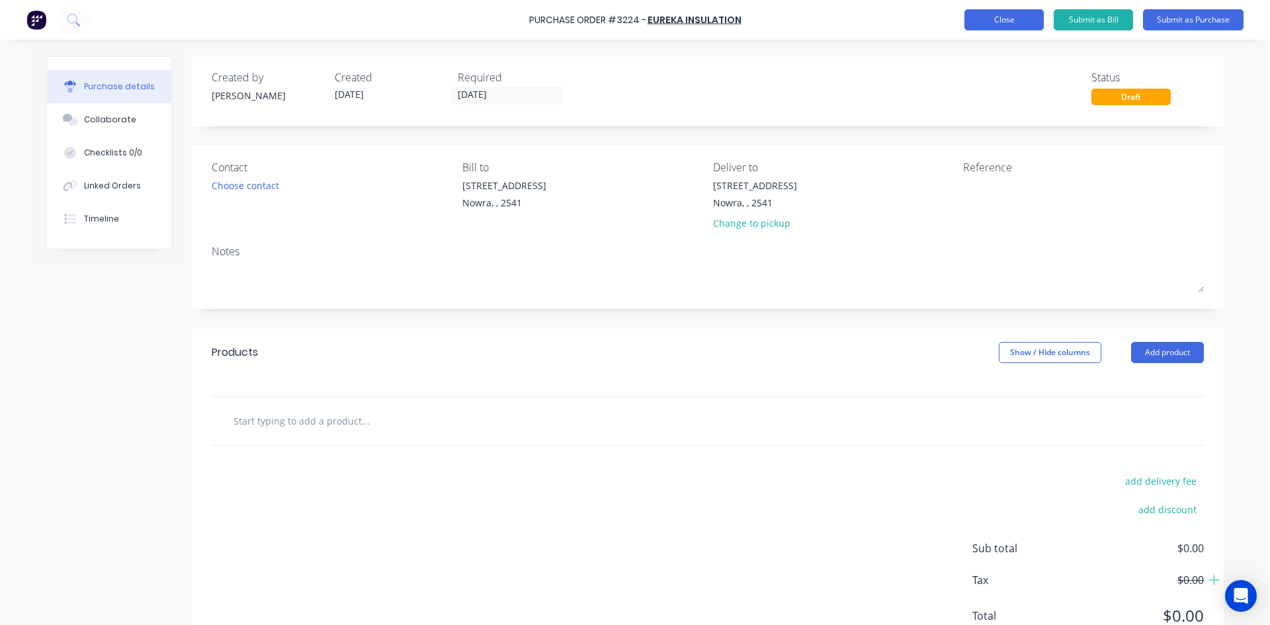
click at [1011, 26] on button "Close" at bounding box center [1003, 19] width 79 height 21
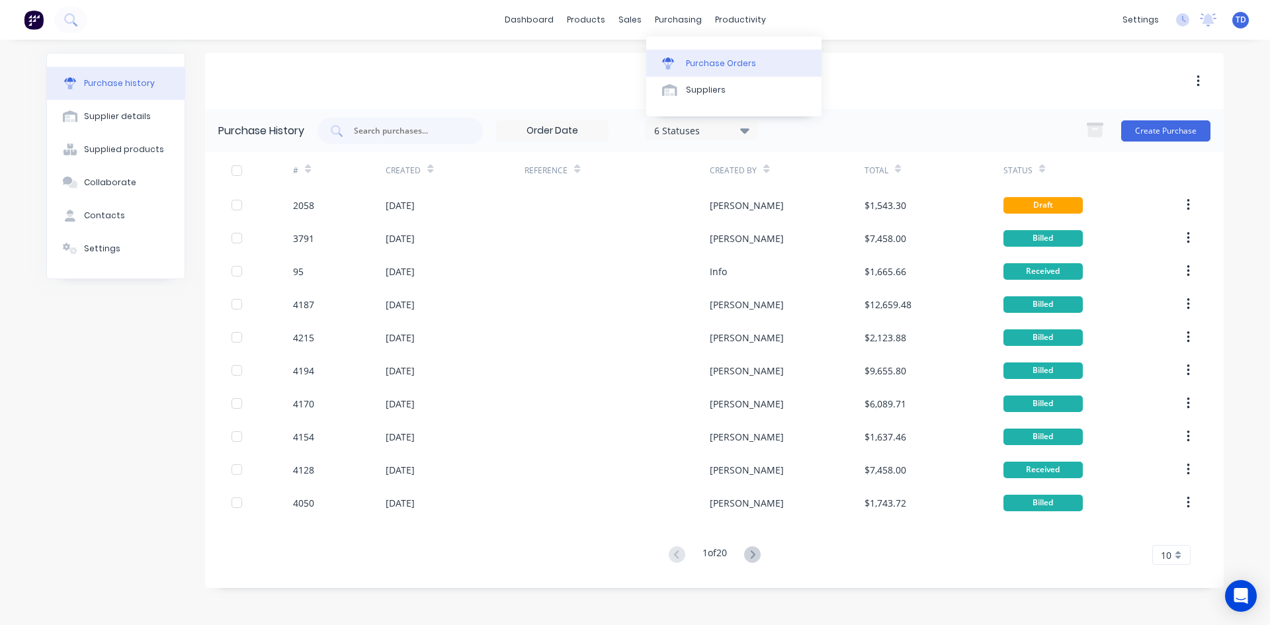
click at [698, 62] on div "Purchase Orders" at bounding box center [721, 64] width 70 height 12
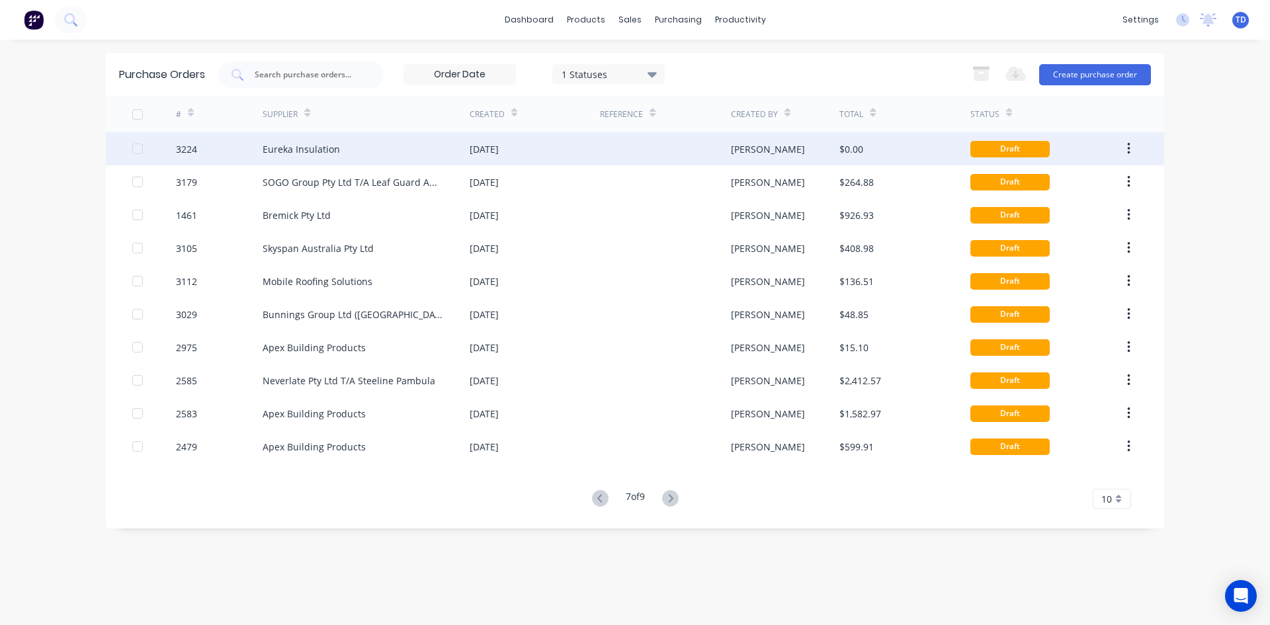
click at [671, 148] on div at bounding box center [665, 148] width 130 height 33
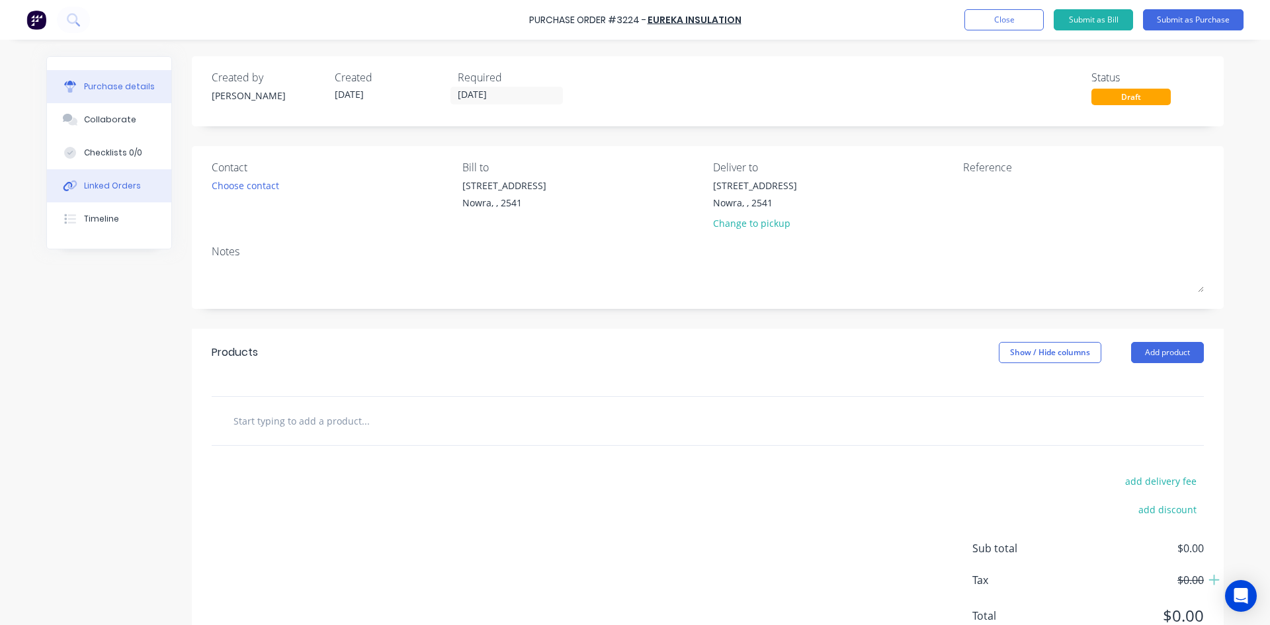
click at [116, 184] on div "Linked Orders" at bounding box center [112, 186] width 57 height 12
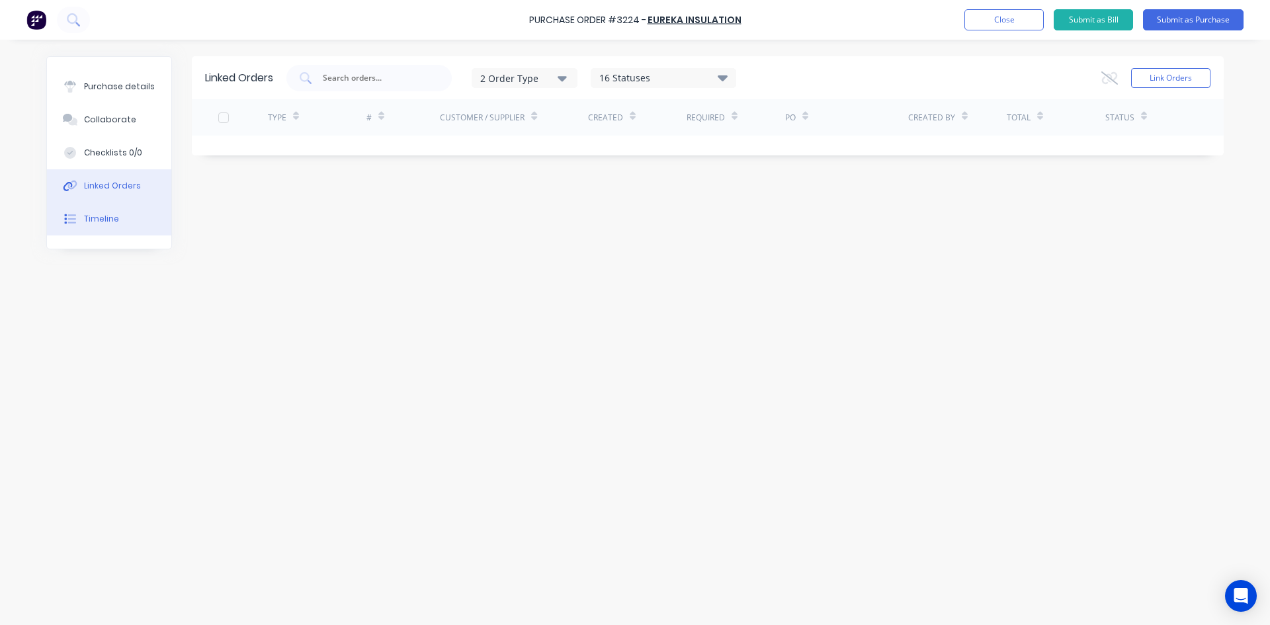
click at [93, 218] on div "Timeline" at bounding box center [101, 219] width 35 height 12
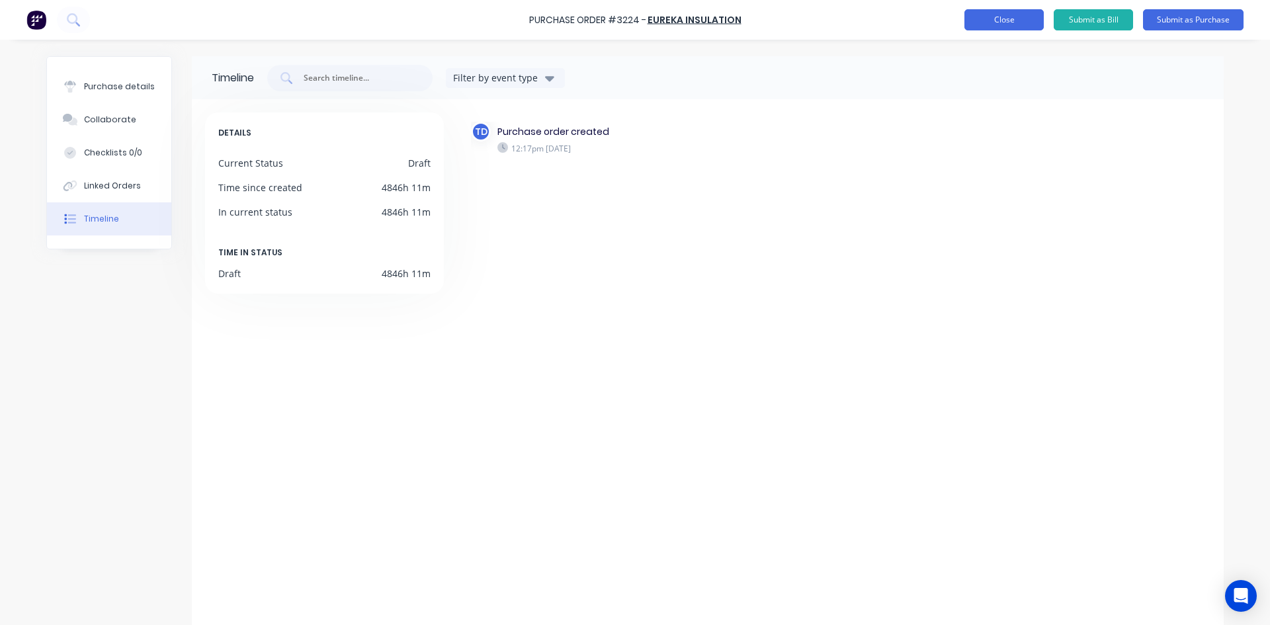
click at [1001, 21] on button "Close" at bounding box center [1003, 19] width 79 height 21
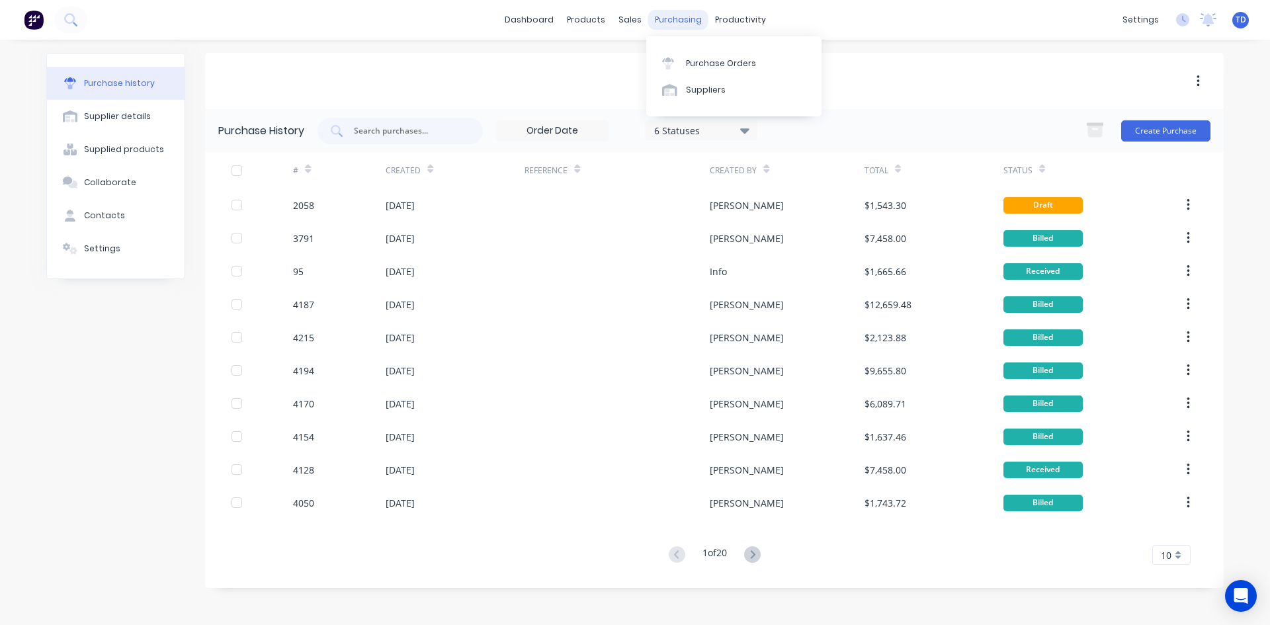
click at [683, 25] on div "purchasing" at bounding box center [678, 20] width 60 height 20
click at [688, 58] on div "Purchase Orders" at bounding box center [721, 64] width 70 height 12
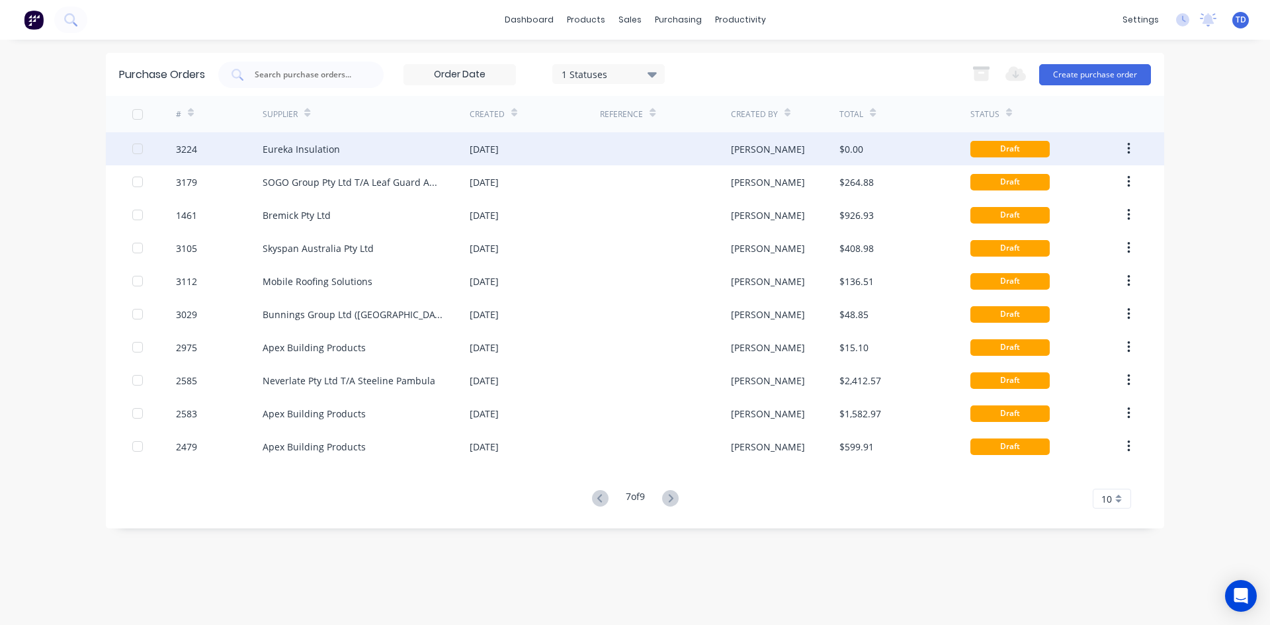
click at [1124, 147] on button "button" at bounding box center [1128, 149] width 31 height 24
click at [1073, 187] on div "Archive" at bounding box center [1081, 183] width 102 height 19
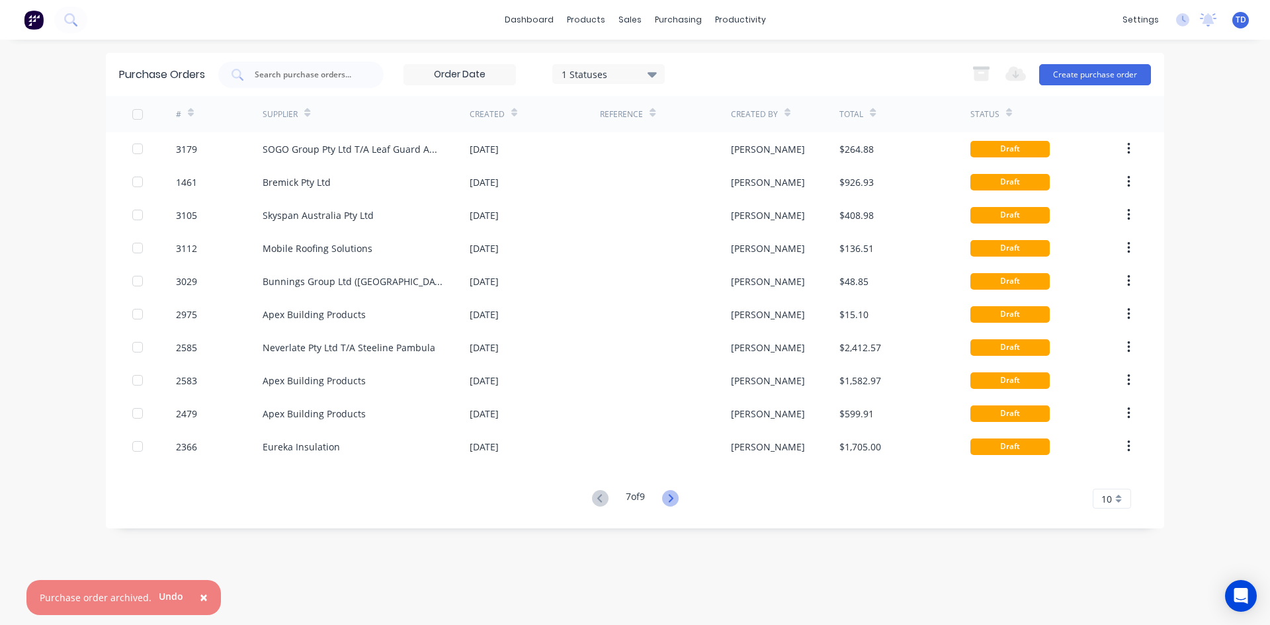
click at [673, 497] on icon at bounding box center [670, 498] width 17 height 17
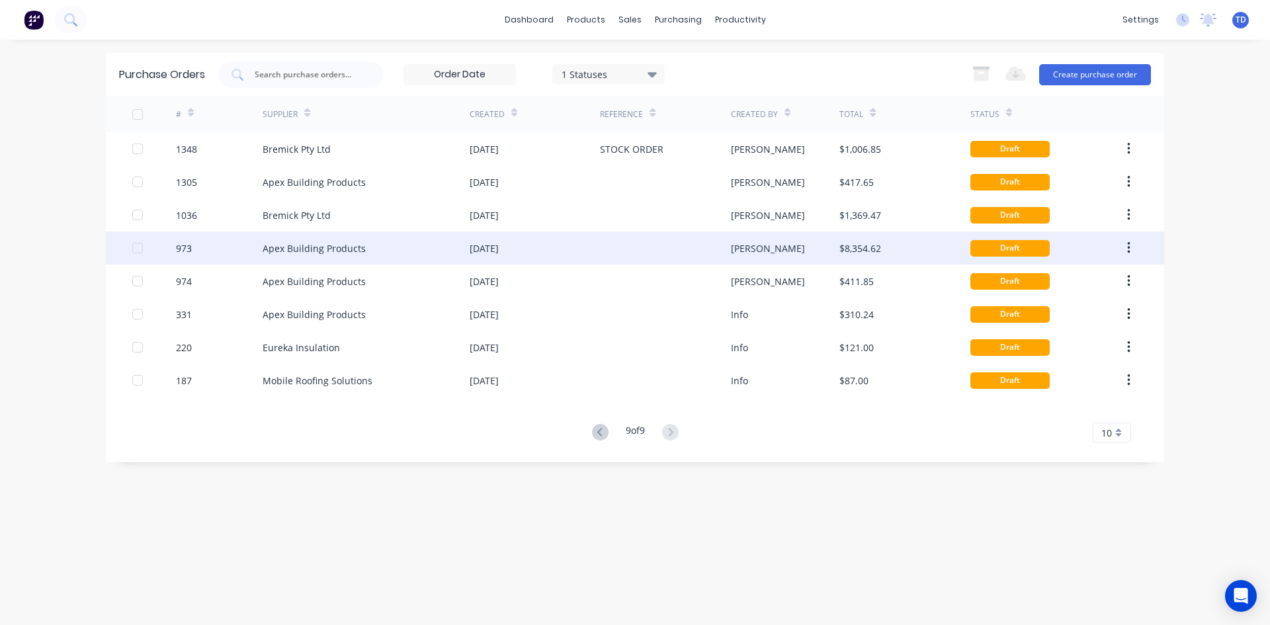
click at [736, 241] on div "[PERSON_NAME]" at bounding box center [768, 248] width 74 height 14
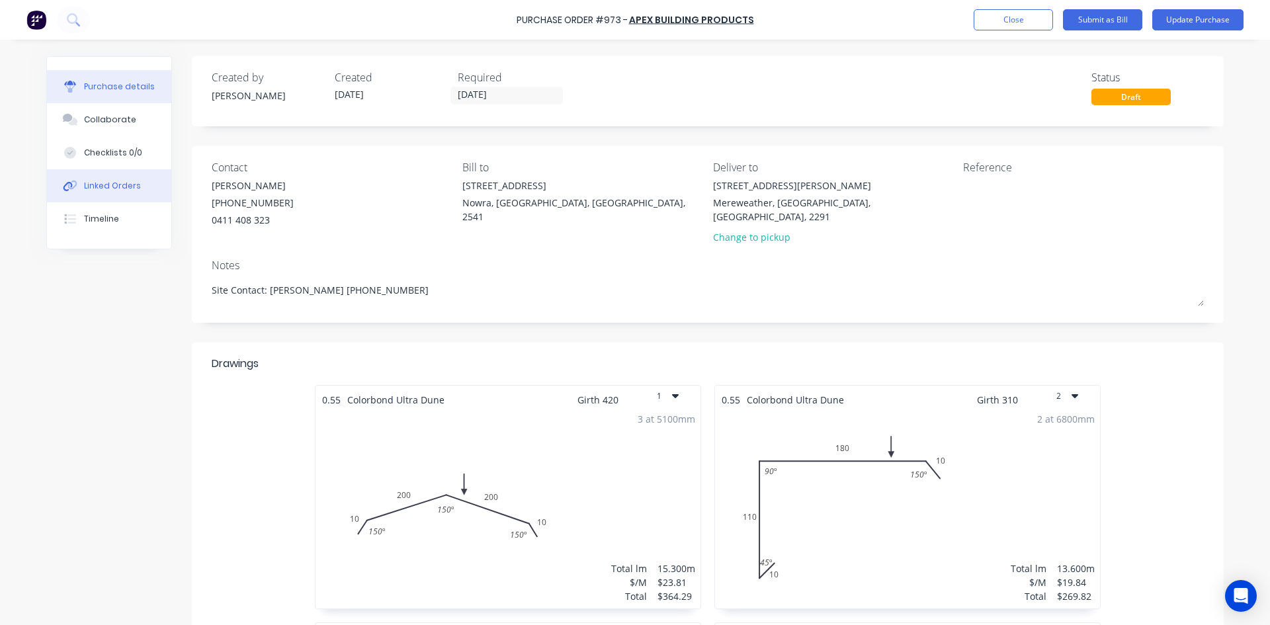
click at [117, 187] on div "Linked Orders" at bounding box center [112, 186] width 57 height 12
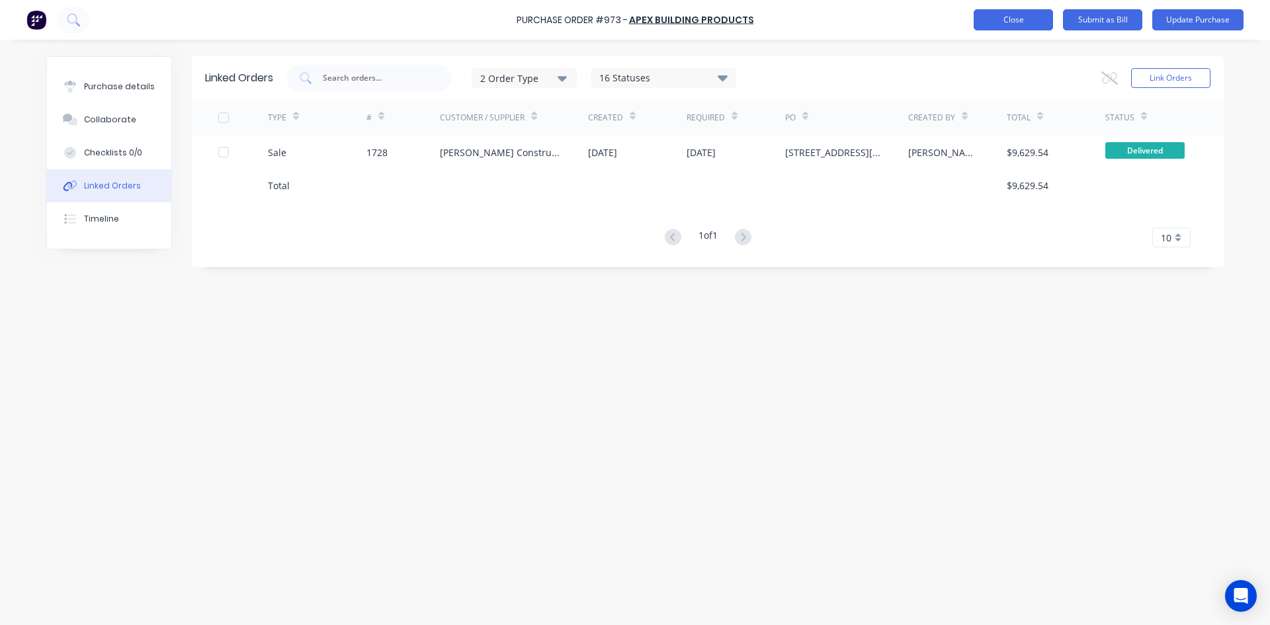
click at [1001, 24] on button "Close" at bounding box center [1013, 19] width 79 height 21
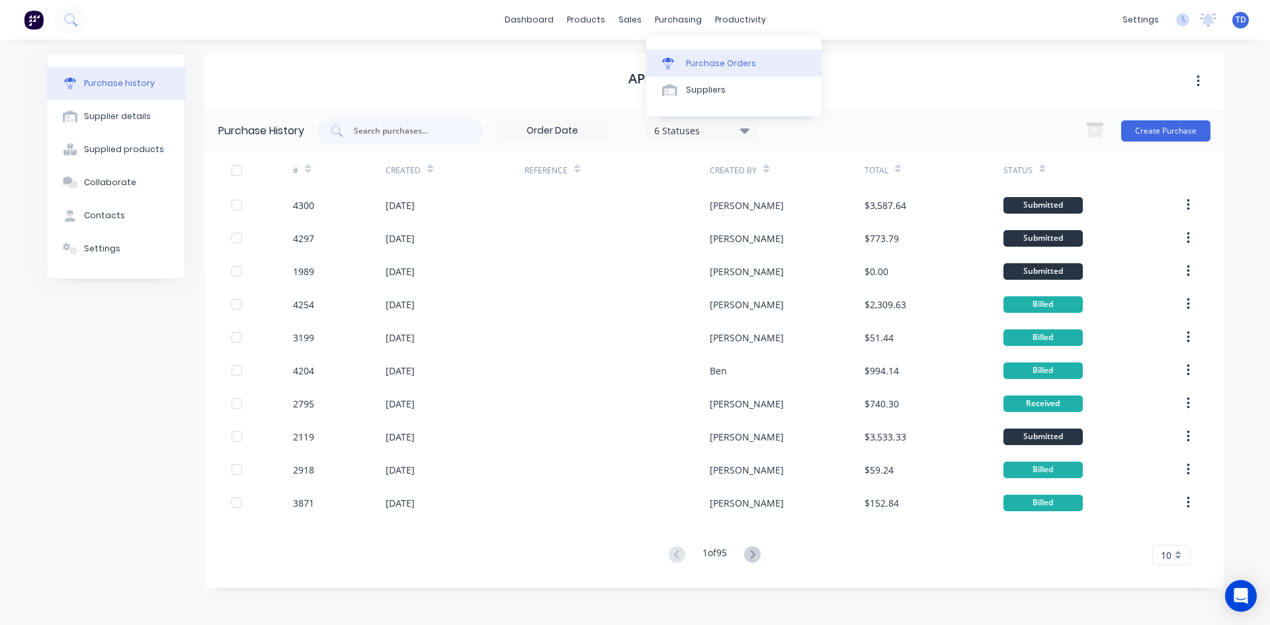
click at [701, 62] on div "Purchase Orders" at bounding box center [721, 64] width 70 height 12
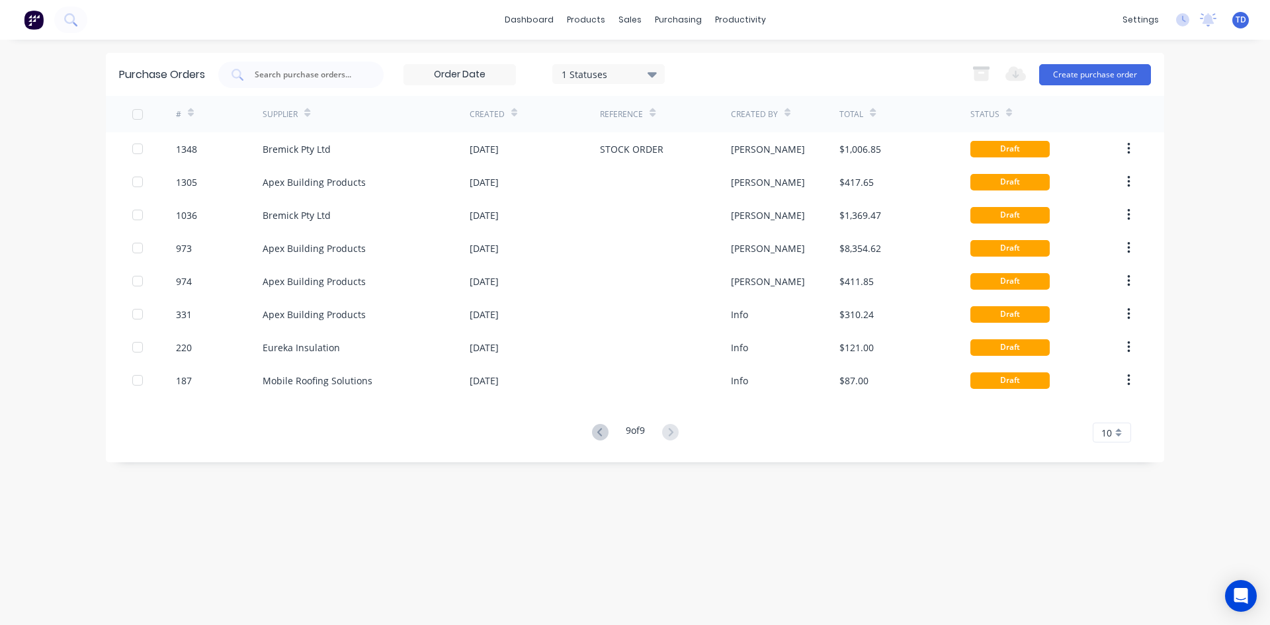
click at [657, 75] on icon at bounding box center [651, 74] width 9 height 15
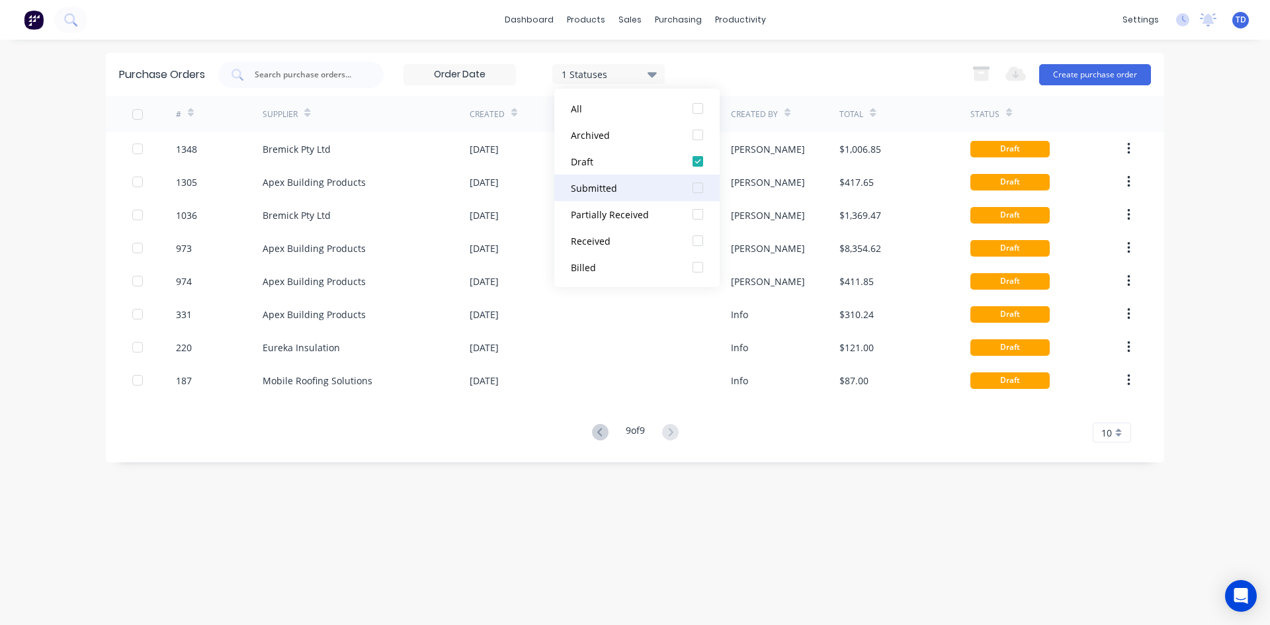
click at [696, 185] on div at bounding box center [698, 188] width 26 height 26
click at [701, 164] on div at bounding box center [698, 161] width 26 height 26
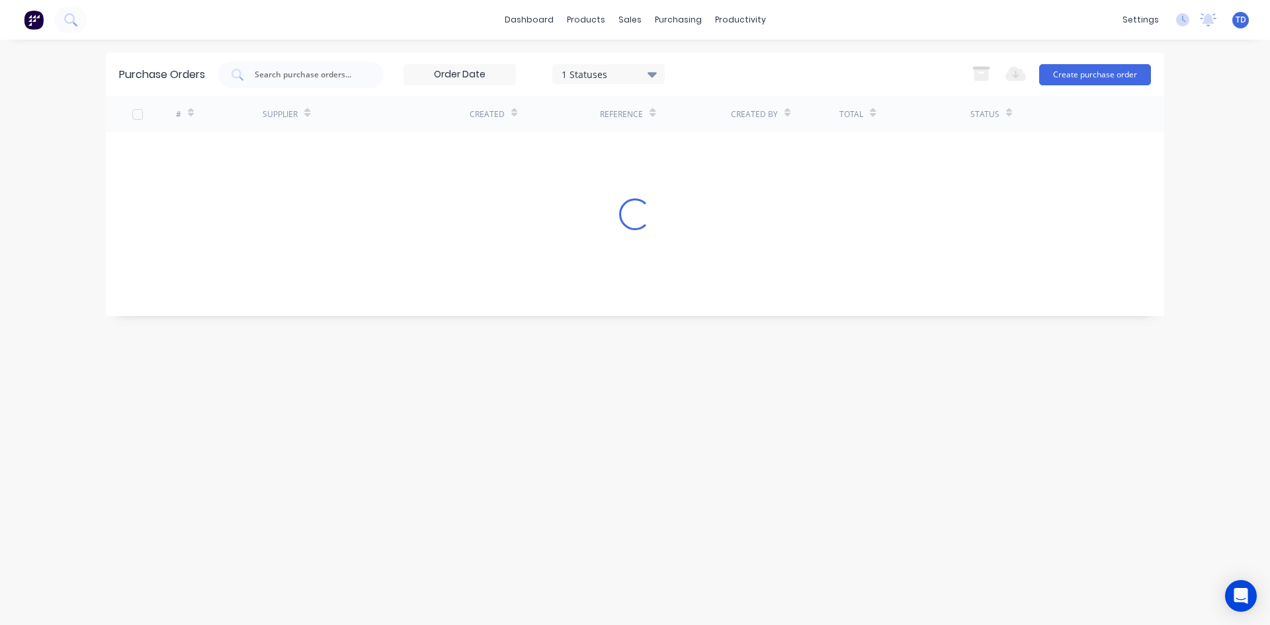
click at [749, 71] on div "1 Statuses 1 Statuses Export to Excel (XLSX) Create purchase order" at bounding box center [684, 75] width 933 height 26
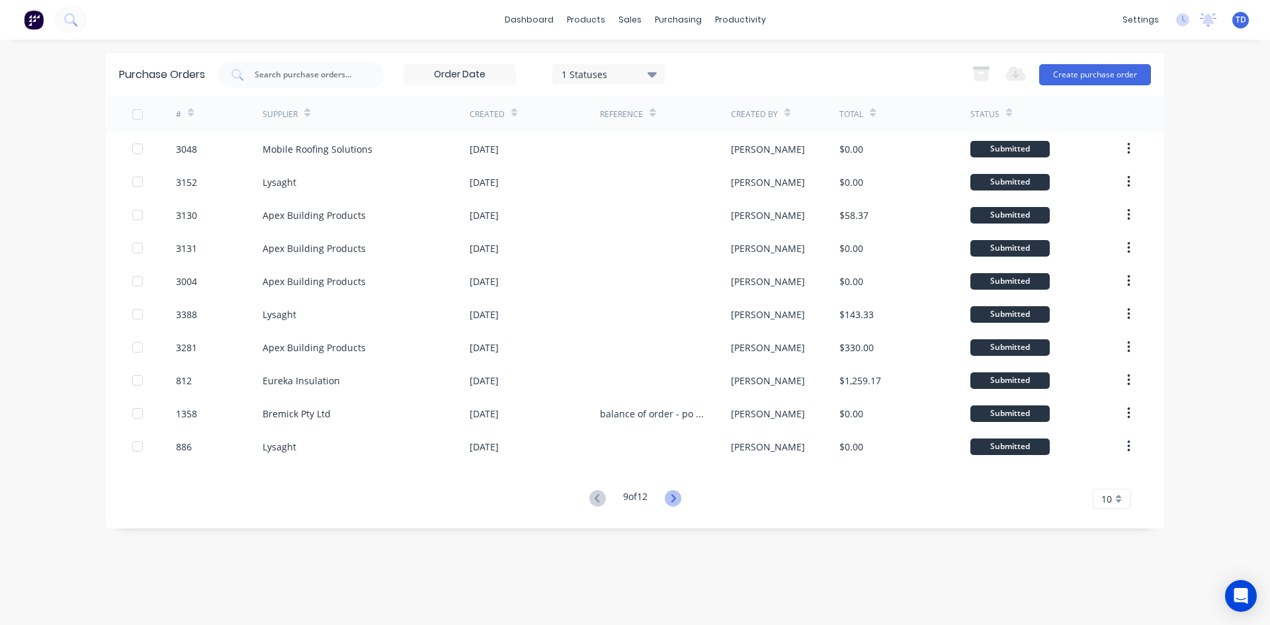
click at [670, 495] on icon at bounding box center [673, 498] width 17 height 17
click at [670, 495] on icon at bounding box center [675, 498] width 17 height 17
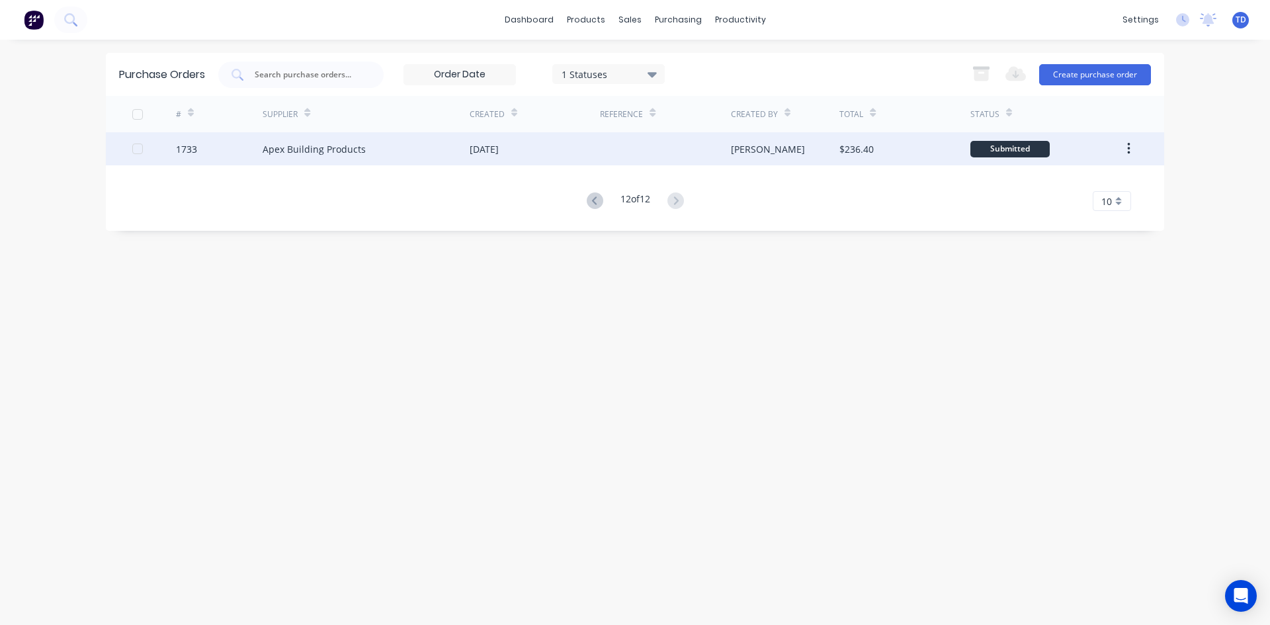
click at [655, 141] on div at bounding box center [665, 148] width 130 height 33
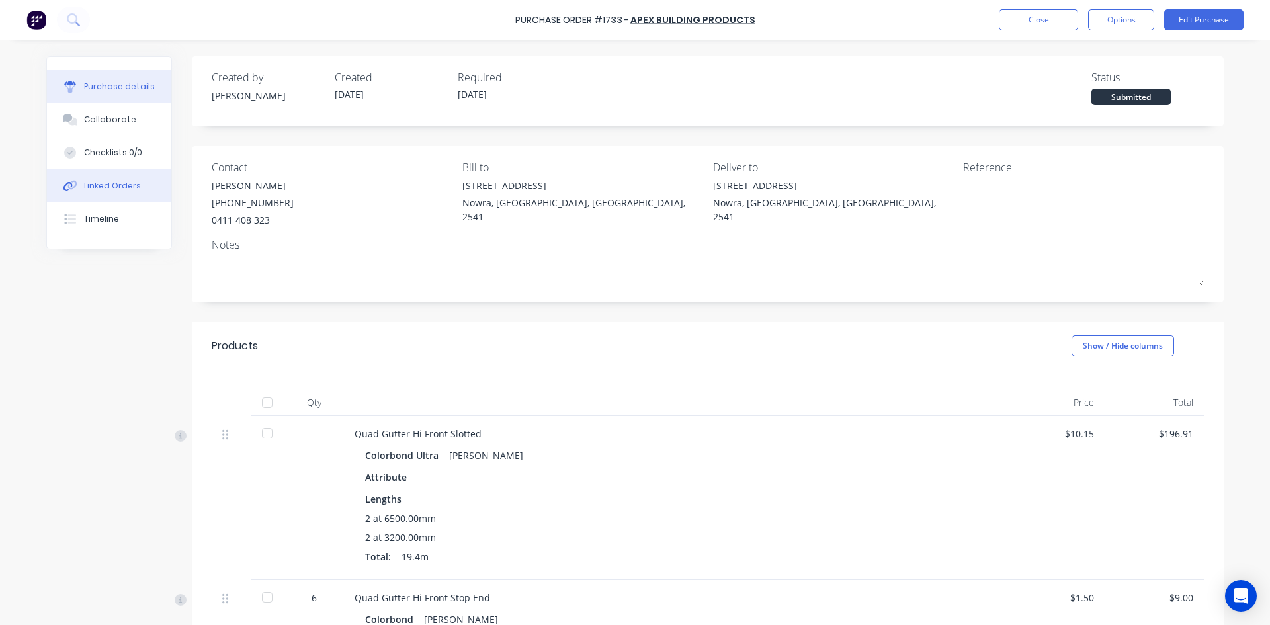
click at [138, 193] on button "Linked Orders" at bounding box center [109, 185] width 124 height 33
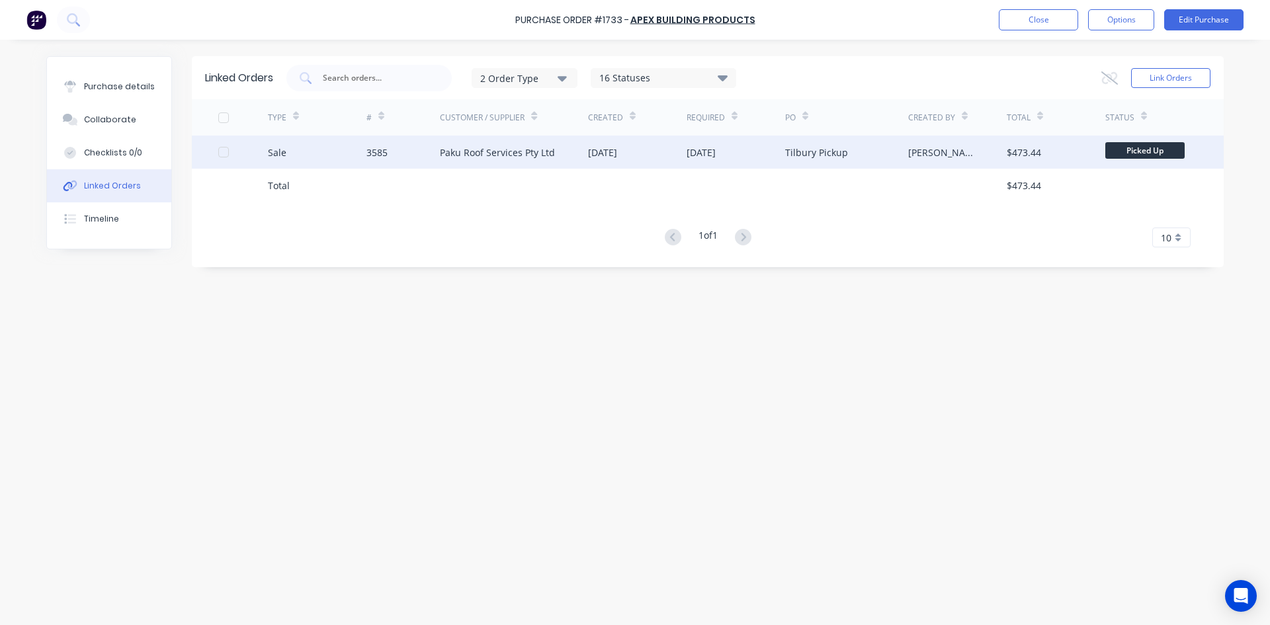
click at [478, 156] on div "Paku Roof Services Pty Ltd" at bounding box center [497, 153] width 115 height 14
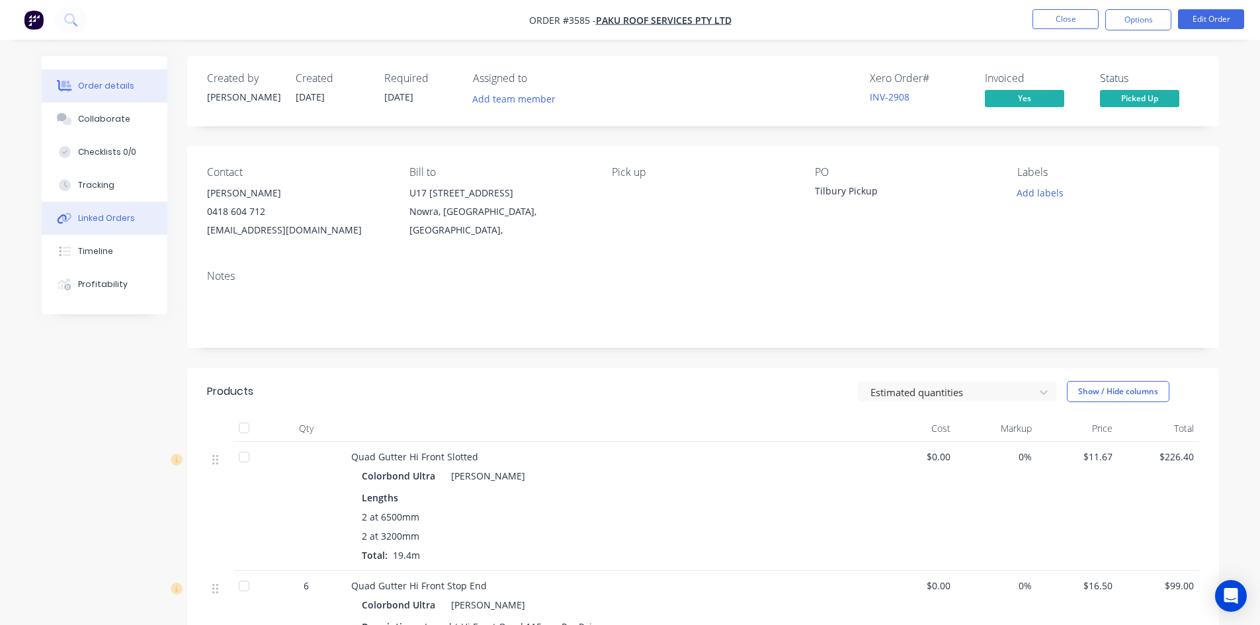
click at [114, 224] on button "Linked Orders" at bounding box center [105, 218] width 126 height 33
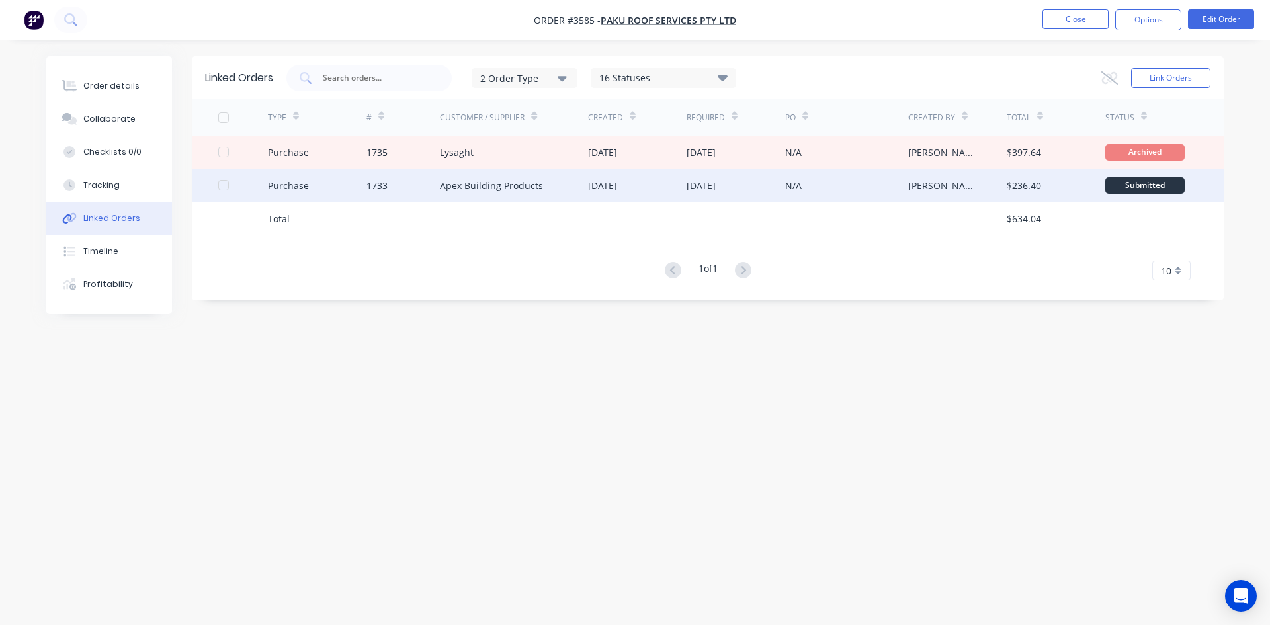
click at [654, 192] on div "[DATE]" at bounding box center [637, 185] width 99 height 33
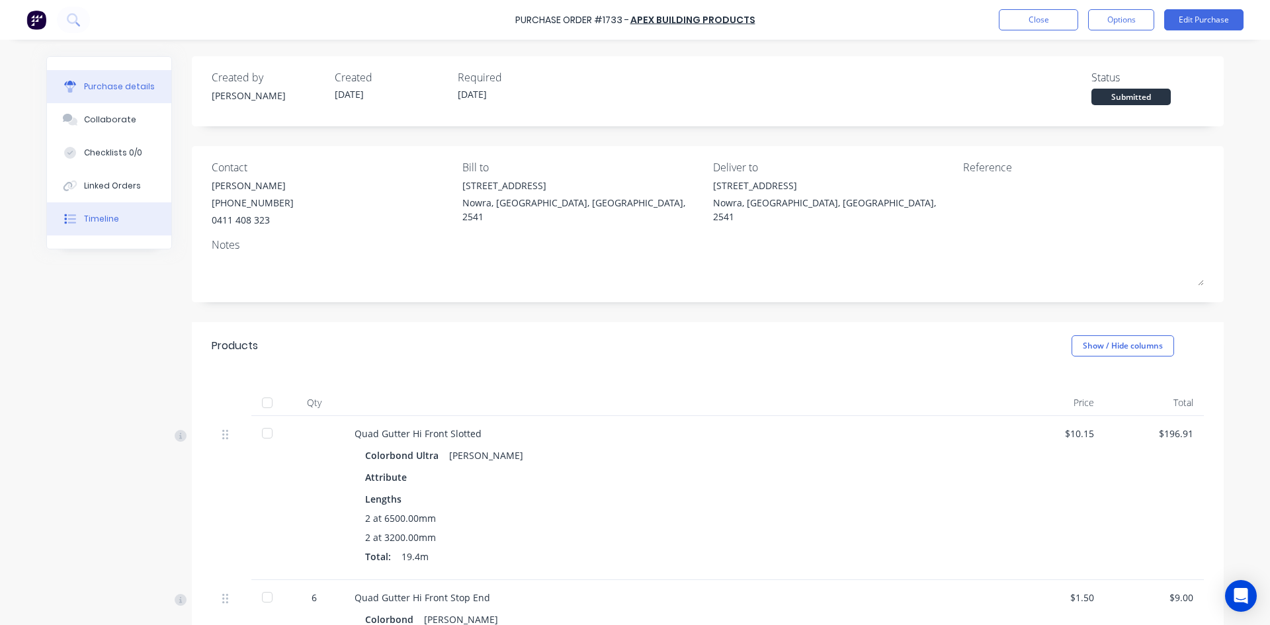
click at [84, 220] on div "Timeline" at bounding box center [101, 219] width 35 height 12
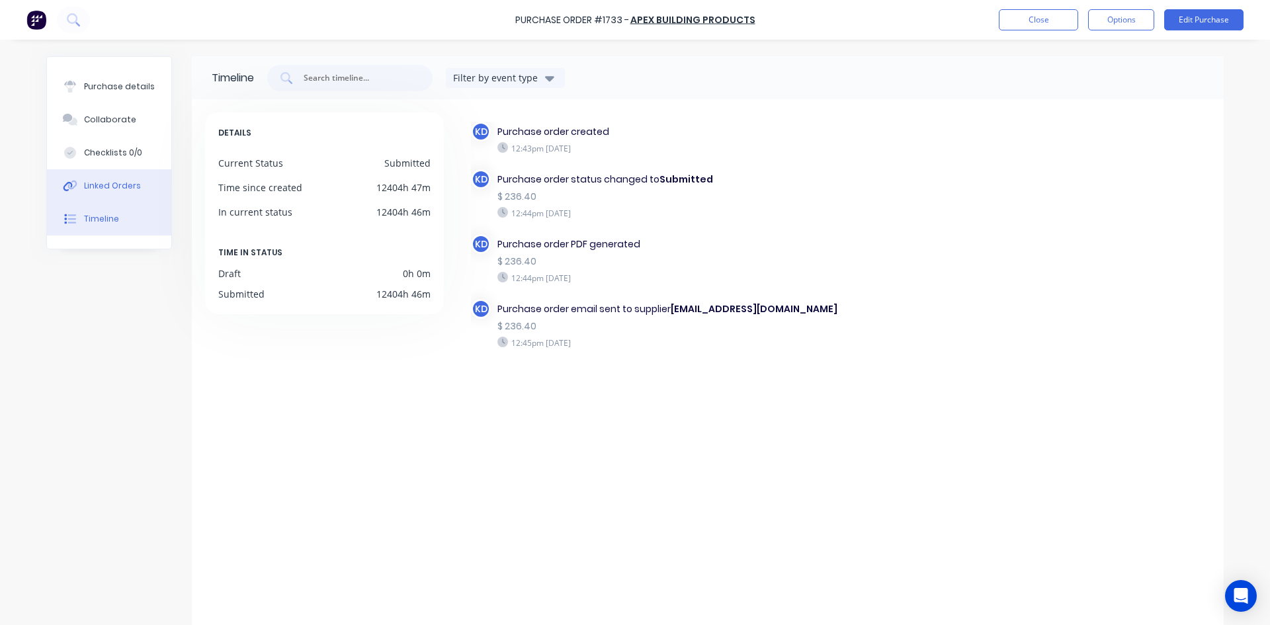
click at [95, 191] on div "Linked Orders" at bounding box center [112, 186] width 57 height 12
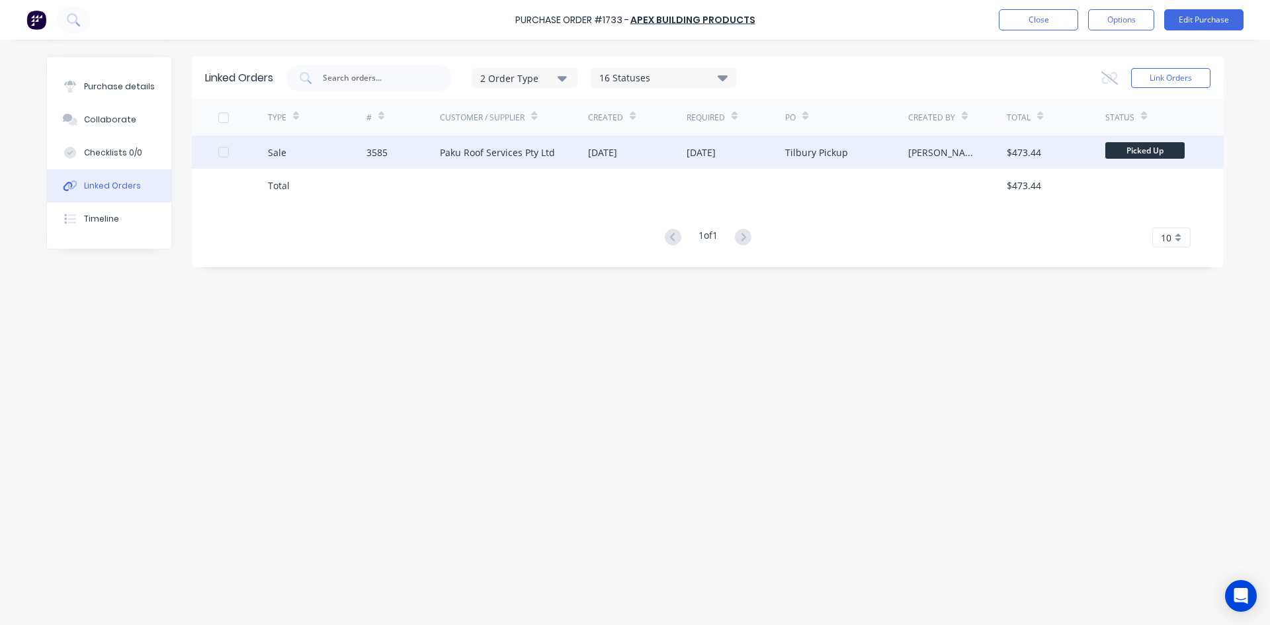
click at [454, 157] on div "Paku Roof Services Pty Ltd" at bounding box center [497, 153] width 115 height 14
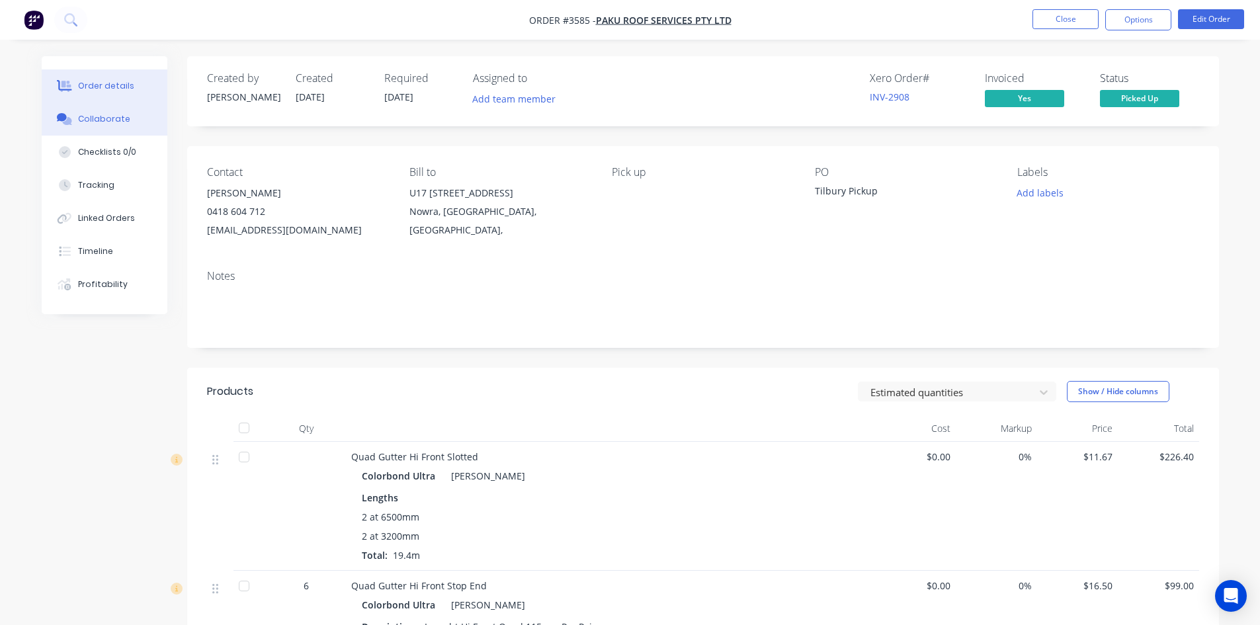
click at [97, 114] on div "Collaborate" at bounding box center [104, 119] width 52 height 12
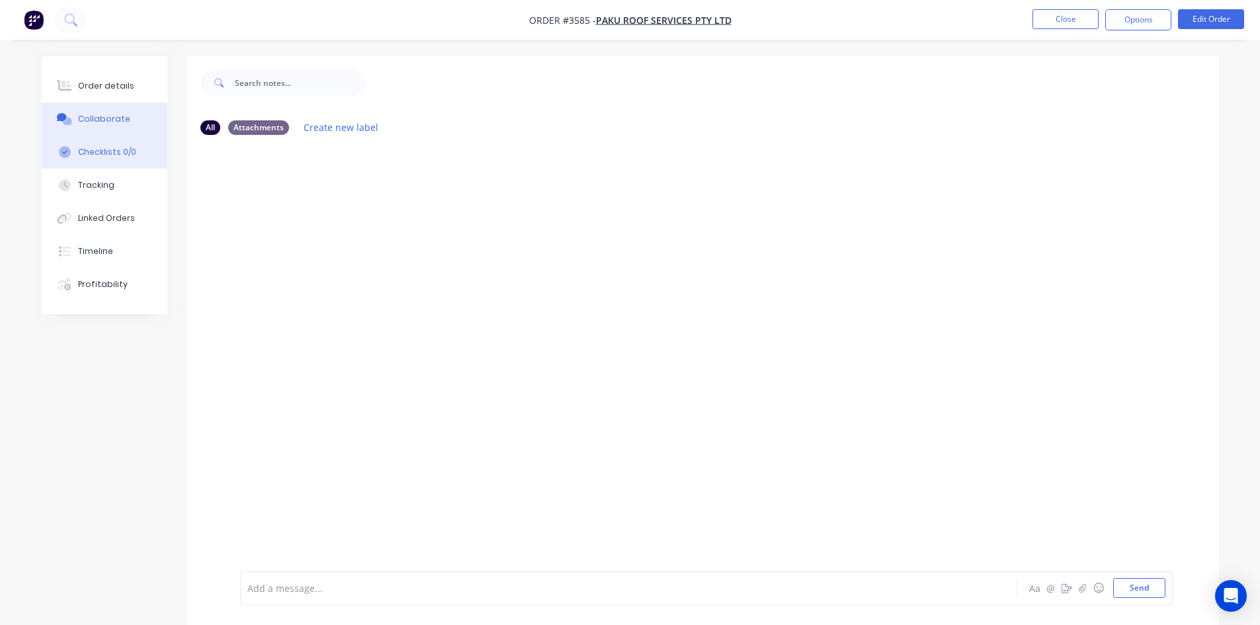
click at [104, 155] on div "Checklists 0/0" at bounding box center [107, 152] width 58 height 12
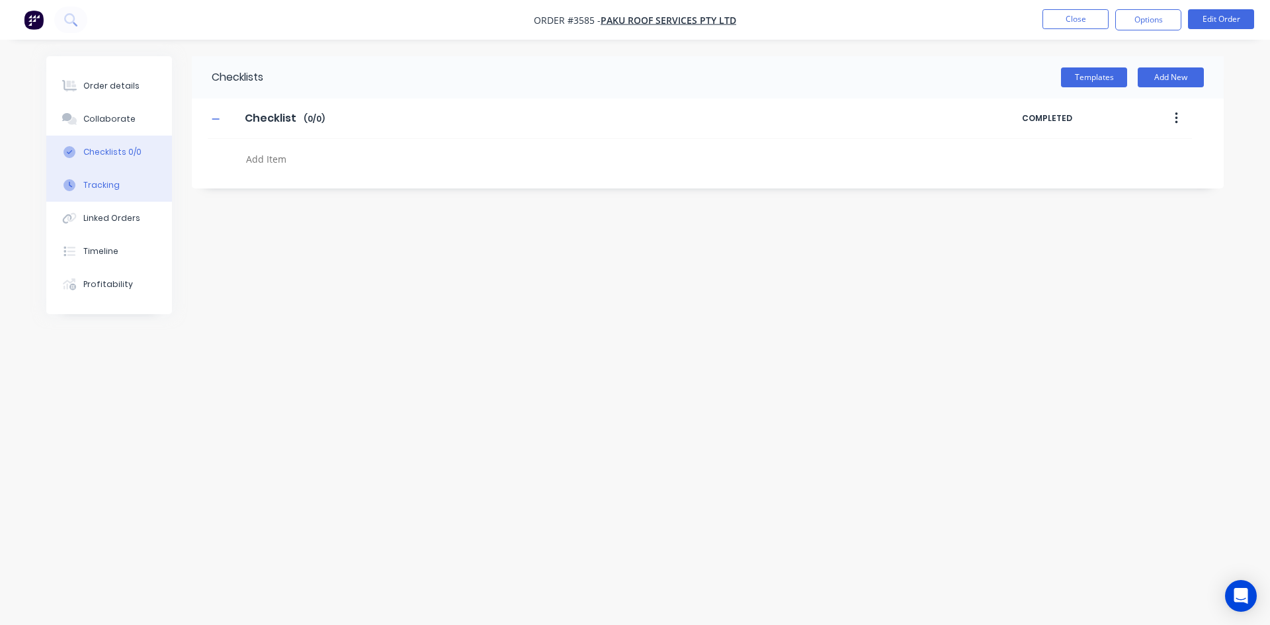
click at [101, 183] on div "Tracking" at bounding box center [101, 185] width 36 height 12
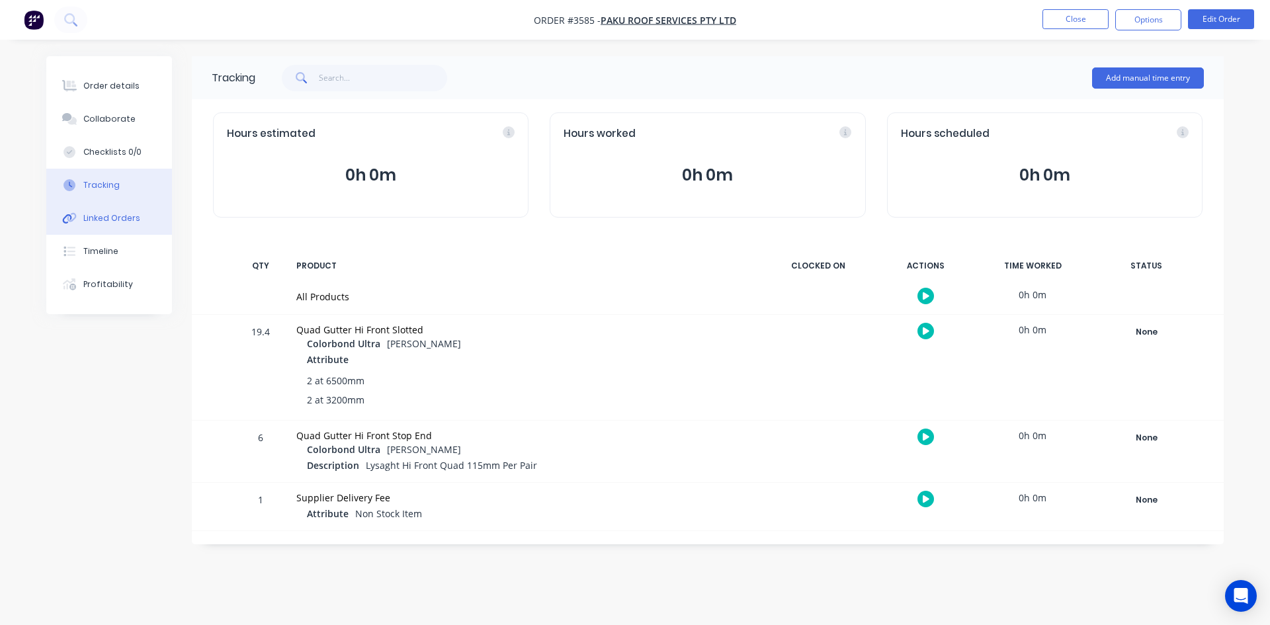
click at [105, 221] on div "Linked Orders" at bounding box center [111, 218] width 57 height 12
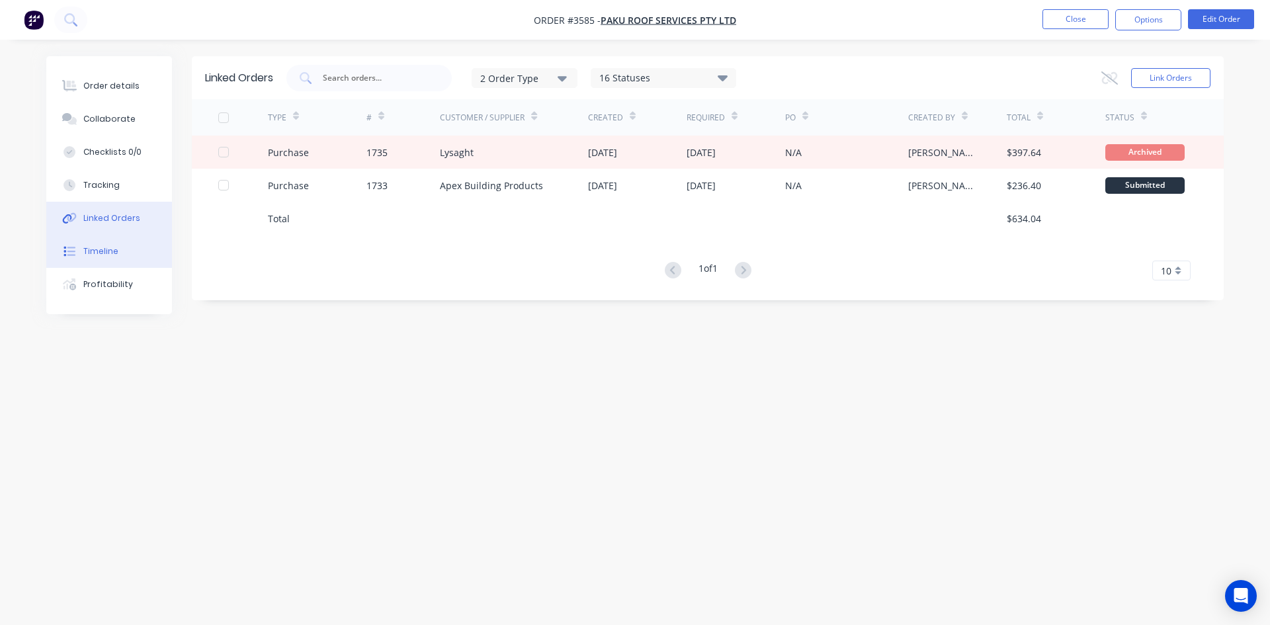
click at [111, 252] on div "Timeline" at bounding box center [100, 251] width 35 height 12
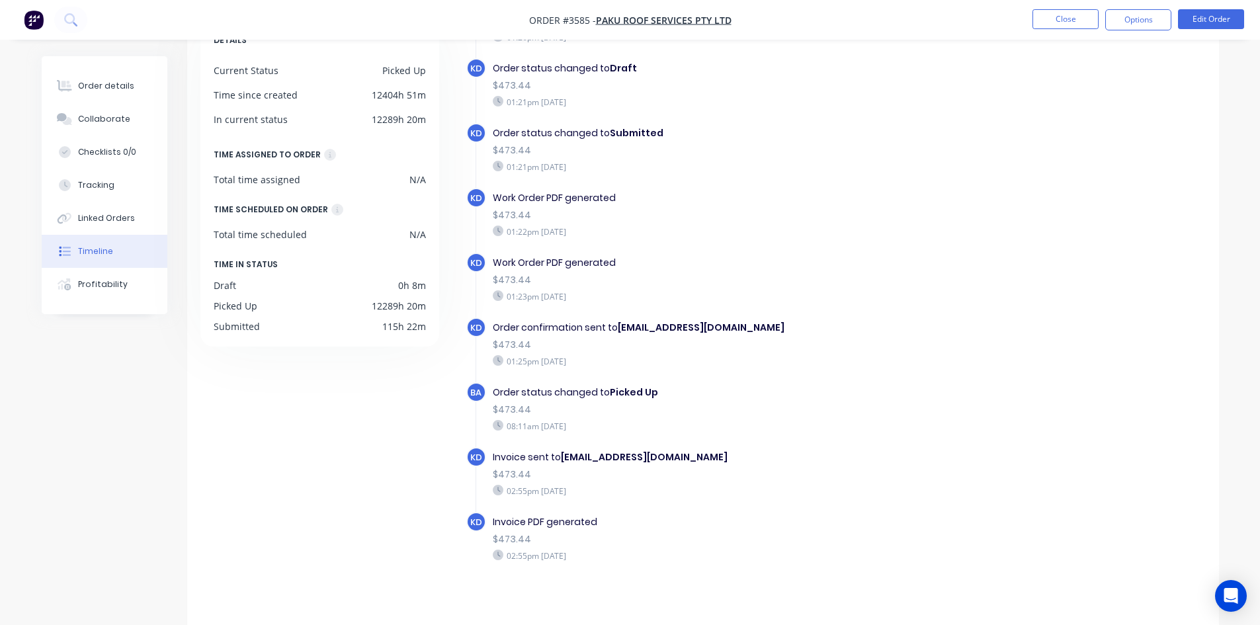
scroll to position [101, 0]
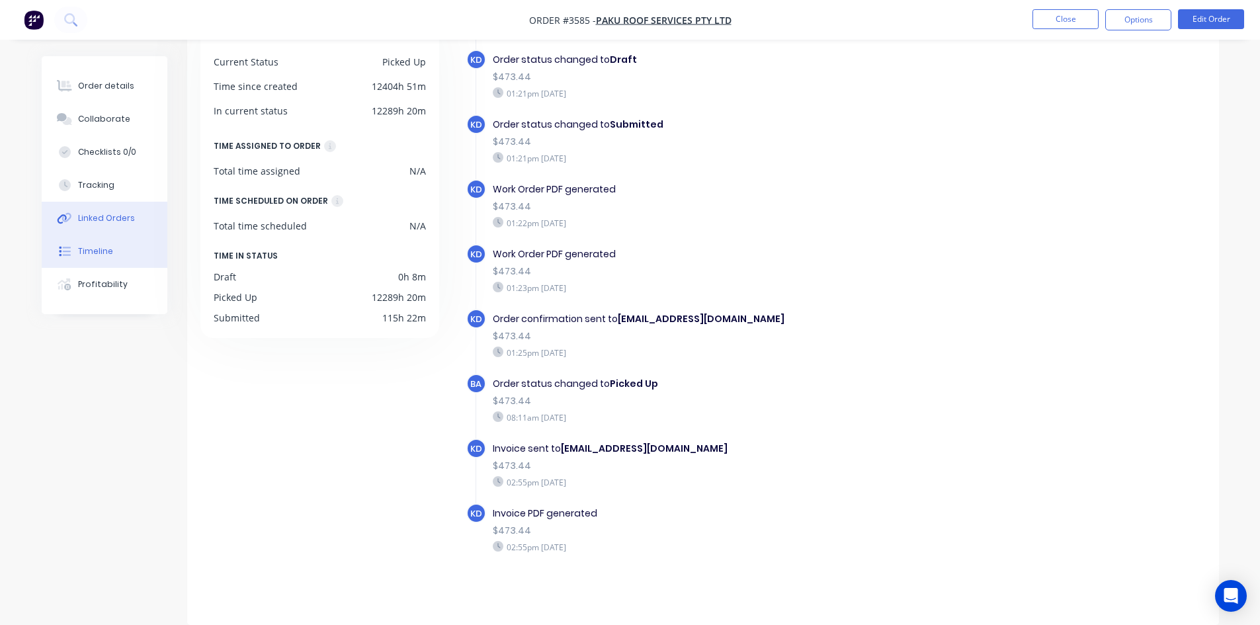
click at [112, 220] on div "Linked Orders" at bounding box center [106, 218] width 57 height 12
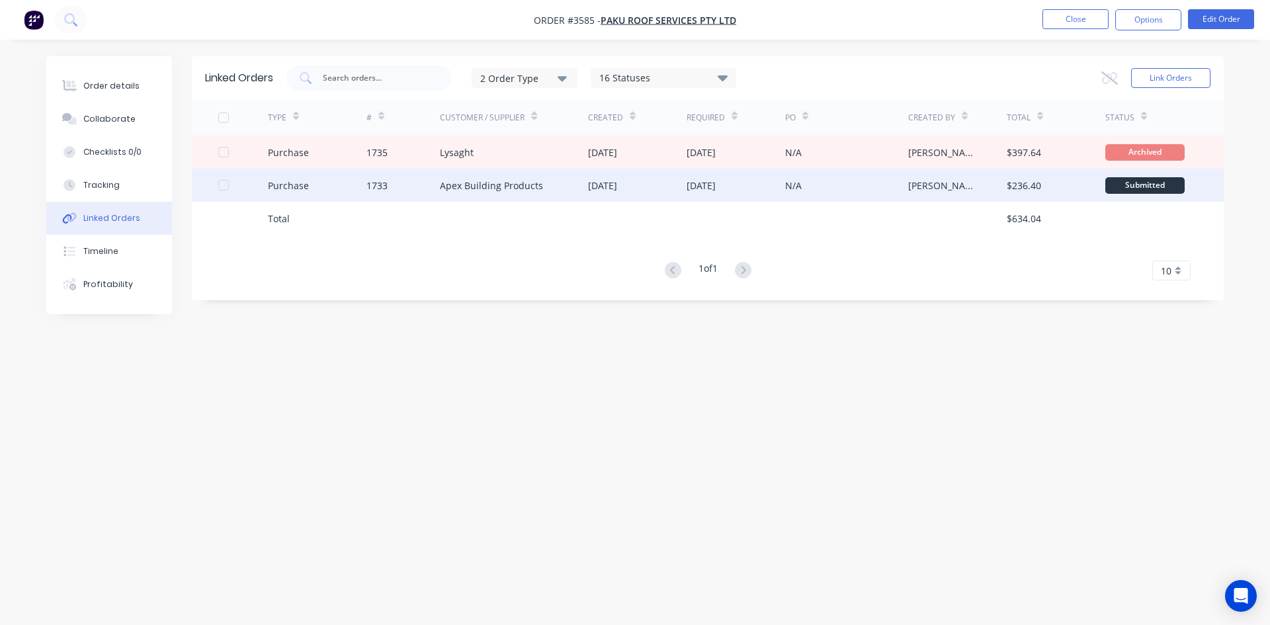
click at [579, 188] on div "Apex Building Products" at bounding box center [514, 185] width 148 height 33
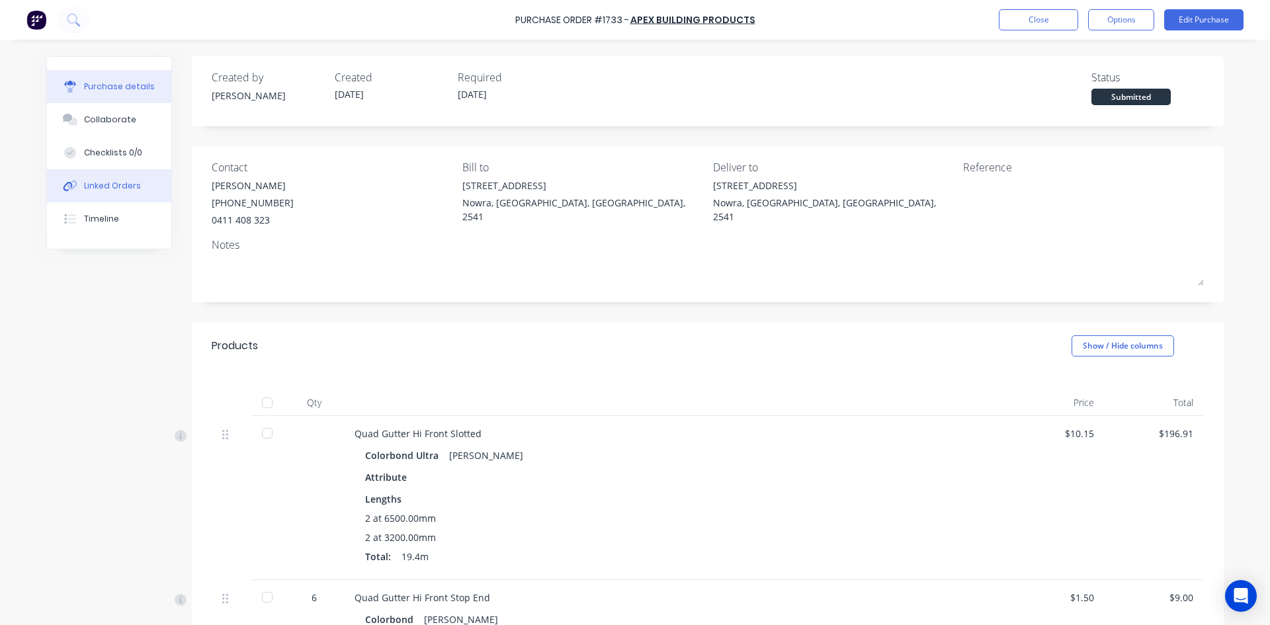
click at [97, 182] on div "Linked Orders" at bounding box center [112, 186] width 57 height 12
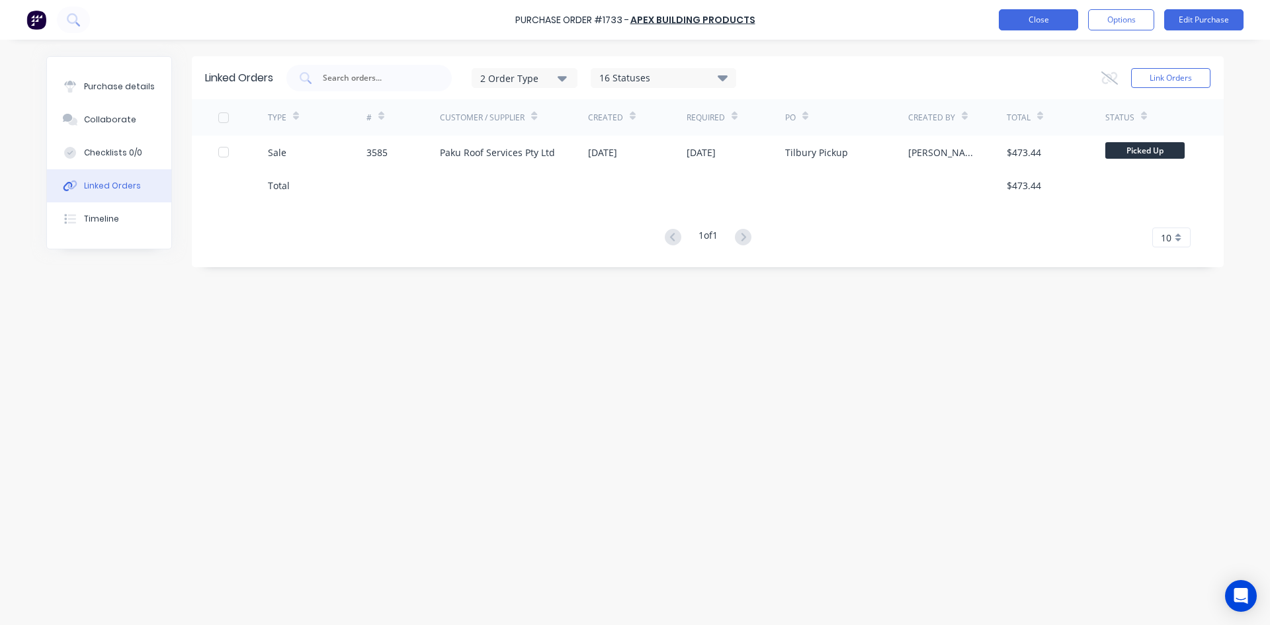
click at [1036, 21] on button "Close" at bounding box center [1038, 19] width 79 height 21
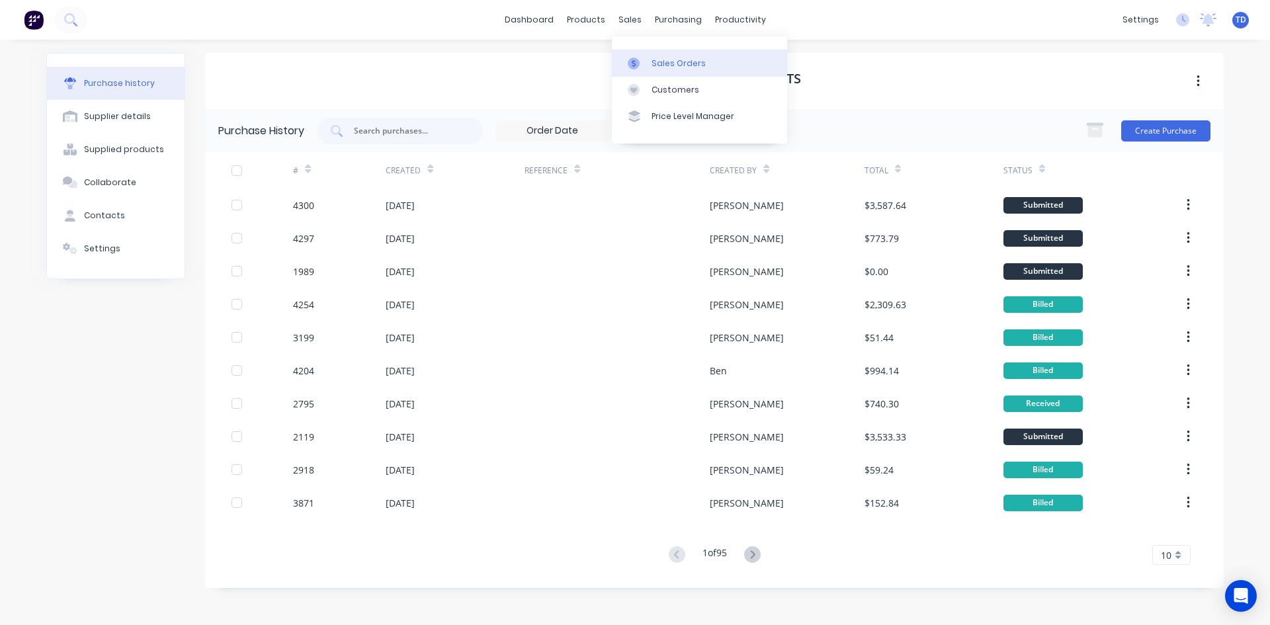
click at [662, 69] on div "Sales Orders" at bounding box center [678, 64] width 54 height 12
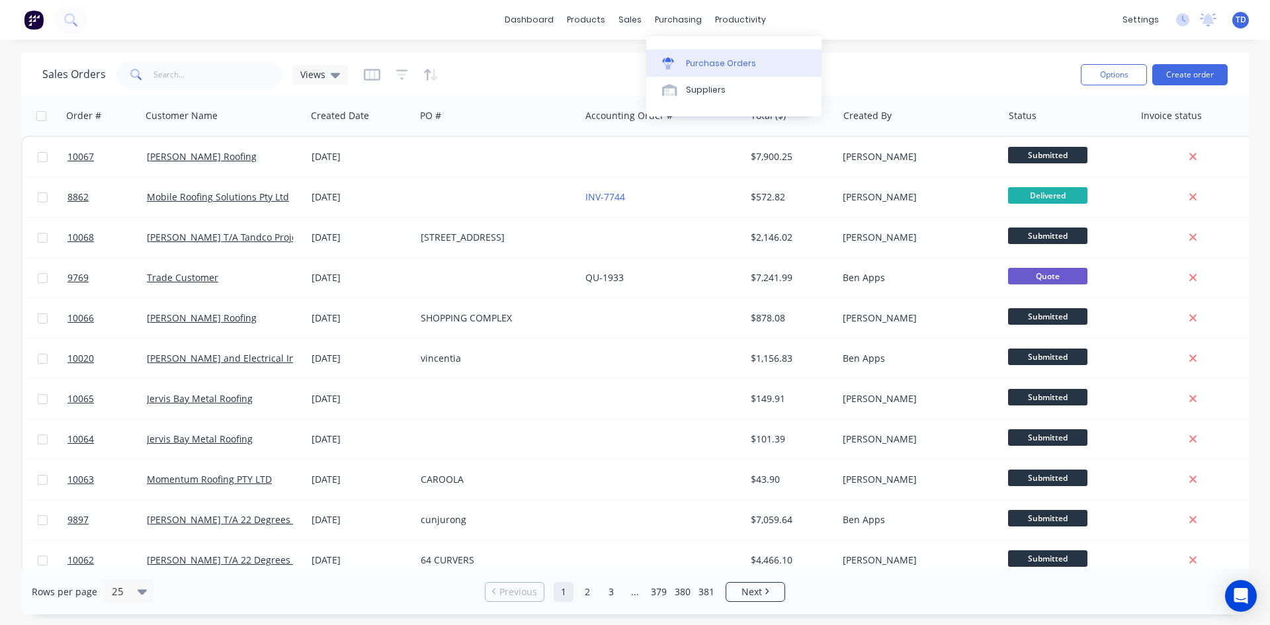
click at [690, 61] on div "Purchase Orders" at bounding box center [721, 64] width 70 height 12
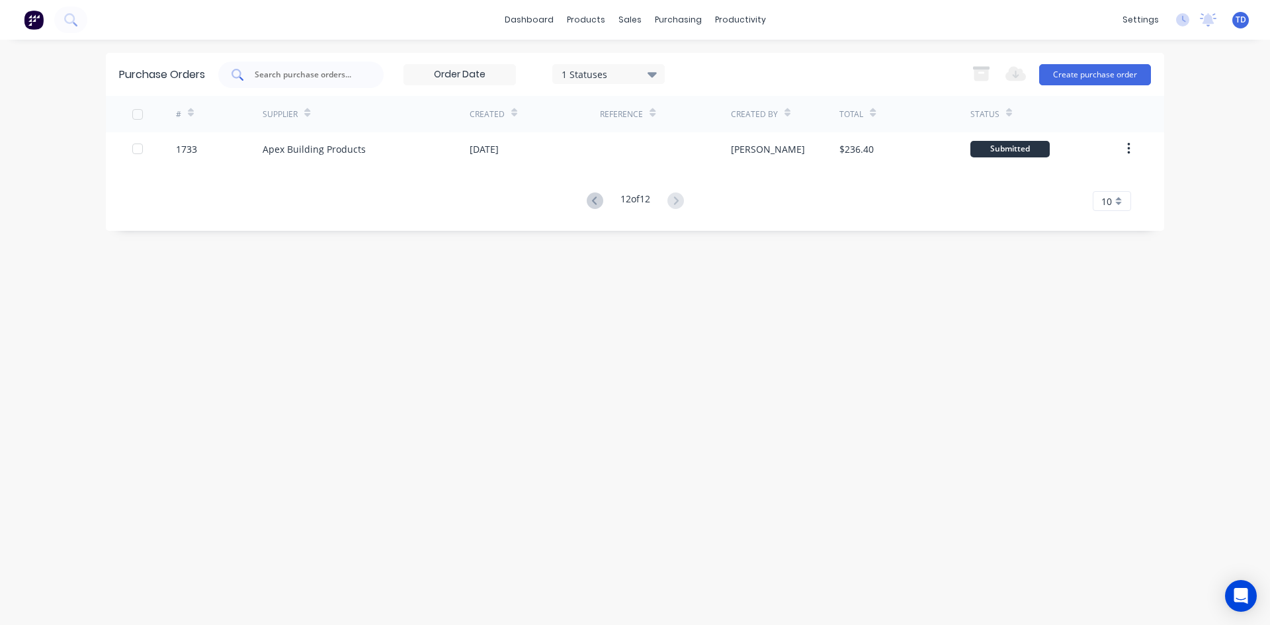
click at [319, 86] on div at bounding box center [300, 75] width 165 height 26
click at [688, 58] on div "Purchase Orders" at bounding box center [721, 64] width 70 height 12
click at [862, 65] on div "1 Statuses 1 Statuses Export to Excel (XLSX) Create purchase order" at bounding box center [684, 75] width 933 height 26
click at [592, 202] on icon at bounding box center [593, 200] width 5 height 8
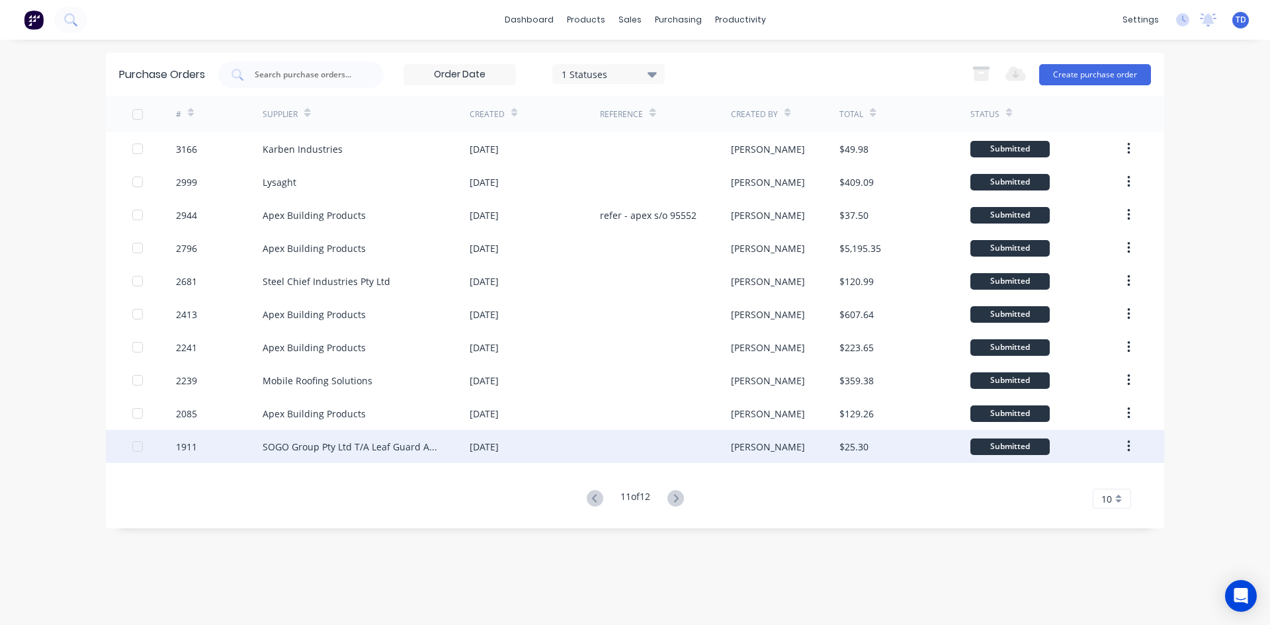
click at [590, 446] on div "[DATE]" at bounding box center [535, 446] width 130 height 33
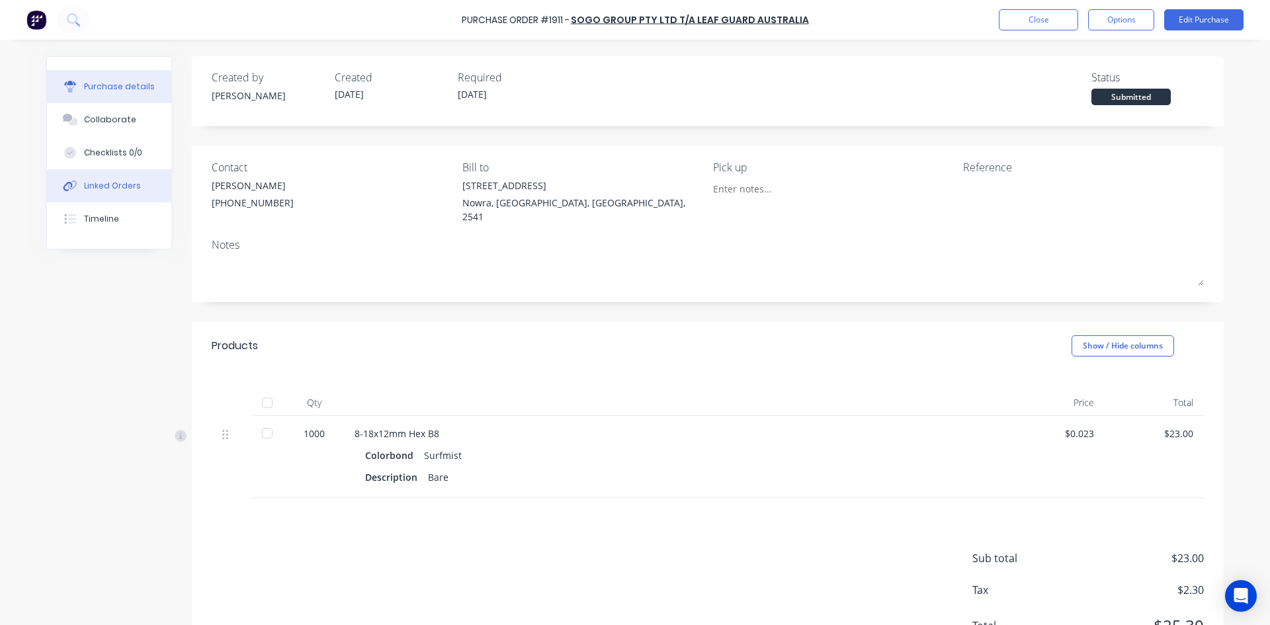
click at [101, 192] on button "Linked Orders" at bounding box center [109, 185] width 124 height 33
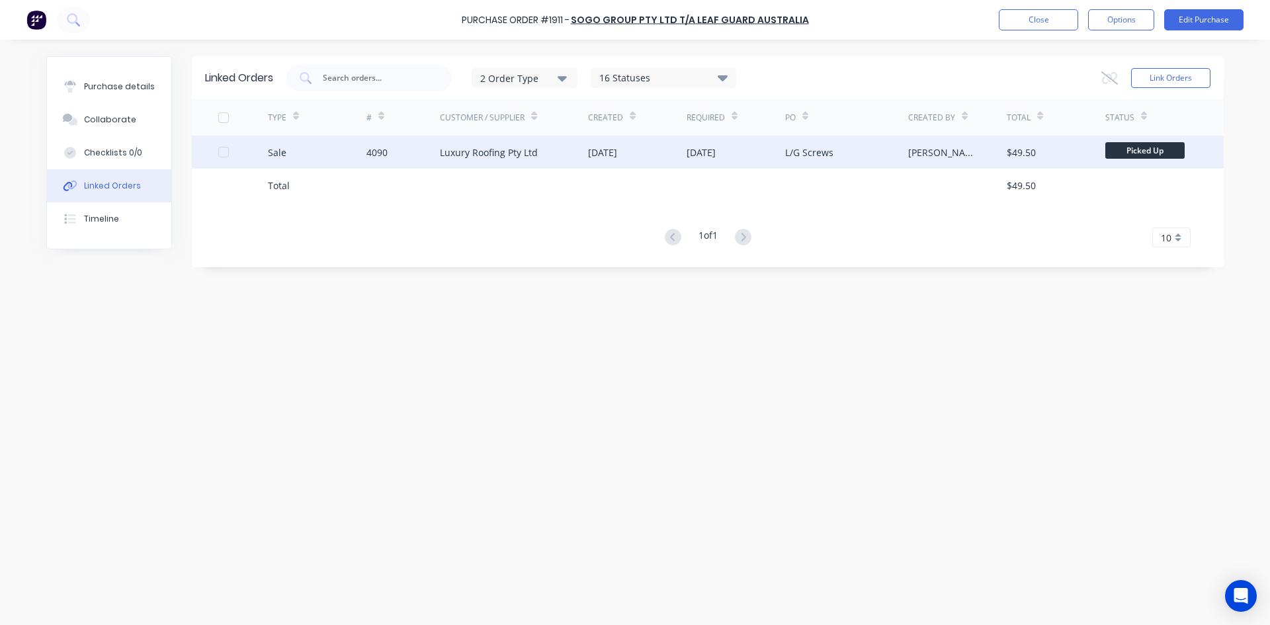
click at [468, 150] on div "Luxury Roofing Pty Ltd" at bounding box center [489, 153] width 98 height 14
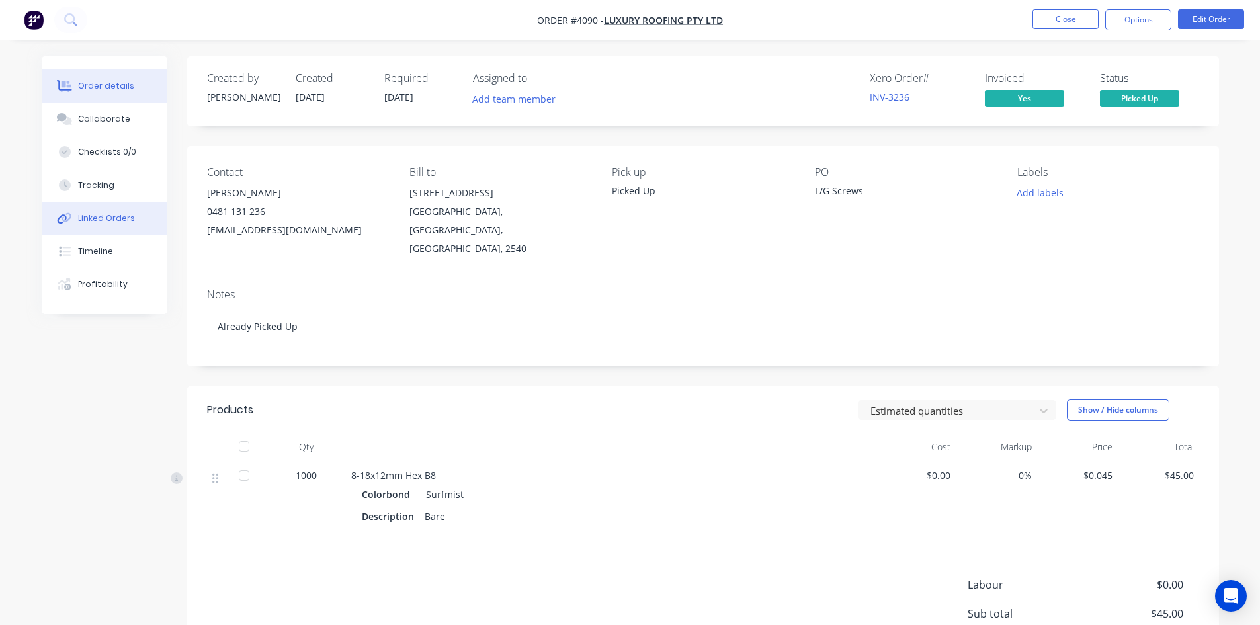
click at [104, 216] on div "Linked Orders" at bounding box center [106, 218] width 57 height 12
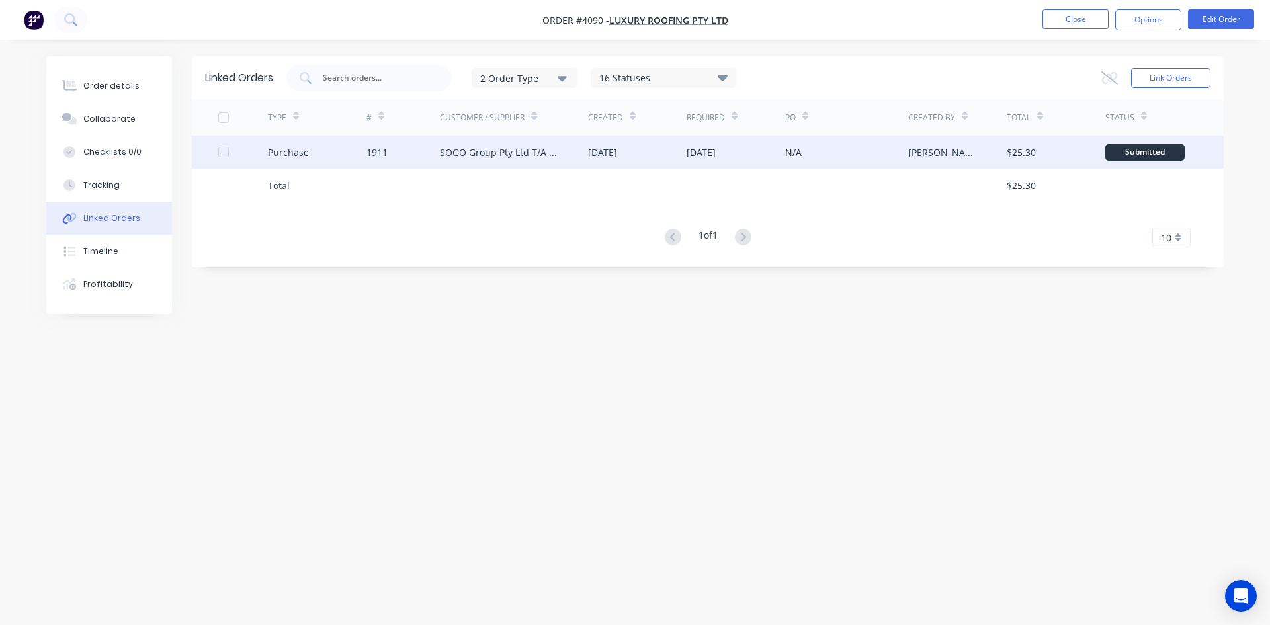
click at [481, 159] on div "SOGO Group Pty Ltd T/A Leaf Guard Australia" at bounding box center [514, 152] width 148 height 33
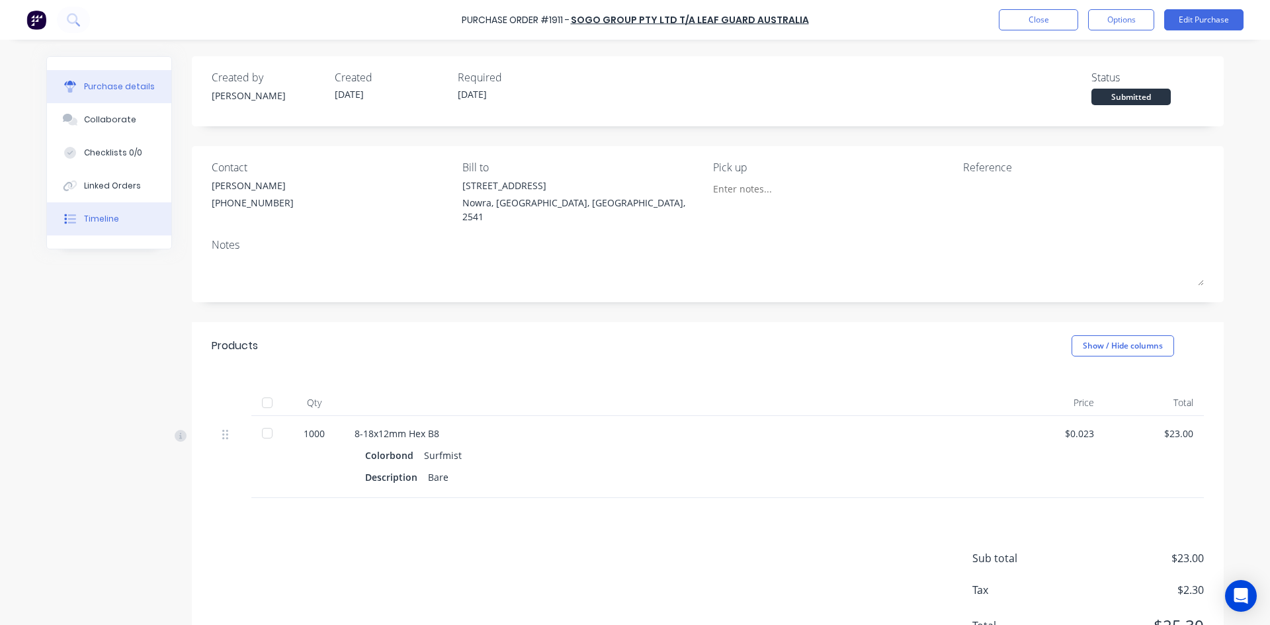
click at [106, 218] on div "Timeline" at bounding box center [101, 219] width 35 height 12
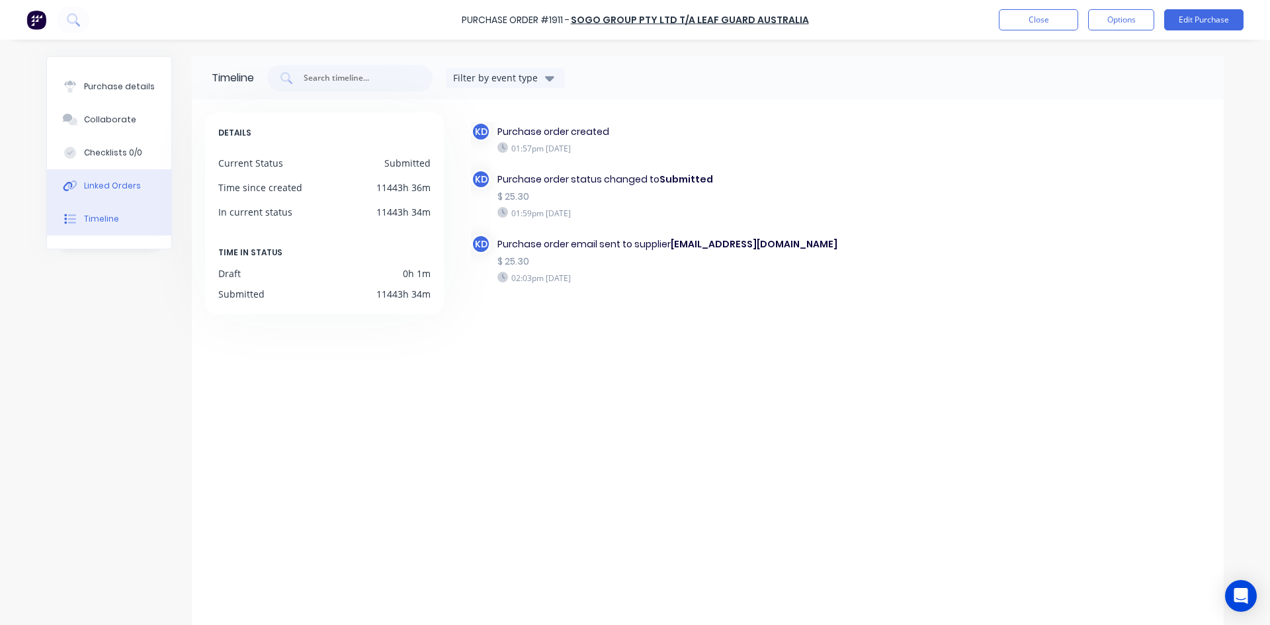
click at [112, 176] on button "Linked Orders" at bounding box center [109, 185] width 124 height 33
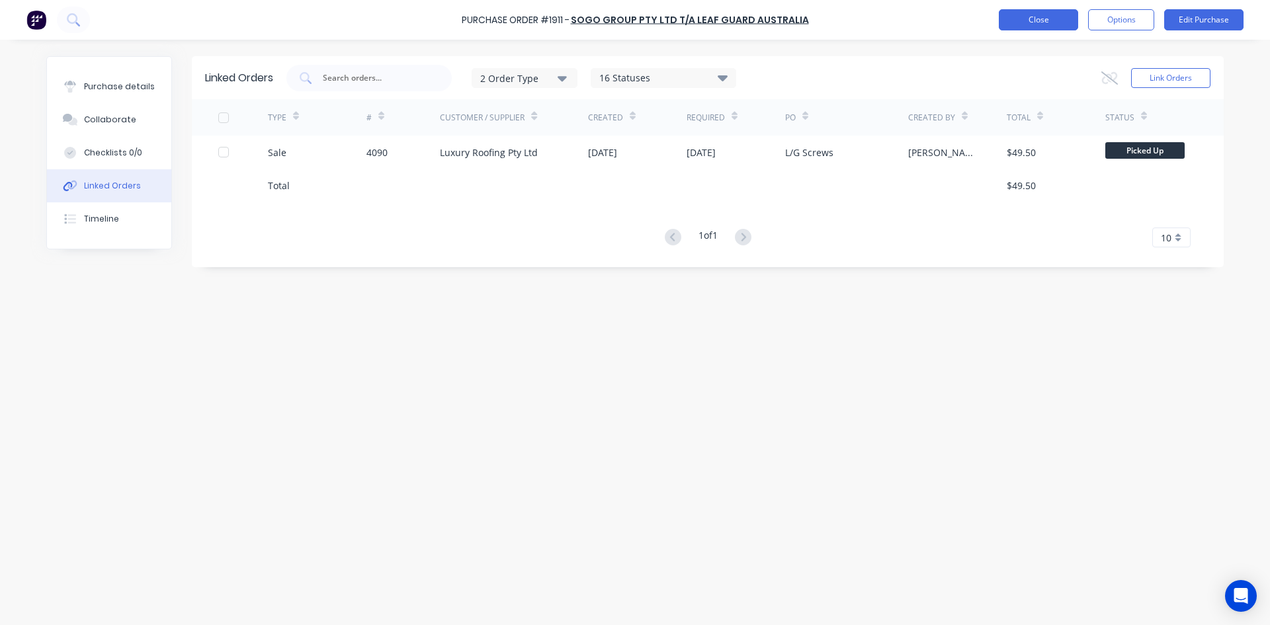
click at [1063, 16] on button "Close" at bounding box center [1038, 19] width 79 height 21
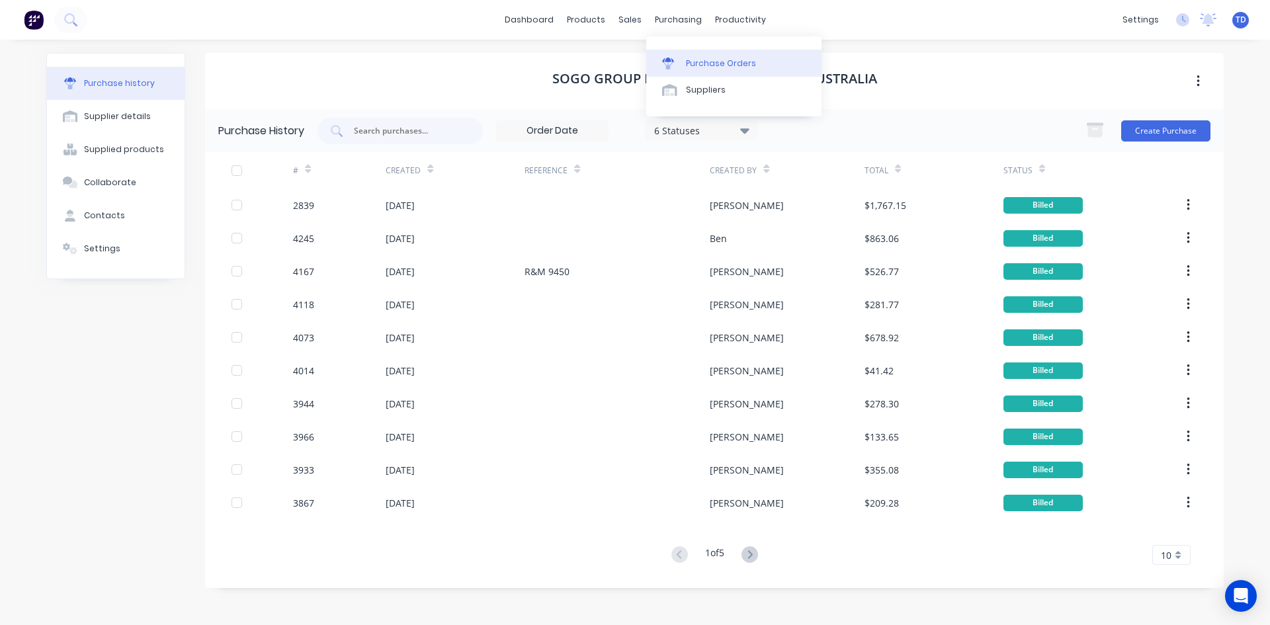
click at [700, 60] on div "Purchase Orders" at bounding box center [721, 64] width 70 height 12
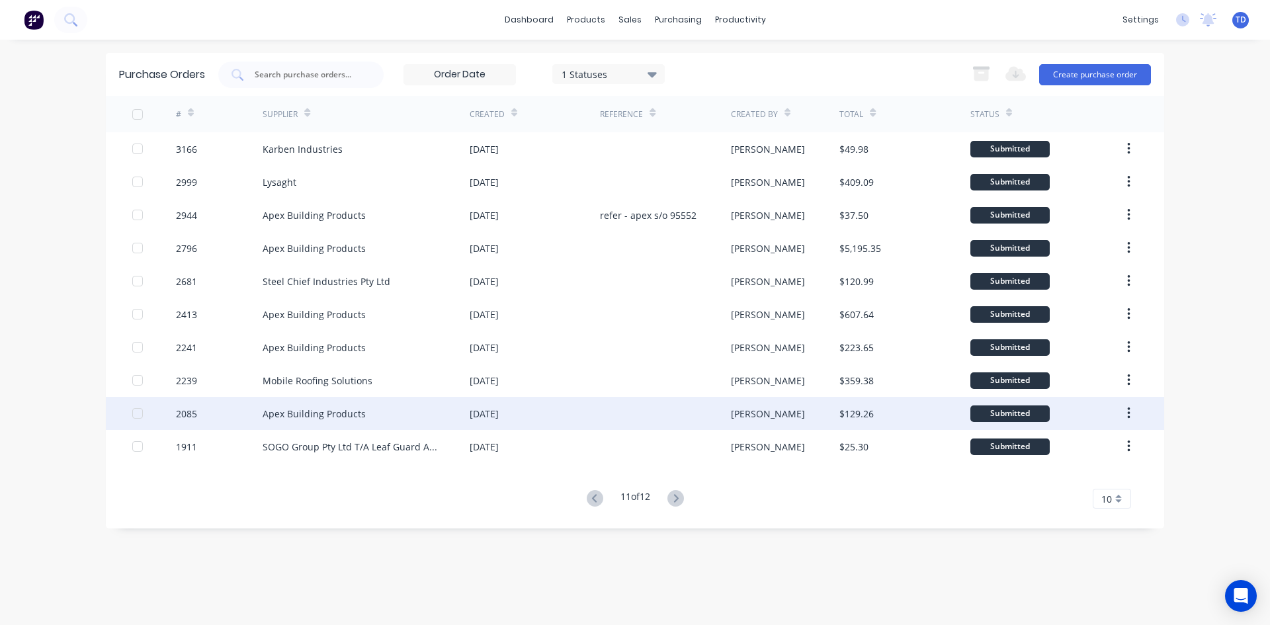
click at [616, 411] on div at bounding box center [665, 413] width 130 height 33
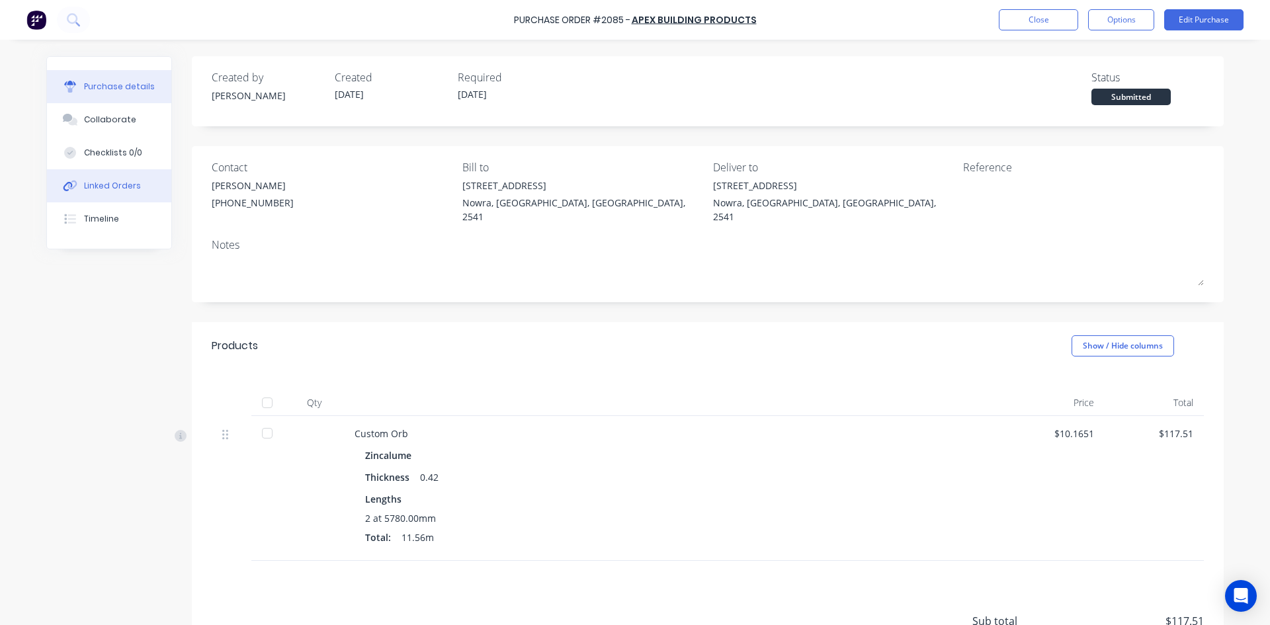
click at [91, 181] on div "Linked Orders" at bounding box center [112, 186] width 57 height 12
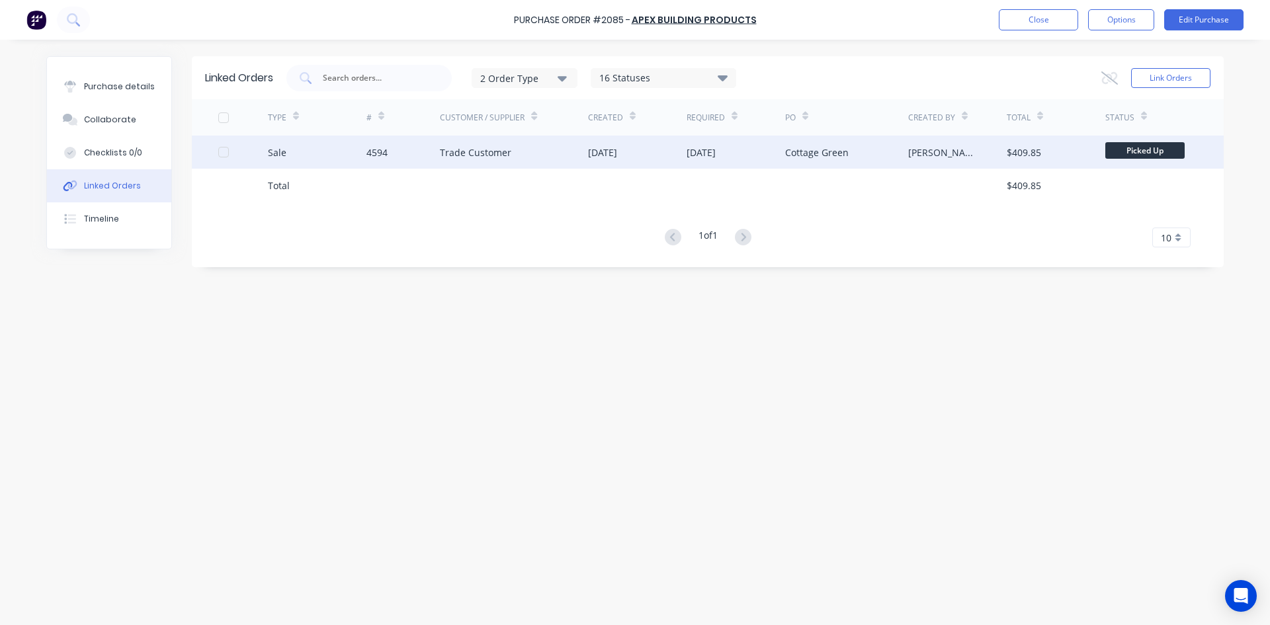
click at [532, 158] on div "Trade Customer" at bounding box center [514, 152] width 148 height 33
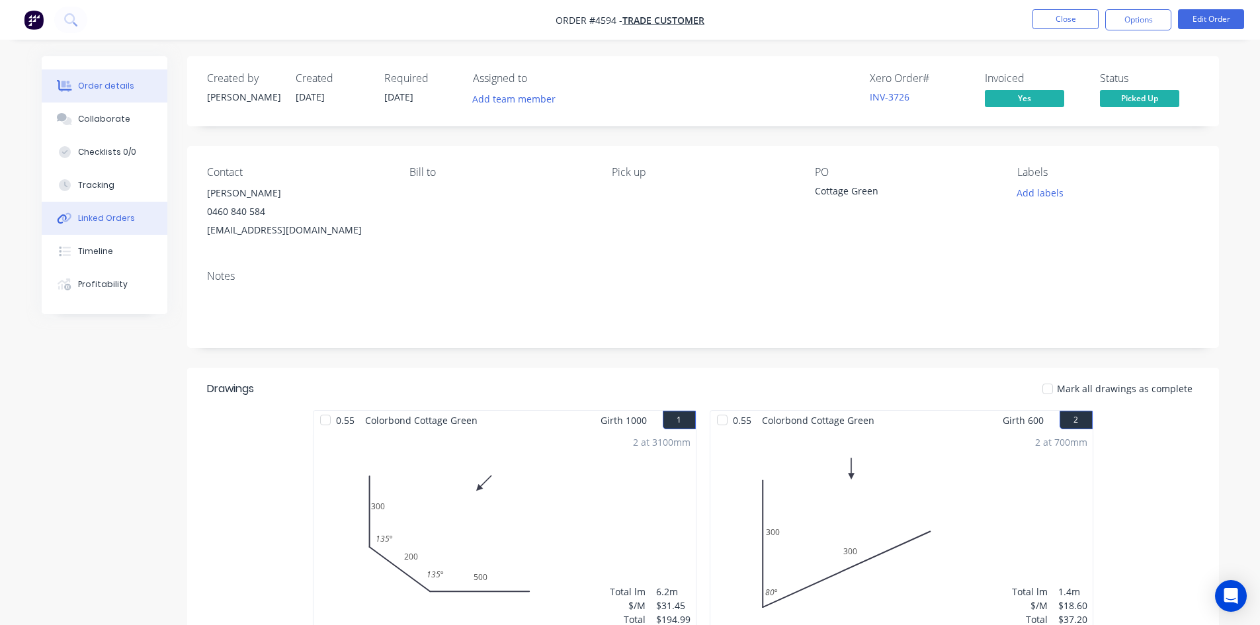
click at [101, 218] on div "Linked Orders" at bounding box center [106, 218] width 57 height 12
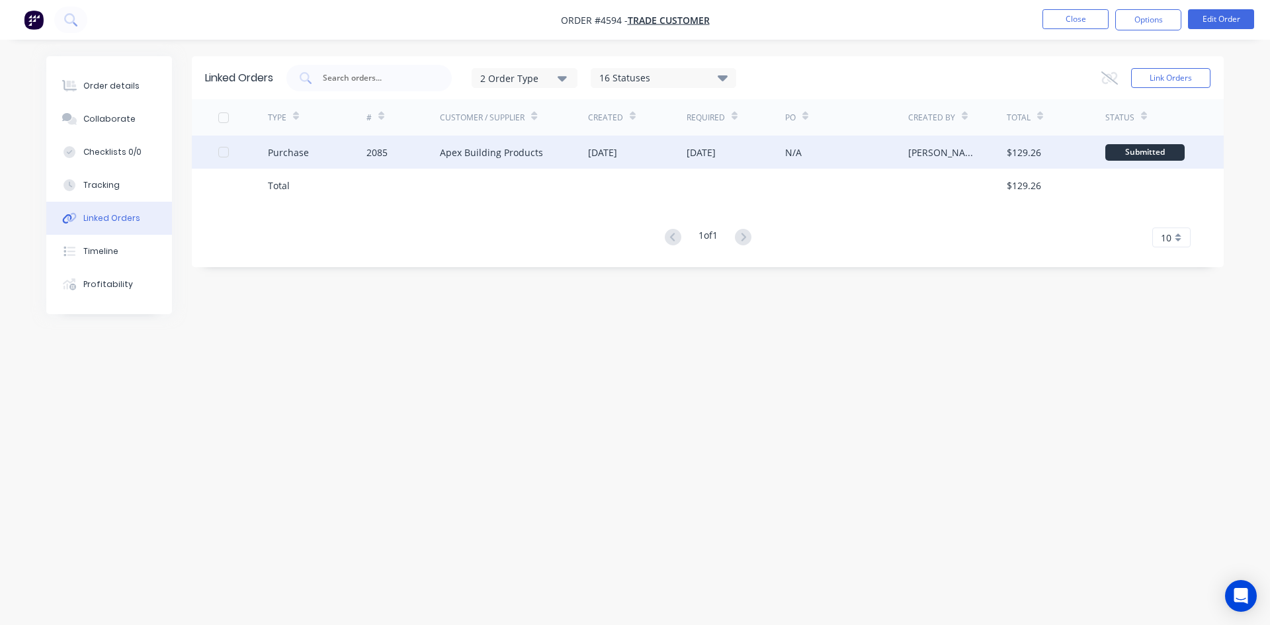
click at [411, 163] on div "2085" at bounding box center [403, 152] width 74 height 33
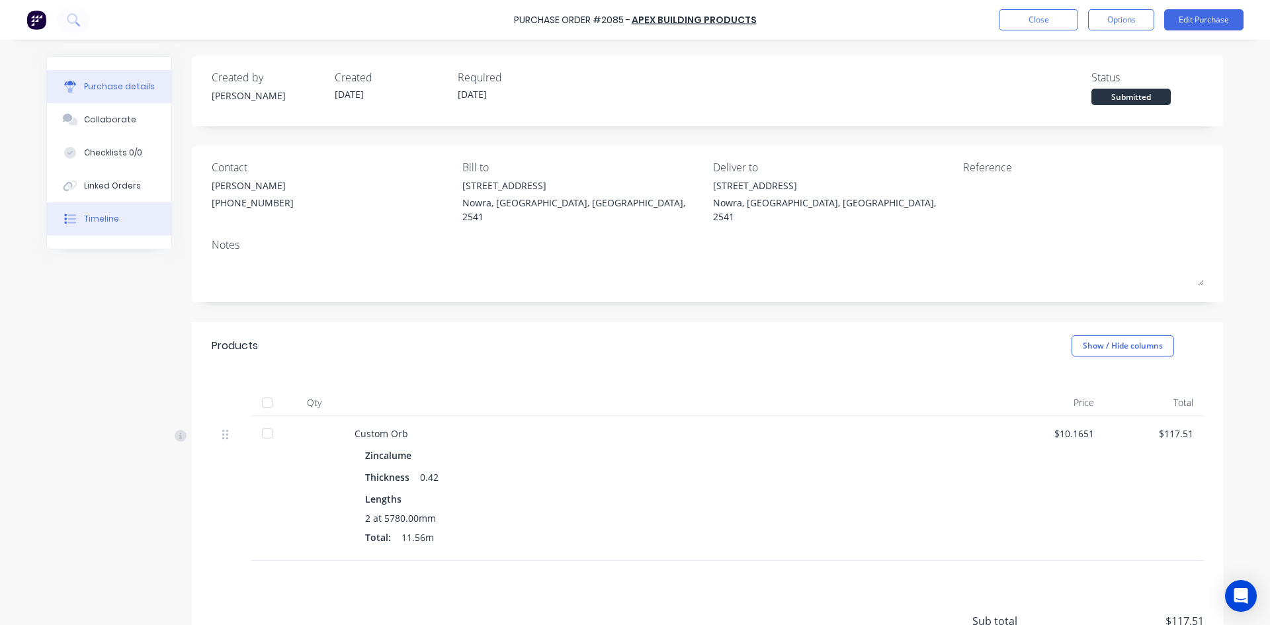
click at [118, 219] on button "Timeline" at bounding box center [109, 218] width 124 height 33
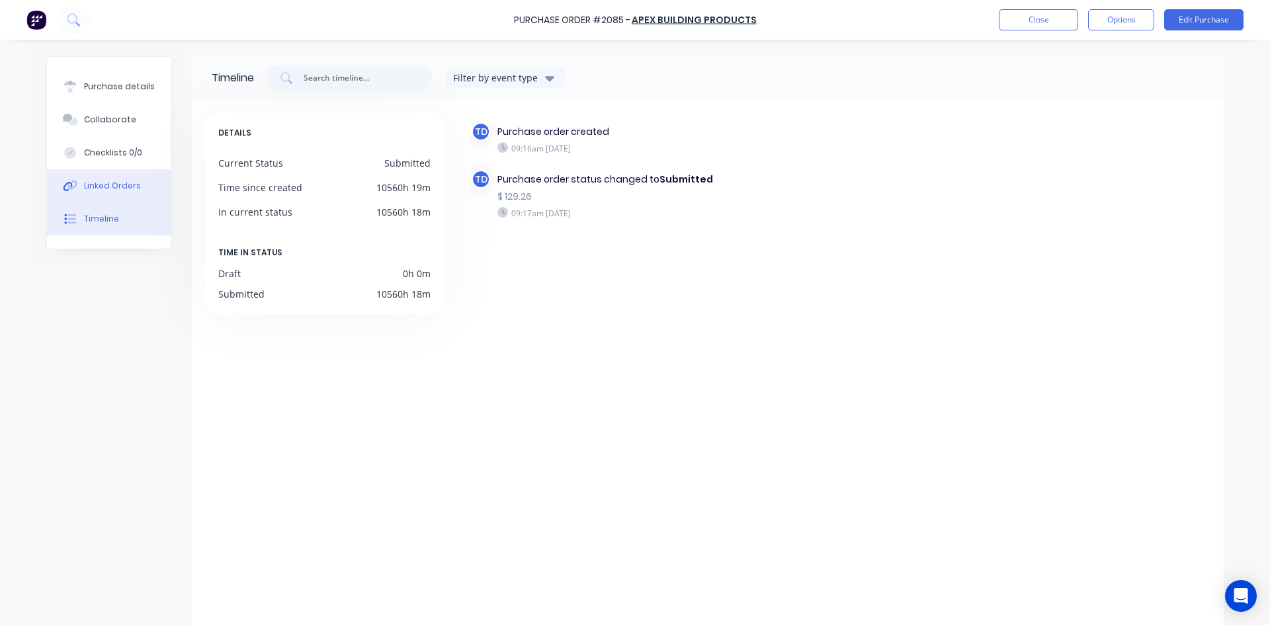
click at [112, 190] on div "Linked Orders" at bounding box center [112, 186] width 57 height 12
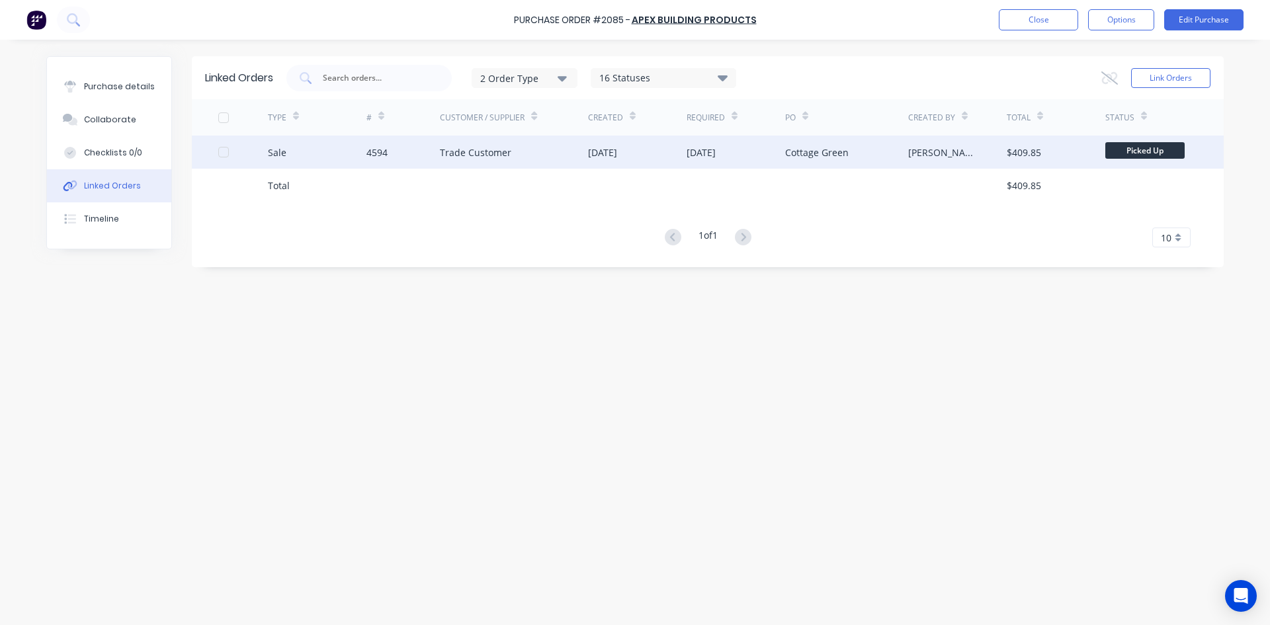
click at [597, 159] on div "[DATE]" at bounding box center [602, 153] width 29 height 14
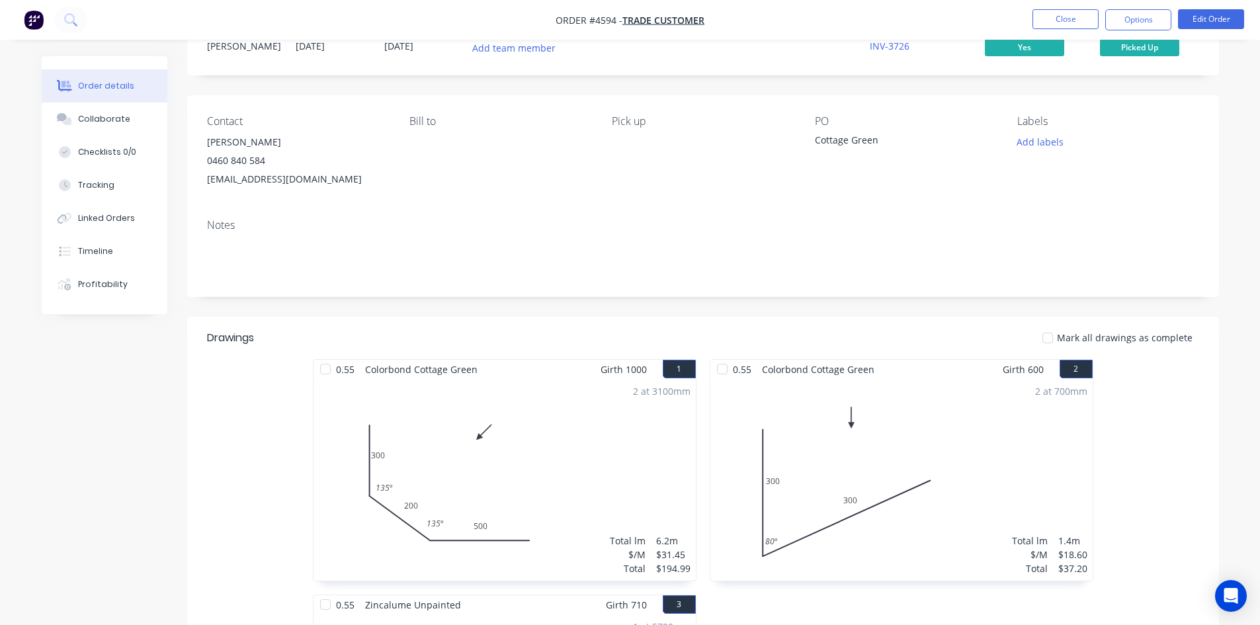
scroll to position [28, 0]
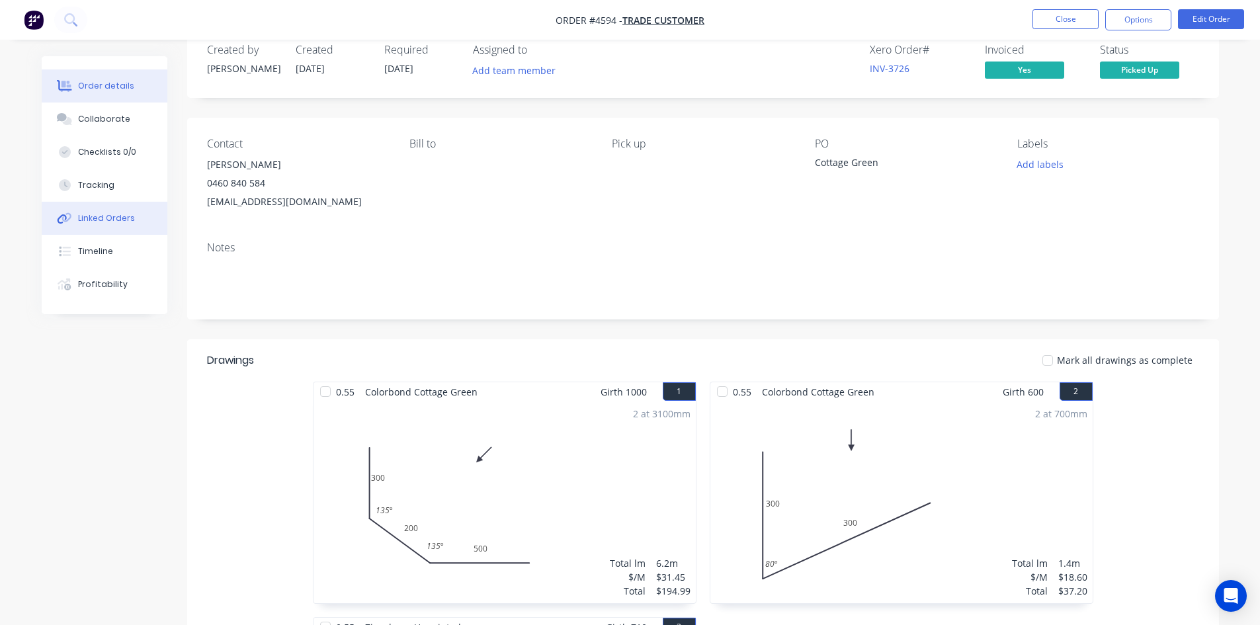
click at [136, 214] on button "Linked Orders" at bounding box center [105, 218] width 126 height 33
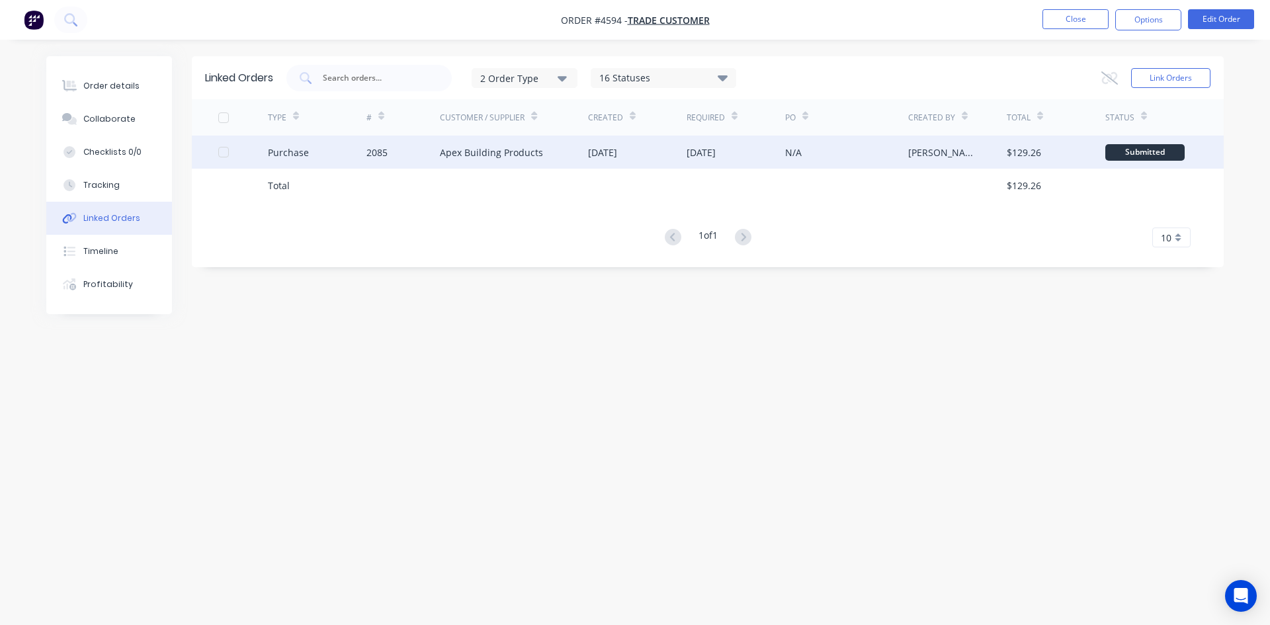
click at [447, 162] on div "Apex Building Products" at bounding box center [514, 152] width 148 height 33
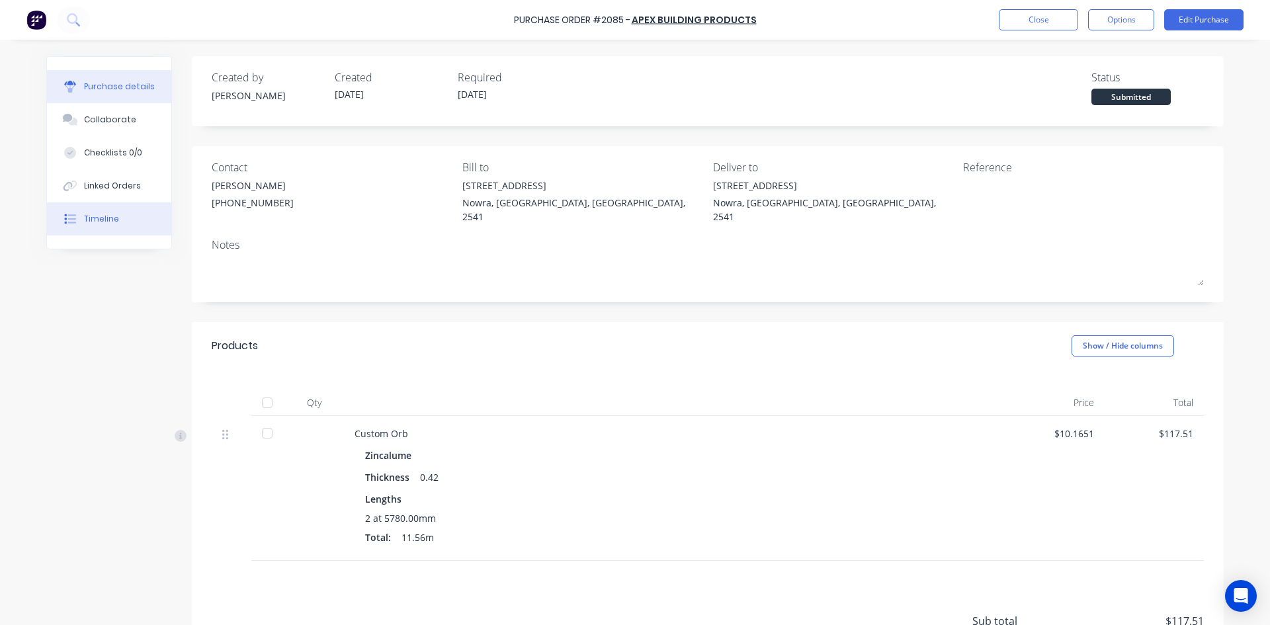
click at [73, 210] on button "Timeline" at bounding box center [109, 218] width 124 height 33
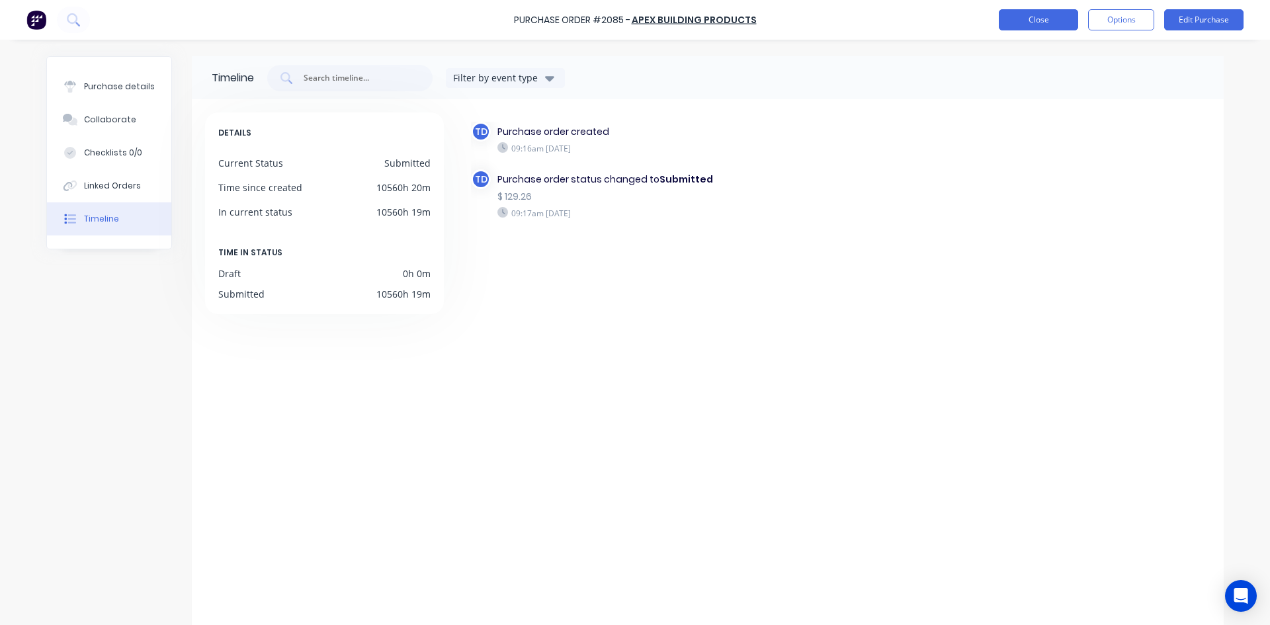
click at [1013, 22] on button "Close" at bounding box center [1038, 19] width 79 height 21
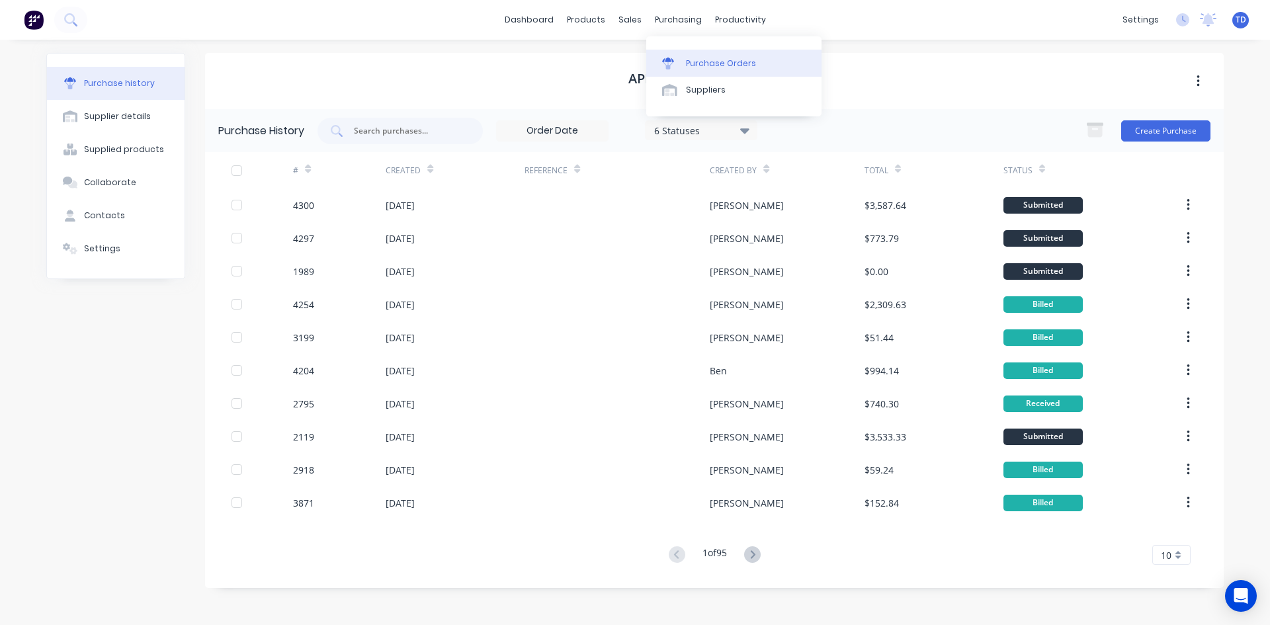
click at [693, 58] on div "Purchase Orders" at bounding box center [721, 64] width 70 height 12
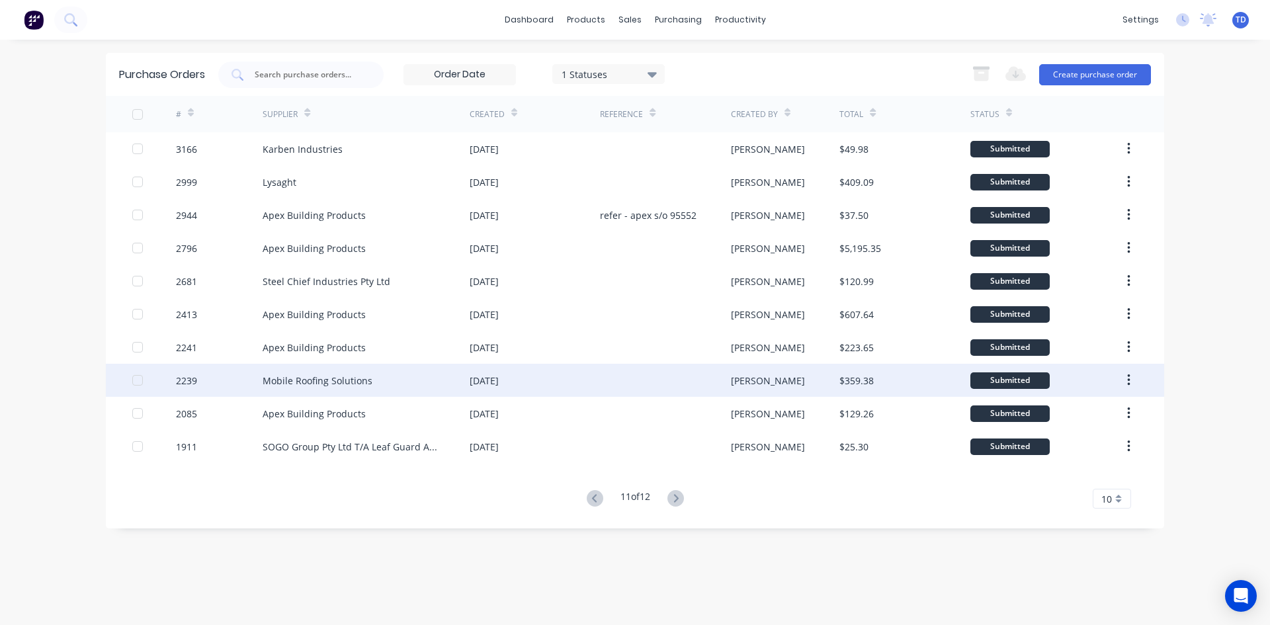
click at [651, 378] on div at bounding box center [665, 380] width 130 height 33
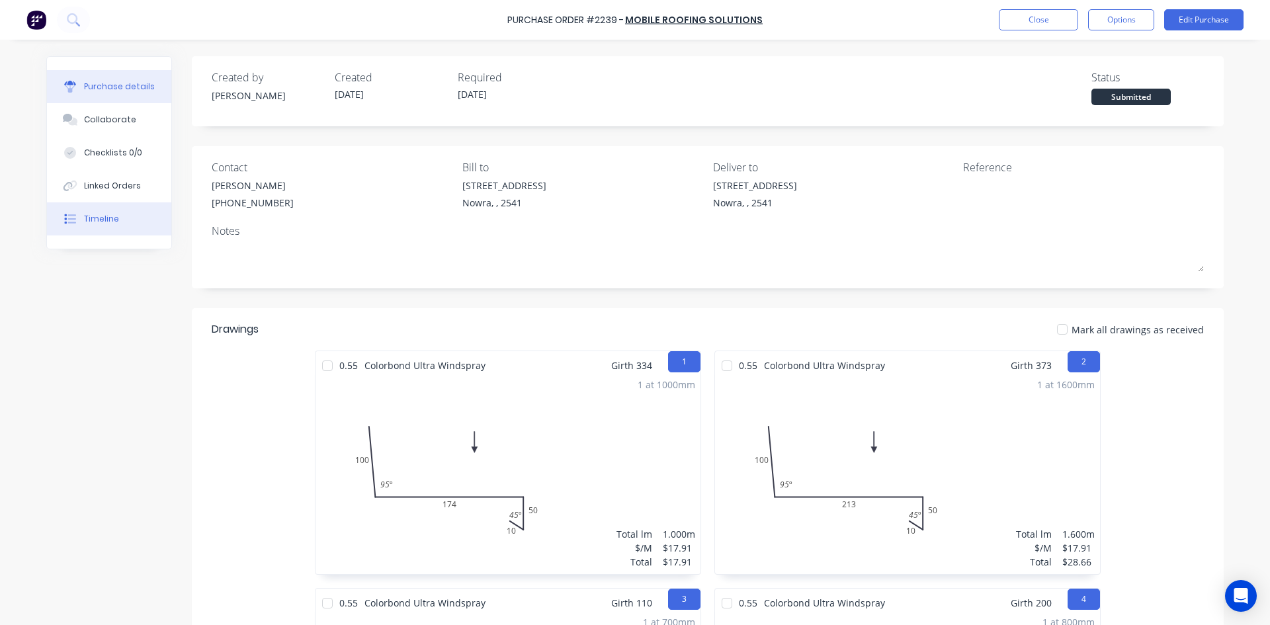
click at [111, 228] on button "Timeline" at bounding box center [109, 218] width 124 height 33
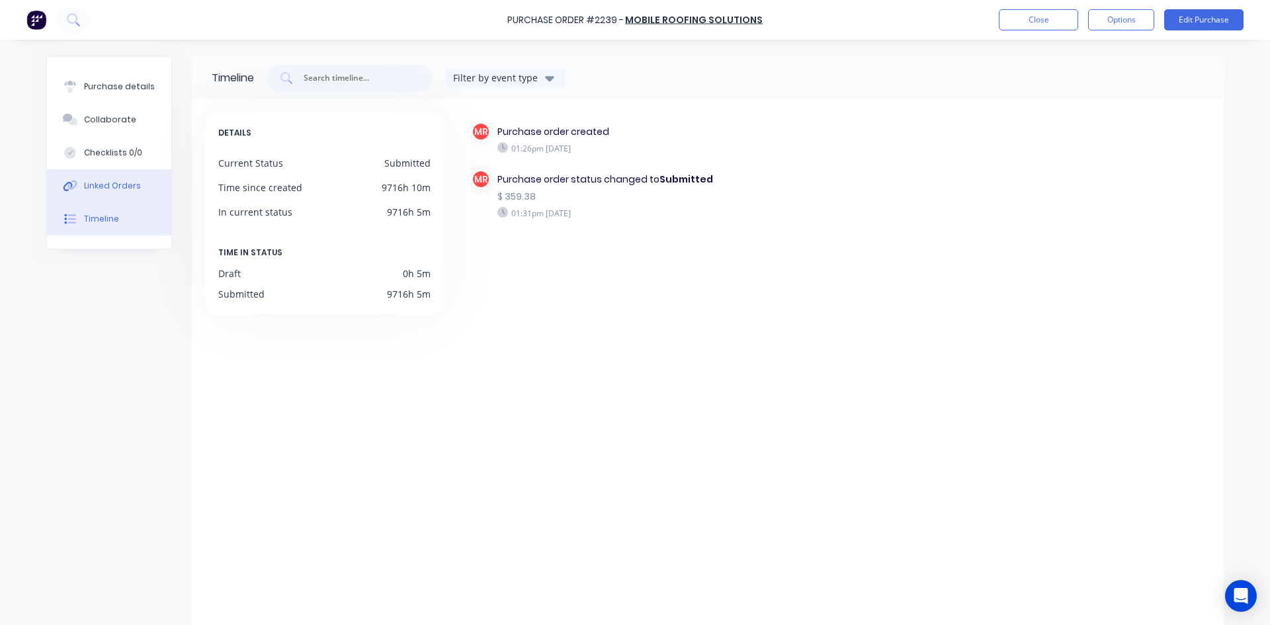
click at [123, 190] on div "Linked Orders" at bounding box center [112, 186] width 57 height 12
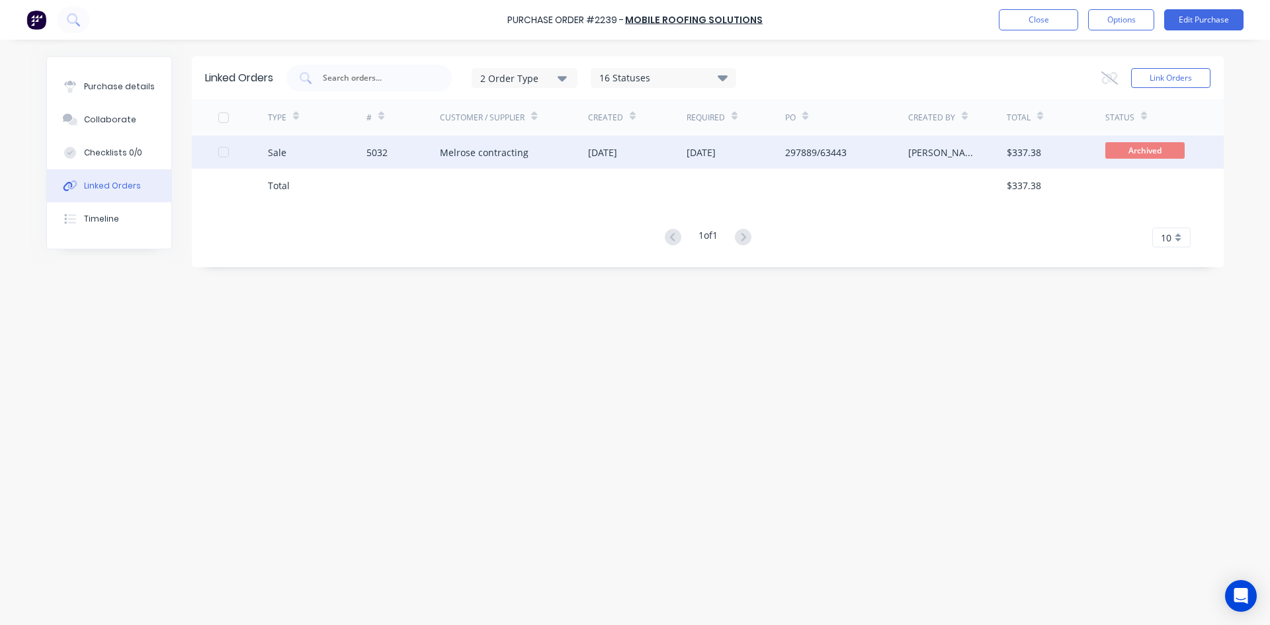
click at [497, 150] on div "Melrose contracting" at bounding box center [484, 153] width 89 height 14
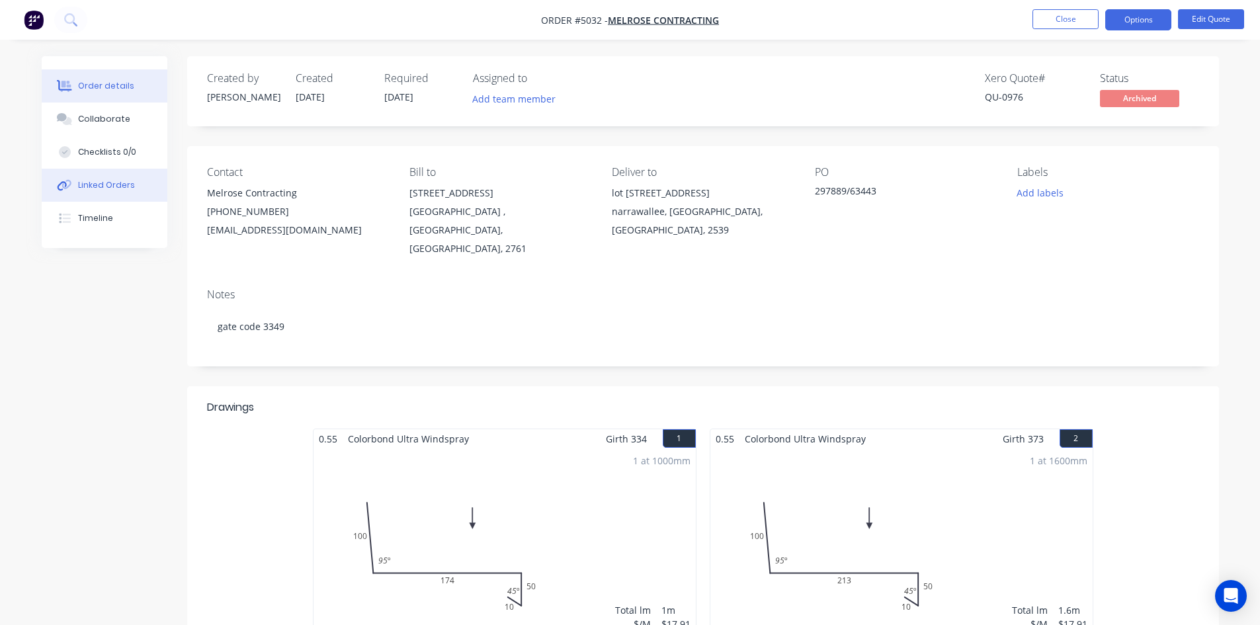
click at [121, 183] on div "Linked Orders" at bounding box center [106, 185] width 57 height 12
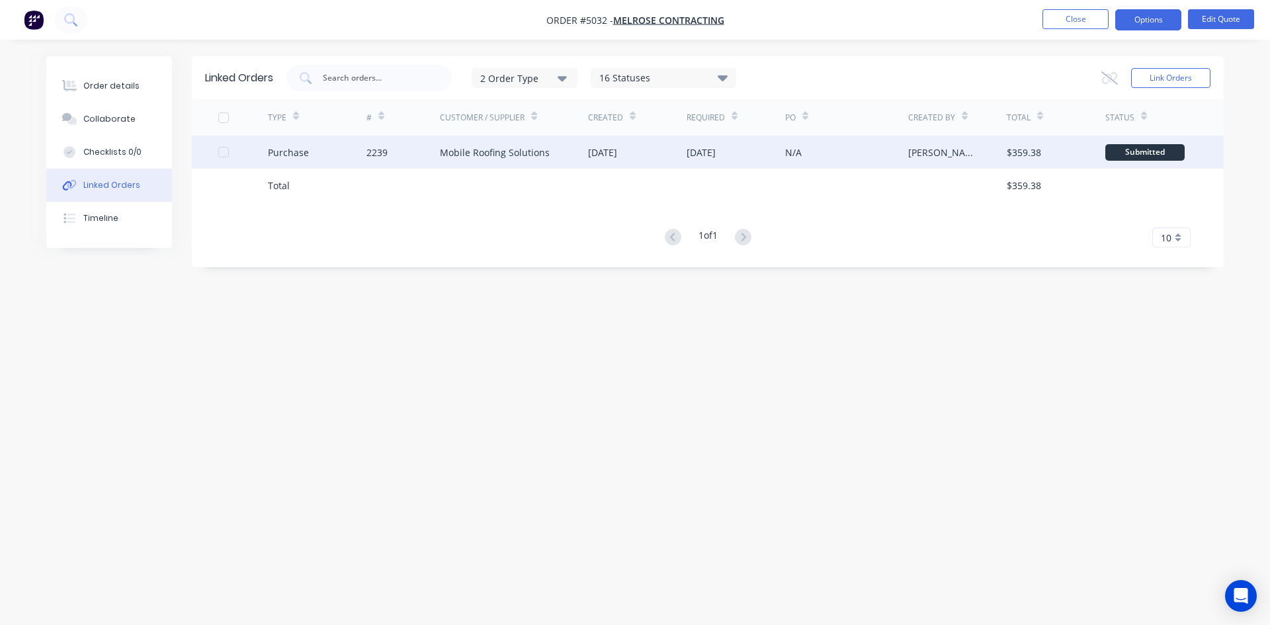
click at [552, 149] on div "Mobile Roofing Solutions" at bounding box center [514, 152] width 148 height 33
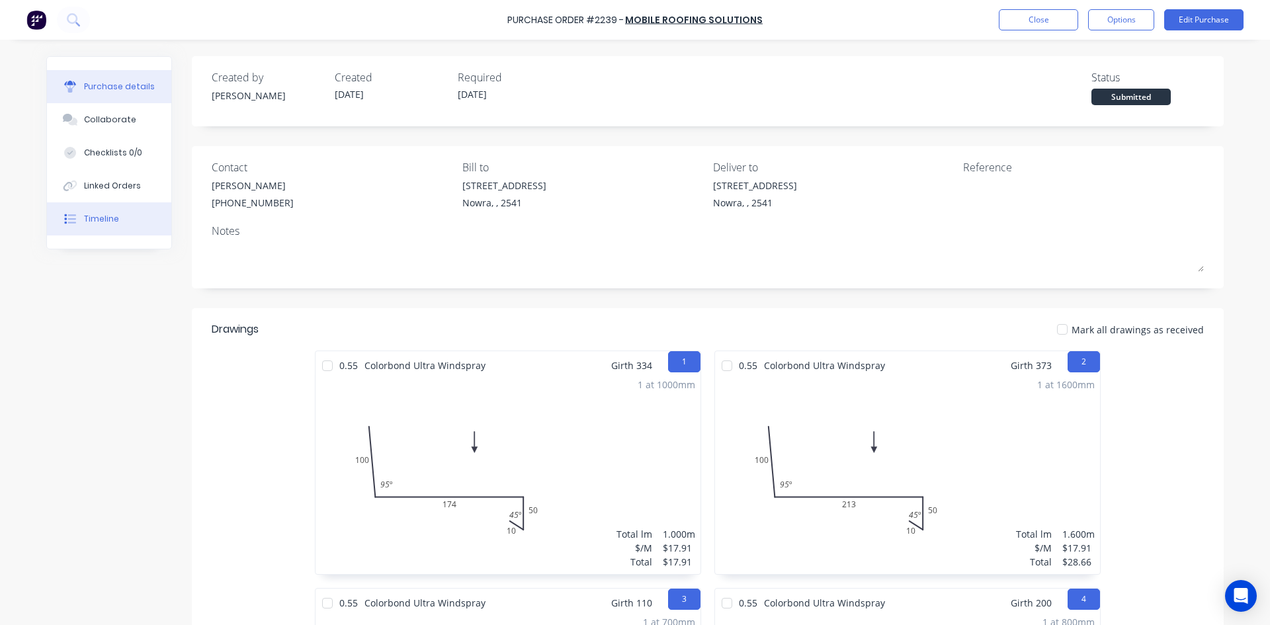
click at [112, 219] on button "Timeline" at bounding box center [109, 218] width 124 height 33
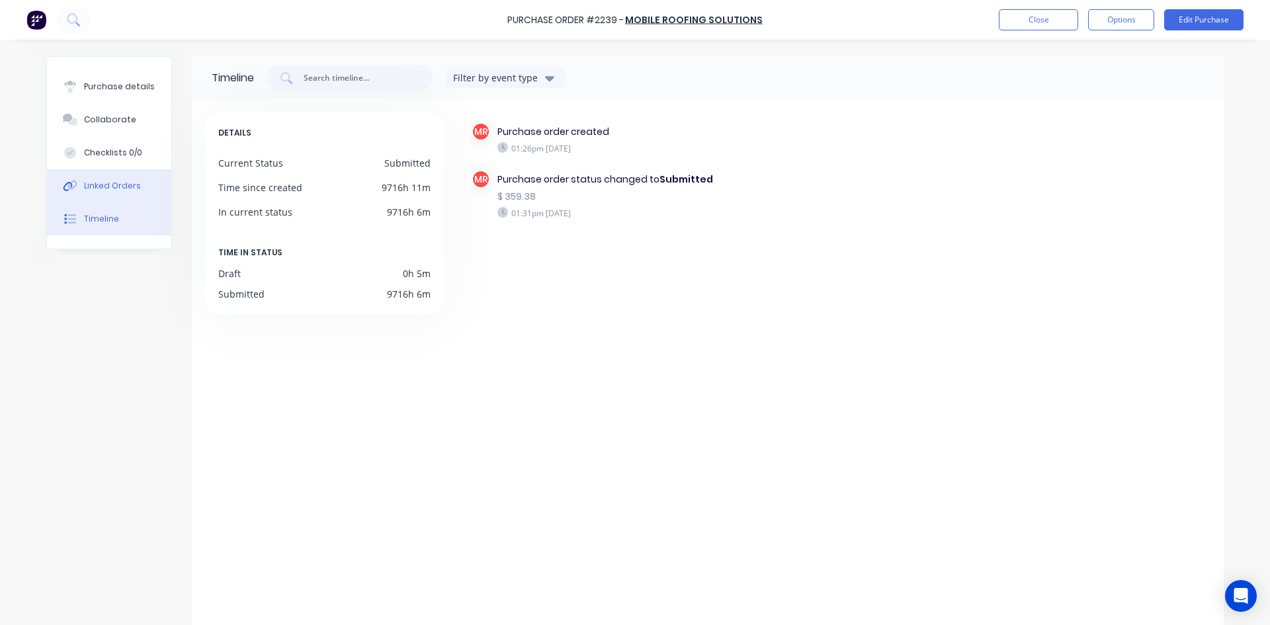
click at [104, 178] on button "Linked Orders" at bounding box center [109, 185] width 124 height 33
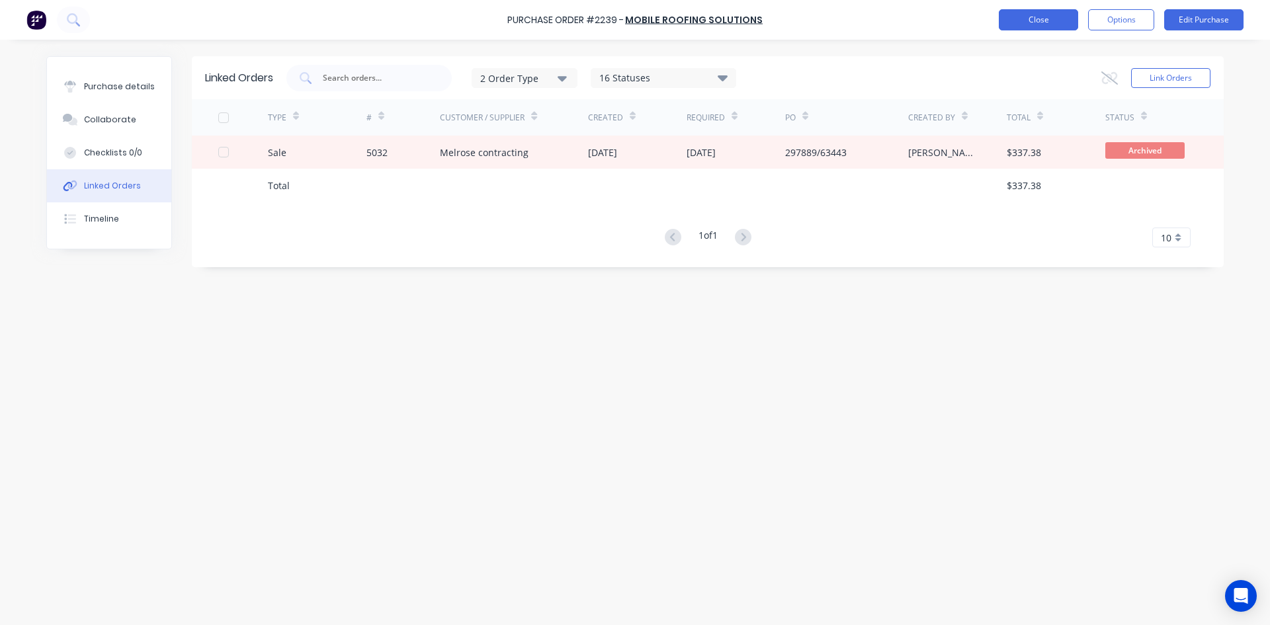
click at [1015, 26] on button "Close" at bounding box center [1038, 19] width 79 height 21
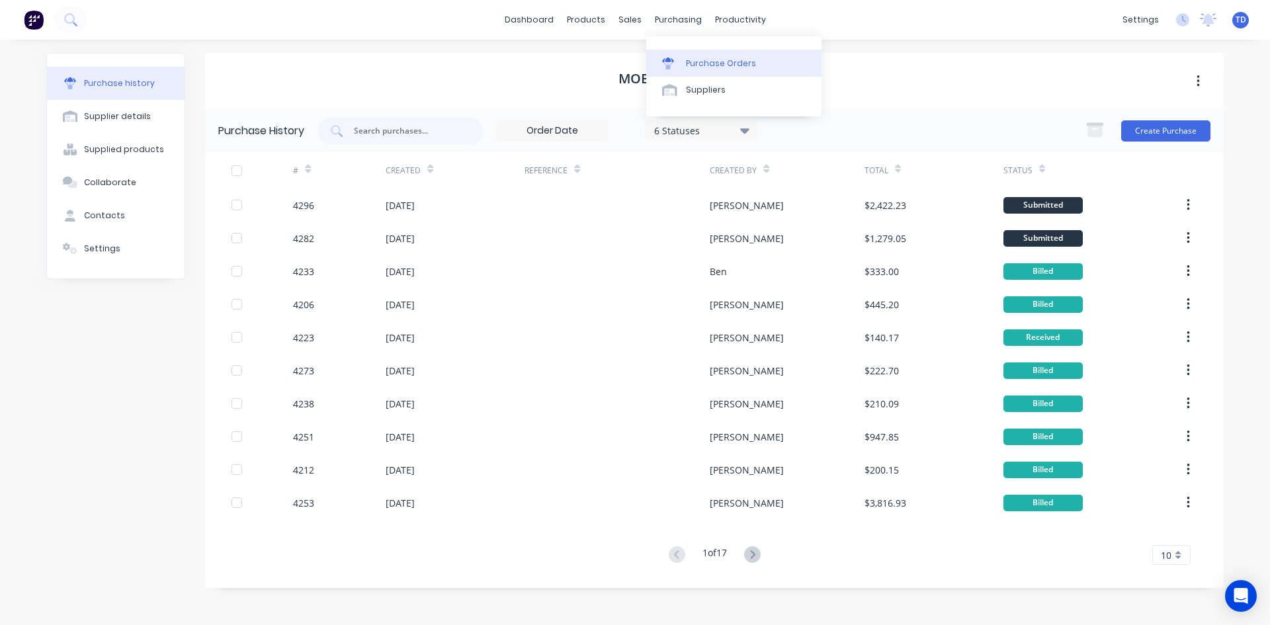
click at [694, 60] on div "Purchase Orders" at bounding box center [721, 64] width 70 height 12
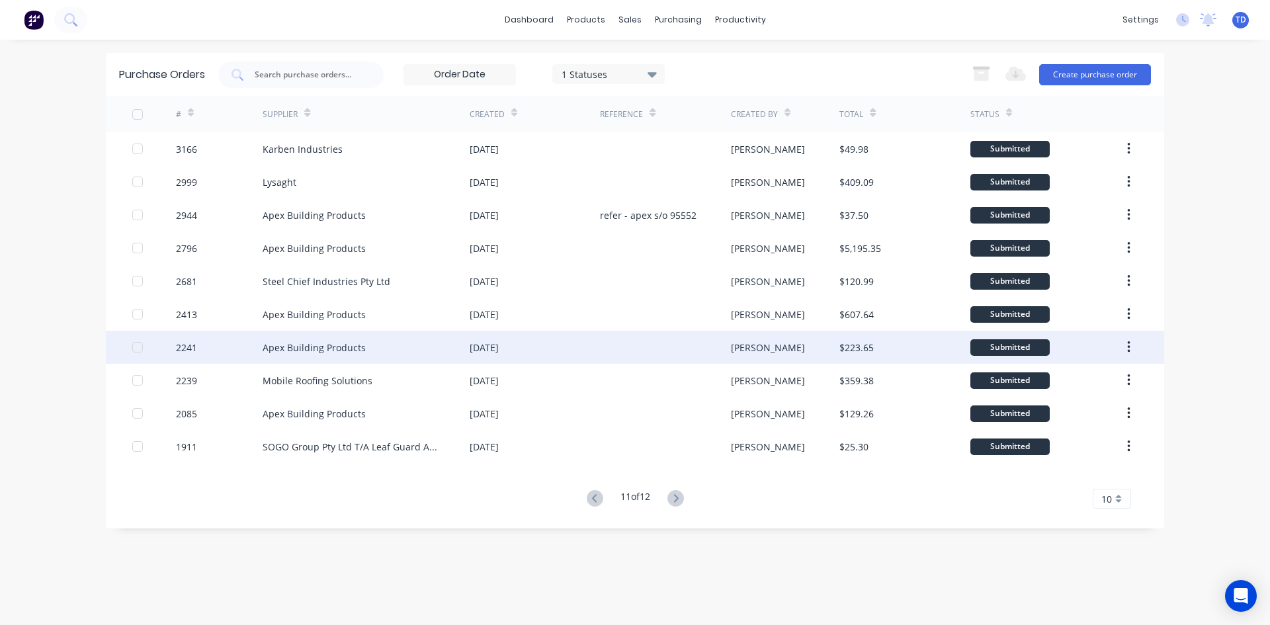
click at [735, 341] on div "[PERSON_NAME]" at bounding box center [768, 348] width 74 height 14
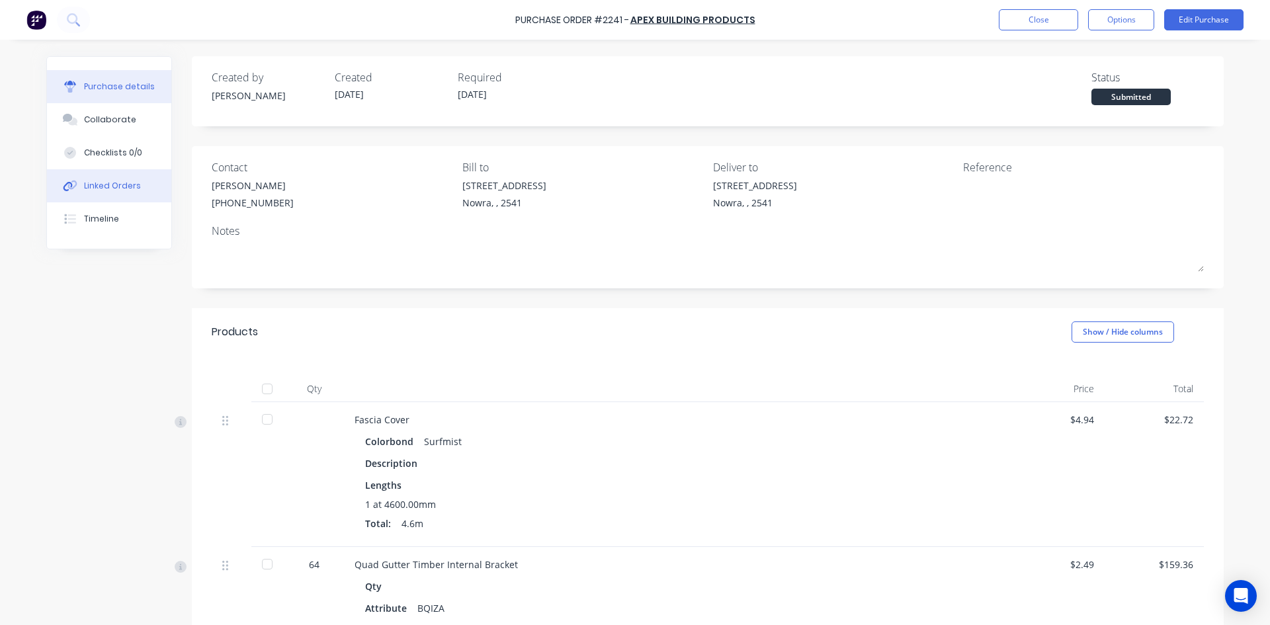
click at [72, 184] on icon at bounding box center [72, 185] width 9 height 9
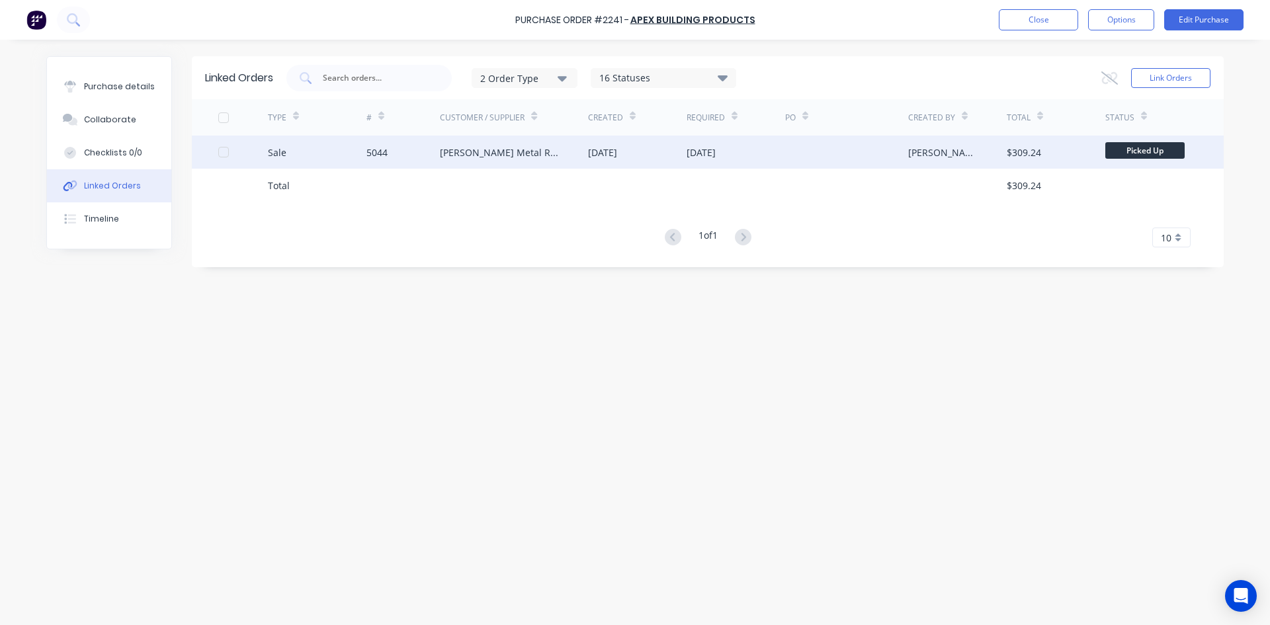
click at [585, 157] on div "[PERSON_NAME] Metal Roofing" at bounding box center [514, 152] width 148 height 33
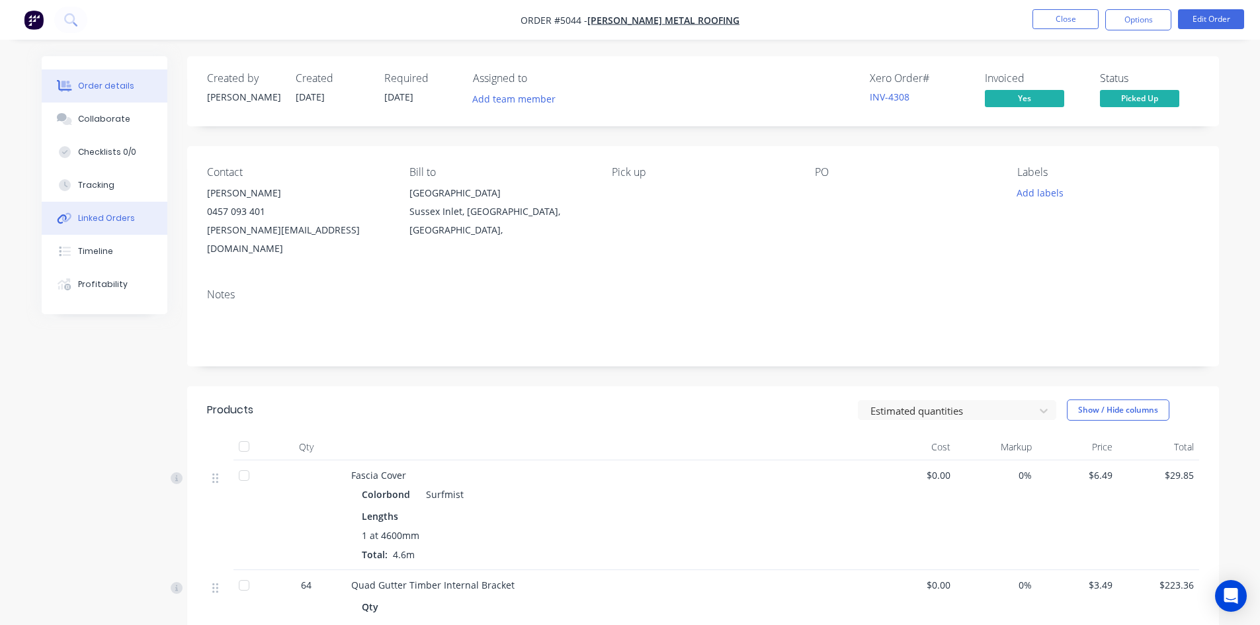
click at [112, 214] on div "Linked Orders" at bounding box center [106, 218] width 57 height 12
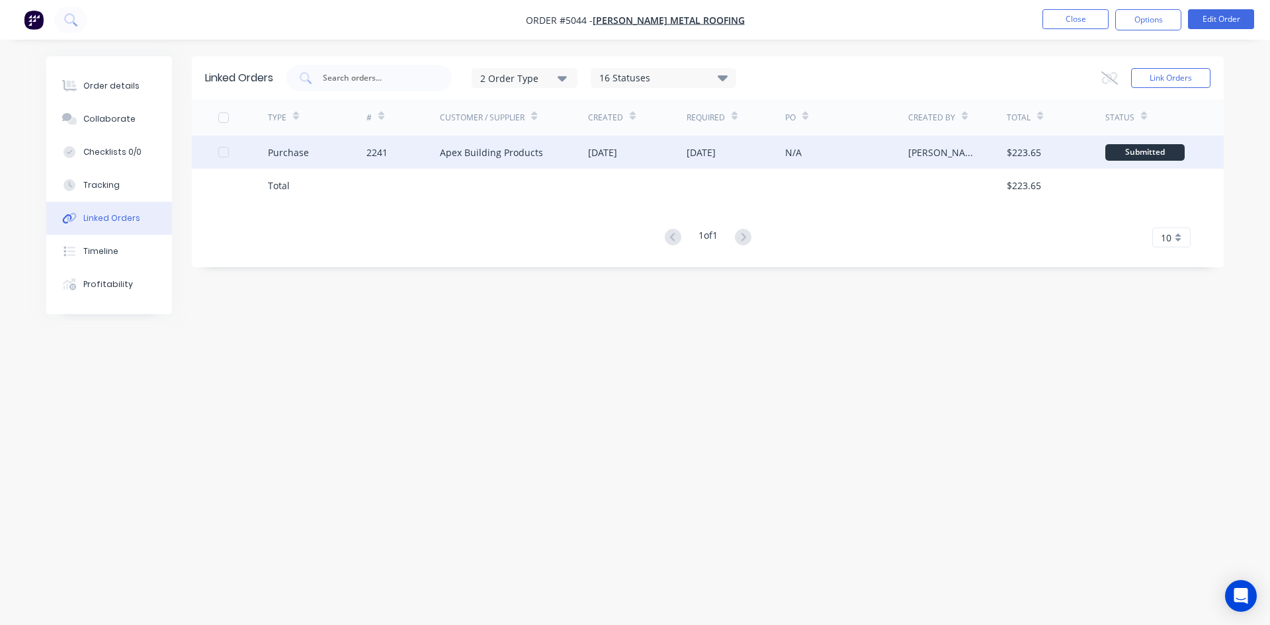
click at [538, 146] on div "Apex Building Products" at bounding box center [491, 153] width 103 height 14
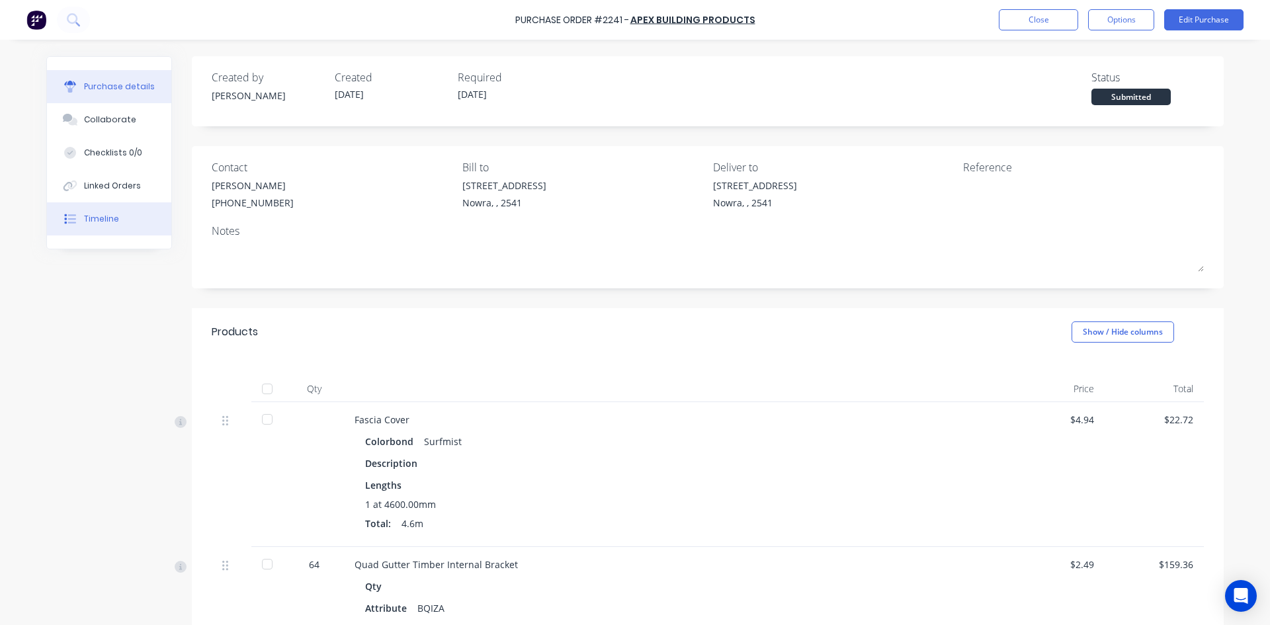
click at [97, 210] on button "Timeline" at bounding box center [109, 218] width 124 height 33
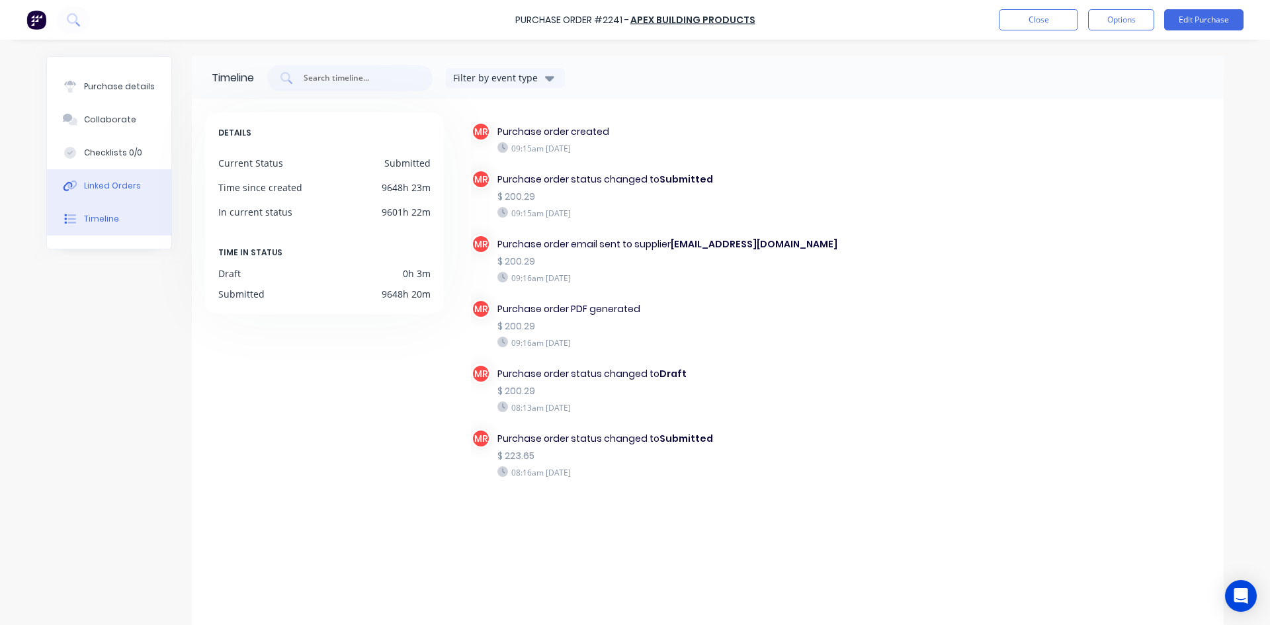
click at [95, 192] on button "Linked Orders" at bounding box center [109, 185] width 124 height 33
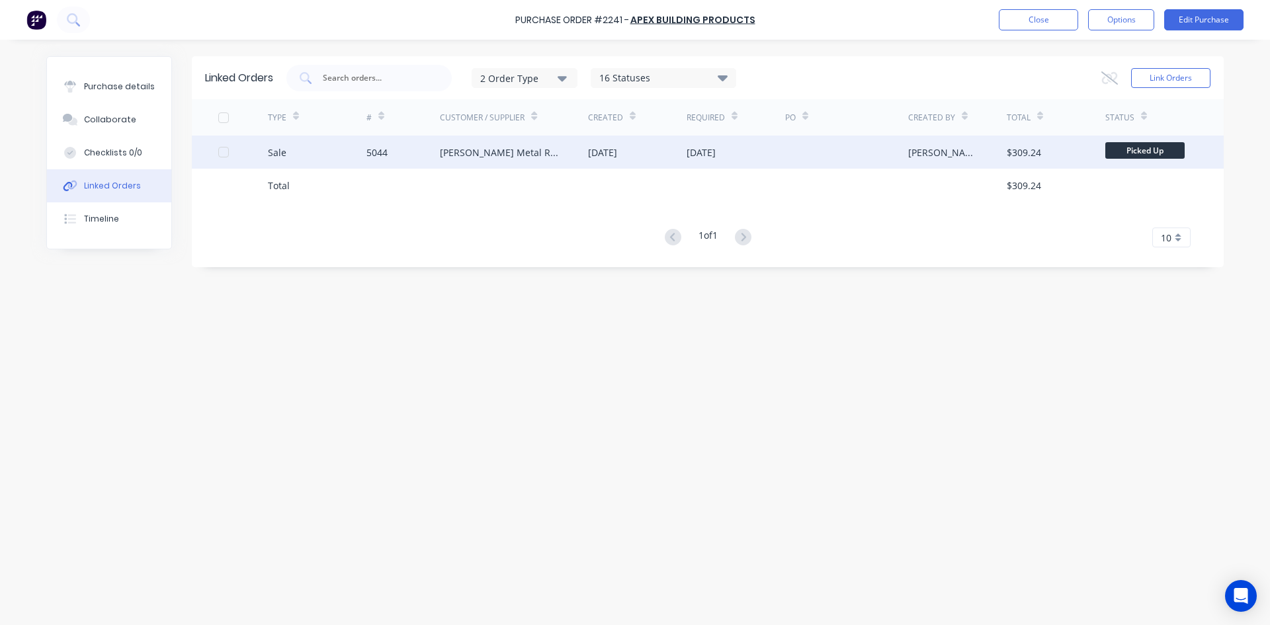
click at [339, 159] on div "Sale" at bounding box center [317, 152] width 99 height 33
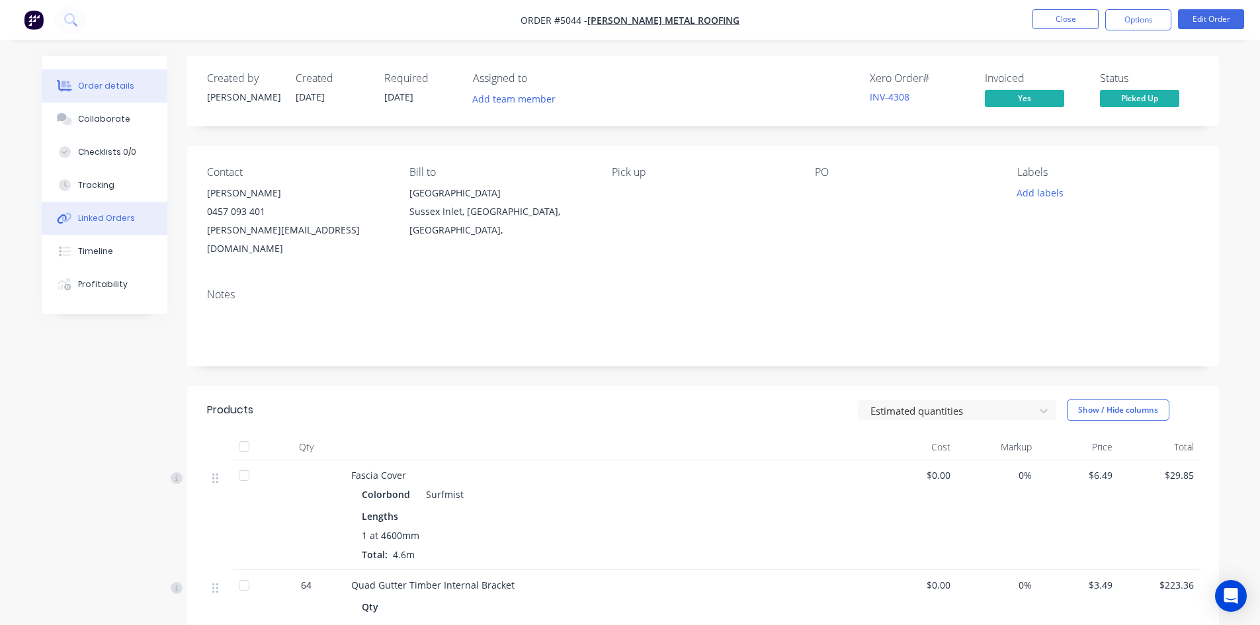
click at [119, 221] on div "Linked Orders" at bounding box center [106, 218] width 57 height 12
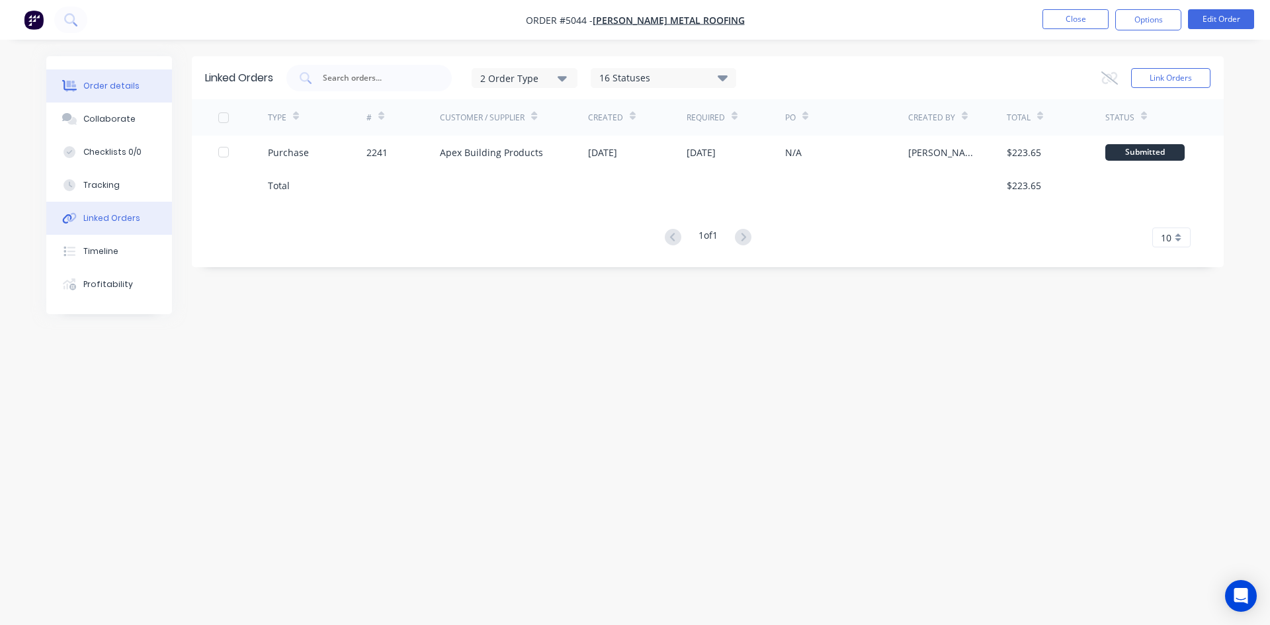
click at [118, 87] on div "Order details" at bounding box center [111, 86] width 56 height 12
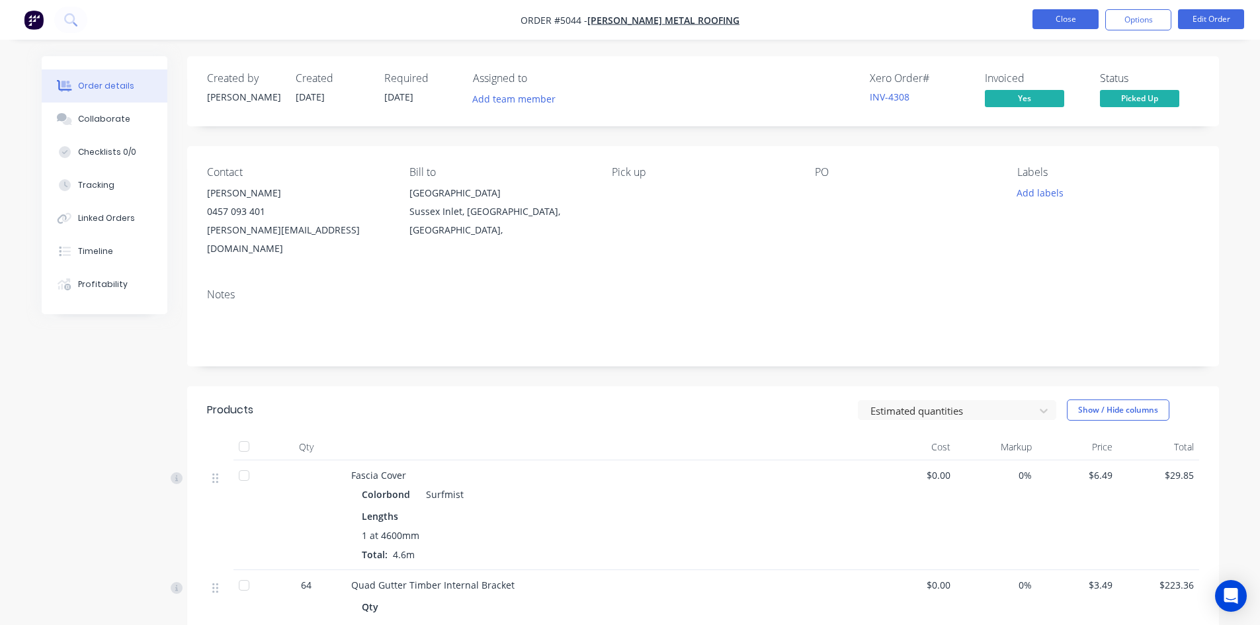
click at [1047, 24] on button "Close" at bounding box center [1065, 19] width 66 height 20
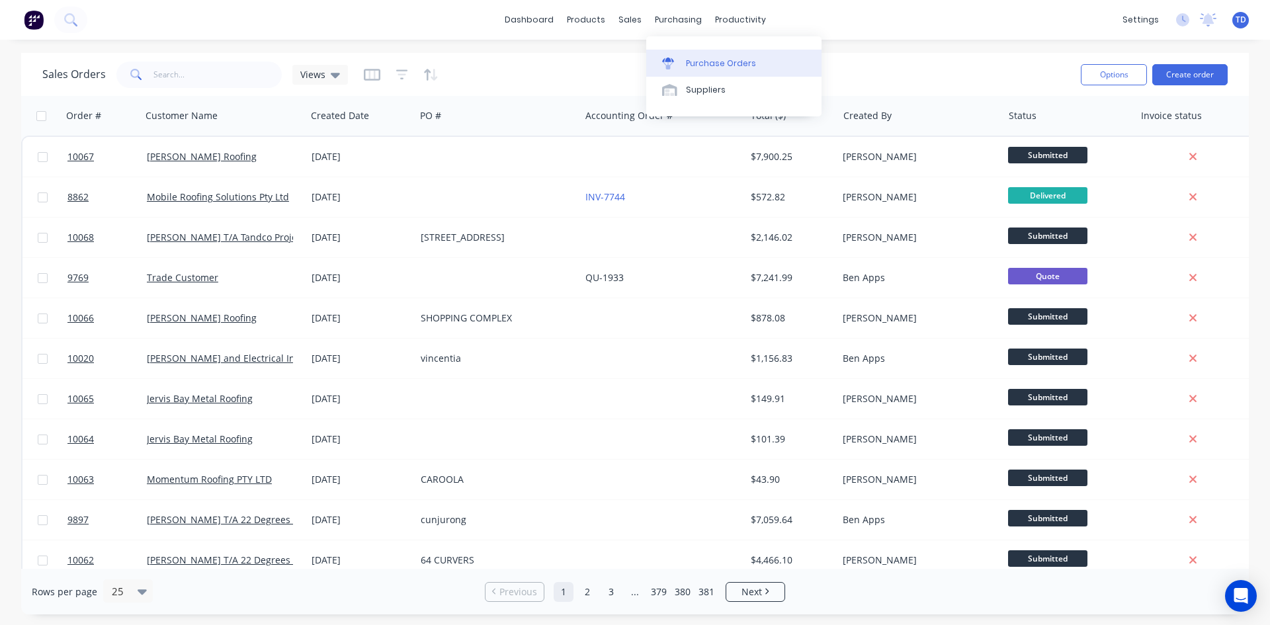
click at [703, 67] on div "Purchase Orders" at bounding box center [721, 64] width 70 height 12
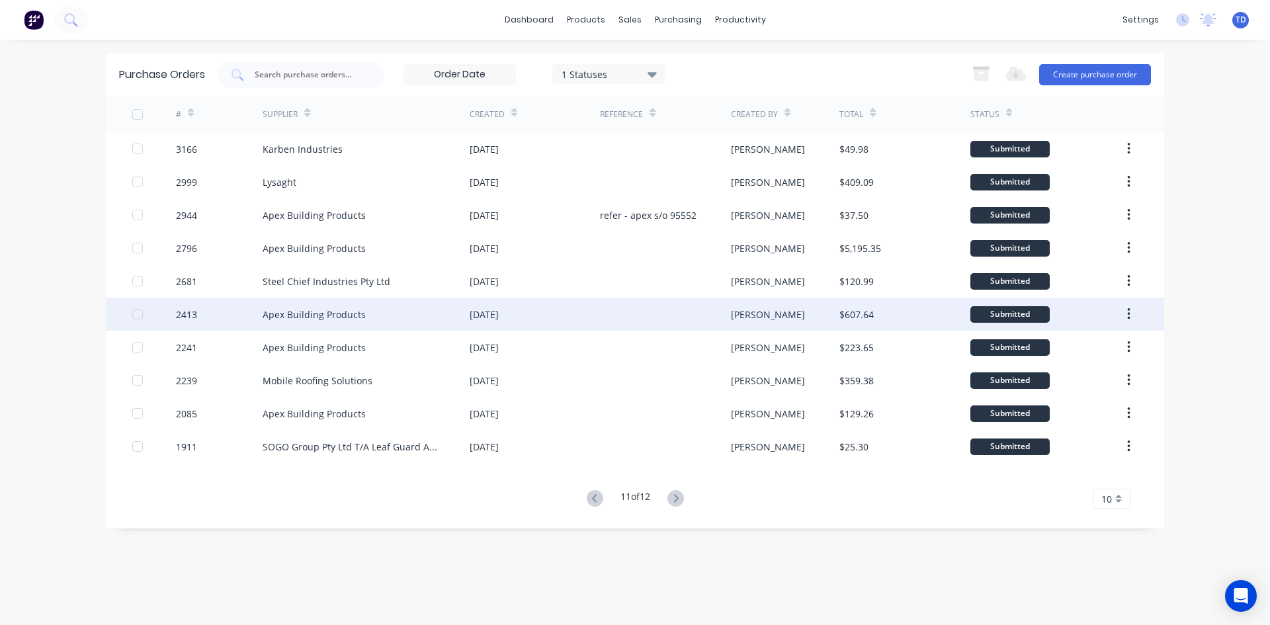
click at [678, 317] on div at bounding box center [665, 314] width 130 height 33
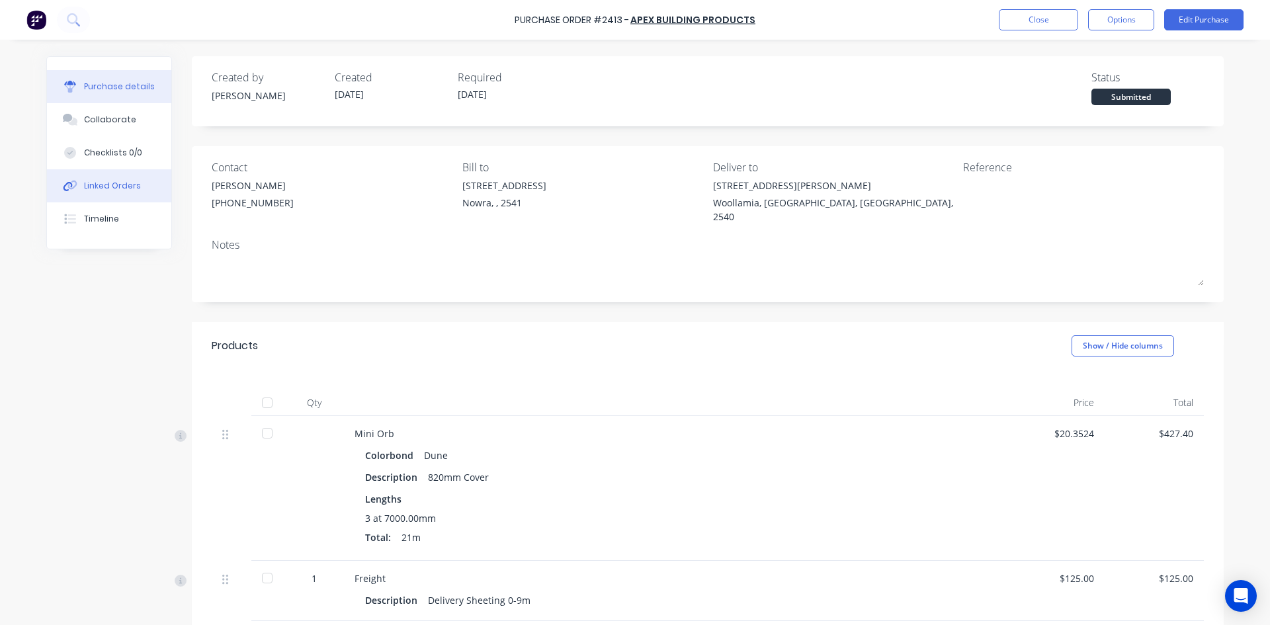
click at [124, 182] on div "Linked Orders" at bounding box center [112, 186] width 57 height 12
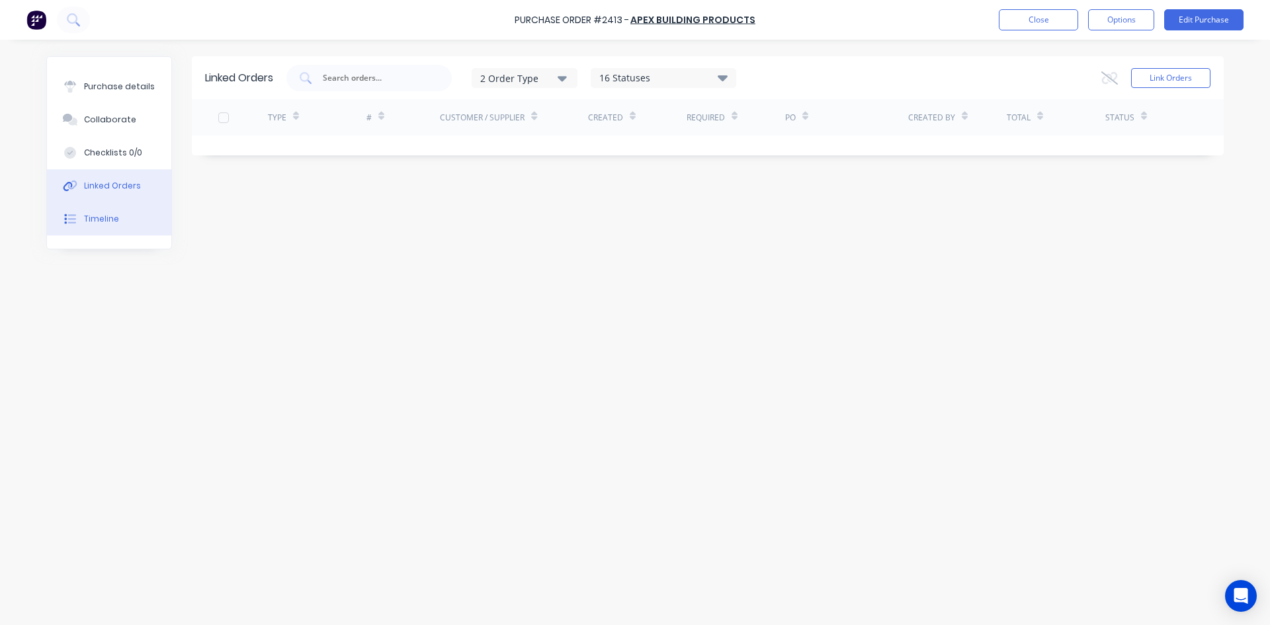
click at [97, 214] on div "Timeline" at bounding box center [101, 219] width 35 height 12
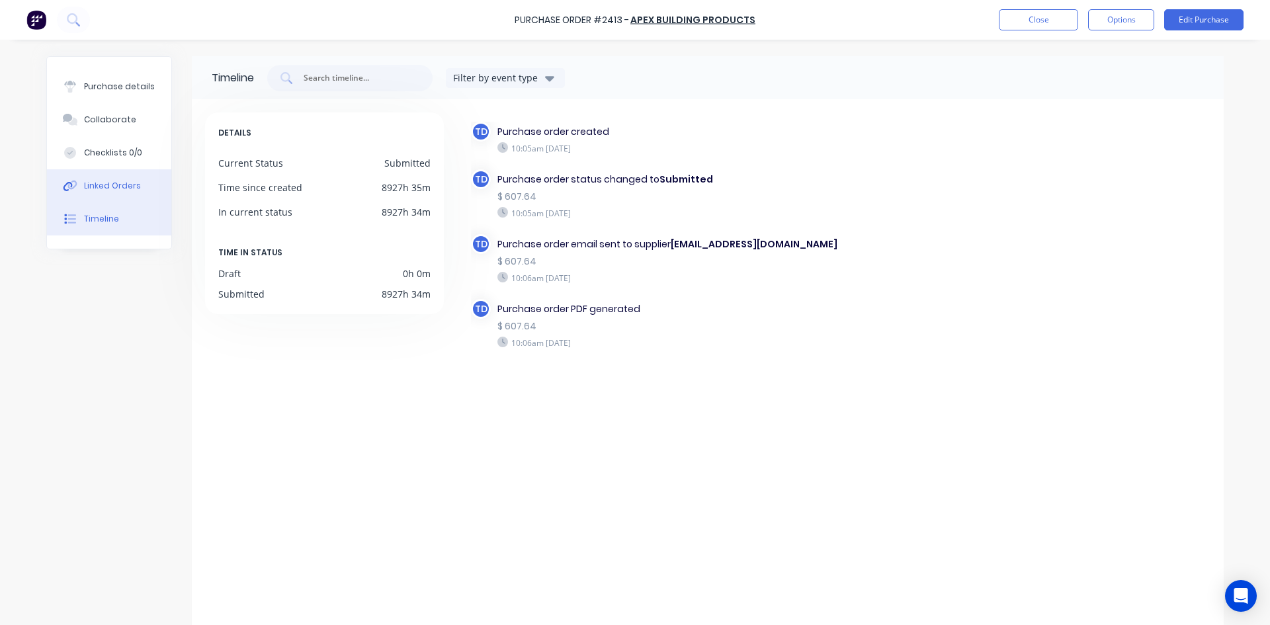
click at [111, 179] on button "Linked Orders" at bounding box center [109, 185] width 124 height 33
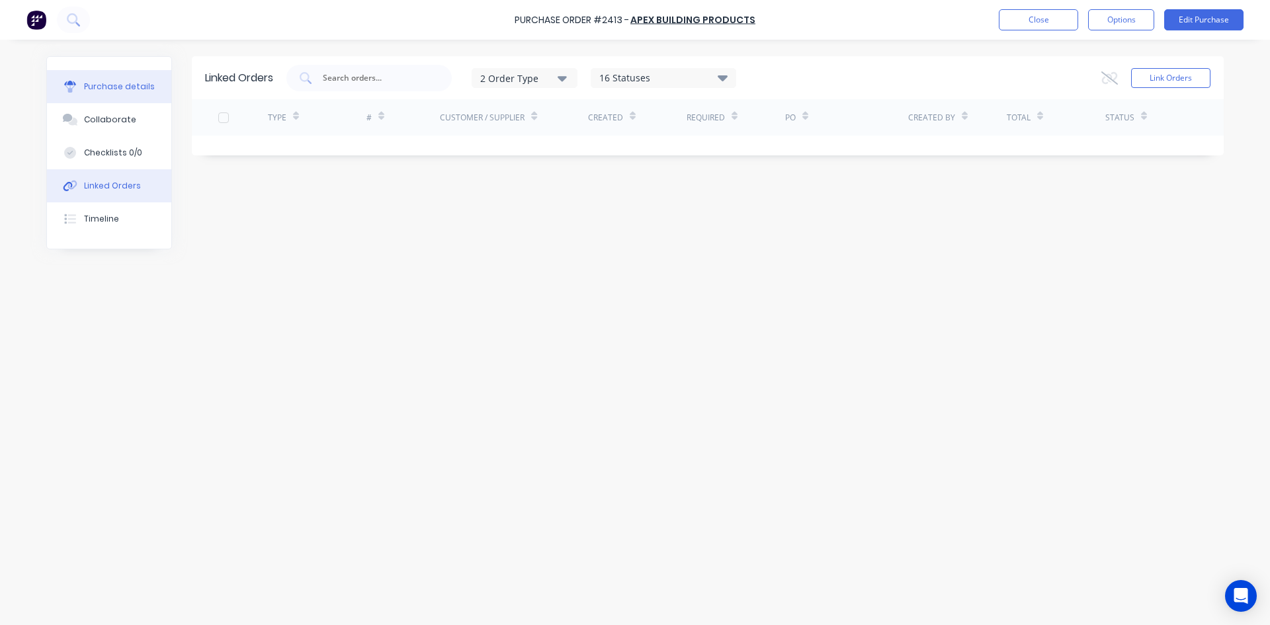
click at [111, 93] on button "Purchase details" at bounding box center [109, 86] width 124 height 33
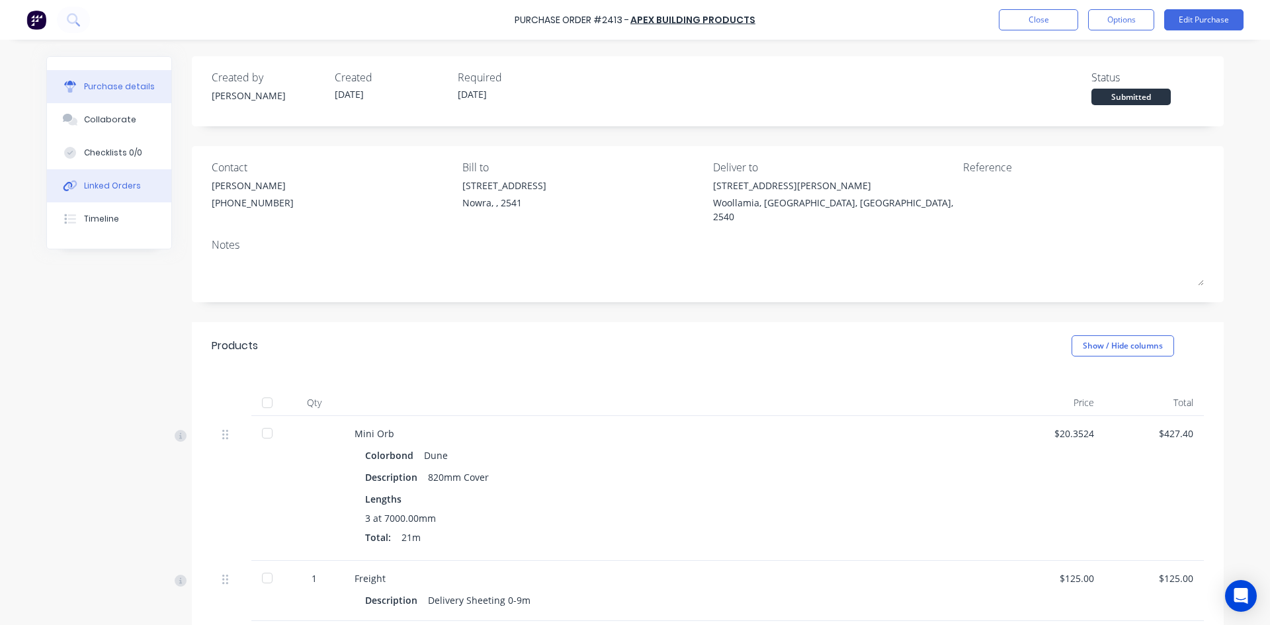
click at [99, 179] on button "Linked Orders" at bounding box center [109, 185] width 124 height 33
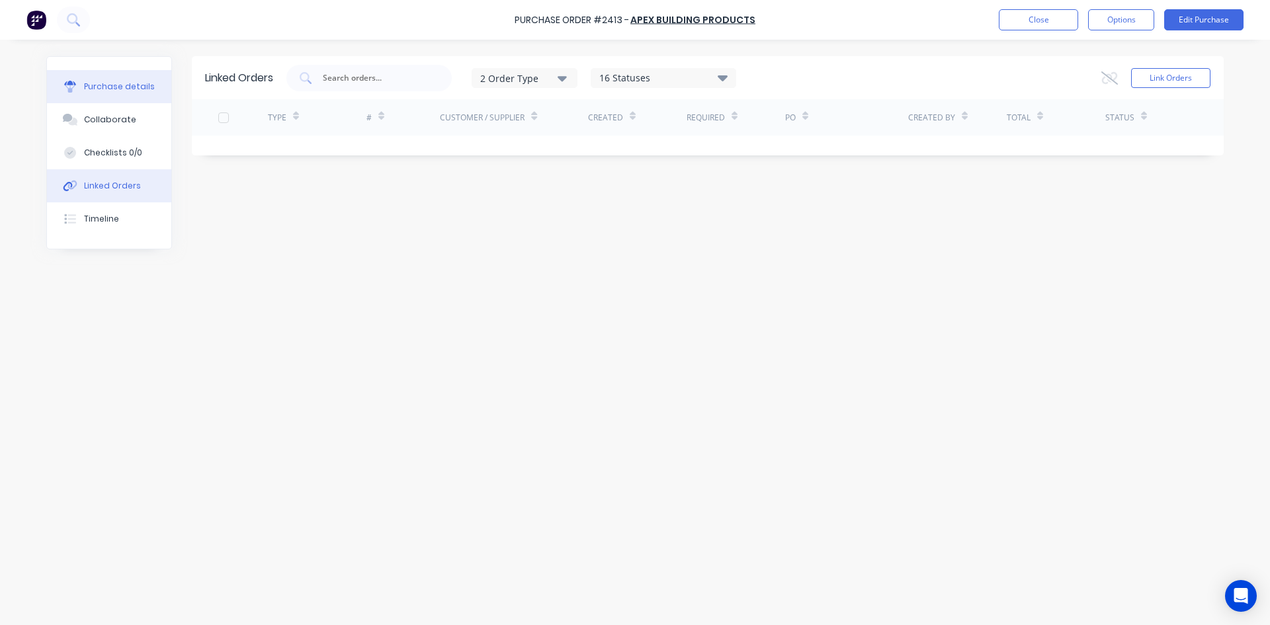
click at [147, 87] on div "Purchase details" at bounding box center [119, 87] width 71 height 12
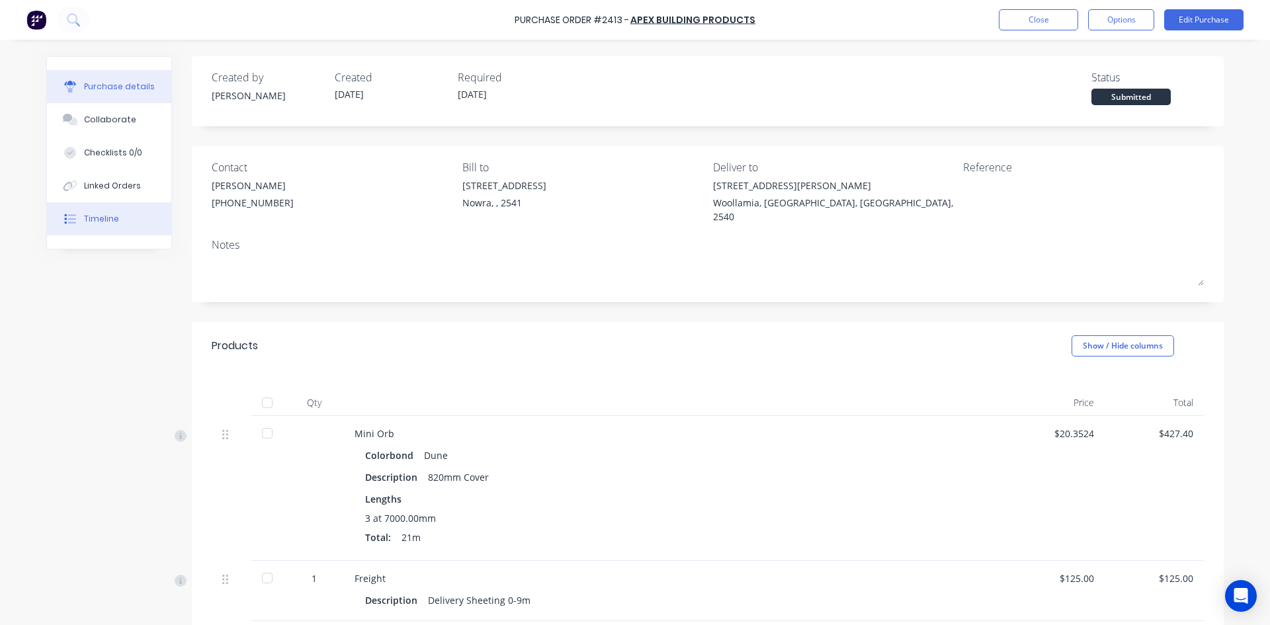
click at [104, 216] on div "Timeline" at bounding box center [101, 219] width 35 height 12
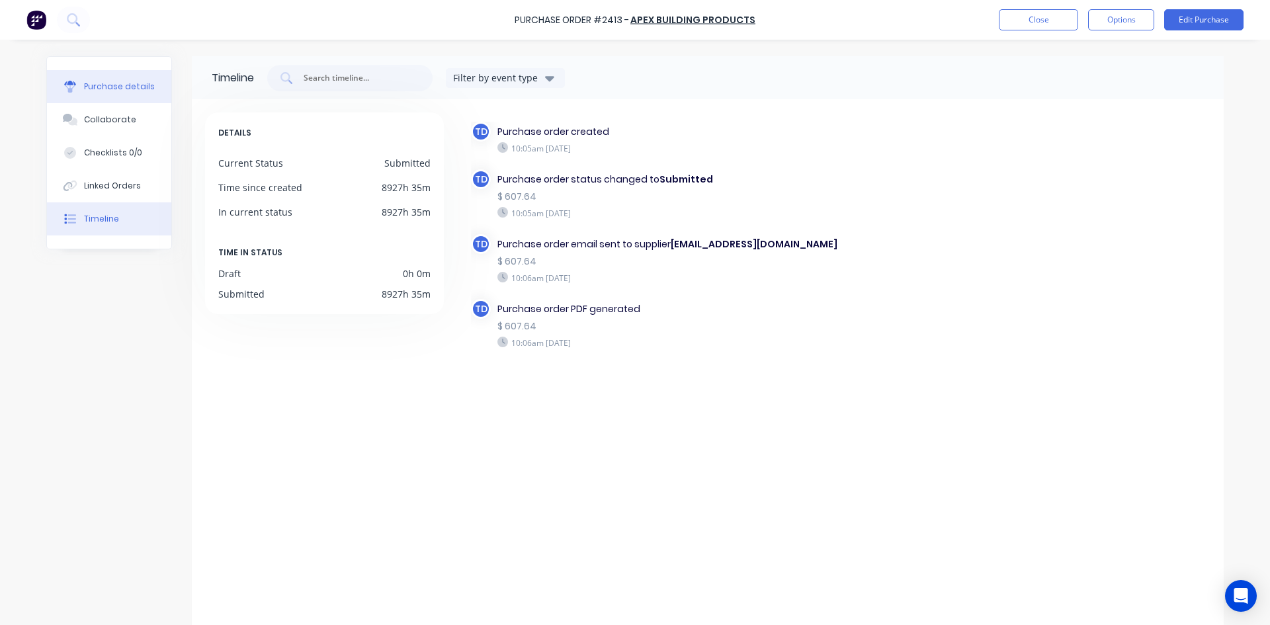
click at [119, 92] on div "Purchase details" at bounding box center [119, 87] width 71 height 12
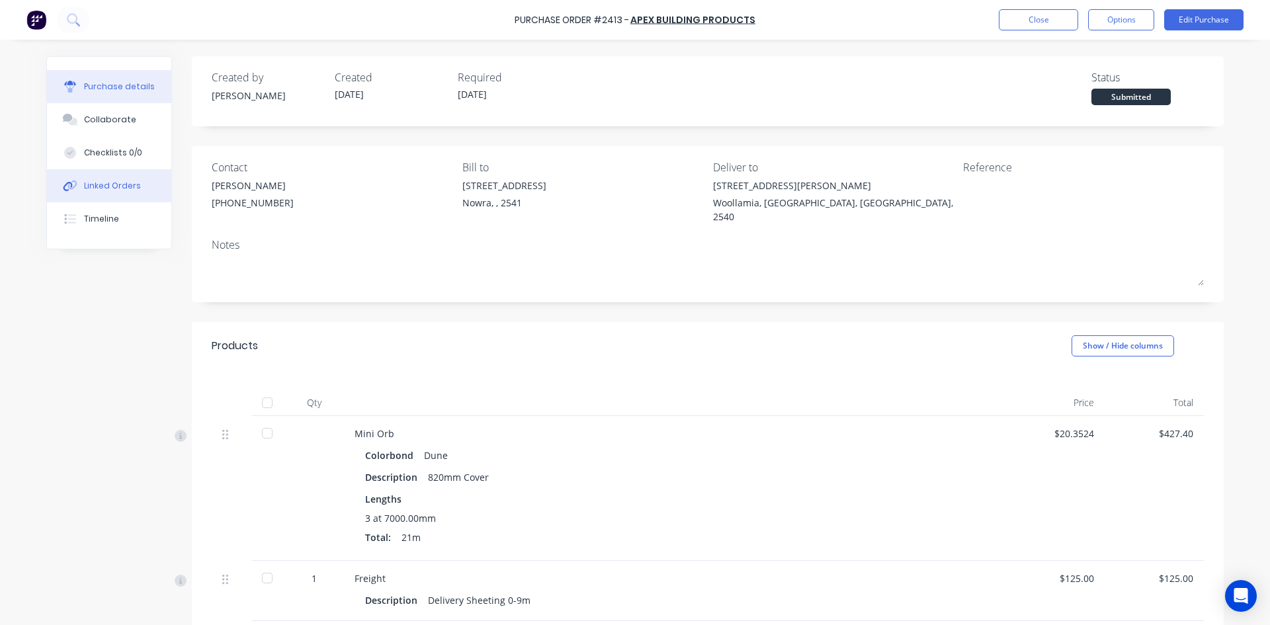
click at [112, 184] on div "Linked Orders" at bounding box center [112, 186] width 57 height 12
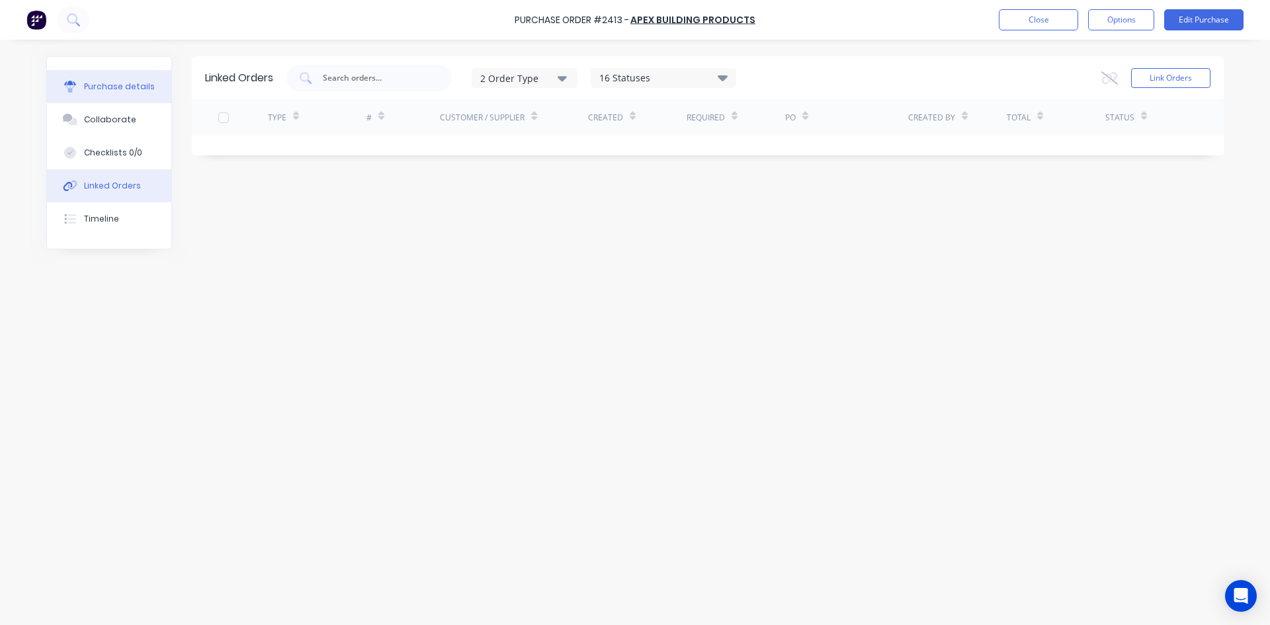
click at [109, 85] on div "Purchase details" at bounding box center [119, 87] width 71 height 12
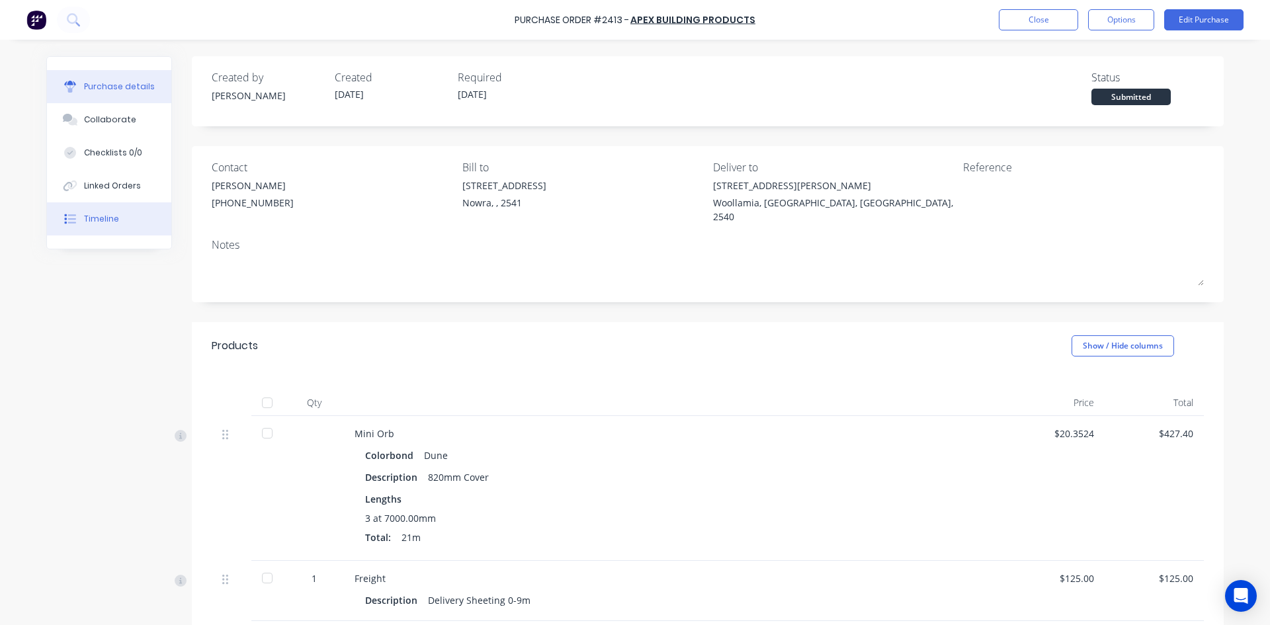
click at [104, 222] on div "Timeline" at bounding box center [101, 219] width 35 height 12
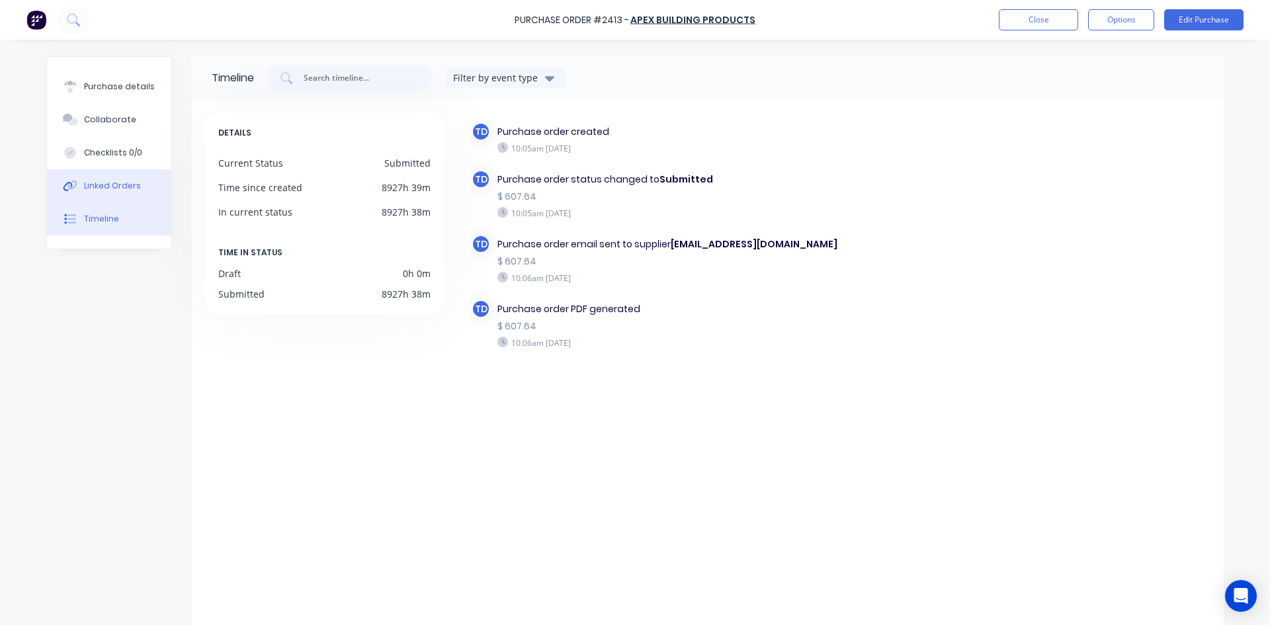
click at [105, 194] on button "Linked Orders" at bounding box center [109, 185] width 124 height 33
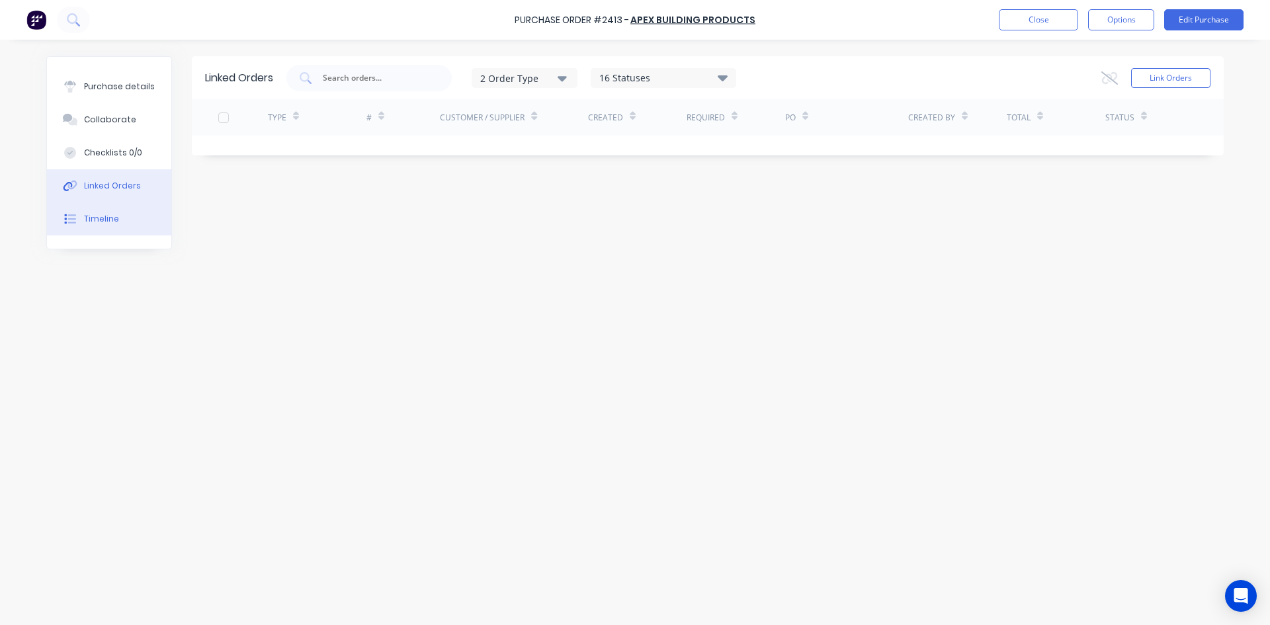
click at [101, 229] on button "Timeline" at bounding box center [109, 218] width 124 height 33
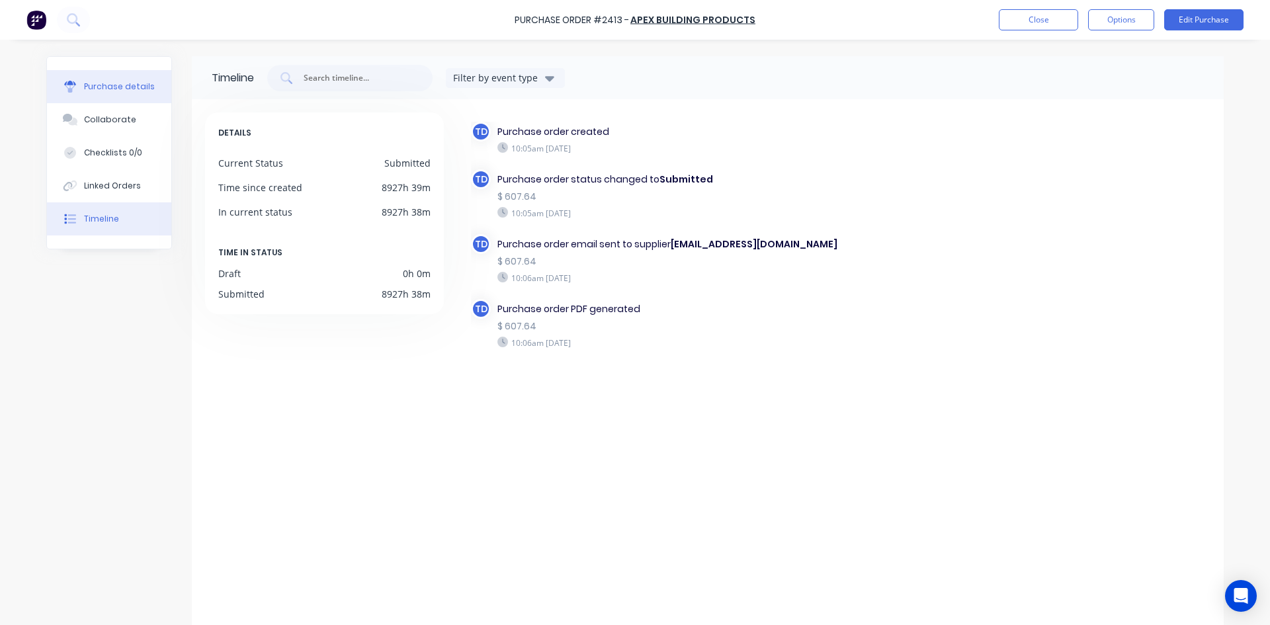
click at [87, 95] on button "Purchase details" at bounding box center [109, 86] width 124 height 33
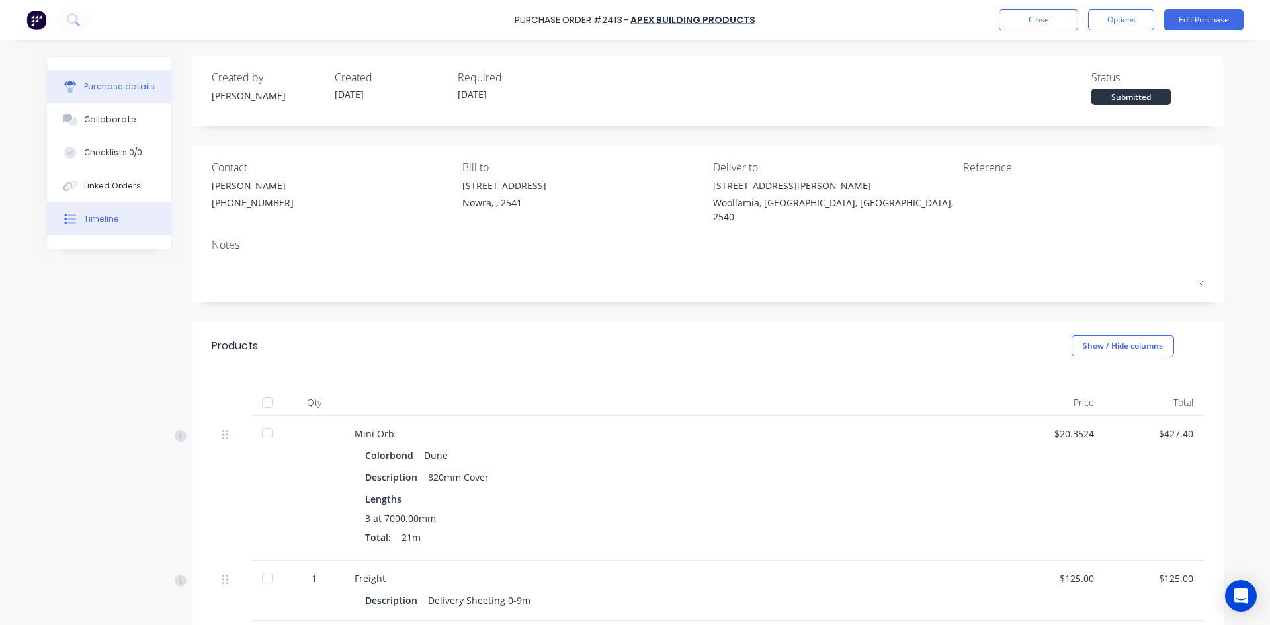
click at [102, 218] on div "Timeline" at bounding box center [101, 219] width 35 height 12
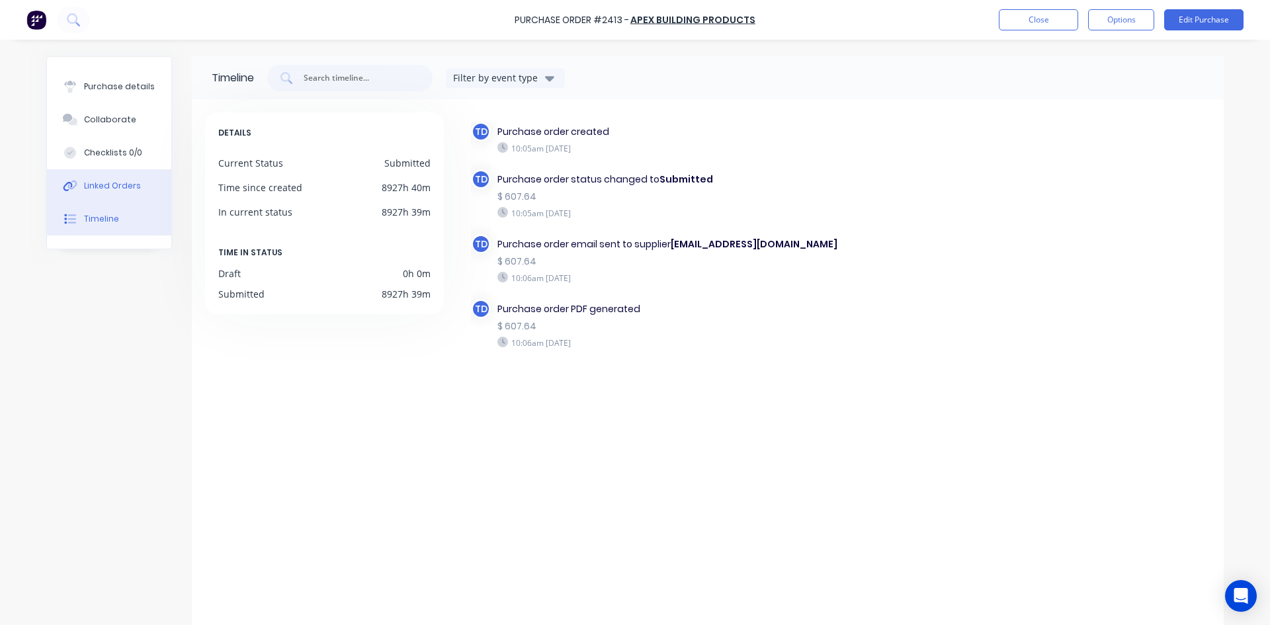
click at [98, 185] on div "Linked Orders" at bounding box center [112, 186] width 57 height 12
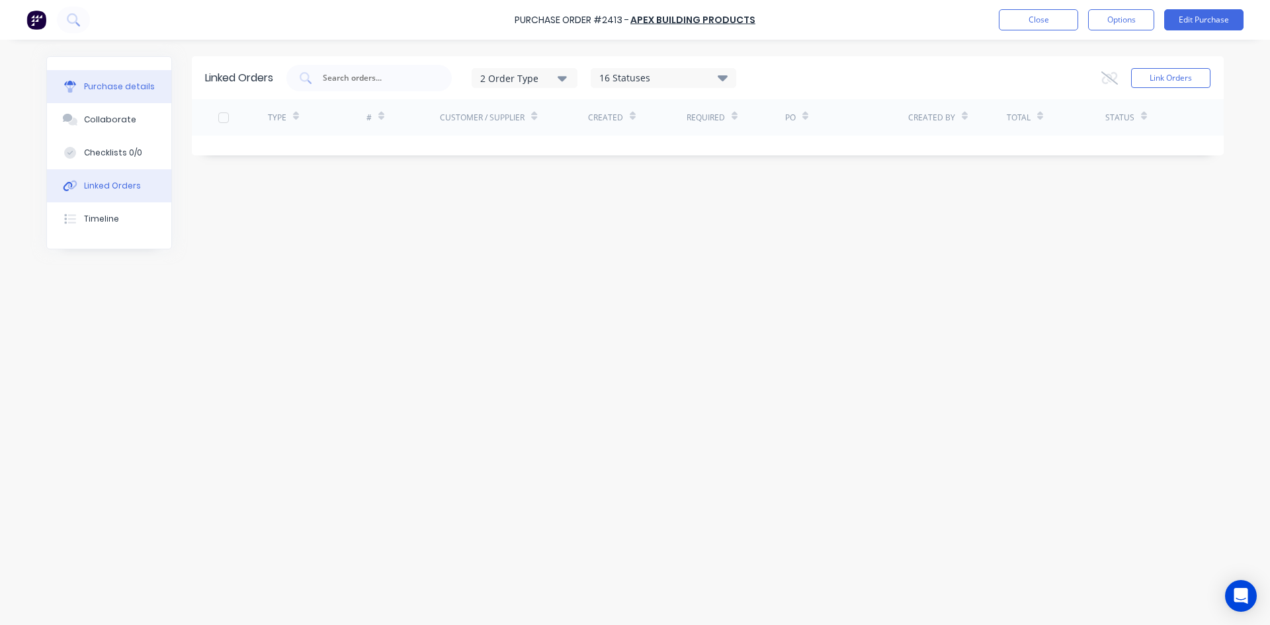
click at [124, 95] on button "Purchase details" at bounding box center [109, 86] width 124 height 33
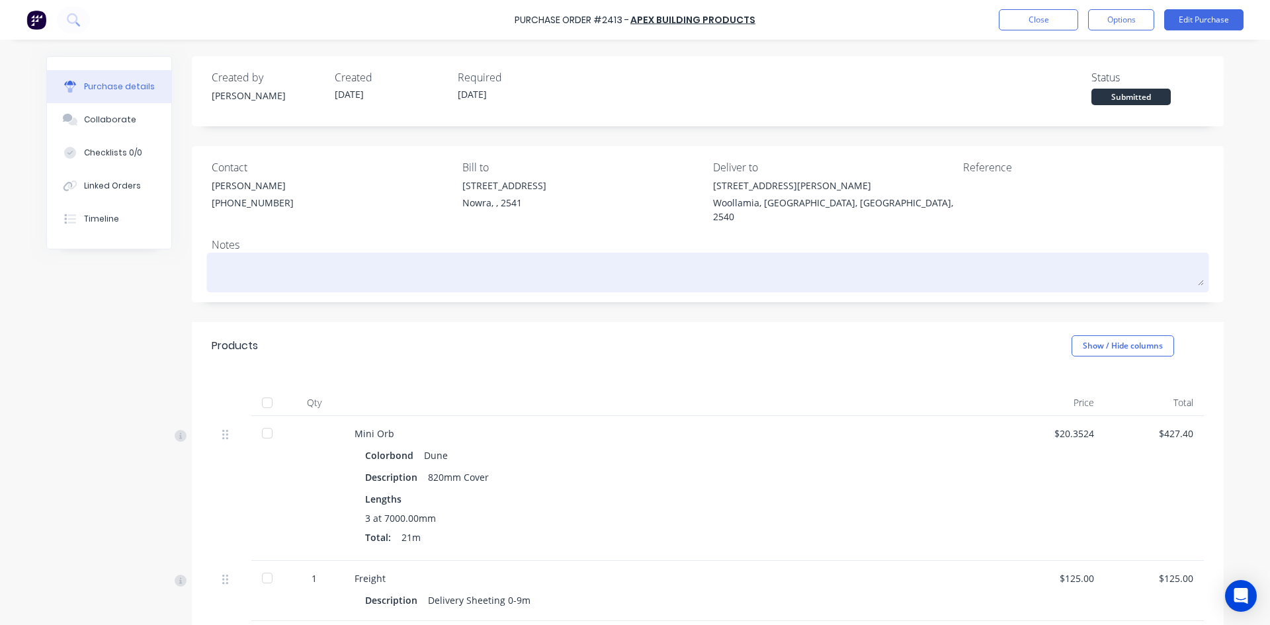
click at [297, 259] on textarea at bounding box center [708, 271] width 992 height 30
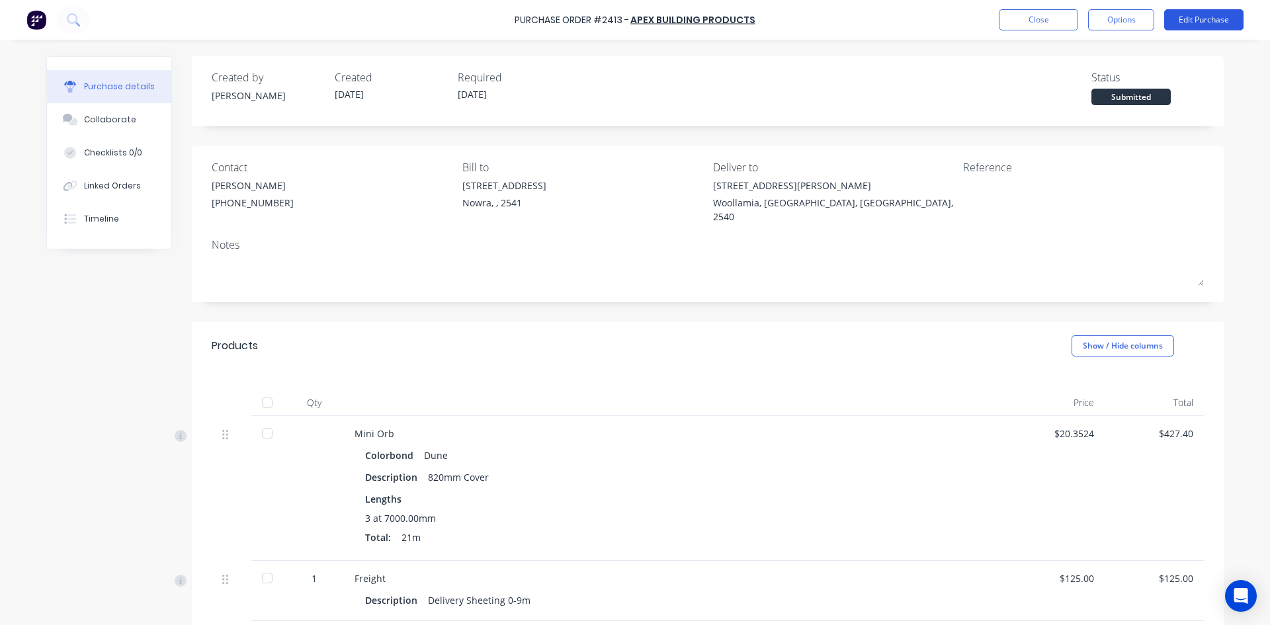
click at [1210, 20] on button "Edit Purchase" at bounding box center [1203, 19] width 79 height 21
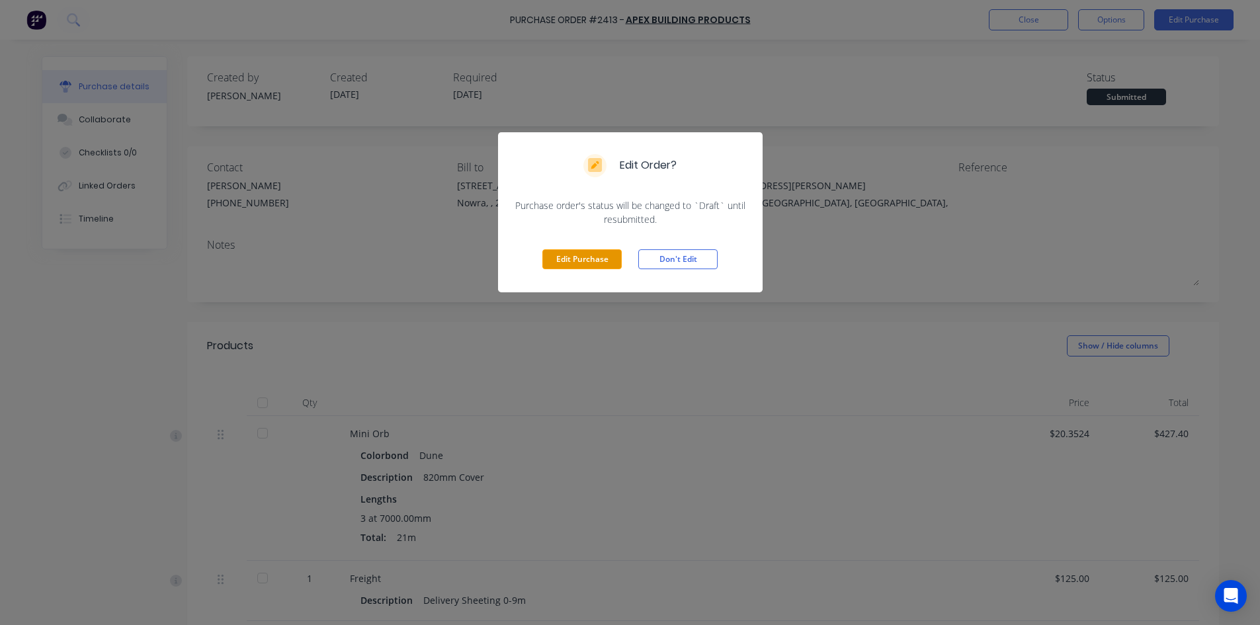
click at [591, 253] on button "Edit Purchase" at bounding box center [581, 259] width 79 height 20
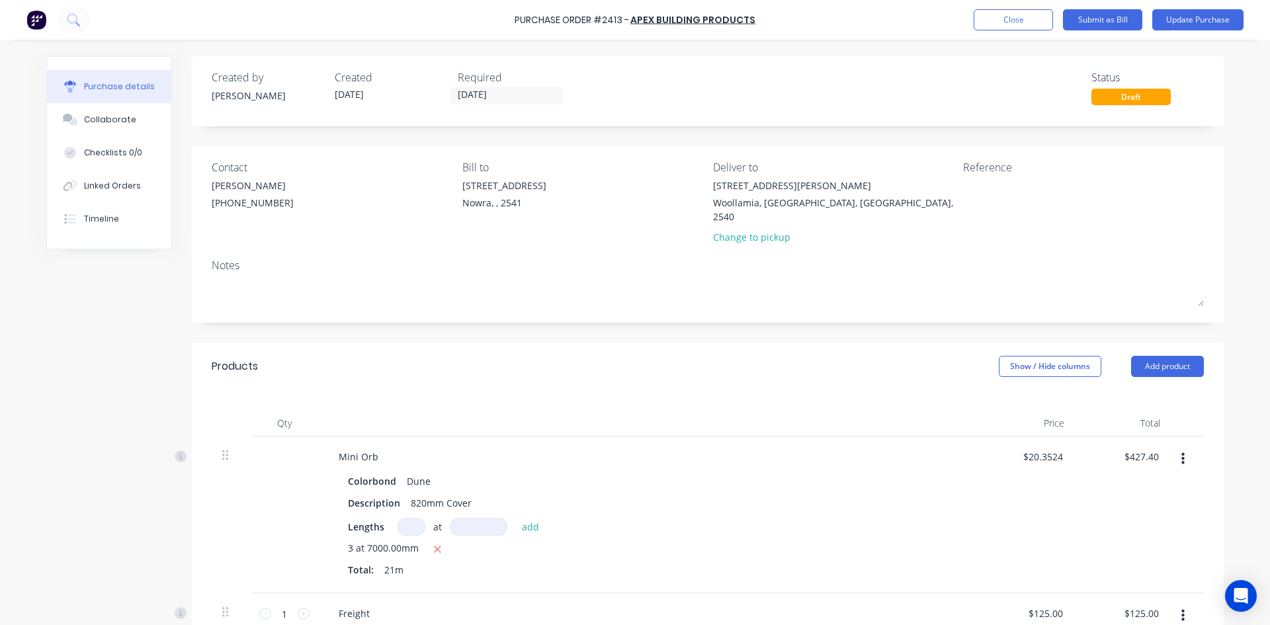
click at [1180, 447] on button "button" at bounding box center [1182, 459] width 31 height 24
click at [1105, 560] on button "Delete" at bounding box center [1142, 573] width 112 height 26
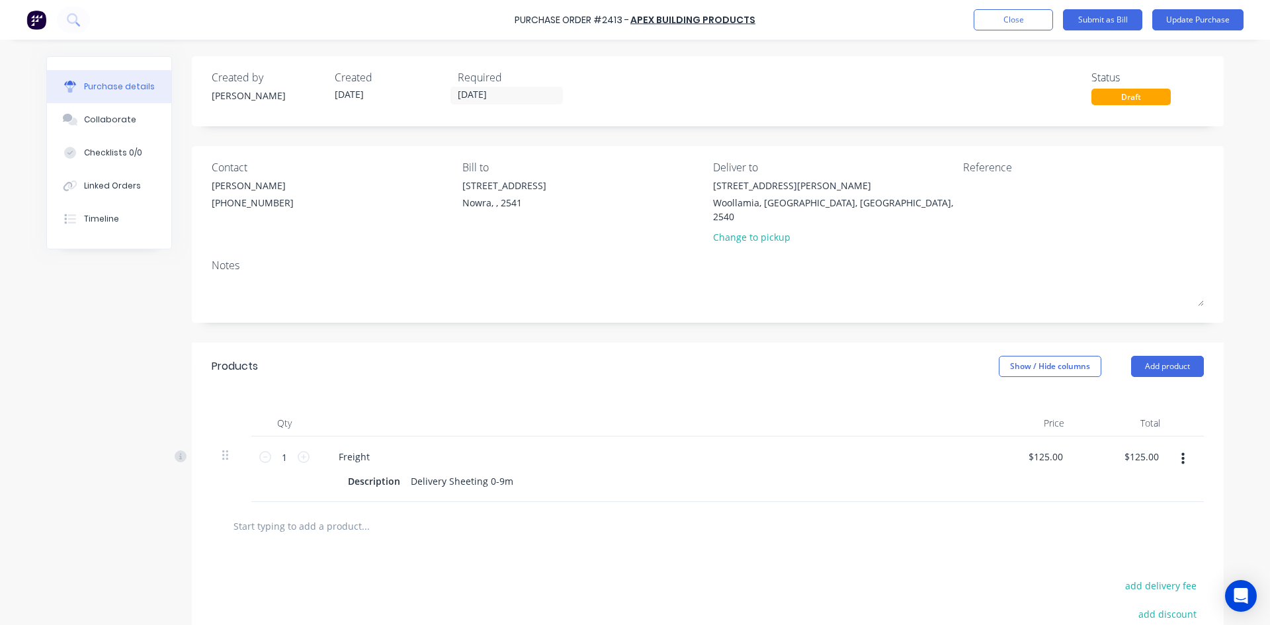
click at [1181, 452] on icon "button" at bounding box center [1182, 459] width 3 height 15
click at [1118, 560] on button "Delete" at bounding box center [1142, 573] width 112 height 26
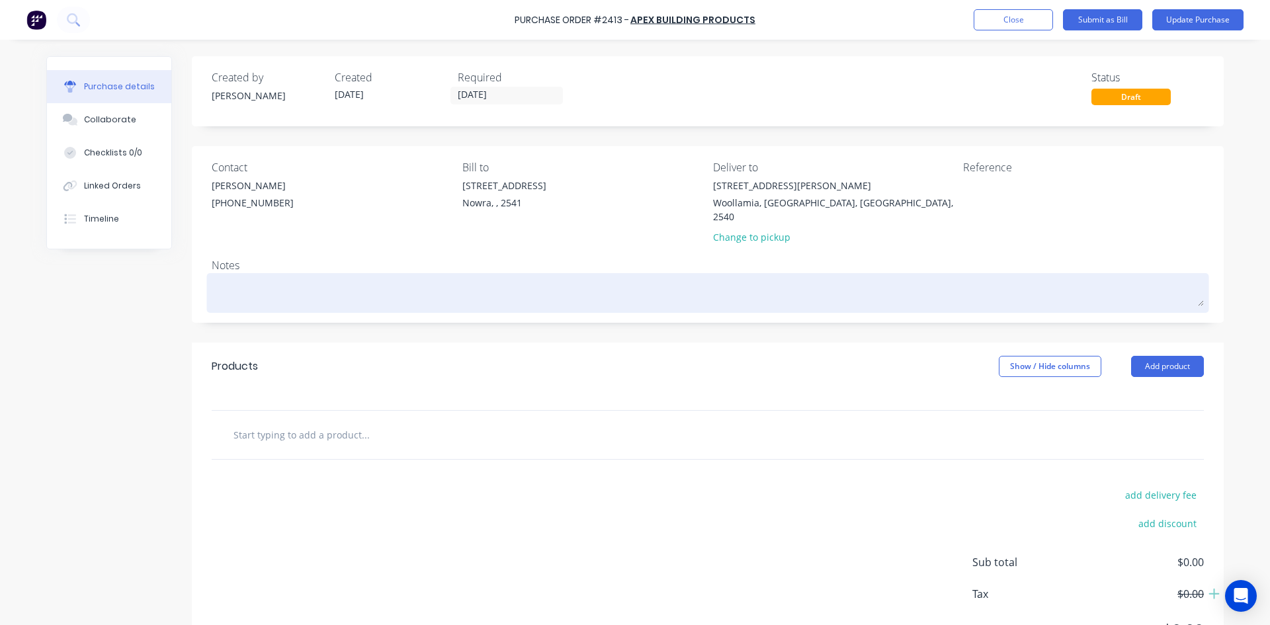
click at [253, 287] on textarea at bounding box center [708, 291] width 992 height 30
type textarea "x"
type textarea "O"
type textarea "x"
type textarea "OR"
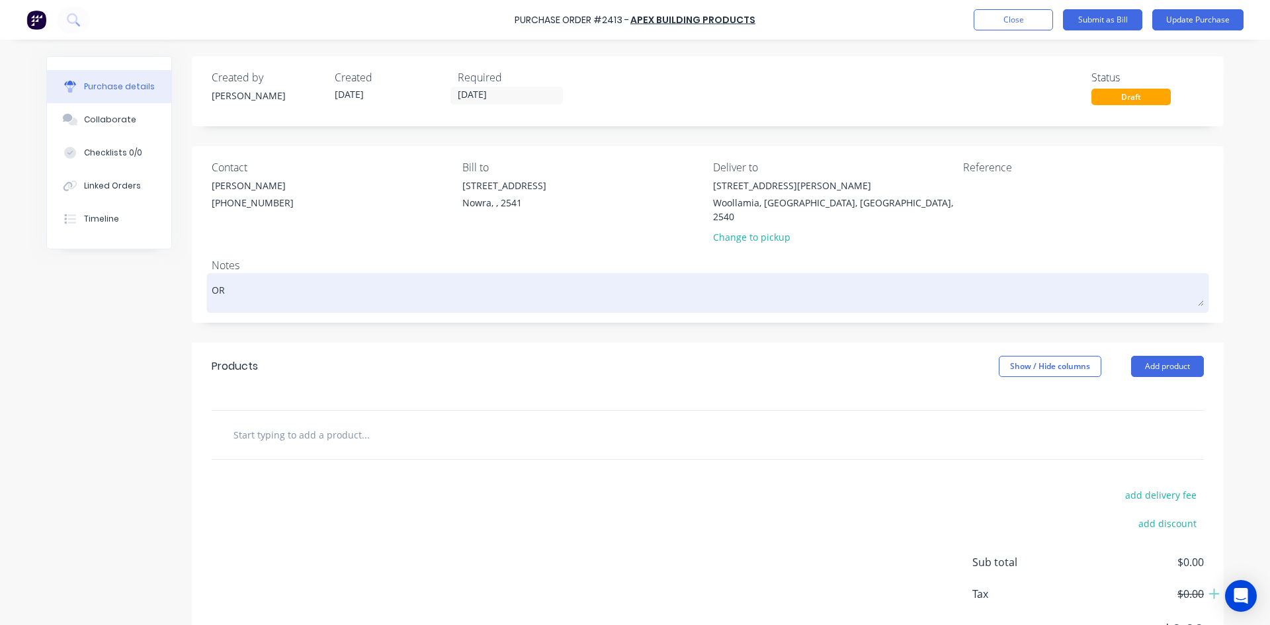
type textarea "x"
type textarea "ORD"
type textarea "x"
type textarea "ORDE"
type textarea "x"
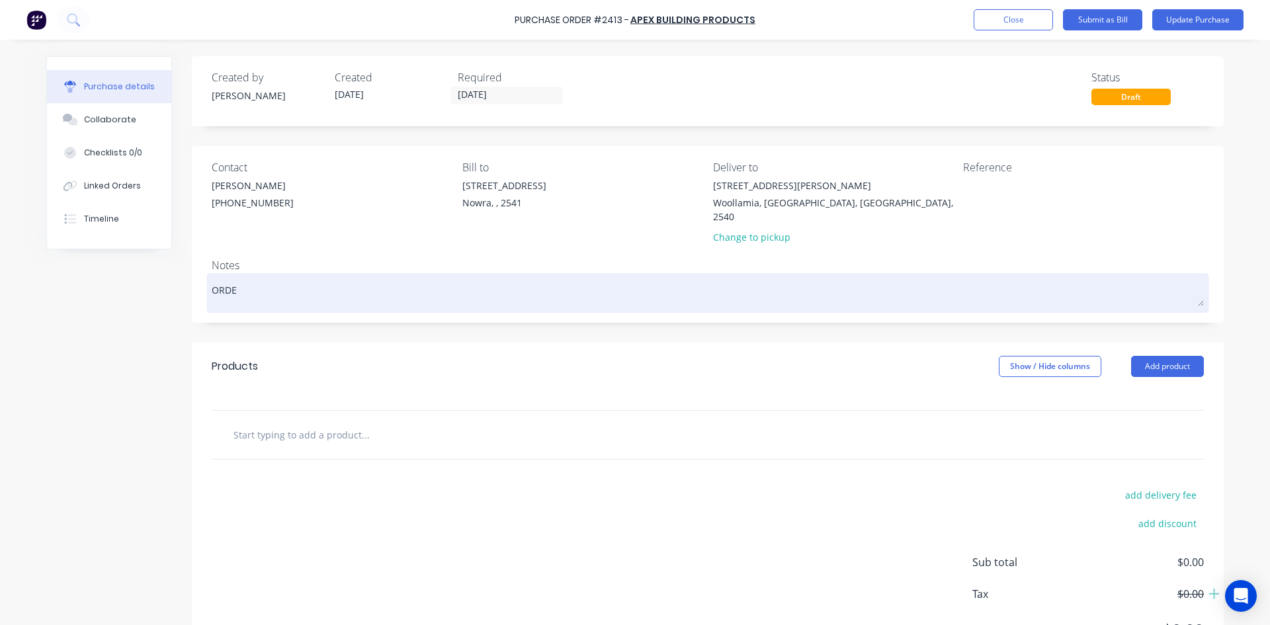
type textarea "ORDER"
type textarea "x"
type textarea "ORDERE"
type textarea "x"
type textarea "ORDERED"
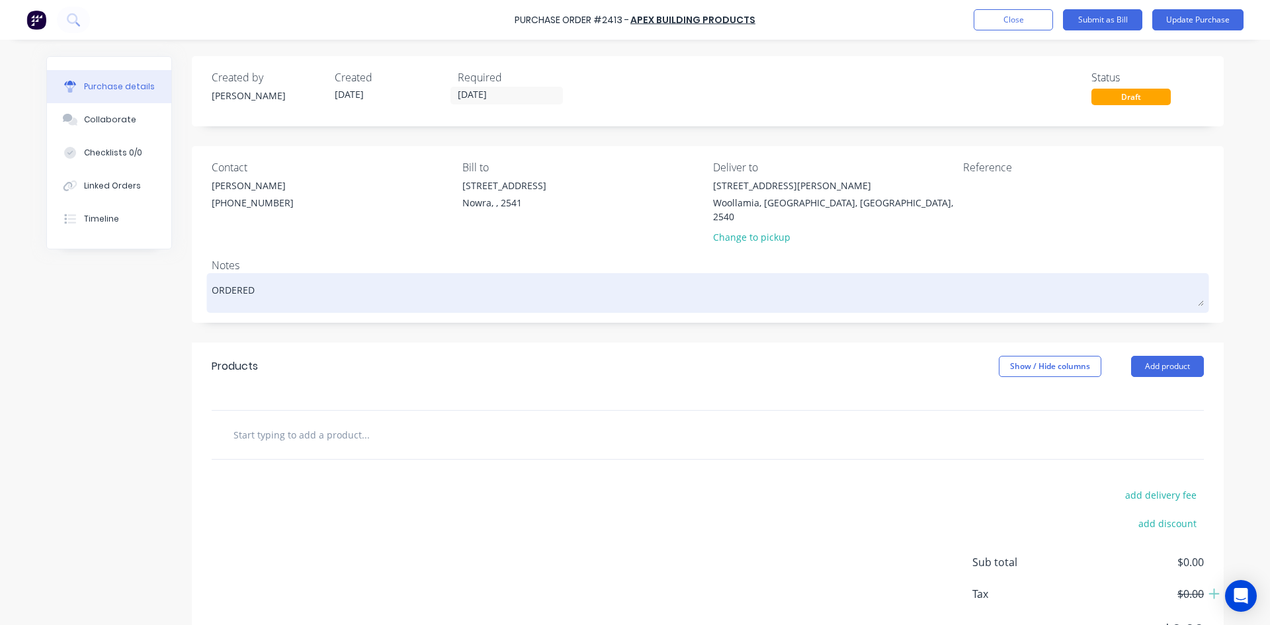
type textarea "x"
type textarea "ORDERED"
type textarea "x"
type textarea "ORDERED o"
type textarea "x"
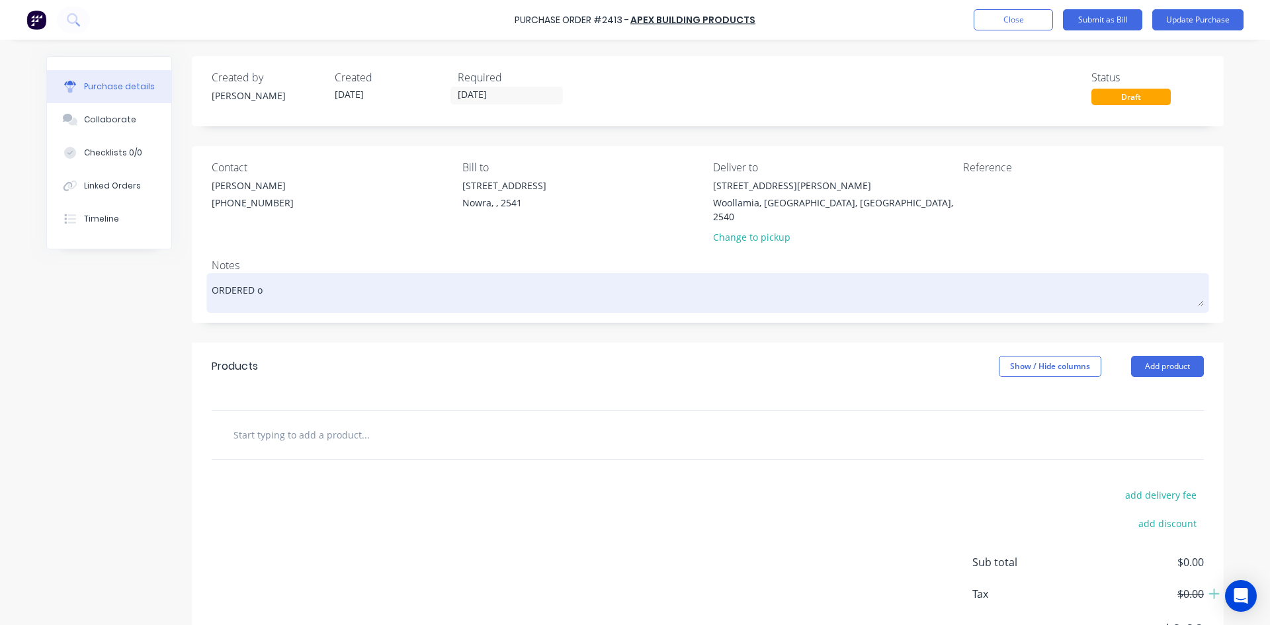
type textarea "ORDERED on"
type textarea "x"
type textarea "ORDERED on"
type textarea "x"
type textarea "ORDERED on 2"
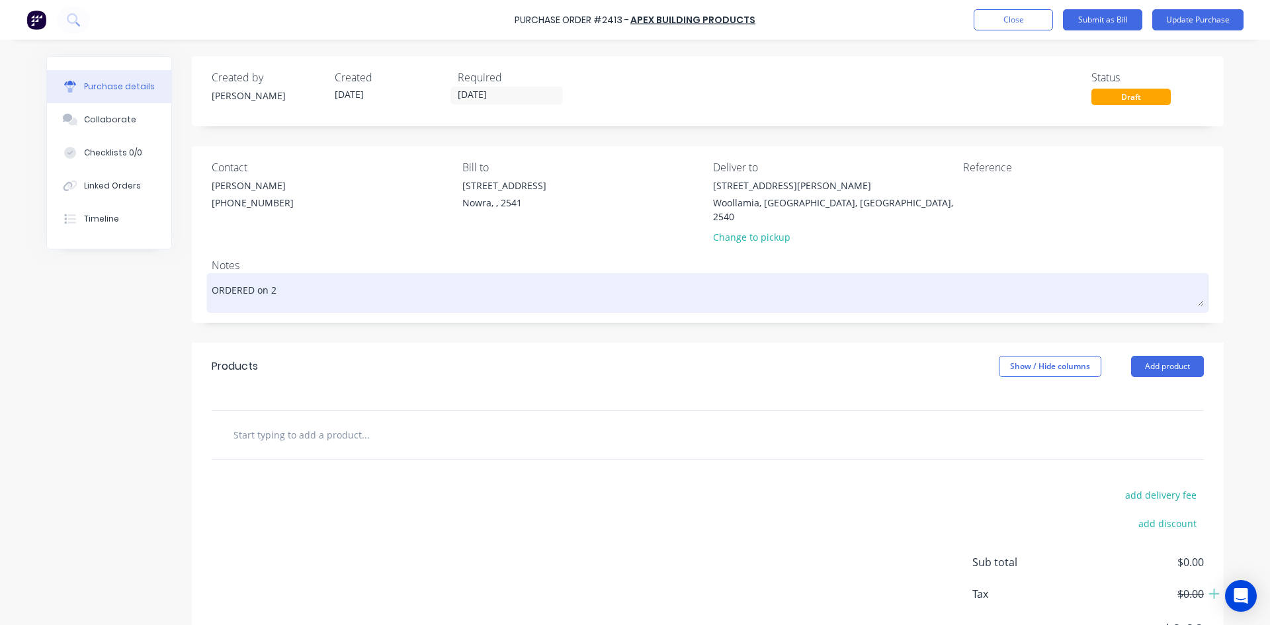
type textarea "x"
type textarea "ORDERED on 24"
type textarea "x"
type textarea "ORDERED on 241"
type textarea "x"
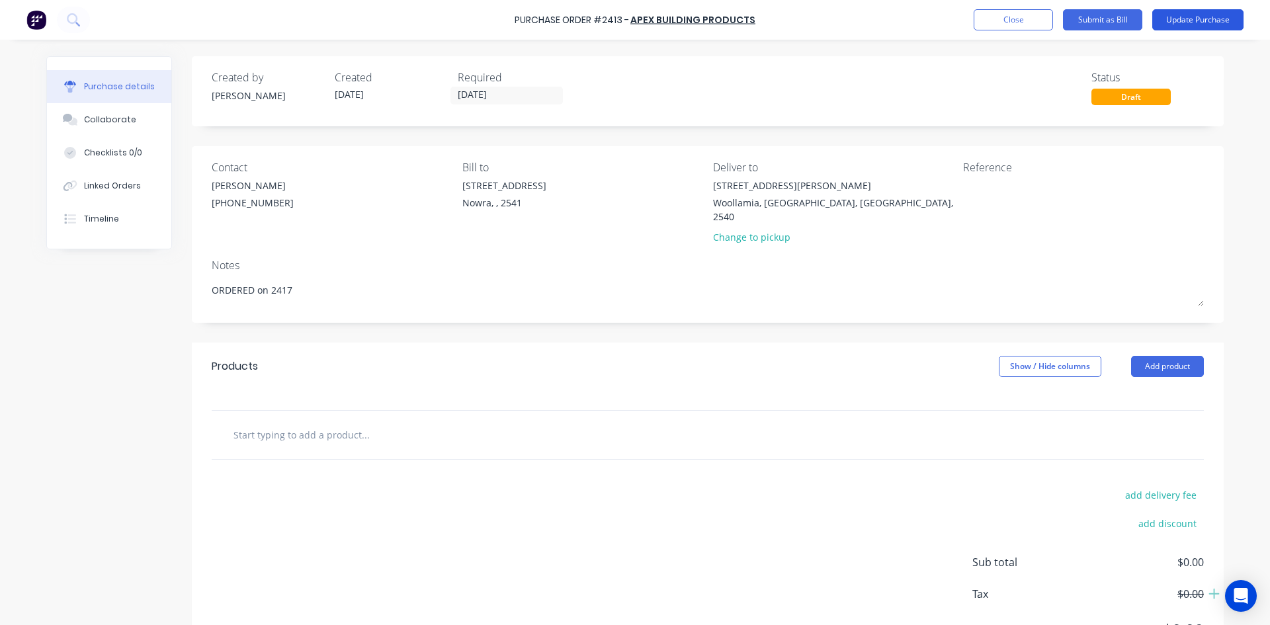
type textarea "ORDERED on 2417"
type textarea "x"
type textarea "ORDERED on 2417"
click at [1215, 22] on button "Update Purchase" at bounding box center [1197, 19] width 91 height 21
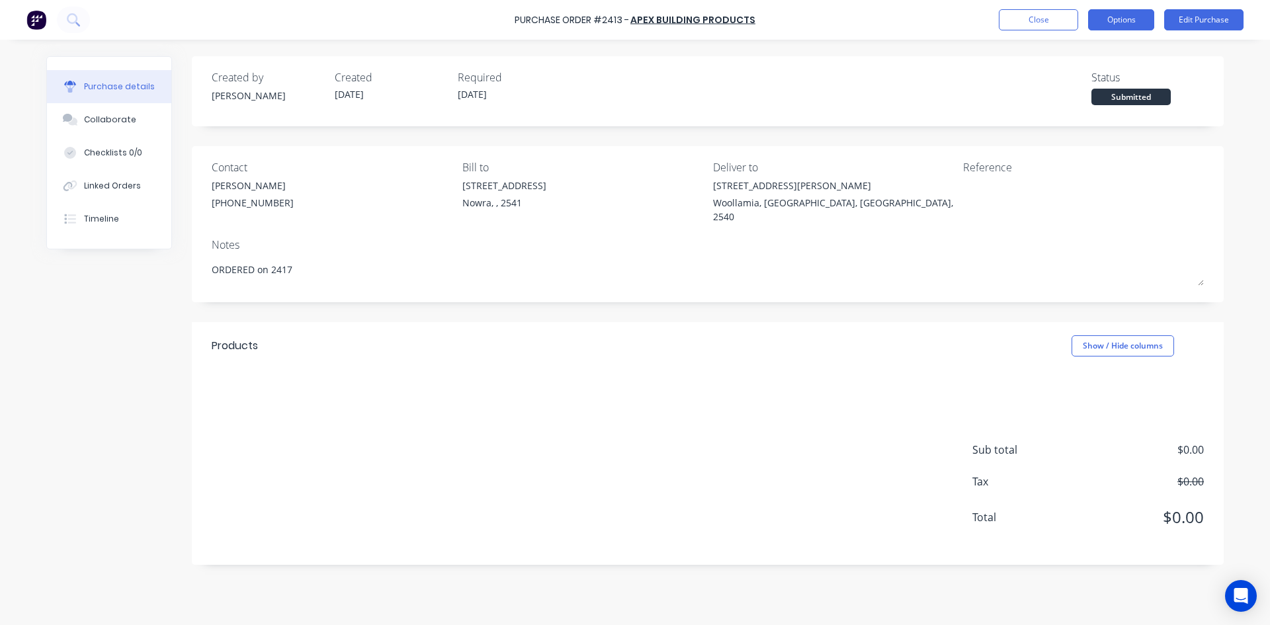
click at [1120, 25] on button "Options" at bounding box center [1121, 19] width 66 height 21
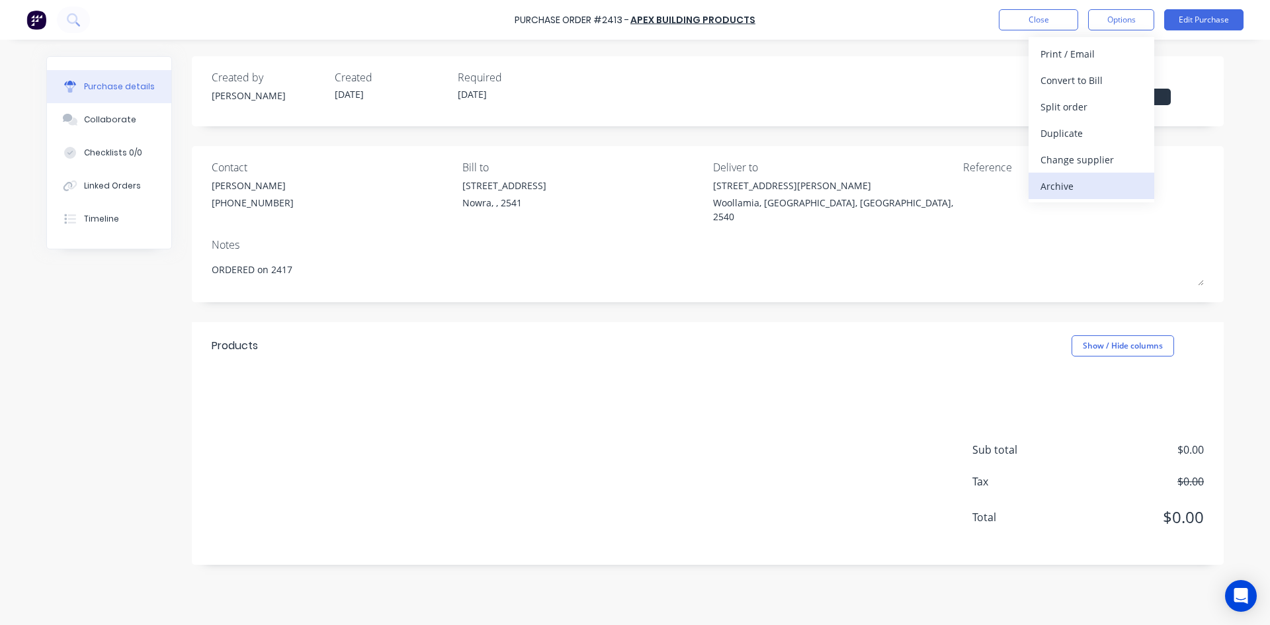
click at [1101, 186] on div "Archive" at bounding box center [1091, 186] width 102 height 19
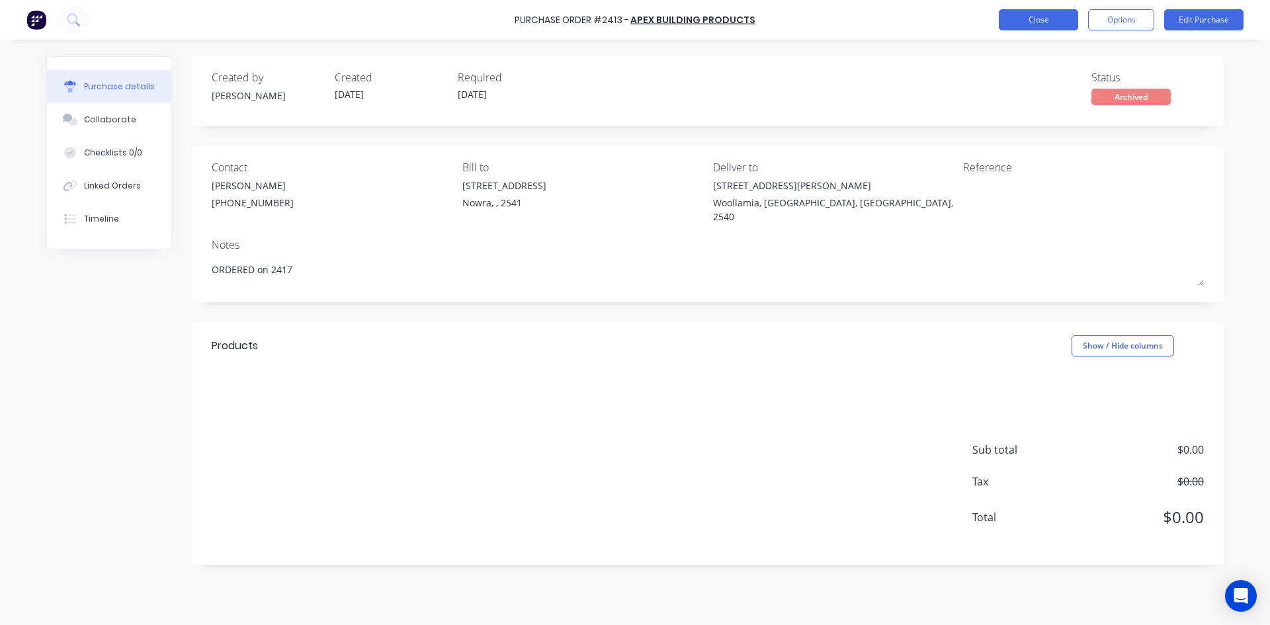
type textarea "x"
click at [1026, 25] on button "Close" at bounding box center [1038, 19] width 79 height 21
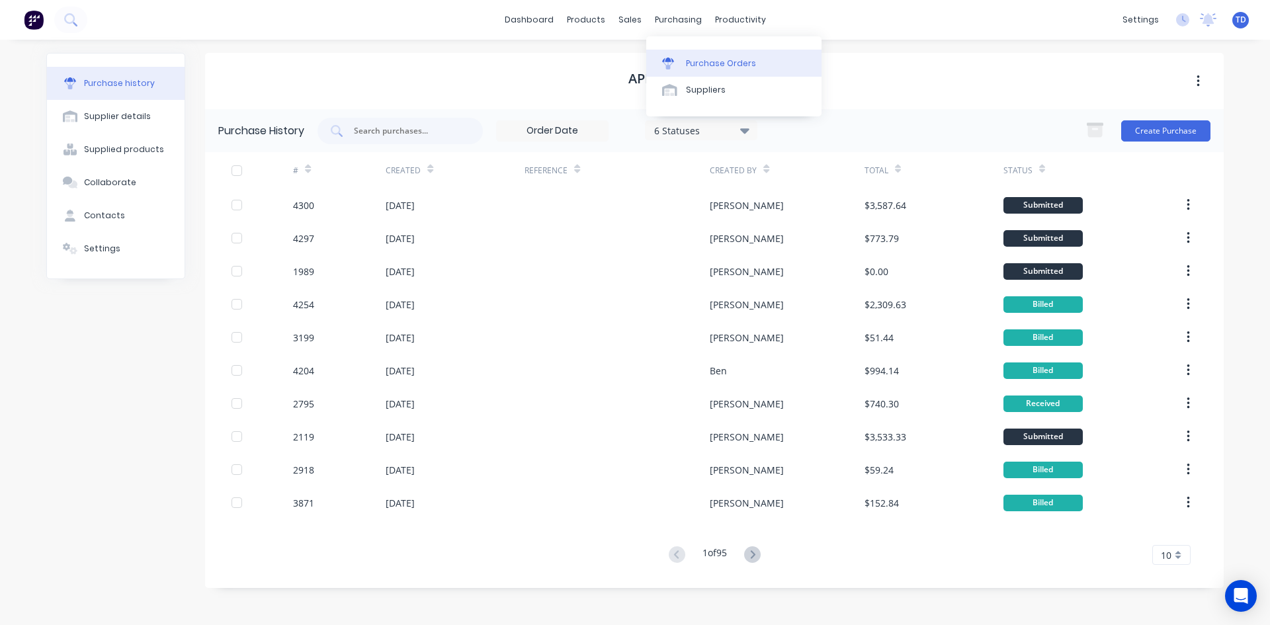
click at [707, 69] on link "Purchase Orders" at bounding box center [733, 63] width 175 height 26
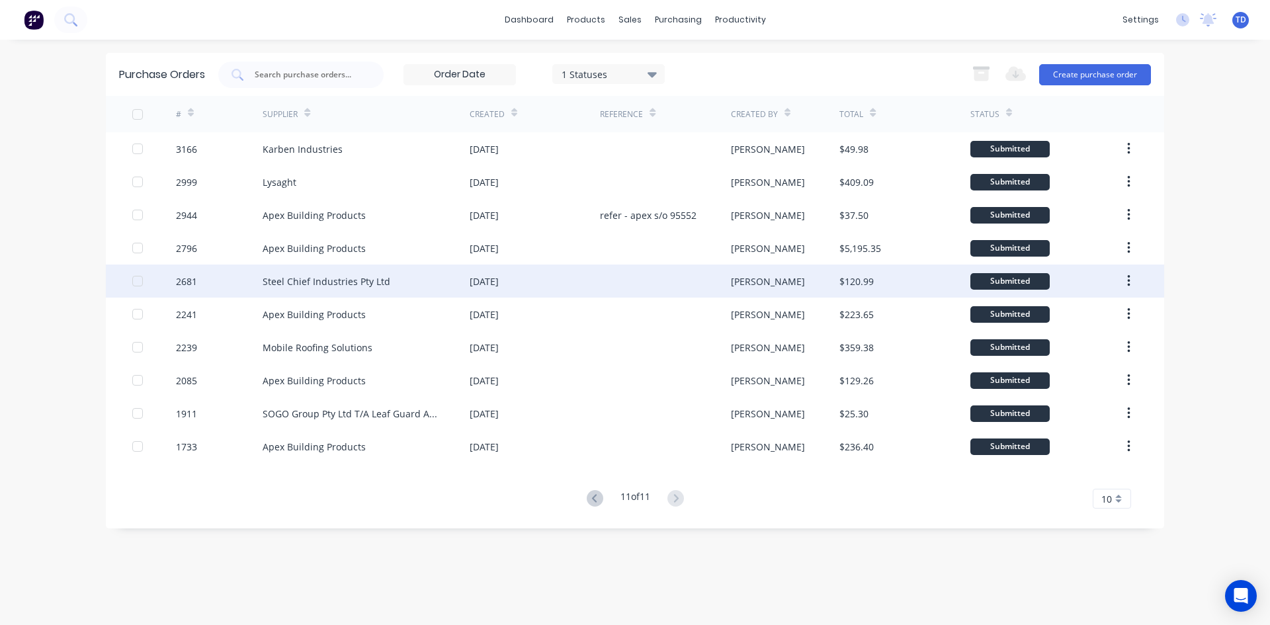
click at [693, 275] on div at bounding box center [665, 281] width 130 height 33
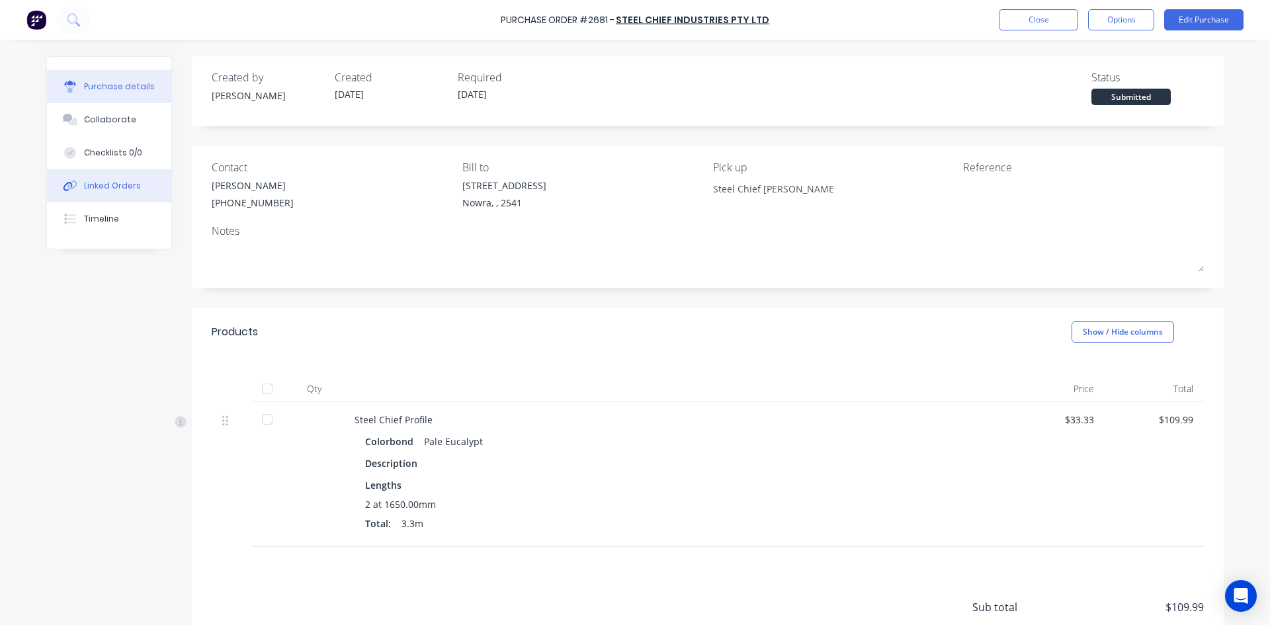
click at [99, 190] on div "Linked Orders" at bounding box center [112, 186] width 57 height 12
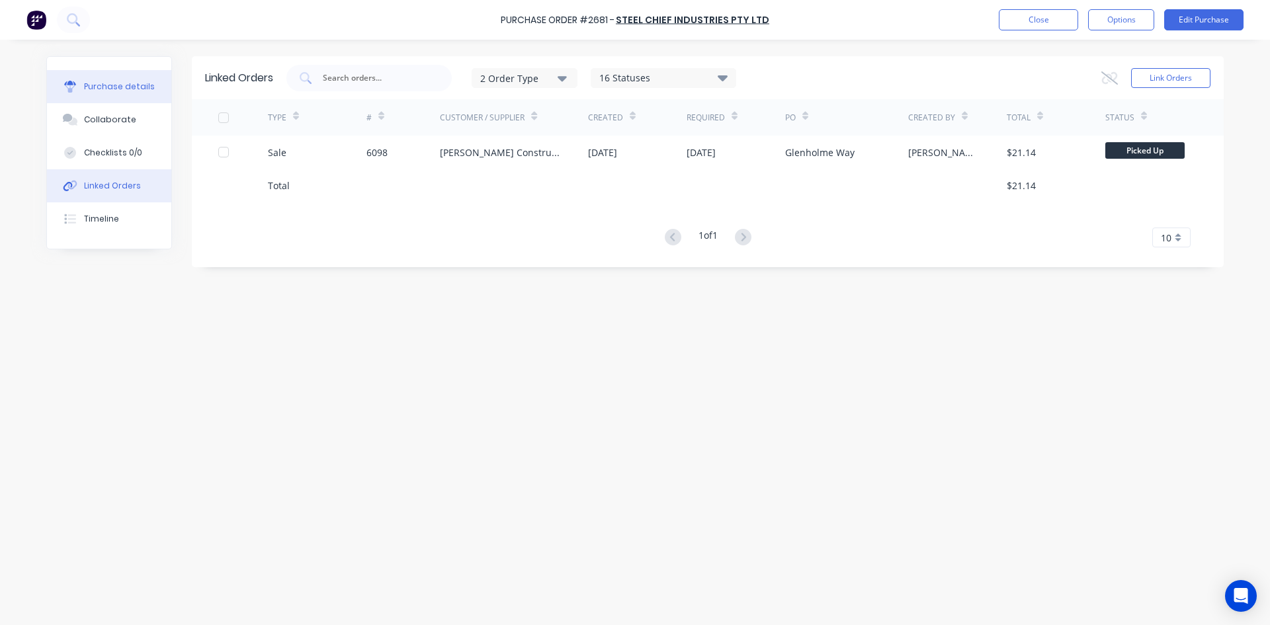
click at [137, 90] on div "Purchase details" at bounding box center [119, 87] width 71 height 12
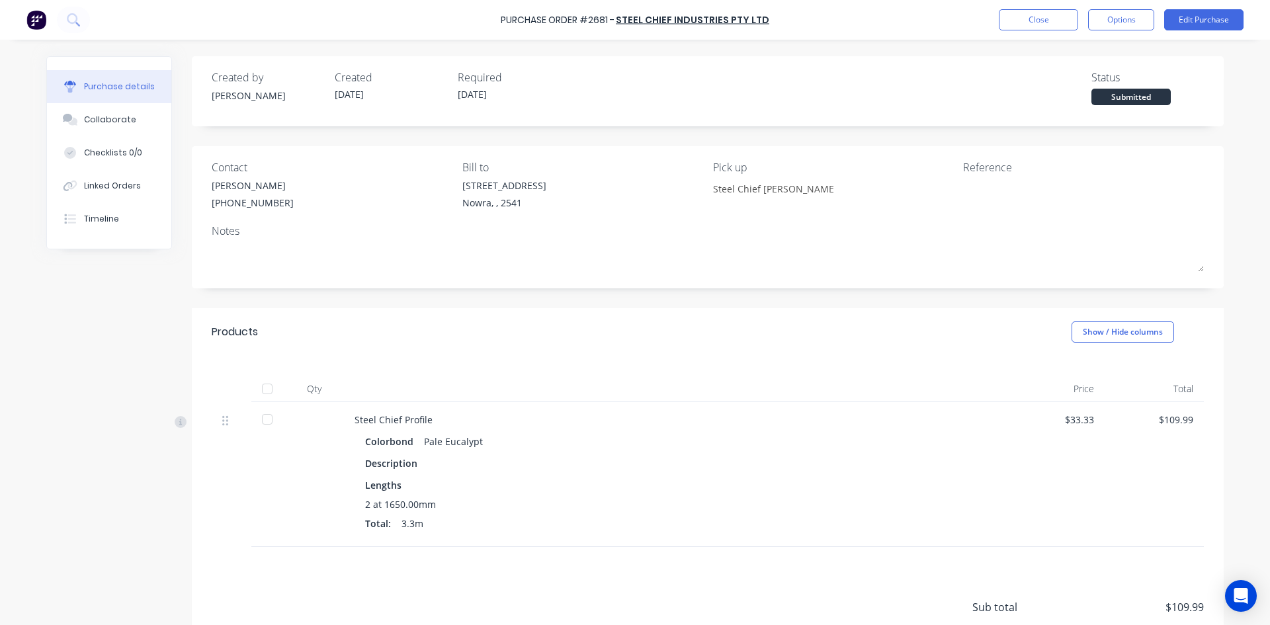
click at [260, 388] on div at bounding box center [267, 389] width 26 height 26
click at [1026, 22] on button "Close" at bounding box center [1038, 19] width 79 height 21
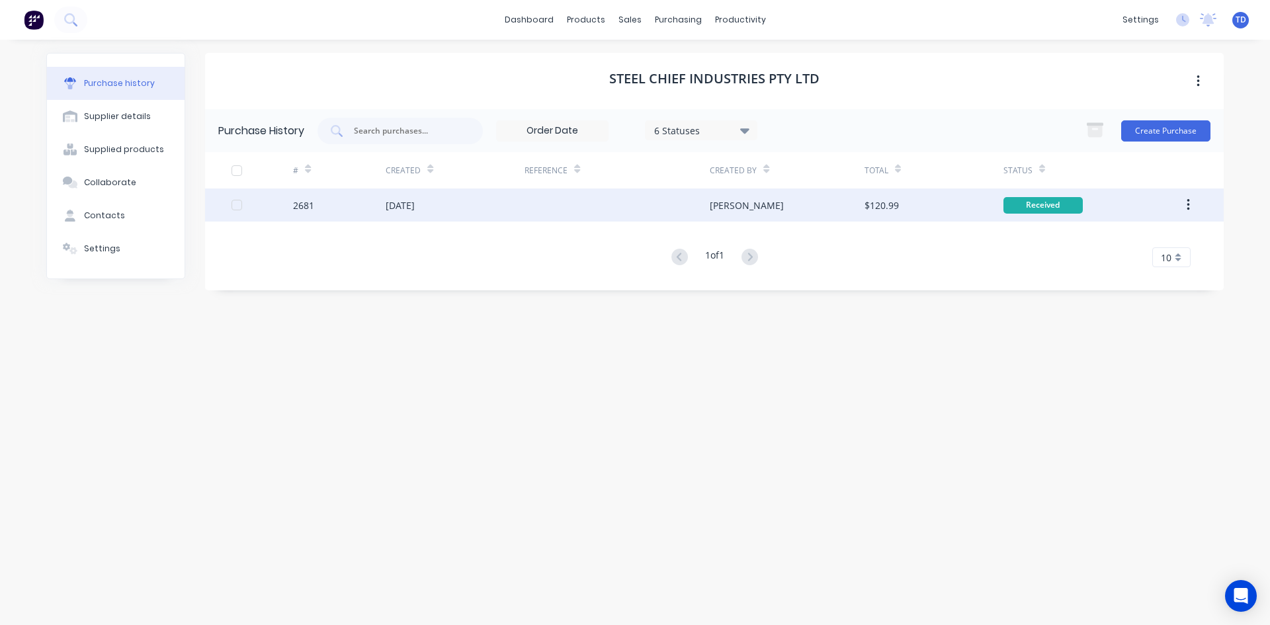
click at [257, 208] on div at bounding box center [262, 204] width 62 height 33
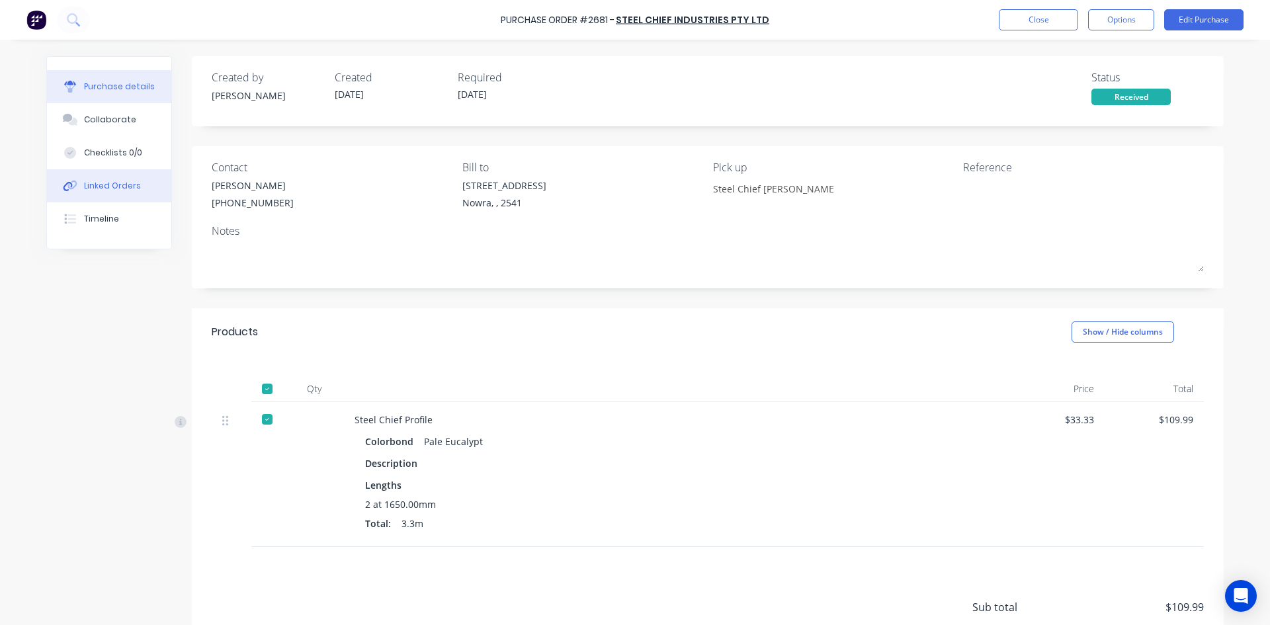
click at [125, 189] on div "Linked Orders" at bounding box center [112, 186] width 57 height 12
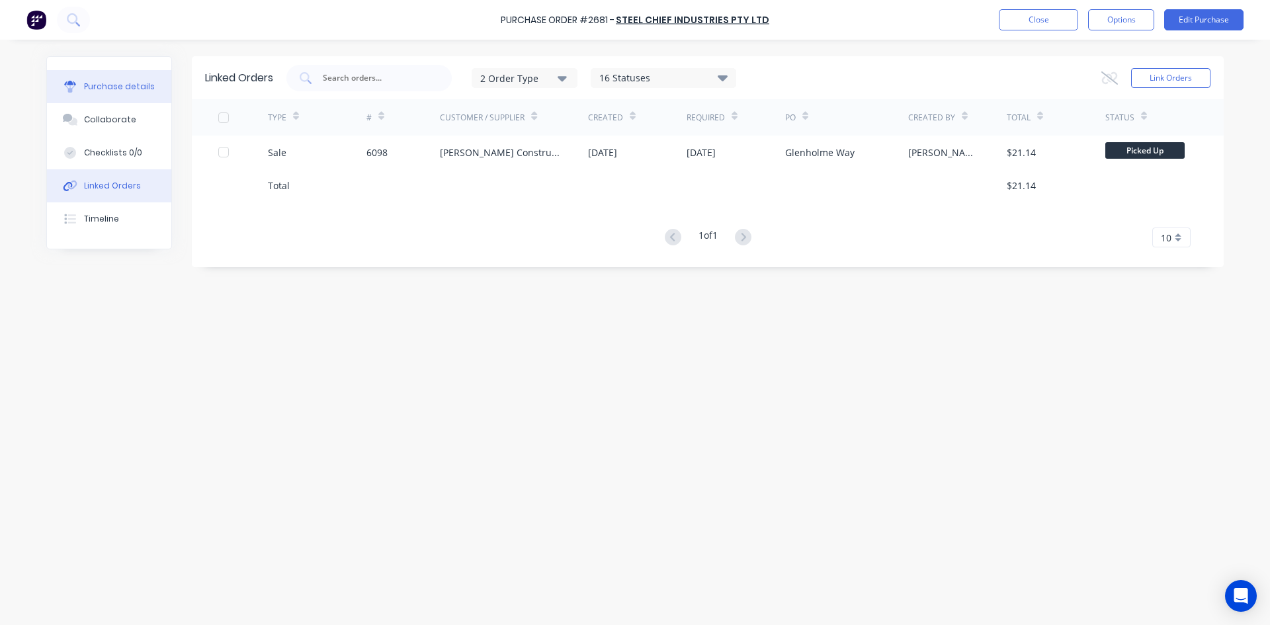
click at [128, 89] on div "Purchase details" at bounding box center [119, 87] width 71 height 12
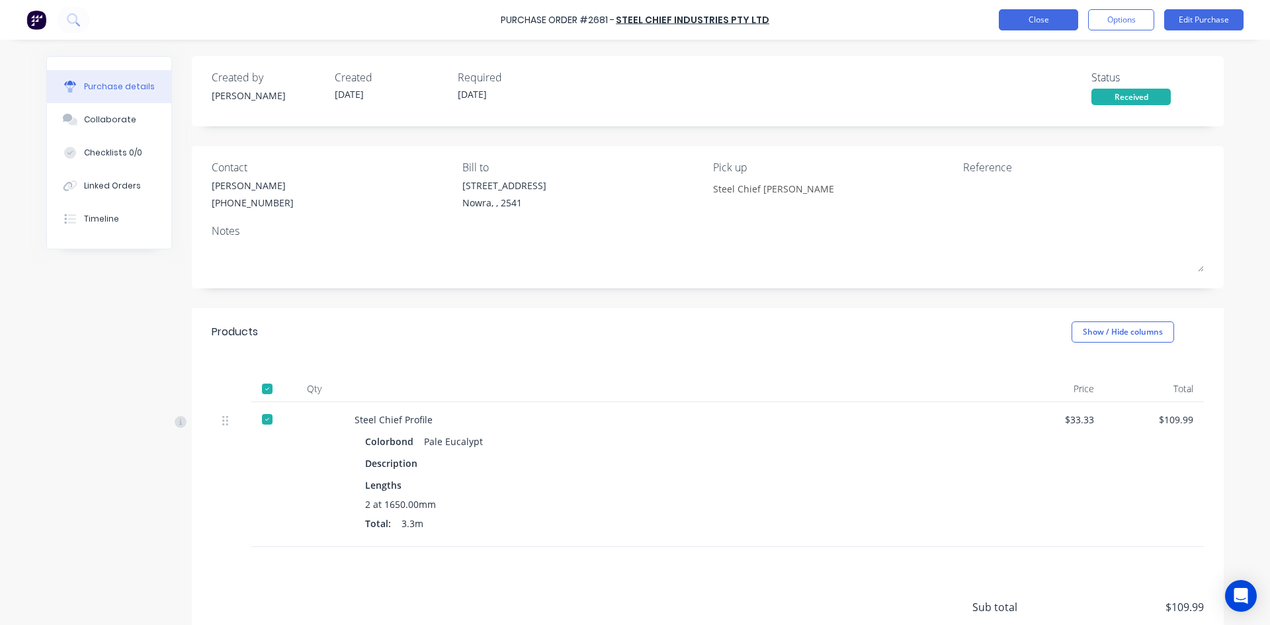
click at [1033, 17] on button "Close" at bounding box center [1038, 19] width 79 height 21
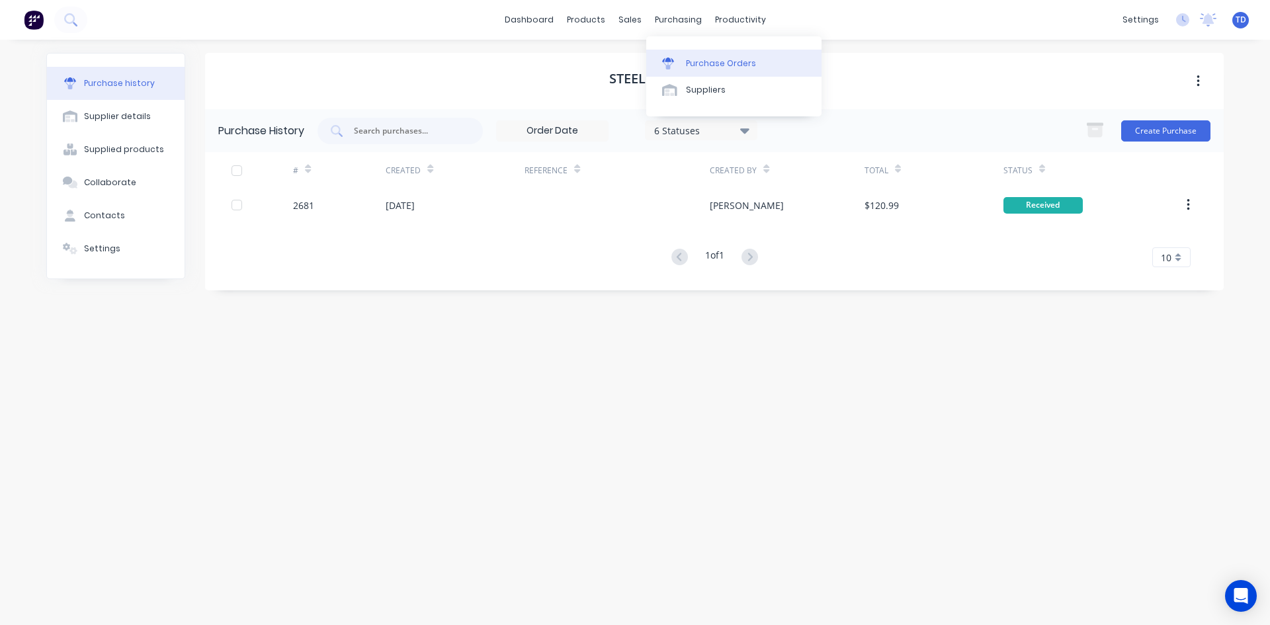
click at [698, 64] on div "Purchase Orders" at bounding box center [721, 64] width 70 height 12
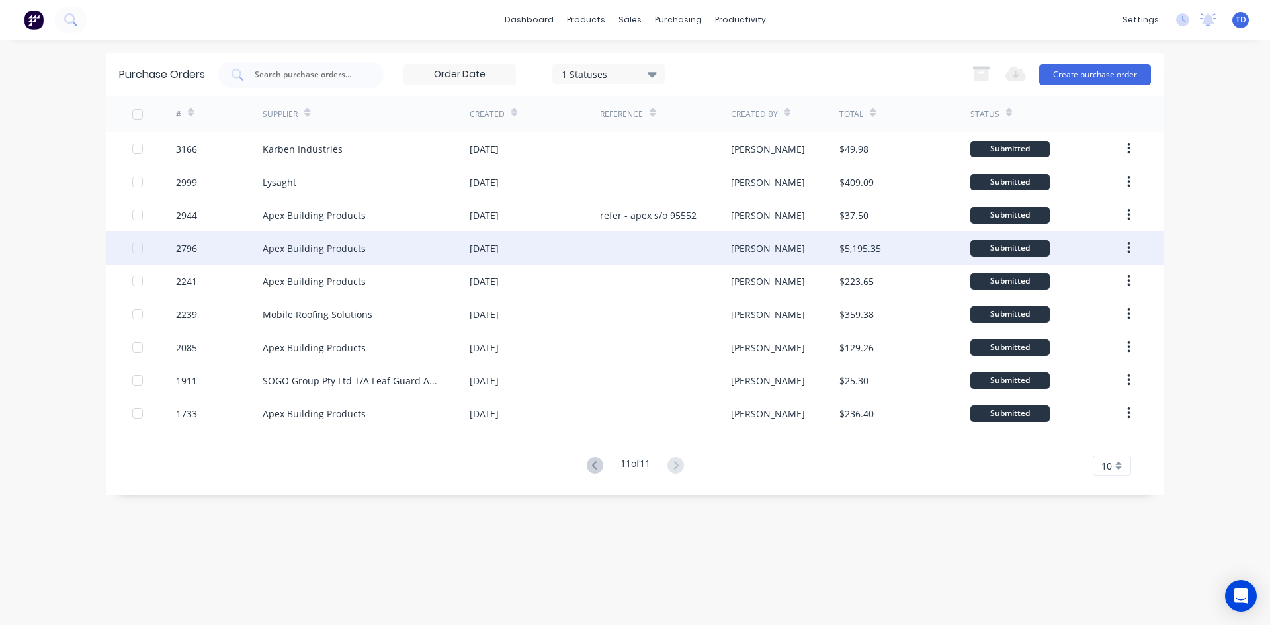
click at [690, 245] on div at bounding box center [665, 247] width 130 height 33
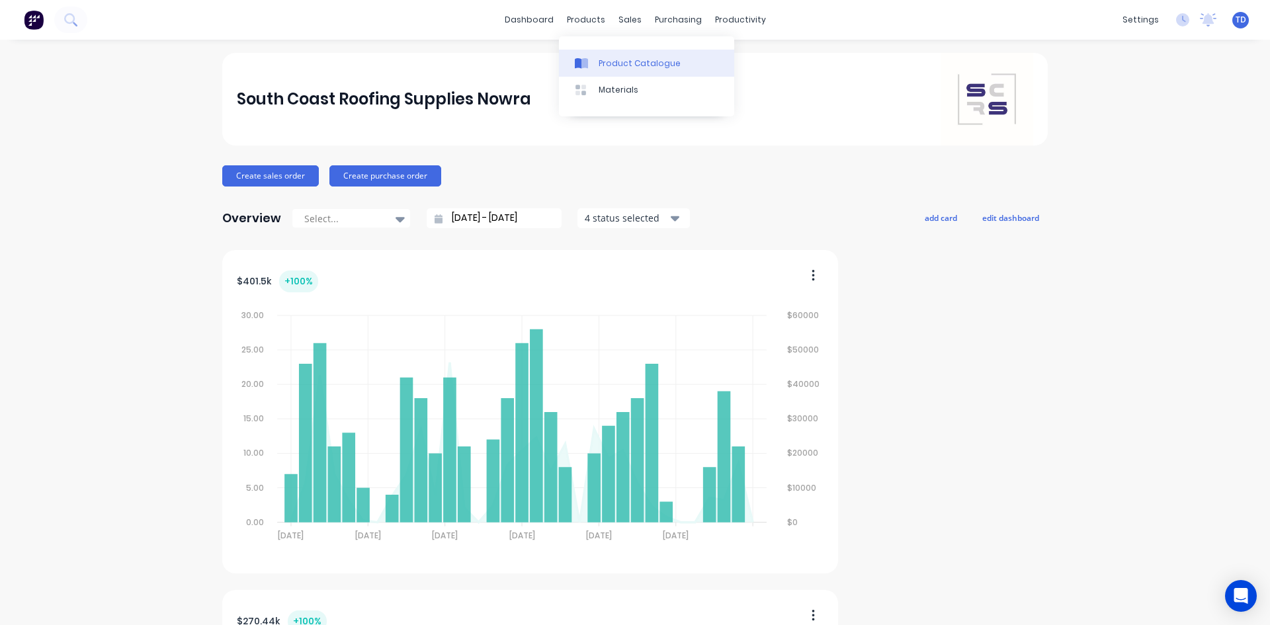
click at [603, 59] on div "Product Catalogue" at bounding box center [640, 64] width 82 height 12
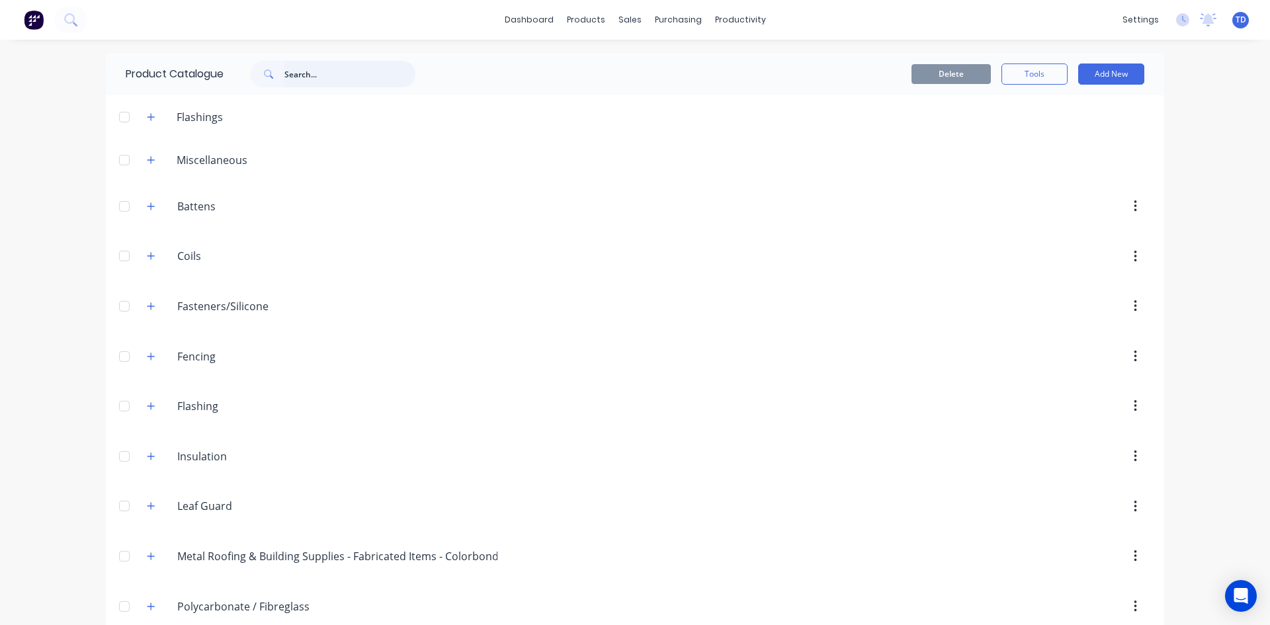
click at [300, 81] on input "text" at bounding box center [349, 74] width 131 height 26
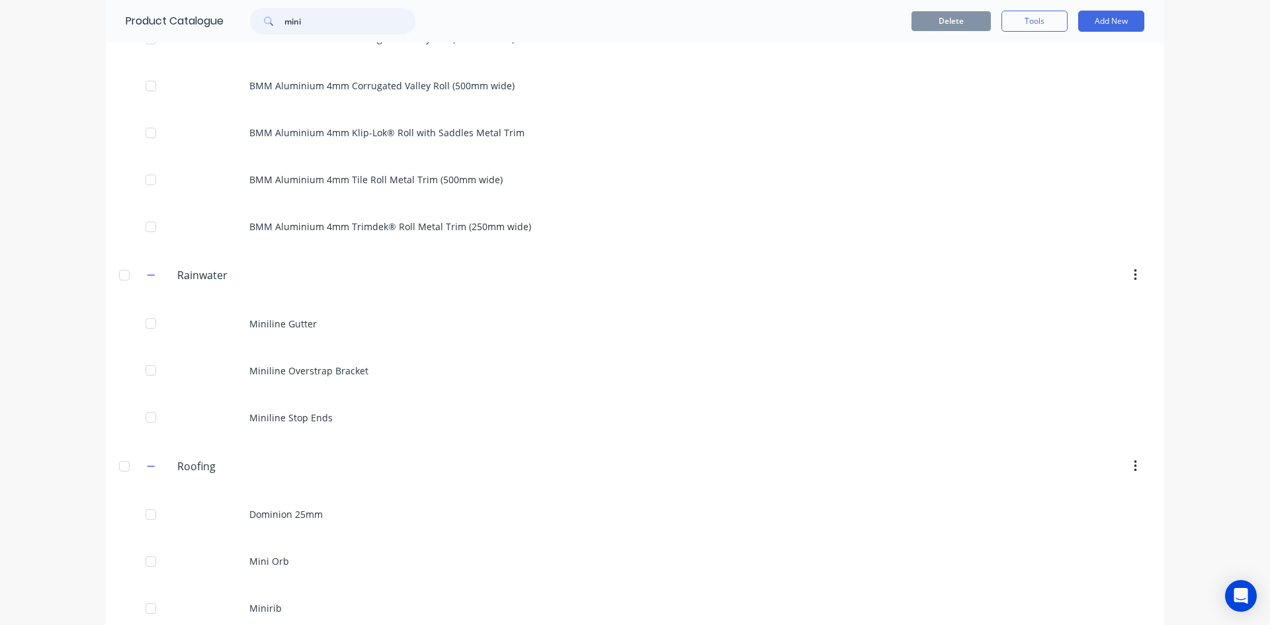
scroll to position [759, 0]
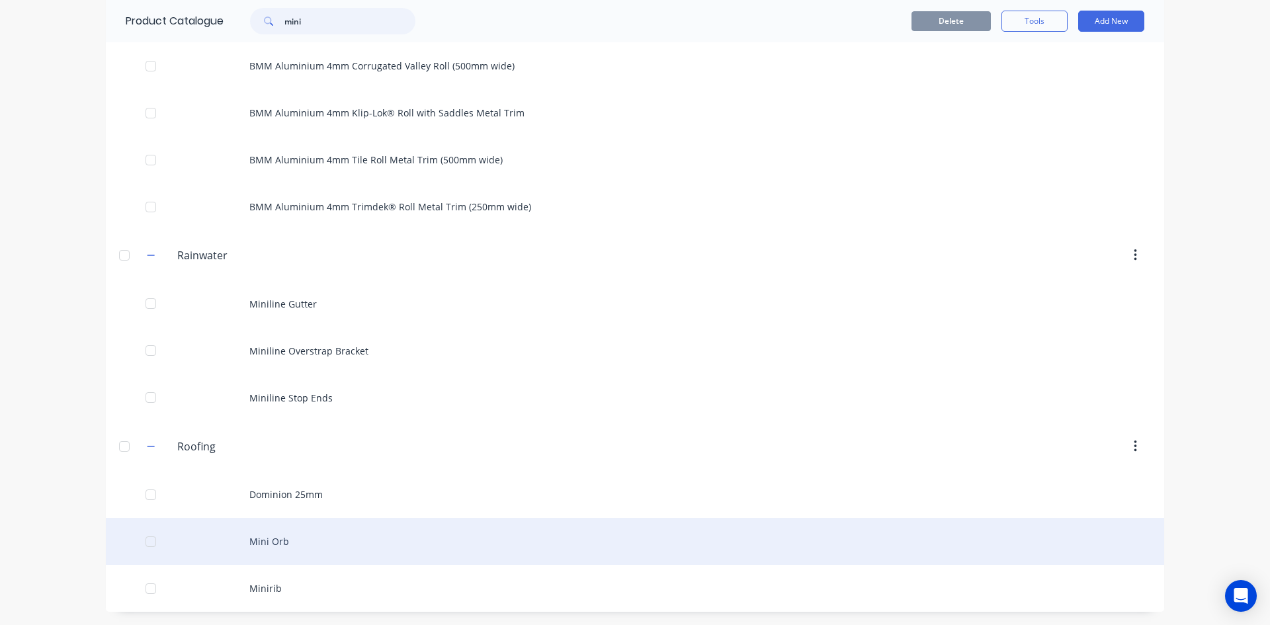
type input "mini"
click at [278, 544] on div "Mini Orb" at bounding box center [635, 541] width 1058 height 47
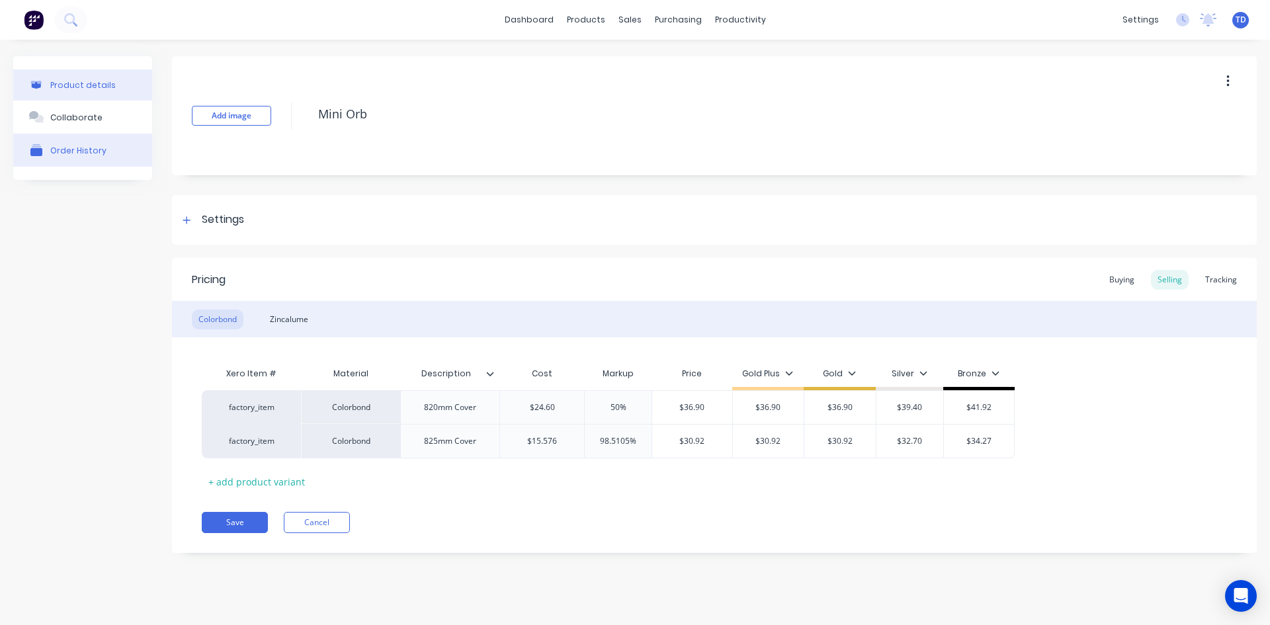
type textarea "x"
click at [76, 146] on div "Order History" at bounding box center [78, 151] width 56 height 10
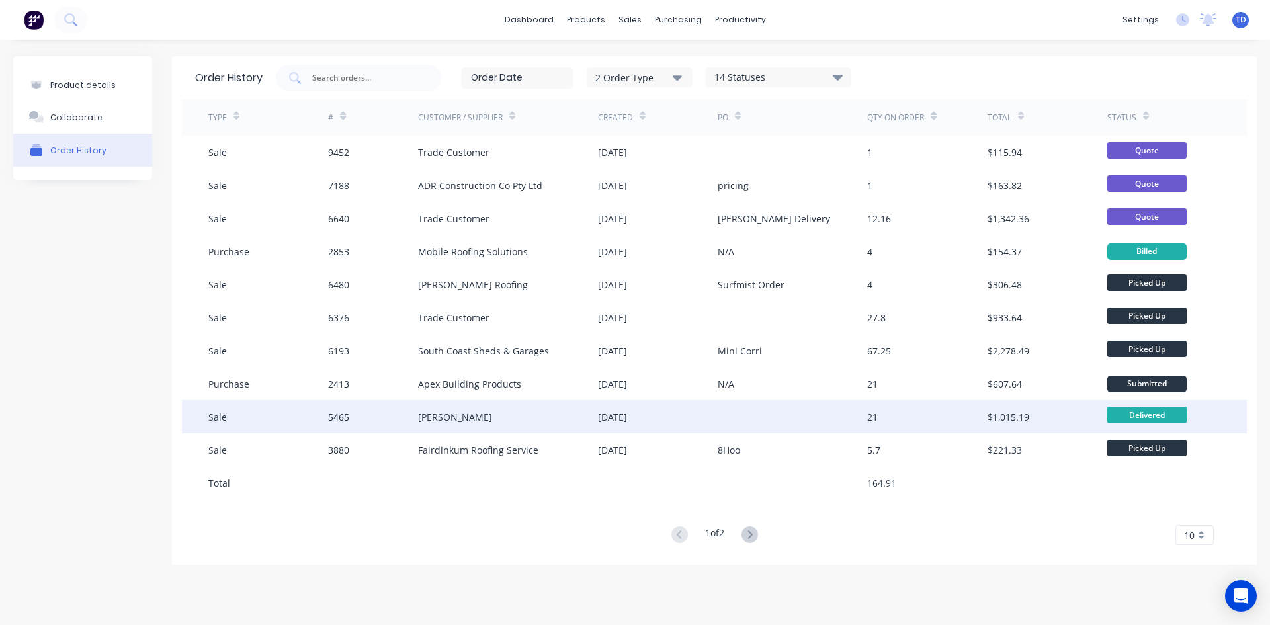
click at [533, 422] on div "Brendan Bennett" at bounding box center [508, 416] width 180 height 33
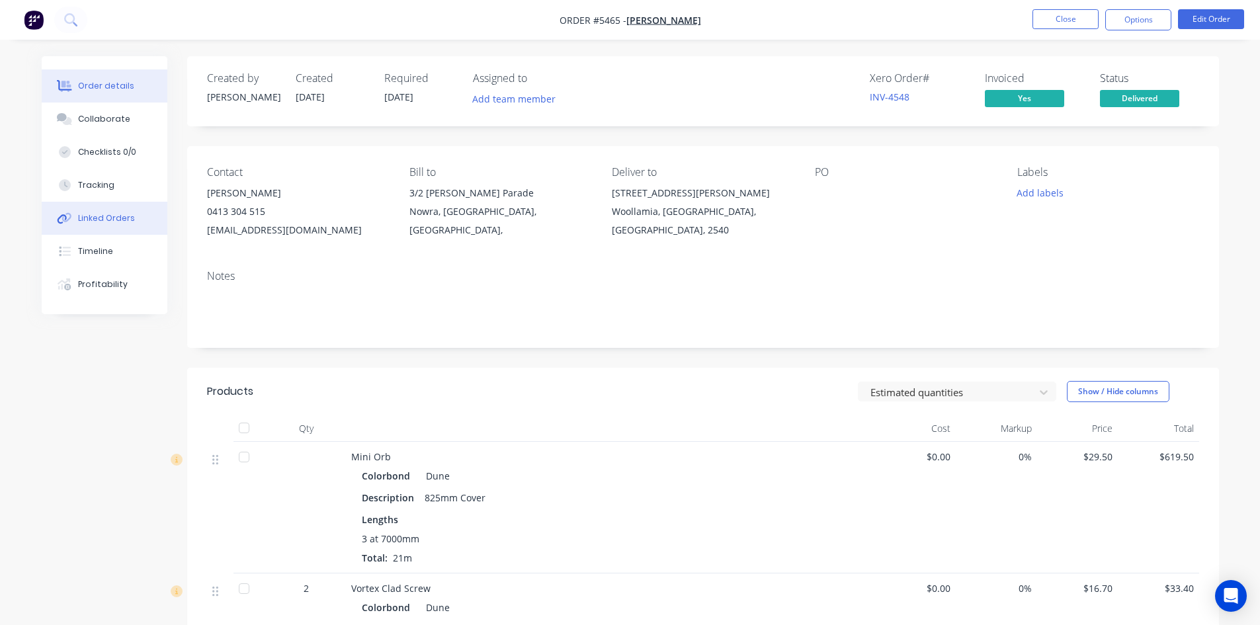
click at [126, 219] on div "Linked Orders" at bounding box center [106, 218] width 57 height 12
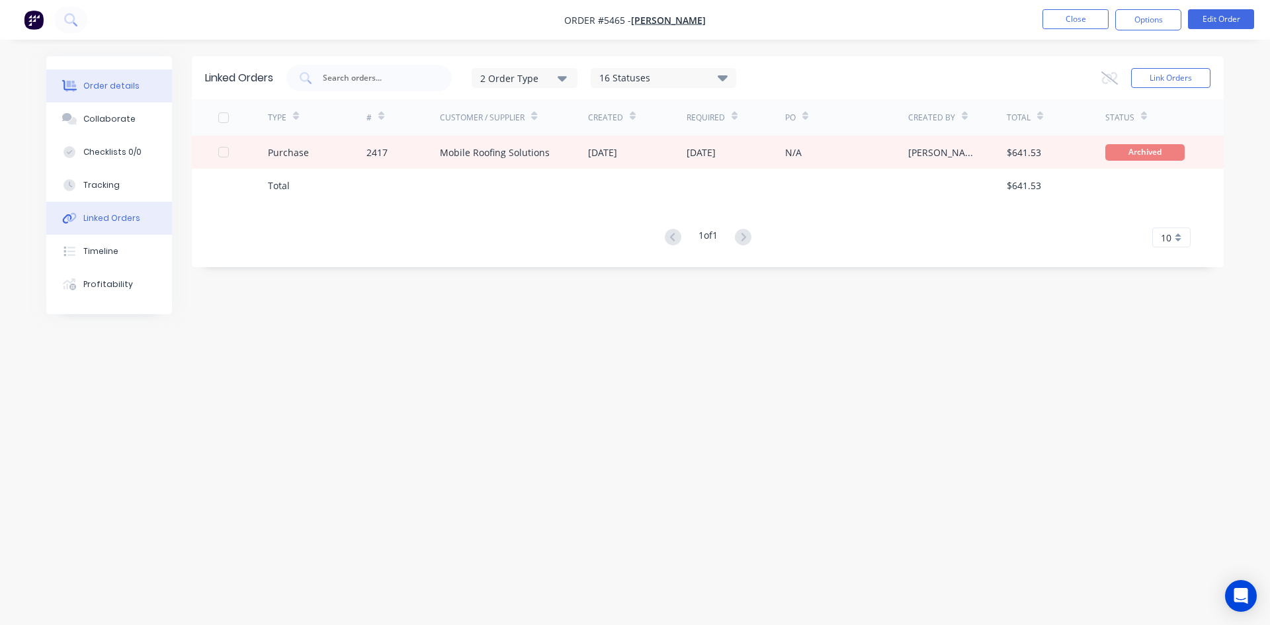
click at [125, 88] on div "Order details" at bounding box center [111, 86] width 56 height 12
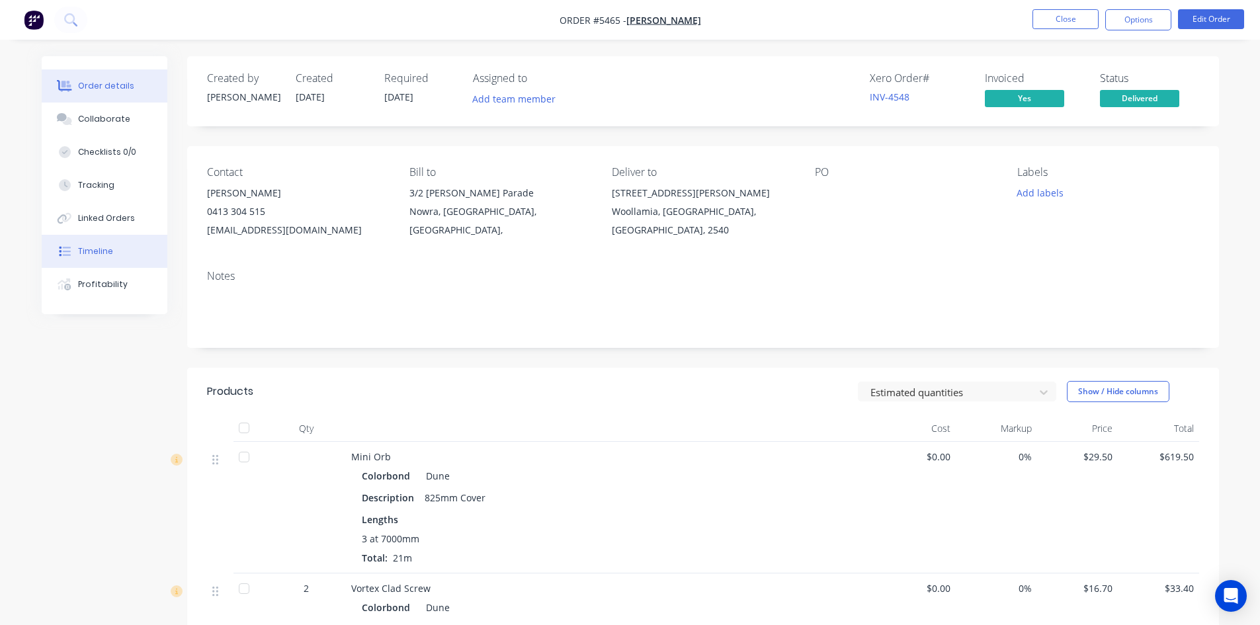
click at [122, 246] on button "Timeline" at bounding box center [105, 251] width 126 height 33
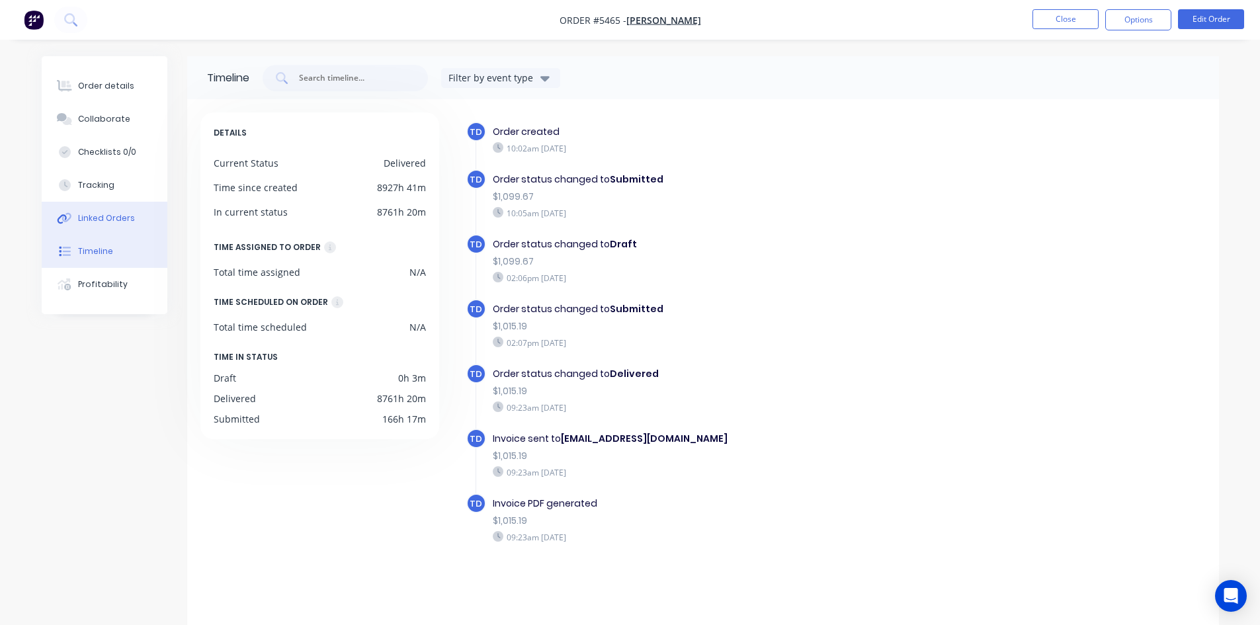
click at [136, 223] on button "Linked Orders" at bounding box center [105, 218] width 126 height 33
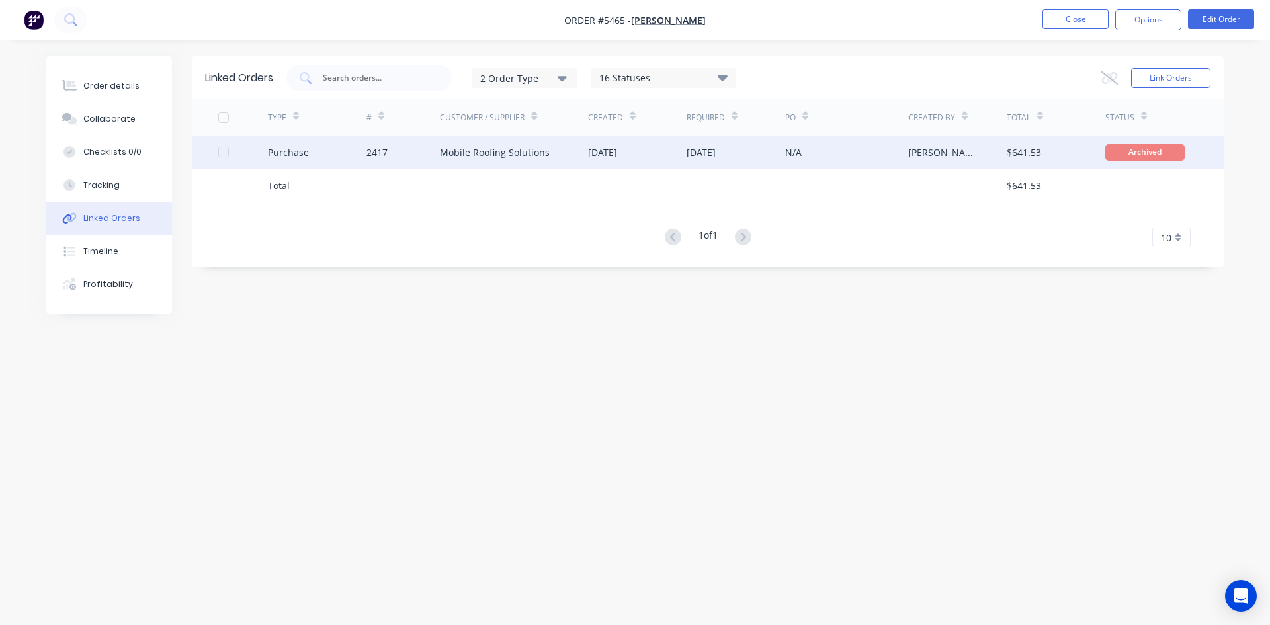
click at [501, 163] on div "Mobile Roofing Solutions" at bounding box center [514, 152] width 148 height 33
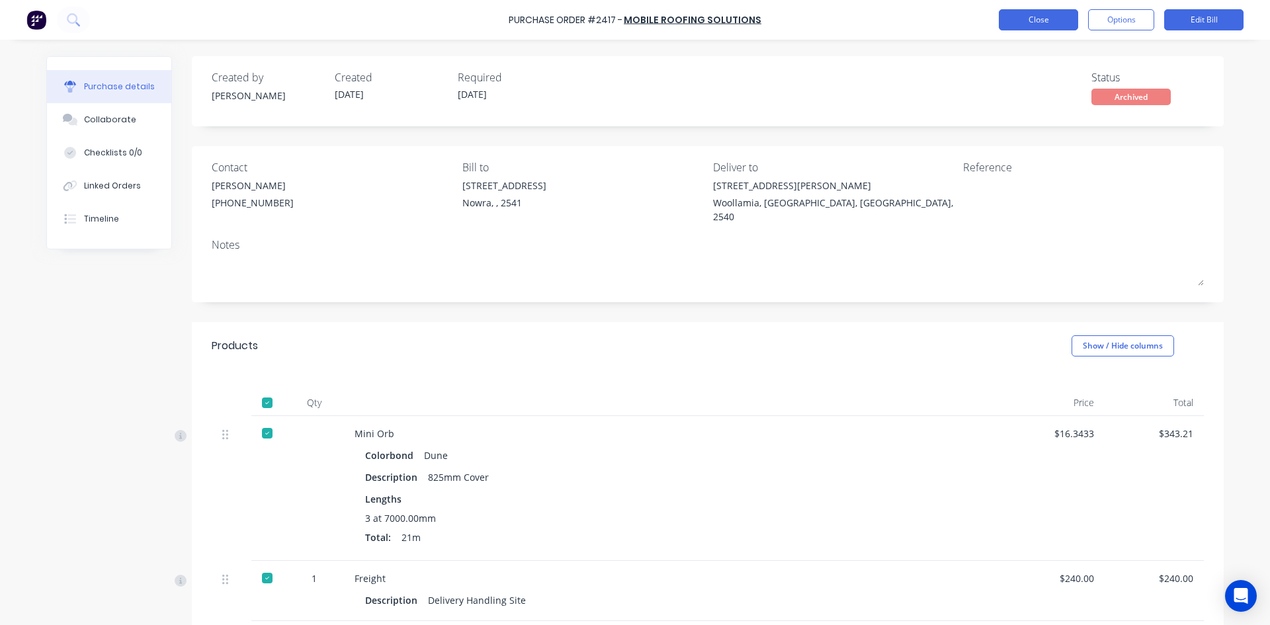
click at [1044, 22] on button "Close" at bounding box center [1038, 19] width 79 height 21
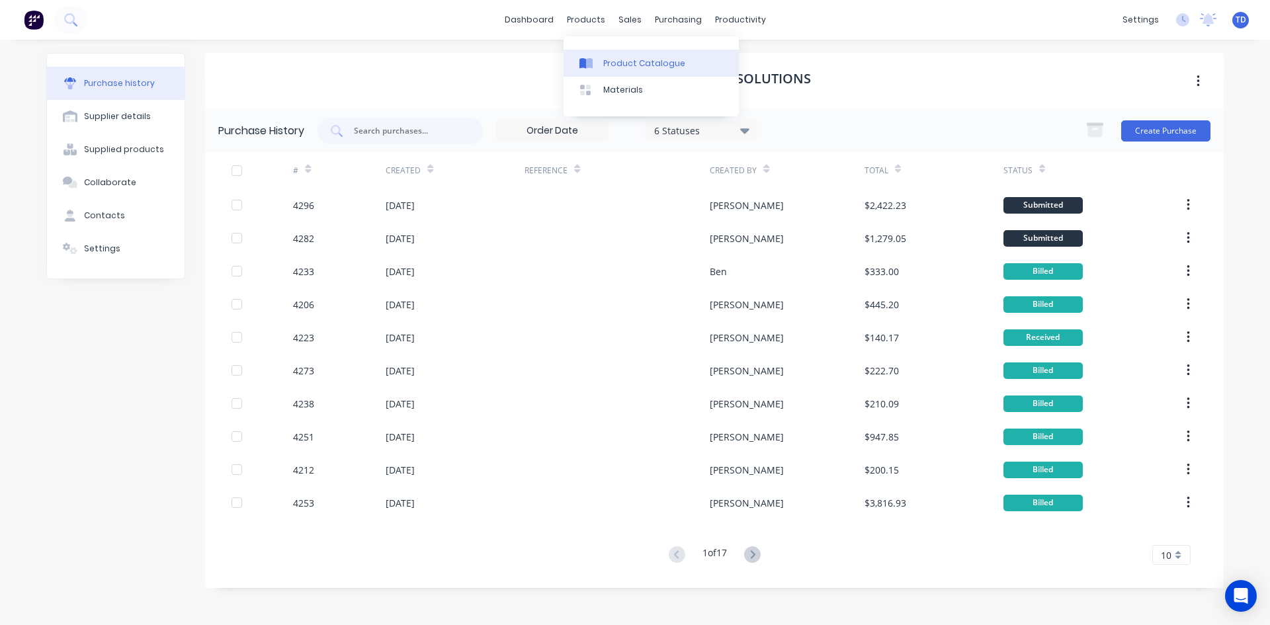
click at [616, 63] on div "Product Catalogue" at bounding box center [644, 64] width 82 height 12
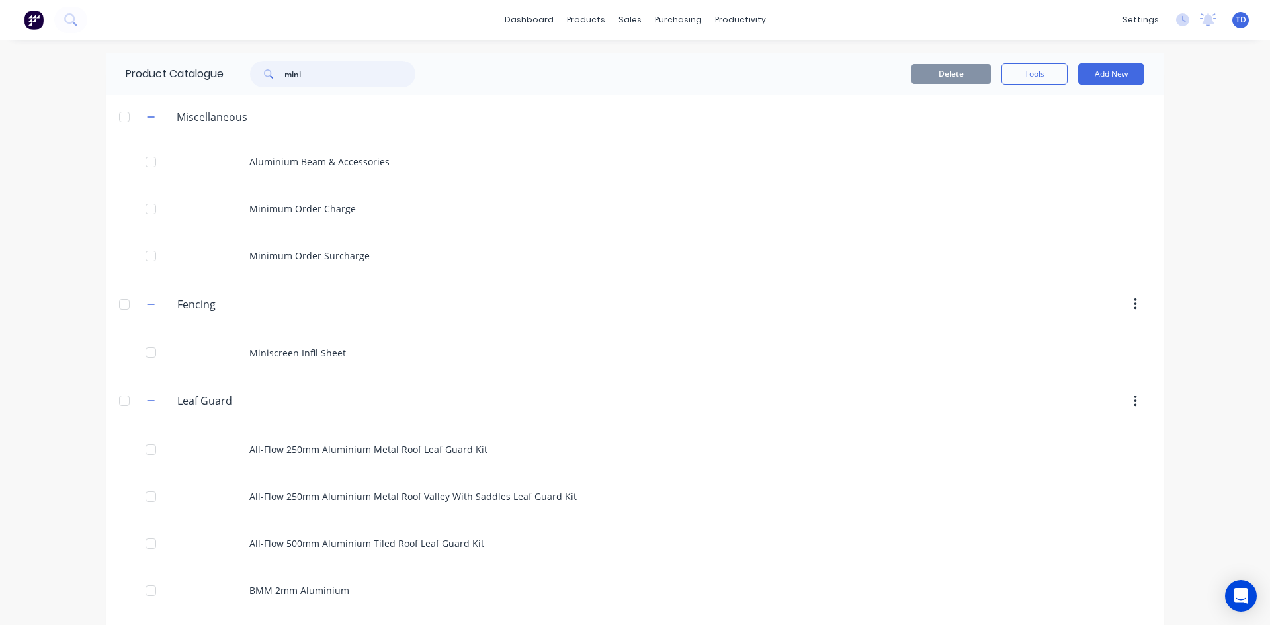
click at [302, 77] on input "mini" at bounding box center [349, 74] width 131 height 26
type input "m"
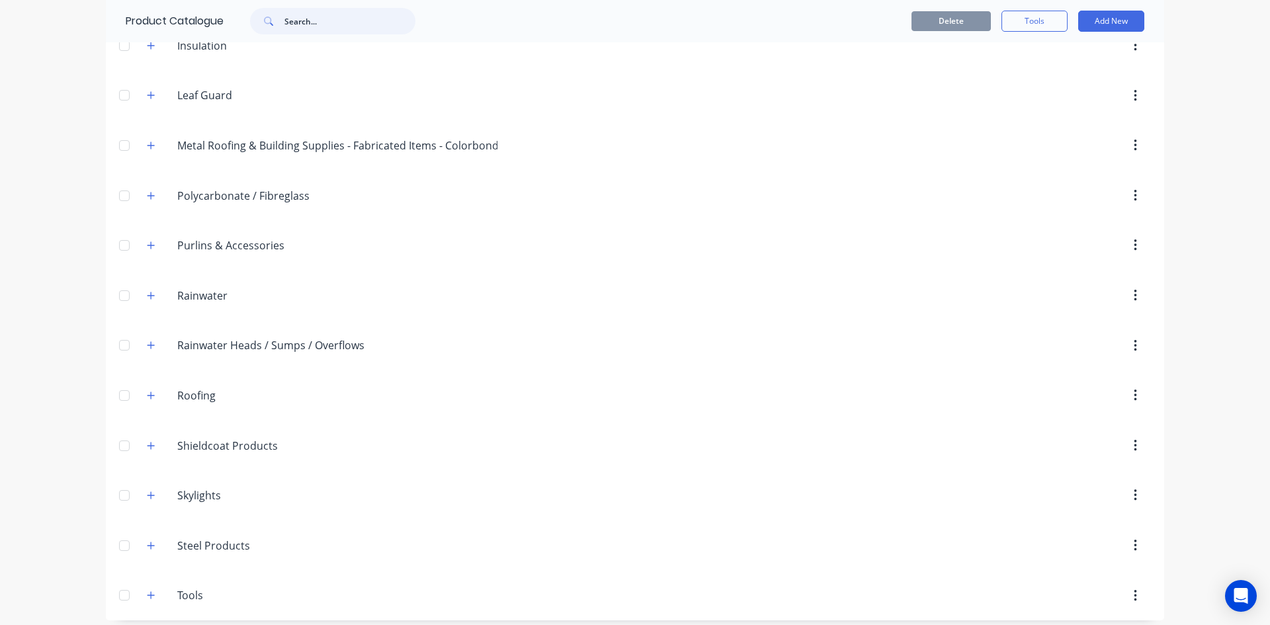
scroll to position [419, 0]
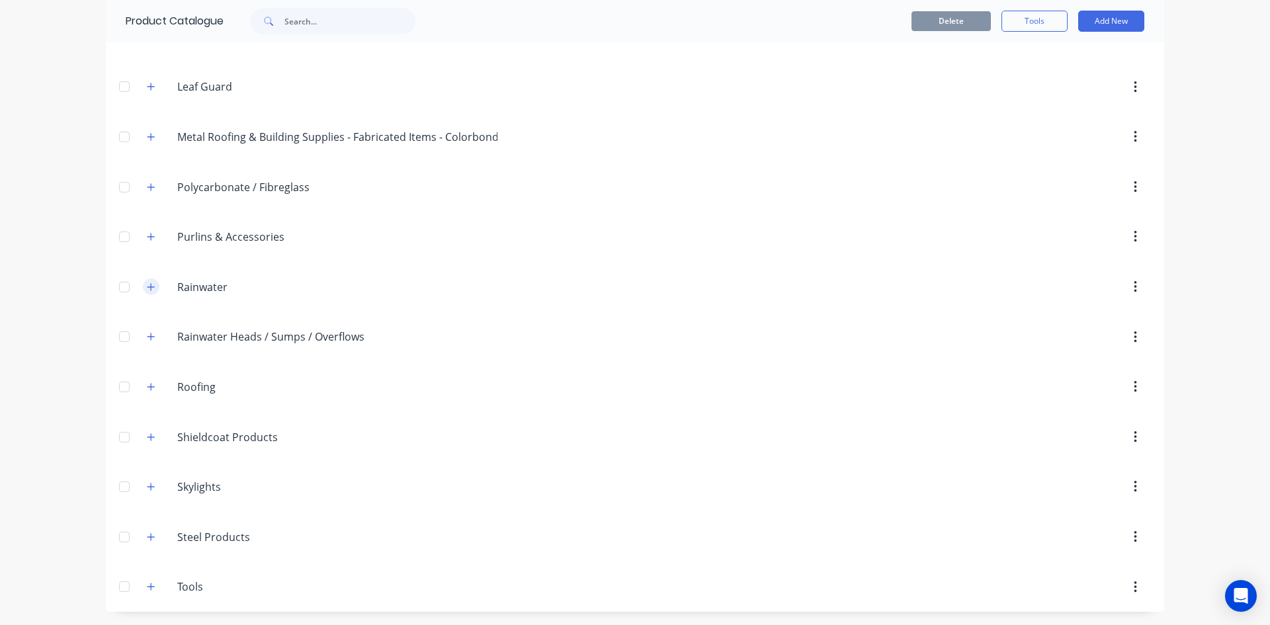
click at [148, 291] on icon "button" at bounding box center [151, 286] width 8 height 9
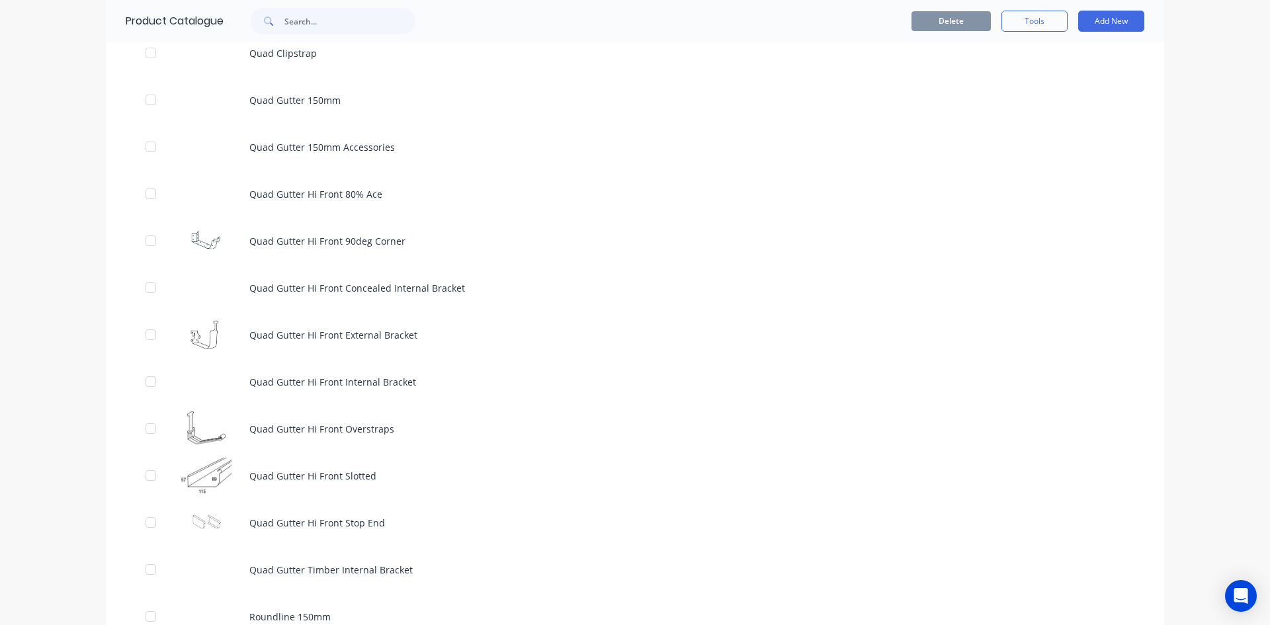
scroll to position [4255, 0]
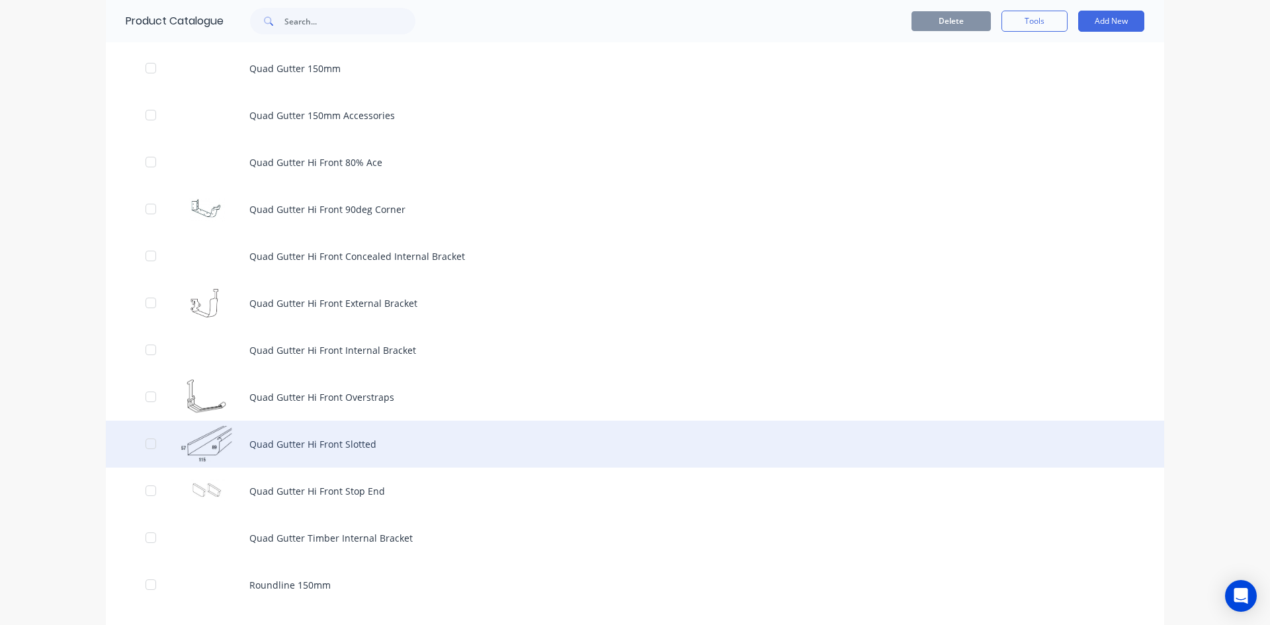
click at [301, 438] on div "Quad Gutter Hi Front Slotted" at bounding box center [635, 444] width 1058 height 47
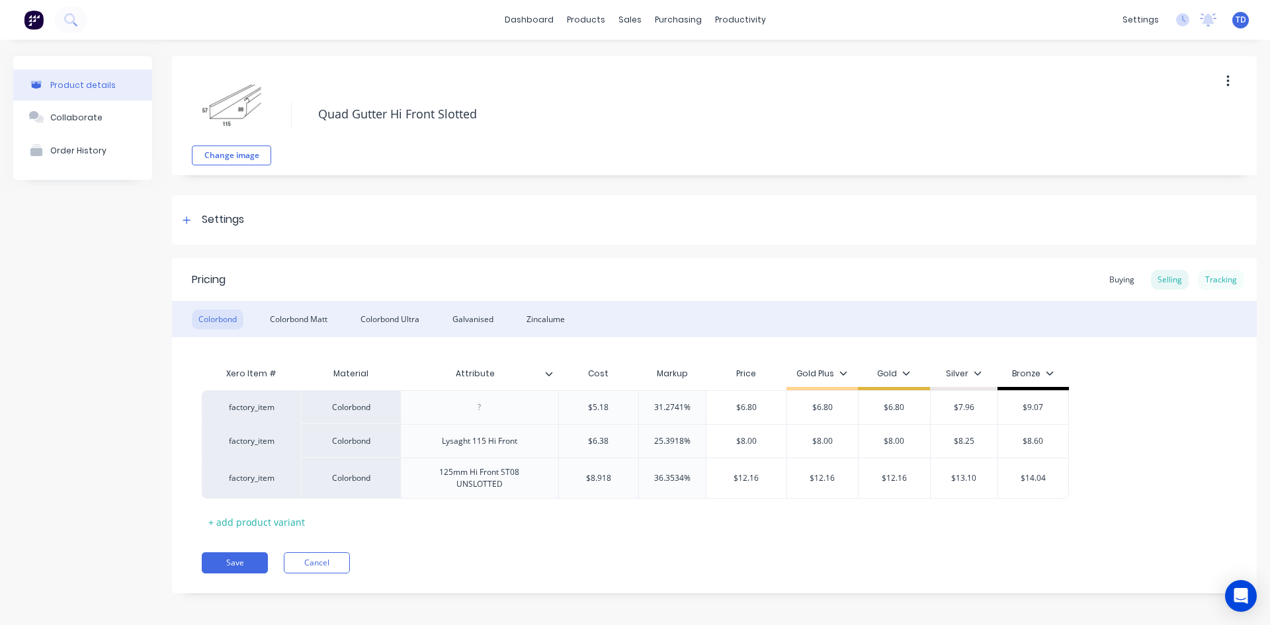
click at [1228, 283] on div "Tracking" at bounding box center [1220, 280] width 45 height 20
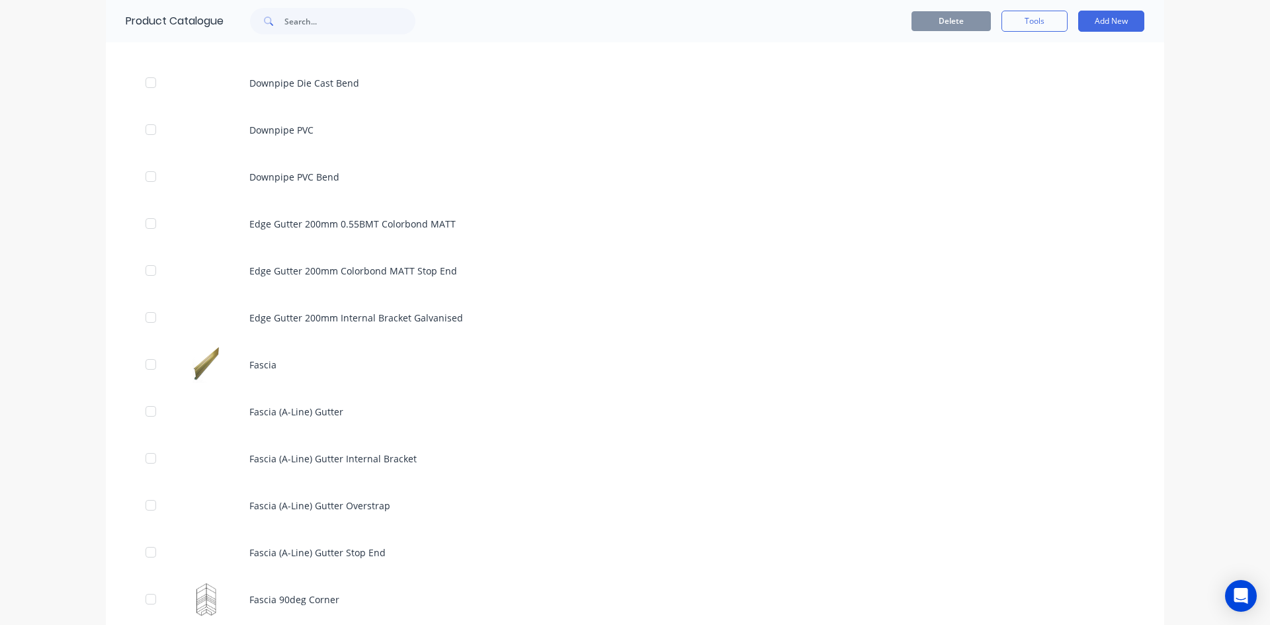
scroll to position [1984, 0]
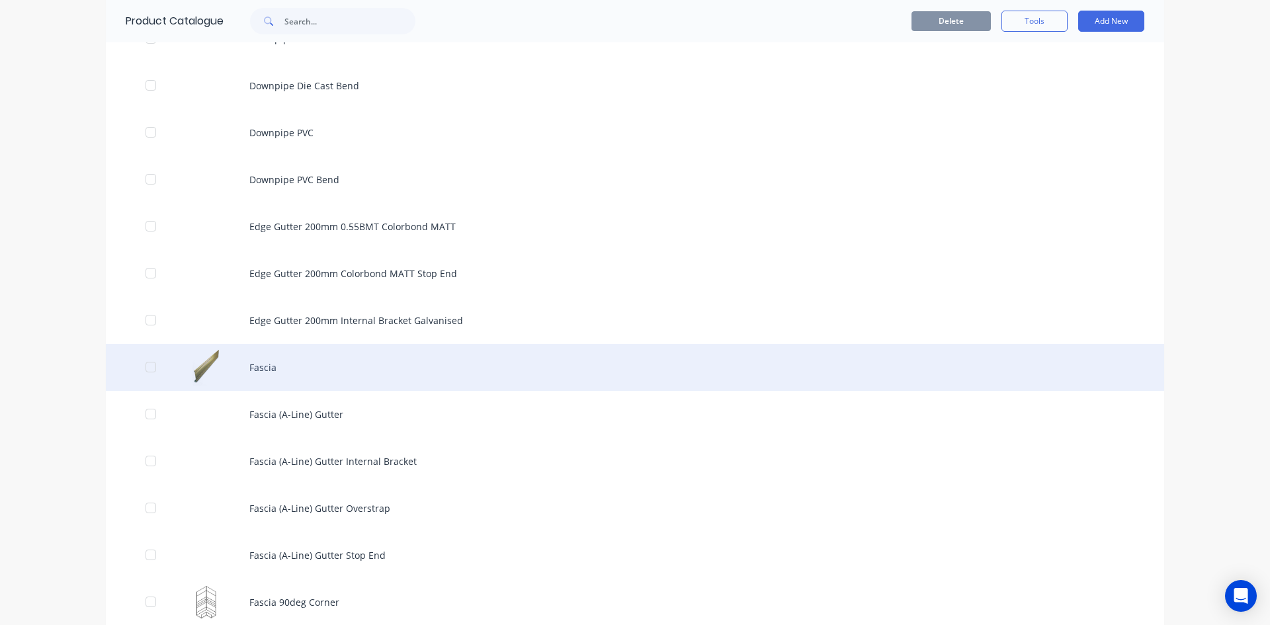
click at [271, 368] on div "Fascia" at bounding box center [635, 367] width 1058 height 47
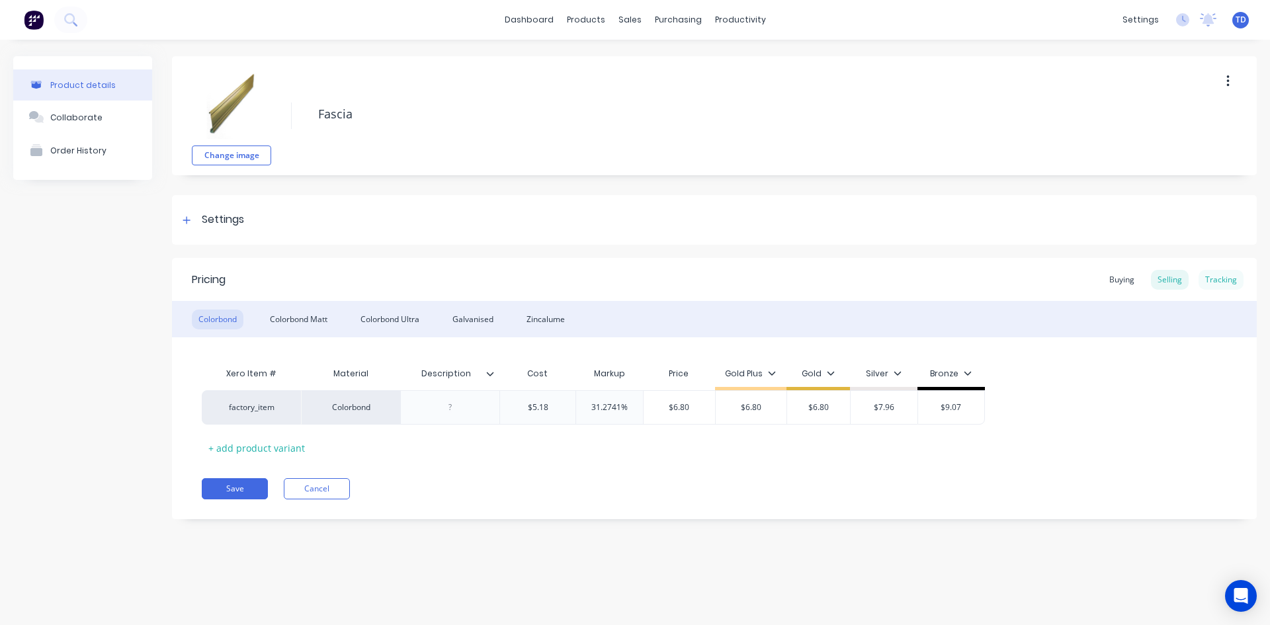
click at [1213, 276] on div "Tracking" at bounding box center [1220, 280] width 45 height 20
type textarea "x"
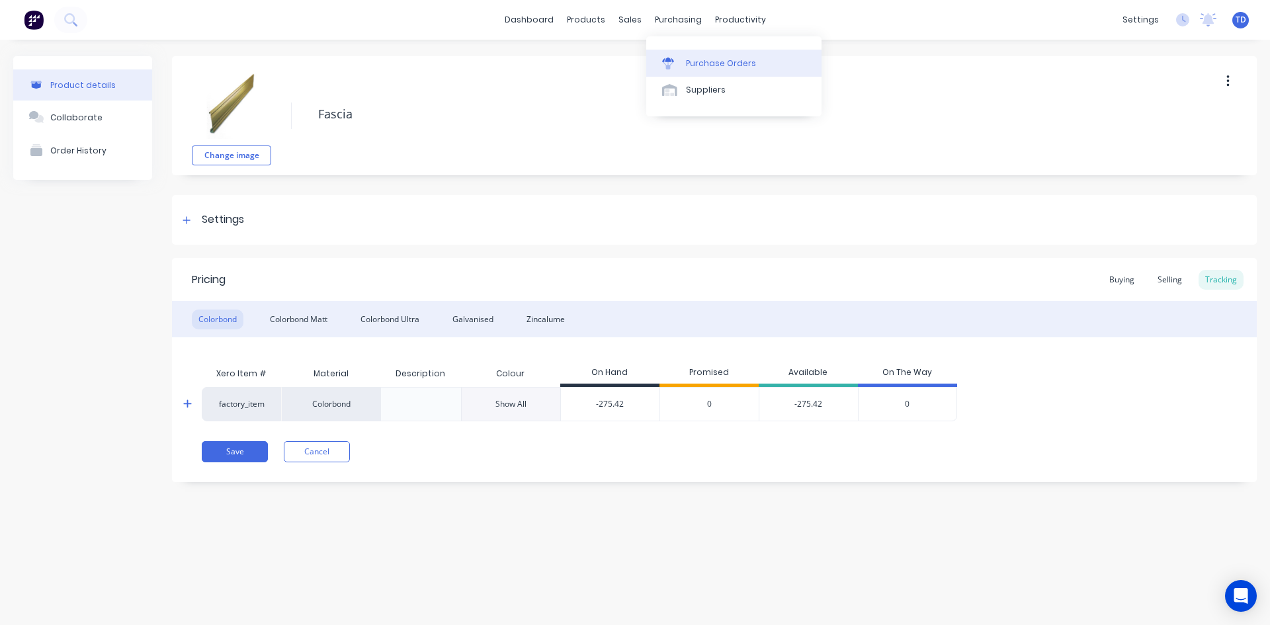
click at [696, 59] on div "Purchase Orders" at bounding box center [721, 64] width 70 height 12
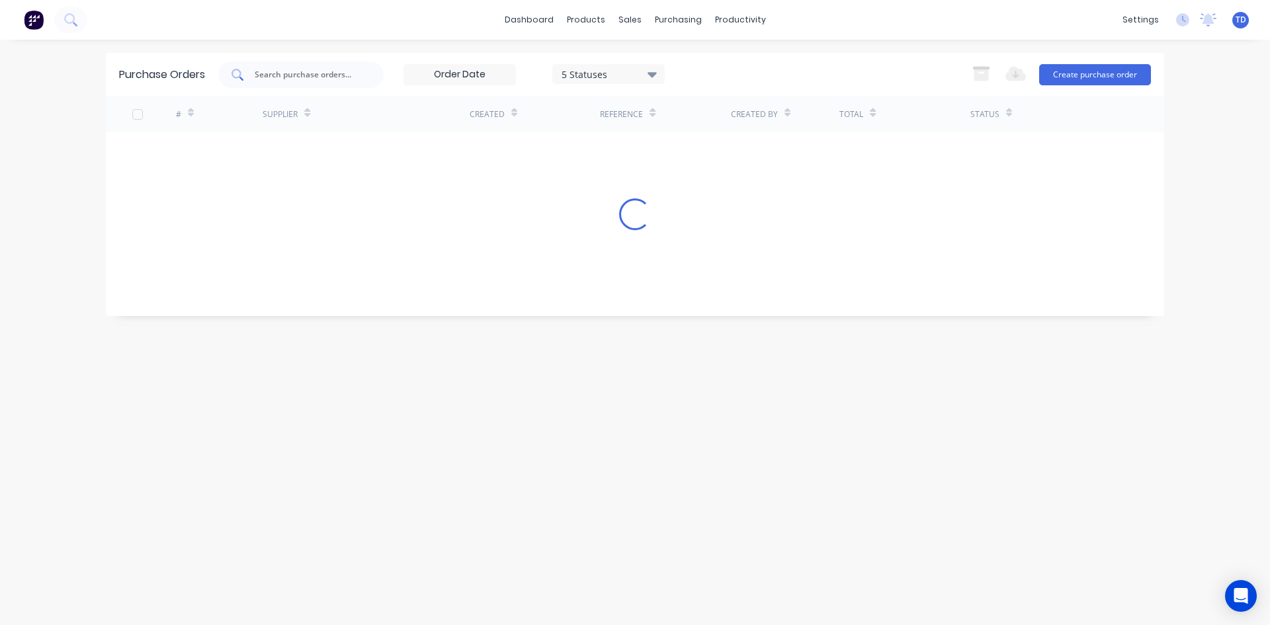
click at [348, 71] on input "text" at bounding box center [308, 74] width 110 height 13
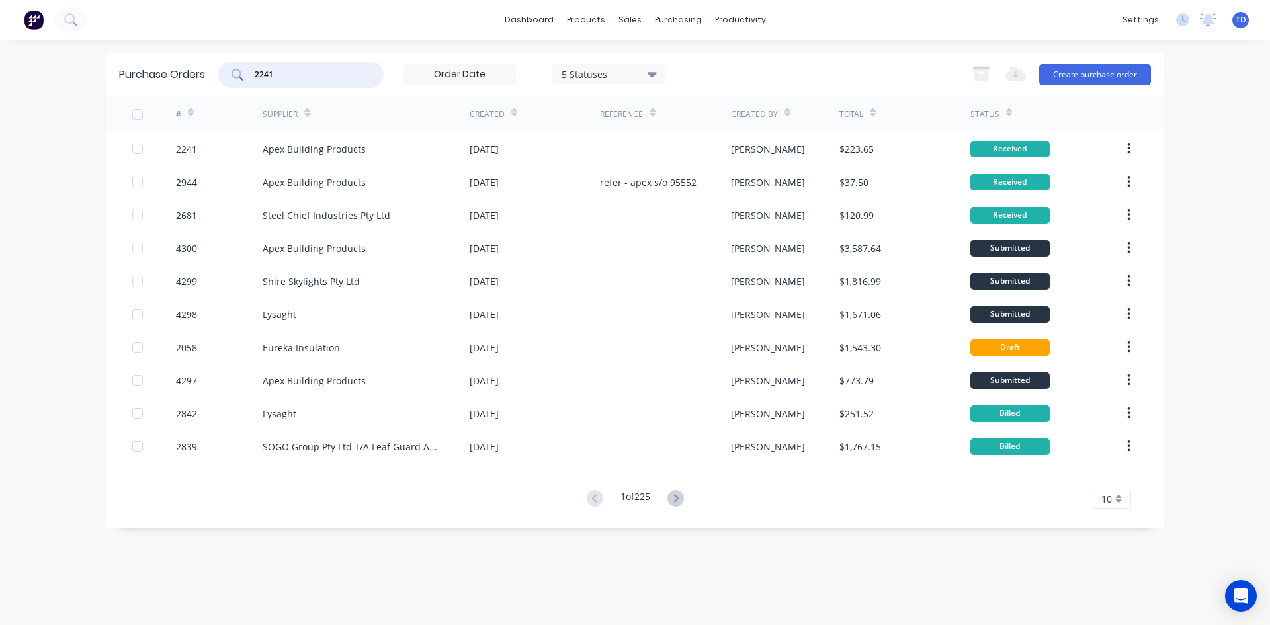
type input "2241"
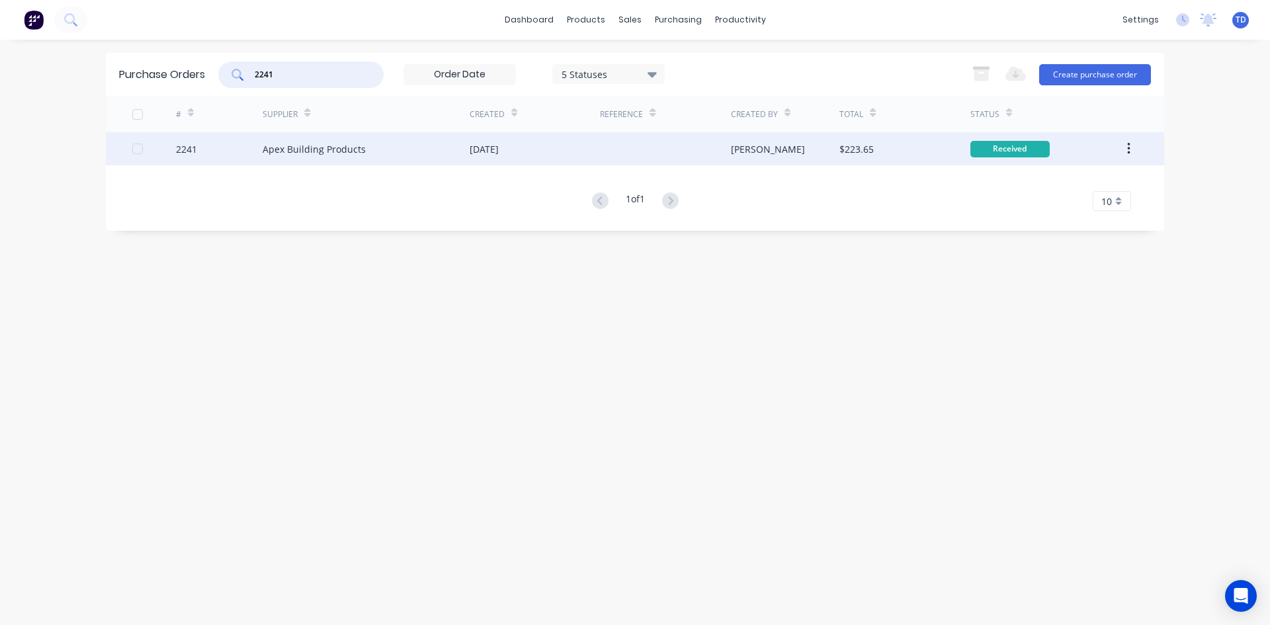
click at [399, 143] on div "Apex Building Products" at bounding box center [366, 148] width 207 height 33
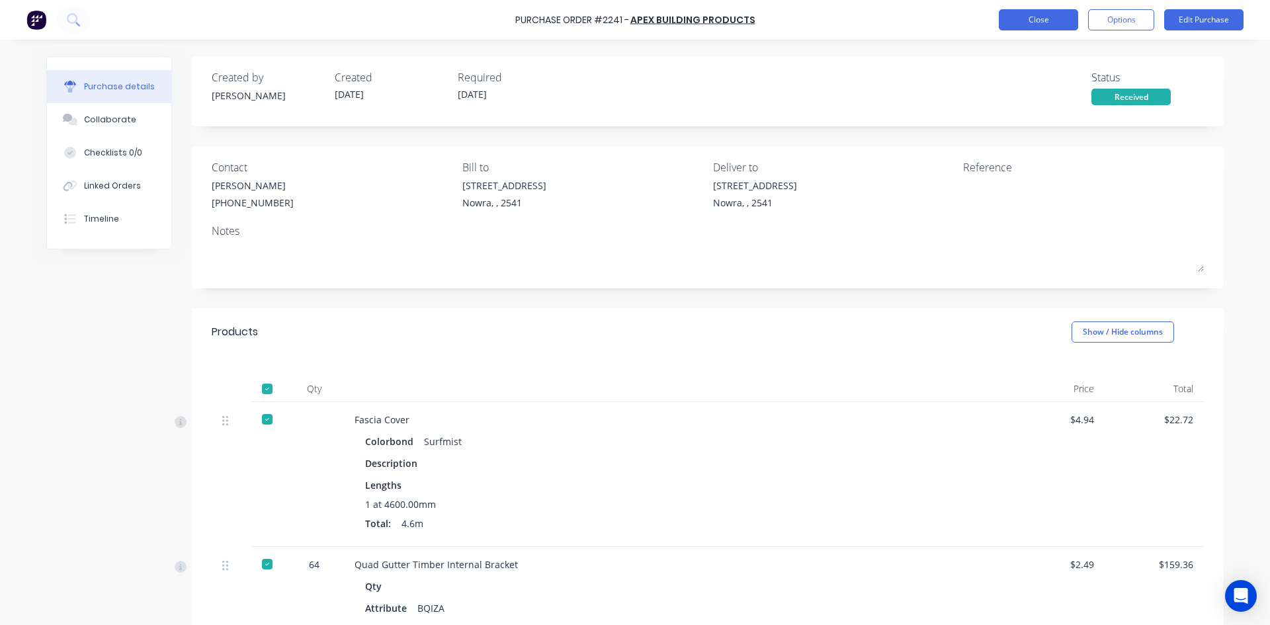
click at [1050, 22] on button "Close" at bounding box center [1038, 19] width 79 height 21
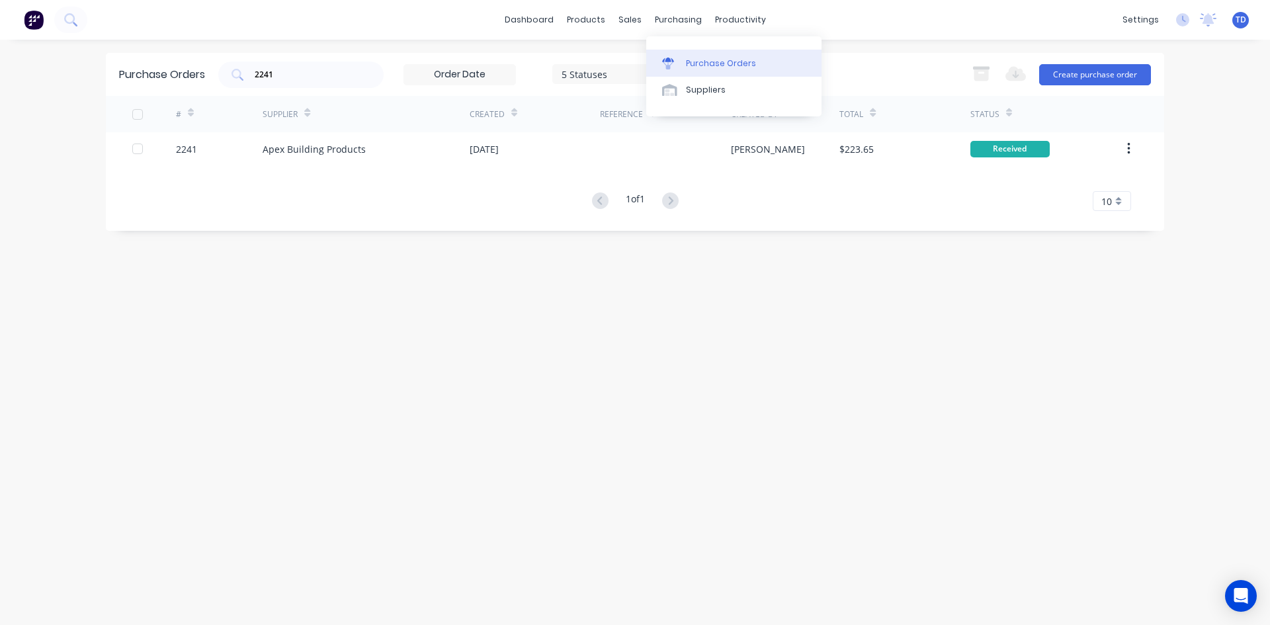
click at [702, 61] on div "Purchase Orders" at bounding box center [721, 64] width 70 height 12
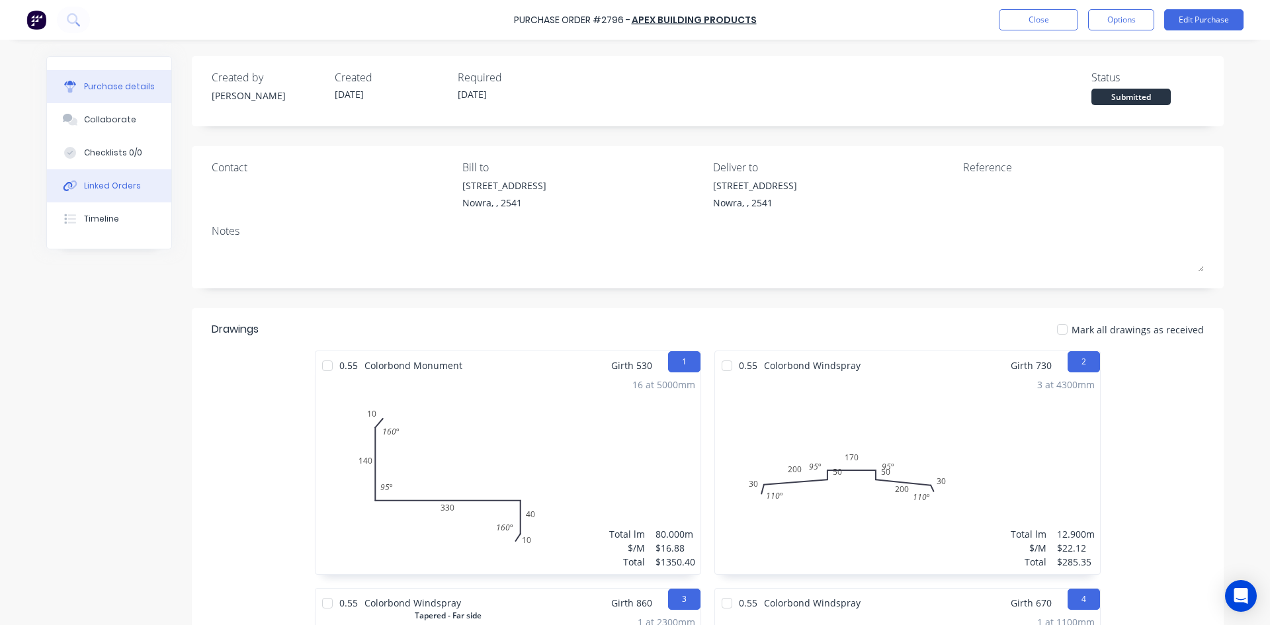
click at [122, 187] on div "Linked Orders" at bounding box center [112, 186] width 57 height 12
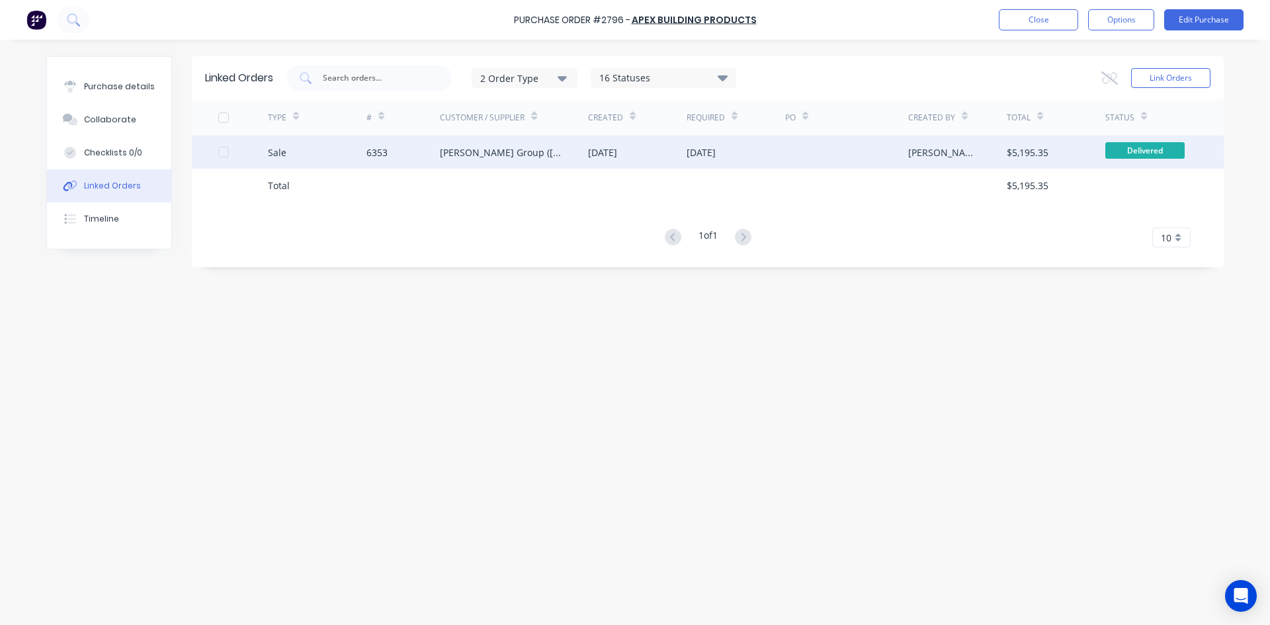
click at [560, 153] on div "[PERSON_NAME] Group ([GEOGRAPHIC_DATA]) Pty Ltd" at bounding box center [501, 153] width 122 height 14
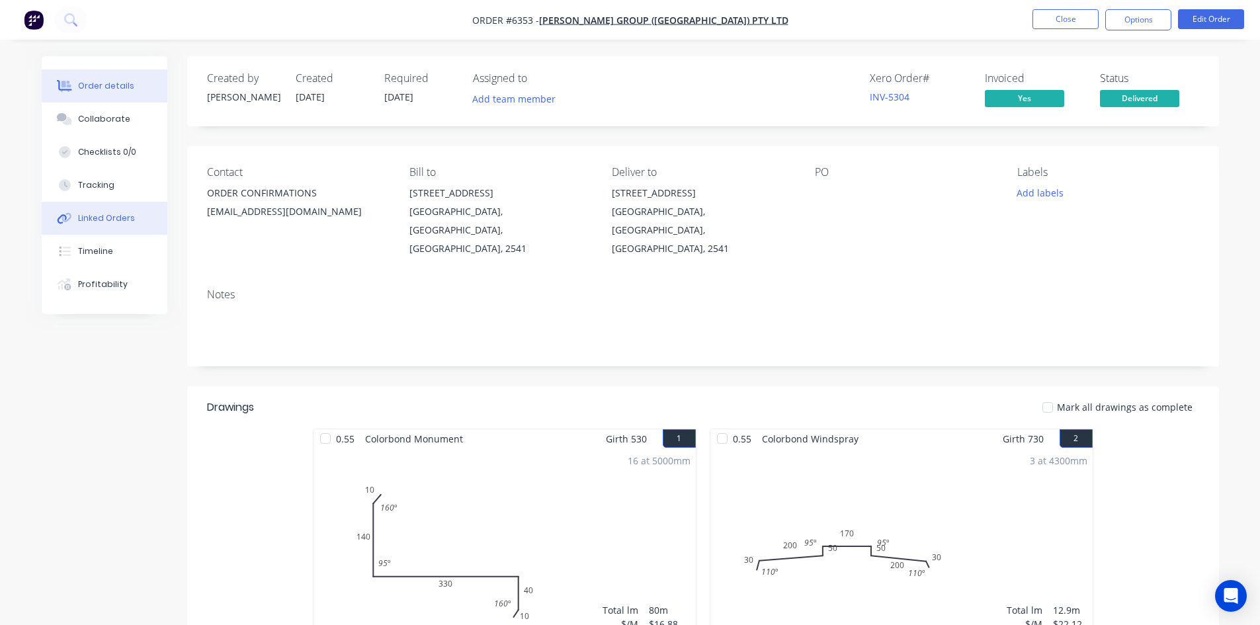
click at [109, 215] on div "Linked Orders" at bounding box center [106, 218] width 57 height 12
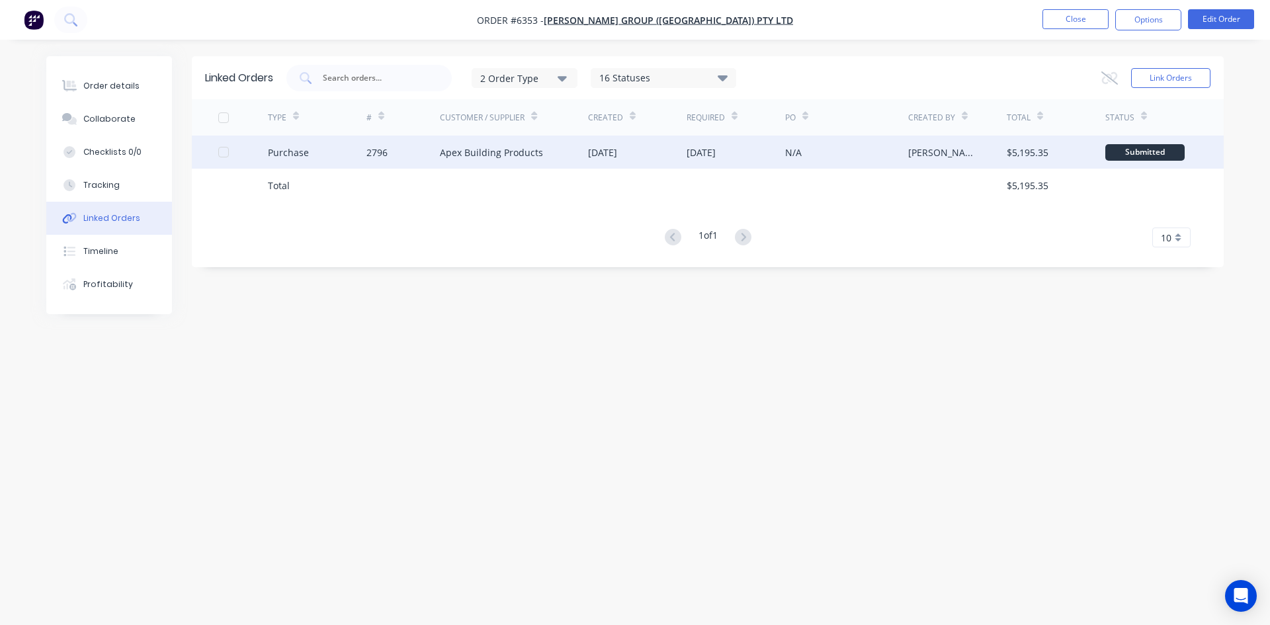
click at [466, 157] on div "Apex Building Products" at bounding box center [491, 153] width 103 height 14
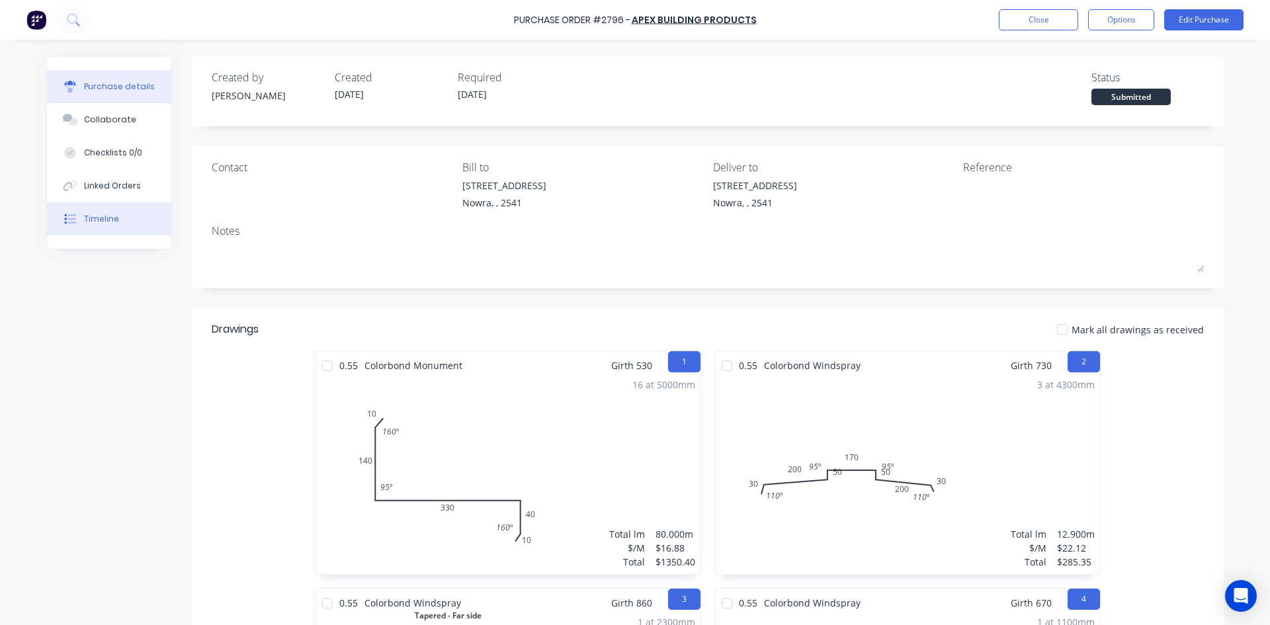
click at [95, 218] on div "Timeline" at bounding box center [101, 219] width 35 height 12
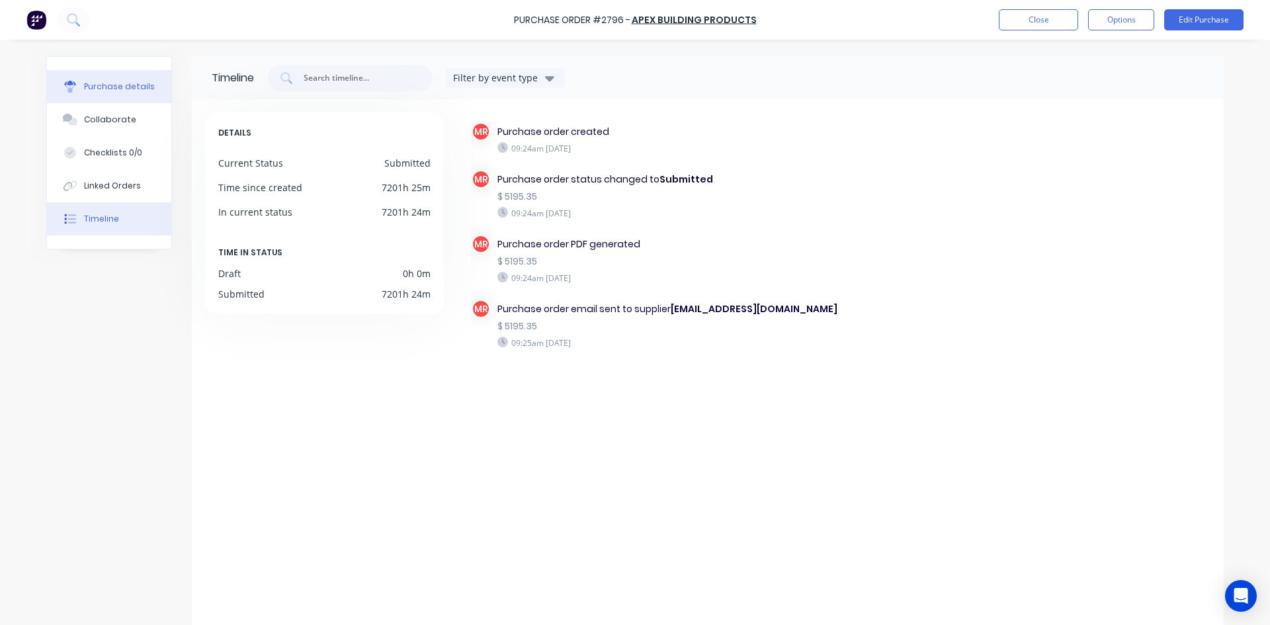
click at [112, 95] on button "Purchase details" at bounding box center [109, 86] width 124 height 33
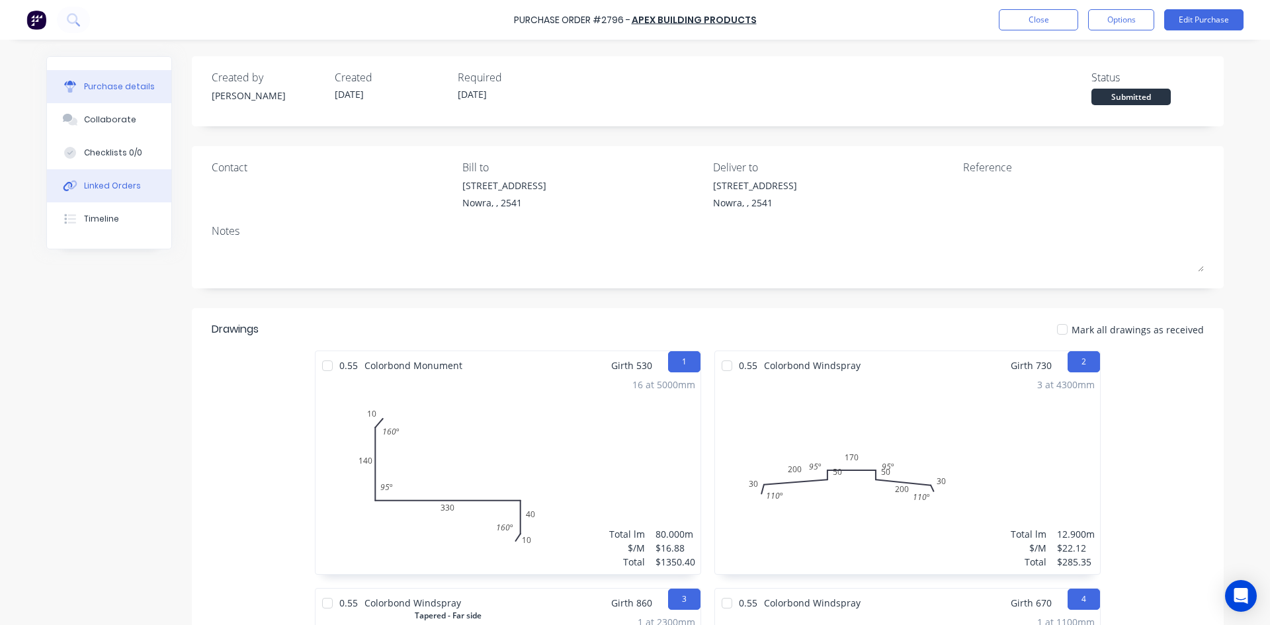
click at [110, 178] on button "Linked Orders" at bounding box center [109, 185] width 124 height 33
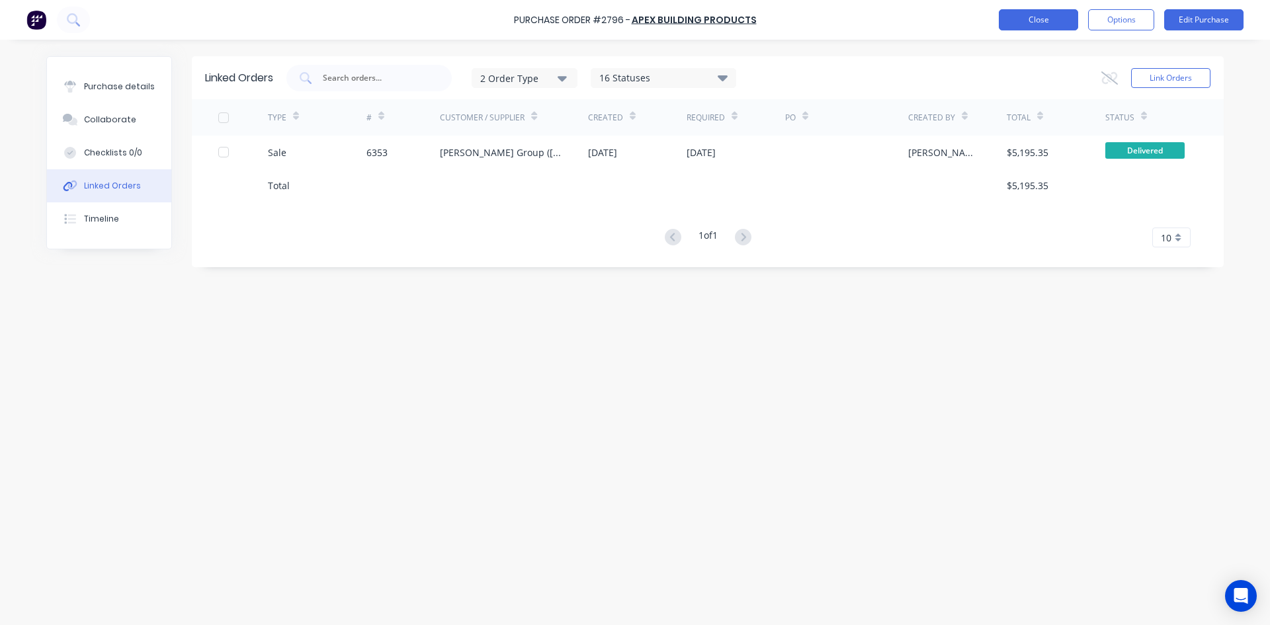
click at [1036, 22] on button "Close" at bounding box center [1038, 19] width 79 height 21
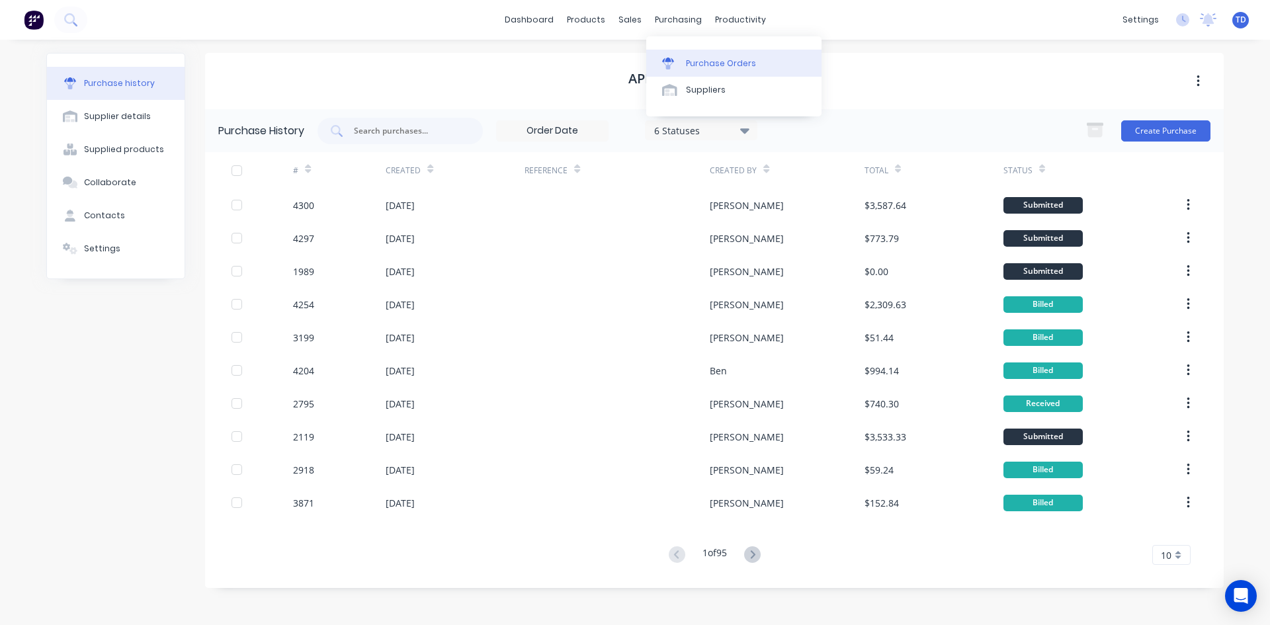
click at [696, 61] on div "Purchase Orders" at bounding box center [721, 64] width 70 height 12
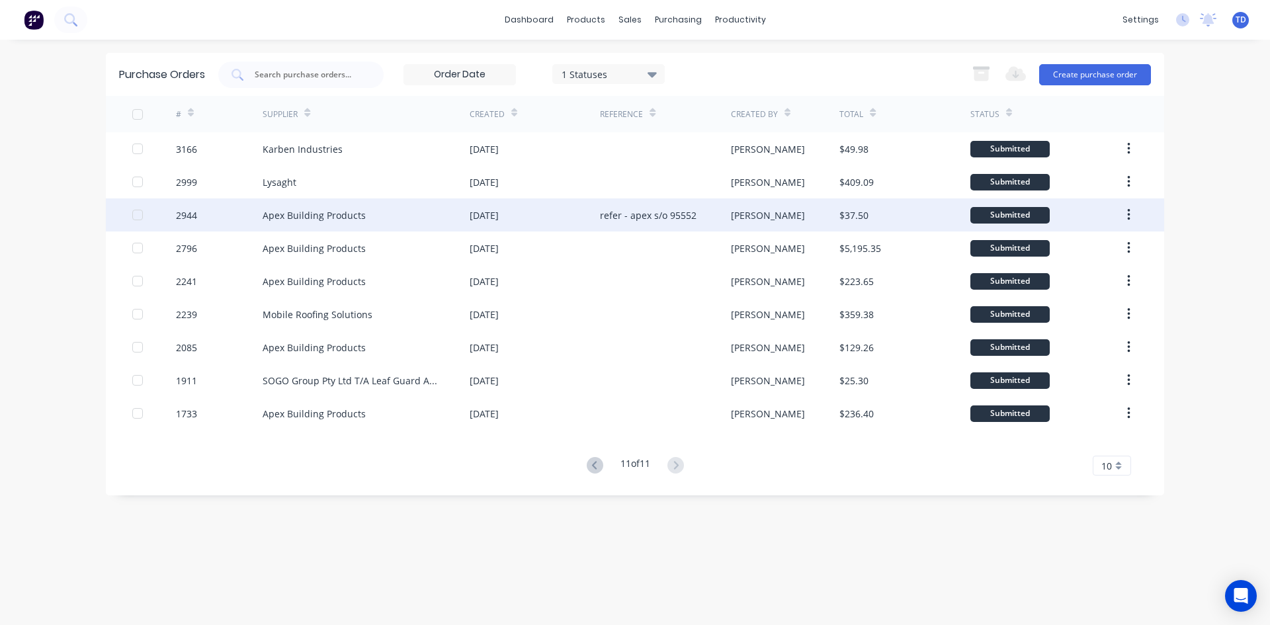
click at [673, 217] on div "refer - apex s/o 95552" at bounding box center [648, 215] width 97 height 14
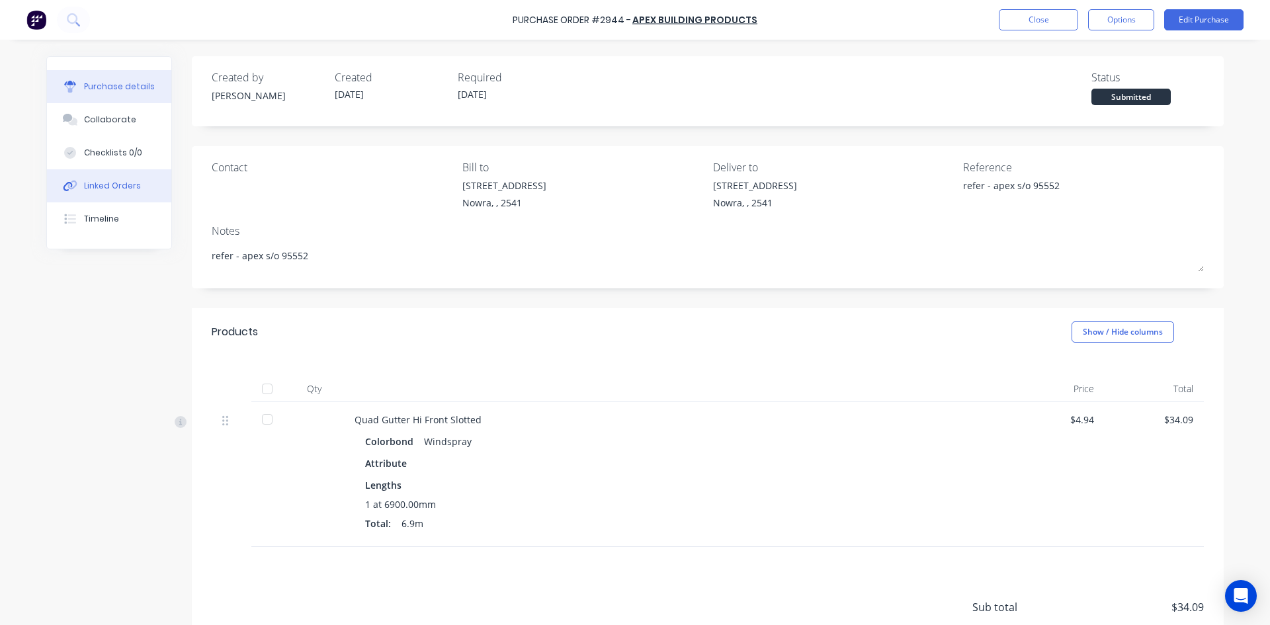
click at [126, 187] on div "Linked Orders" at bounding box center [112, 186] width 57 height 12
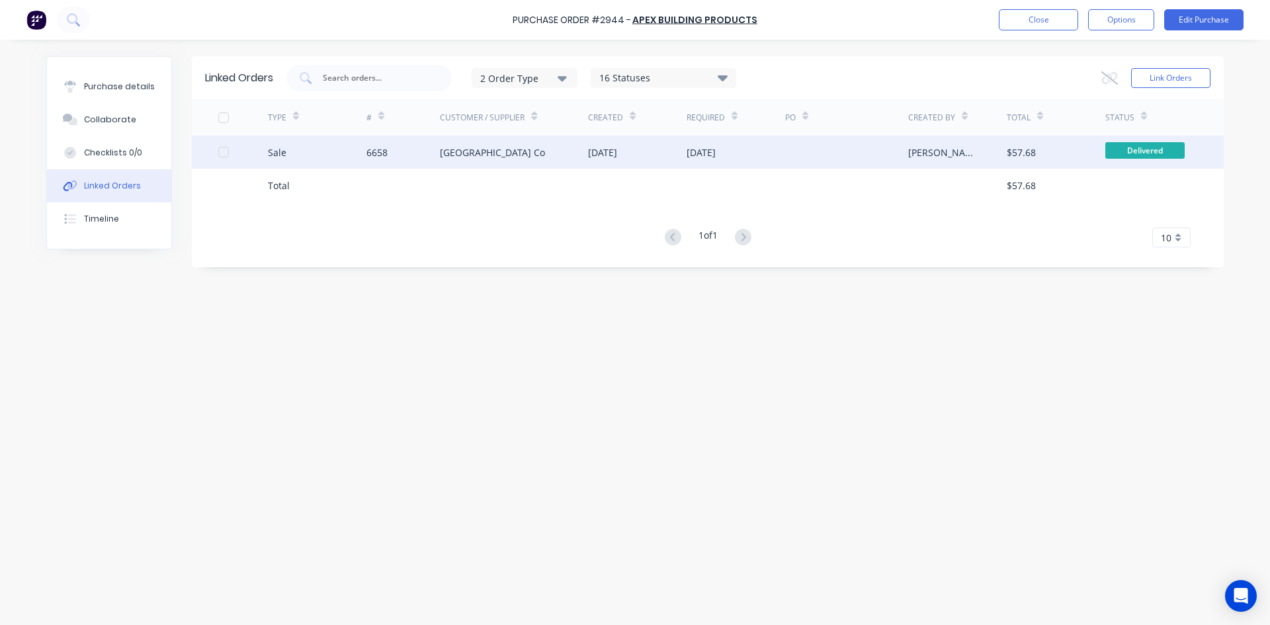
click at [511, 159] on div "[GEOGRAPHIC_DATA] Co" at bounding box center [514, 152] width 148 height 33
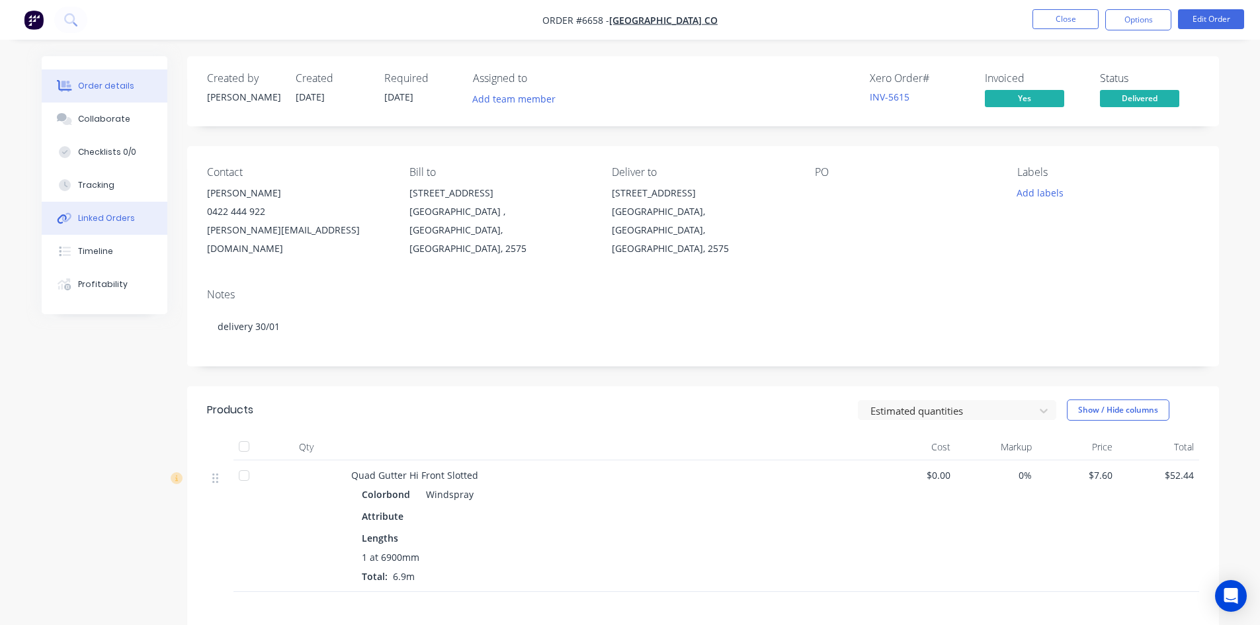
click at [114, 219] on div "Linked Orders" at bounding box center [106, 218] width 57 height 12
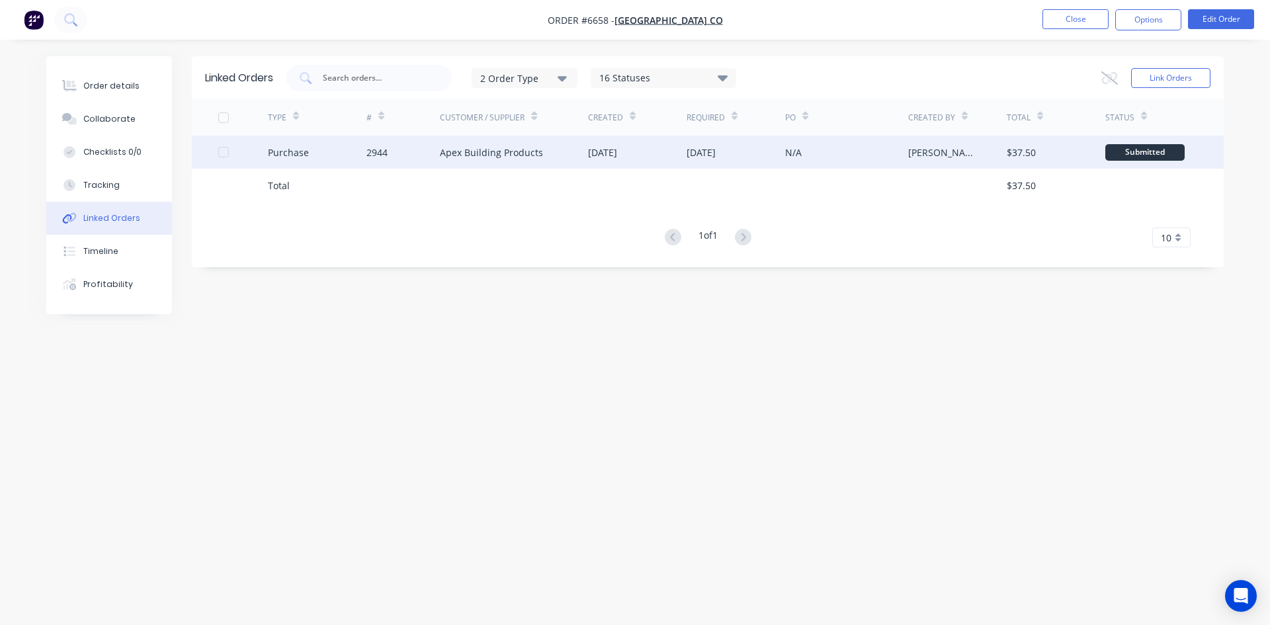
click at [475, 153] on div "Apex Building Products" at bounding box center [491, 153] width 103 height 14
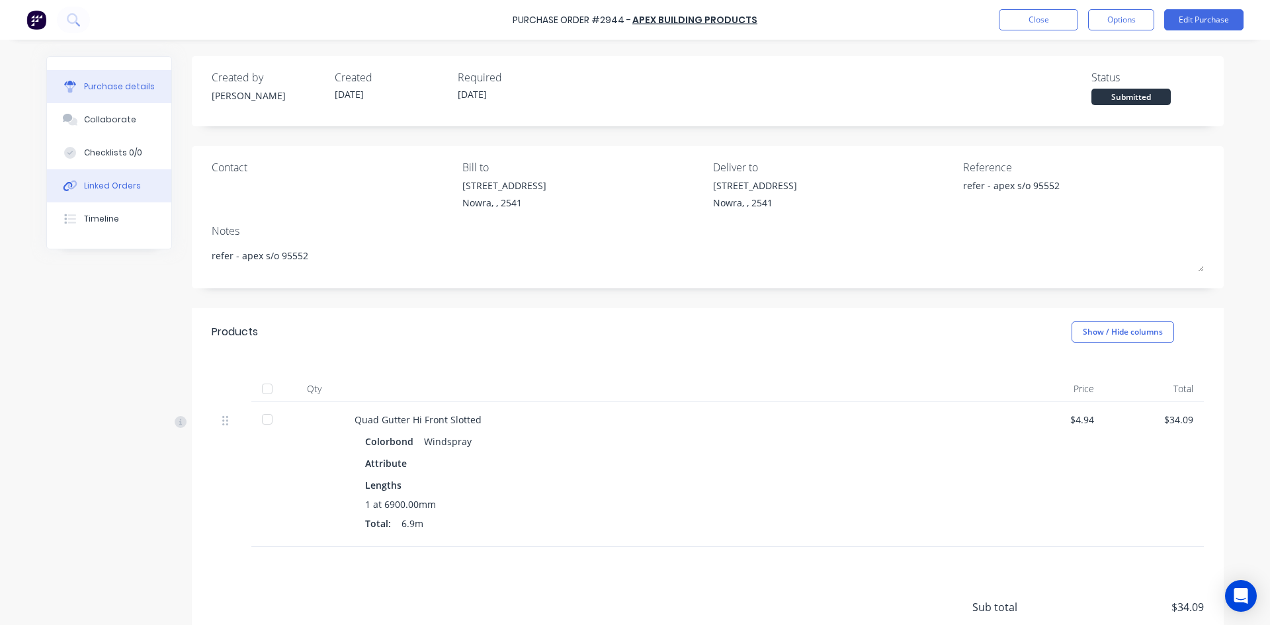
click at [129, 189] on div "Linked Orders" at bounding box center [112, 186] width 57 height 12
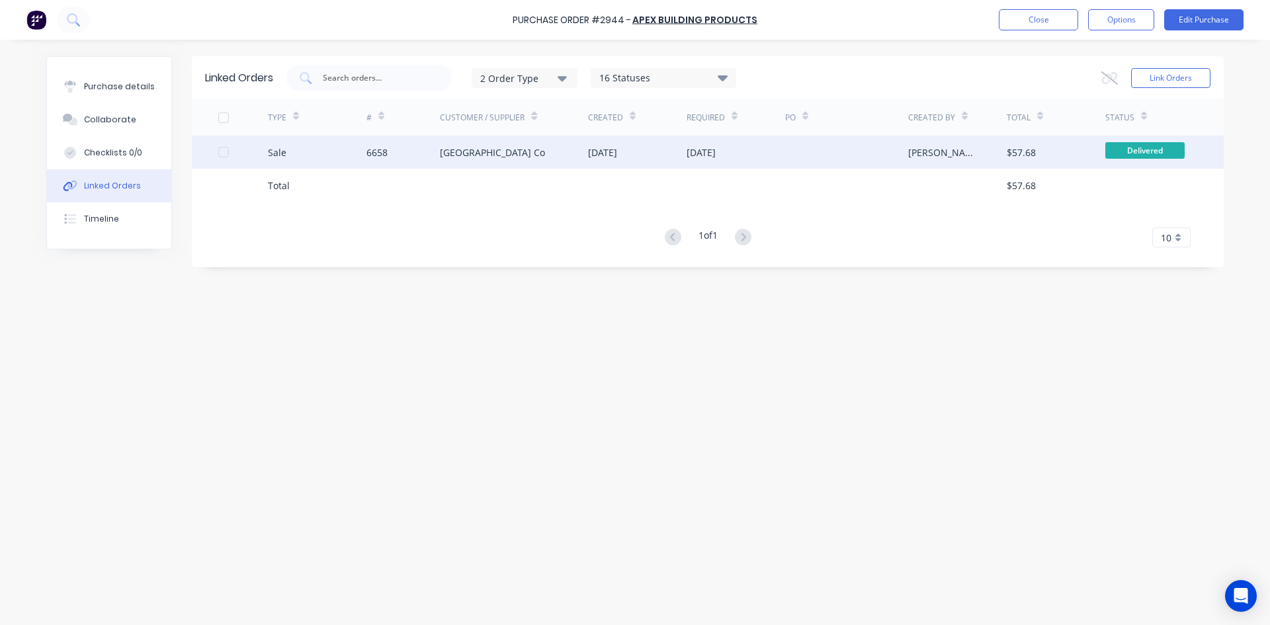
click at [527, 164] on div "[GEOGRAPHIC_DATA] Co" at bounding box center [514, 152] width 148 height 33
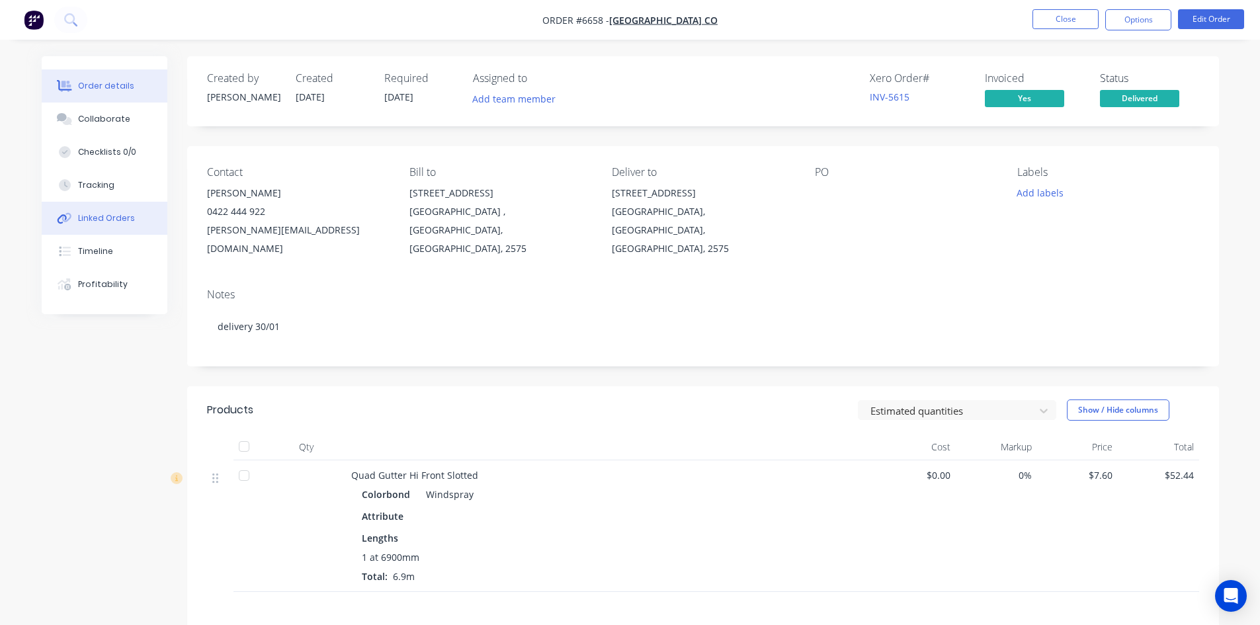
click at [103, 216] on div "Linked Orders" at bounding box center [106, 218] width 57 height 12
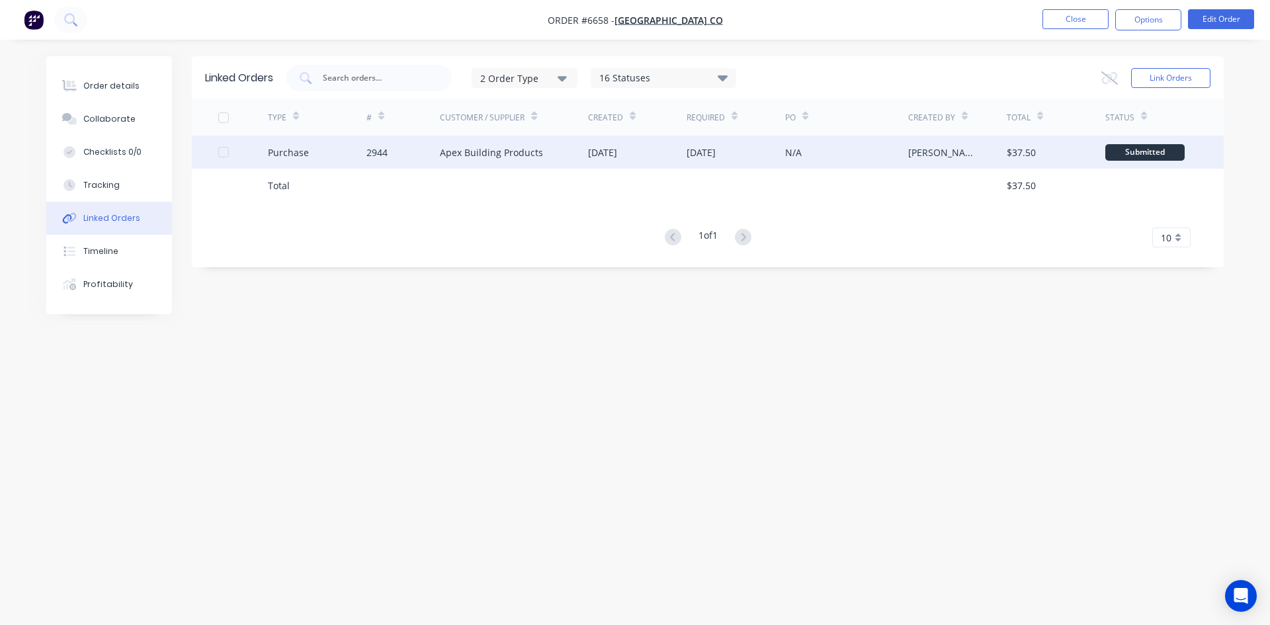
click at [529, 159] on div "Apex Building Products" at bounding box center [491, 153] width 103 height 14
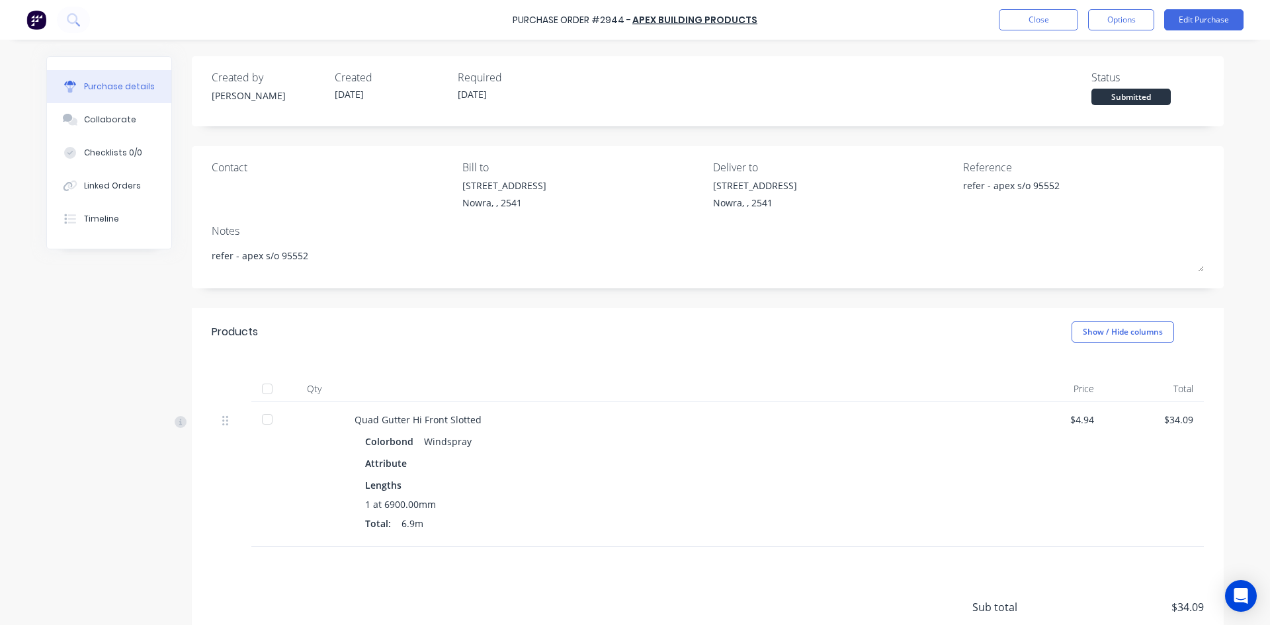
click at [259, 386] on div at bounding box center [267, 389] width 26 height 26
click at [124, 192] on button "Linked Orders" at bounding box center [109, 185] width 124 height 33
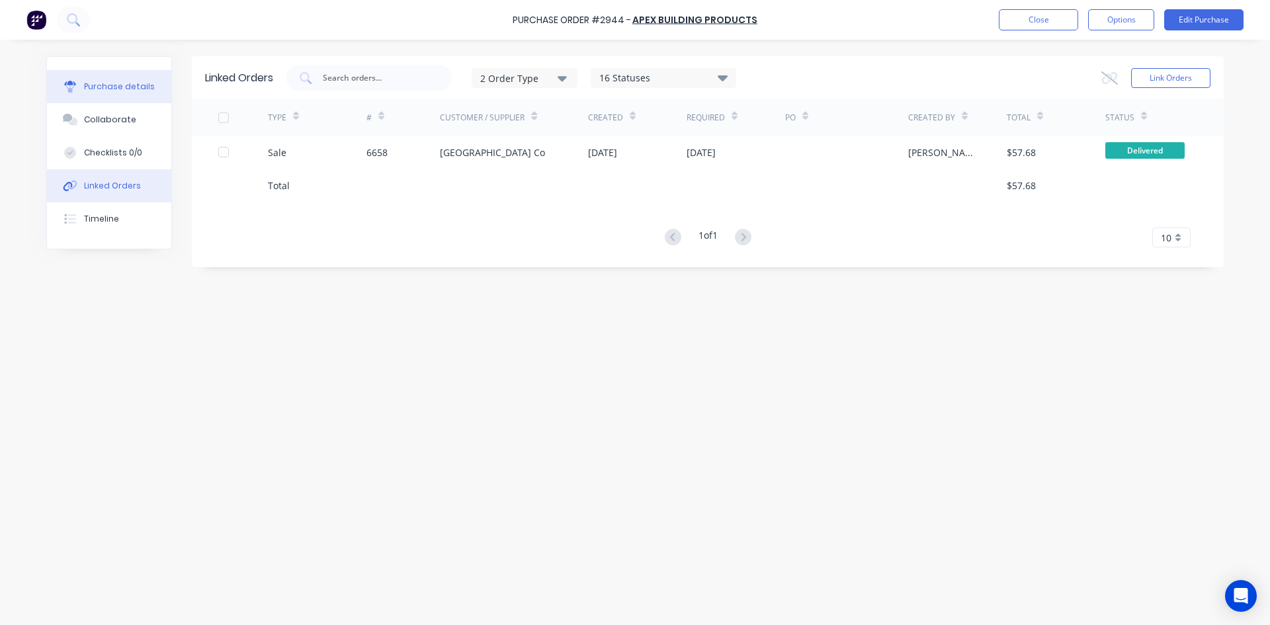
click at [93, 86] on div "Purchase details" at bounding box center [119, 87] width 71 height 12
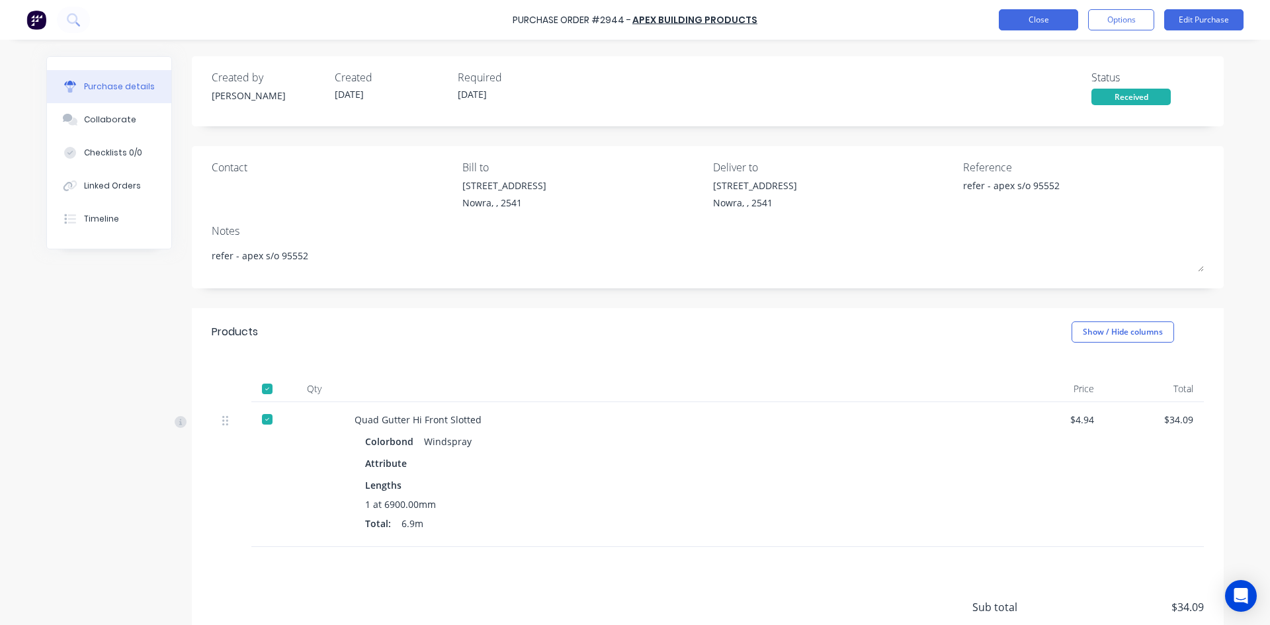
click at [1008, 19] on button "Close" at bounding box center [1038, 19] width 79 height 21
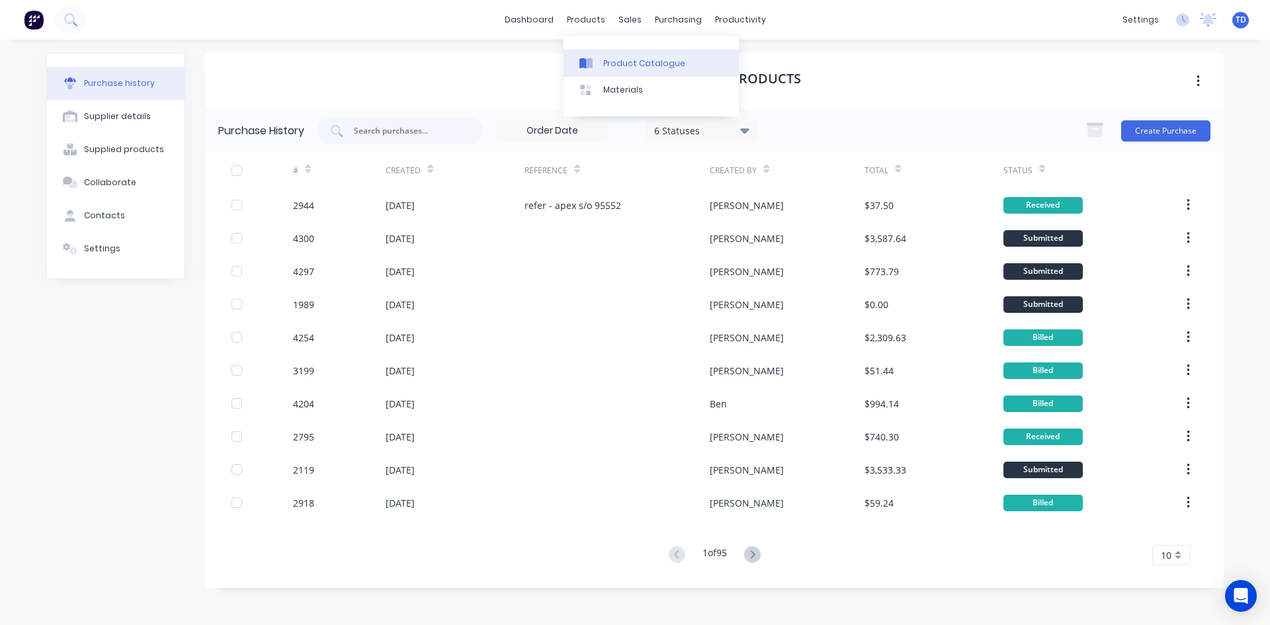
click at [618, 67] on div "Product Catalogue" at bounding box center [644, 64] width 82 height 12
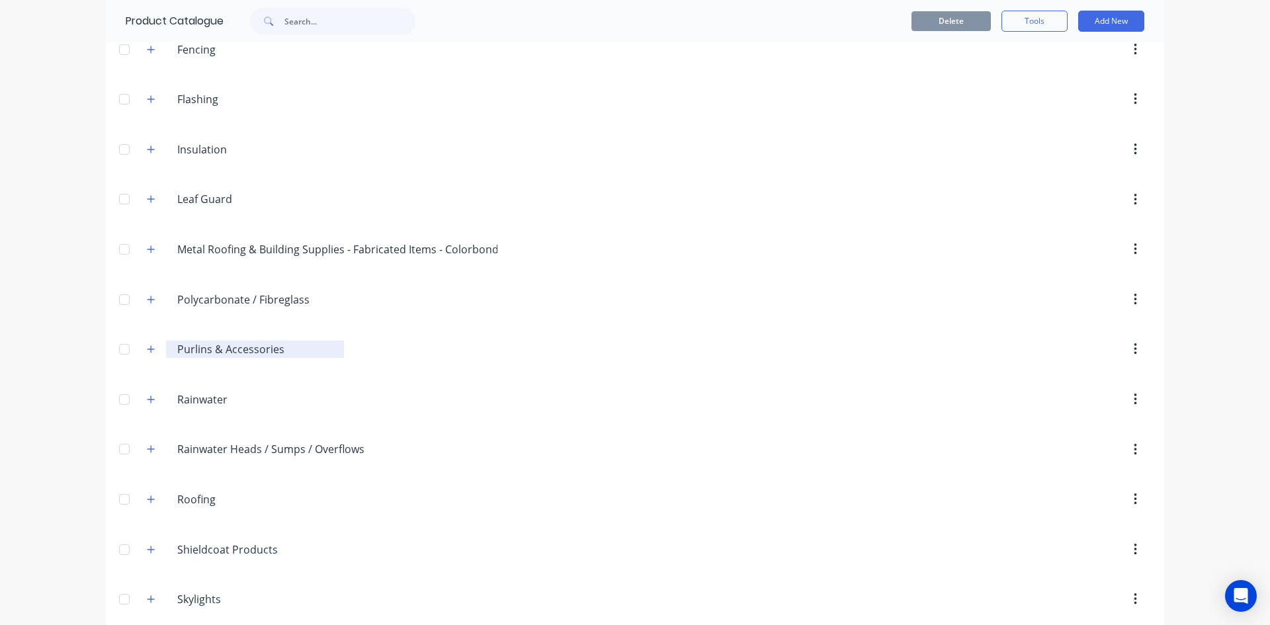
scroll to position [331, 0]
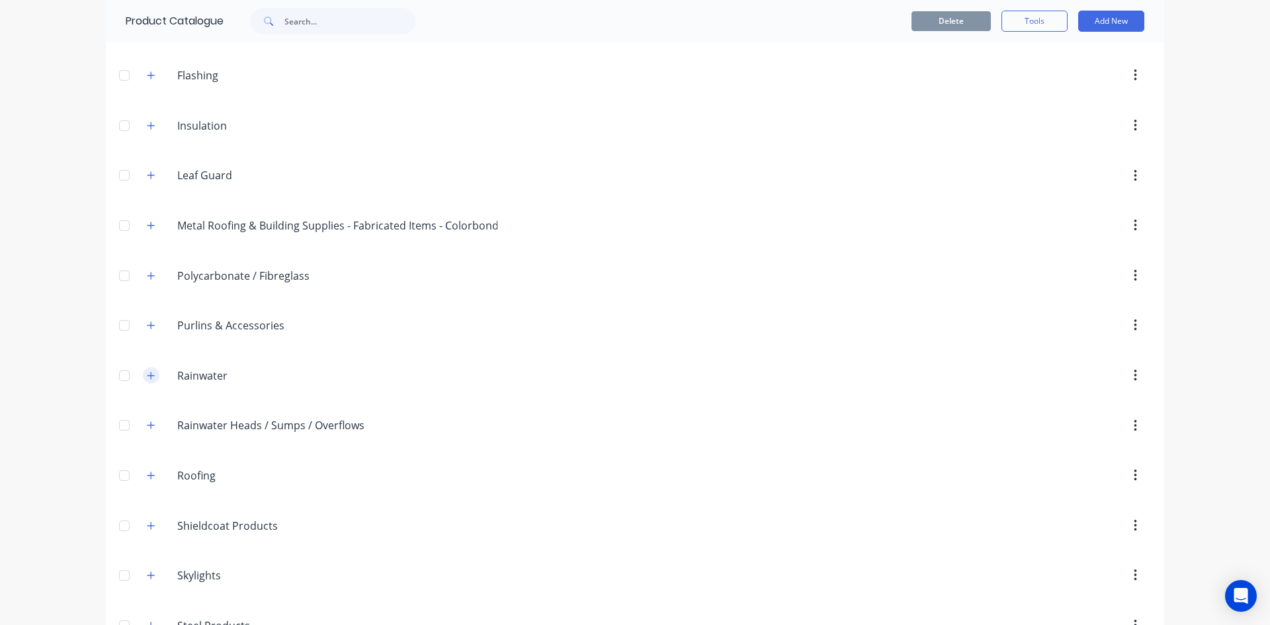
click at [147, 375] on icon "button" at bounding box center [151, 375] width 8 height 9
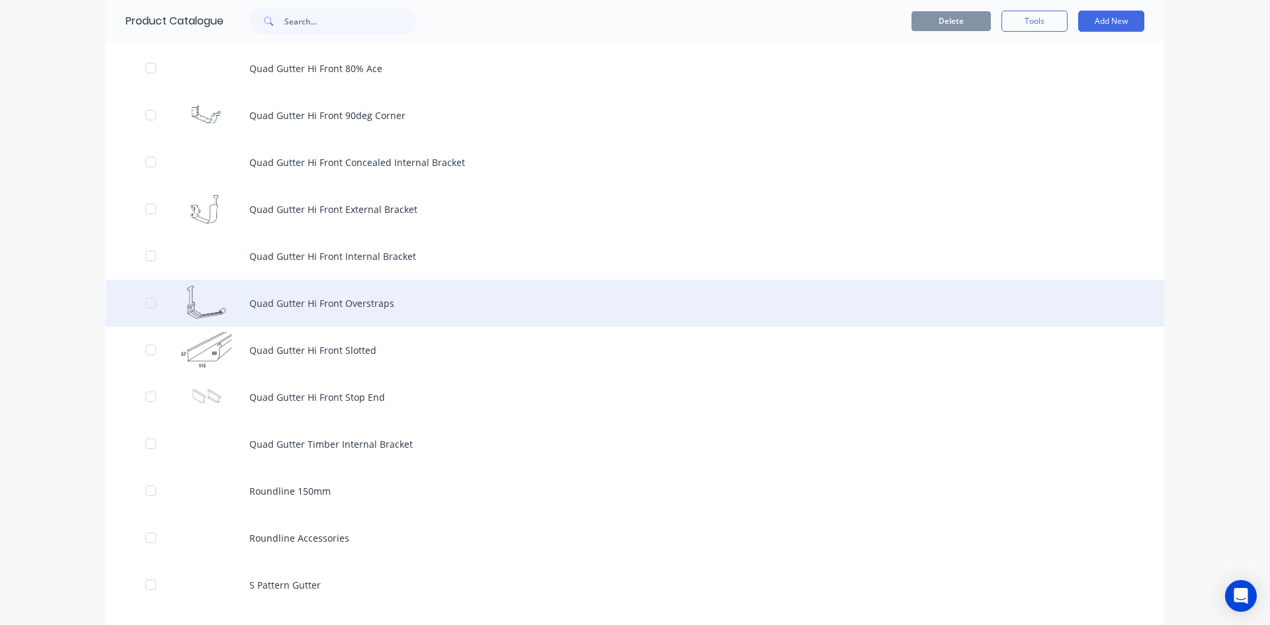
scroll to position [4365, 0]
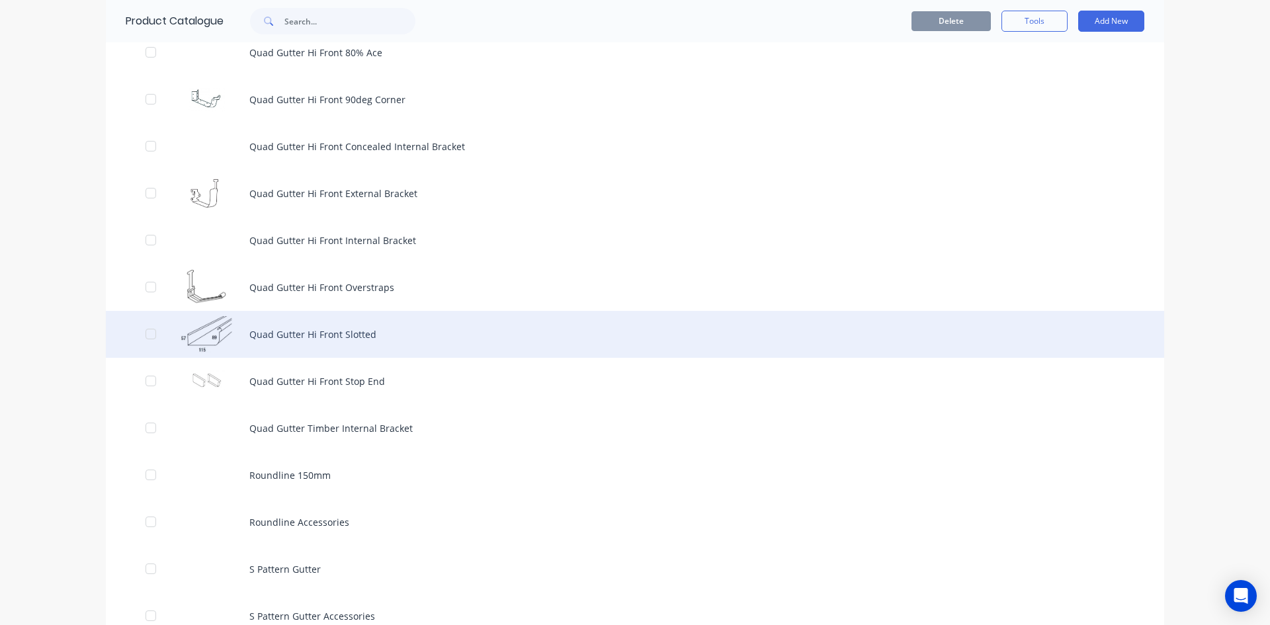
click at [344, 336] on div "Quad Gutter Hi Front Slotted" at bounding box center [635, 334] width 1058 height 47
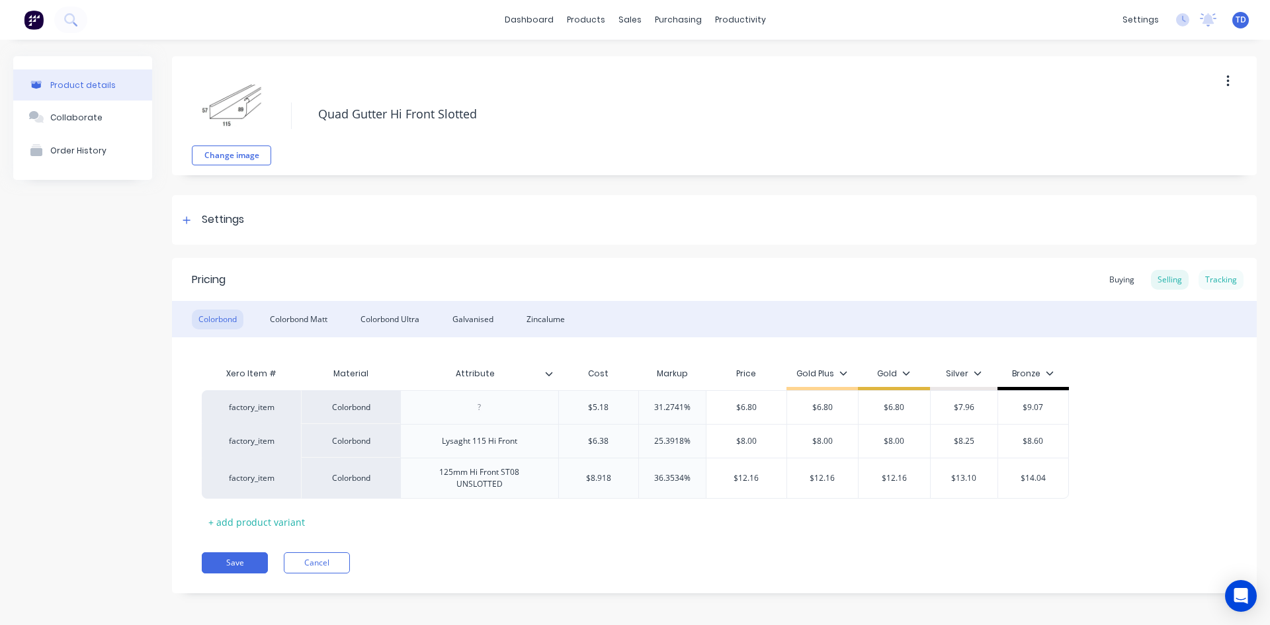
click at [1201, 285] on div "Tracking" at bounding box center [1220, 280] width 45 height 20
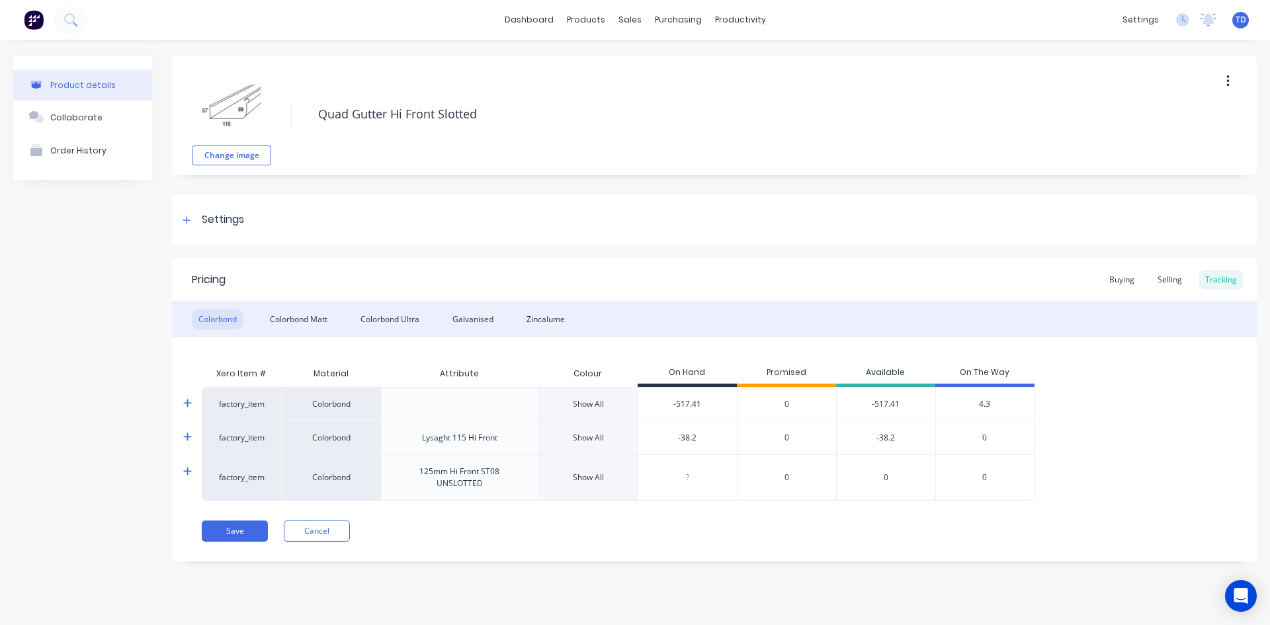
click at [985, 403] on span "4.3" at bounding box center [984, 404] width 11 height 12
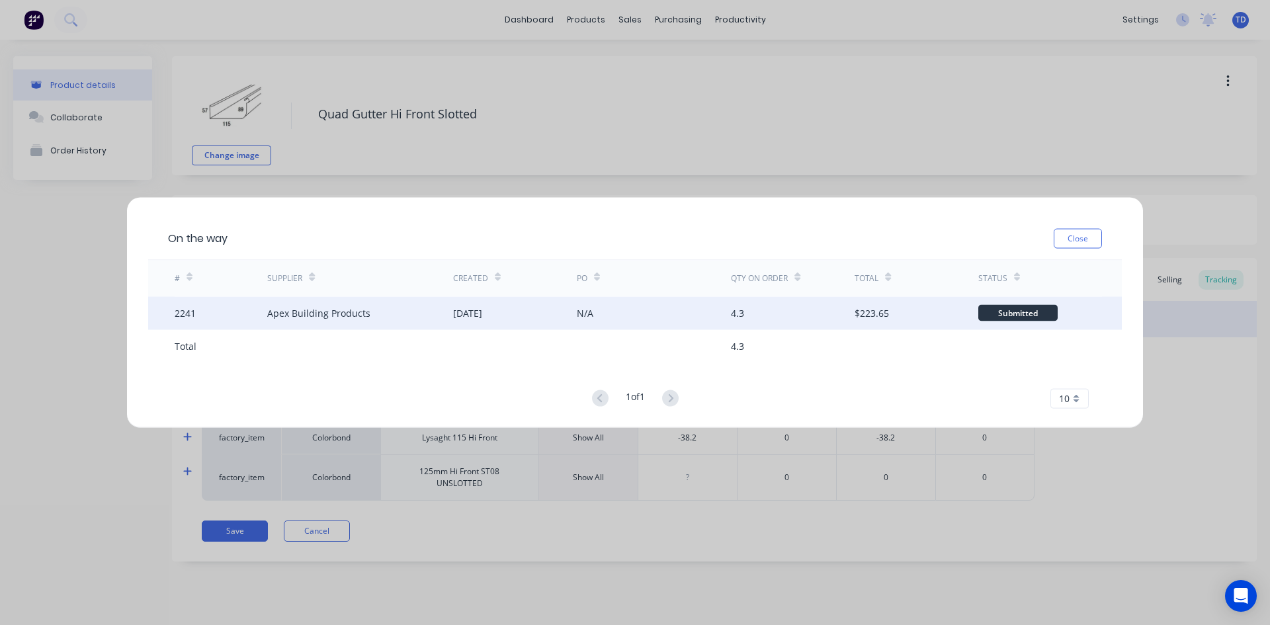
click at [384, 310] on div "Apex Building Products" at bounding box center [359, 312] width 185 height 33
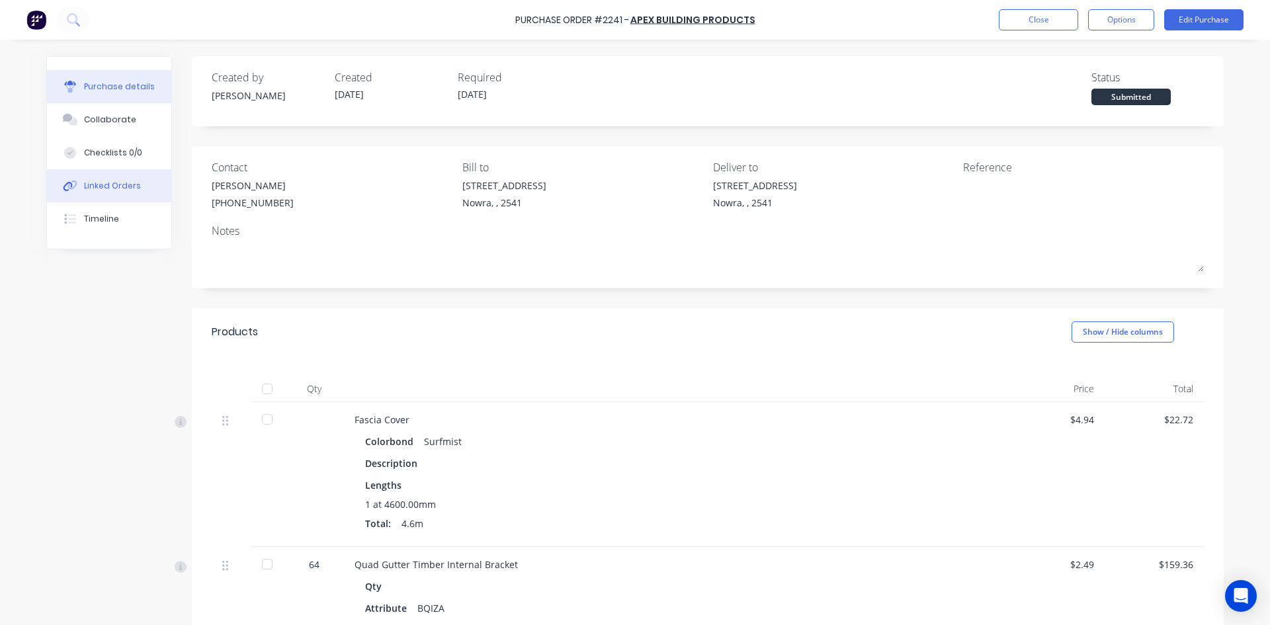
click at [114, 189] on div "Linked Orders" at bounding box center [112, 186] width 57 height 12
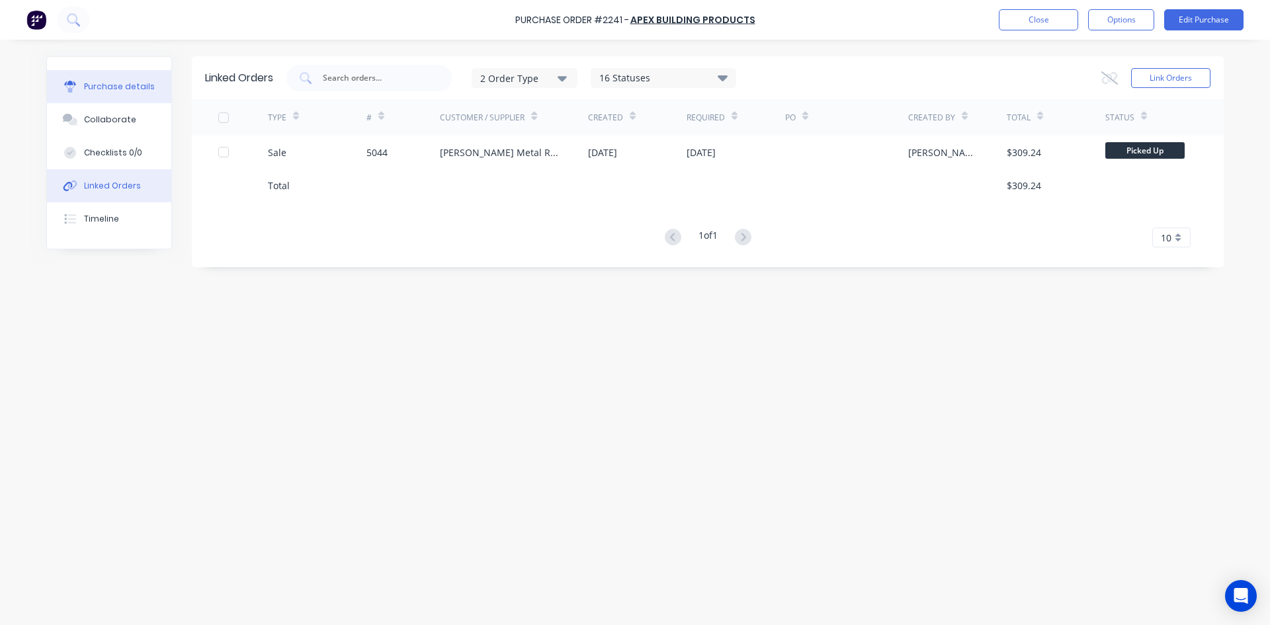
click at [110, 90] on div "Purchase details" at bounding box center [119, 87] width 71 height 12
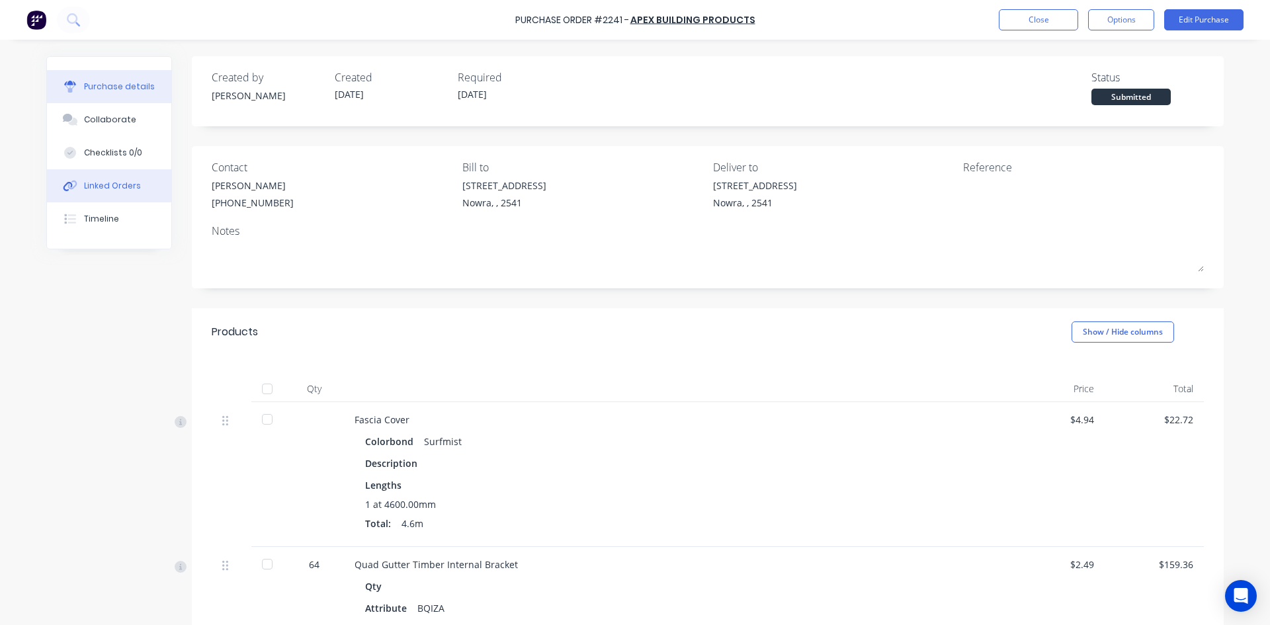
click at [121, 193] on button "Linked Orders" at bounding box center [109, 185] width 124 height 33
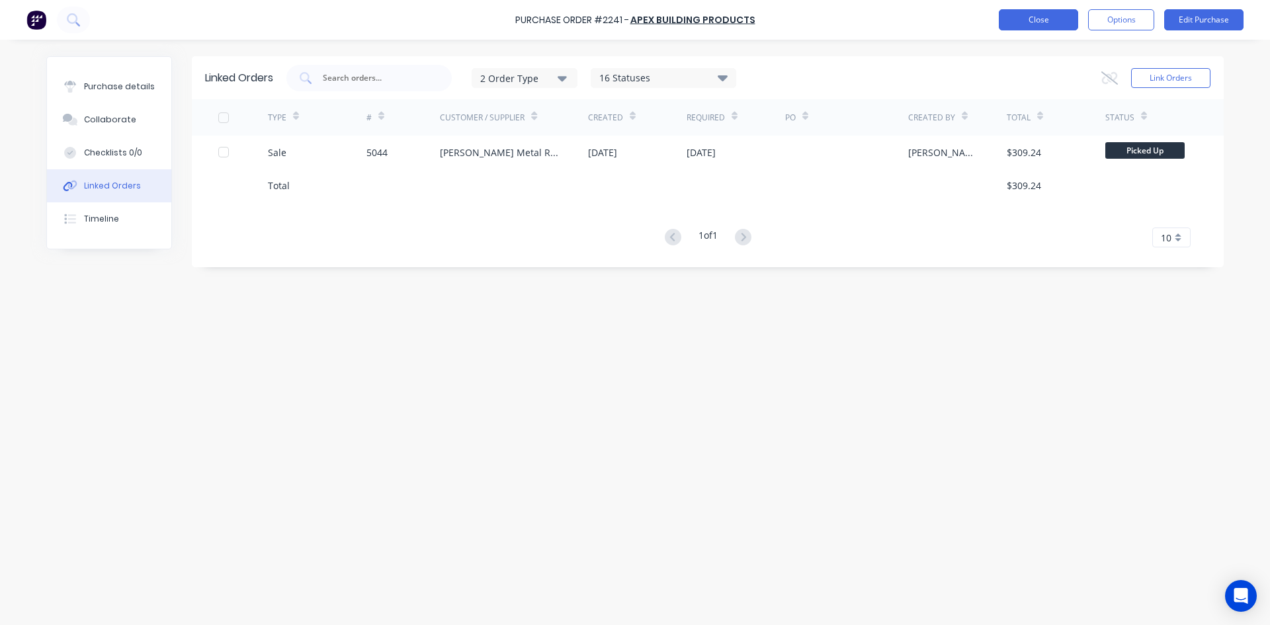
click at [1050, 18] on button "Close" at bounding box center [1038, 19] width 79 height 21
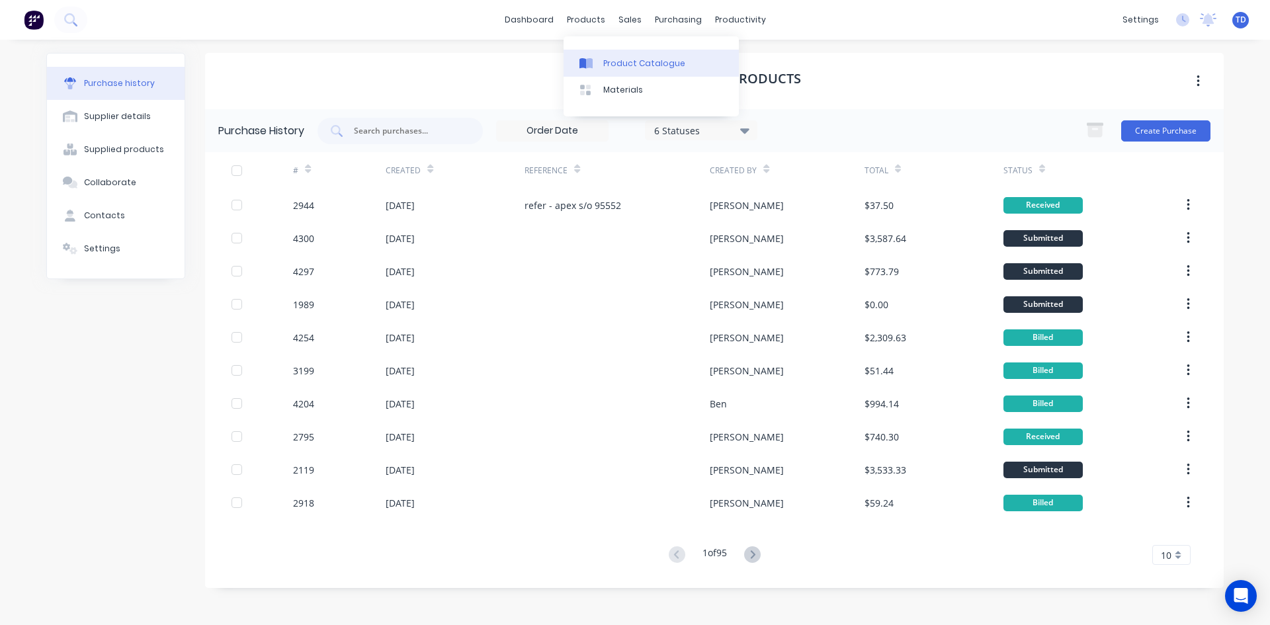
click at [606, 60] on div "Product Catalogue" at bounding box center [644, 64] width 82 height 12
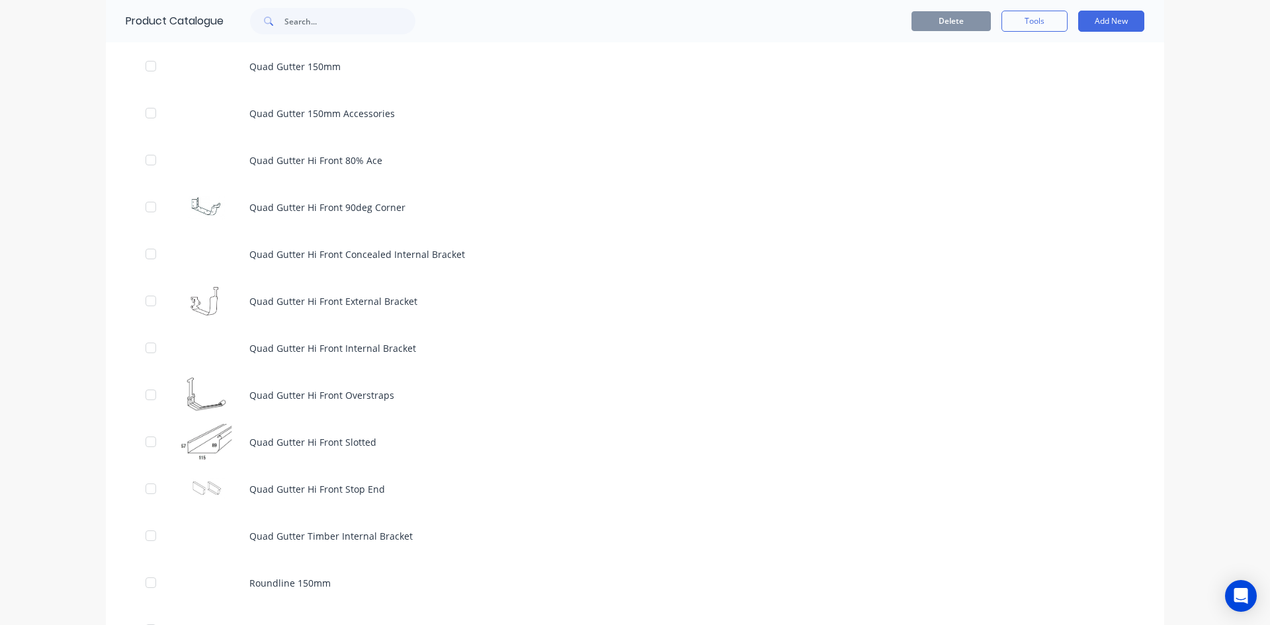
scroll to position [4299, 0]
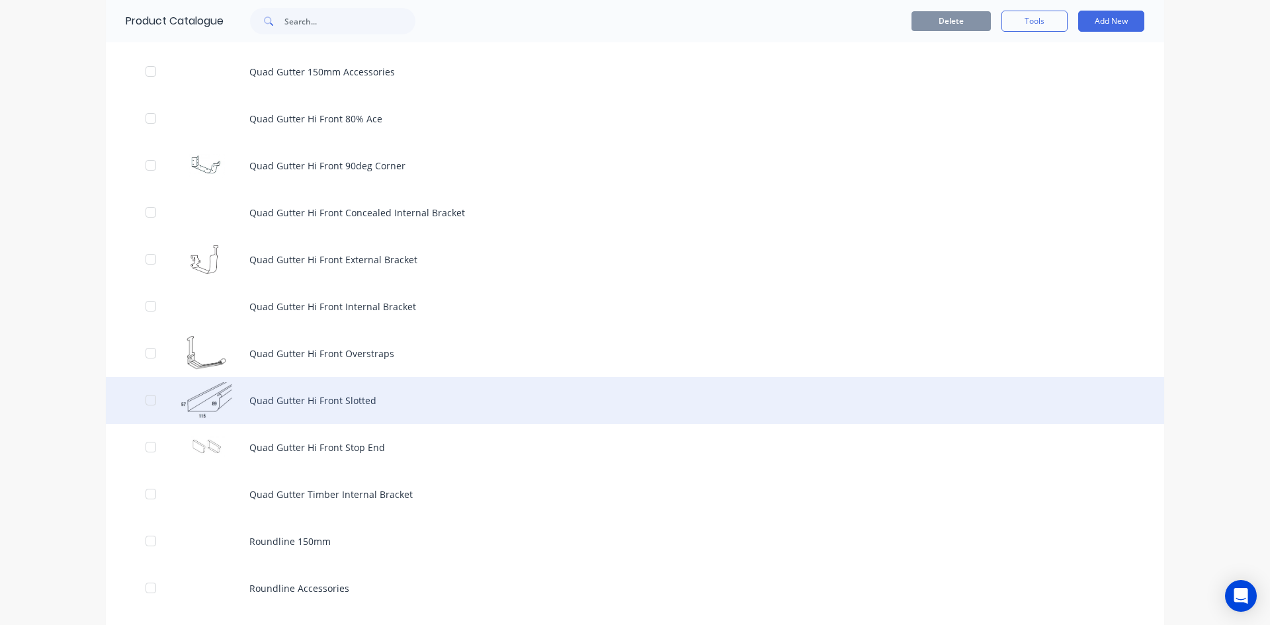
click at [362, 391] on div "Quad Gutter Hi Front Slotted" at bounding box center [635, 400] width 1058 height 47
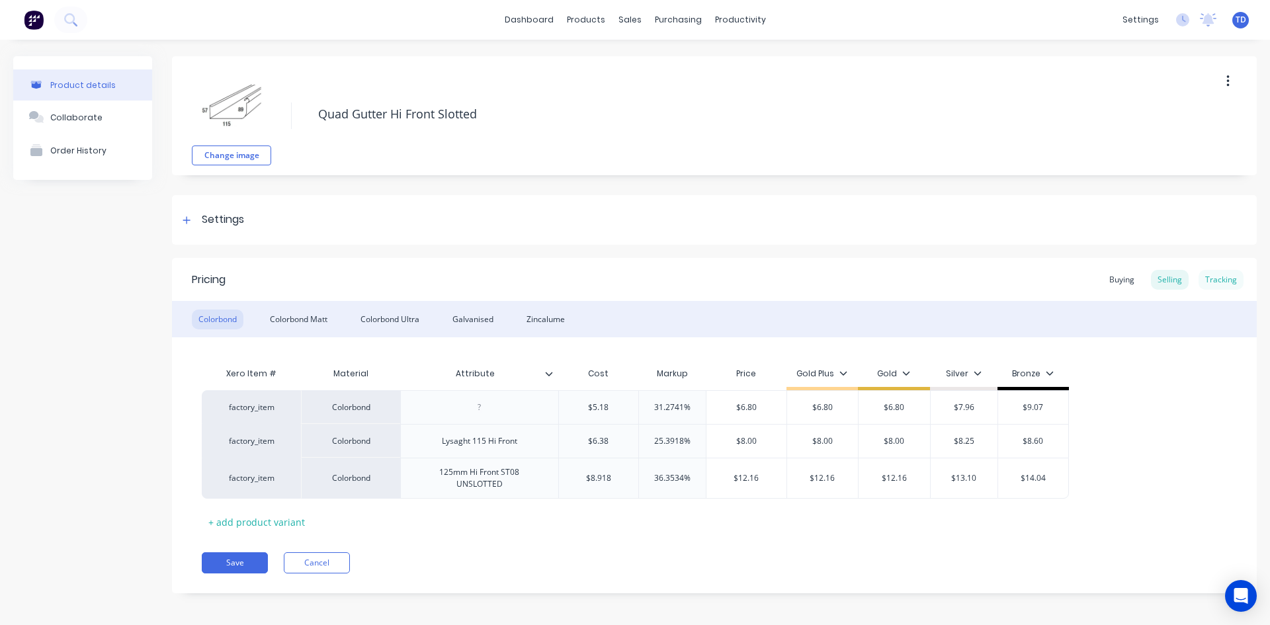
click at [1216, 279] on div "Tracking" at bounding box center [1220, 280] width 45 height 20
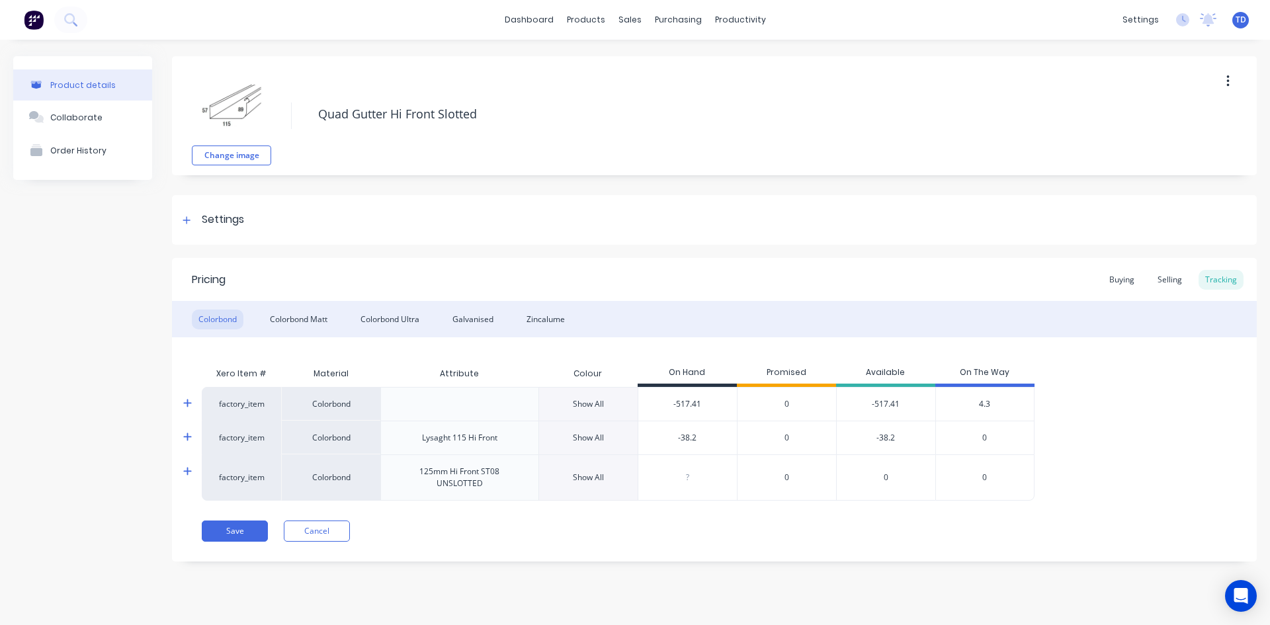
click at [986, 404] on span "4.3" at bounding box center [984, 404] width 11 height 12
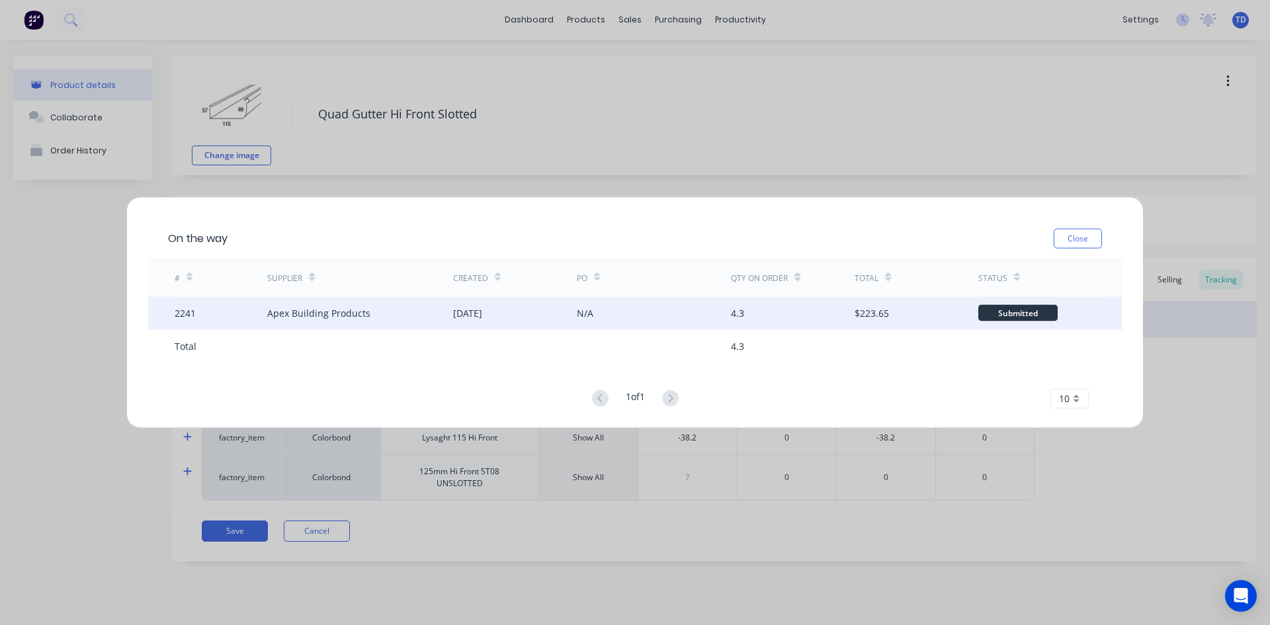
click at [436, 317] on div "Apex Building Products" at bounding box center [359, 312] width 185 height 33
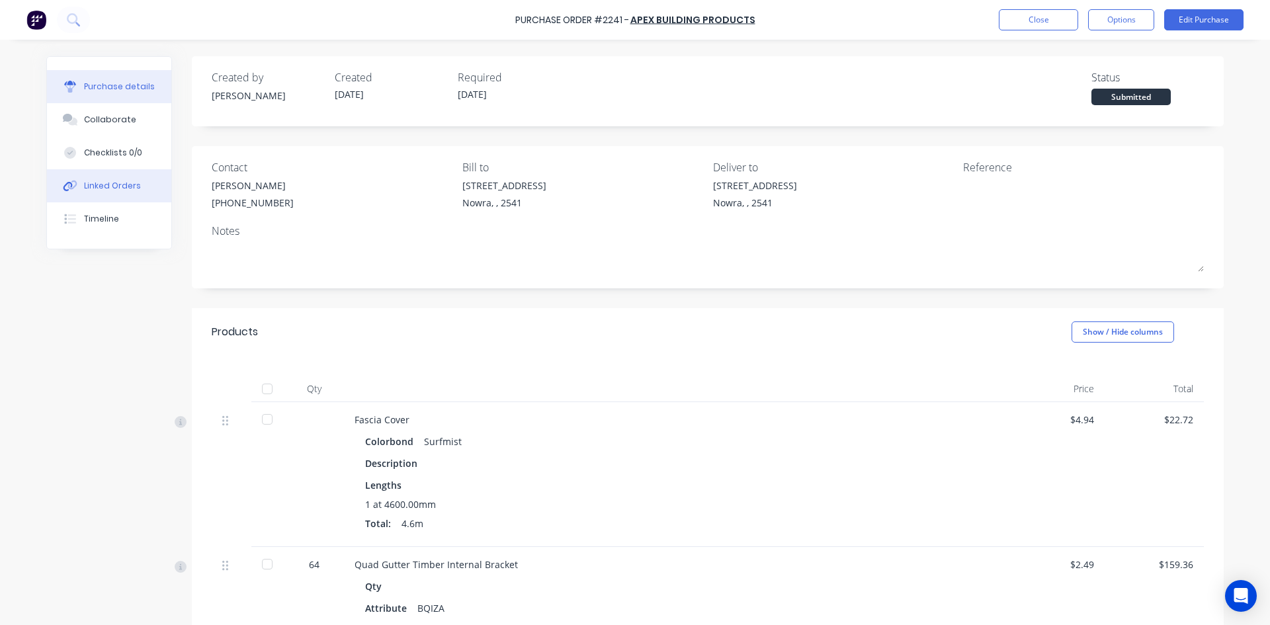
click at [125, 187] on div "Linked Orders" at bounding box center [112, 186] width 57 height 12
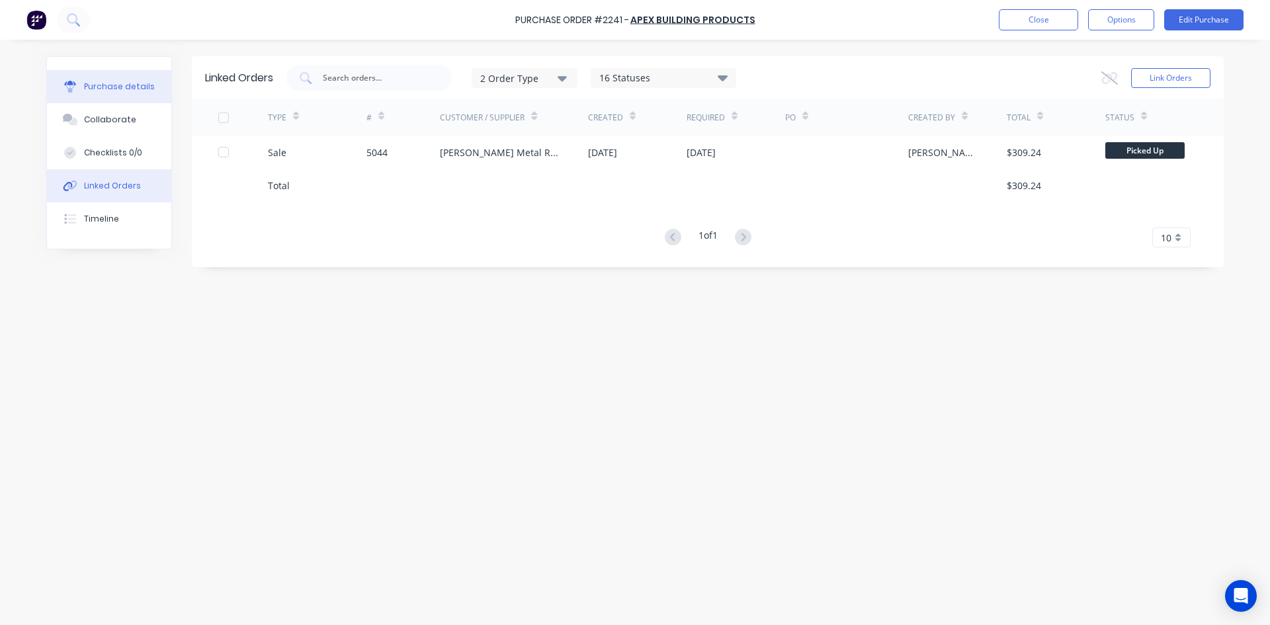
click at [134, 92] on div "Purchase details" at bounding box center [119, 87] width 71 height 12
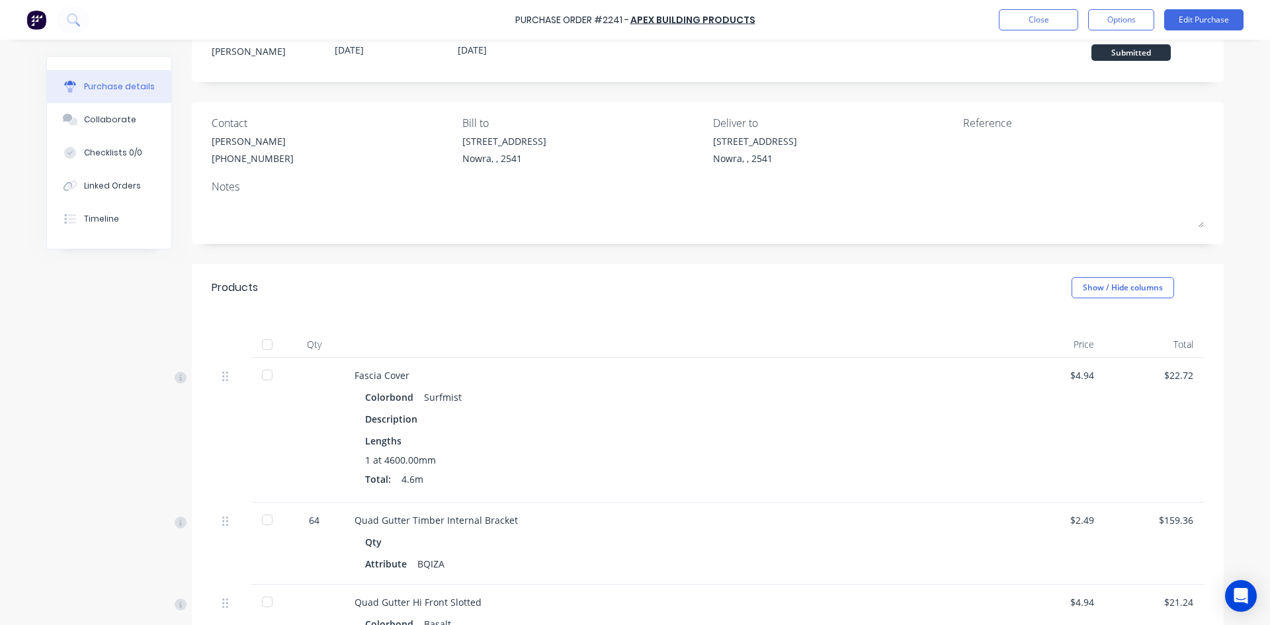
scroll to position [66, 0]
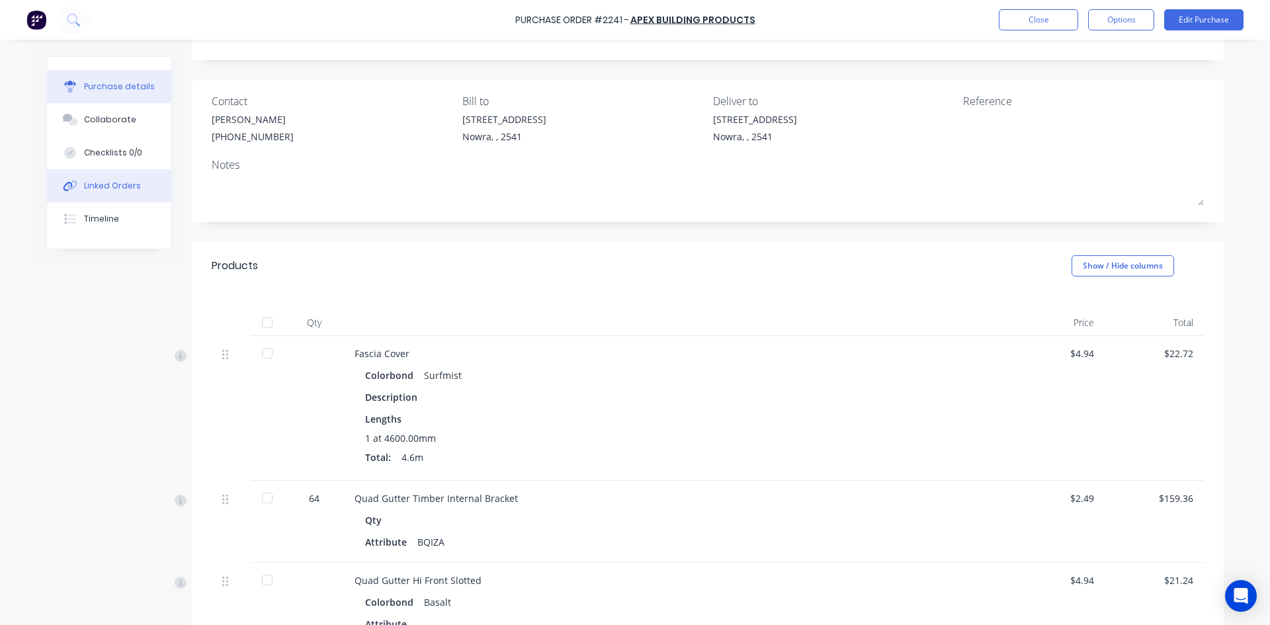
click at [116, 177] on button "Linked Orders" at bounding box center [109, 185] width 124 height 33
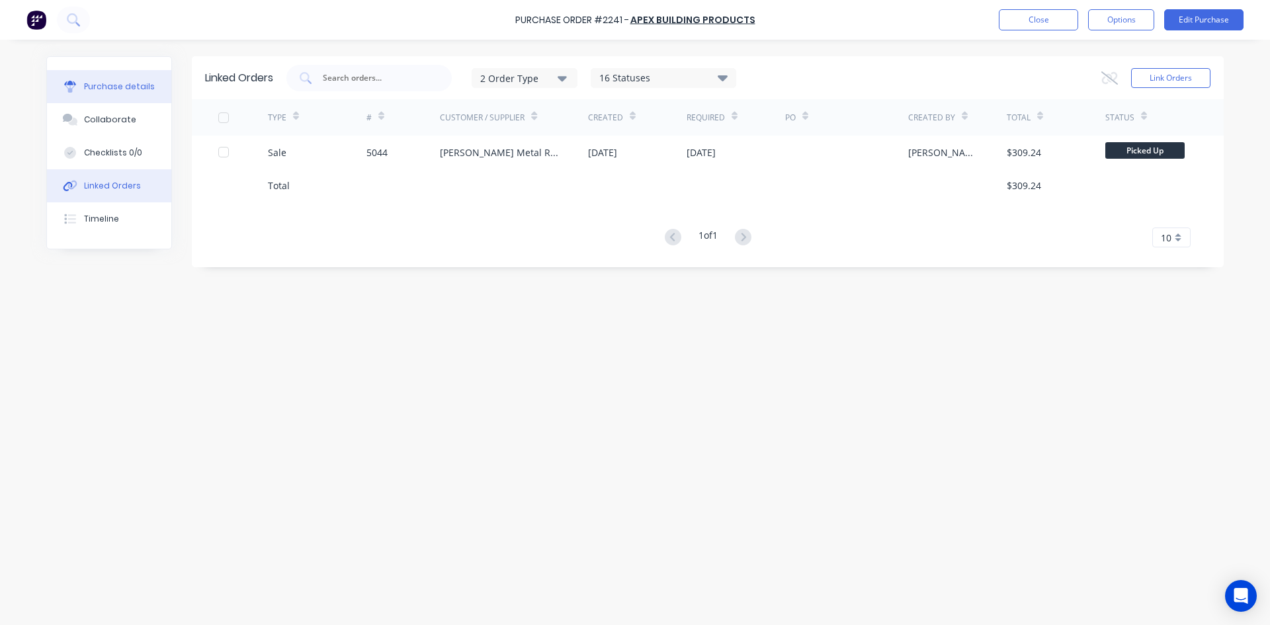
click at [144, 85] on div "Purchase details" at bounding box center [119, 87] width 71 height 12
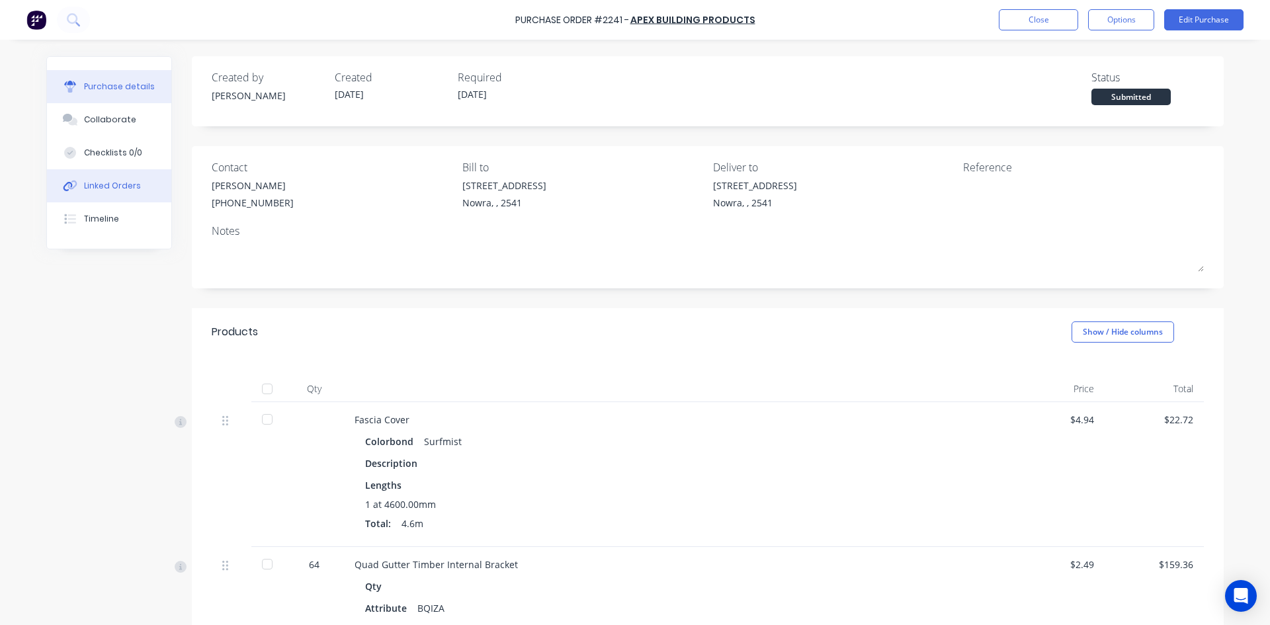
click at [127, 187] on div "Linked Orders" at bounding box center [112, 186] width 57 height 12
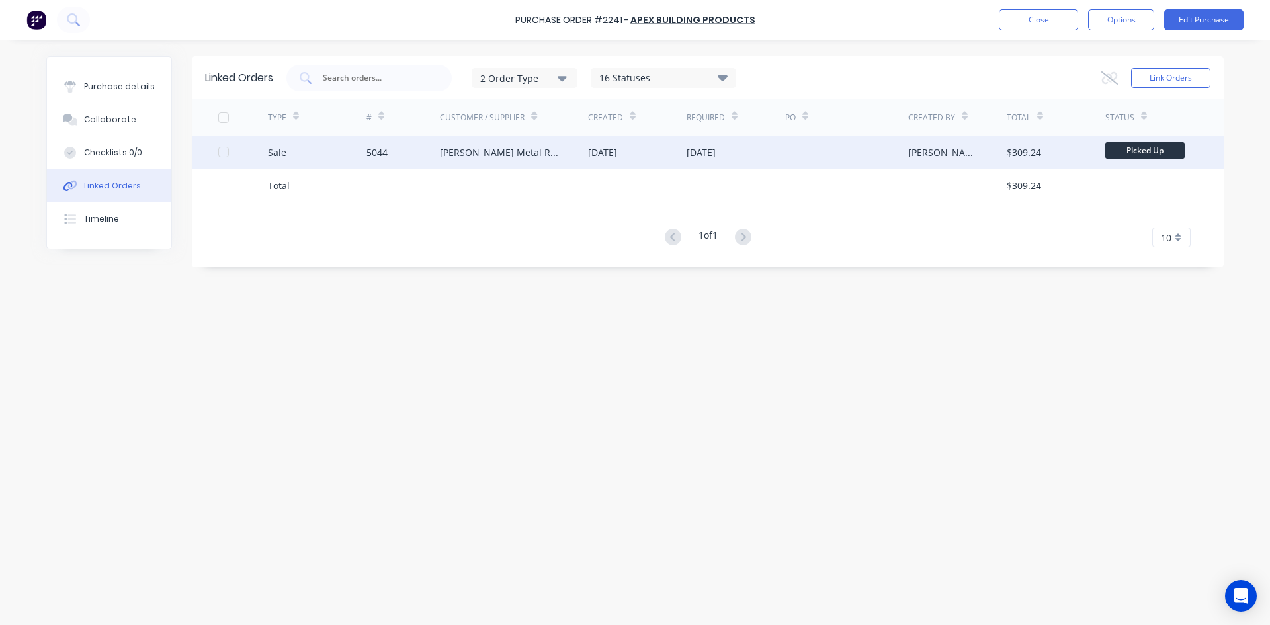
click at [538, 157] on div "[PERSON_NAME] Metal Roofing" at bounding box center [514, 152] width 148 height 33
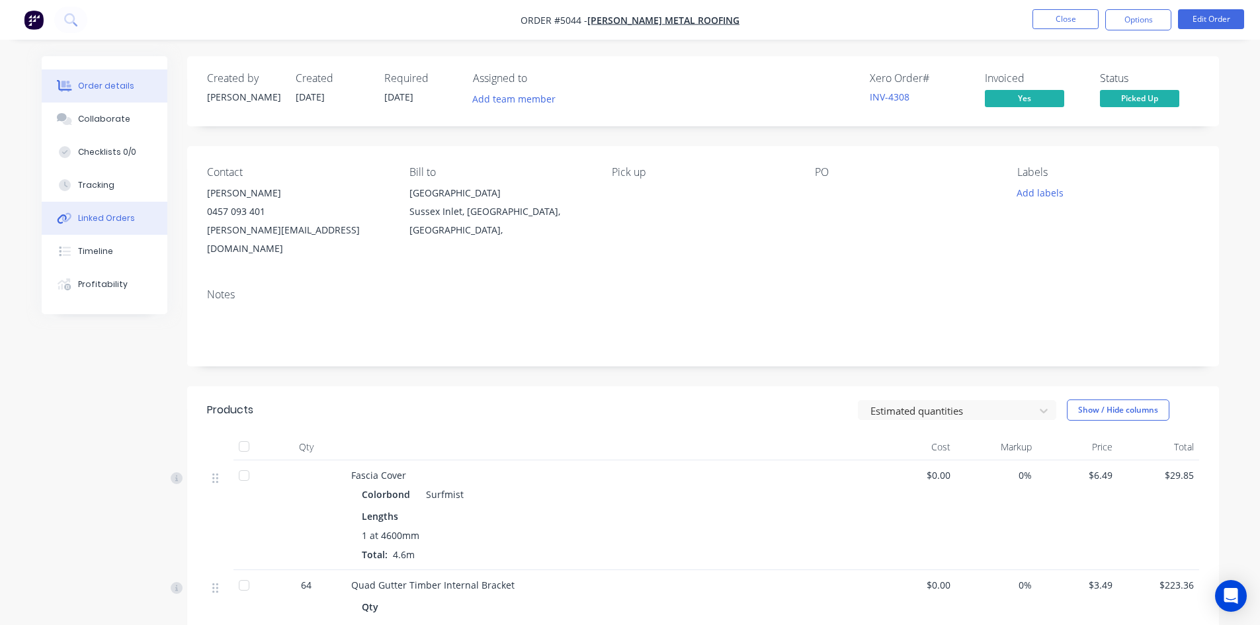
click at [108, 222] on div "Linked Orders" at bounding box center [106, 218] width 57 height 12
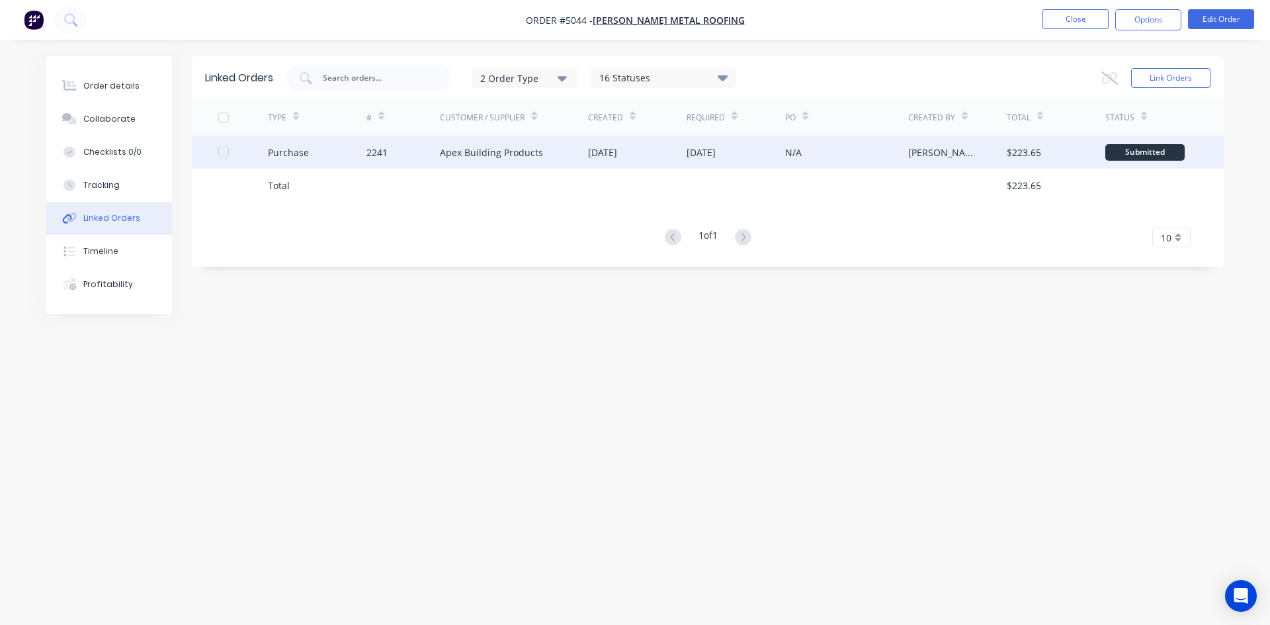
click at [504, 163] on div "Apex Building Products" at bounding box center [514, 152] width 148 height 33
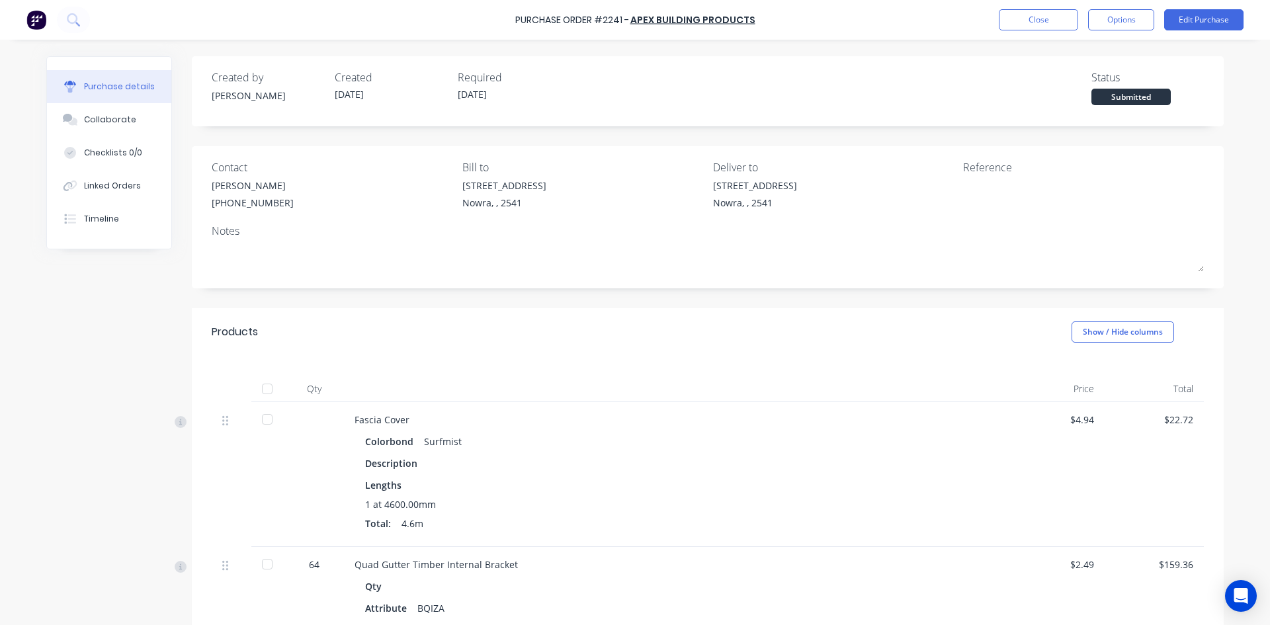
click at [259, 385] on div at bounding box center [267, 389] width 26 height 26
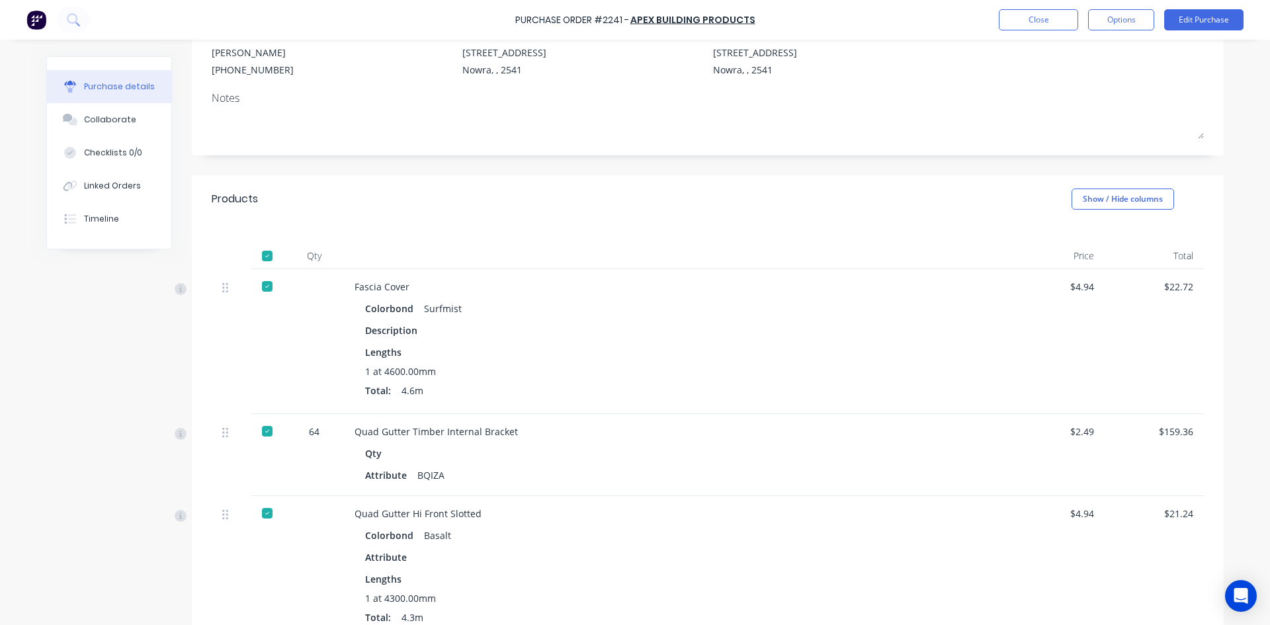
scroll to position [132, 0]
click at [1050, 27] on button "Close" at bounding box center [1038, 19] width 79 height 21
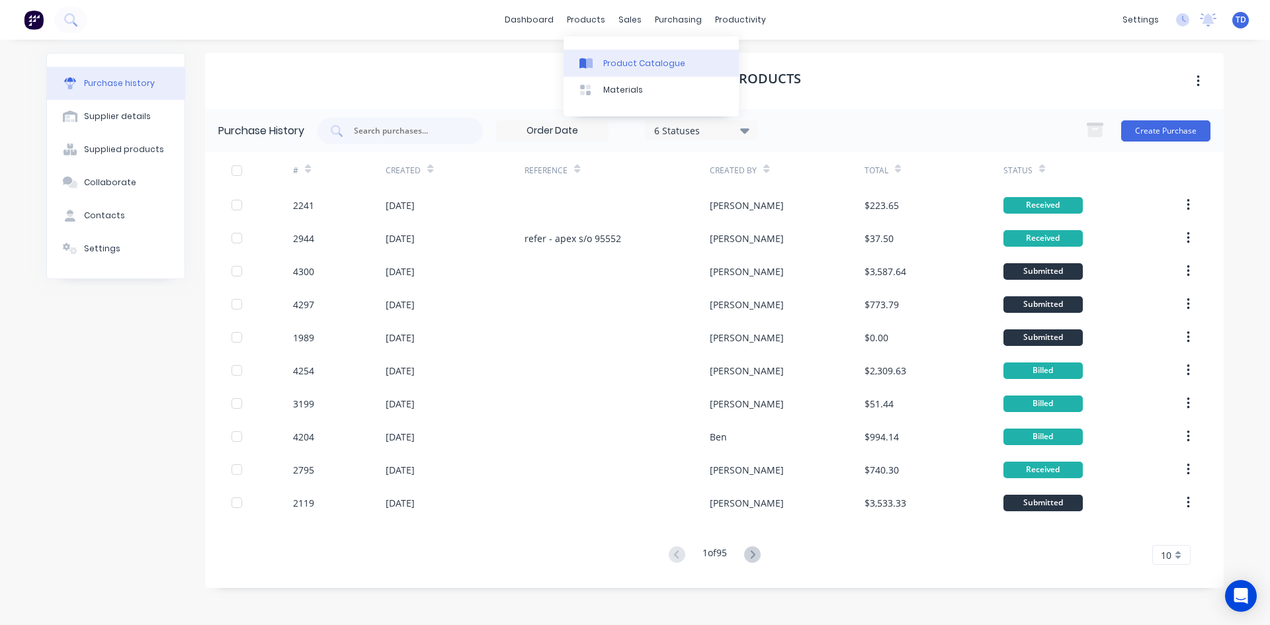
click at [610, 58] on div "Product Catalogue" at bounding box center [644, 64] width 82 height 12
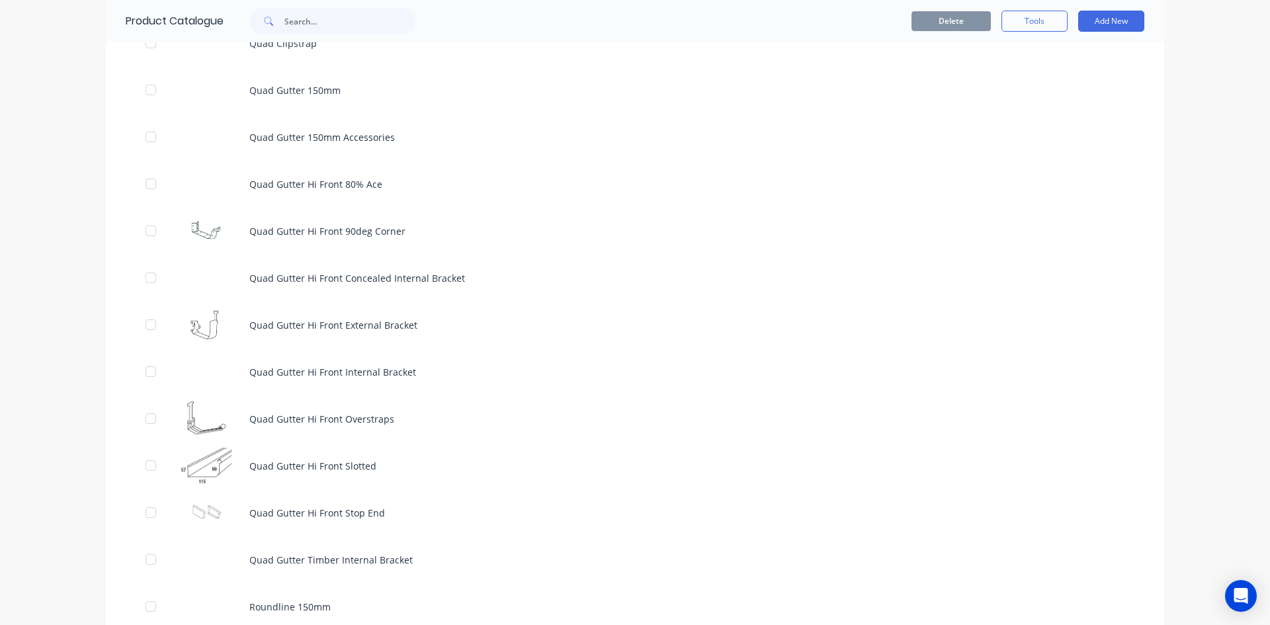
scroll to position [4299, 0]
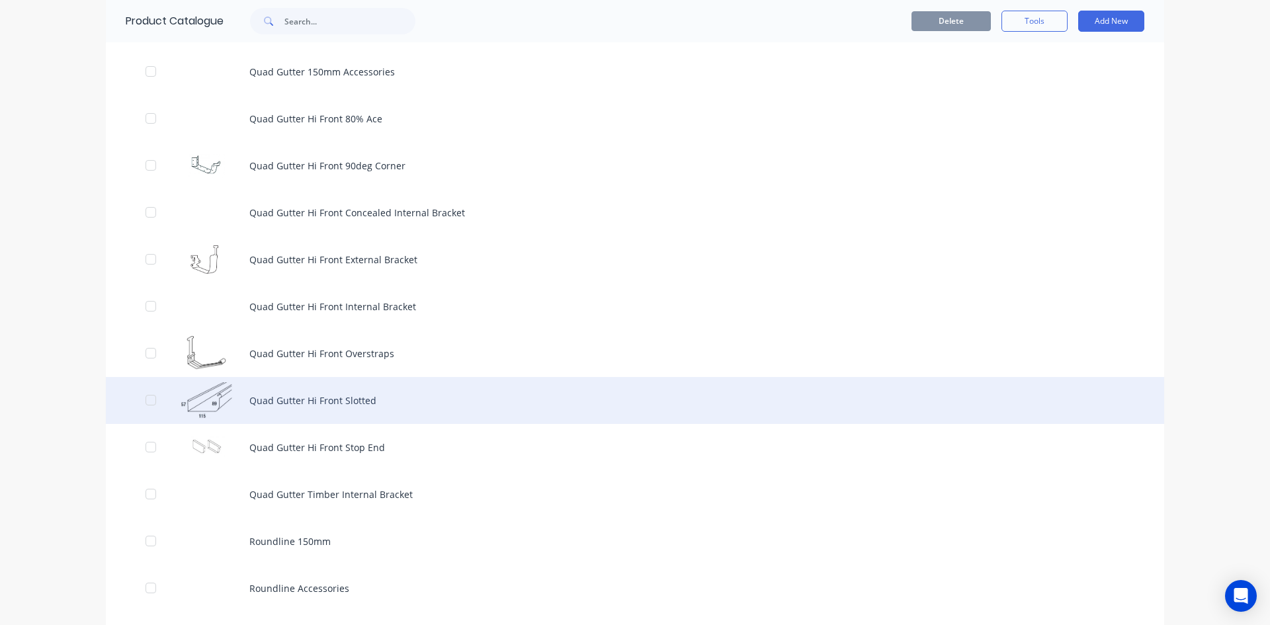
click at [307, 397] on div "Quad Gutter Hi Front Slotted" at bounding box center [635, 400] width 1058 height 47
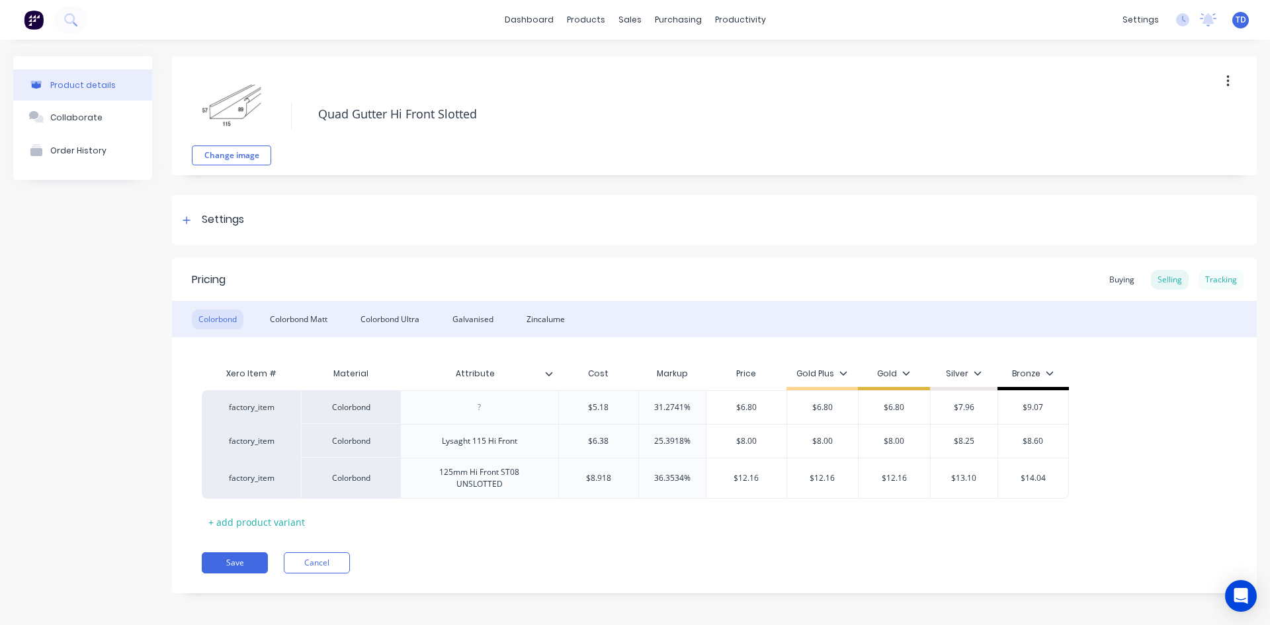
click at [1204, 281] on div "Tracking" at bounding box center [1220, 280] width 45 height 20
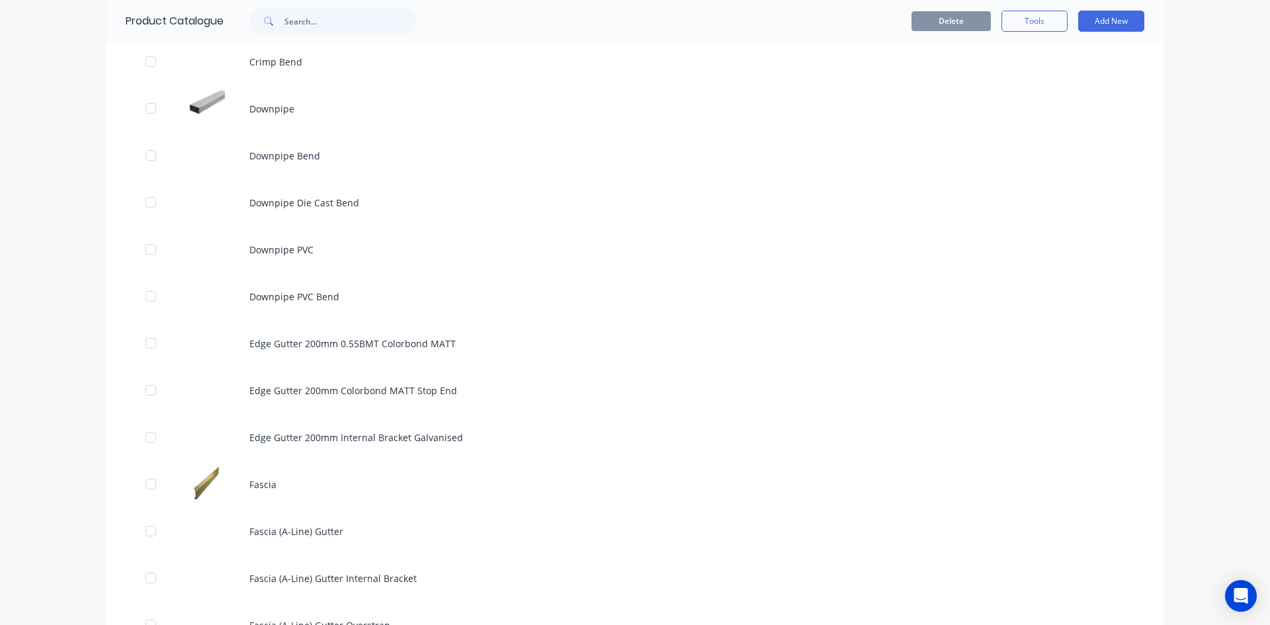
scroll to position [2116, 0]
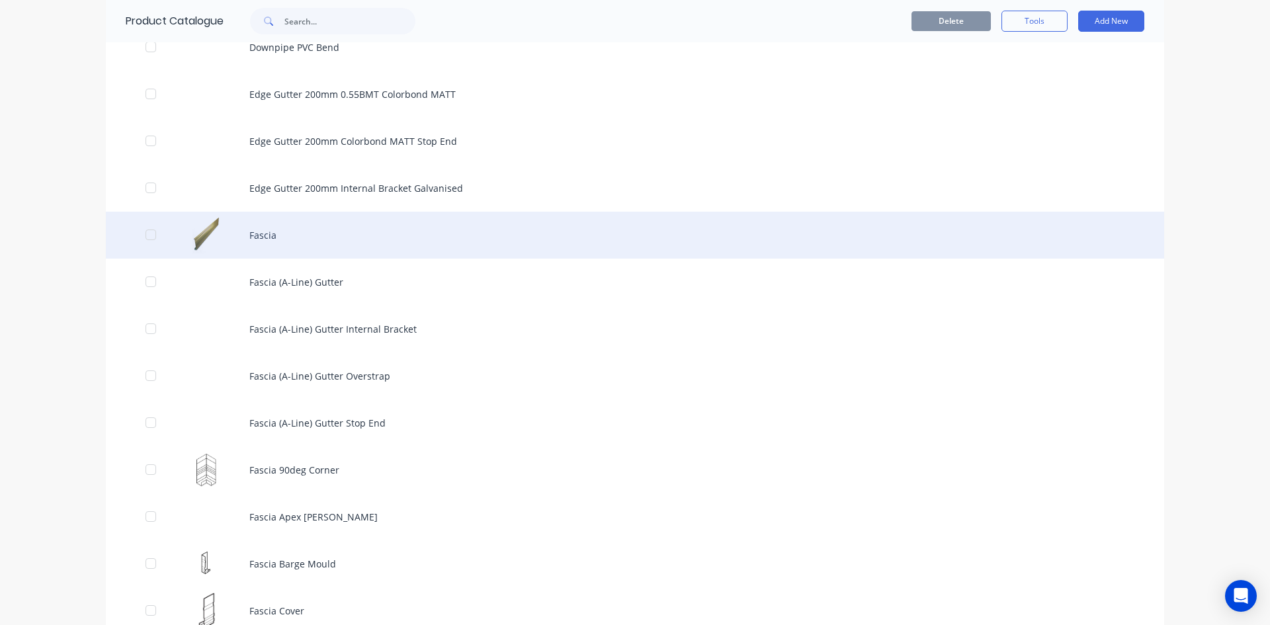
click at [265, 229] on div "Fascia" at bounding box center [635, 235] width 1058 height 47
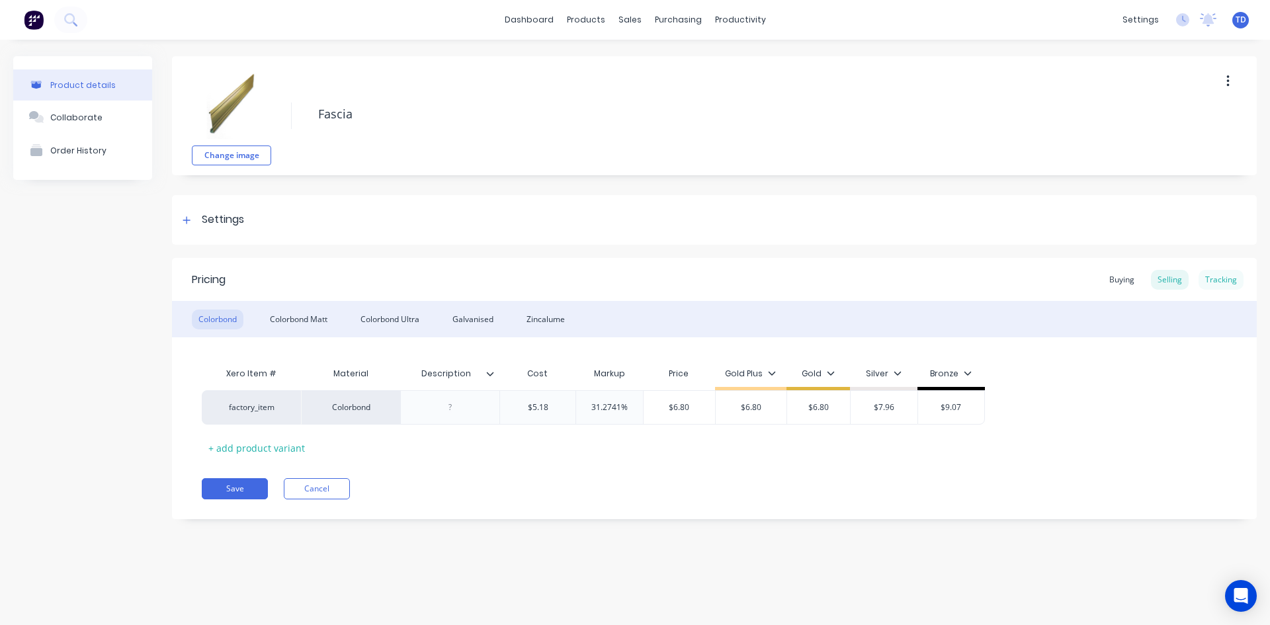
type textarea "x"
click at [1227, 272] on div "Tracking" at bounding box center [1220, 280] width 45 height 20
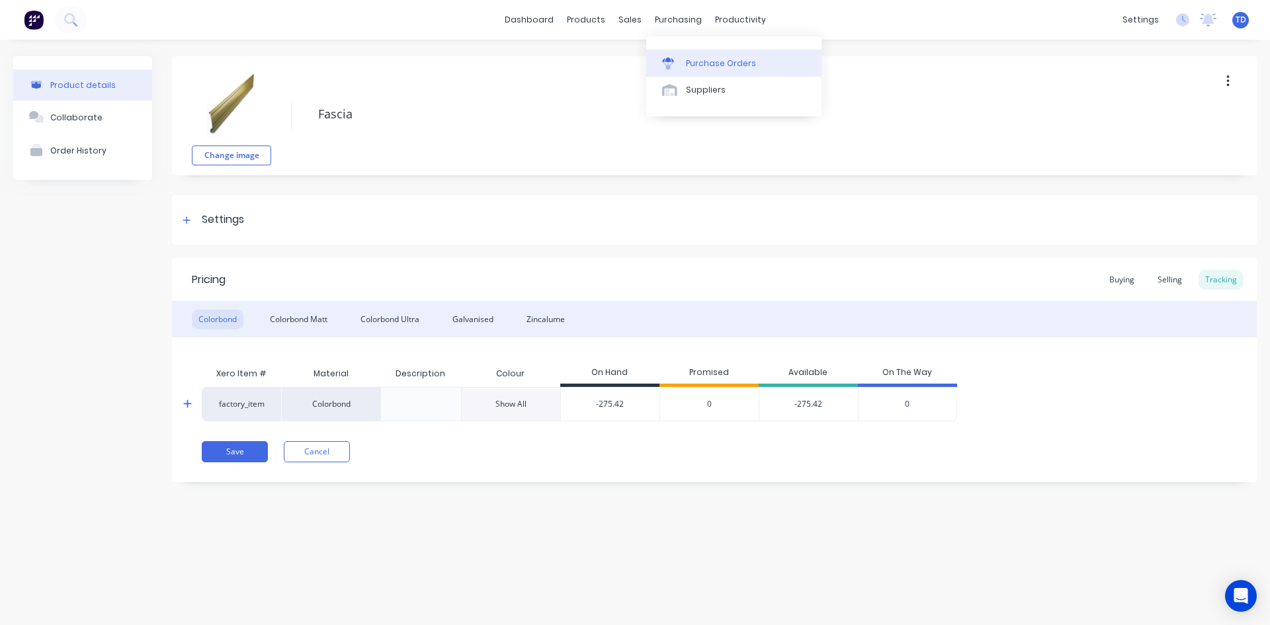
click at [693, 58] on link "Purchase Orders" at bounding box center [733, 63] width 175 height 26
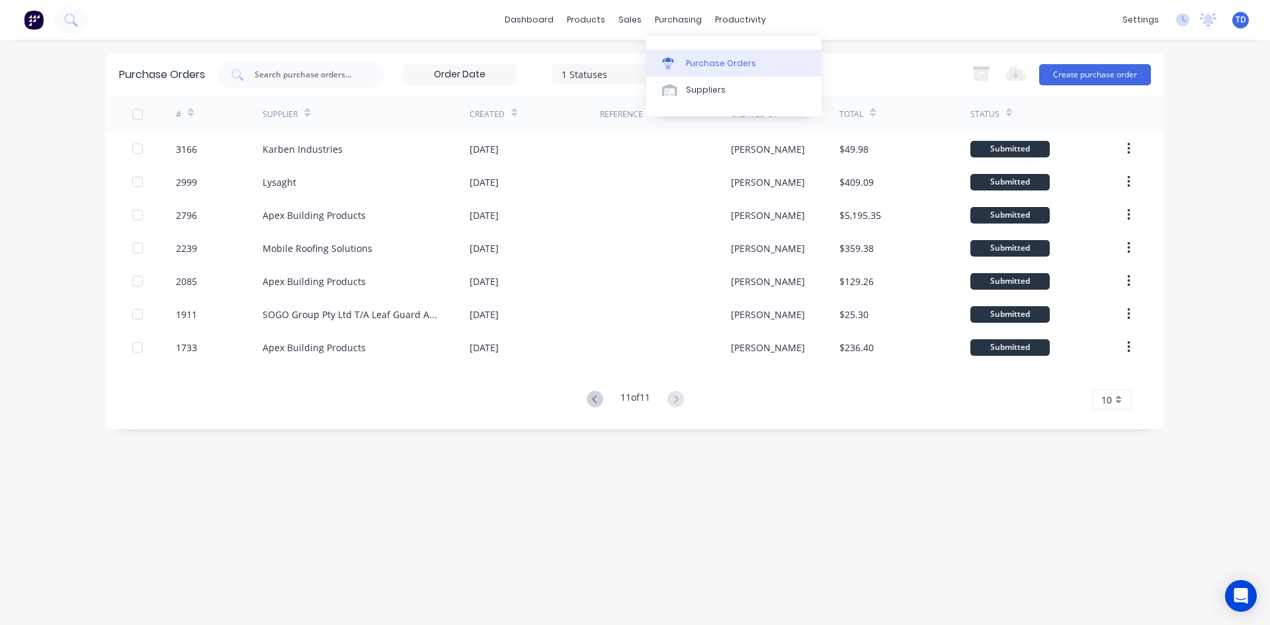
click at [690, 65] on div "Purchase Orders" at bounding box center [721, 64] width 70 height 12
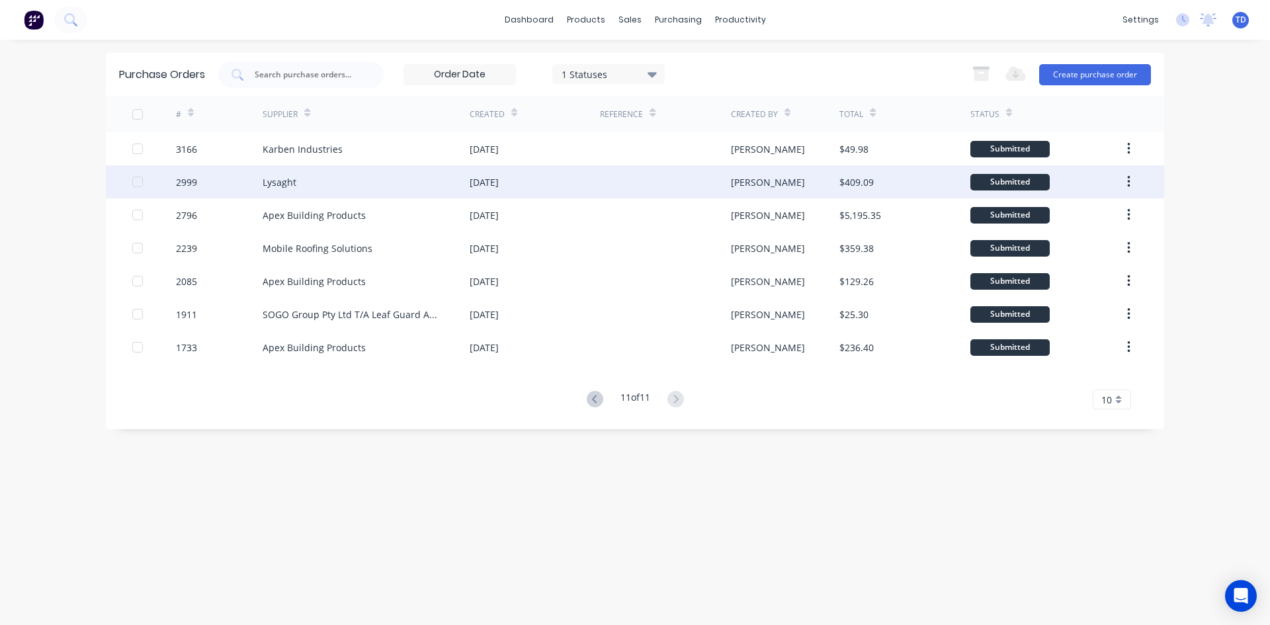
click at [614, 181] on div at bounding box center [665, 181] width 130 height 33
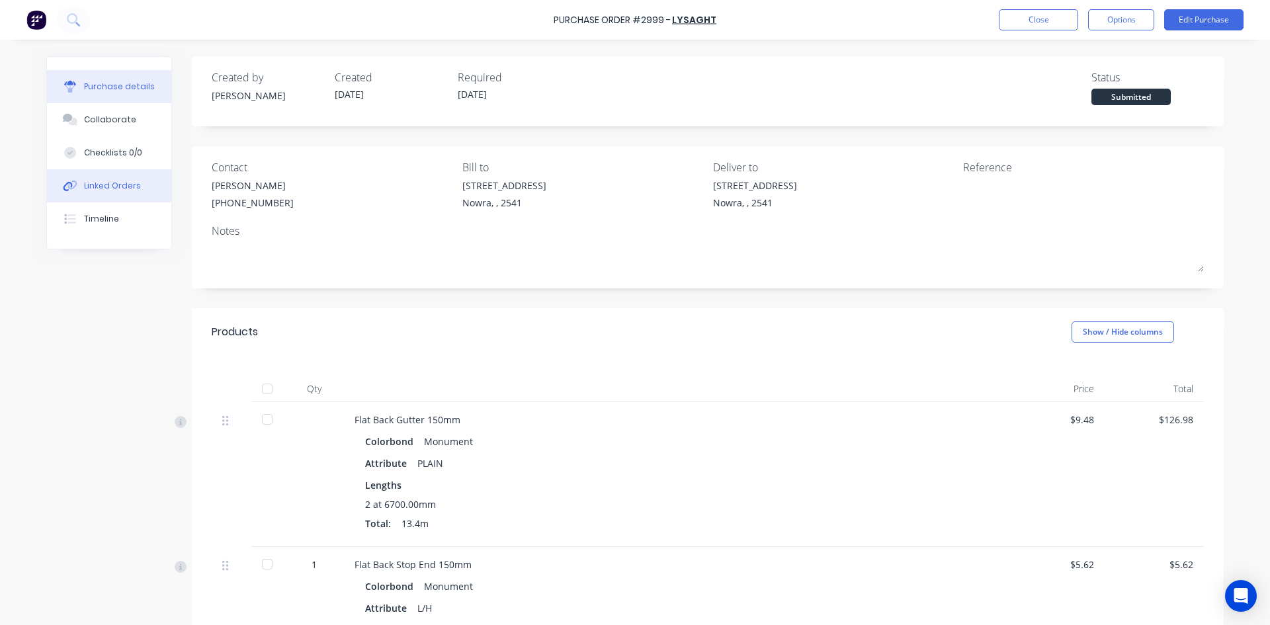
click at [120, 185] on div "Linked Orders" at bounding box center [112, 186] width 57 height 12
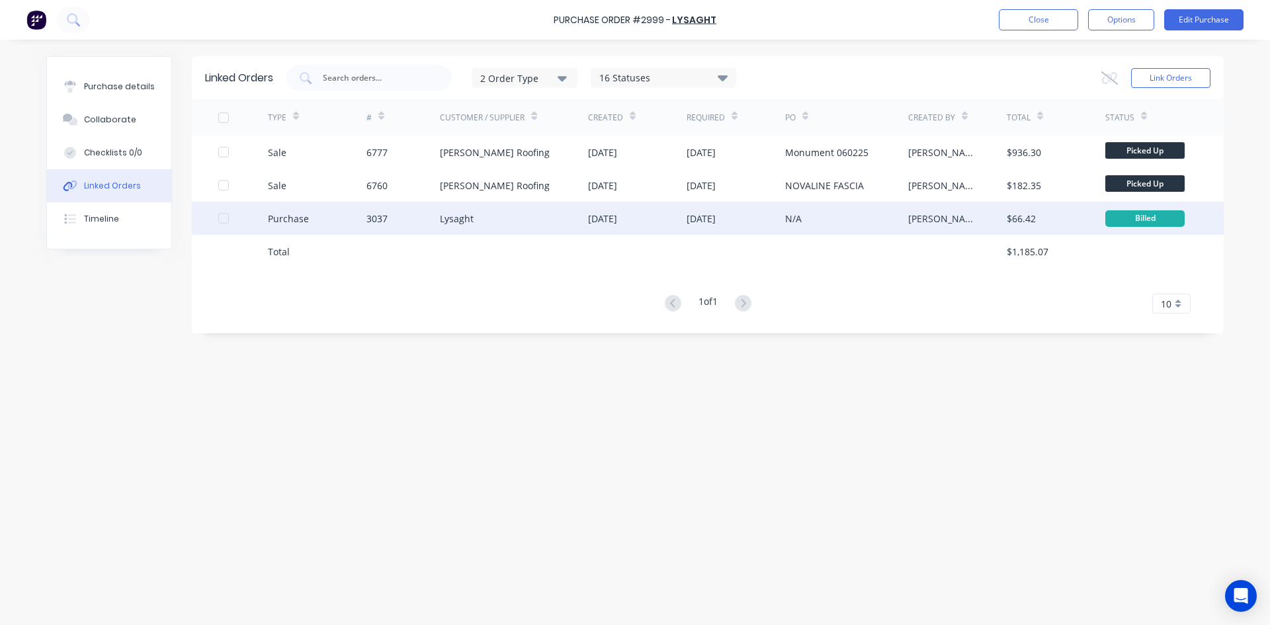
click at [483, 221] on div "Lysaght" at bounding box center [514, 218] width 148 height 33
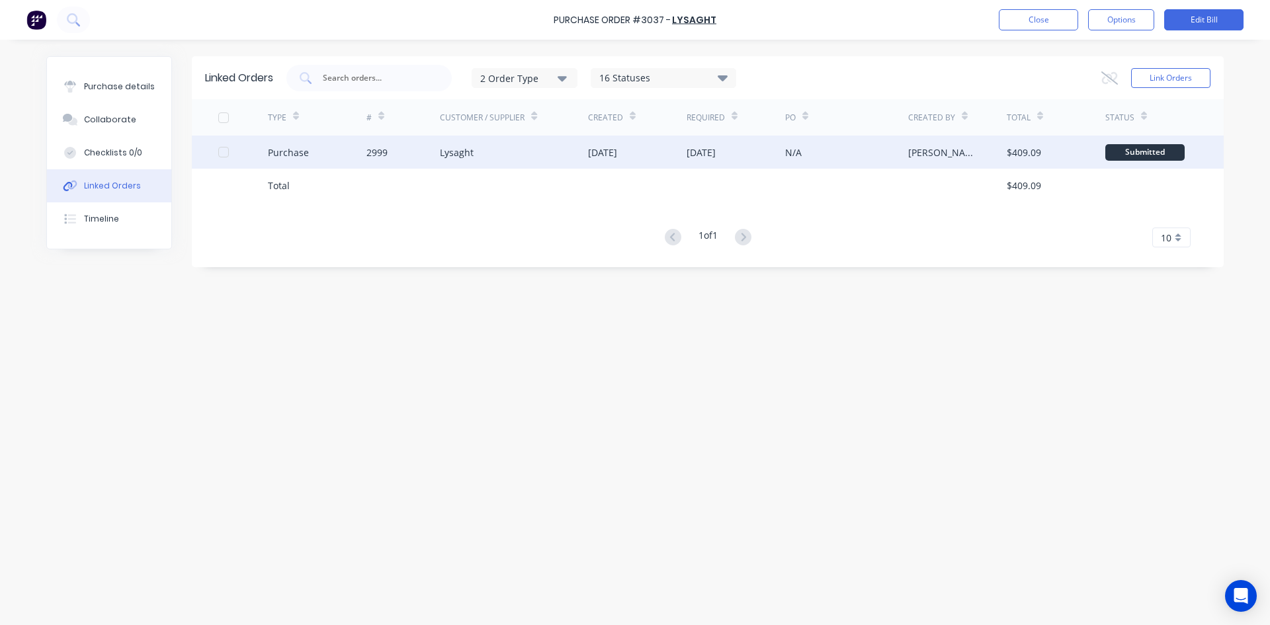
click at [538, 159] on div "Lysaght" at bounding box center [514, 152] width 148 height 33
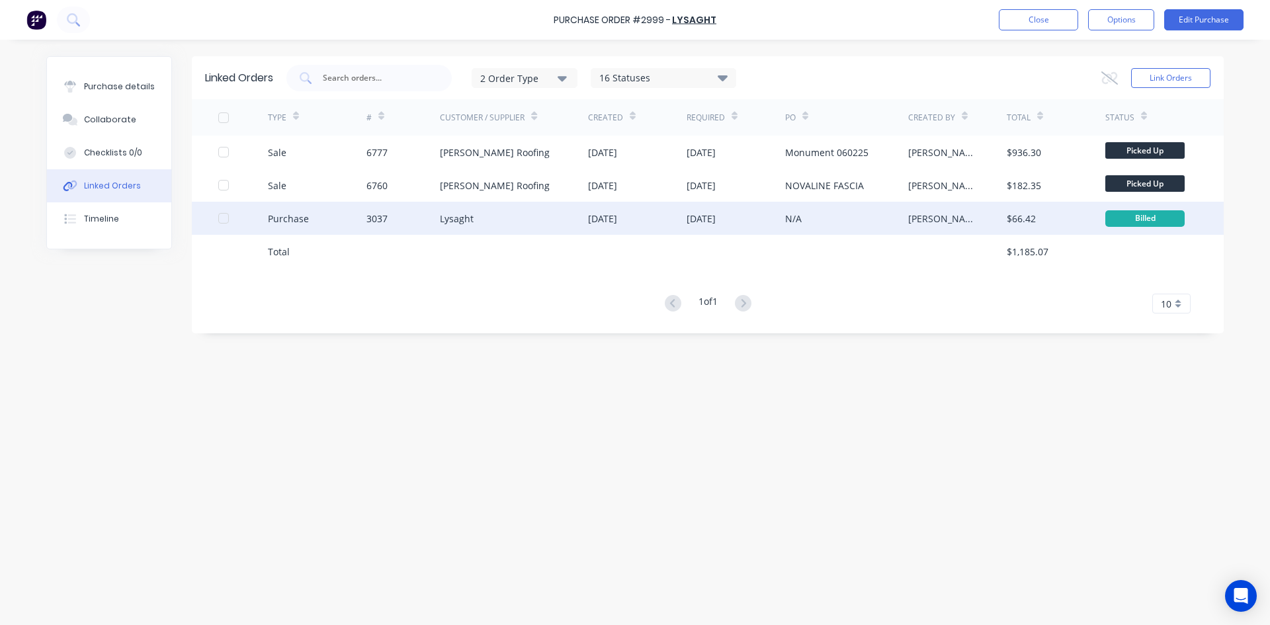
click at [522, 215] on div "Lysaght" at bounding box center [514, 218] width 148 height 33
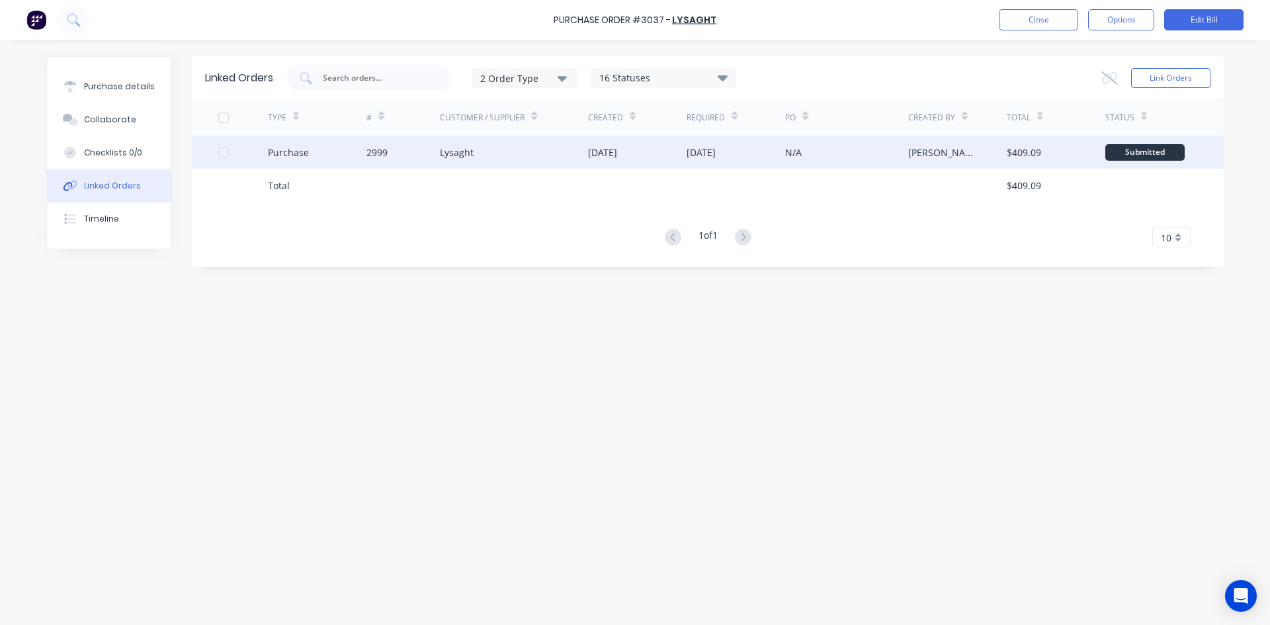
click at [512, 162] on div "Lysaght" at bounding box center [514, 152] width 148 height 33
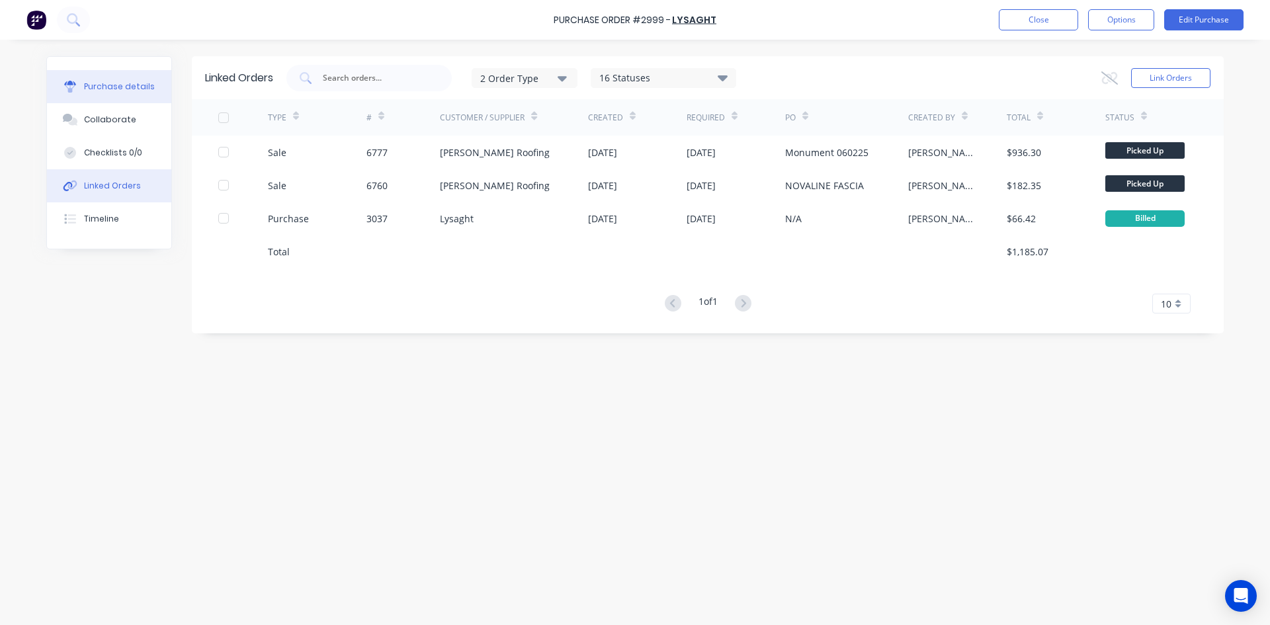
click at [127, 83] on div "Purchase details" at bounding box center [119, 87] width 71 height 12
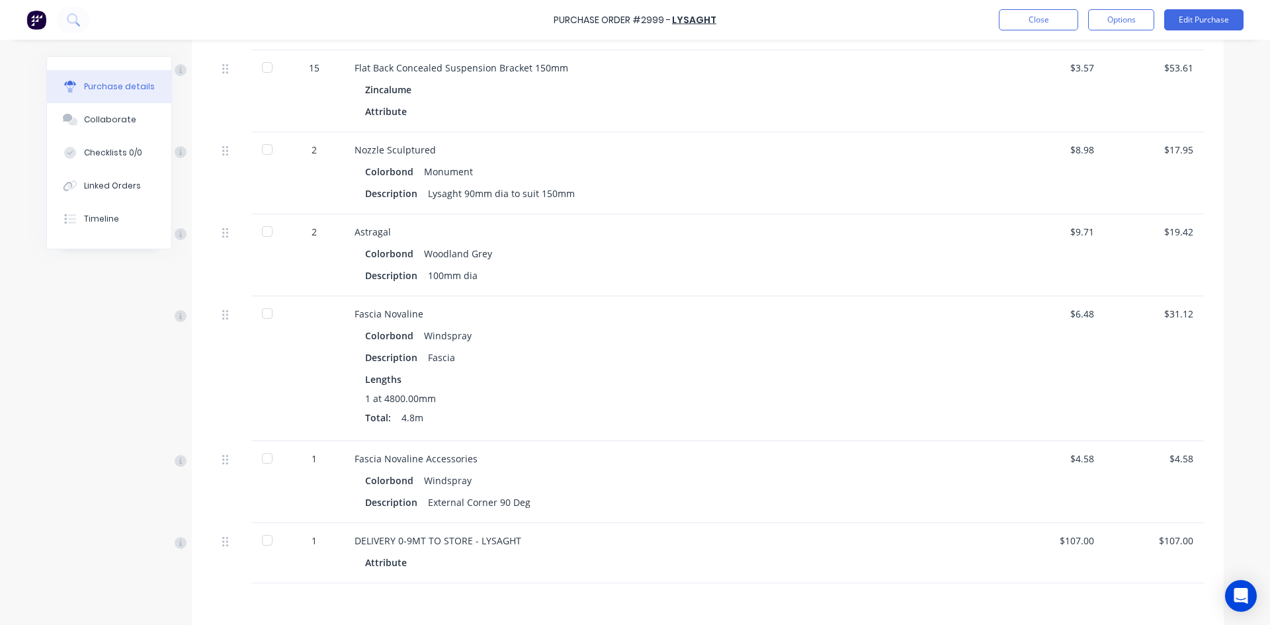
scroll to position [661, 0]
